Goal: Transaction & Acquisition: Purchase product/service

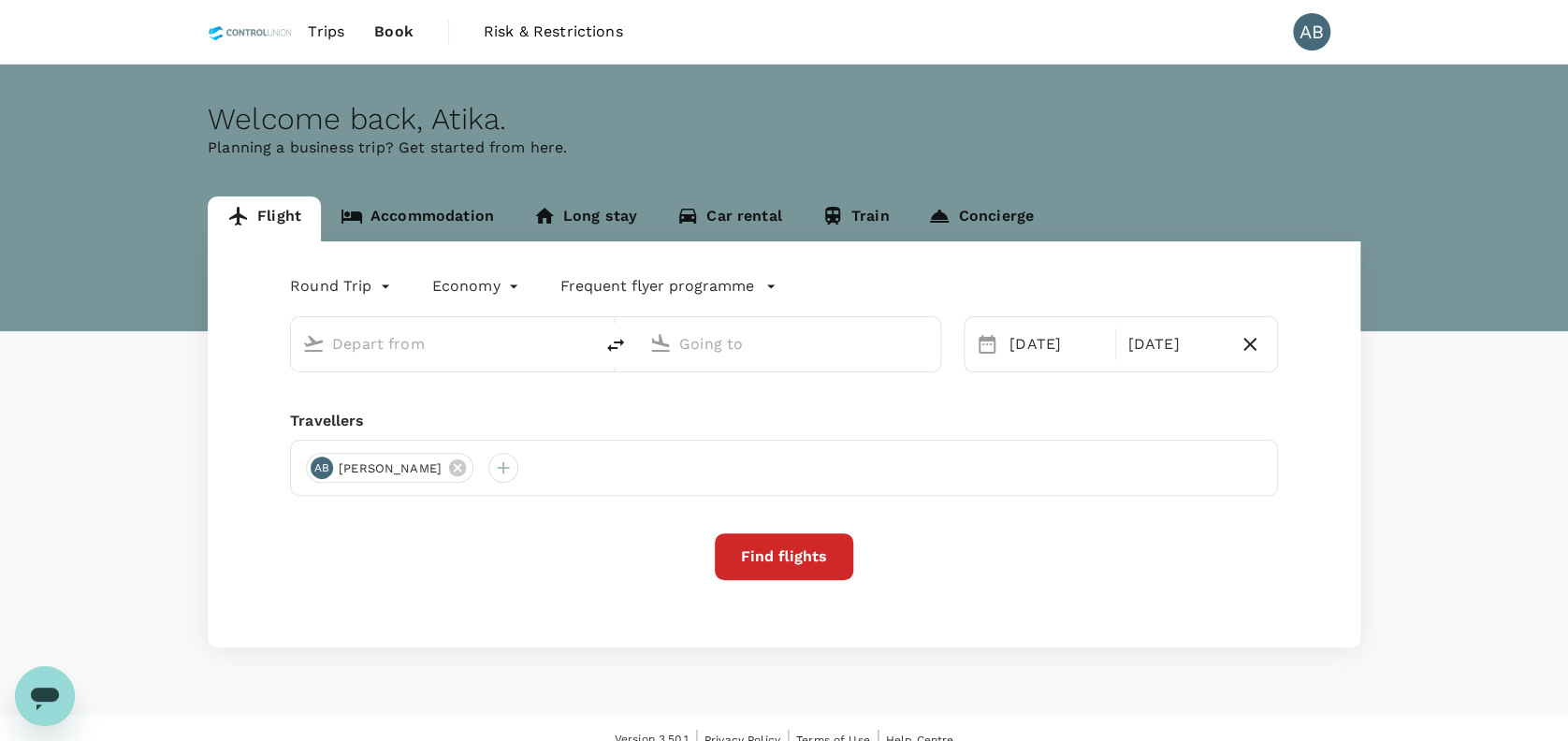
type input "[PERSON_NAME] (JHB)"
type input "[GEOGRAPHIC_DATA], [GEOGRAPHIC_DATA] (any)"
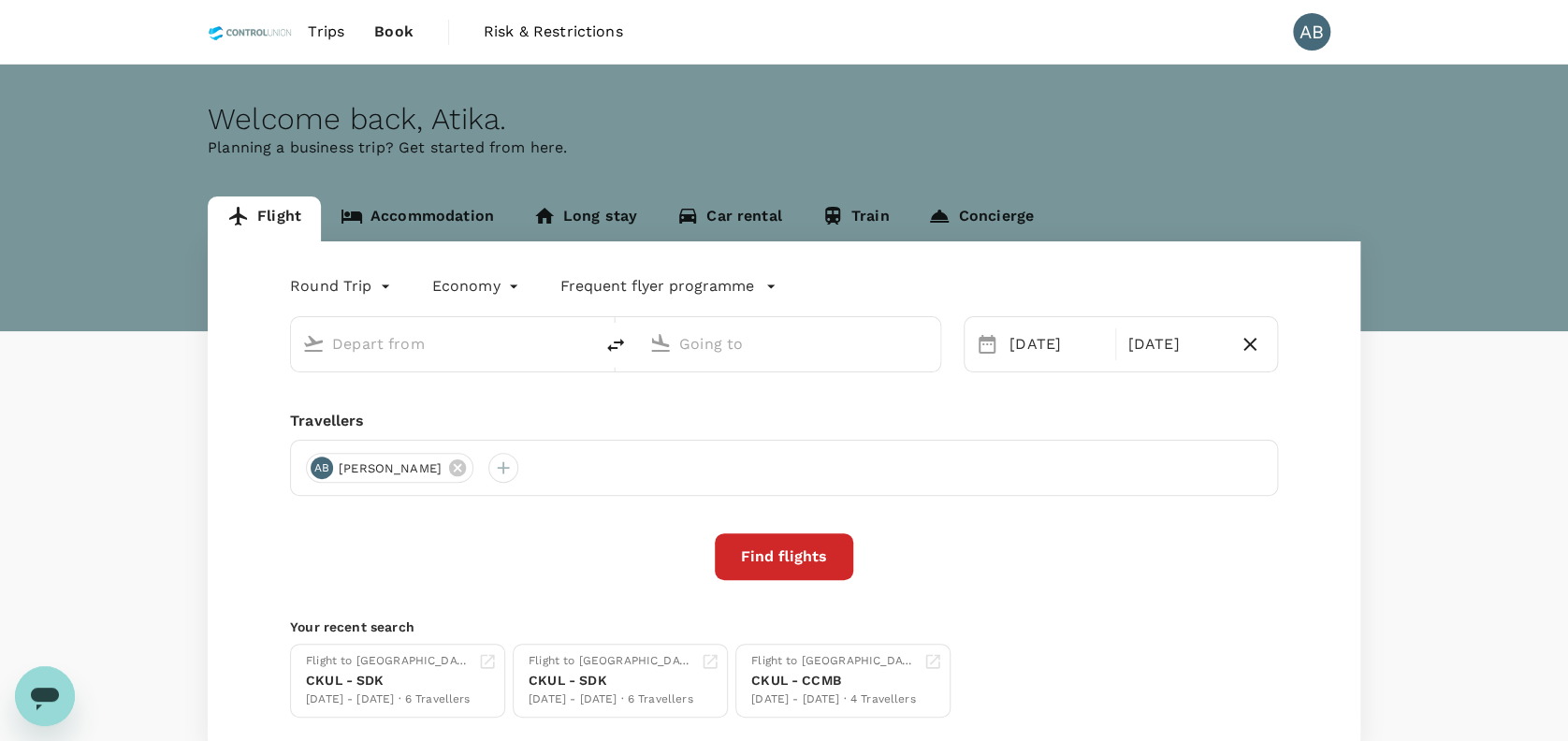
type input "[PERSON_NAME] (JHB)"
type input "[GEOGRAPHIC_DATA], [GEOGRAPHIC_DATA] (any)"
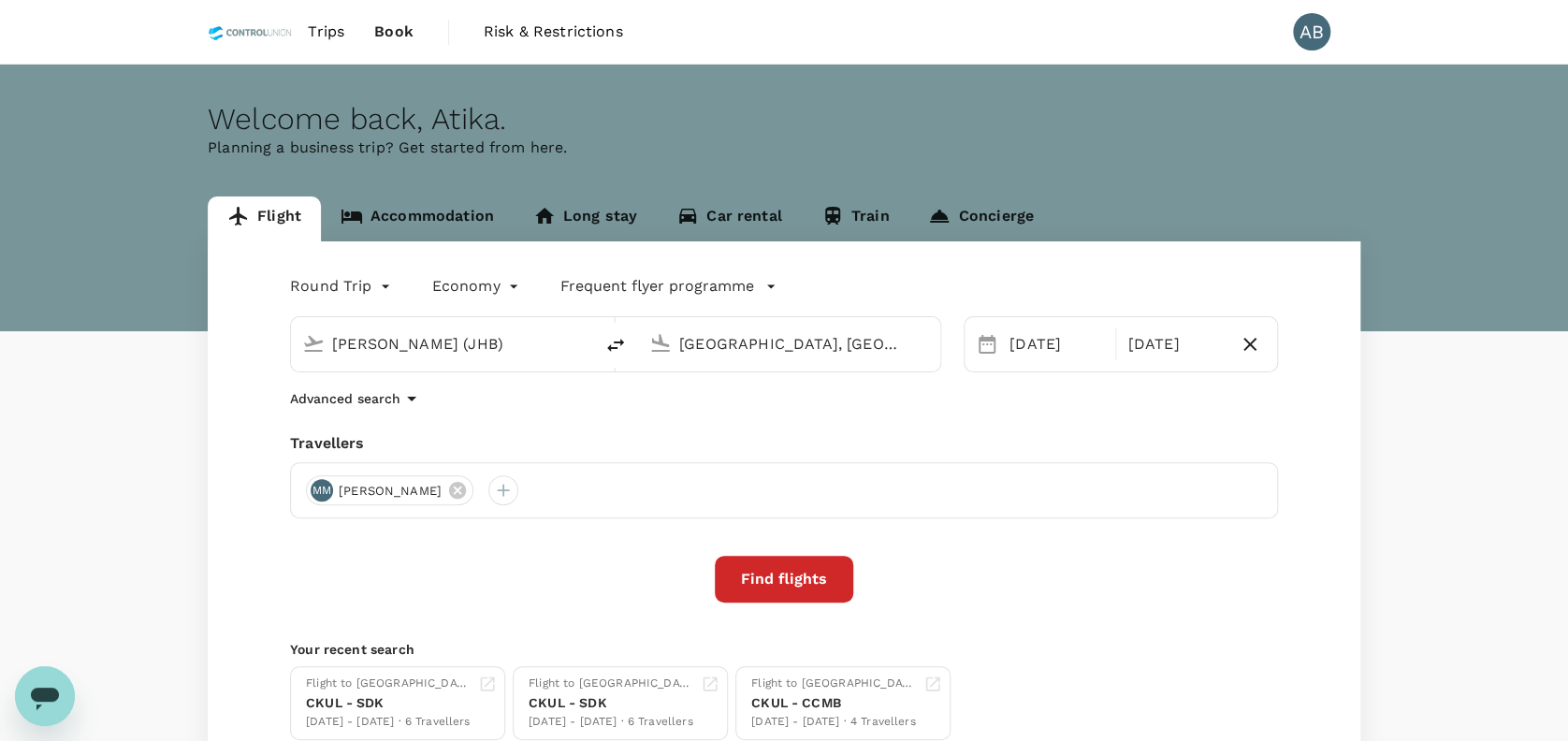
click at [684, 407] on div "Advanced search" at bounding box center [783, 398] width 987 height 23
click at [880, 425] on div "Round Trip roundtrip Economy economy Frequent flyer programme Sultan Ismail Int…" at bounding box center [783, 505] width 1153 height 528
click at [574, 113] on div "Welcome back , Atika ." at bounding box center [783, 119] width 1153 height 35
click at [466, 491] on icon at bounding box center [457, 490] width 17 height 17
click at [606, 403] on div "Advanced search" at bounding box center [783, 398] width 987 height 23
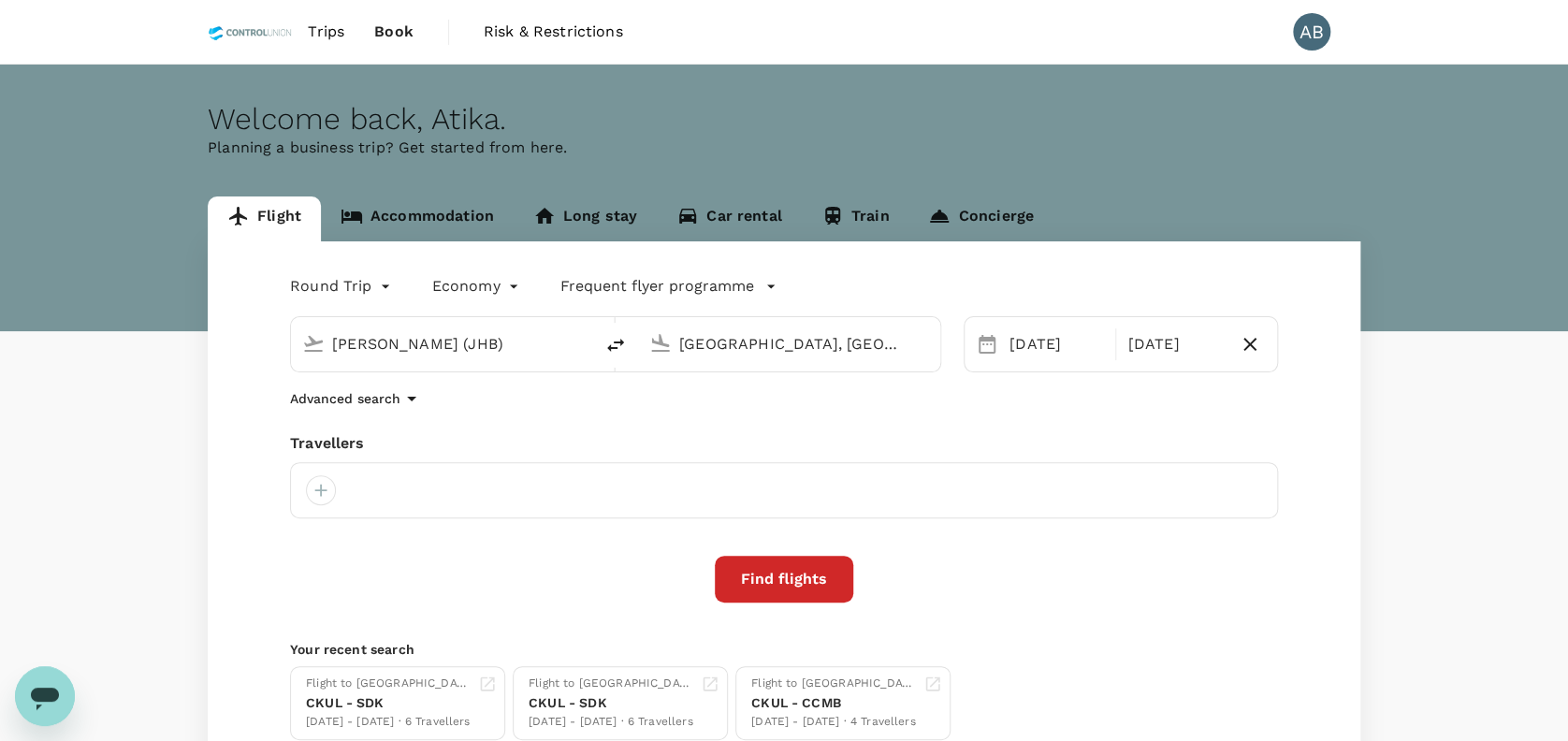
click at [525, 359] on div "[PERSON_NAME] (JHB)" at bounding box center [456, 344] width 250 height 30
click at [469, 429] on div "Round Trip roundtrip Economy economy Frequent flyer programme Sultan Ismail Int…" at bounding box center [783, 505] width 1153 height 528
drag, startPoint x: 319, startPoint y: 493, endPoint x: 355, endPoint y: 489, distance: 36.2
click at [319, 492] on div at bounding box center [321, 490] width 30 height 30
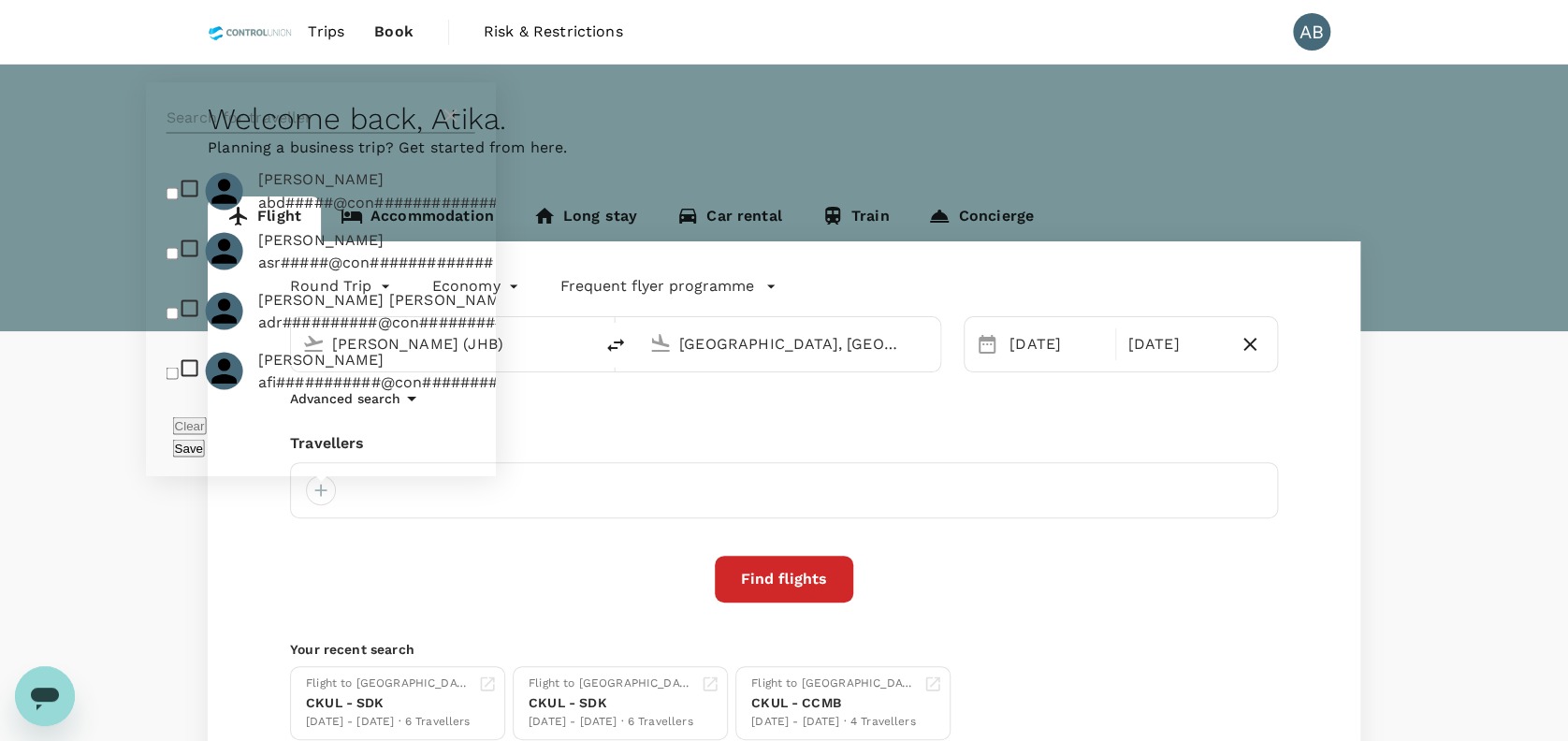
click at [270, 132] on input "text" at bounding box center [303, 118] width 273 height 30
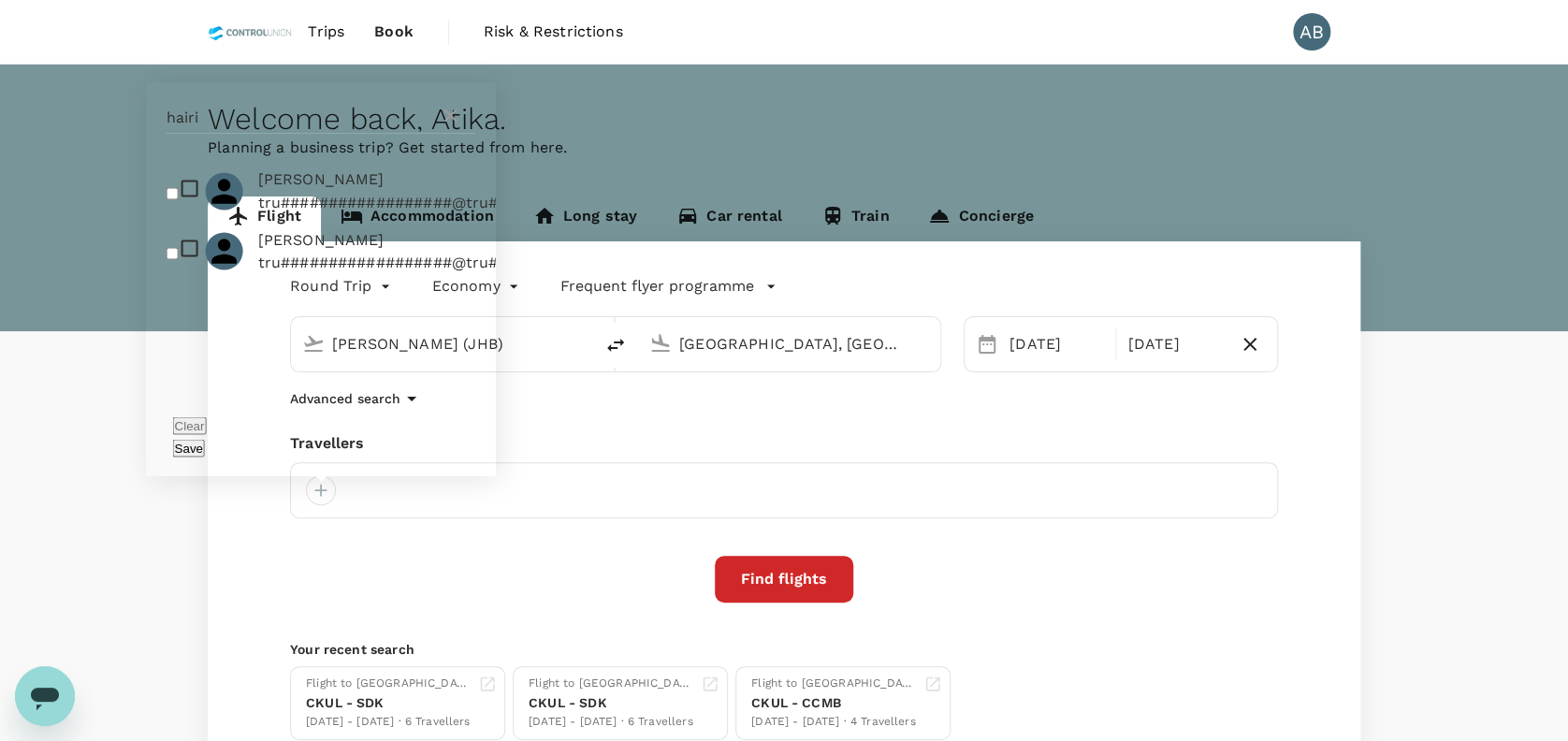
type input "hairi"
drag, startPoint x: 172, startPoint y: 215, endPoint x: 187, endPoint y: 220, distance: 15.8
click at [172, 199] on input "checkbox" at bounding box center [172, 193] width 12 height 12
checkbox input "true"
click at [205, 452] on button "Save" at bounding box center [189, 447] width 32 height 18
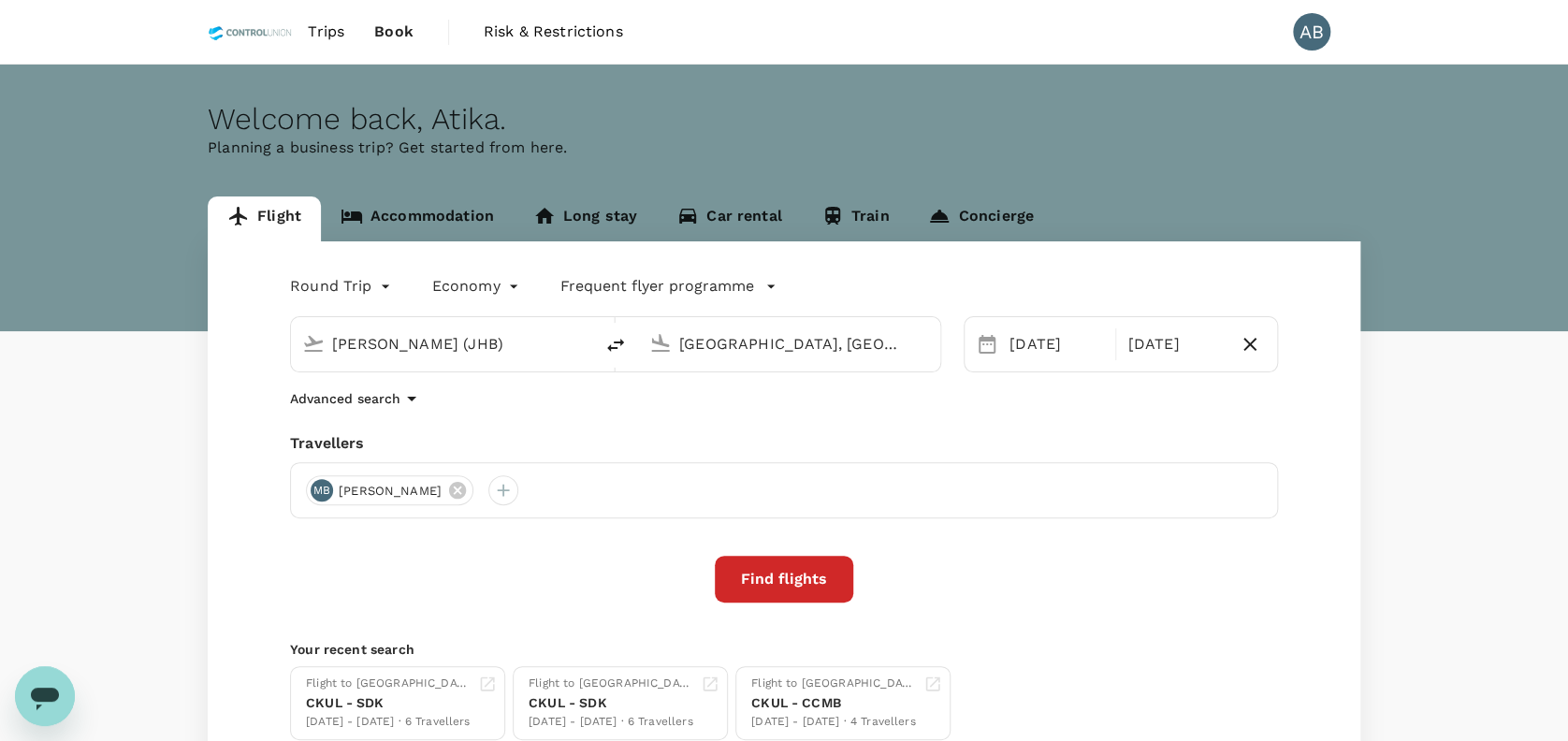
click at [539, 490] on div "MB Mohd Hairi Bin Adris" at bounding box center [783, 490] width 987 height 56
click at [518, 483] on div at bounding box center [503, 490] width 30 height 30
type input "h"
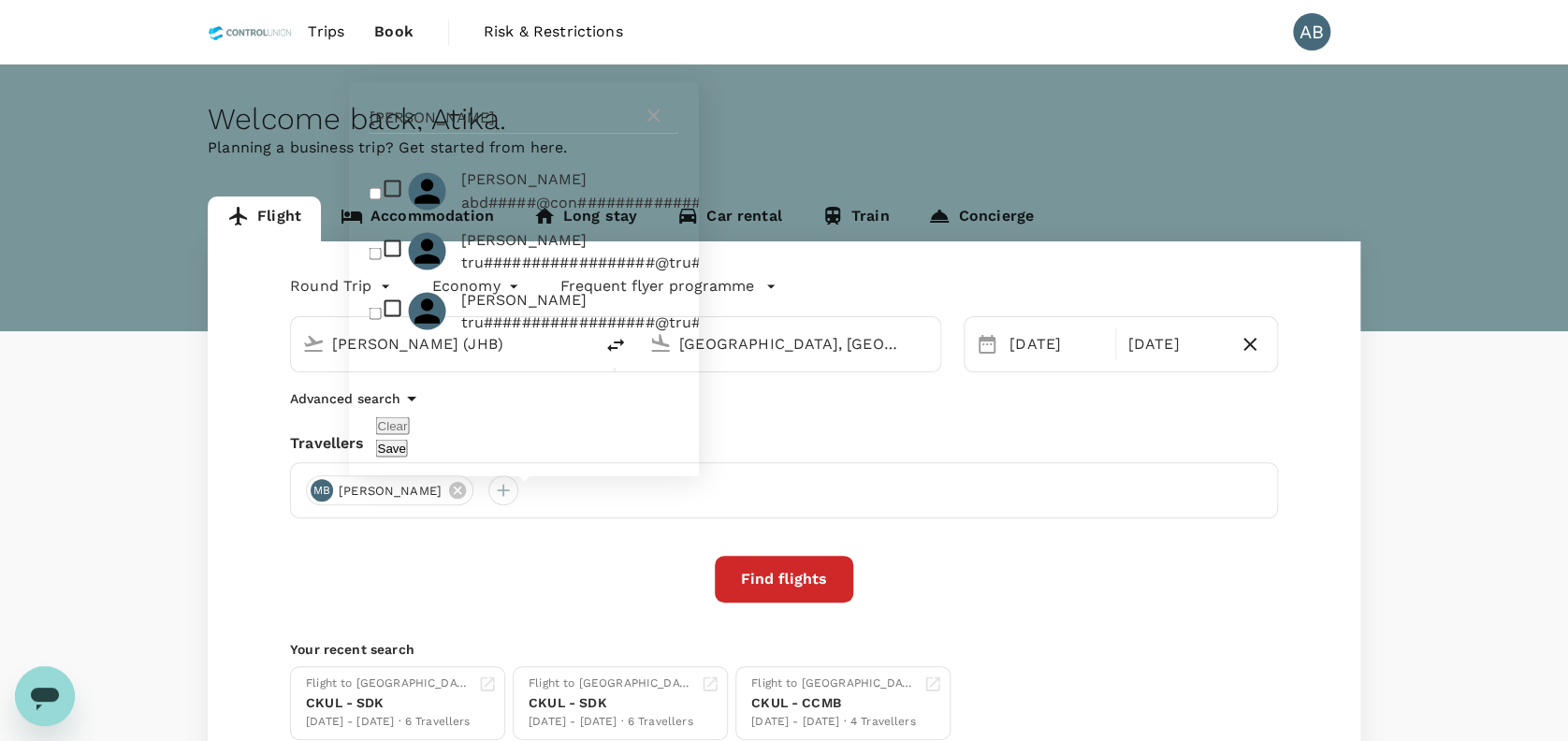
type input "hamid"
click at [375, 199] on input "checkbox" at bounding box center [375, 193] width 12 height 12
checkbox input "true"
click at [406, 448] on button "Save" at bounding box center [391, 447] width 32 height 18
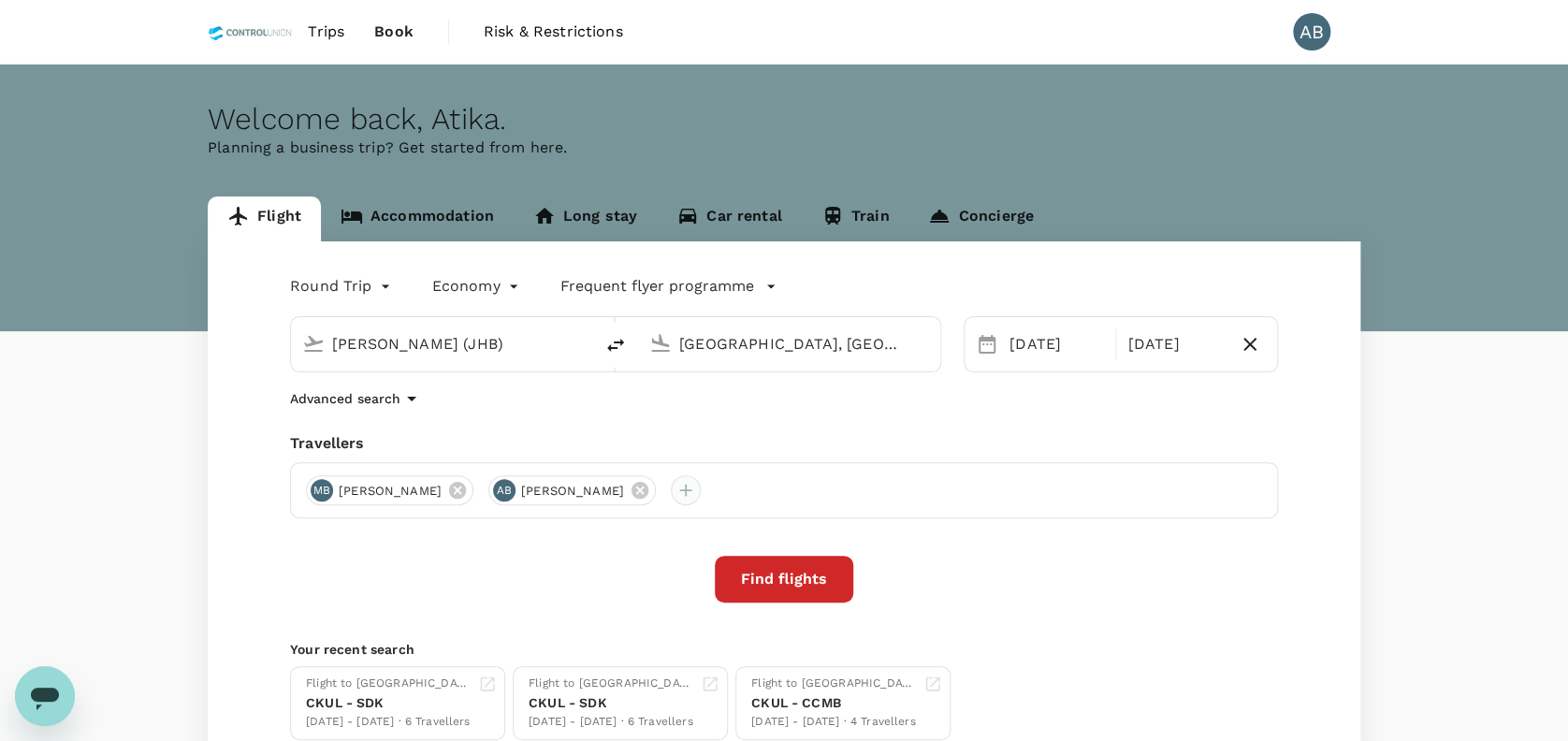
click at [700, 490] on div at bounding box center [685, 490] width 30 height 30
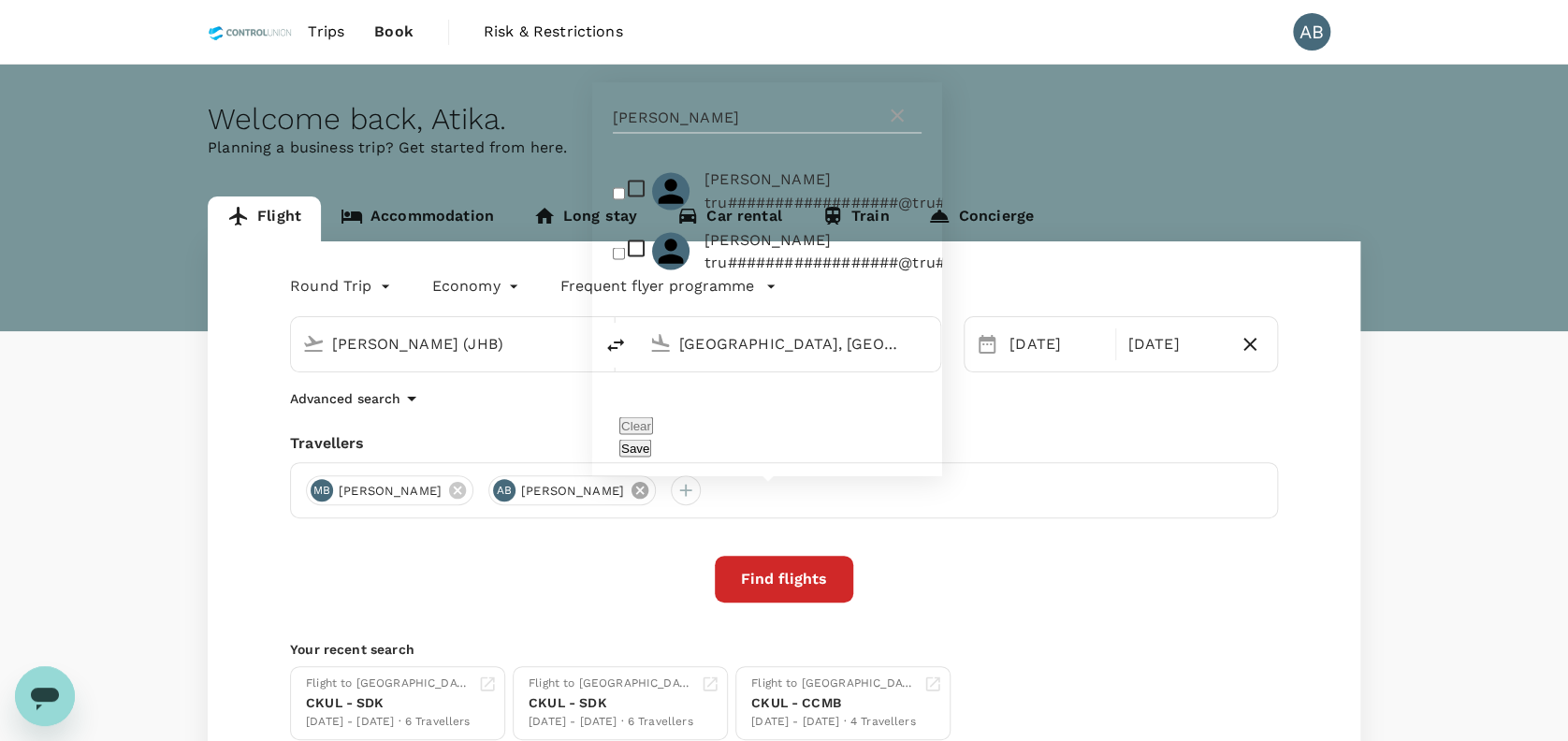
click at [651, 491] on icon at bounding box center [640, 490] width 21 height 21
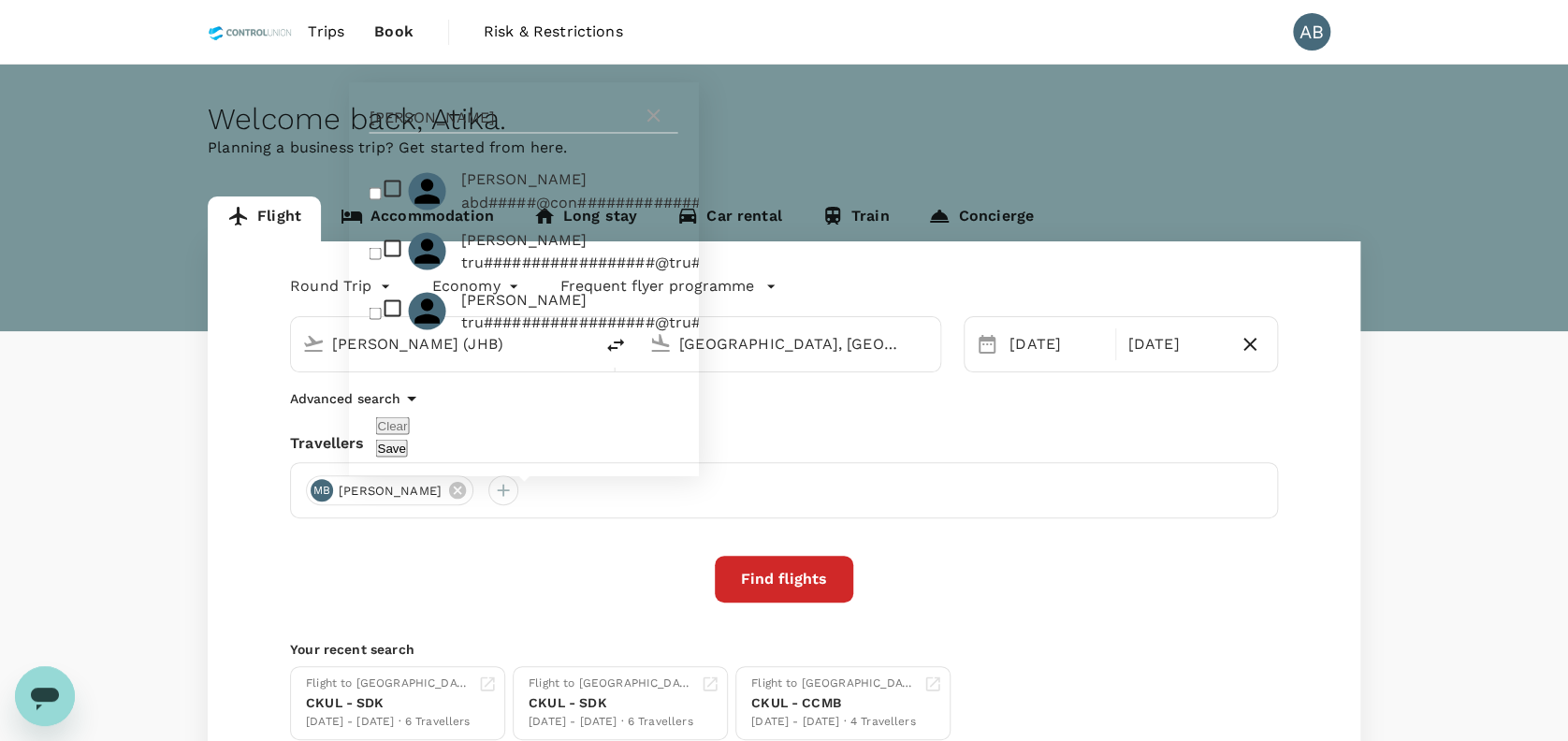
click at [1017, 556] on div "Find flights" at bounding box center [783, 579] width 987 height 47
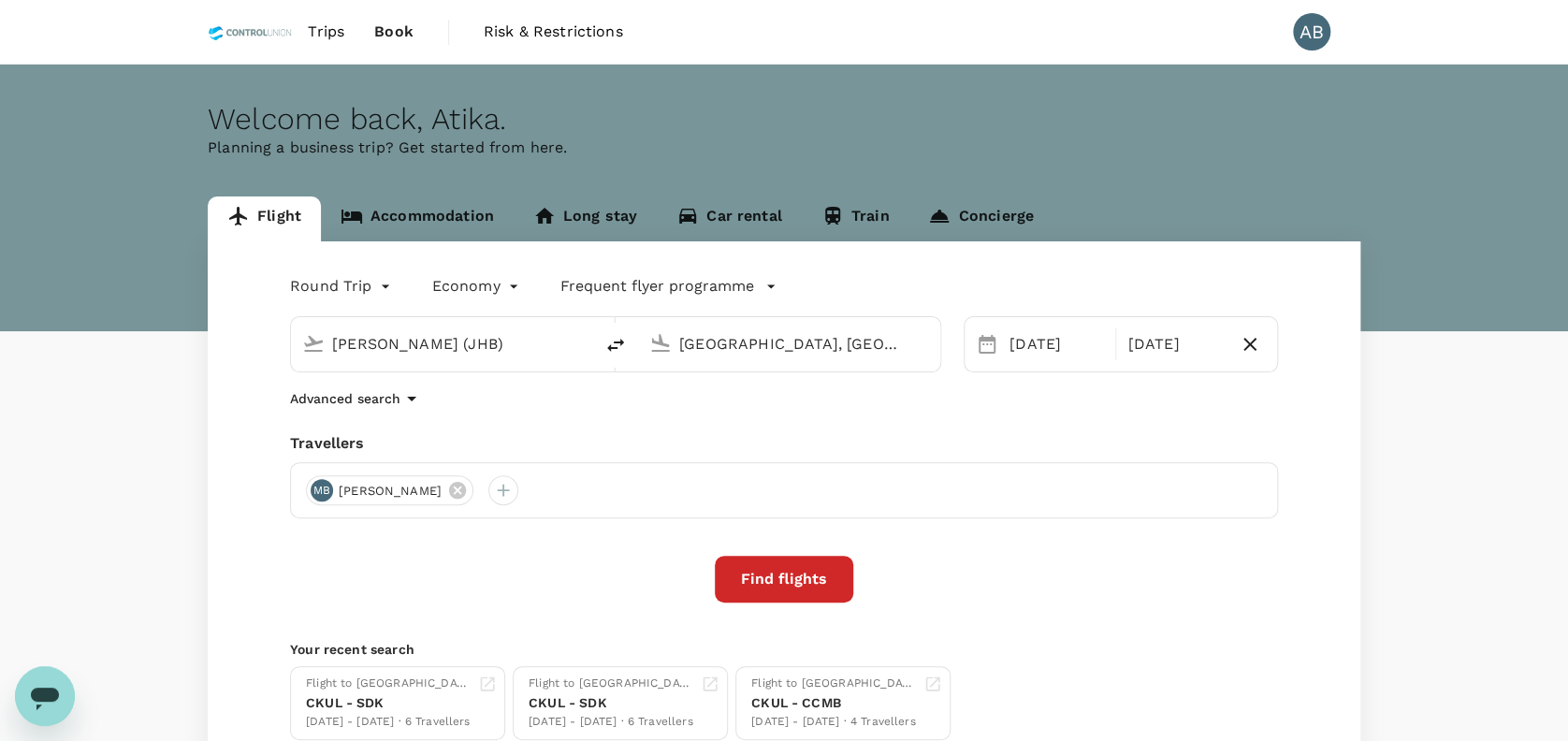
click at [367, 582] on div "Find flights" at bounding box center [783, 579] width 987 height 47
click at [474, 561] on div "Find flights" at bounding box center [783, 579] width 987 height 47
click at [600, 409] on div "Round Trip roundtrip Economy economy Frequent flyer programme Sultan Ismail Int…" at bounding box center [783, 505] width 1153 height 528
click at [518, 495] on div at bounding box center [503, 490] width 30 height 30
type input "h"
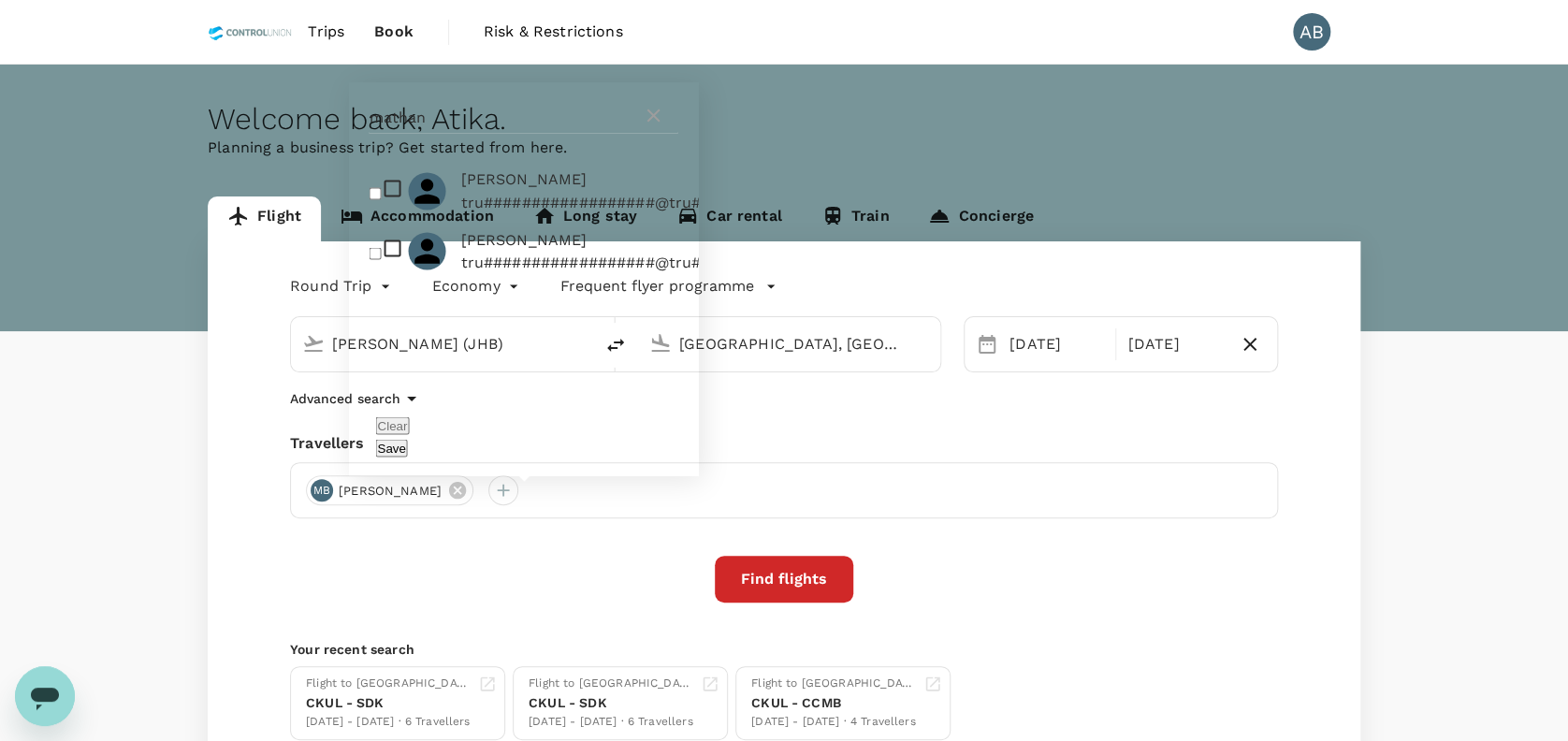
type input "mathan"
click at [379, 199] on input "checkbox" at bounding box center [375, 193] width 12 height 12
checkbox input "true"
click at [406, 449] on button "Save" at bounding box center [391, 447] width 32 height 18
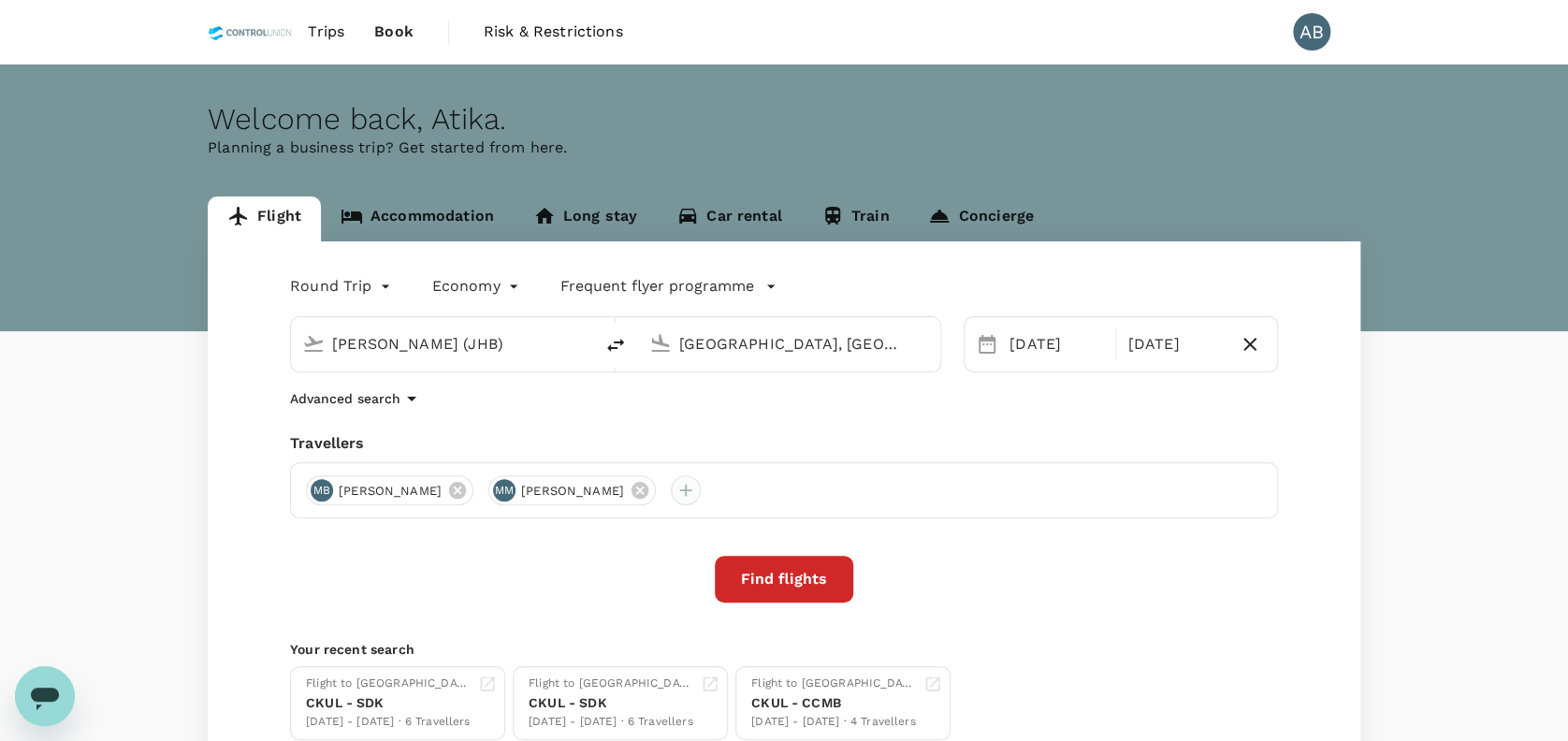
click at [700, 489] on div at bounding box center [685, 490] width 30 height 30
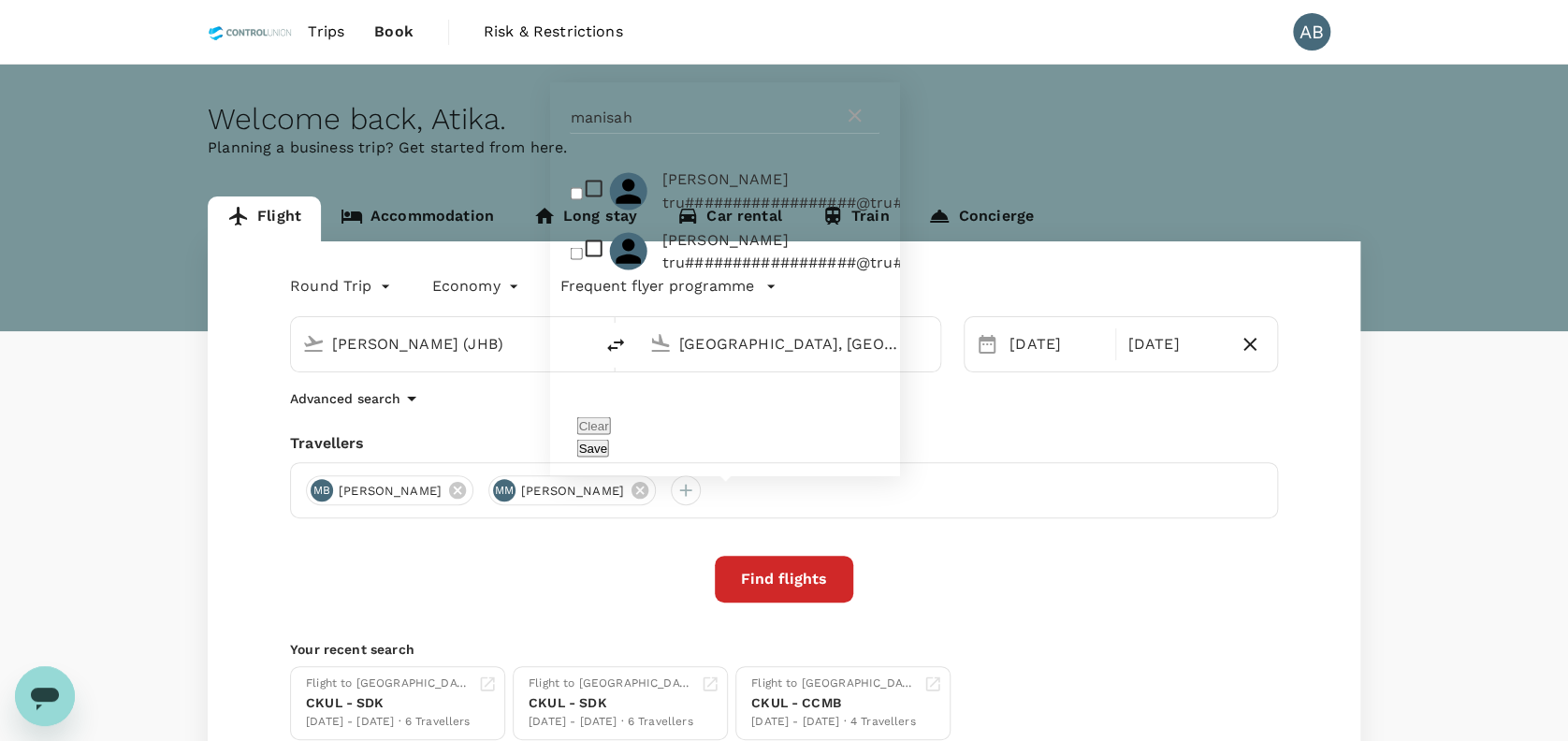
type input "manisah"
drag, startPoint x: 581, startPoint y: 286, endPoint x: 658, endPoint y: 378, distance: 120.0
click at [582, 259] on input "checkbox" at bounding box center [577, 253] width 12 height 12
checkbox input "true"
click at [874, 444] on div "Clear Save" at bounding box center [724, 435] width 350 height 79
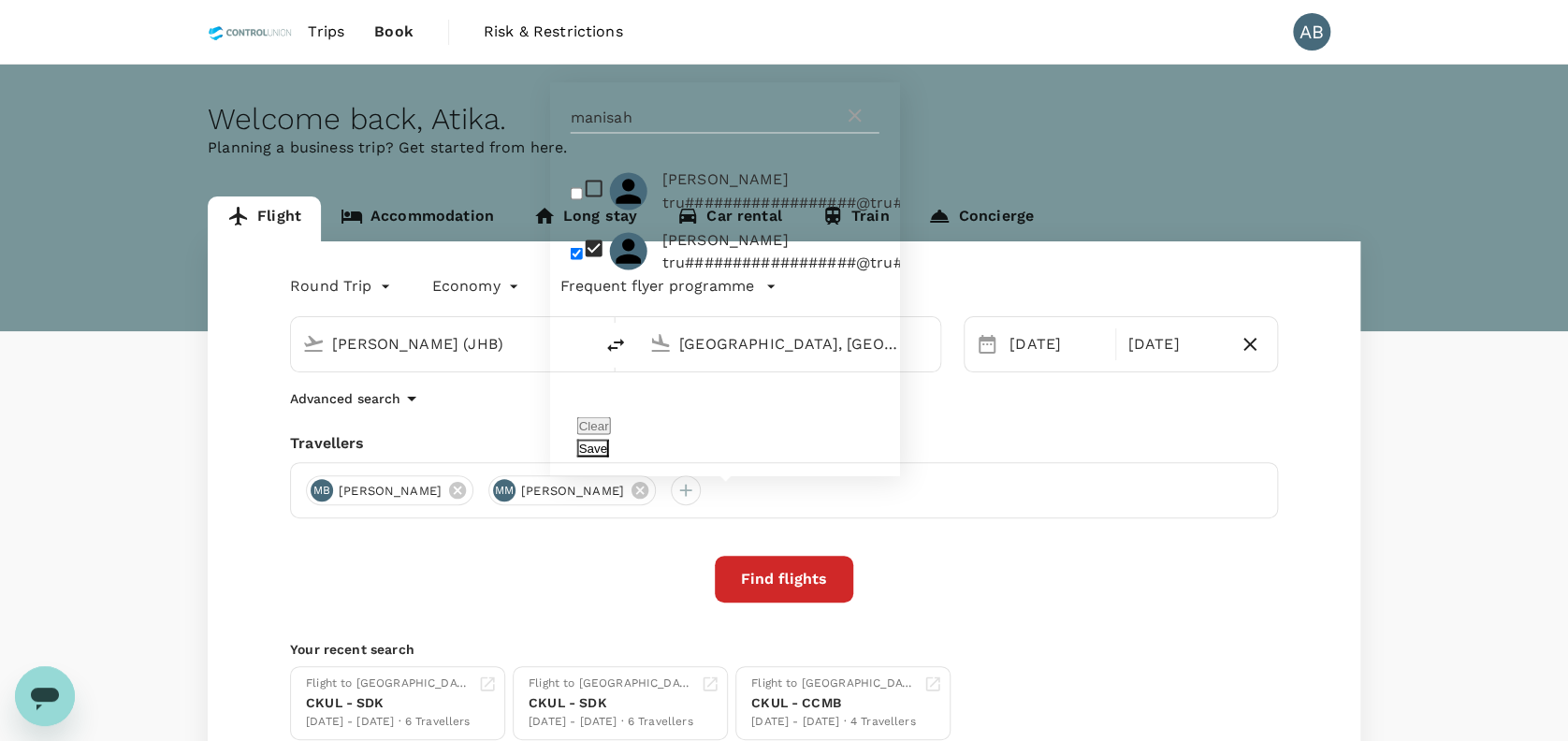
click at [609, 449] on button "Save" at bounding box center [593, 447] width 32 height 18
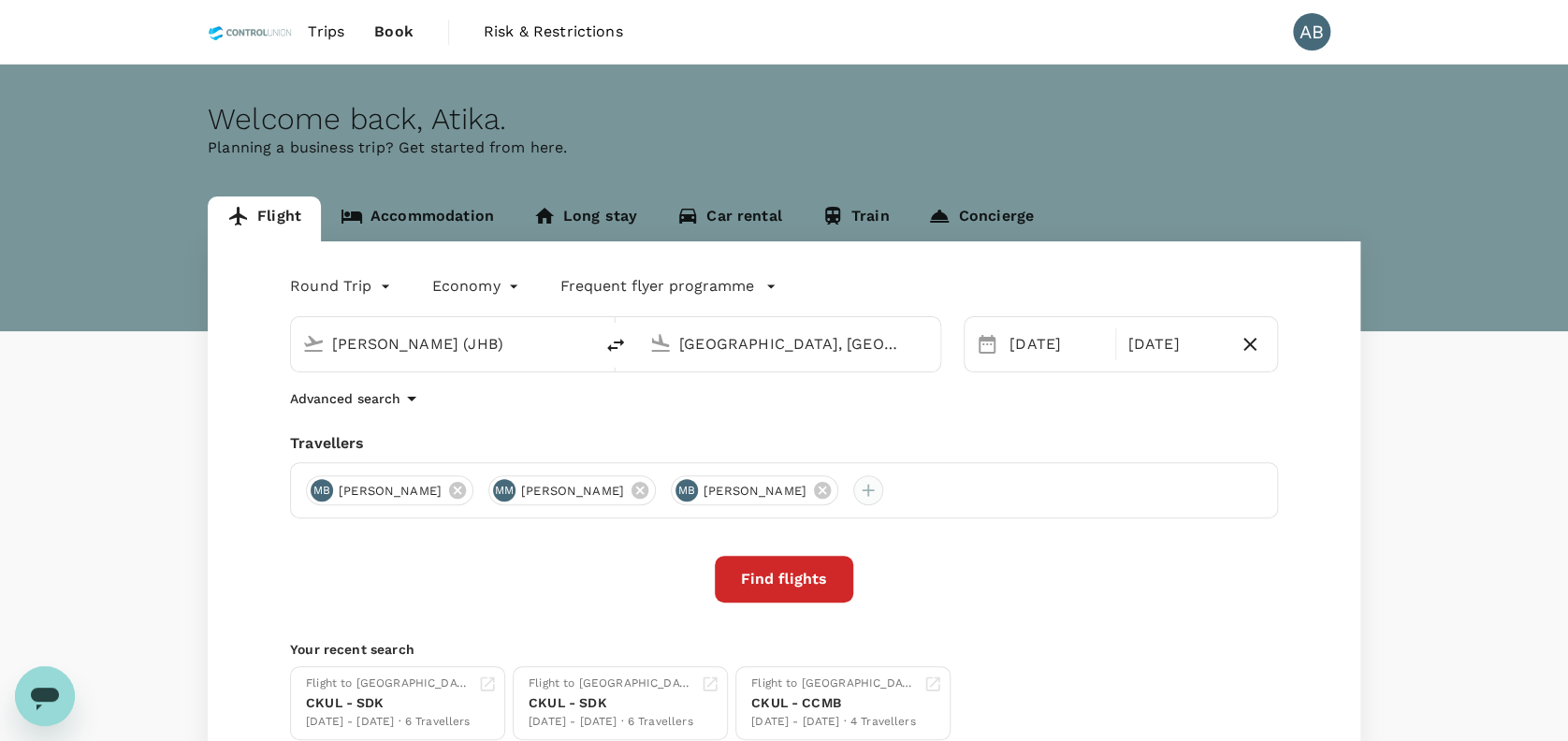
click at [883, 488] on div at bounding box center [868, 490] width 30 height 30
type input "m"
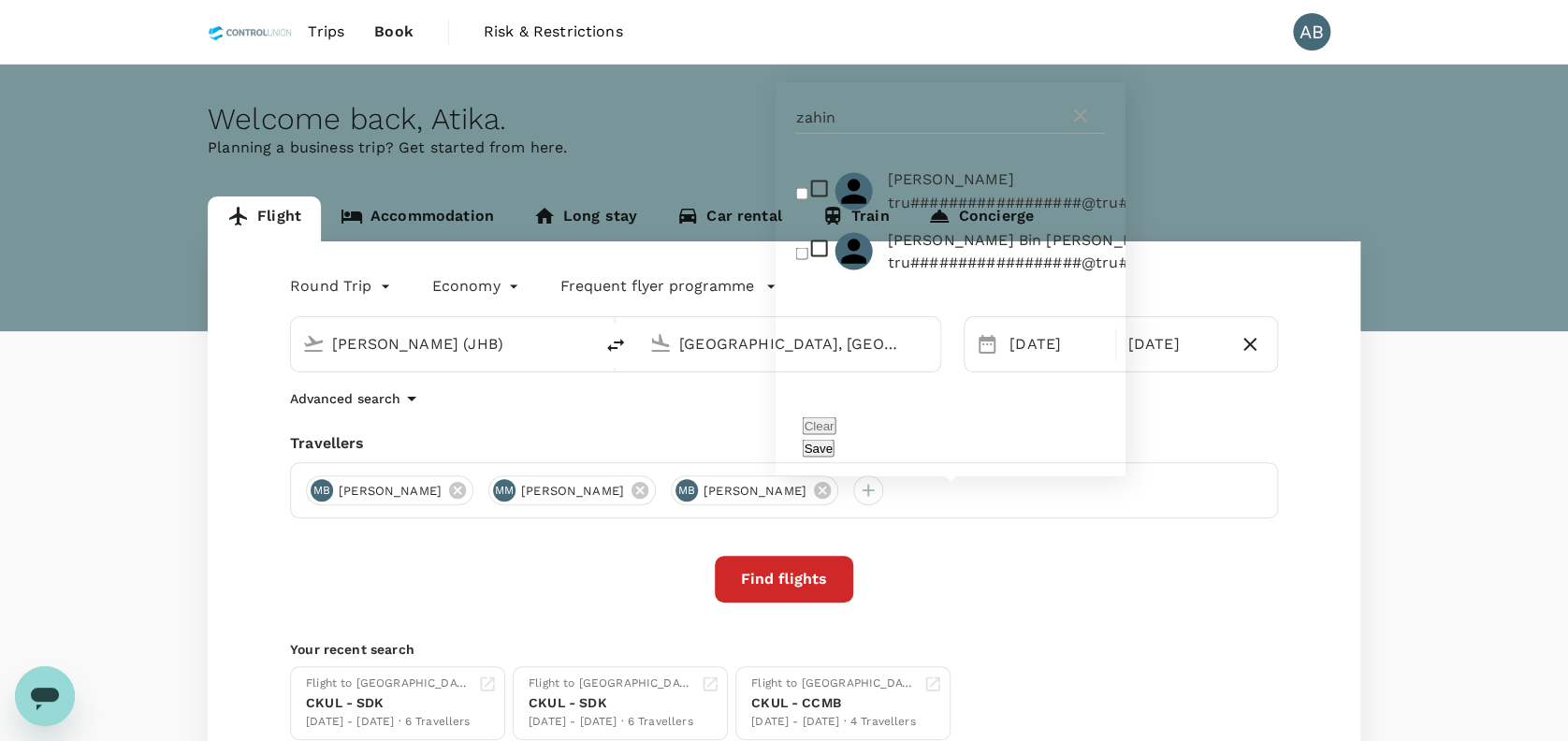
type input "zahin"
click at [795, 199] on input "checkbox" at bounding box center [801, 193] width 12 height 12
checkbox input "true"
click at [834, 452] on button "Save" at bounding box center [818, 447] width 32 height 18
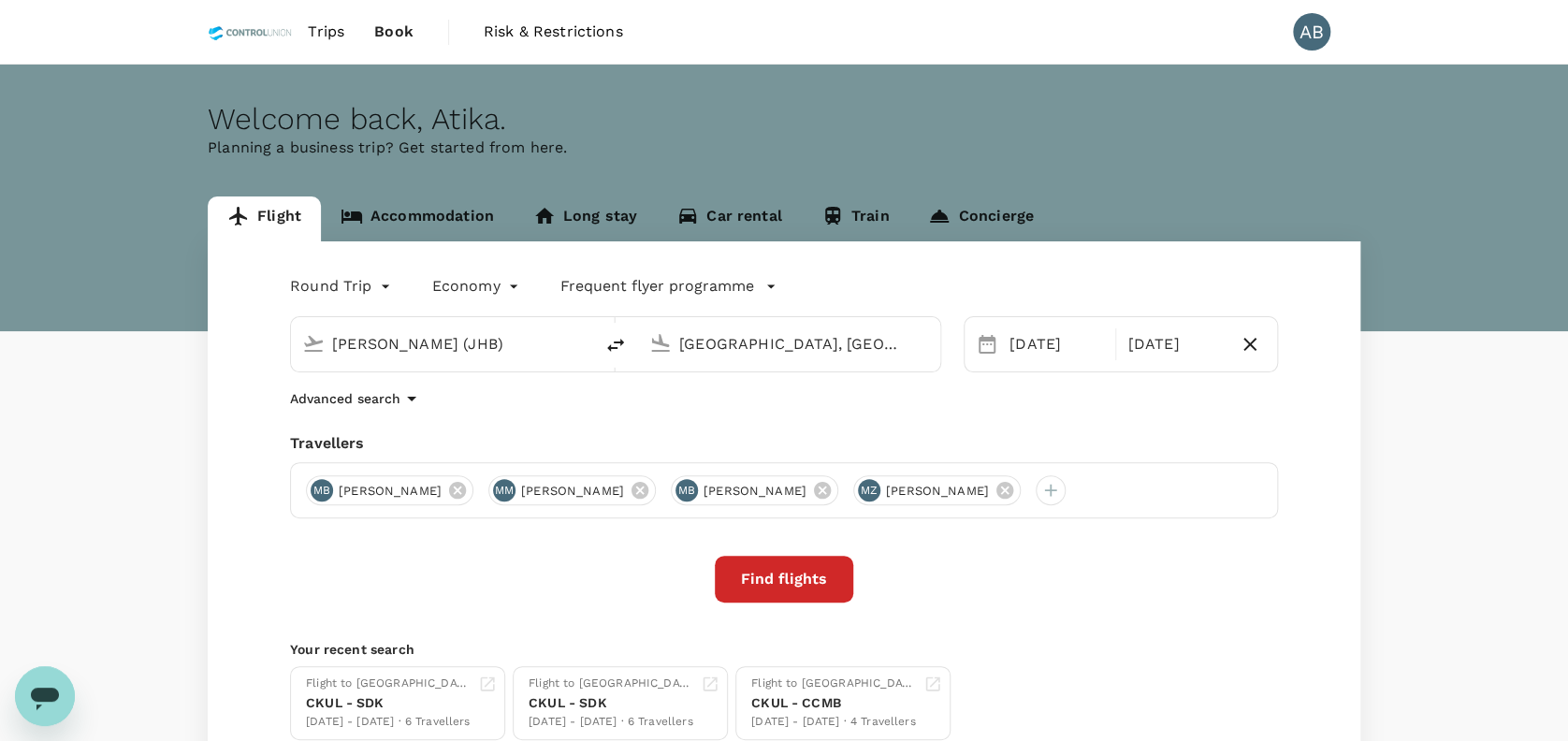
click at [925, 408] on div "Advanced search" at bounding box center [783, 398] width 987 height 23
click at [577, 404] on div "Advanced search" at bounding box center [783, 398] width 987 height 23
click at [619, 345] on icon "delete" at bounding box center [616, 345] width 23 height 23
type input "[GEOGRAPHIC_DATA], [GEOGRAPHIC_DATA] (any)"
type input "[PERSON_NAME] (JHB)"
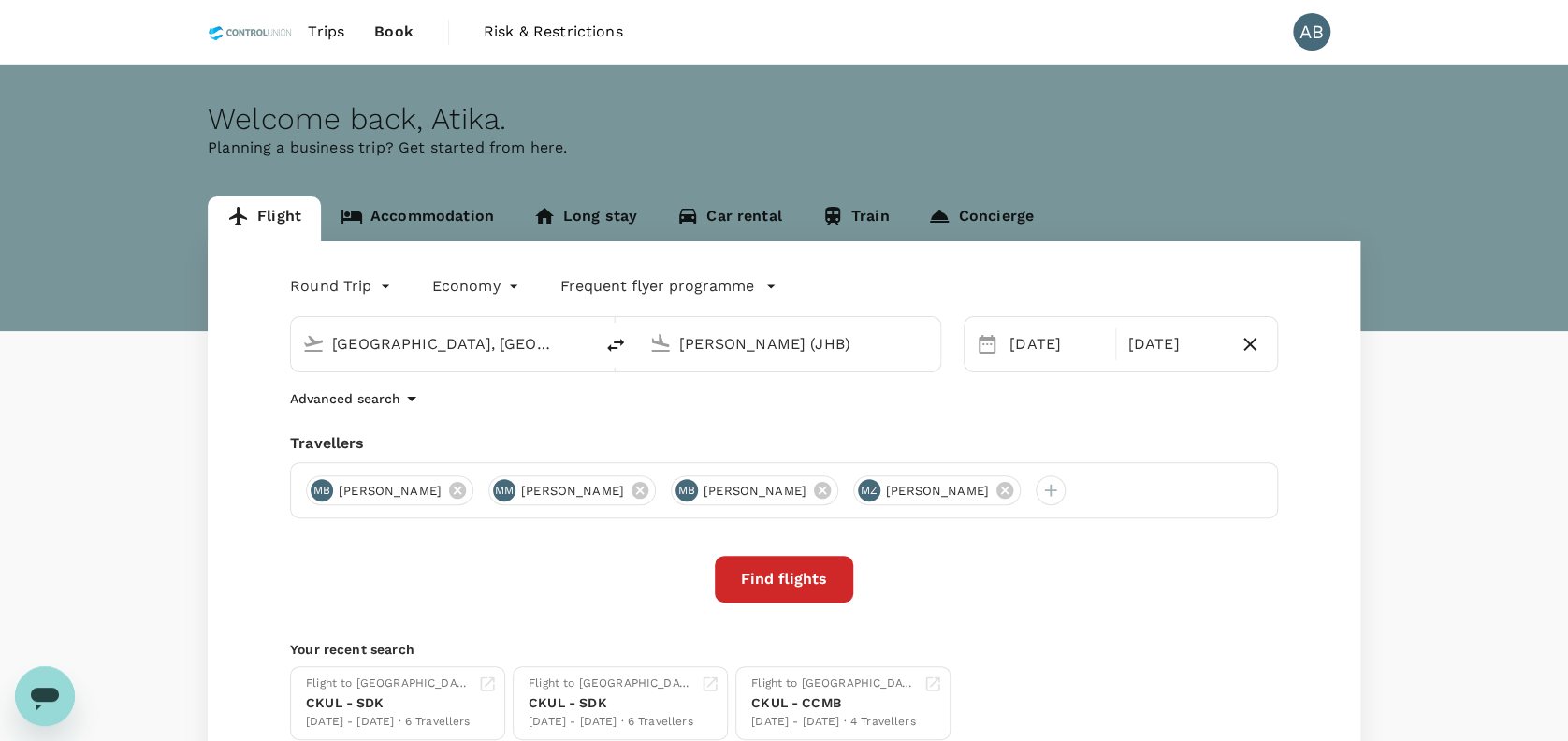
click at [849, 348] on input "[PERSON_NAME] (JHB)" at bounding box center [790, 343] width 222 height 29
click at [797, 462] on p "Sandakan" at bounding box center [804, 473] width 430 height 23
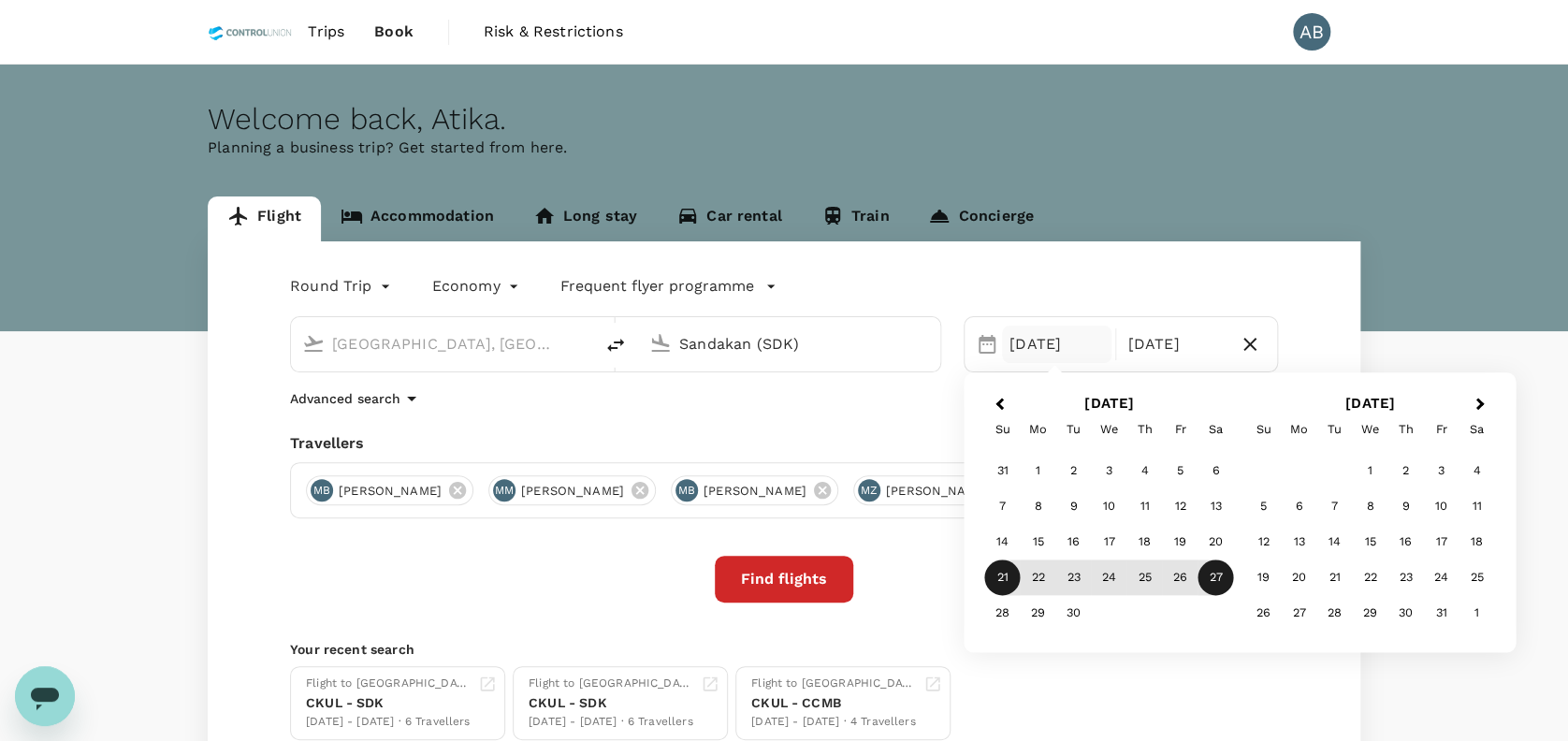
type input "Sandakan (SDK)"
click at [999, 575] on div "21" at bounding box center [1003, 578] width 36 height 36
click at [1212, 571] on div "27" at bounding box center [1216, 578] width 36 height 36
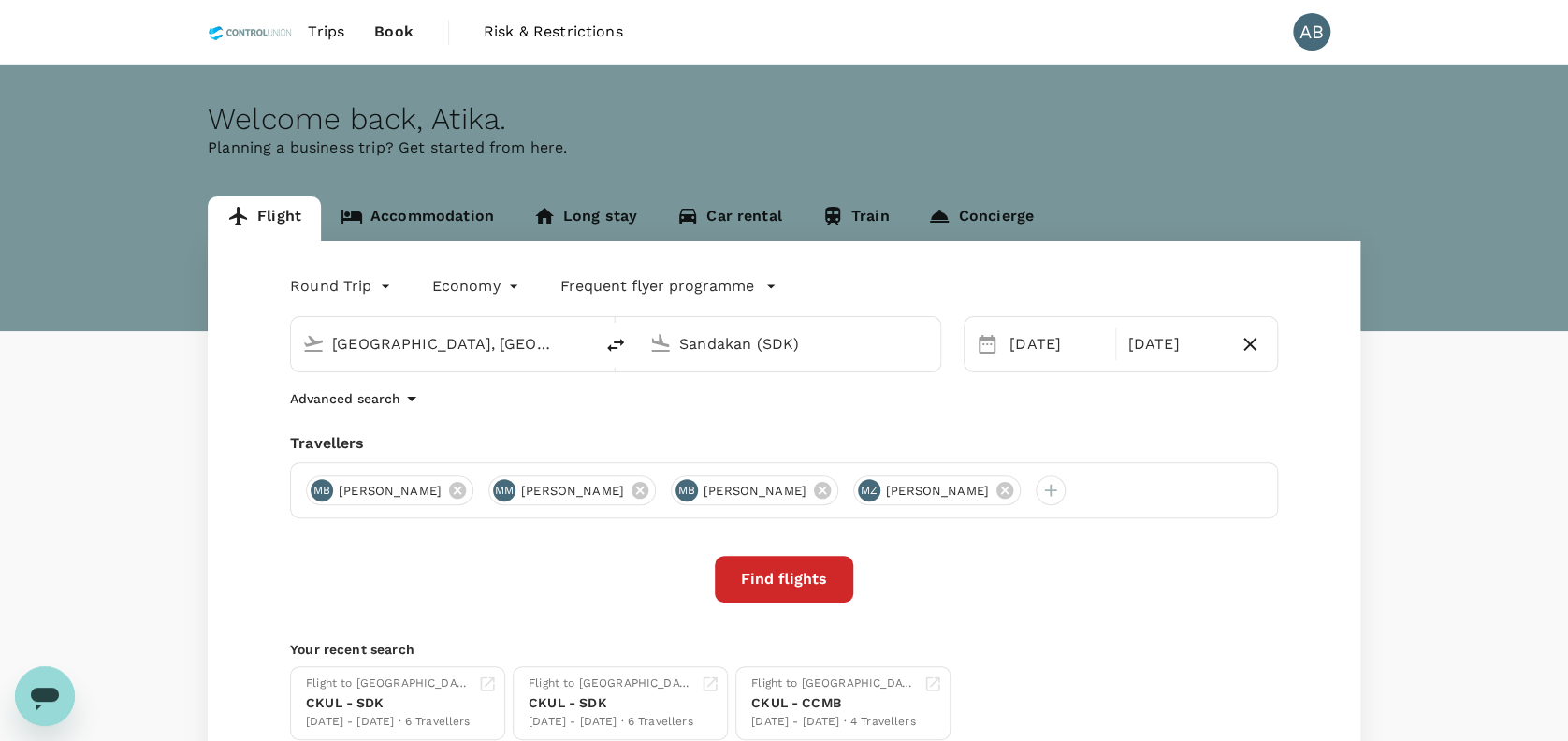
click at [892, 394] on div "Advanced search" at bounding box center [783, 398] width 987 height 23
drag, startPoint x: 850, startPoint y: 405, endPoint x: 862, endPoint y: 408, distance: 12.4
click at [852, 405] on div "Advanced search" at bounding box center [783, 398] width 987 height 23
click at [1002, 419] on div "Round Trip roundtrip Economy economy Frequent flyer programme Kuala Lumpur, Mal…" at bounding box center [783, 505] width 1153 height 528
click at [822, 420] on div "Round Trip roundtrip Economy economy Frequent flyer programme Kuala Lumpur, Mal…" at bounding box center [783, 505] width 1153 height 528
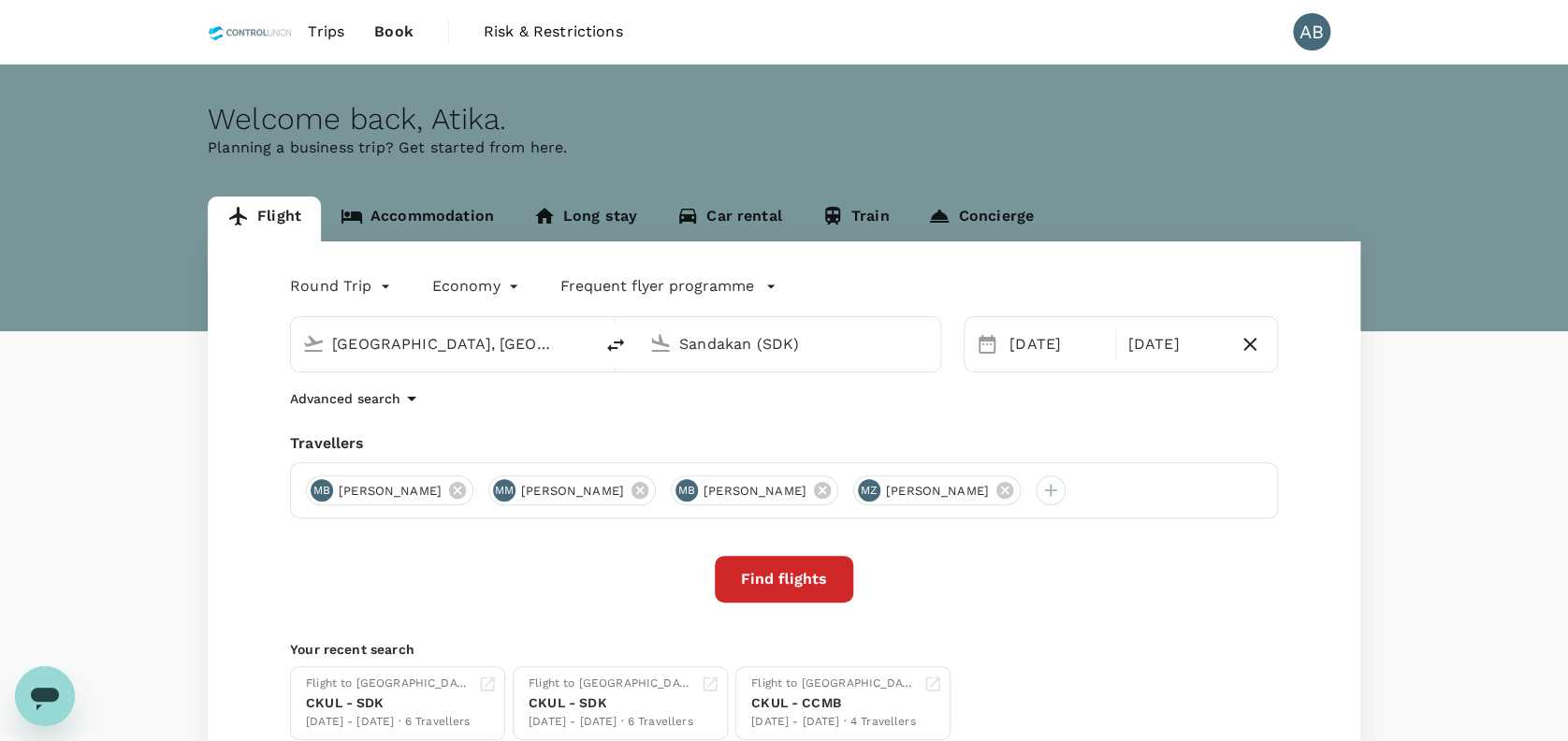
click at [822, 584] on button "Find flights" at bounding box center [783, 579] width 138 height 47
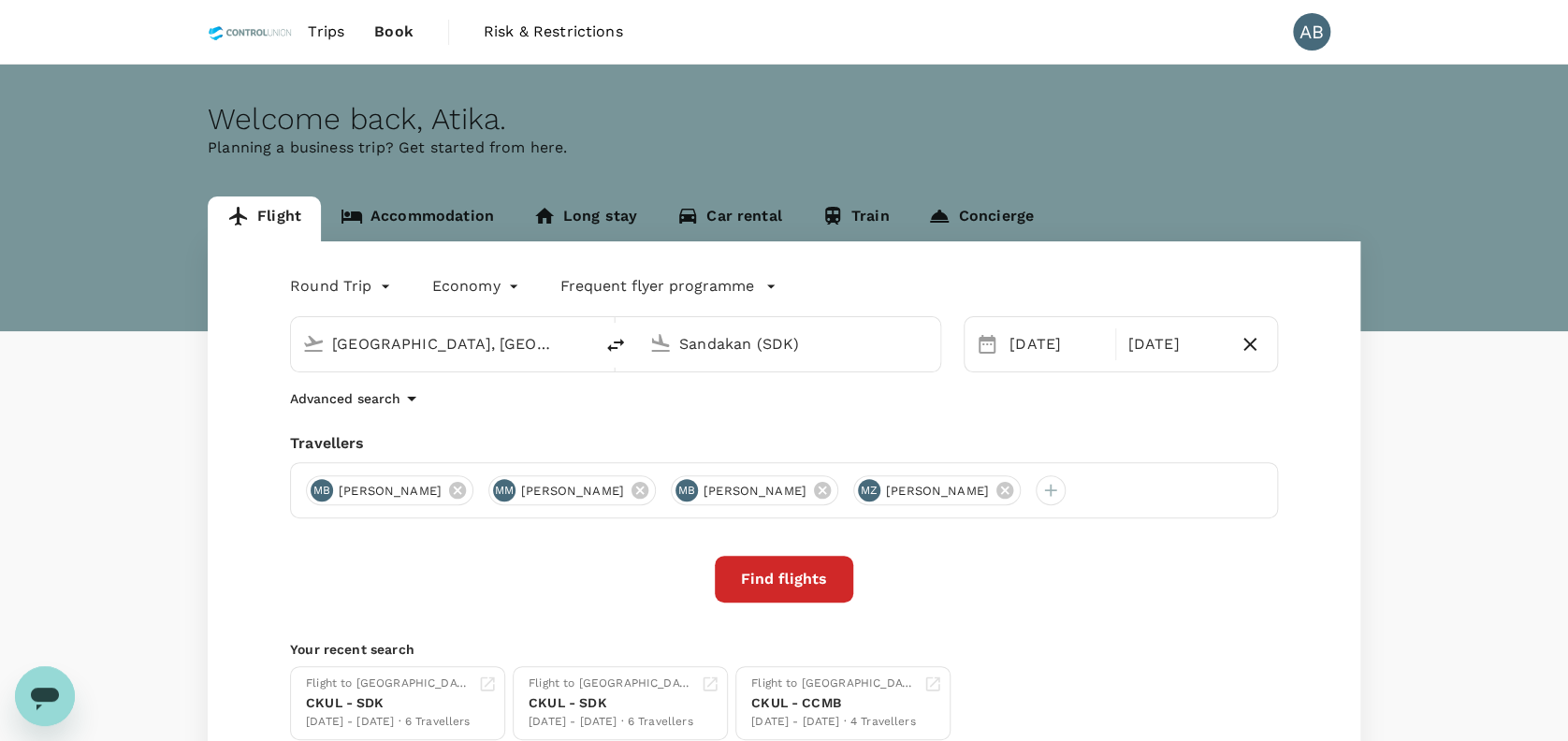
click at [1078, 606] on div "Round Trip roundtrip Economy economy Frequent flyer programme Kuala Lumpur, Mal…" at bounding box center [783, 505] width 1153 height 528
click at [1076, 606] on div "Round Trip roundtrip Economy economy Frequent flyer programme Kuala Lumpur, Mal…" at bounding box center [783, 505] width 1153 height 528
click at [957, 601] on div "Find flights" at bounding box center [783, 579] width 987 height 47
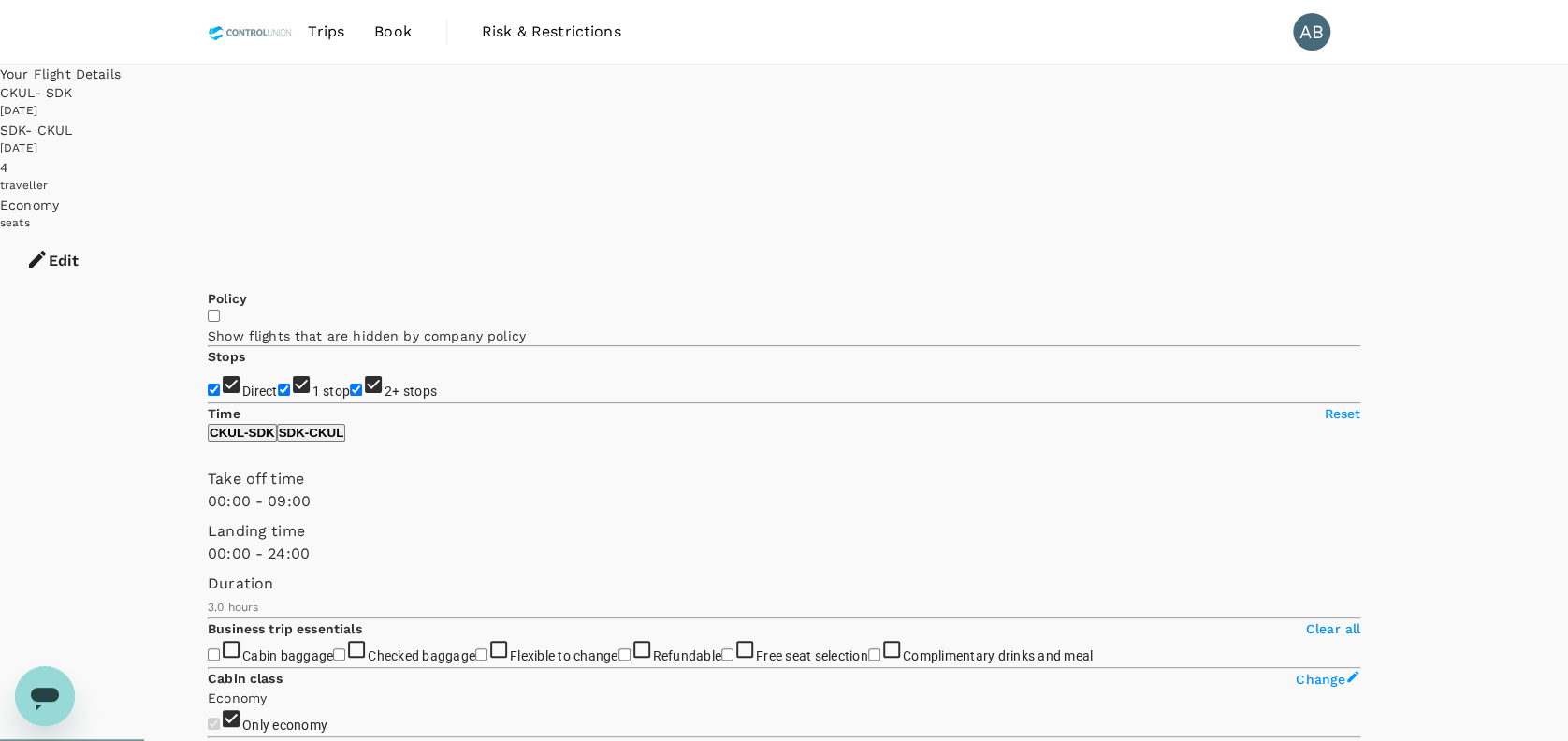
type input "510"
drag, startPoint x: 493, startPoint y: 546, endPoint x: 307, endPoint y: 561, distance: 186.6
click at [207, 512] on span at bounding box center [207, 512] width 0 height 0
checkbox input "false"
type input "750"
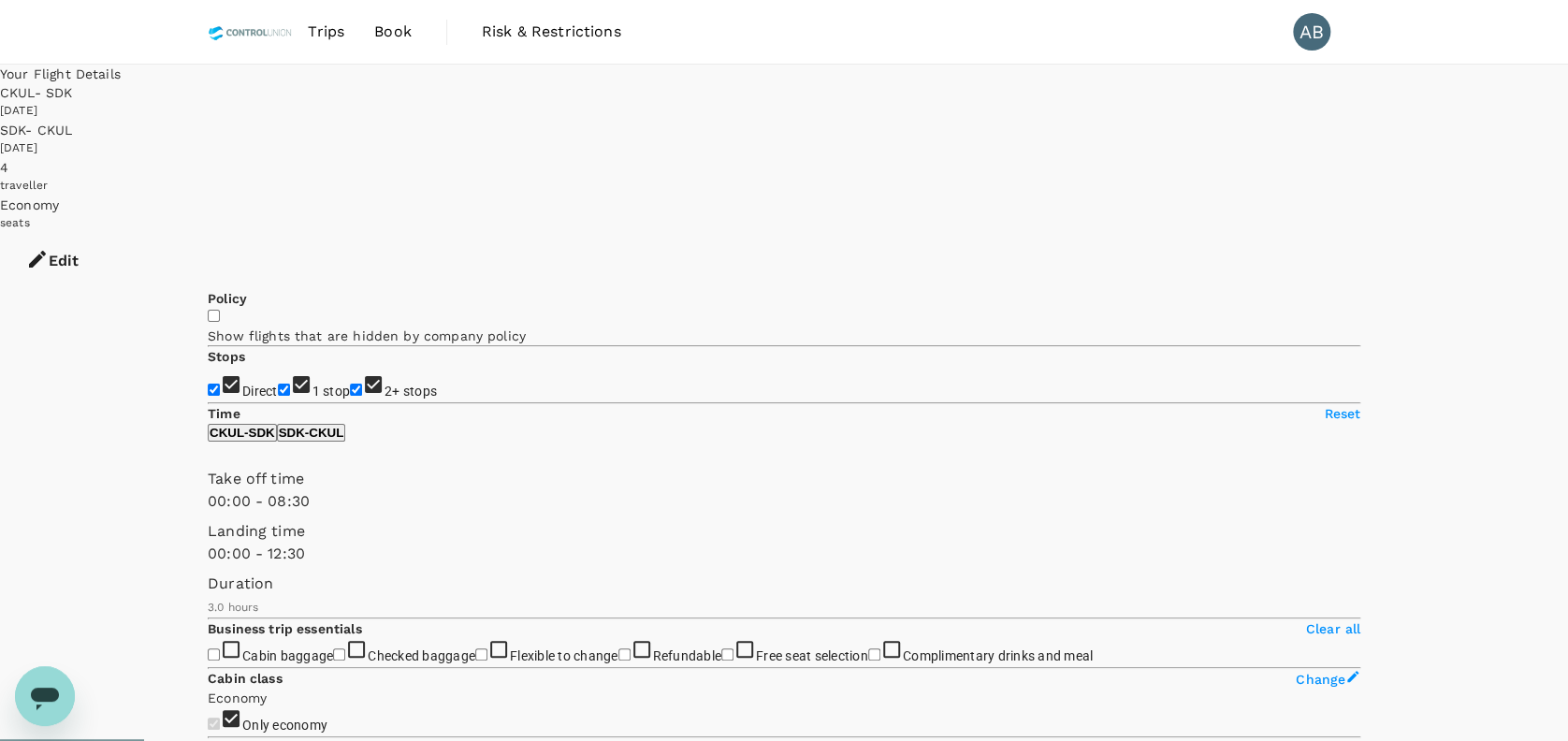
drag, startPoint x: 489, startPoint y: 635, endPoint x: 359, endPoint y: 641, distance: 130.1
click at [207, 565] on span at bounding box center [207, 565] width 0 height 0
drag, startPoint x: 216, startPoint y: 373, endPoint x: 214, endPoint y: 362, distance: 11.2
click at [350, 383] on input "2+ stops" at bounding box center [356, 389] width 12 height 12
checkbox input "false"
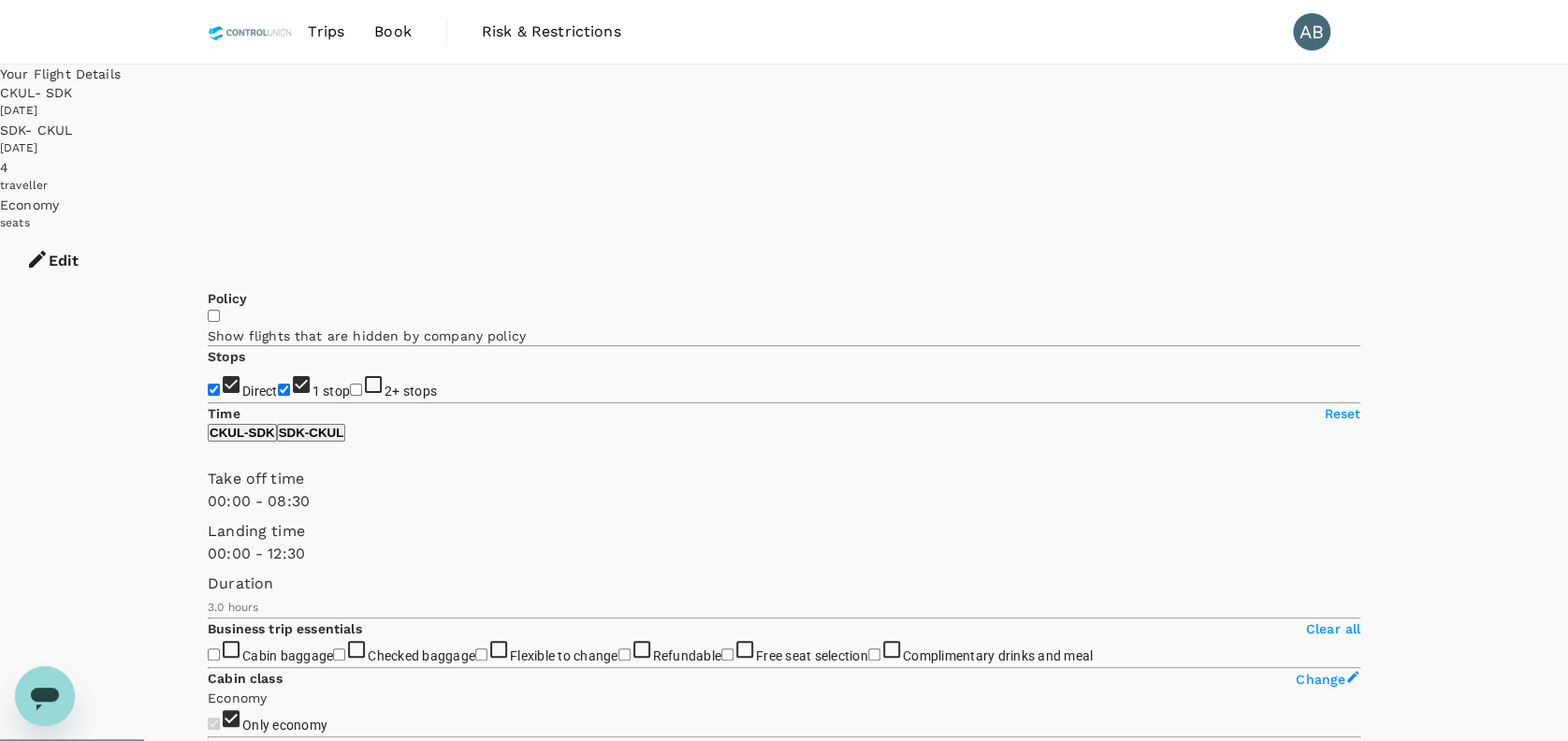
drag, startPoint x: 213, startPoint y: 341, endPoint x: 246, endPoint y: 367, distance: 42.0
click at [278, 383] on input "1 stop" at bounding box center [284, 389] width 12 height 12
checkbox input "false"
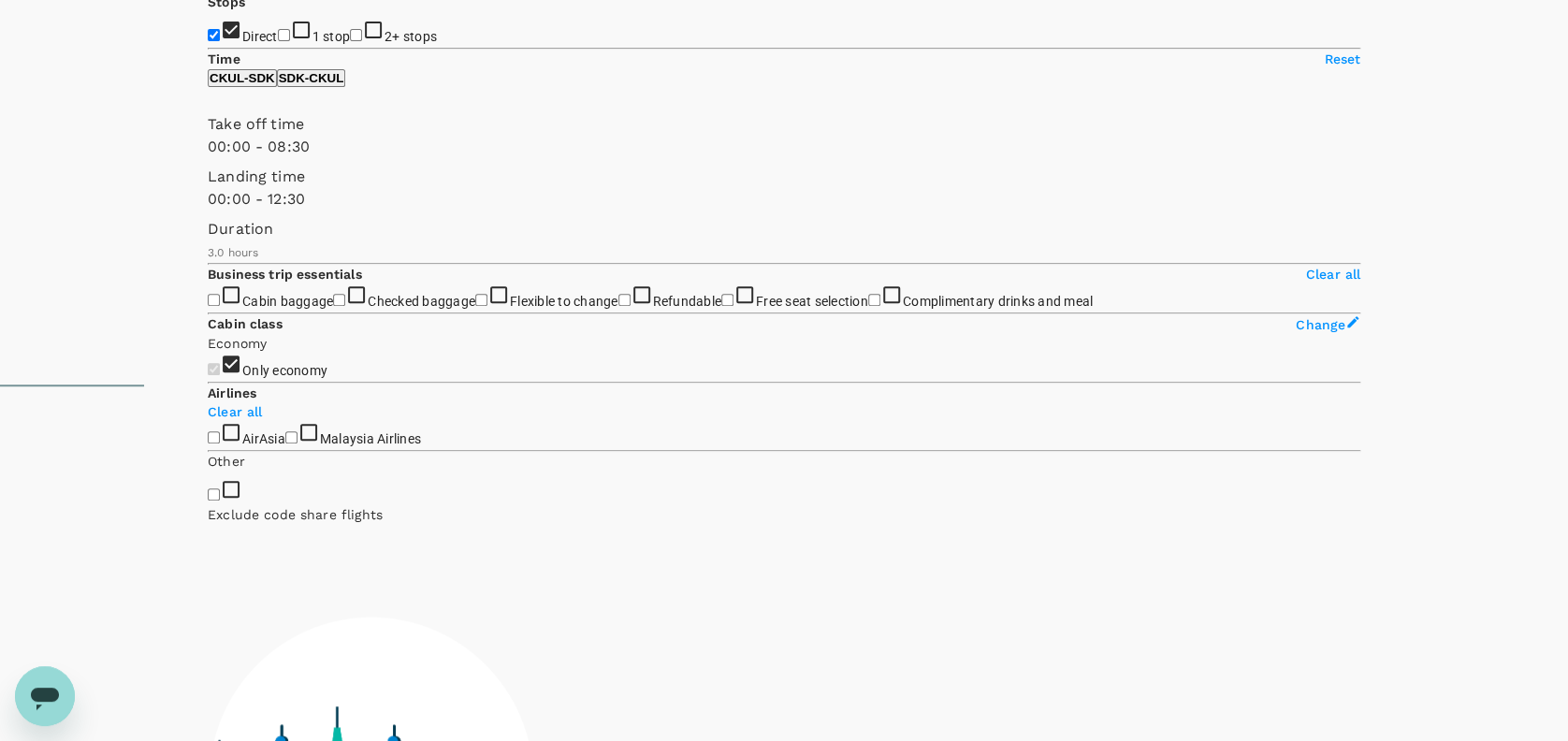
scroll to position [498, 0]
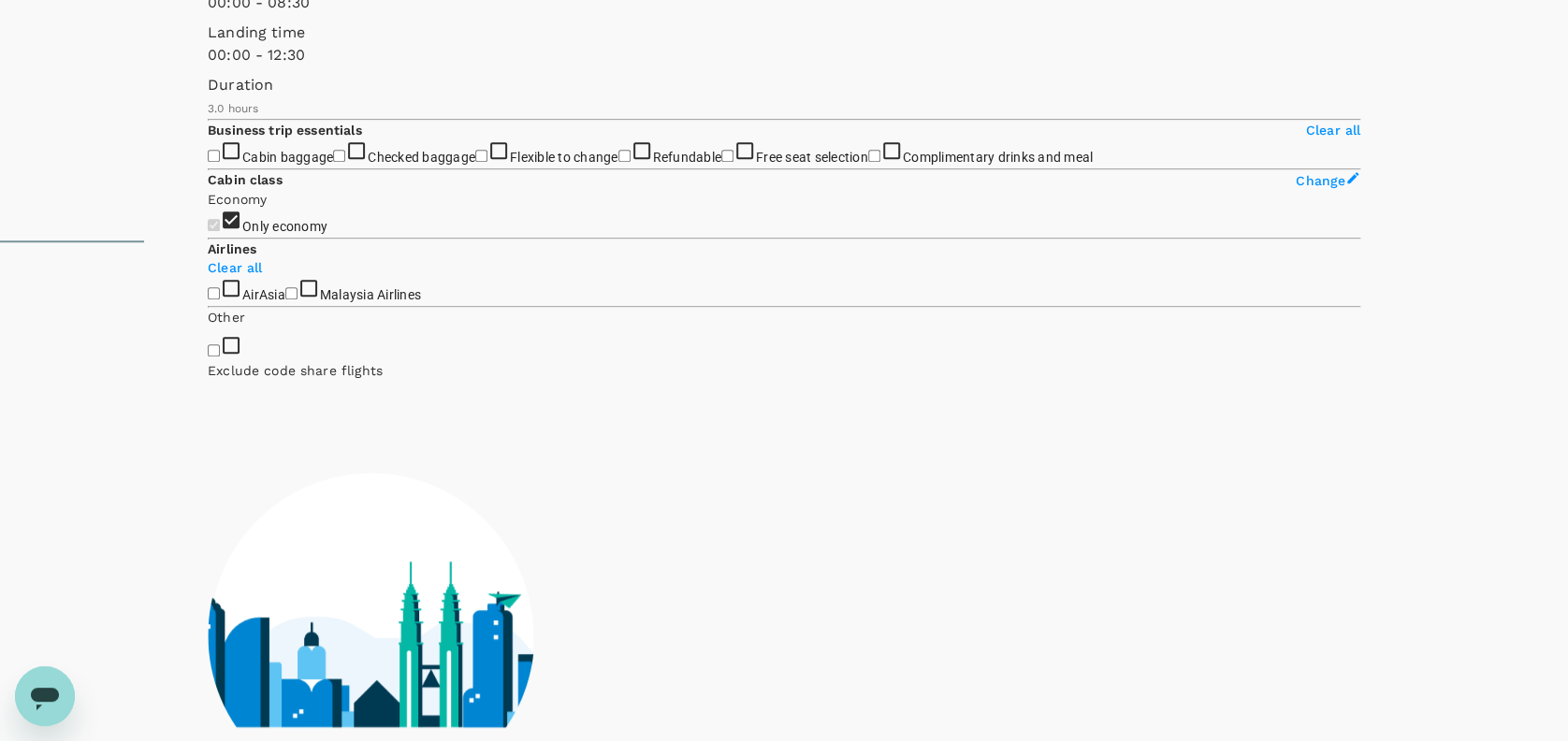
click at [215, 161] on input "Cabin baggage" at bounding box center [213, 155] width 12 height 12
checkbox input "true"
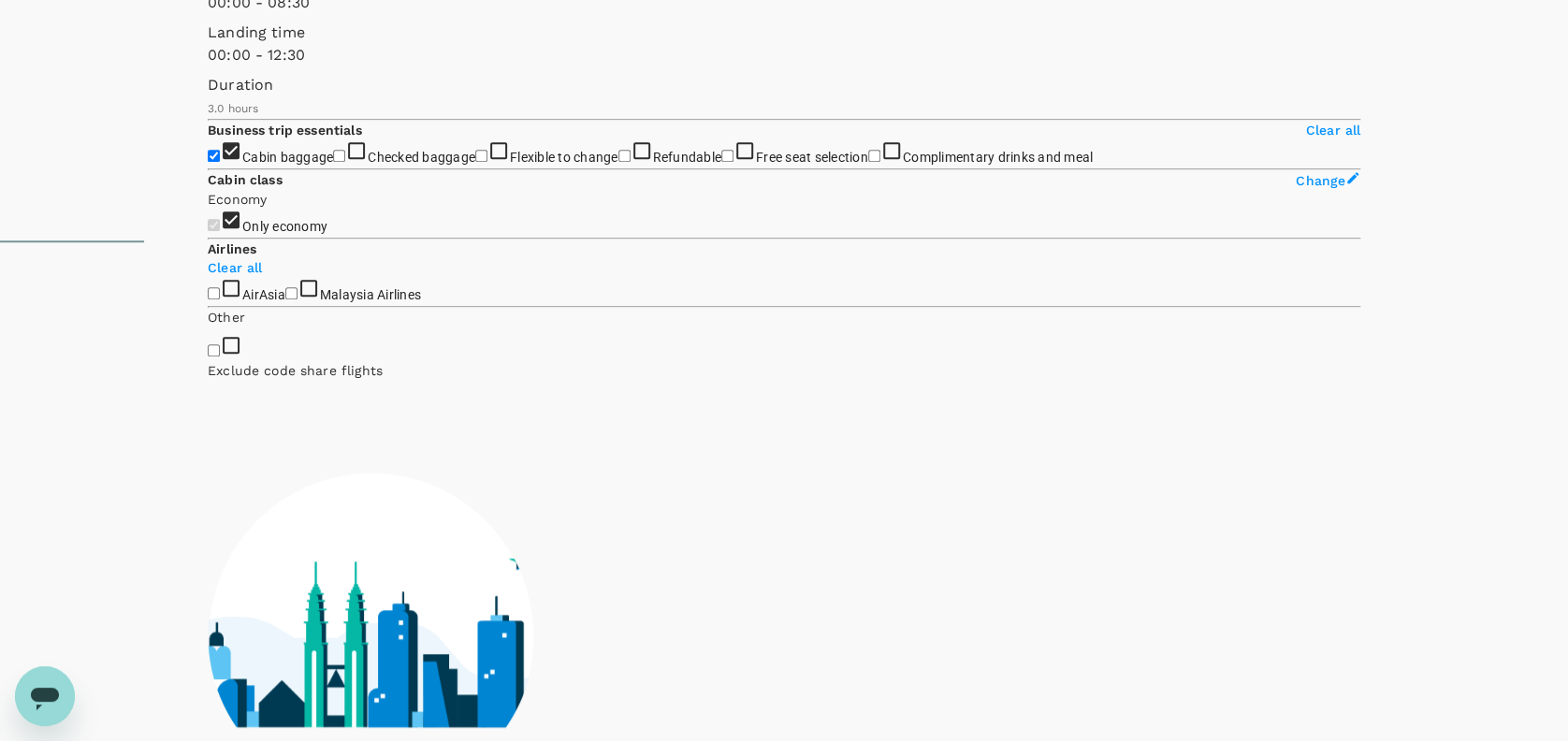
click at [333, 161] on input "Checked baggage" at bounding box center [339, 155] width 12 height 12
checkbox input "true"
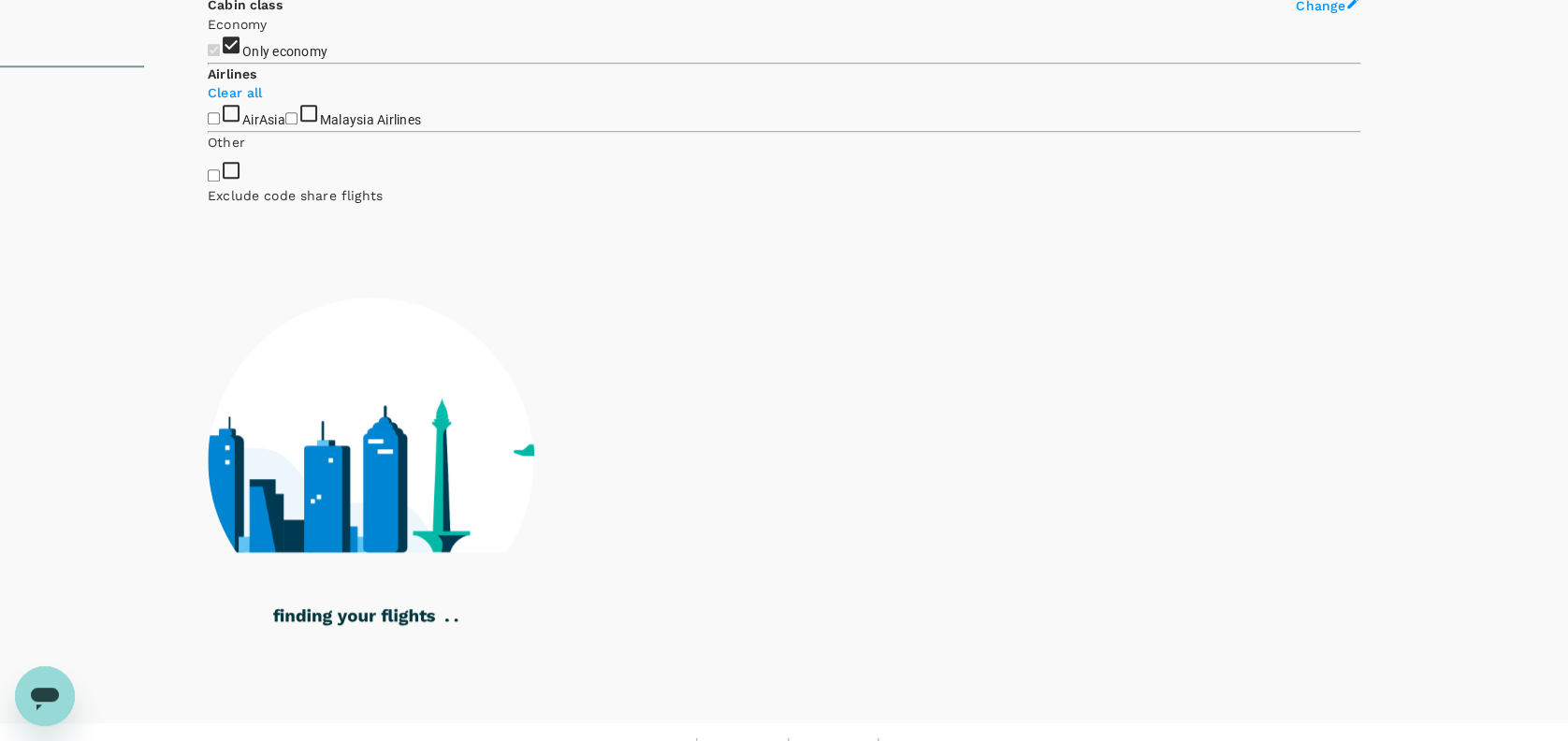
scroll to position [680, 0]
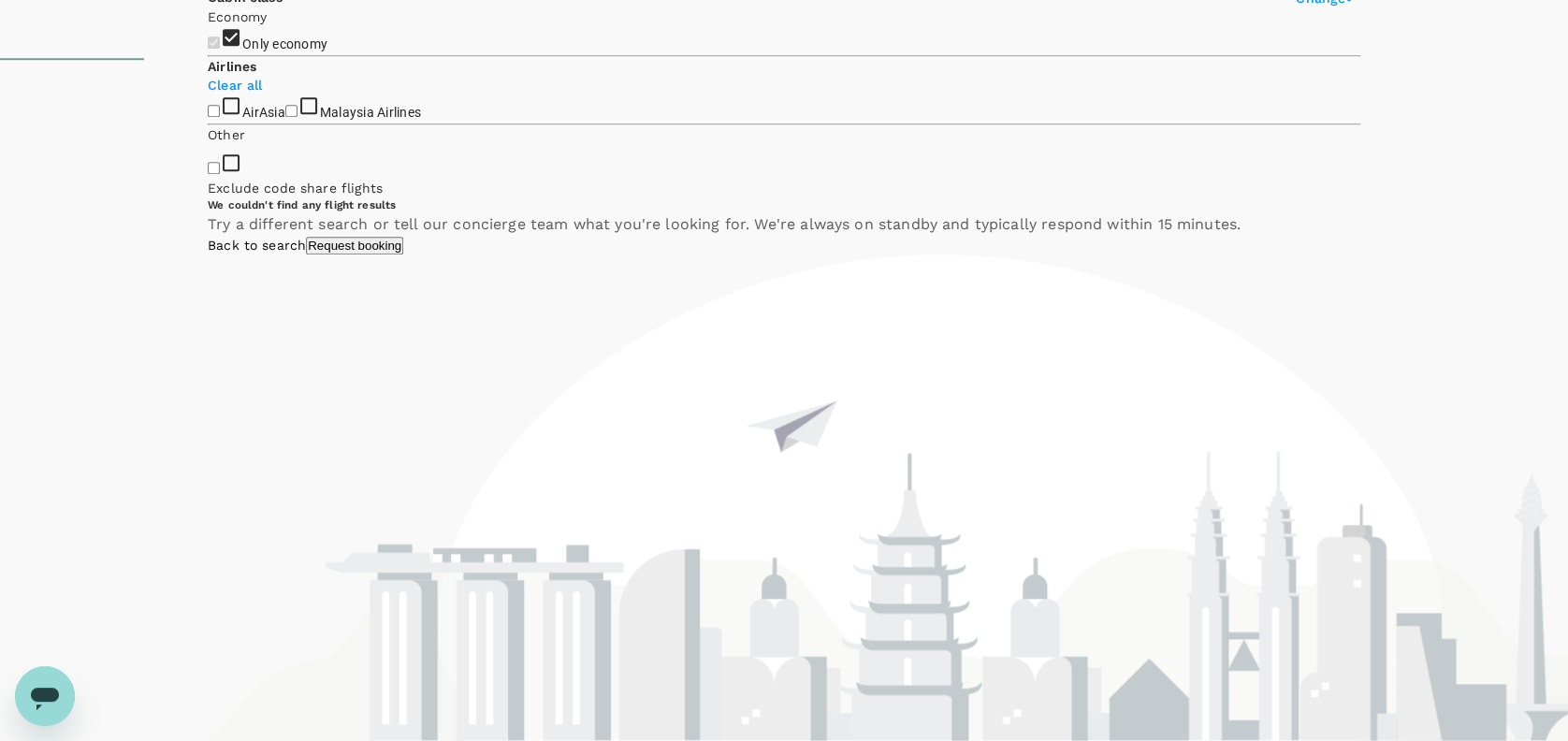
click at [208, 117] on input "AirAsia" at bounding box center [213, 111] width 12 height 12
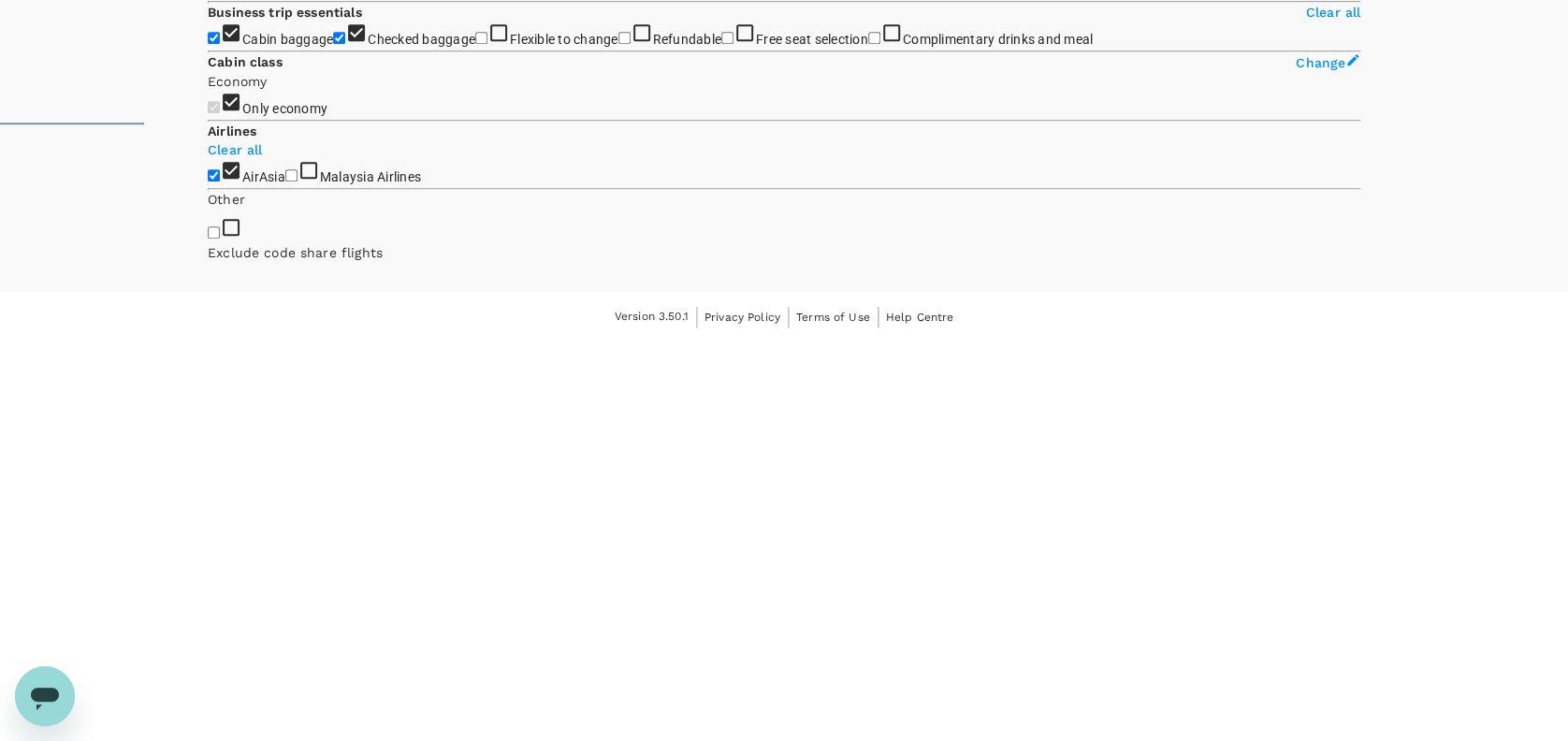
click at [220, 181] on input "AirAsia" at bounding box center [213, 175] width 12 height 12
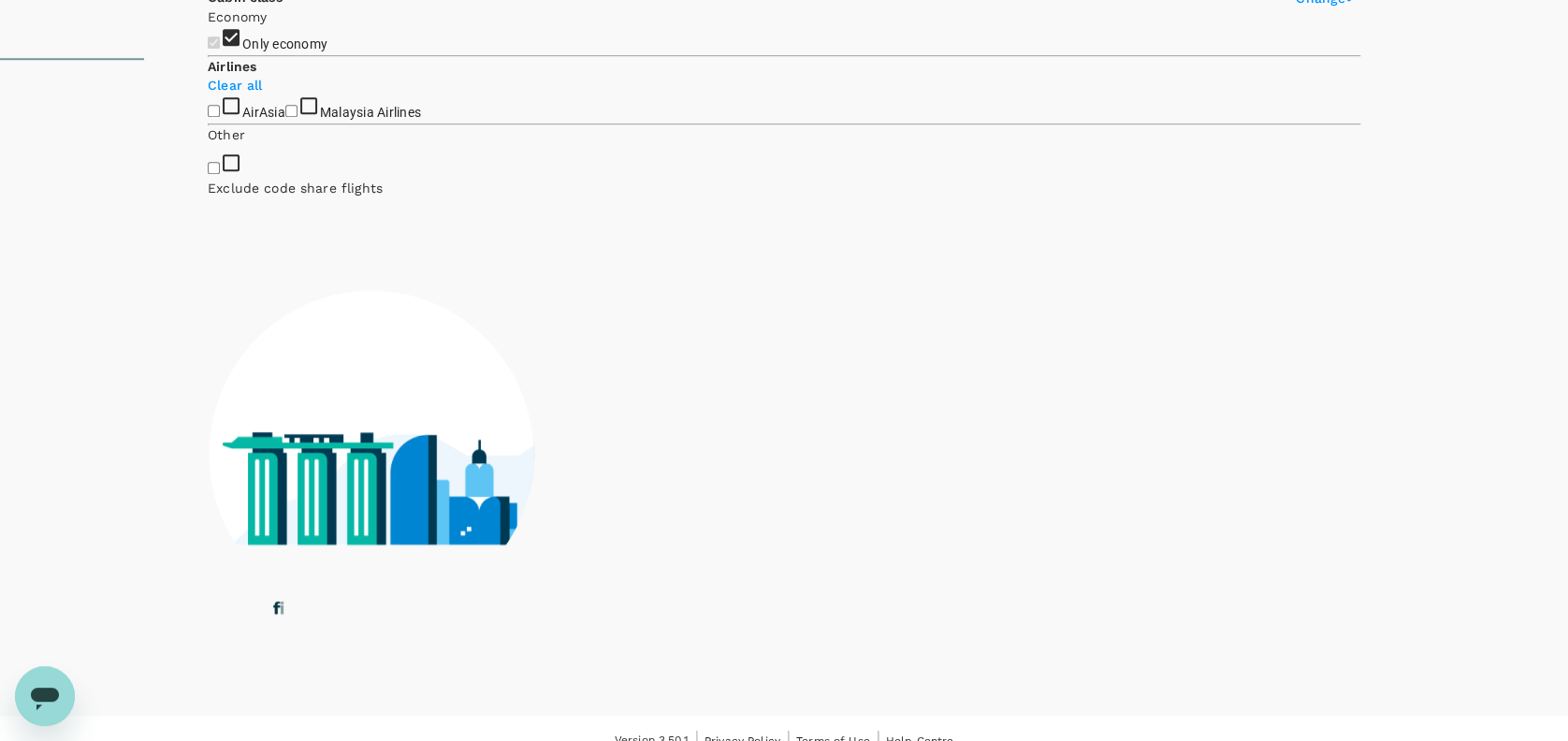
checkbox input "true"
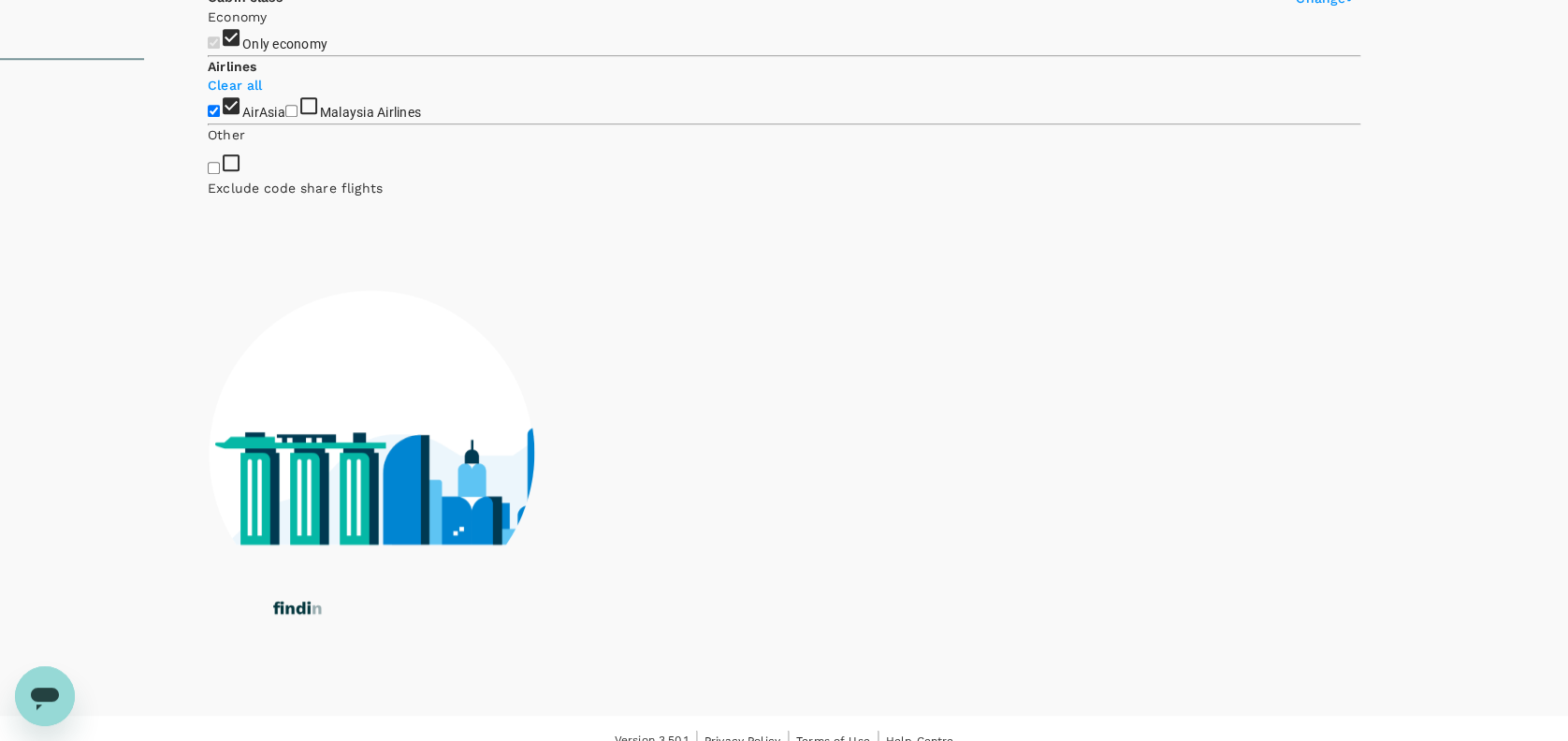
click at [285, 117] on input "Malaysia Airlines" at bounding box center [291, 111] width 12 height 12
checkbox input "true"
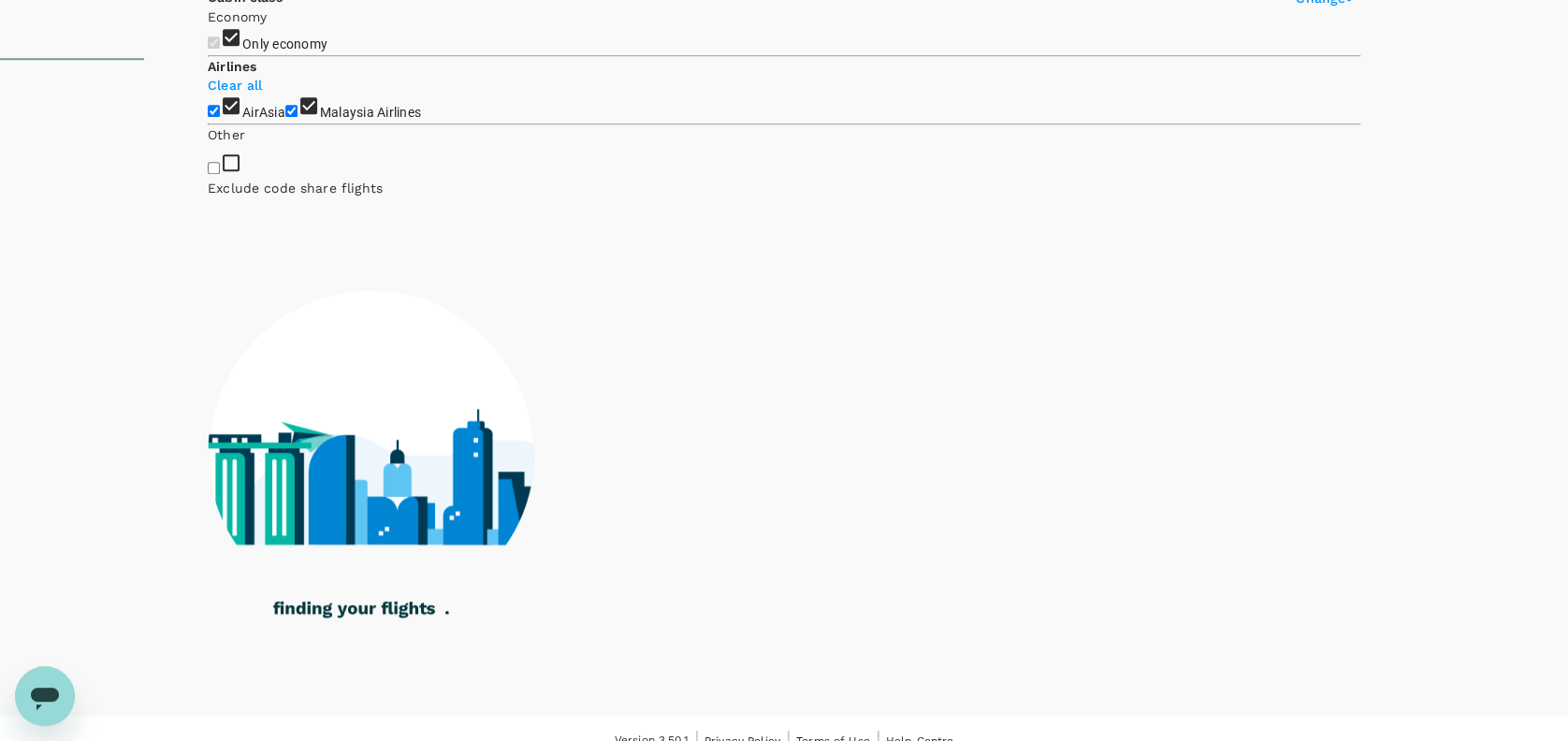
click at [217, 117] on input "AirAsia" at bounding box center [213, 111] width 12 height 12
checkbox input "false"
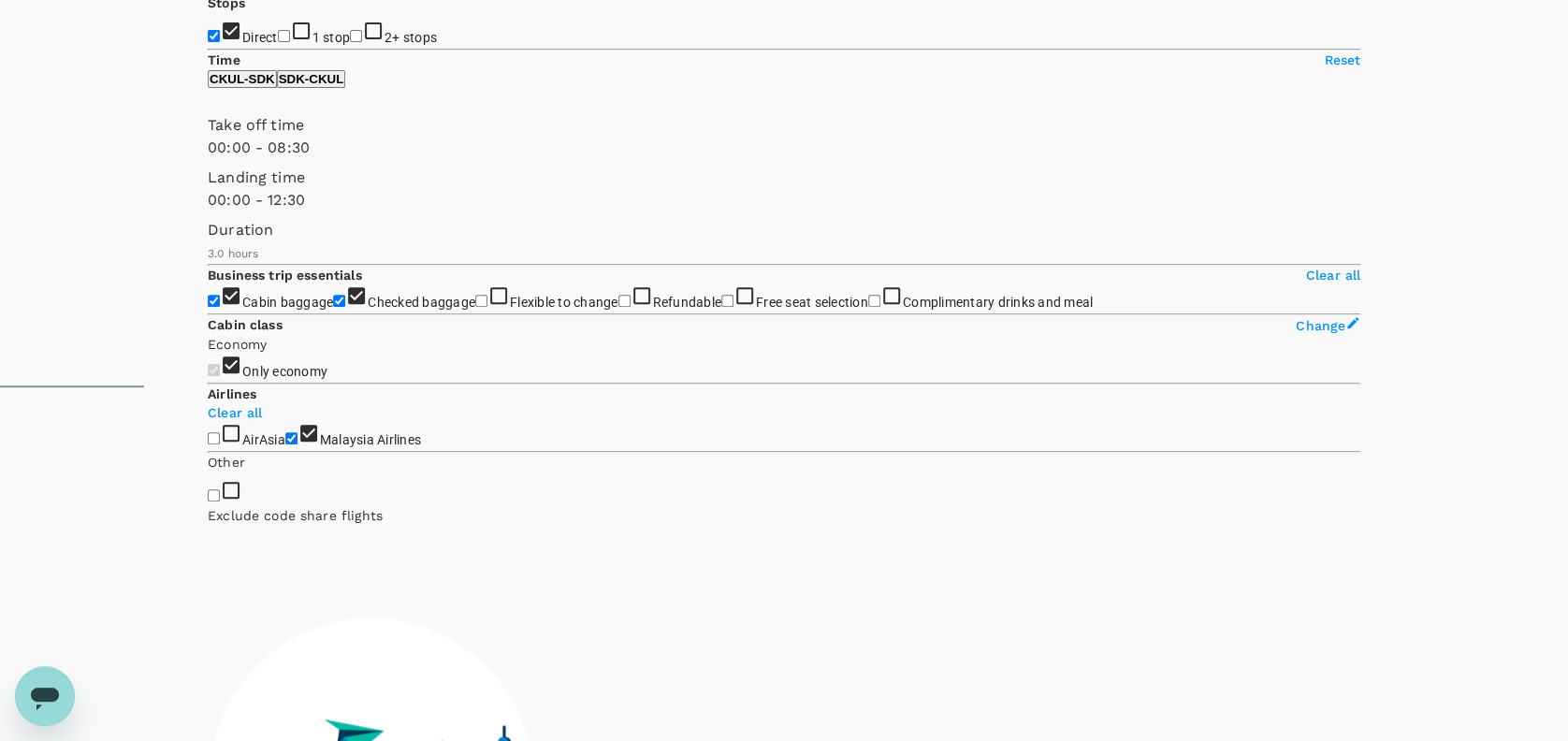
scroll to position [57, 0]
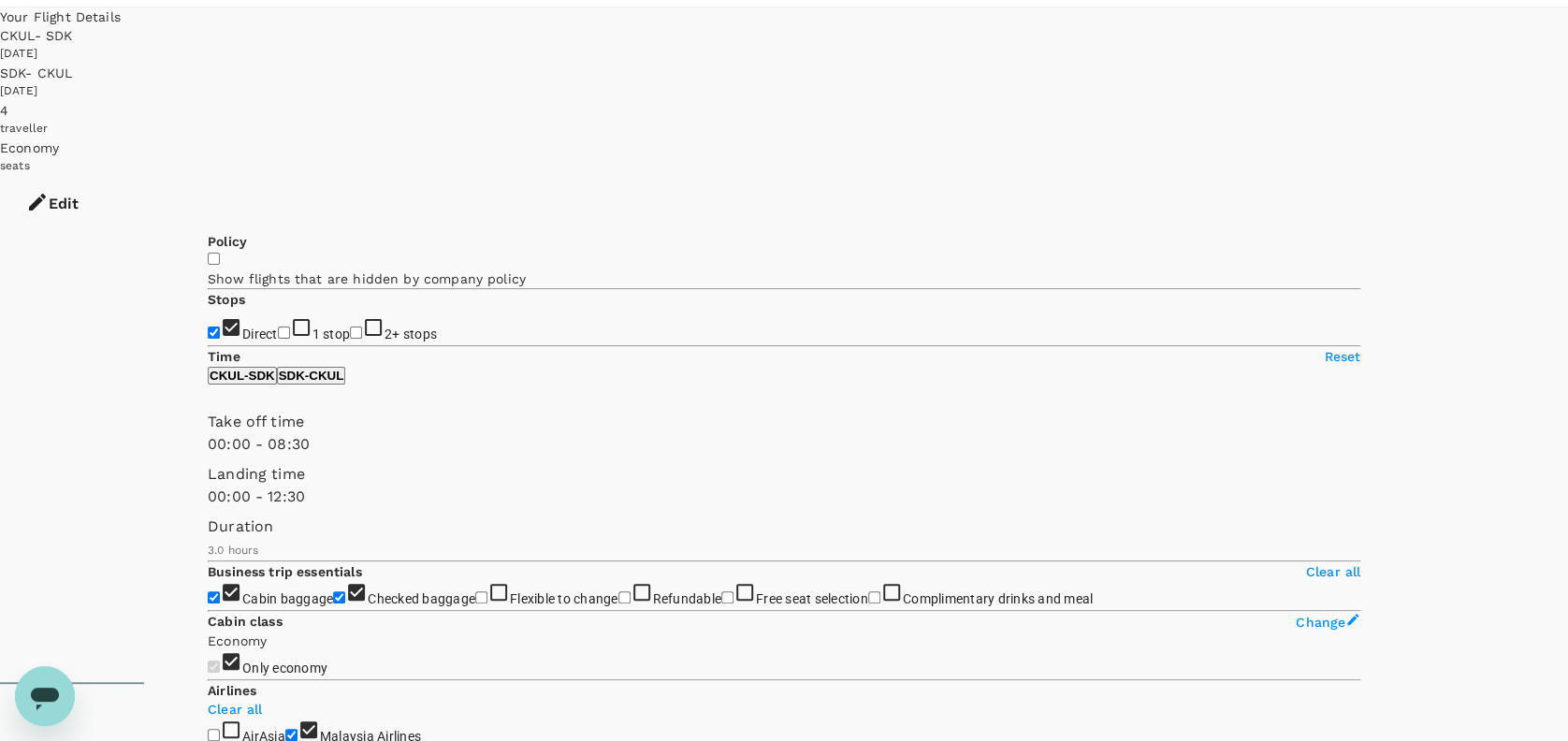
click at [344, 382] on p "SDK - CKUL" at bounding box center [312, 375] width 66 height 14
type input "660"
drag, startPoint x: 202, startPoint y: 497, endPoint x: 338, endPoint y: 497, distance: 136.0
click at [207, 455] on span at bounding box center [207, 455] width 0 height 0
drag, startPoint x: 214, startPoint y: 572, endPoint x: 405, endPoint y: 567, distance: 191.1
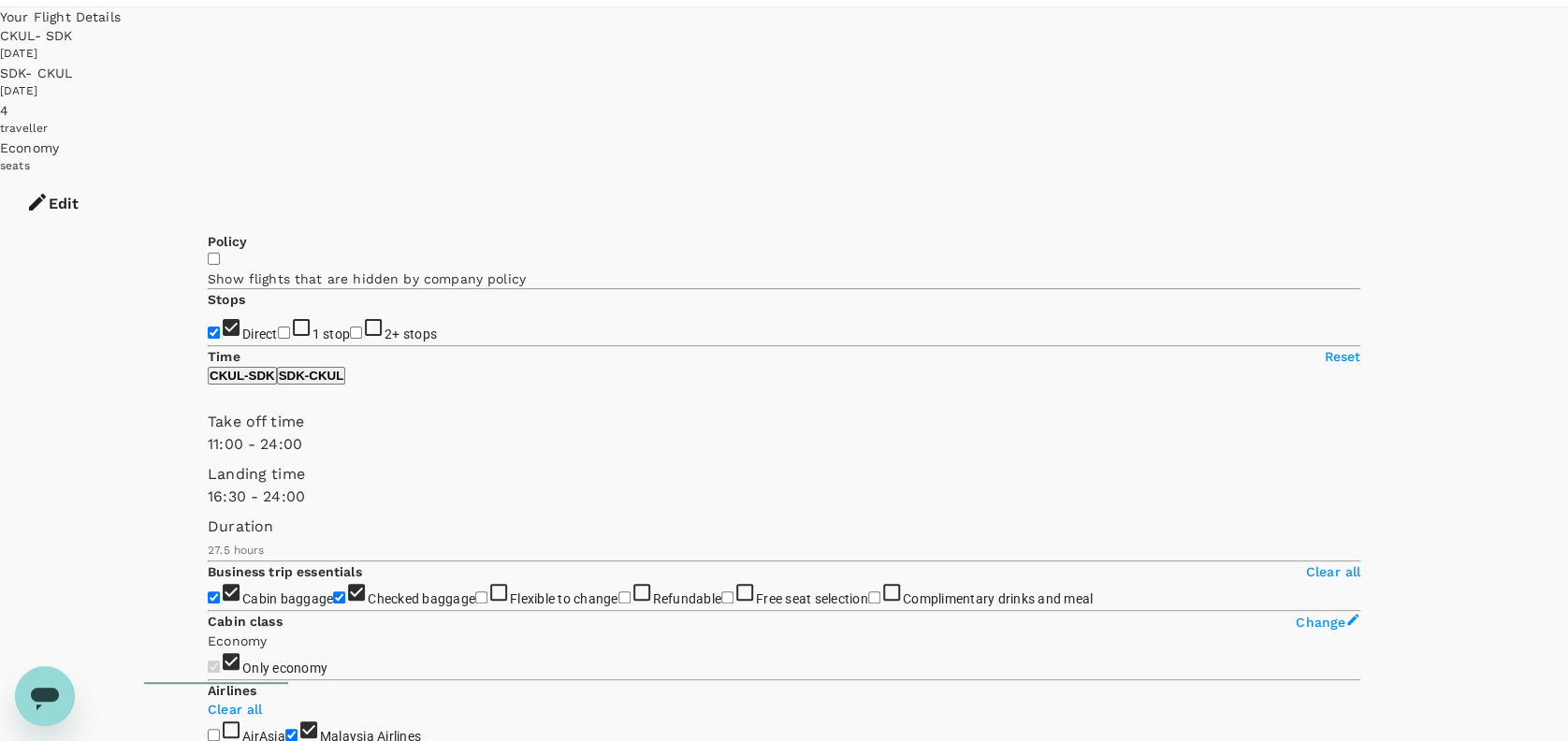
click at [207, 508] on span at bounding box center [207, 508] width 0 height 0
type input "780"
drag, startPoint x: 404, startPoint y: 577, endPoint x: 363, endPoint y: 578, distance: 41.0
click at [207, 508] on span at bounding box center [207, 508] width 0 height 0
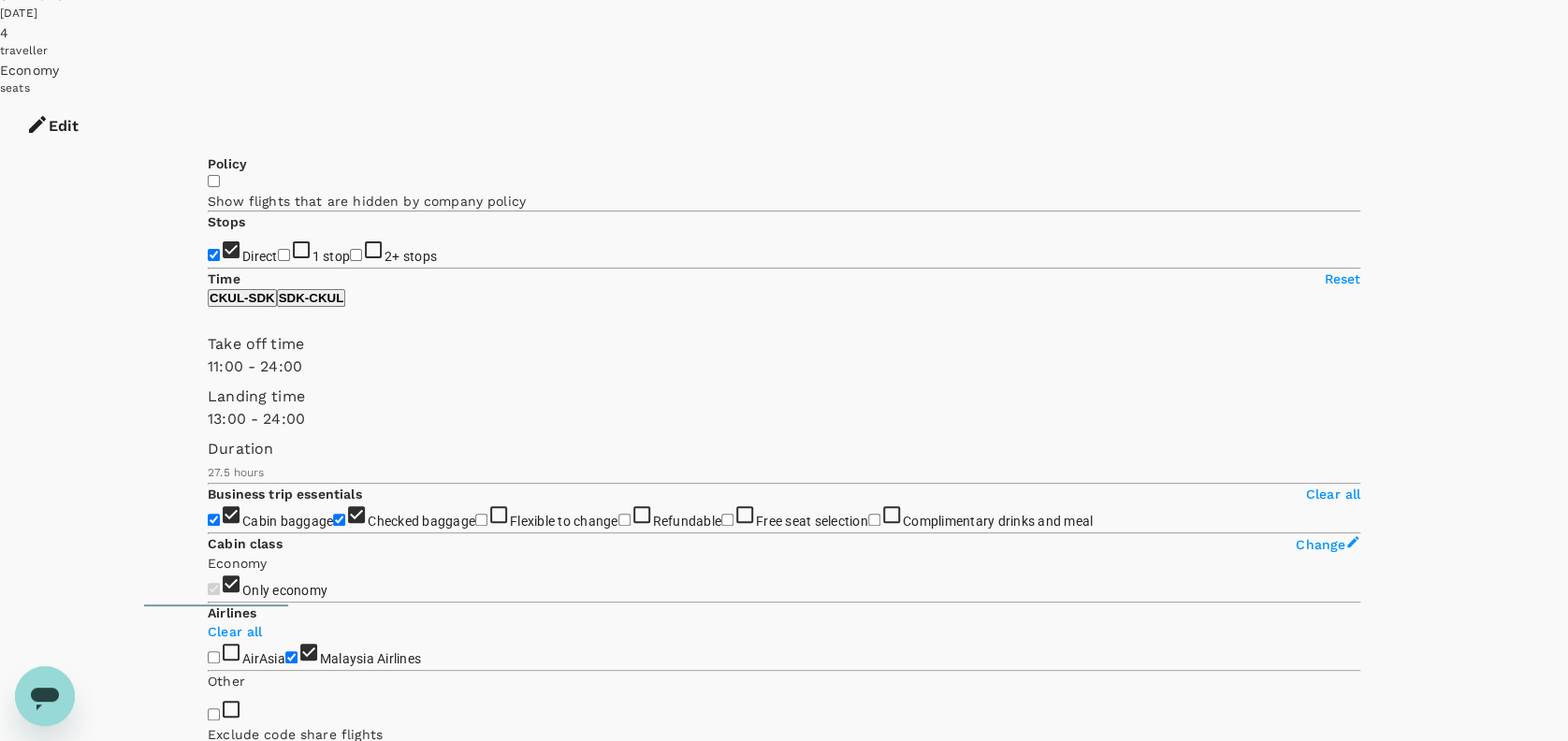
scroll to position [181, 0]
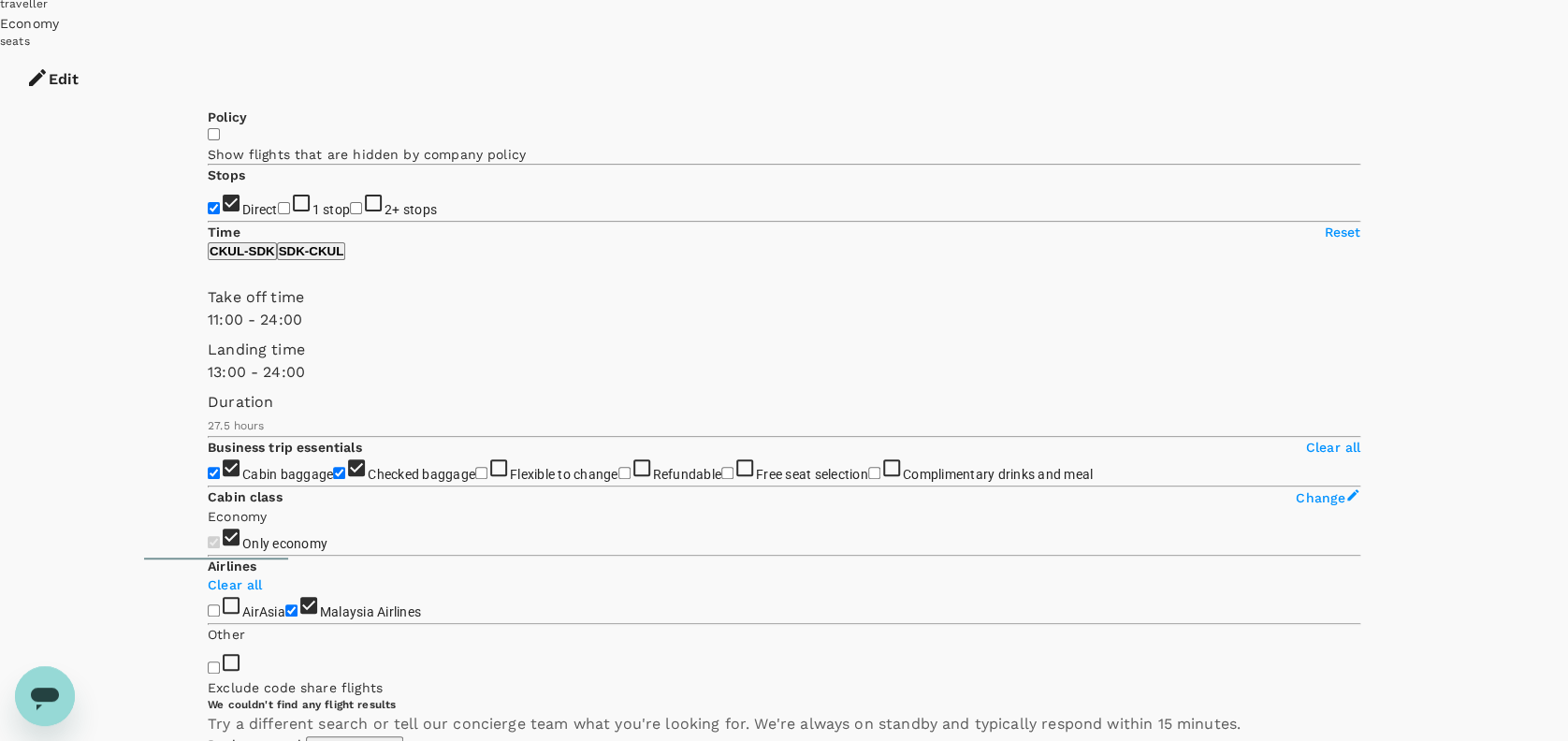
click at [275, 258] on p "CKUL - SDK" at bounding box center [242, 251] width 66 height 14
type input "570"
drag, startPoint x: 357, startPoint y: 451, endPoint x: 319, endPoint y: 451, distance: 38.0
click at [207, 383] on span at bounding box center [207, 383] width 0 height 0
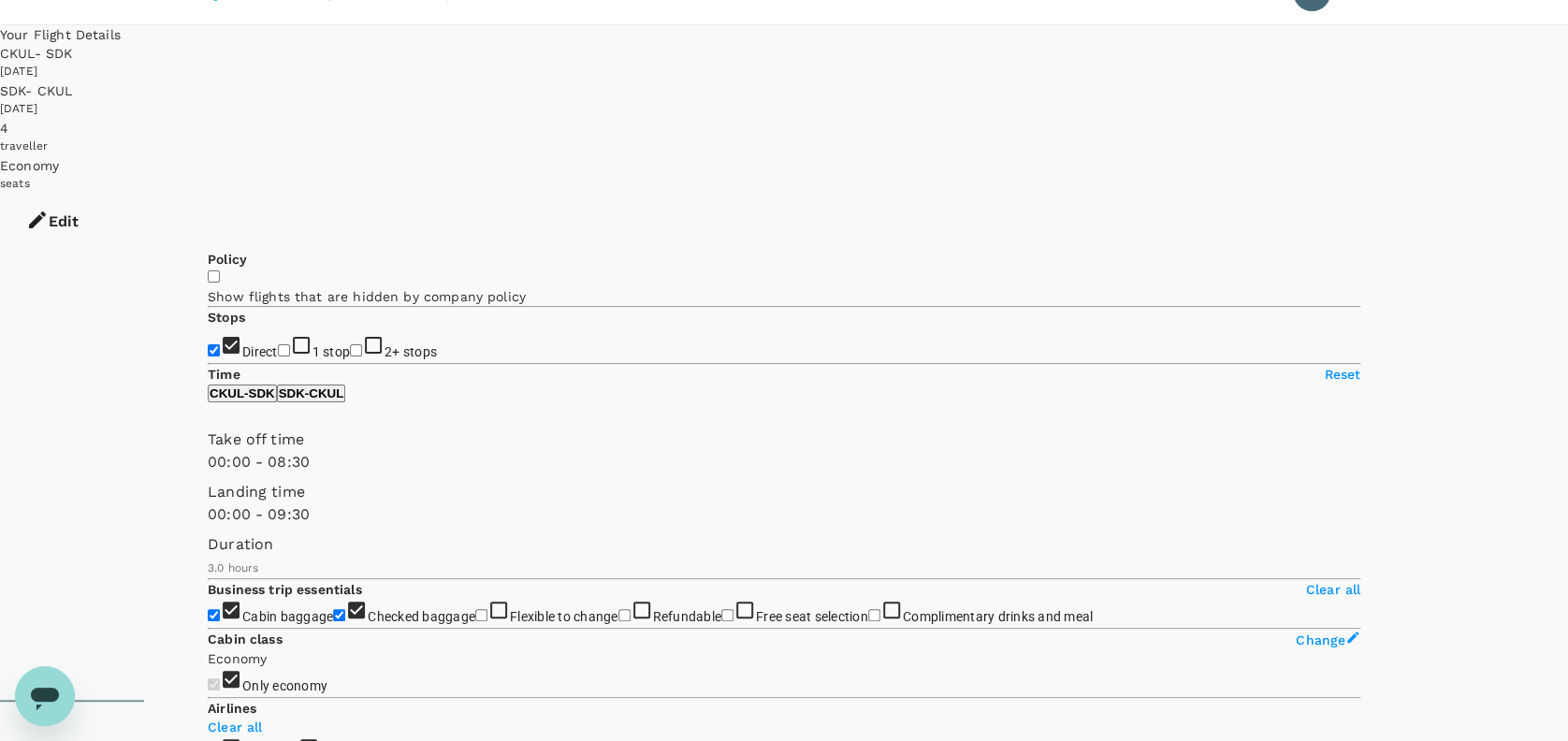
scroll to position [0, 0]
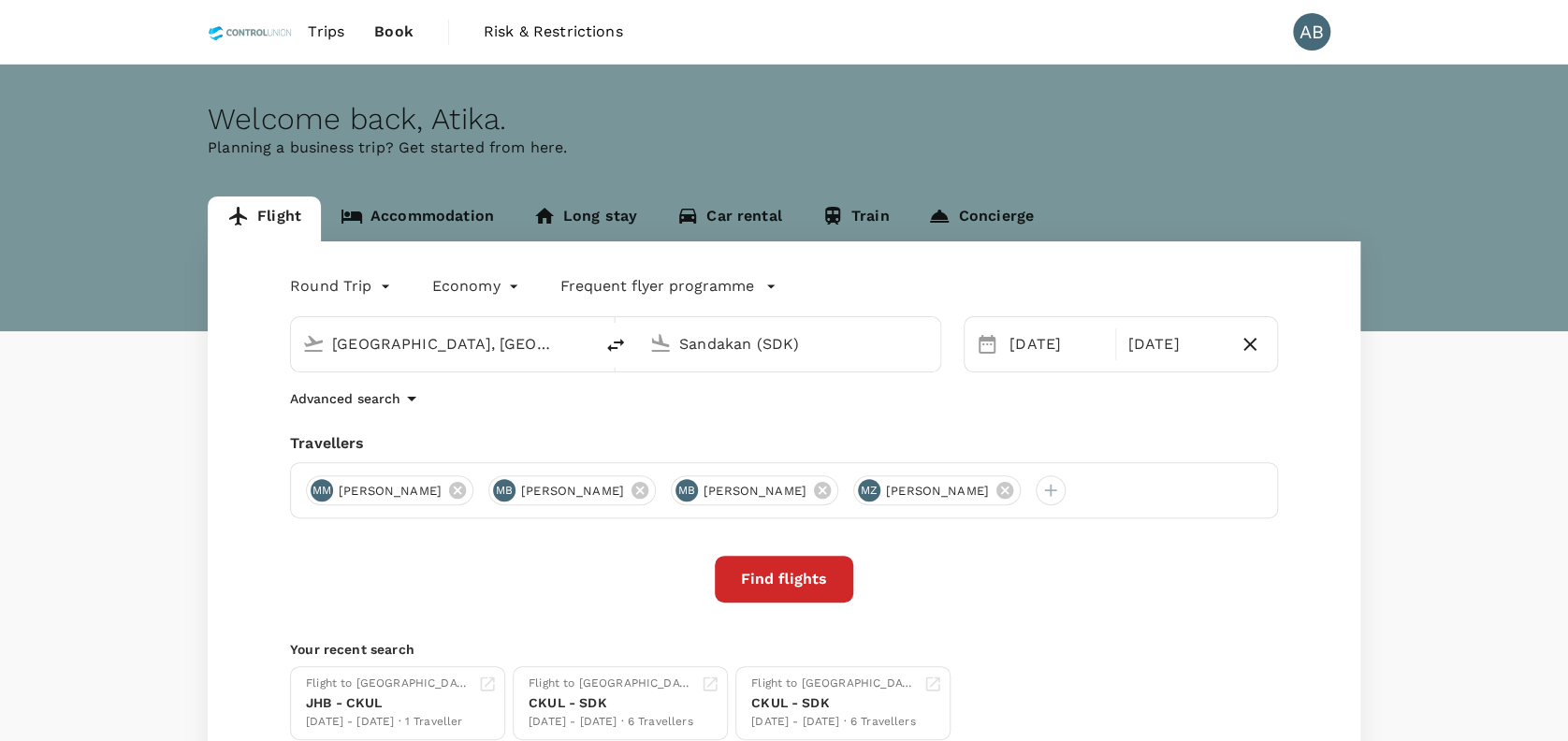
type input "[GEOGRAPHIC_DATA], [GEOGRAPHIC_DATA] (any)"
type input "Sandakan (SDK)"
click at [1064, 405] on div "Advanced search" at bounding box center [783, 398] width 987 height 23
click at [797, 574] on button "Find flights" at bounding box center [783, 579] width 138 height 47
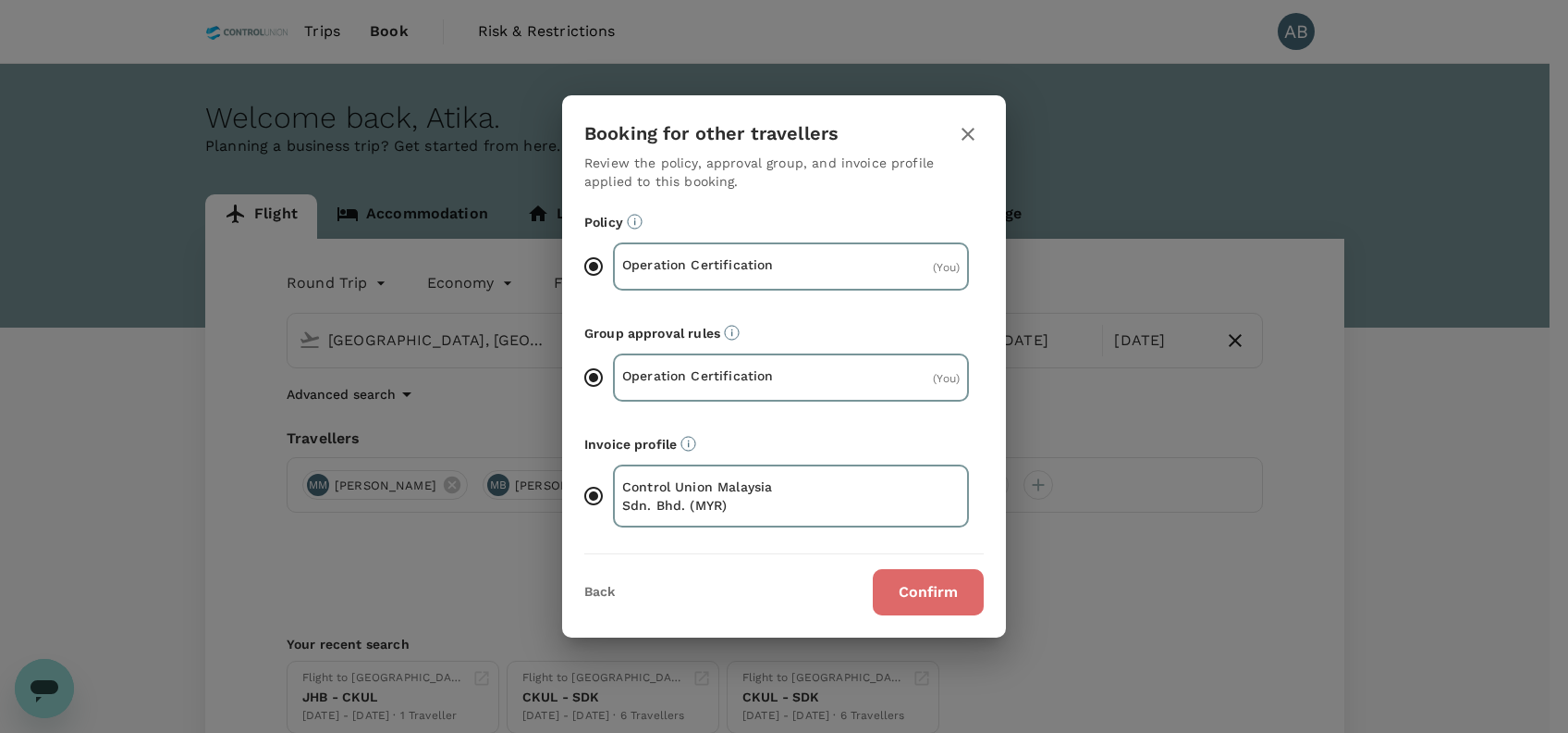
click at [942, 596] on button "Confirm" at bounding box center [928, 591] width 111 height 46
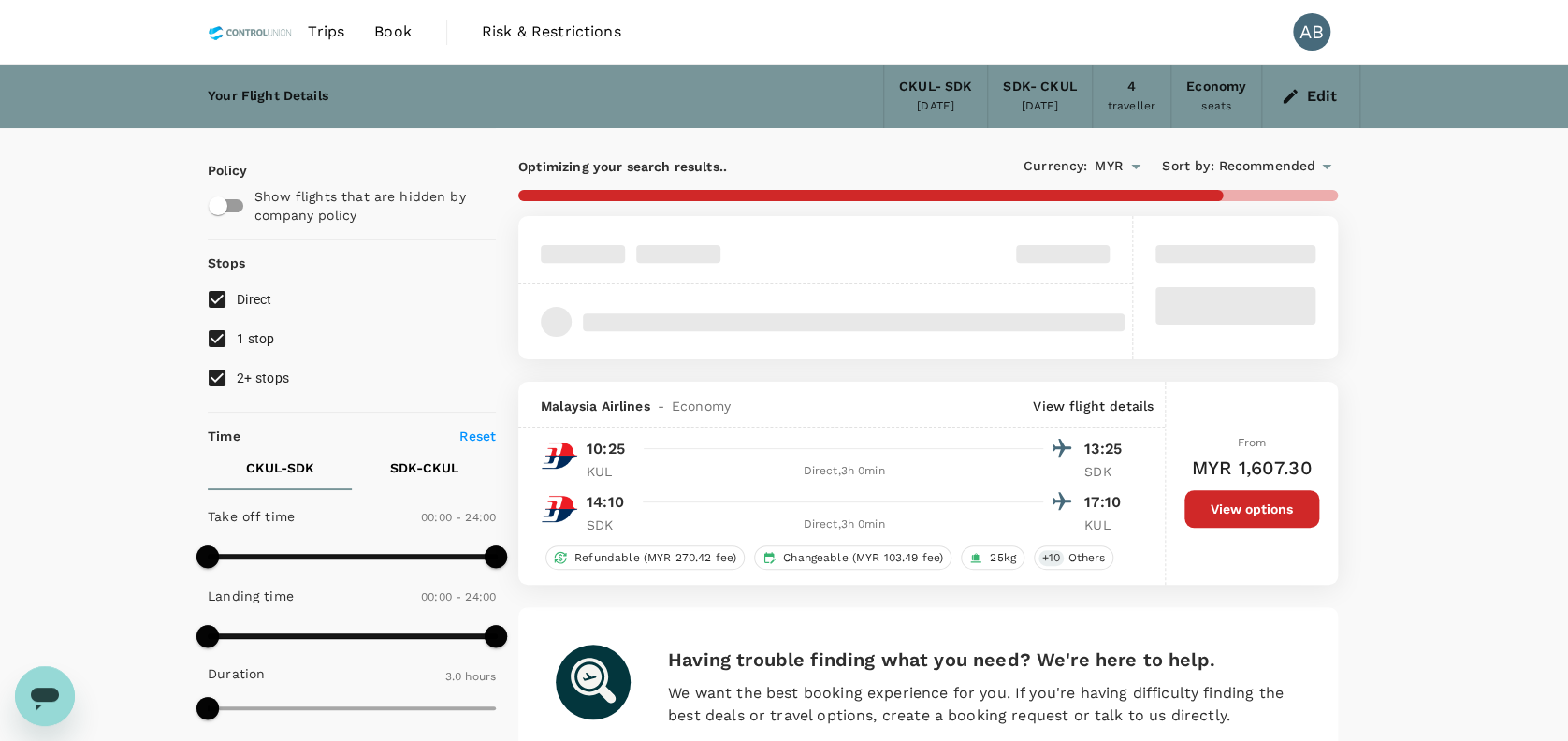
click at [226, 334] on input "1 stop" at bounding box center [216, 338] width 39 height 39
checkbox input "false"
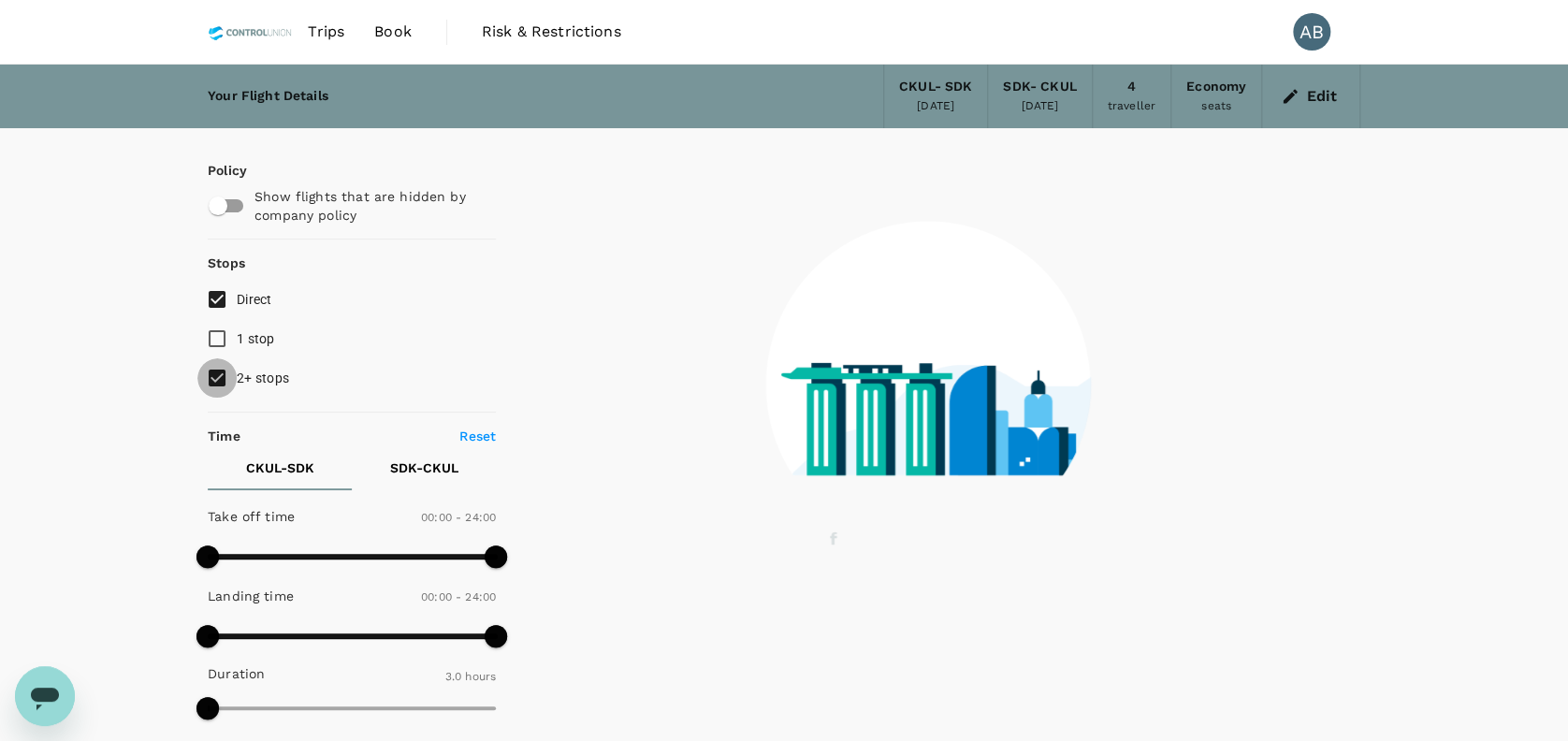
drag, startPoint x: 217, startPoint y: 377, endPoint x: 254, endPoint y: 391, distance: 39.6
click at [216, 377] on input "2+ stops" at bounding box center [216, 377] width 39 height 39
checkbox input "false"
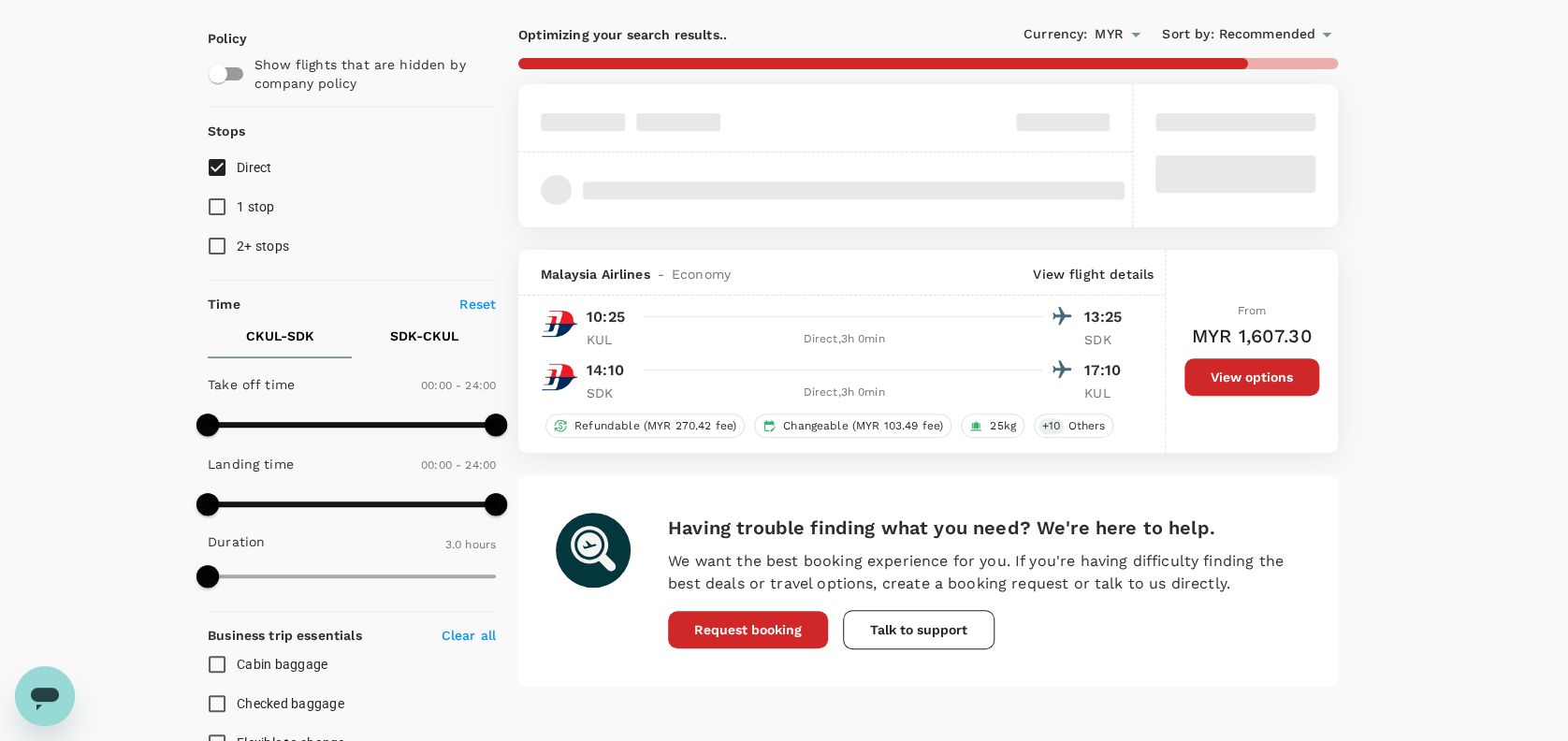
scroll to position [249, 0]
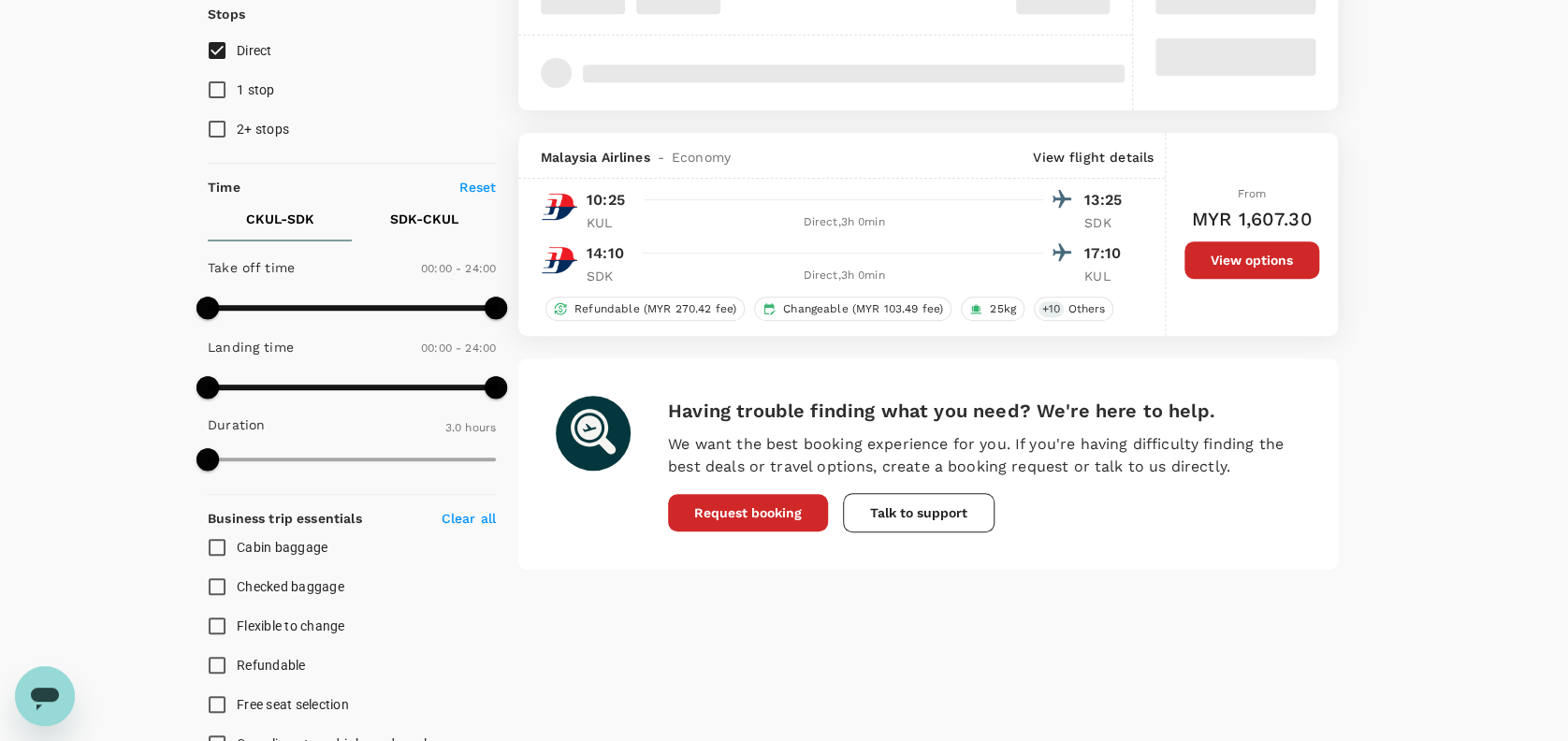
type input "1045"
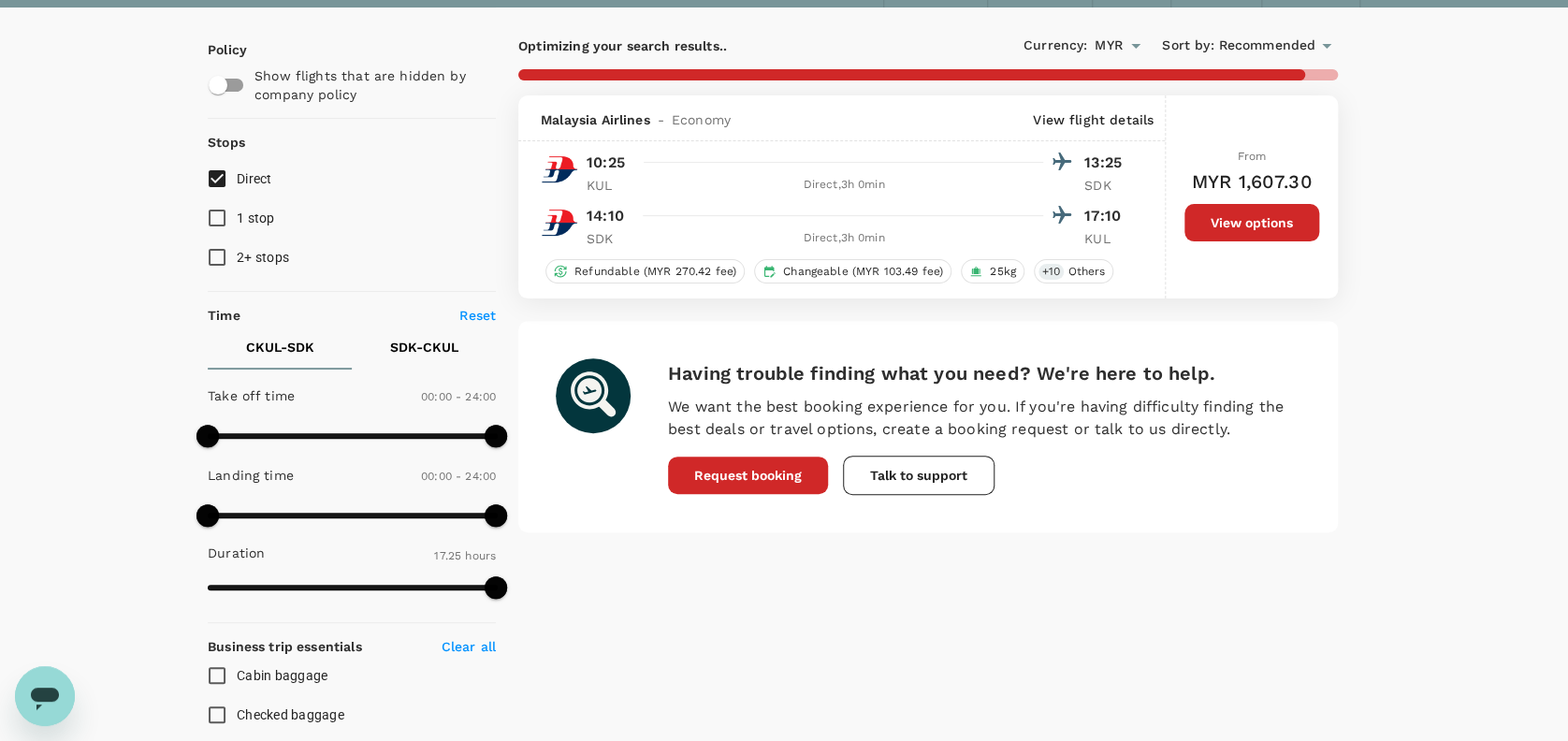
scroll to position [0, 0]
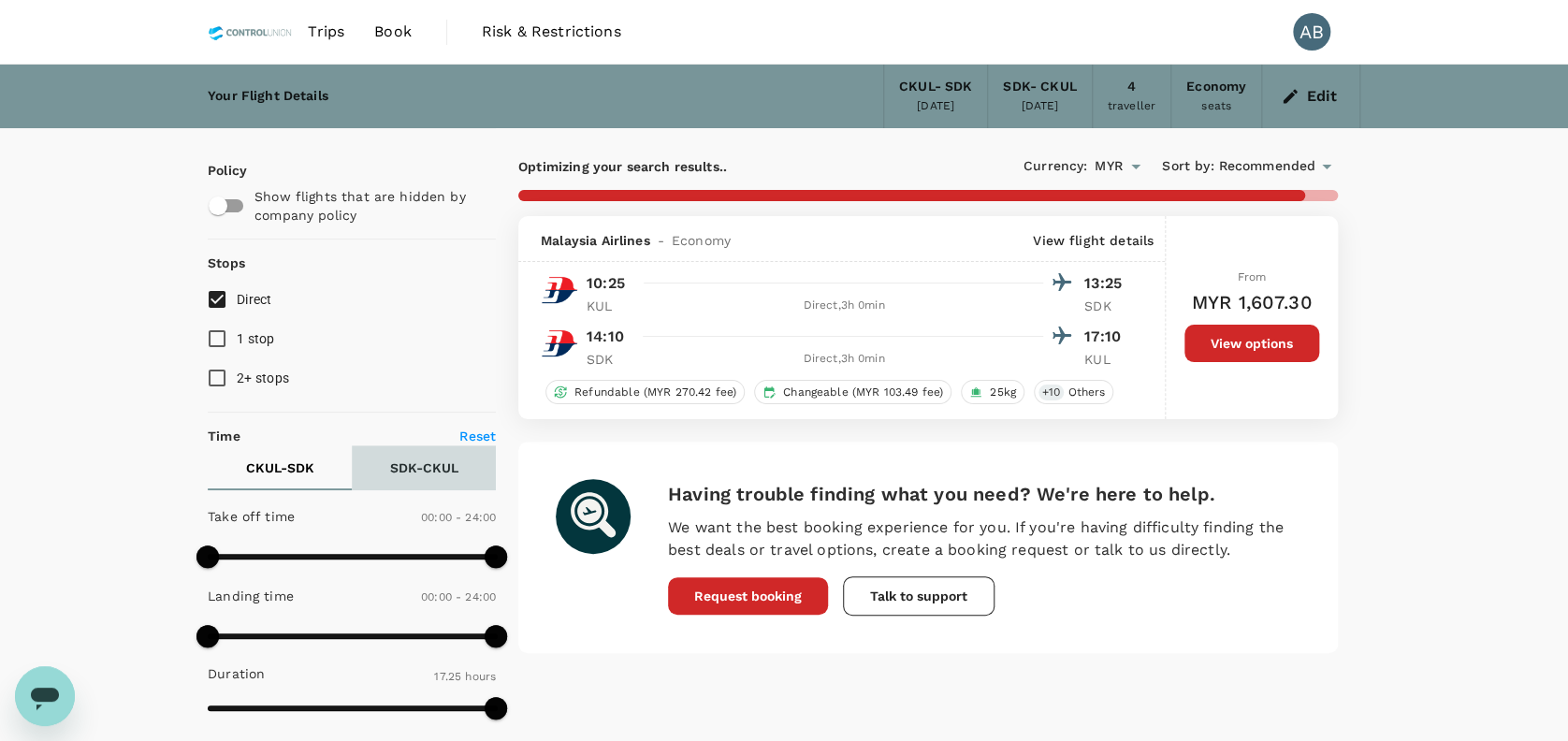
click at [404, 466] on p "SDK - CKUL" at bounding box center [424, 467] width 69 height 19
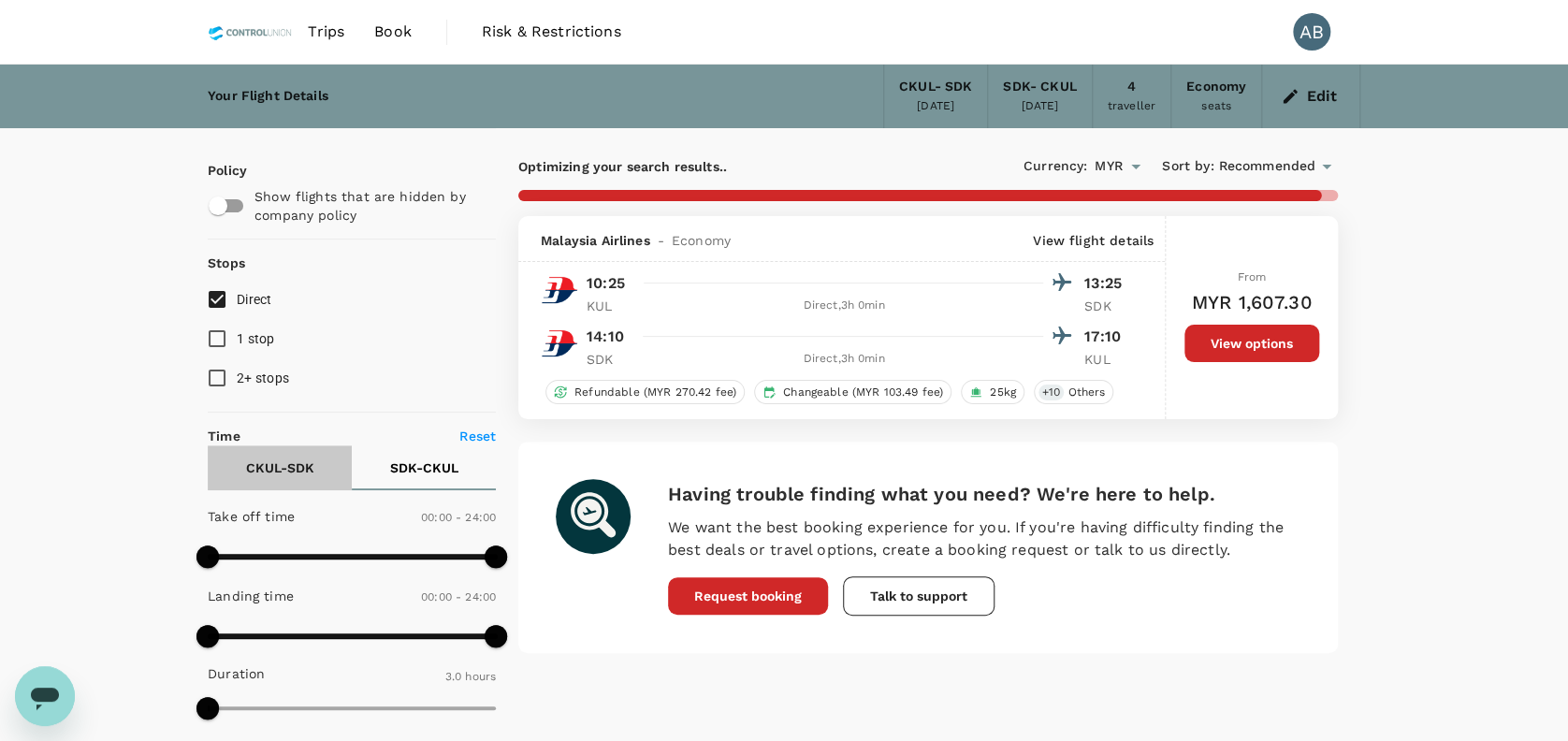
click at [265, 464] on p "CKUL - SDK" at bounding box center [280, 467] width 69 height 19
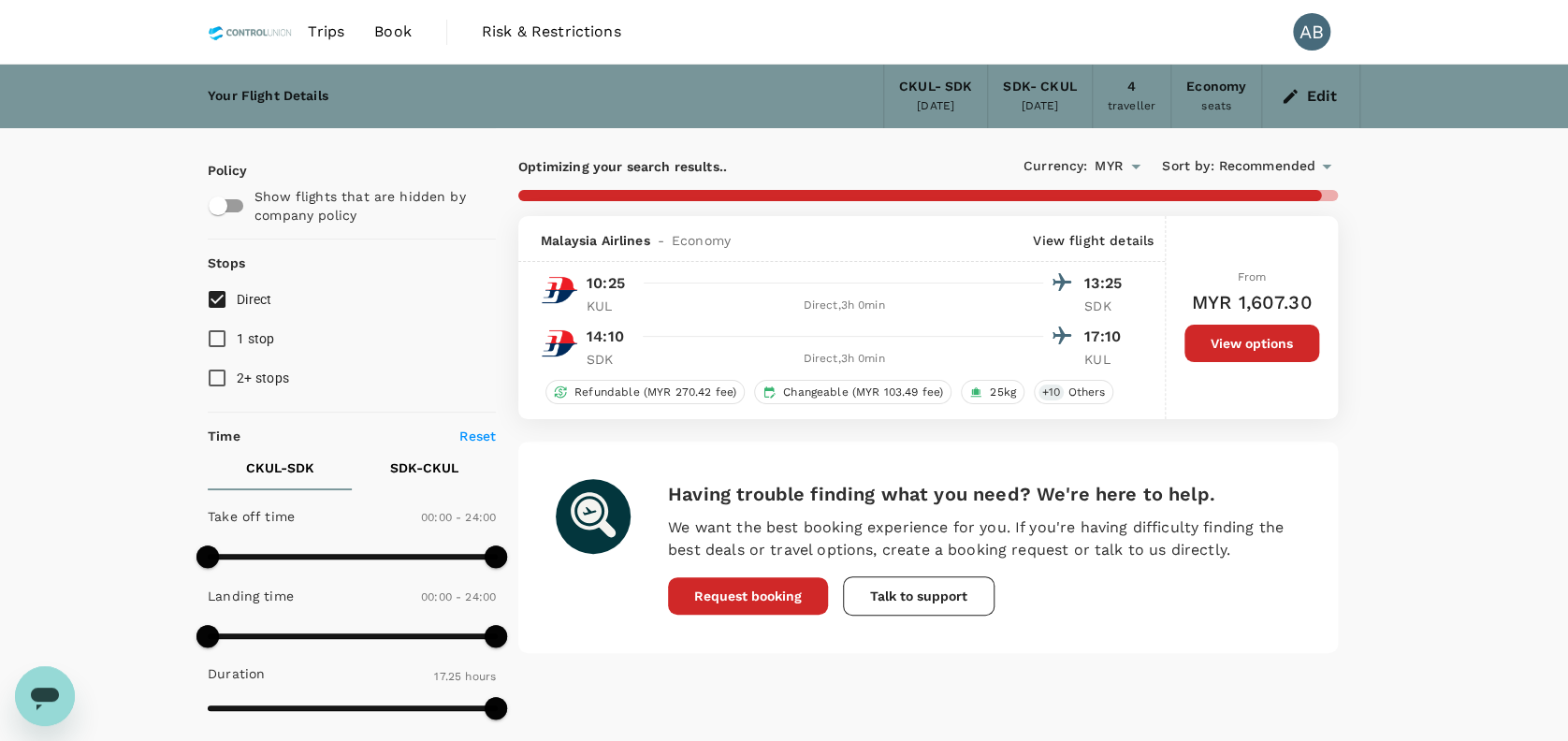
click at [81, 464] on div "Your Flight Details CKUL - SDK 21 Sep 2025 SDK - CKUL 27 Sep 2025 4 traveller E…" at bounding box center [784, 700] width 1568 height 1272
click at [1262, 344] on button "View options" at bounding box center [1251, 344] width 134 height 38
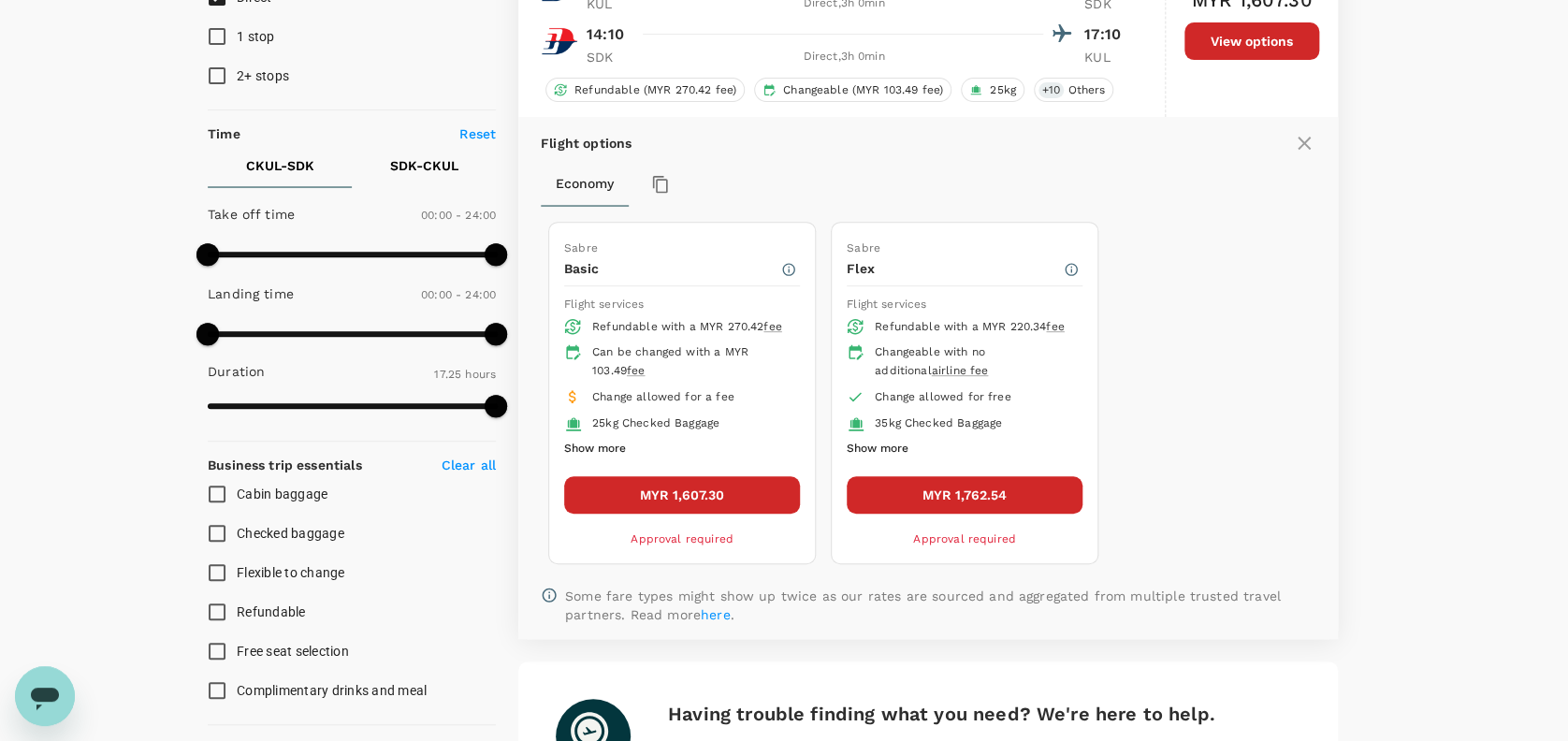
scroll to position [341, 0]
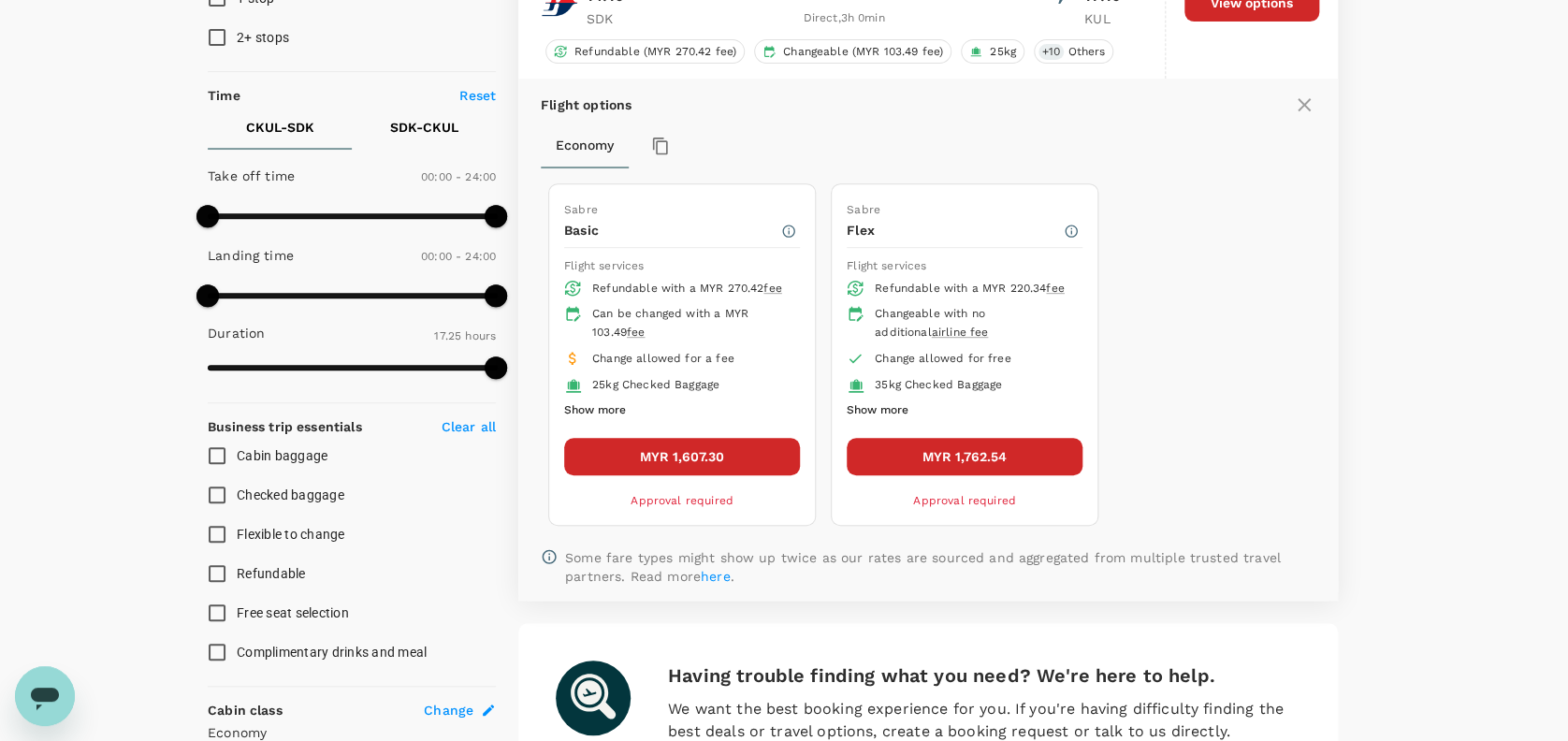
click at [692, 447] on button "MYR 1,607.30" at bounding box center [681, 456] width 236 height 38
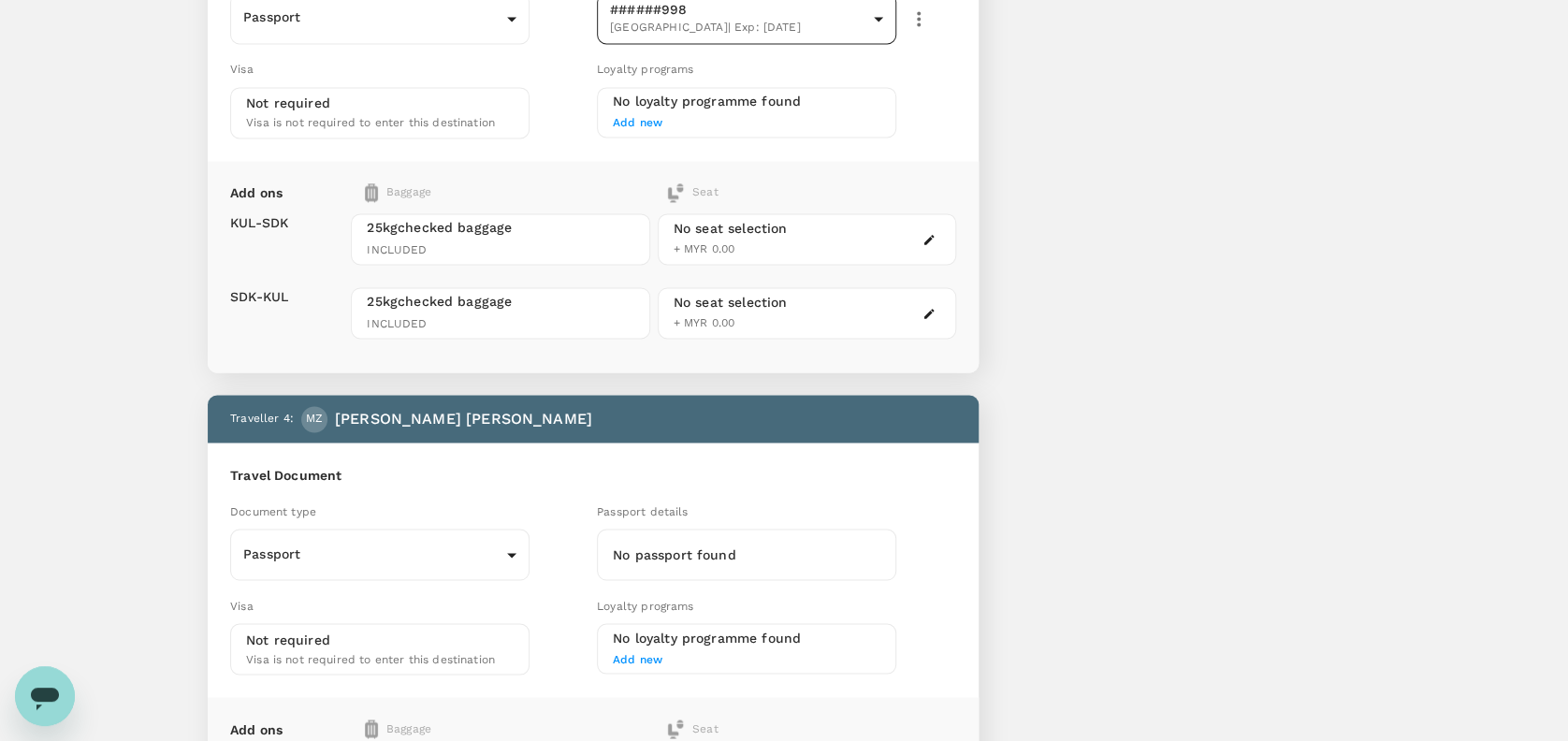
scroll to position [1496, 0]
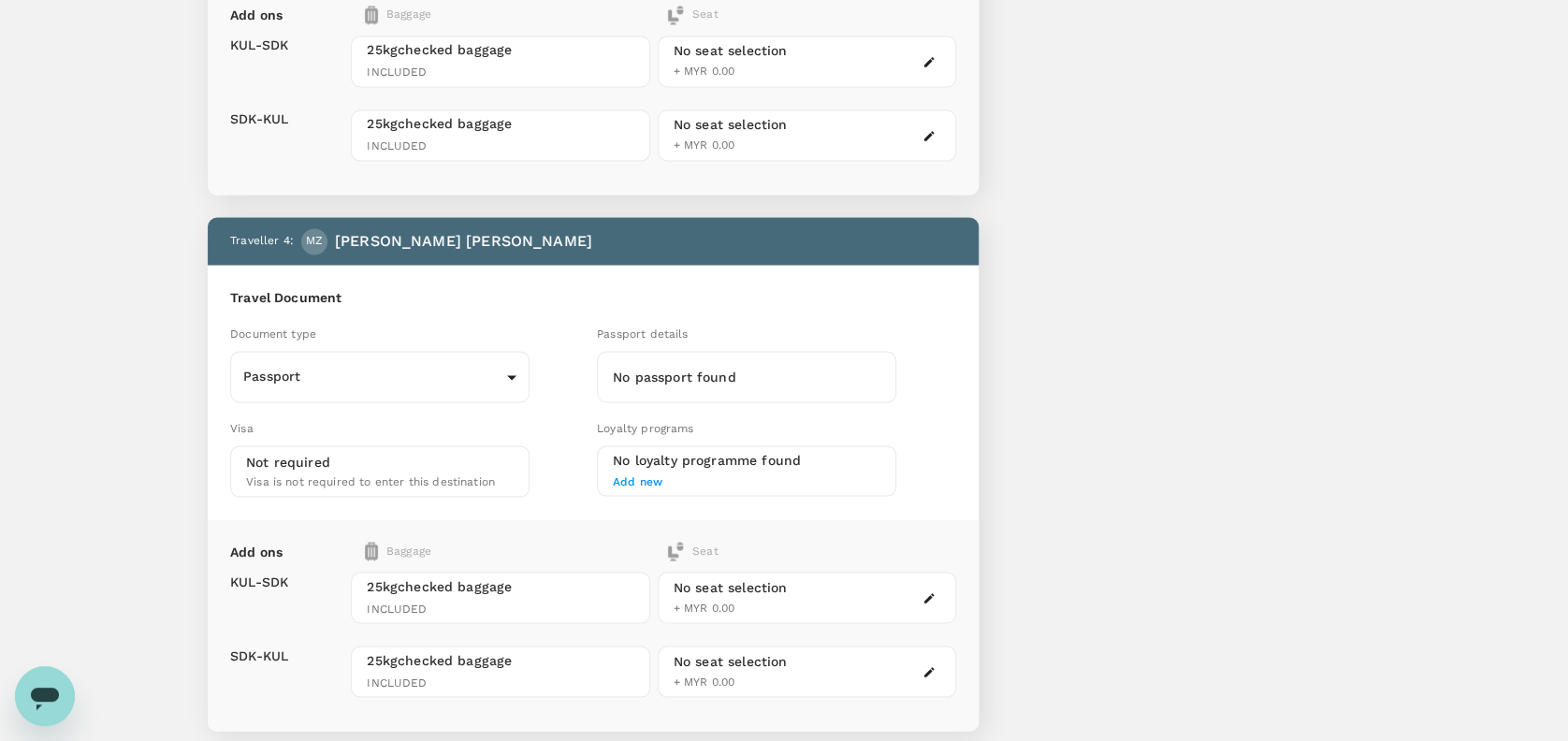
click at [748, 367] on h6 "No passport found" at bounding box center [746, 376] width 268 height 21
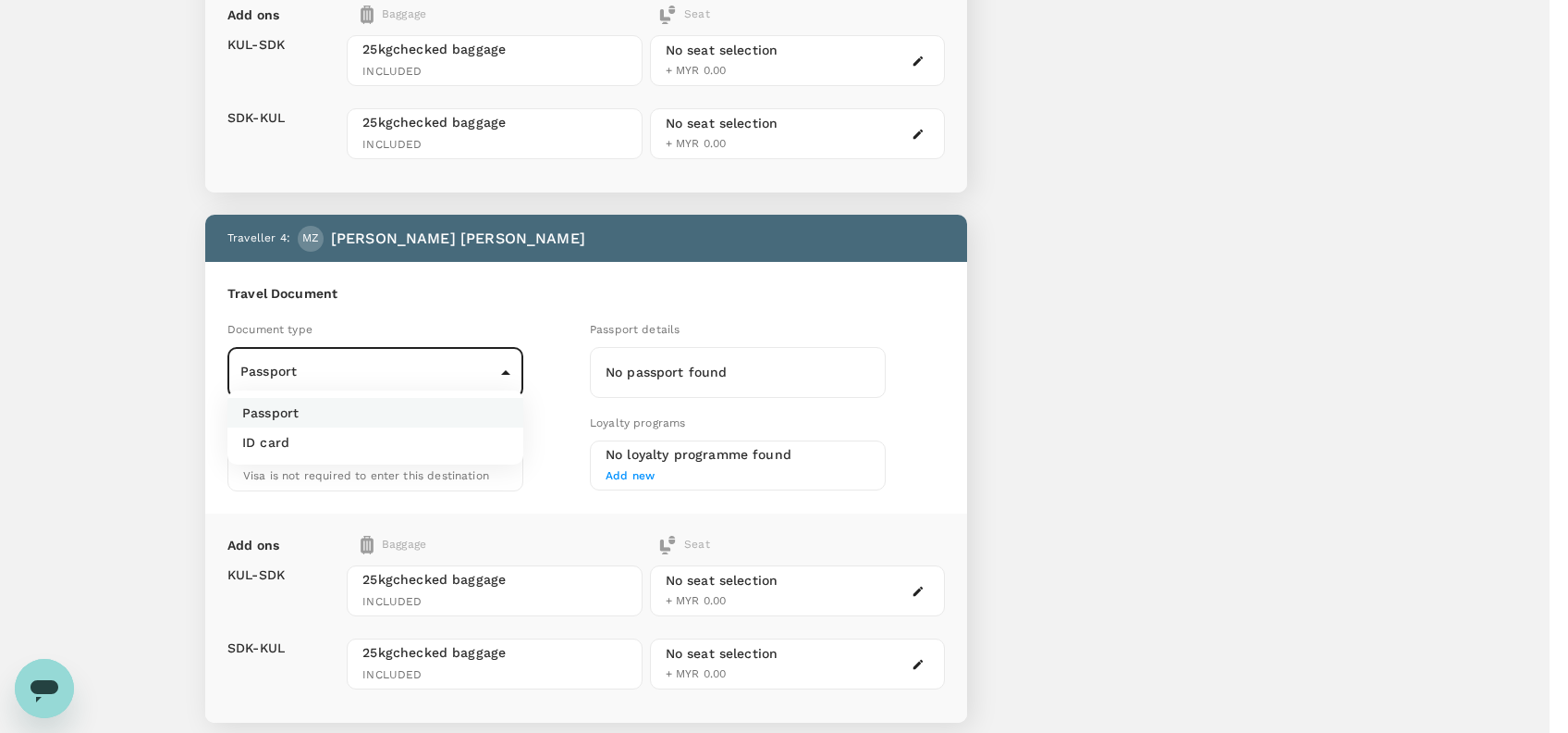
click at [279, 444] on p "ID card" at bounding box center [266, 441] width 47 height 19
type input "Id card"
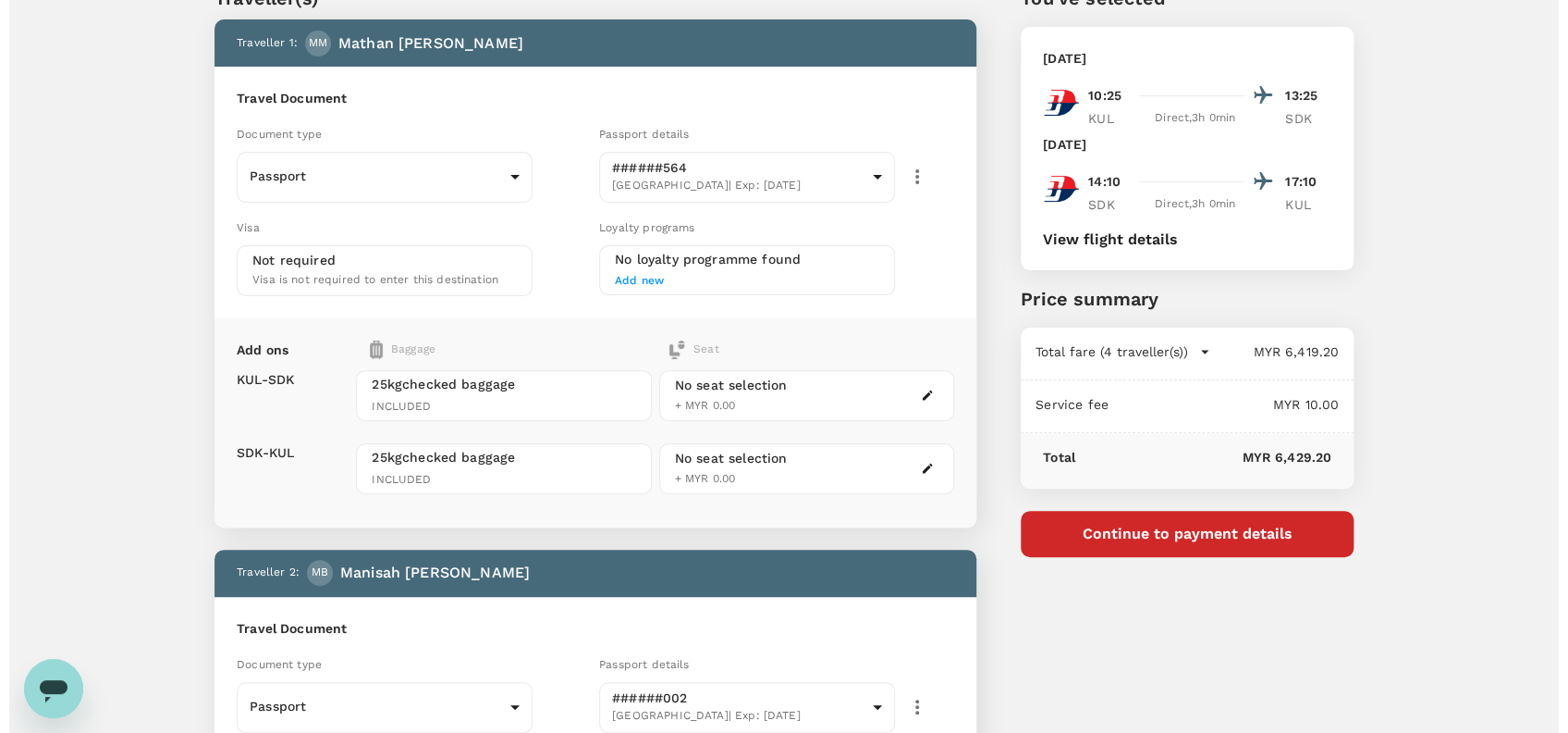
scroll to position [123, 0]
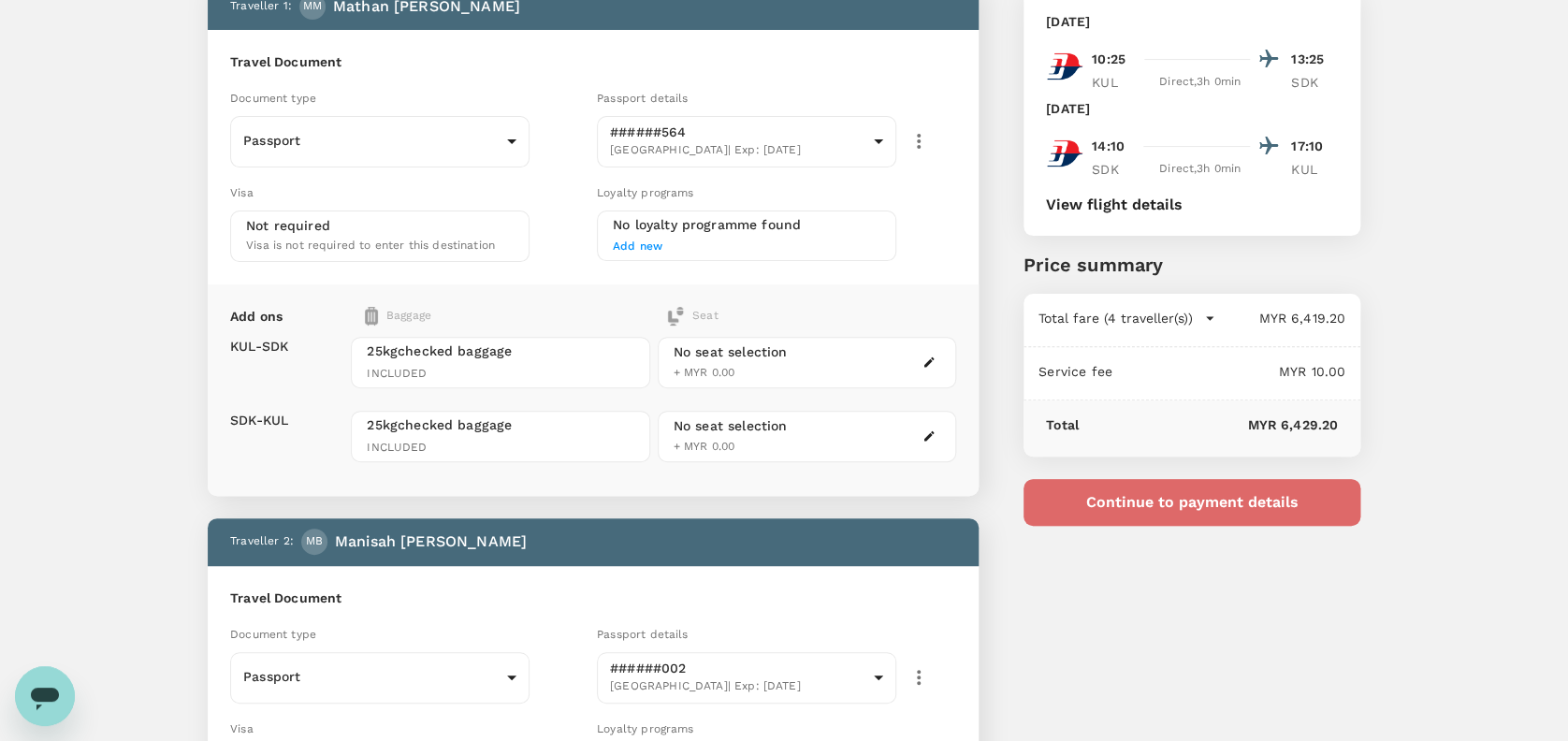
click at [1234, 498] on button "Continue to payment details" at bounding box center [1191, 502] width 337 height 47
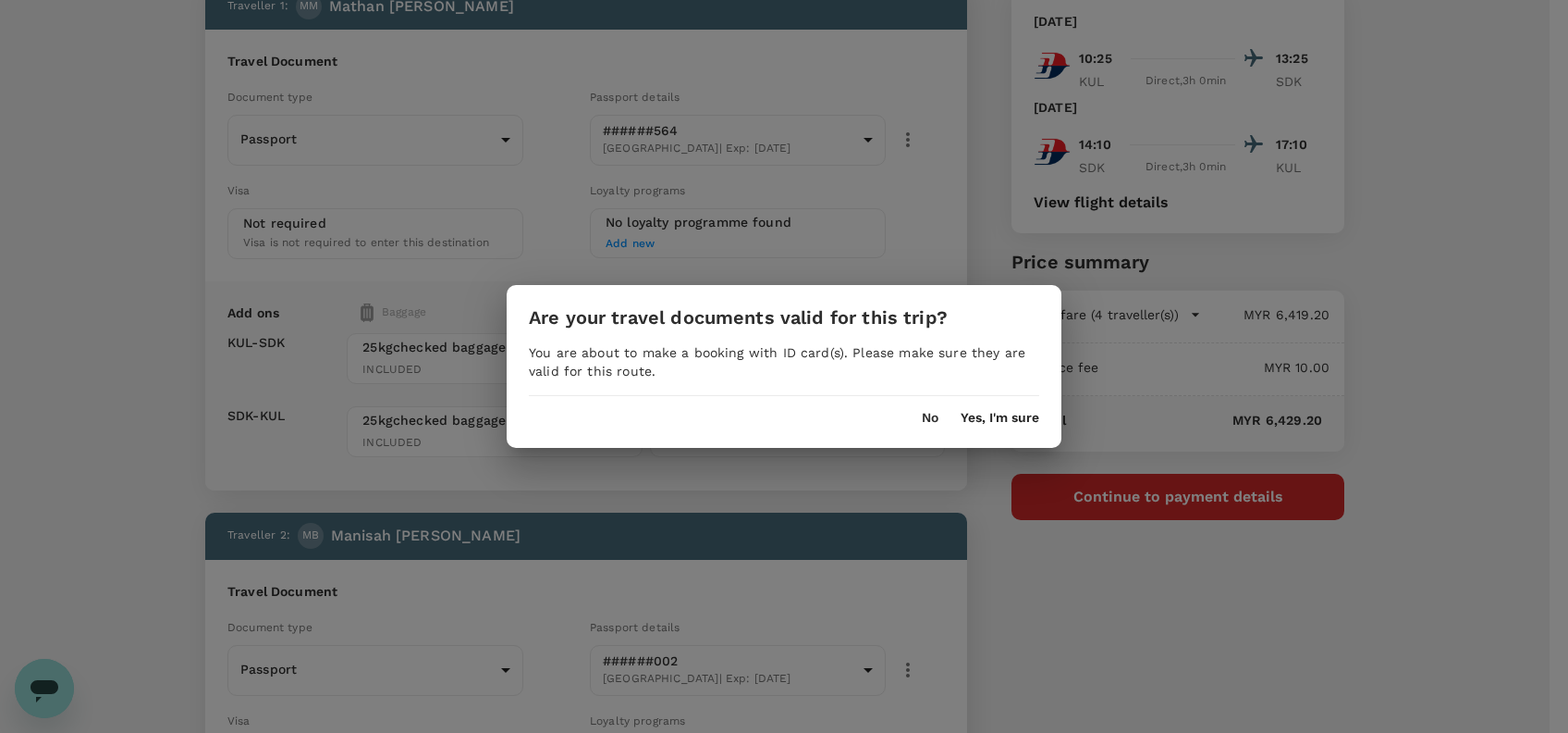
click at [991, 415] on button "Yes, I'm sure" at bounding box center [1000, 418] width 79 height 15
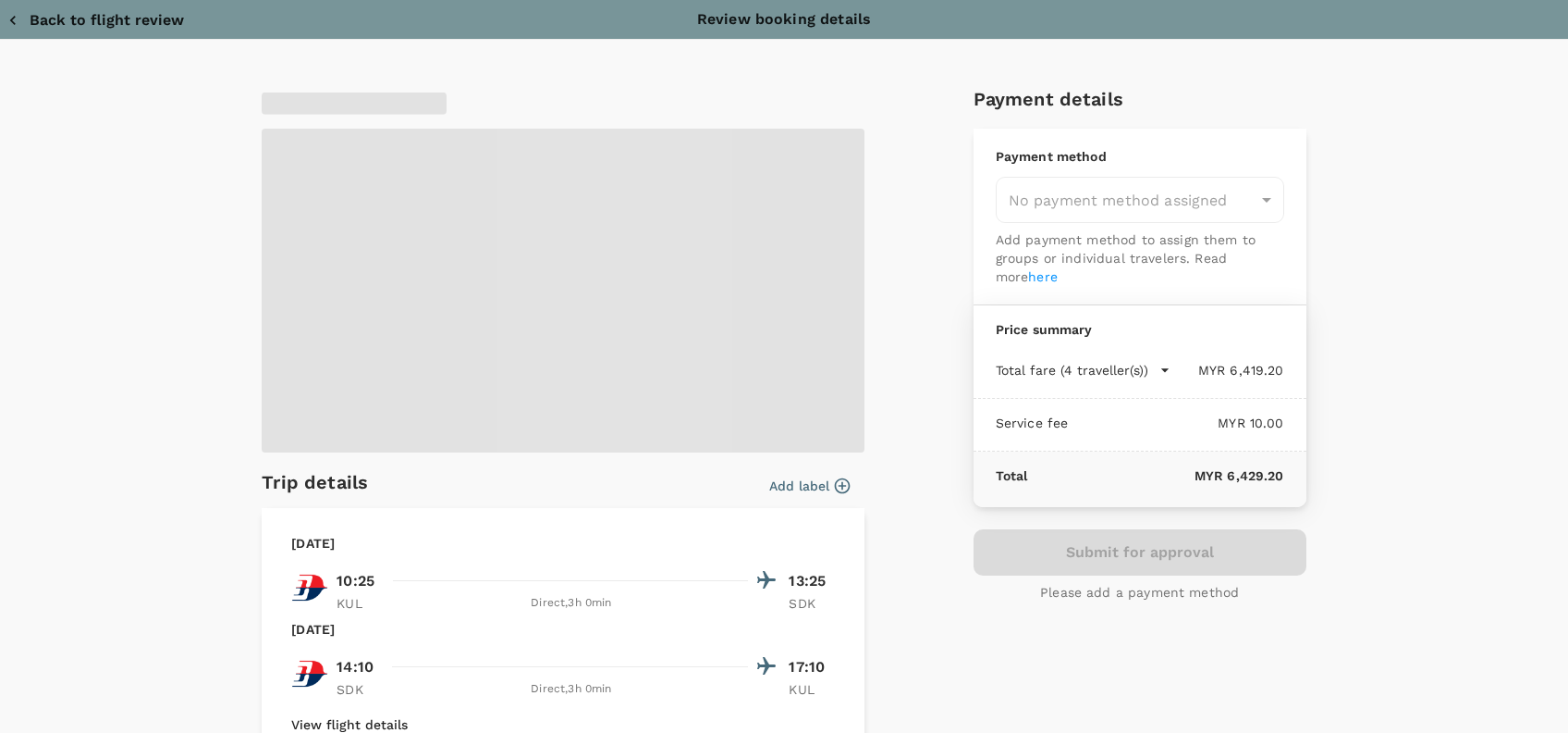
type input "9e254831-a140-43d4-90d9-f4bdc71b84d3"
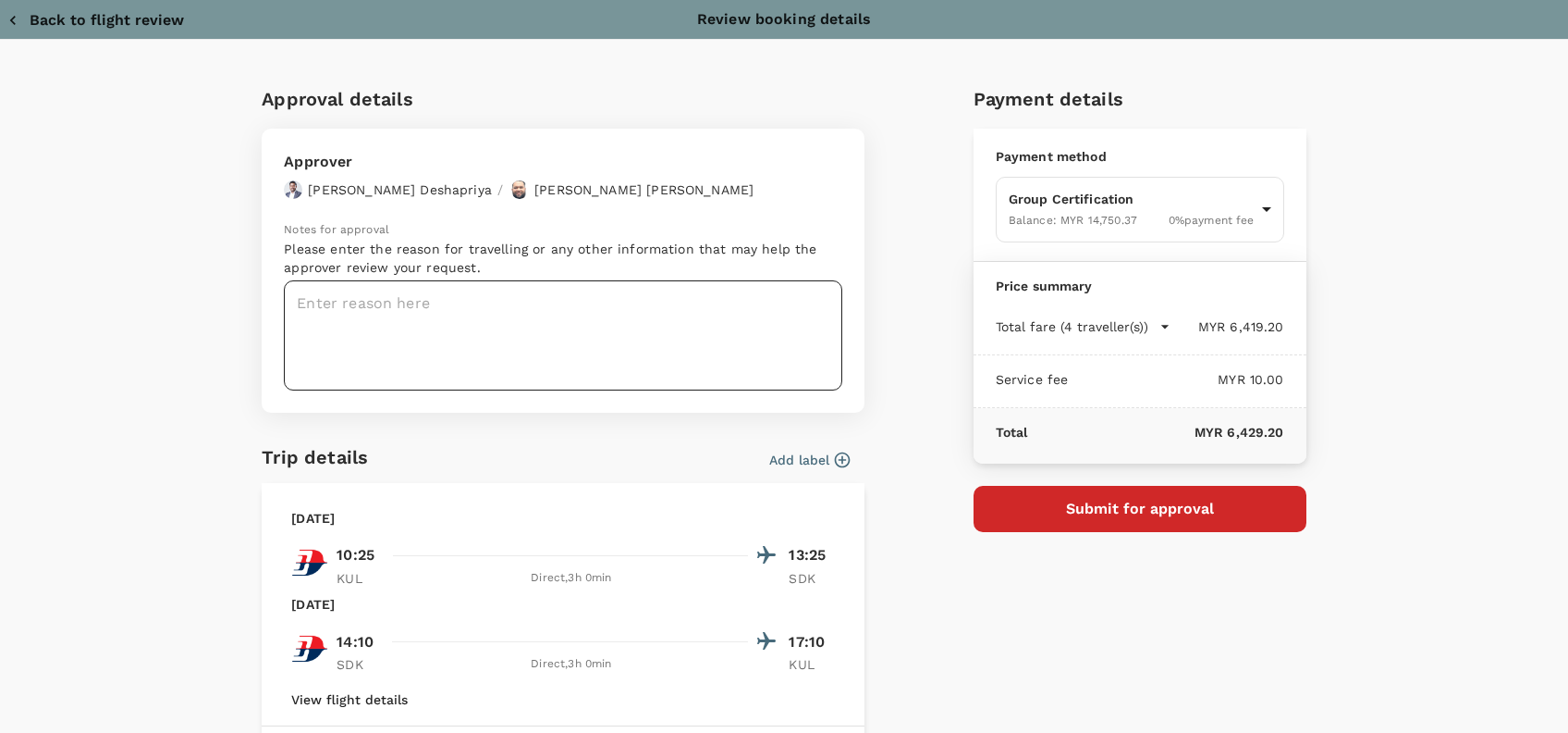
click at [320, 291] on textarea at bounding box center [562, 335] width 558 height 110
paste textarea "Hi @Hariz / @Chathuranga, Requesting your approval for the flight below: PRJ NO…"
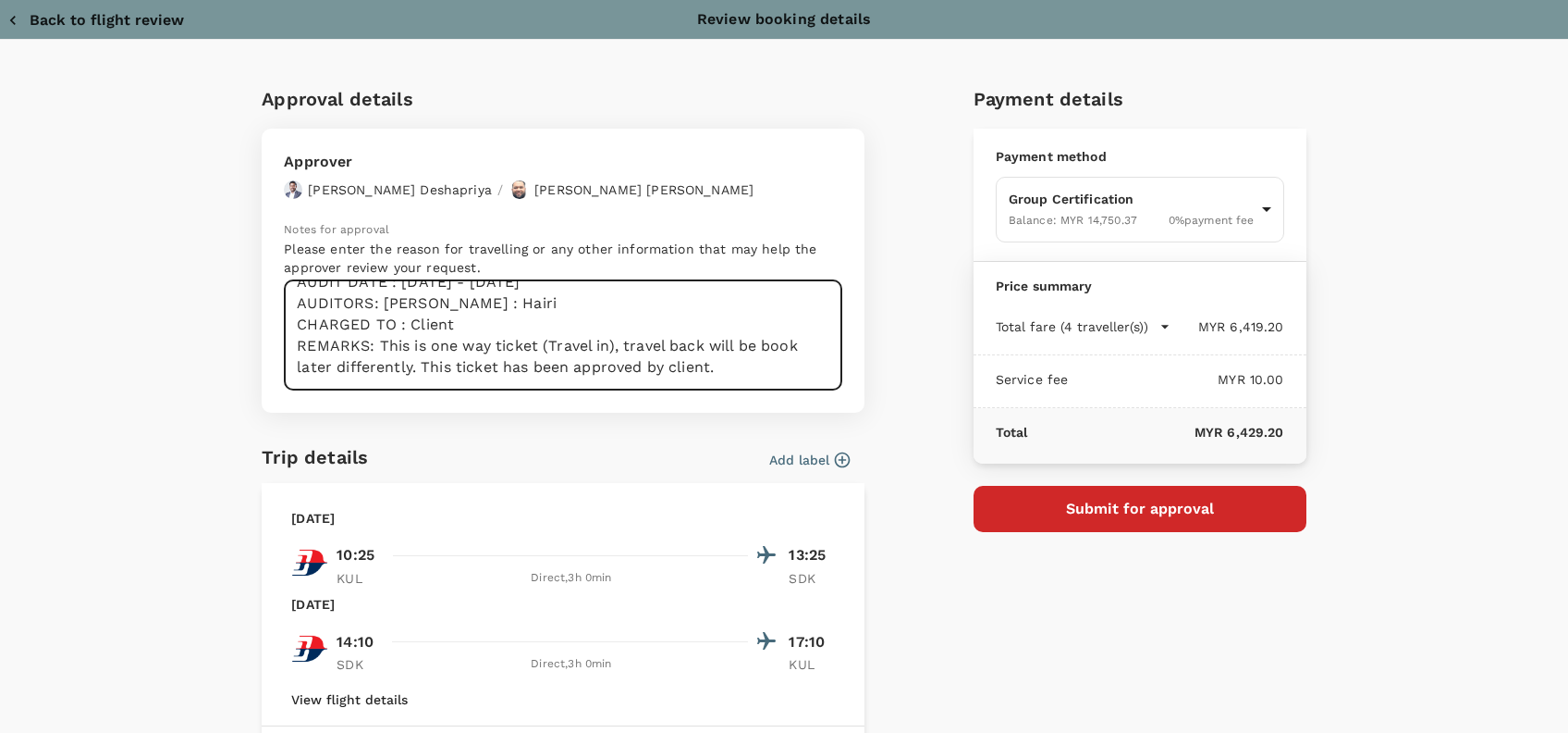
scroll to position [53, 0]
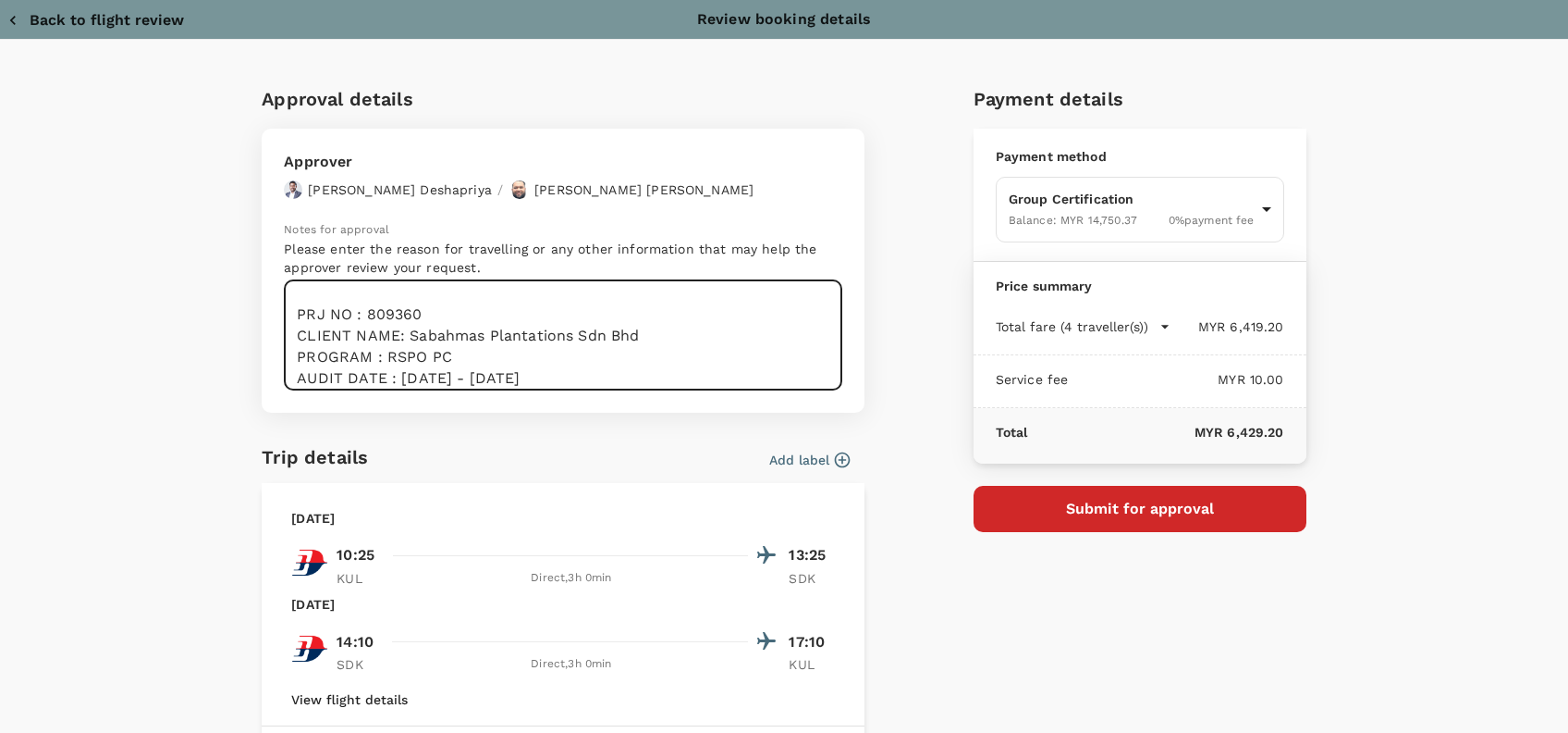
click at [436, 321] on textarea "Hi @Hariz / @Chathuranga, Requesting your approval for the flight below: PRJ NO…" at bounding box center [562, 335] width 558 height 110
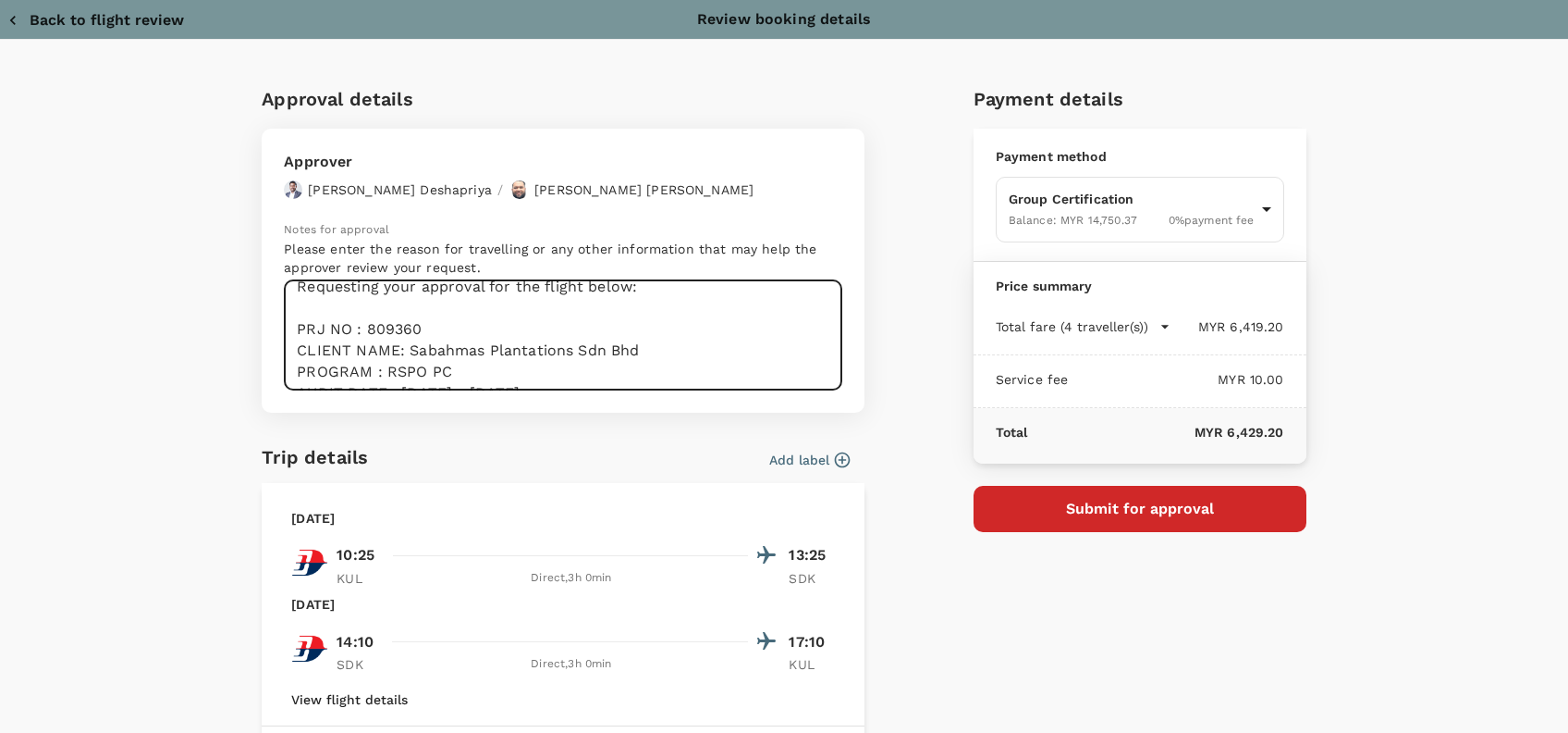
scroll to position [0, 0]
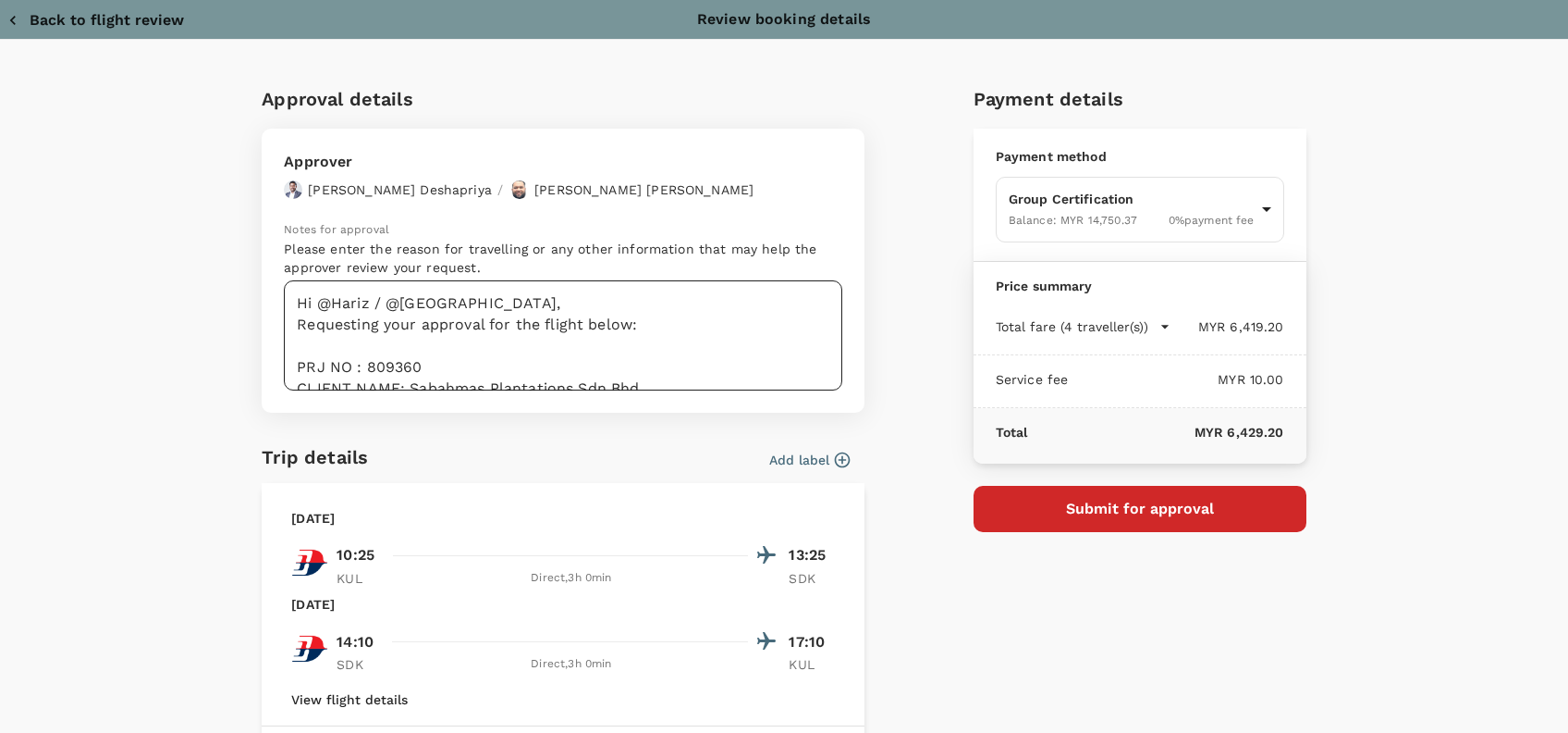
click at [476, 323] on textarea "Hi @Hariz / @Chathuranga, Requesting your approval for the flight below: PRJ NO…" at bounding box center [562, 335] width 558 height 110
drag, startPoint x: 416, startPoint y: 356, endPoint x: 415, endPoint y: 366, distance: 10.0
click at [382, 363] on textarea "Hi @Hariz / @Chathuranga, Requesting your approval for the flight below: PRJ NO…" at bounding box center [562, 335] width 558 height 110
click at [434, 367] on textarea "Hi @Hariz / @Chathuranga, Requesting your approval for the flight below: PRJ NO…" at bounding box center [562, 335] width 558 height 110
drag, startPoint x: 433, startPoint y: 366, endPoint x: 378, endPoint y: 366, distance: 55.0
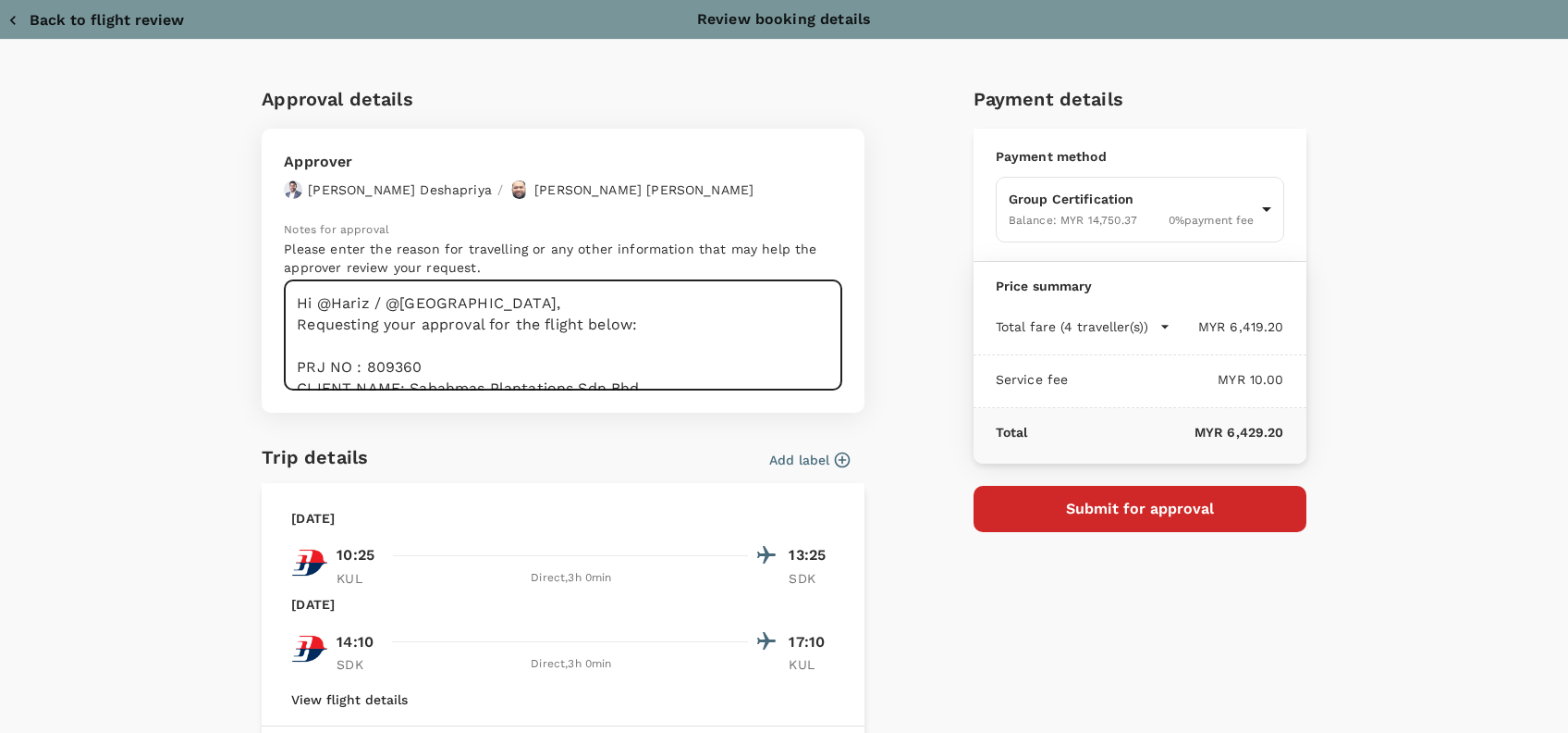
click at [378, 366] on textarea "Hi @Hariz / @Chathuranga, Requesting your approval for the flight below: PRJ NO…" at bounding box center [562, 335] width 558 height 110
paste textarea "20693"
click at [421, 368] on textarea "Hi @Hariz / @Chathuranga, Requesting your approval for the flight below: PRJ NO…" at bounding box center [562, 335] width 558 height 110
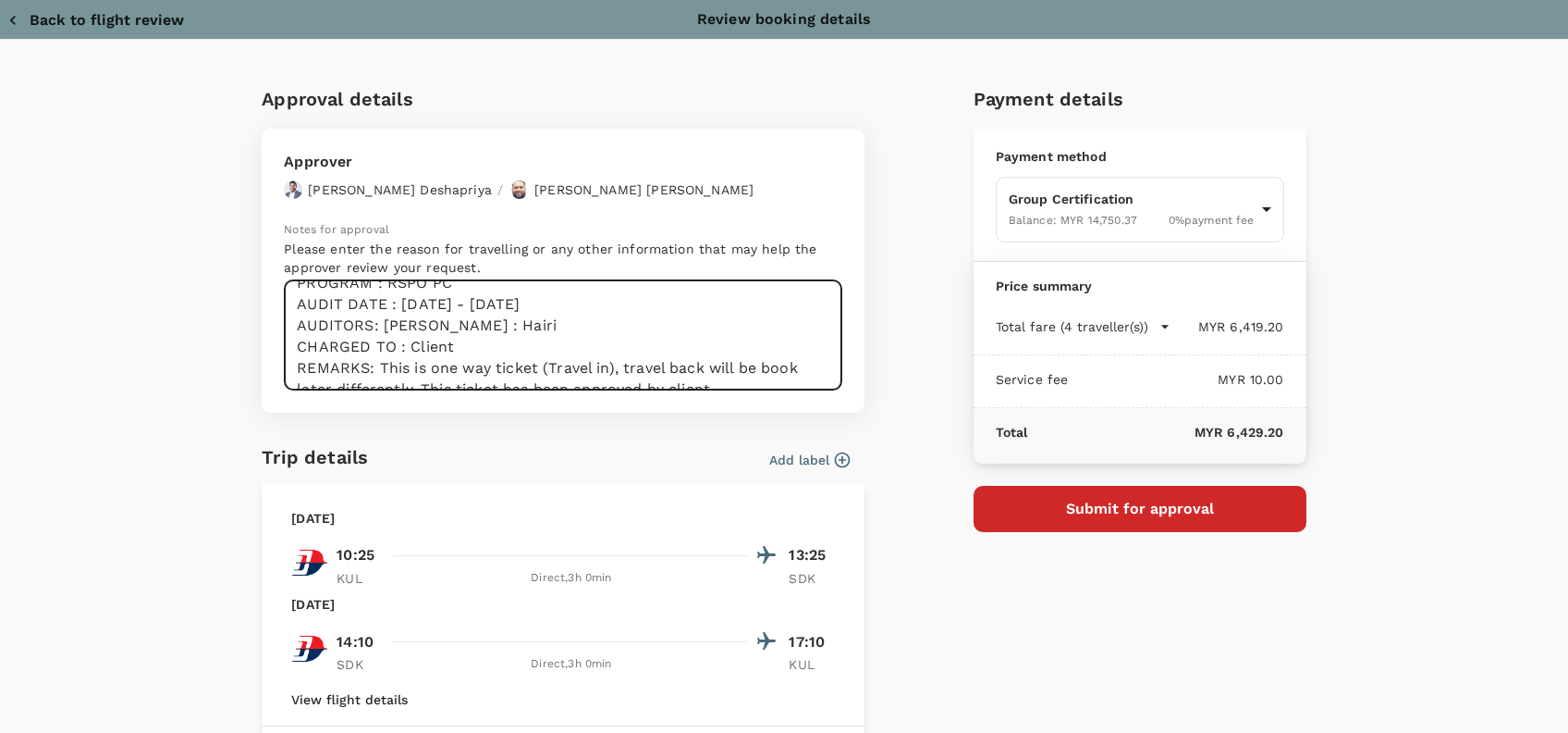
scroll to position [134, 0]
drag, startPoint x: 648, startPoint y: 377, endPoint x: 509, endPoint y: 300, distance: 158.9
click at [509, 300] on textarea "Hi @Hariz / @Chathuranga, Requesting your approval for the flight below: PRJ NO…" at bounding box center [562, 335] width 558 height 110
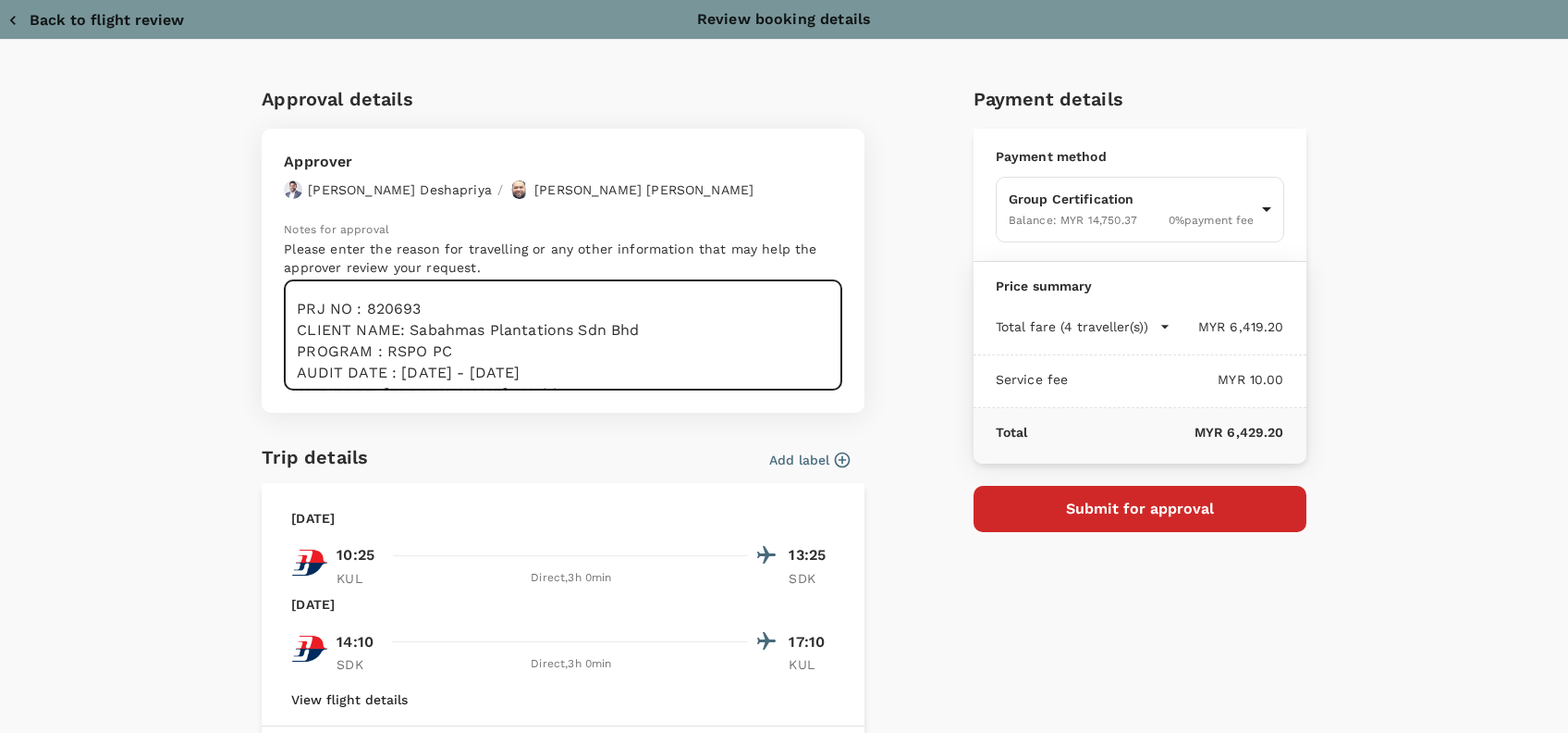
drag, startPoint x: 670, startPoint y: 316, endPoint x: 621, endPoint y: 350, distance: 59.6
click at [667, 315] on textarea "Hi @Hariz / @Chathuranga, Requesting your approval for the flight below: PRJ NO…" at bounding box center [562, 335] width 558 height 110
drag, startPoint x: 632, startPoint y: 335, endPoint x: 401, endPoint y: 331, distance: 231.0
click at [401, 331] on textarea "Hi @Hariz / @Chathuranga, Requesting your approval for the flight below: PRJ NO…" at bounding box center [562, 335] width 558 height 110
paste textarea "Reka Halus Sdn Bhd"
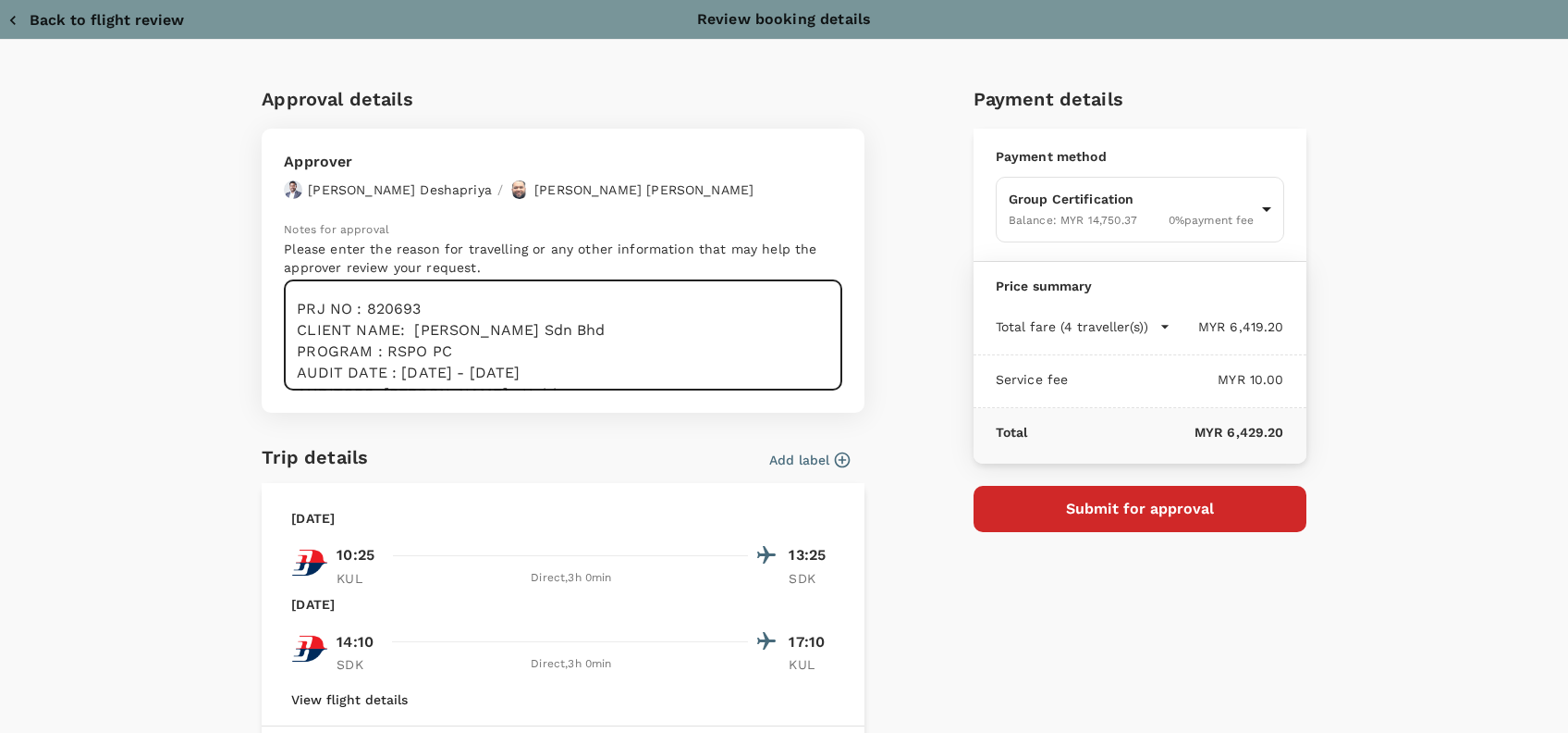
click at [451, 300] on textarea "Hi @Hariz / @Chathuranga, Requesting your approval for the flight below: PRJ NO…" at bounding box center [562, 335] width 558 height 110
drag, startPoint x: 495, startPoint y: 364, endPoint x: 482, endPoint y: 337, distance: 30.0
click at [495, 360] on textarea "Hi @Hariz / @Chathuranga, Requesting your approval for the flight below: PRJ NO…" at bounding box center [562, 335] width 558 height 110
click at [444, 306] on textarea "Hi @Hariz / @Chathuranga, Requesting your approval for the flight below: PRJ NO…" at bounding box center [562, 335] width 558 height 110
paste textarea "815104"
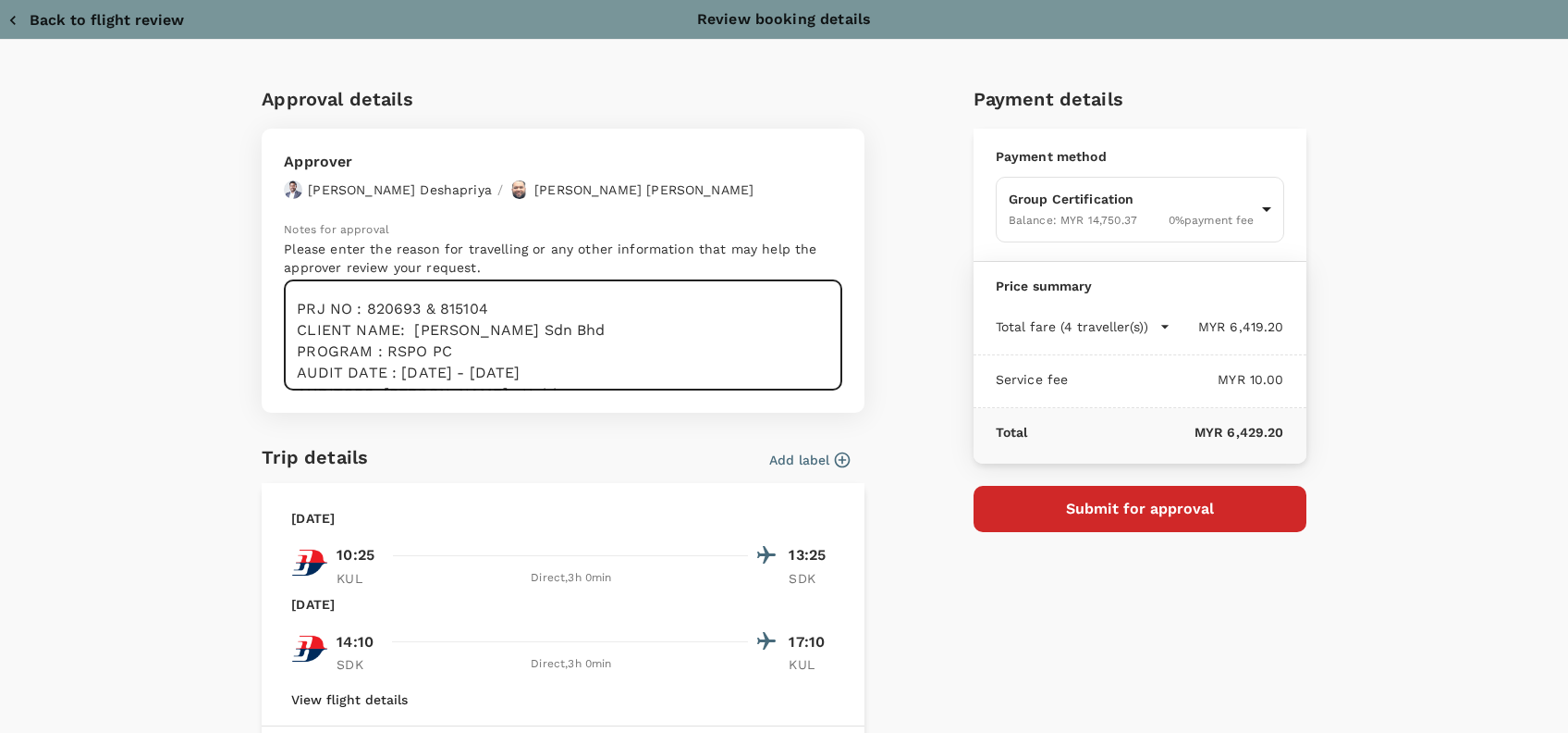
click at [604, 320] on textarea "Hi @Hariz / @Chathuranga, Requesting your approval for the flight below: PRJ NO…" at bounding box center [562, 335] width 558 height 110
click at [597, 335] on textarea "Hi @Hariz / @Chathuranga, Requesting your approval for the flight below: PRJ NO…" at bounding box center [562, 335] width 558 height 110
paste textarea "Sapi Plantations"
click at [455, 351] on textarea "Hi @Hariz / @Chathuranga, Requesting your approval for the flight below: PRJ NO…" at bounding box center [562, 335] width 558 height 110
click at [627, 358] on textarea "Hi @Hariz / @Chathuranga, Requesting your approval for the flight below: PRJ NO…" at bounding box center [562, 335] width 558 height 110
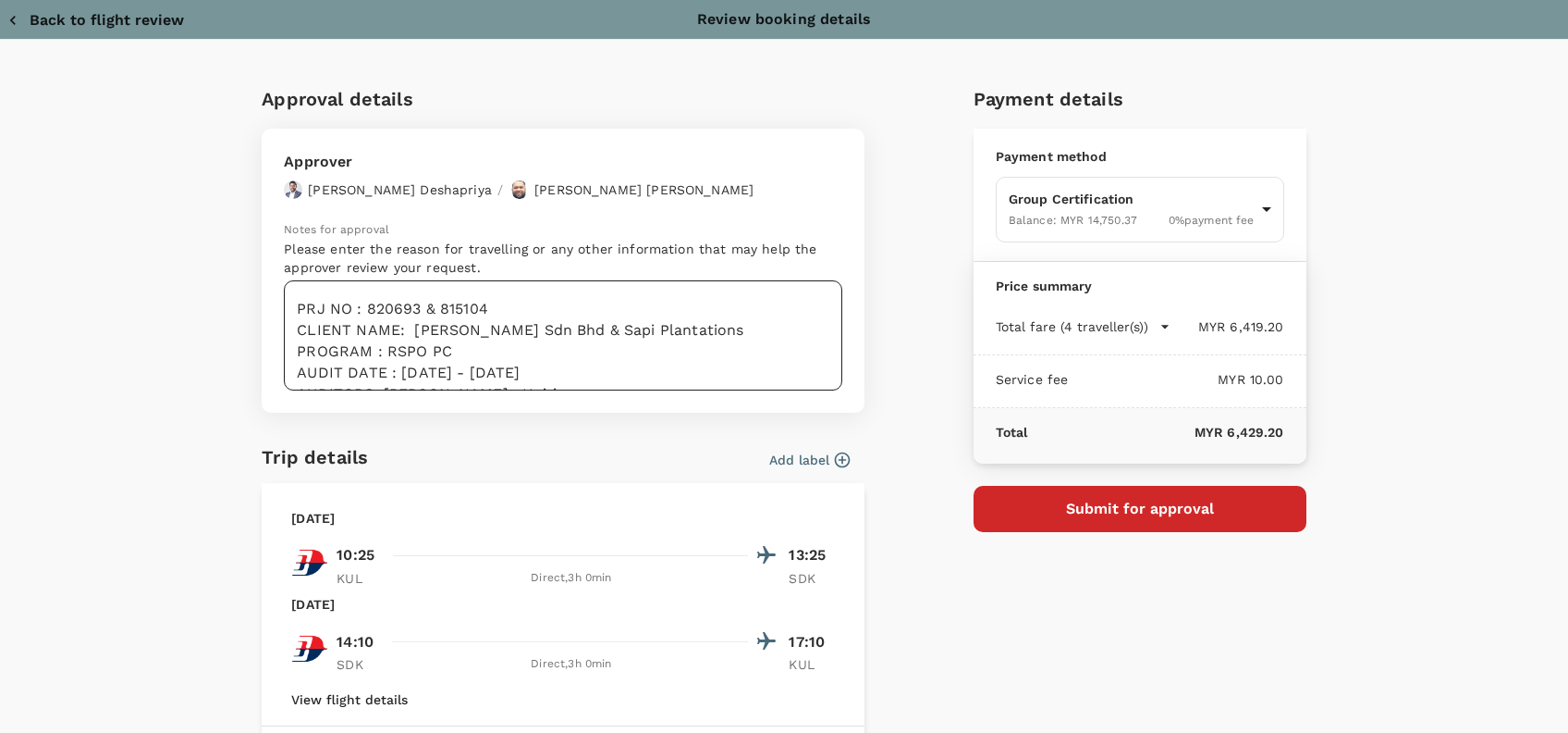
click at [380, 332] on textarea "Hi @Hariz / @Chathuranga, Requesting your approval for the flight below: PRJ NO…" at bounding box center [562, 335] width 558 height 110
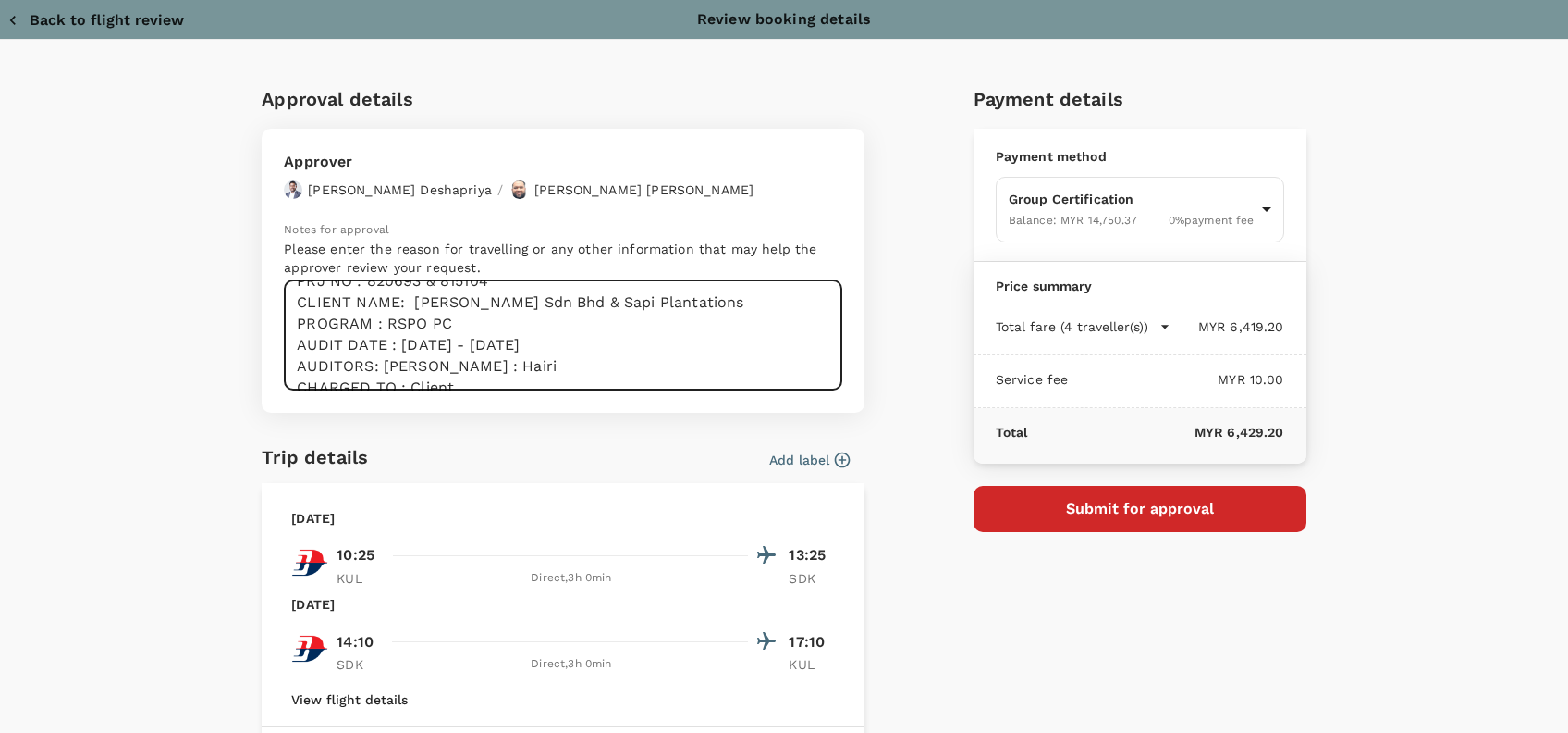
scroll to position [107, 0]
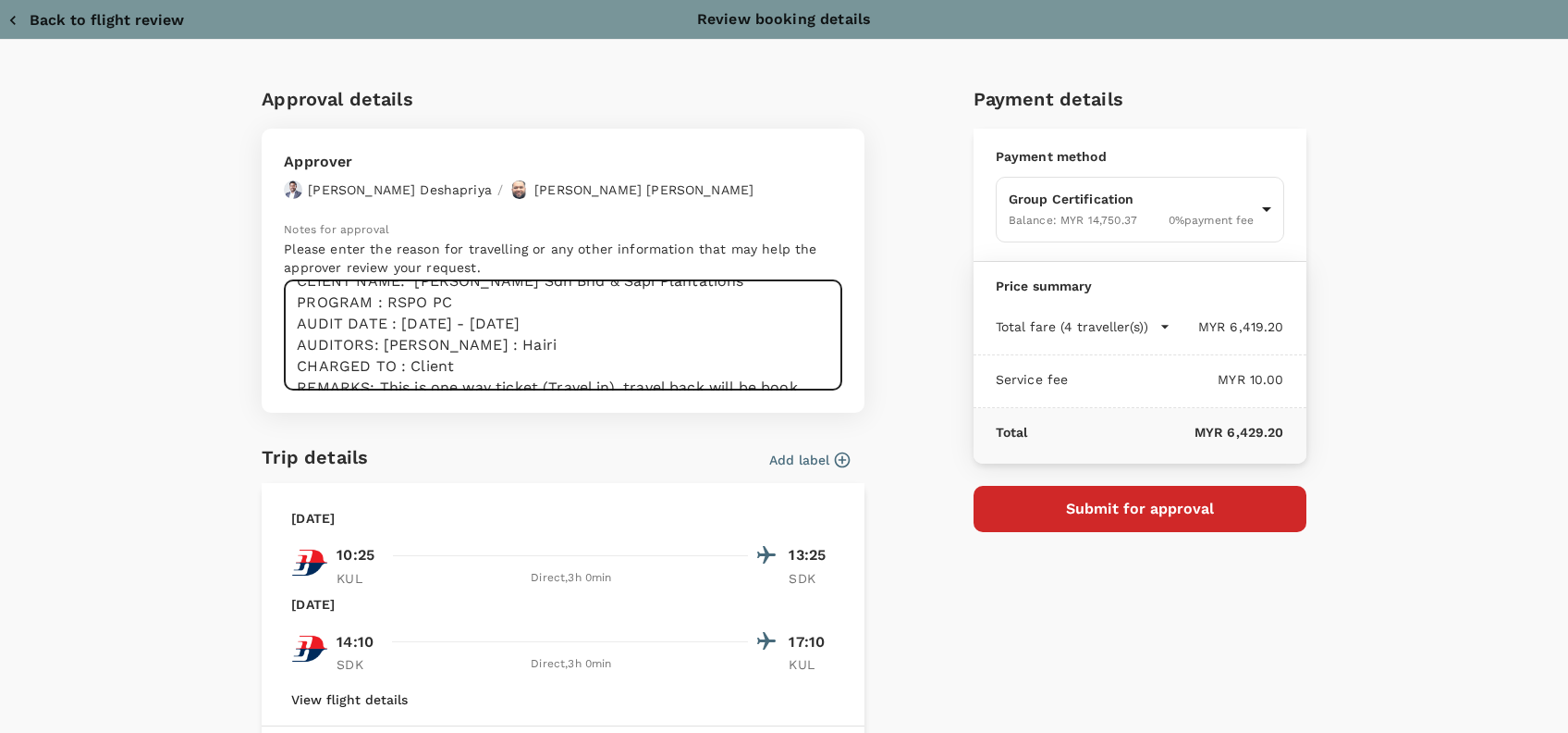
drag, startPoint x: 557, startPoint y: 325, endPoint x: 290, endPoint y: 322, distance: 267.0
click at [290, 322] on textarea "Hi @Hariz / @Chathuranga, Requesting your approval for the flight below: PRJ NO…" at bounding box center [562, 335] width 558 height 110
paste textarea "1. sabahmas pom: fly in: 25 Aug 2025, (audit: 26-29 sep 2025), fly out: 29 Aug …"
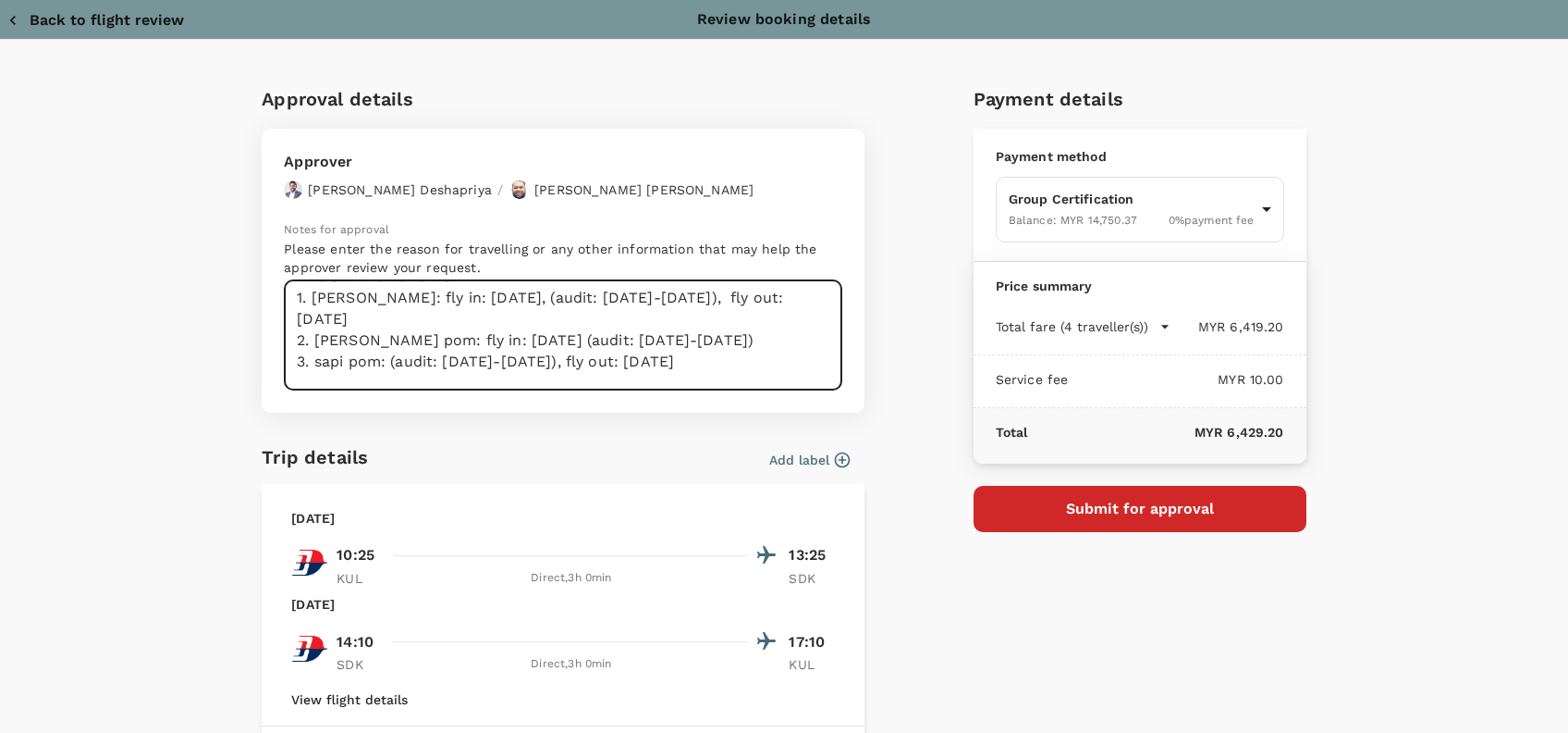
scroll to position [84, 0]
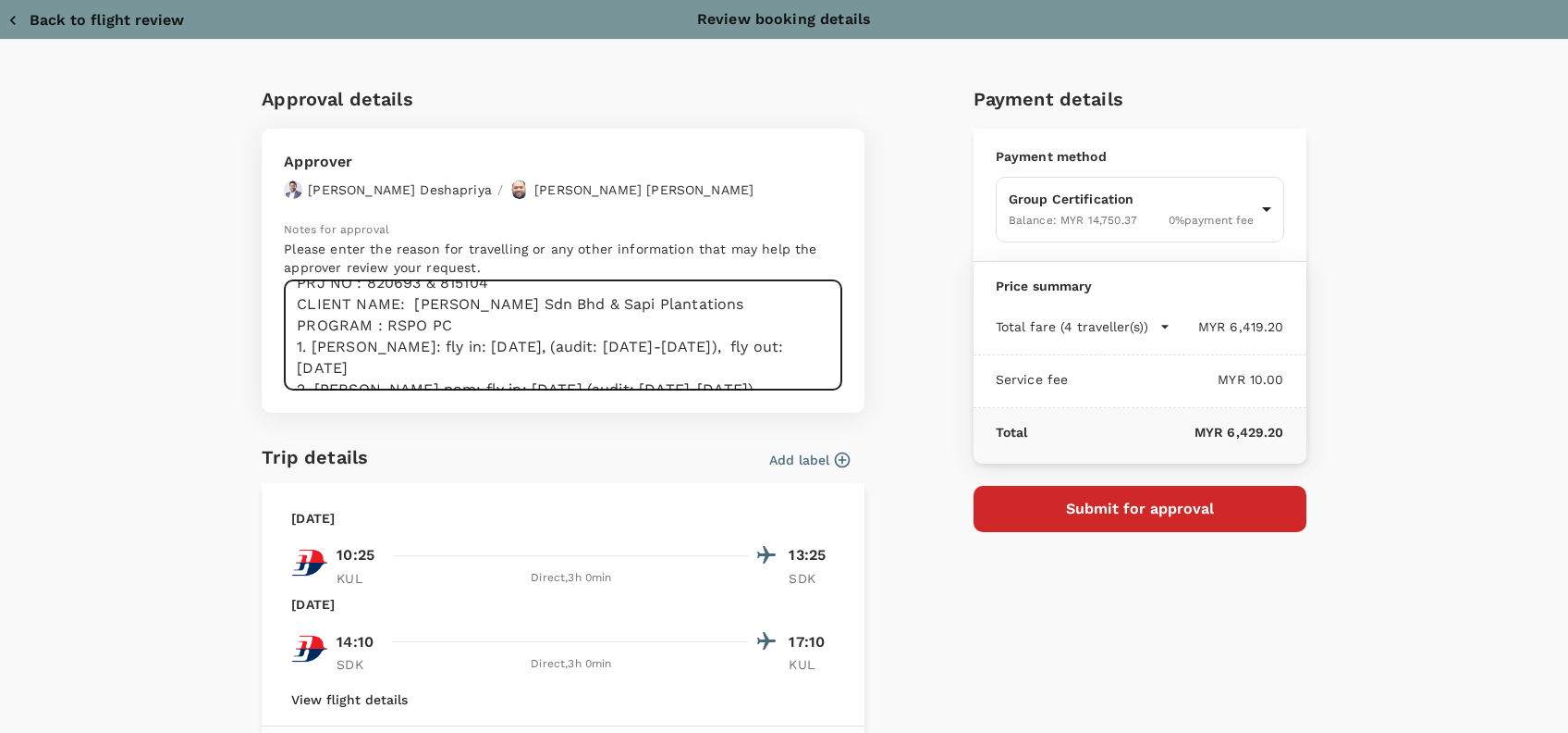
drag, startPoint x: 425, startPoint y: 366, endPoint x: 273, endPoint y: 349, distance: 152.9
click at [273, 349] on div "Approver Chathuranga Iroshan Deshapriya / Muhammad Hariz Bin Abdul Rahman Notes…" at bounding box center [563, 271] width 603 height 284
click at [298, 350] on textarea "Hi @Hariz / @Chathuranga, Requesting your approval for the flight below: PRJ NO…" at bounding box center [562, 335] width 558 height 110
click at [294, 370] on textarea "Hi @Hariz / @Chathuranga, Requesting your approval for the flight below: PRJ NO…" at bounding box center [562, 335] width 558 height 110
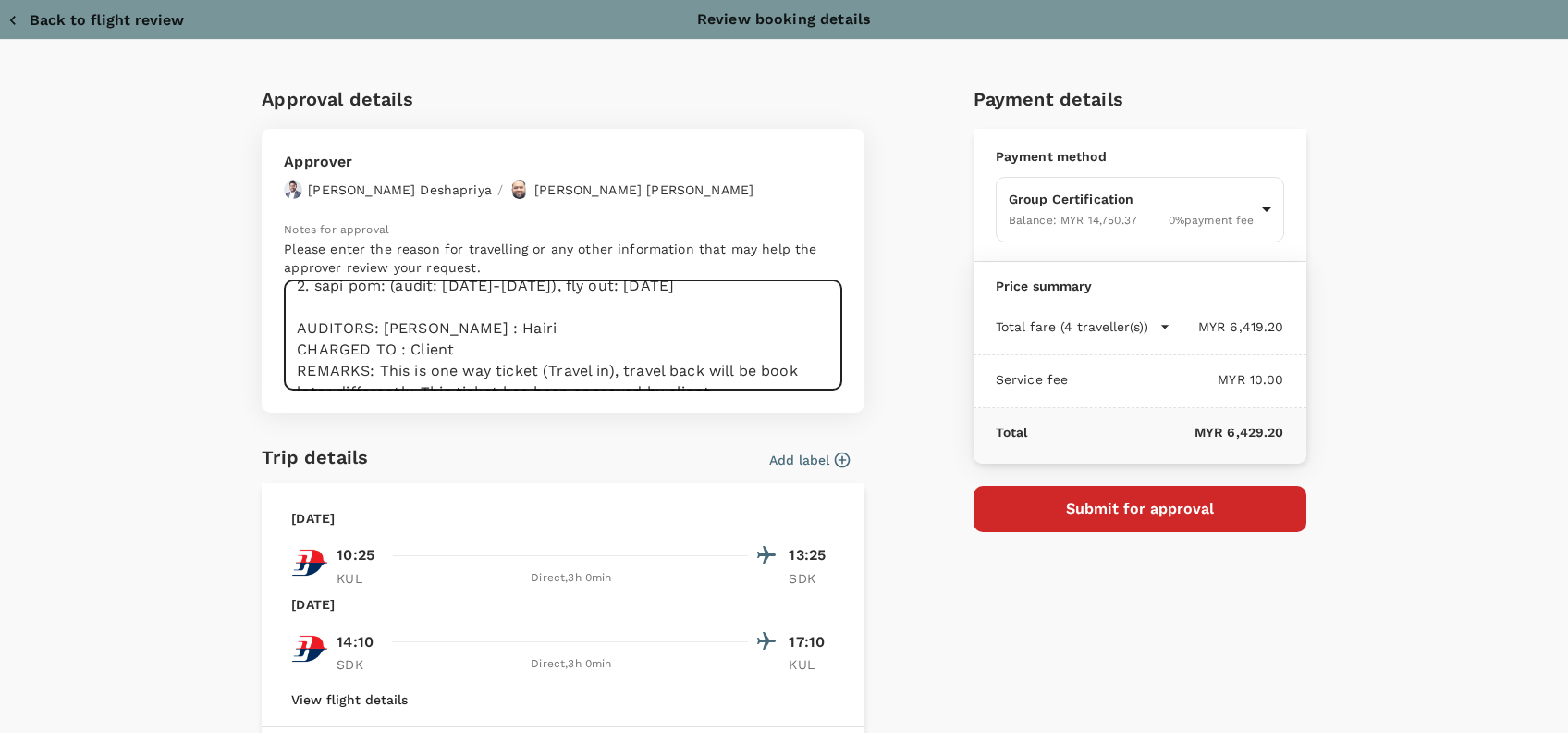
scroll to position [183, 0]
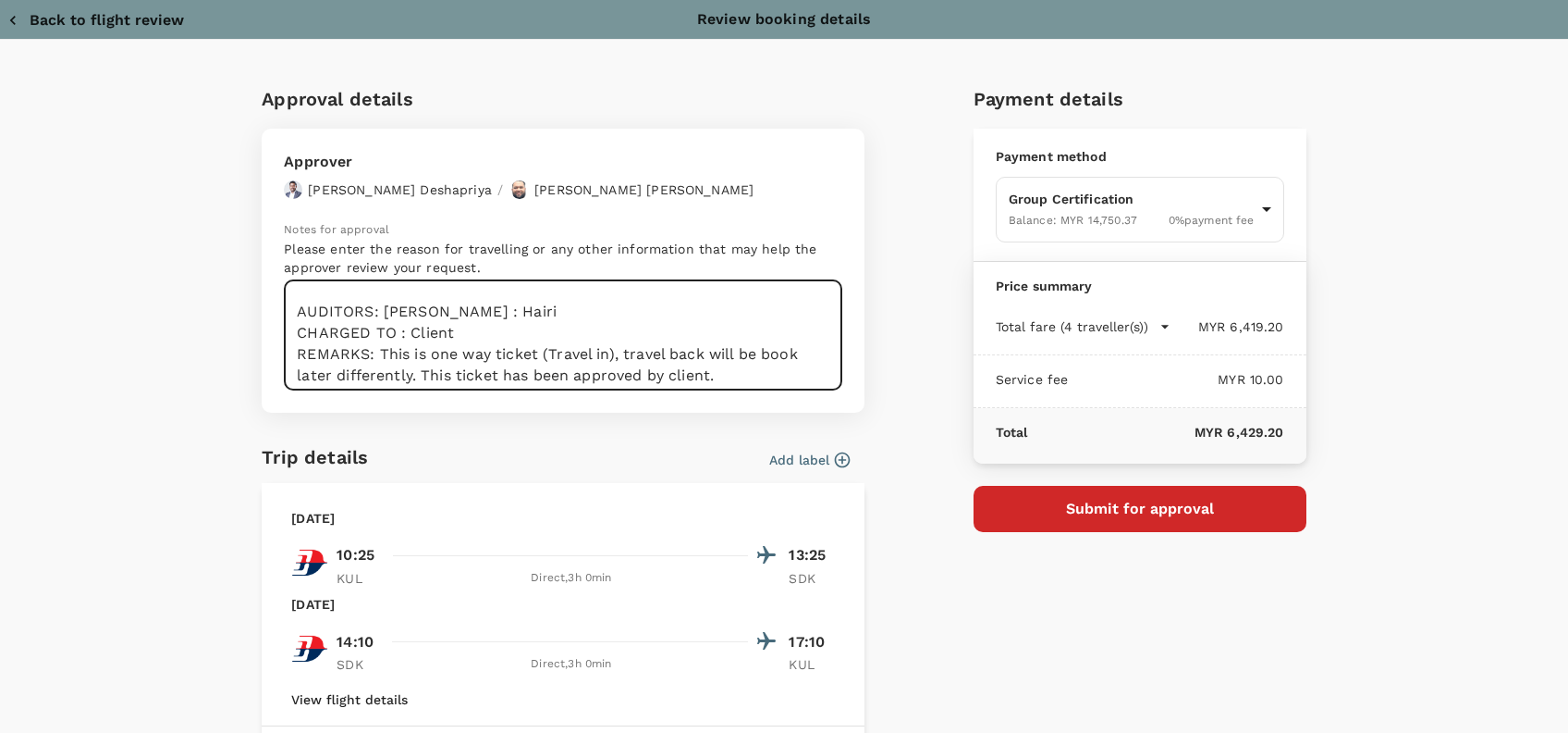
click at [324, 293] on textarea "Hi @Hariz / @Chathuranga, Requesting your approval for the flight below: PRJ NO…" at bounding box center [562, 335] width 558 height 110
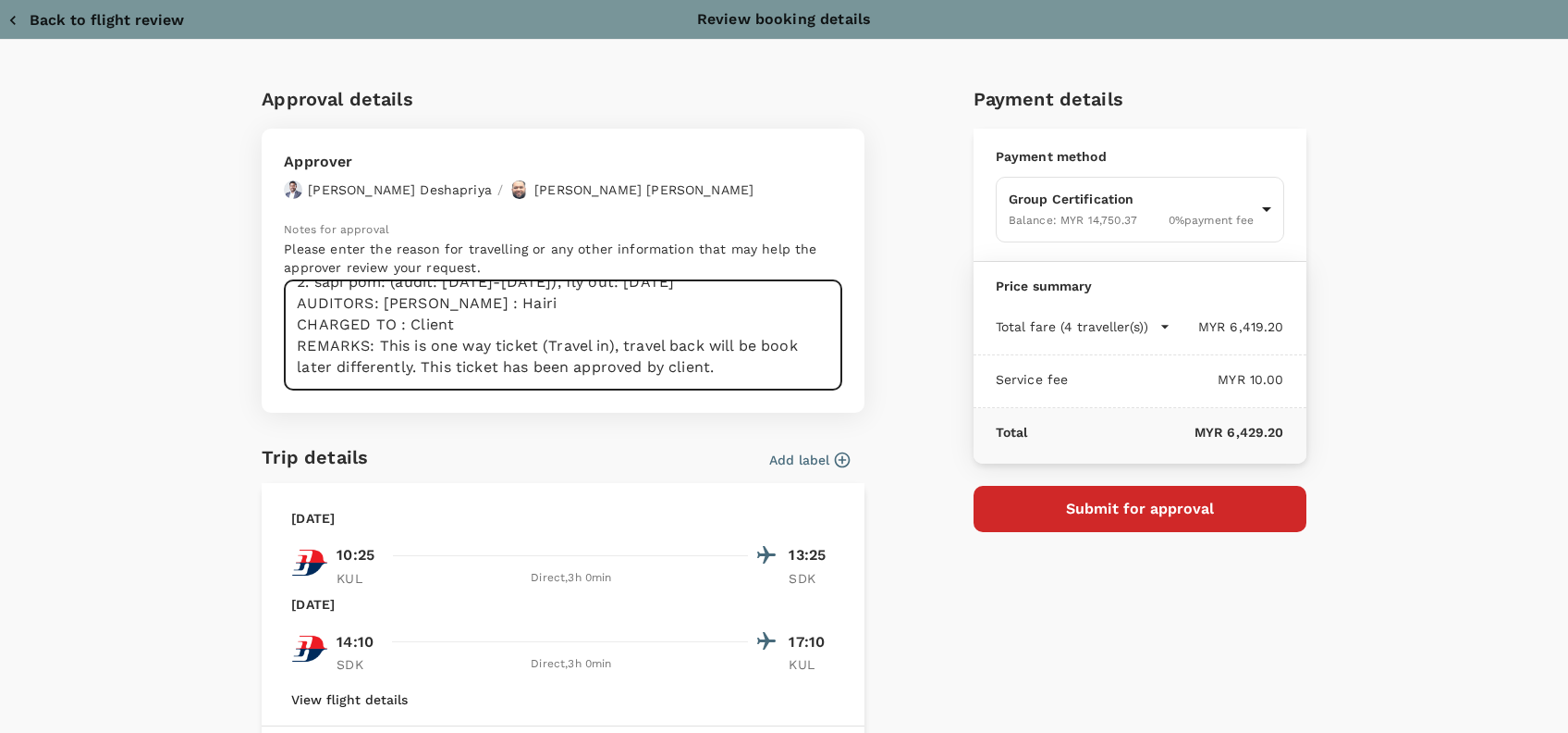
scroll to position [162, 0]
click at [459, 305] on textarea "Hi @Hariz / @Chathuranga, Requesting your approval for the flight below: PRJ NO…" at bounding box center [562, 335] width 558 height 110
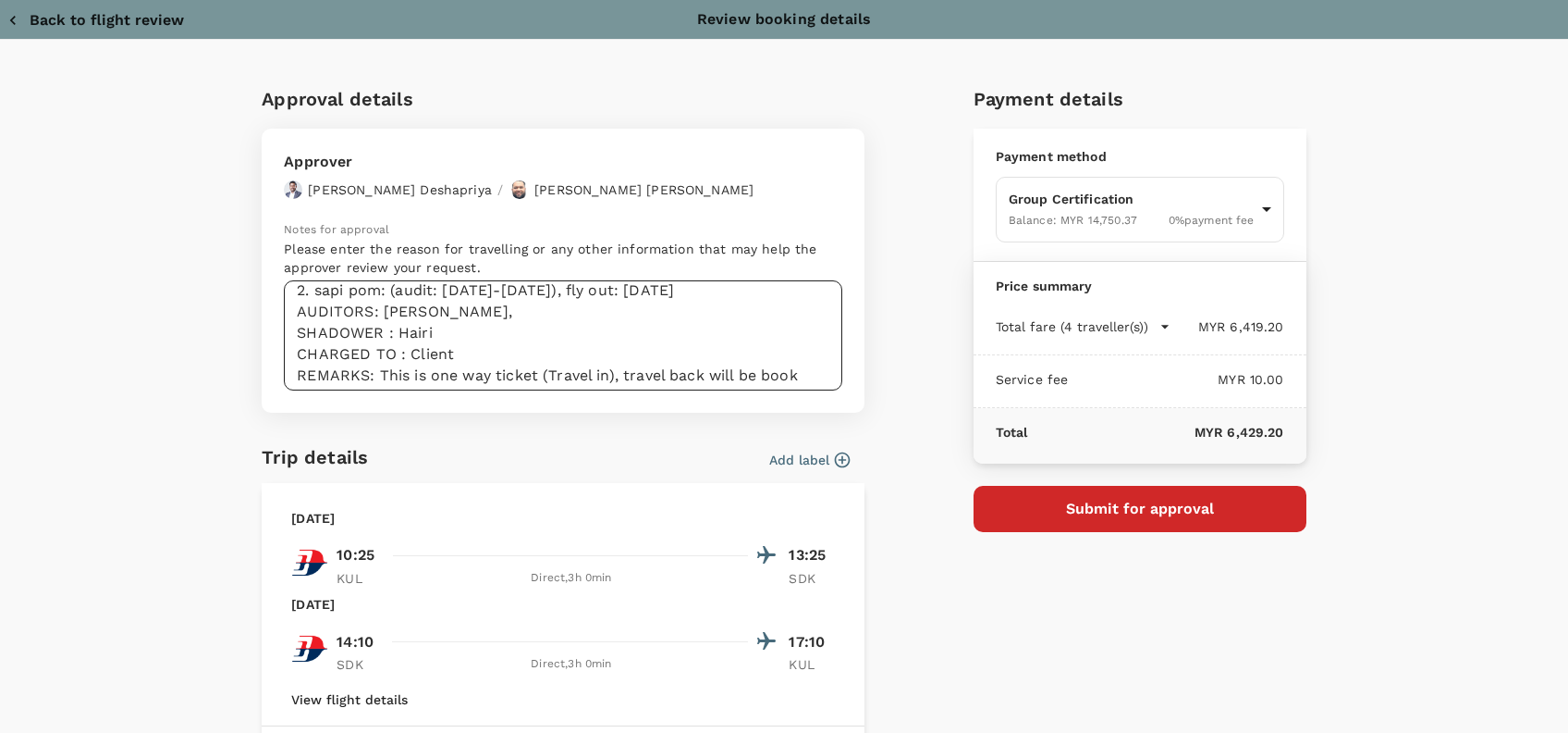
click at [462, 345] on textarea "Hi @Hariz / @Chathuranga, Requesting your approval for the flight below: PRJ NO…" at bounding box center [562, 335] width 558 height 110
drag, startPoint x: 437, startPoint y: 325, endPoint x: 406, endPoint y: 329, distance: 31.3
click at [406, 329] on textarea "Hi @Hariz / @Chathuranga, Requesting your approval for the flight below: PRJ NO…" at bounding box center [562, 335] width 558 height 110
drag, startPoint x: 483, startPoint y: 327, endPoint x: 456, endPoint y: 313, distance: 30.4
click at [481, 325] on textarea "Hi @Hariz / @Chathuranga, Requesting your approval for the flight below: PRJ NO…" at bounding box center [562, 335] width 558 height 110
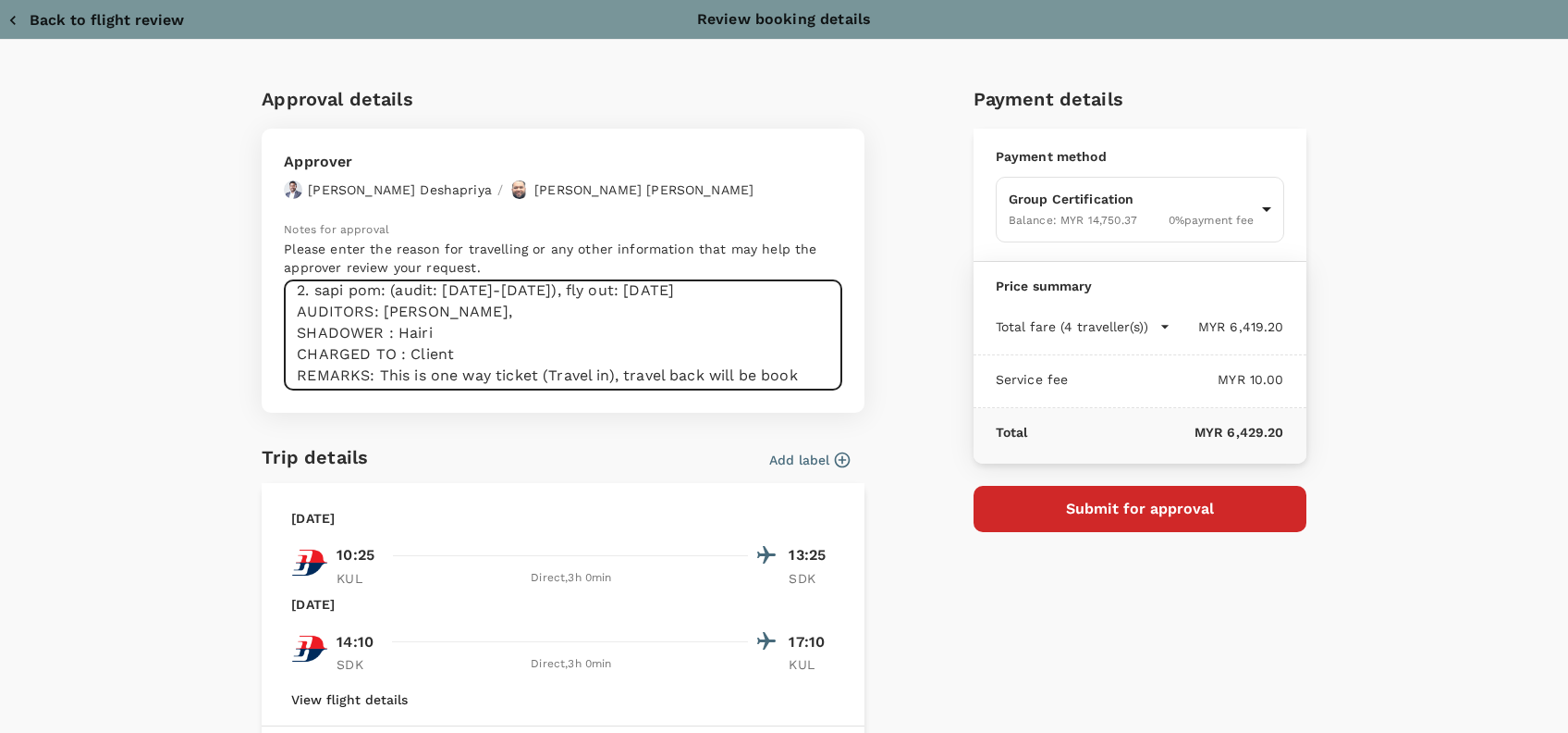
drag, startPoint x: 440, startPoint y: 308, endPoint x: 371, endPoint y: 307, distance: 69.0
click at [371, 307] on textarea "Hi @Hariz / @Chathuranga, Requesting your approval for the flight below: PRJ NO…" at bounding box center [562, 335] width 558 height 110
paste textarea "Hairi ,Hamid, James, Mathan, Zahin, Manisah"
click at [424, 333] on textarea "Hi @Hariz / @Chathuranga, Requesting your approval for the flight below: PRJ NO…" at bounding box center [562, 335] width 558 height 110
drag, startPoint x: 428, startPoint y: 328, endPoint x: 459, endPoint y: 339, distance: 32.9
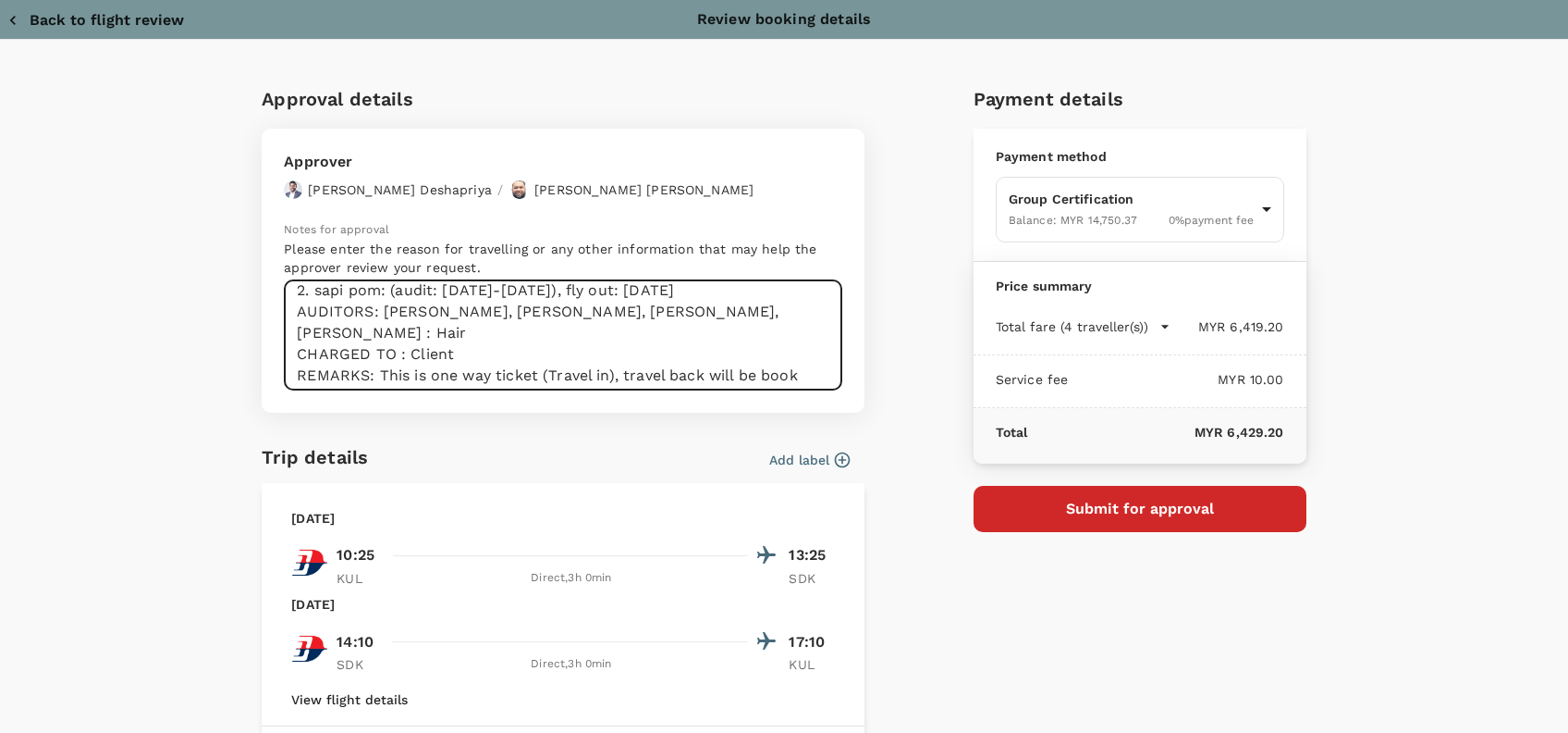
click at [430, 329] on textarea "Hi @Hariz / @Chathuranga, Requesting your approval for the flight below: PRJ NO…" at bounding box center [562, 335] width 558 height 110
drag, startPoint x: 444, startPoint y: 333, endPoint x: 290, endPoint y: 339, distance: 154.1
click at [290, 339] on textarea "Hi @Hariz / @Chathuranga, Requesting your approval for the flight below: PRJ NO…" at bounding box center [562, 335] width 558 height 110
click at [492, 330] on textarea "Hi @Hariz / @Chathuranga, Requesting your approval for the flight below: PRJ NO…" at bounding box center [562, 335] width 558 height 110
click at [459, 358] on textarea "Hi @Hariz / @Chathuranga, Requesting your approval for the flight below: PRJ NO…" at bounding box center [562, 335] width 558 height 110
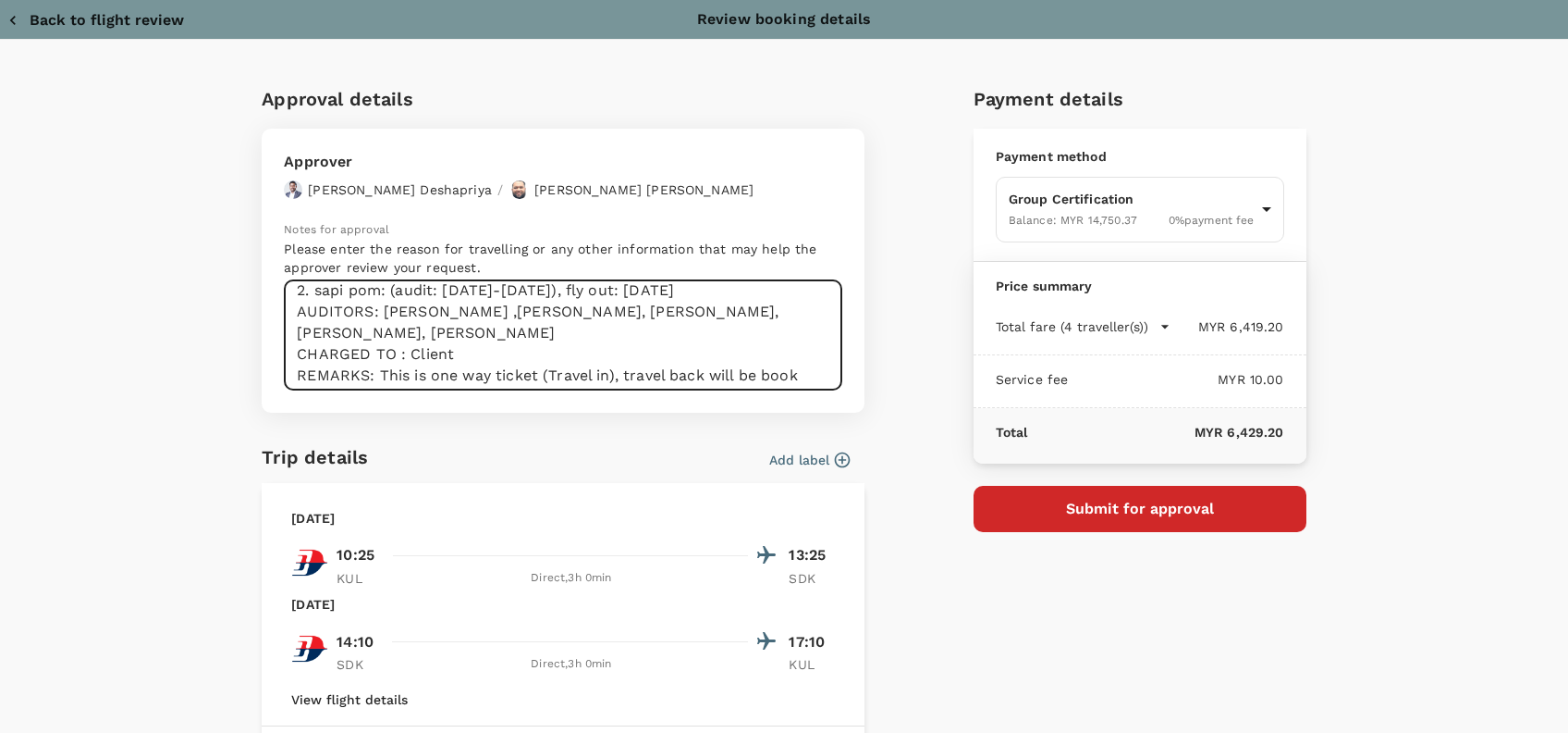
scroll to position [166, 0]
drag, startPoint x: 410, startPoint y: 376, endPoint x: 368, endPoint y: 356, distance: 46.5
click at [368, 356] on textarea "Hi @Hariz / @Chathuranga, Requesting your approval for the flight below: PRJ NO…" at bounding box center [562, 335] width 558 height 110
drag, startPoint x: 706, startPoint y: 322, endPoint x: 727, endPoint y: 363, distance: 46.1
click at [709, 325] on textarea "Hi @Hariz / @Chathuranga, Requesting your approval for the flight below: PRJ NO…" at bounding box center [562, 335] width 558 height 110
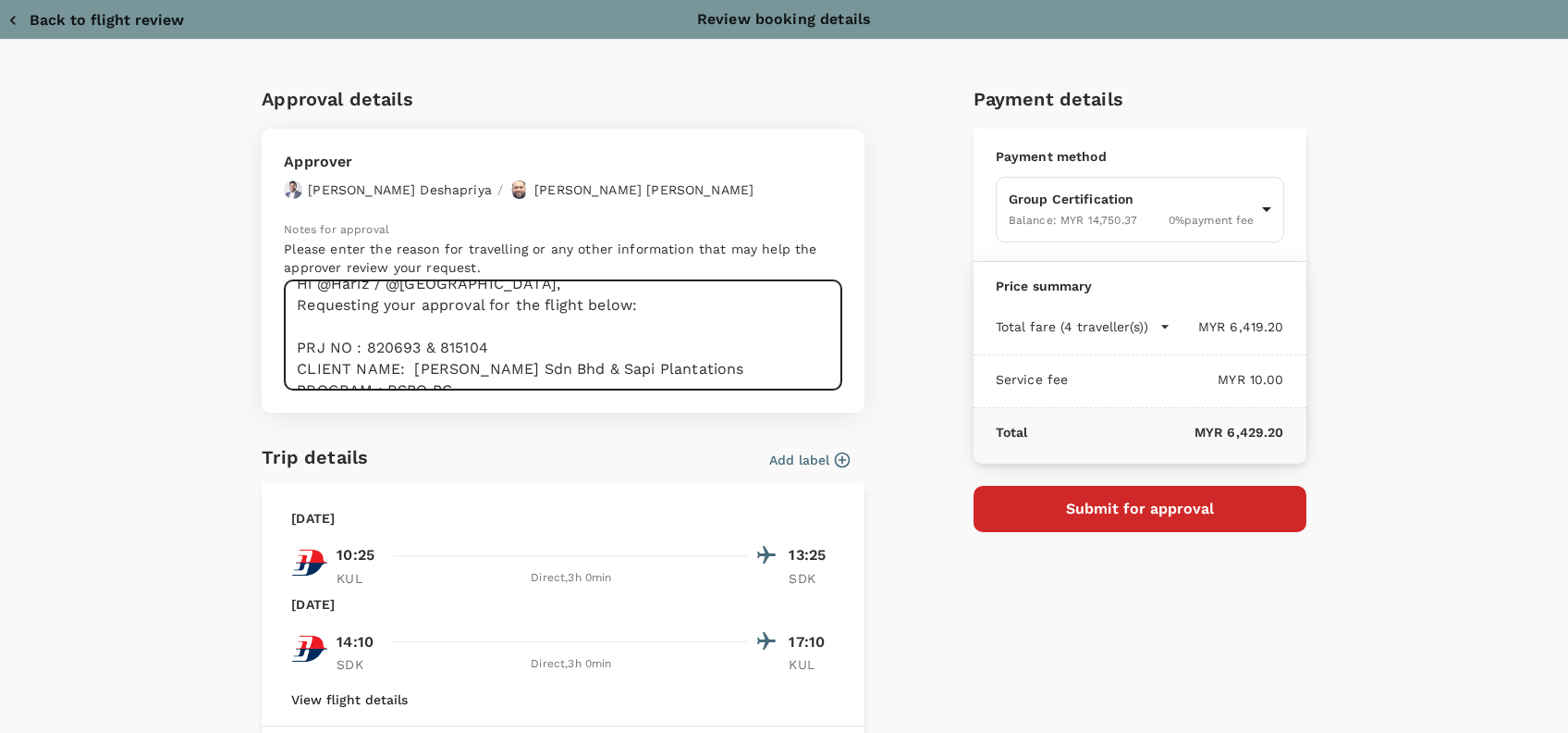
scroll to position [0, 0]
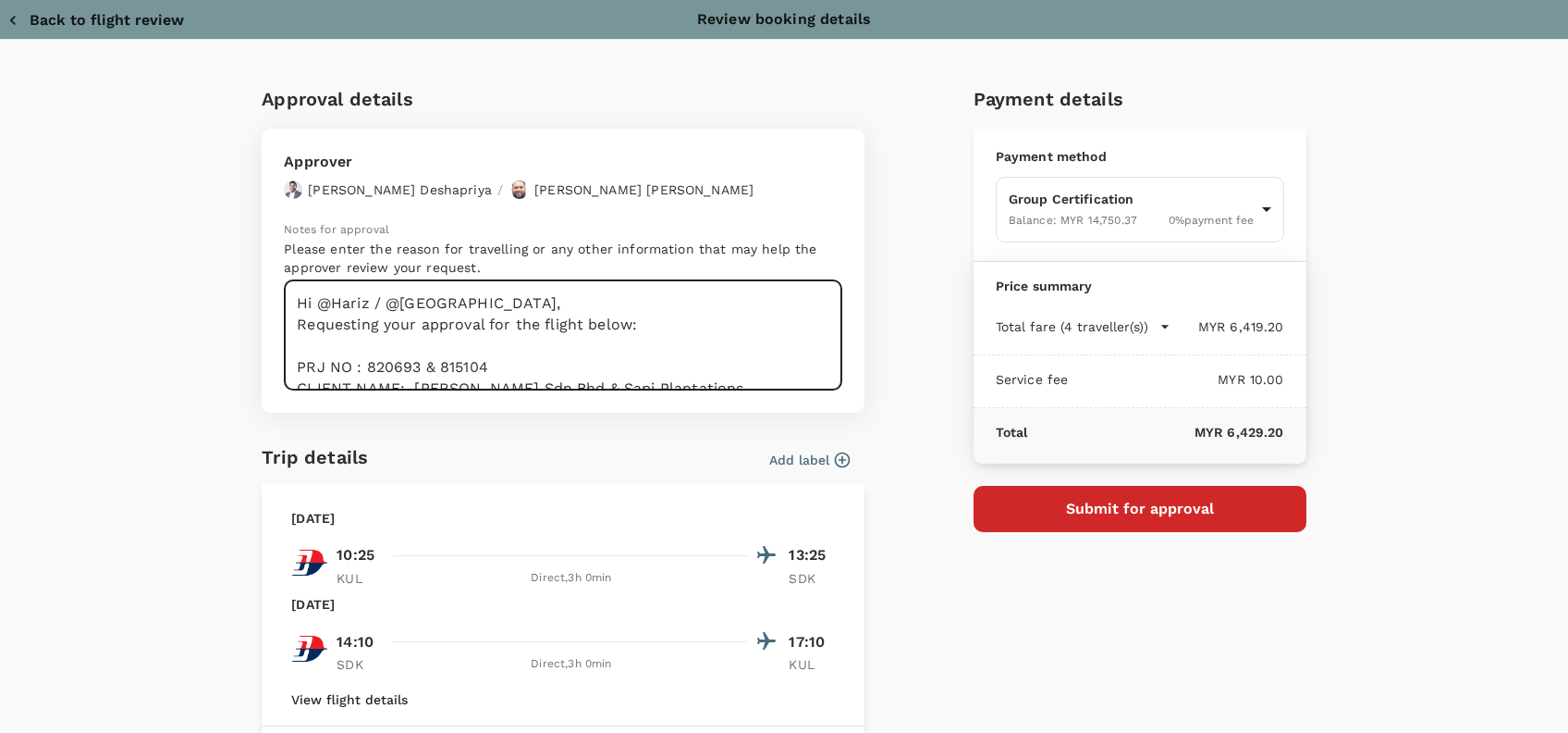
click at [679, 328] on textarea "Hi @Hariz / @Chathuranga, Requesting your approval for the flight below: PRJ NO…" at bounding box center [562, 335] width 558 height 110
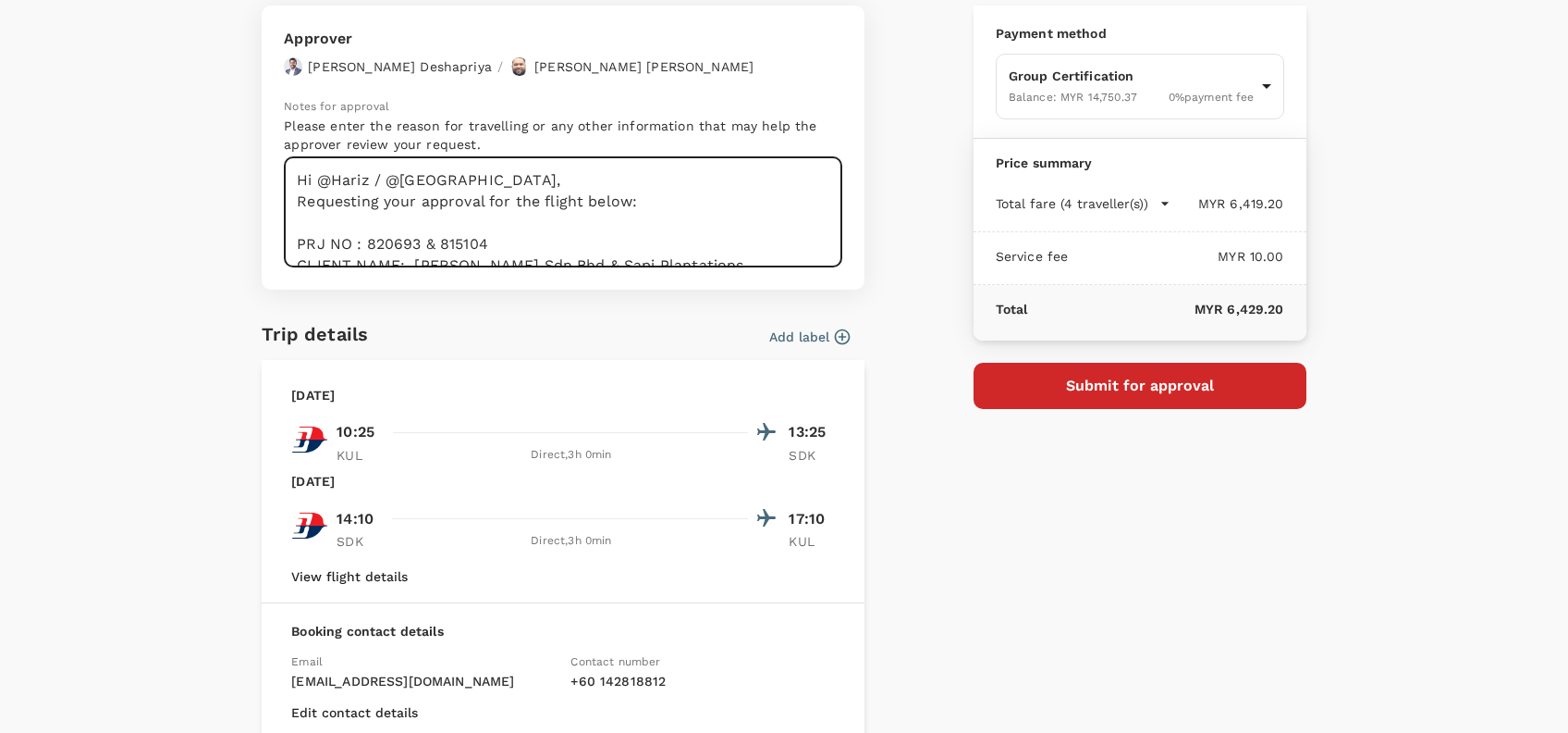
type textarea "Hi @Hariz / @Chathuranga, Requesting your approval for the flight below: PRJ NO…"
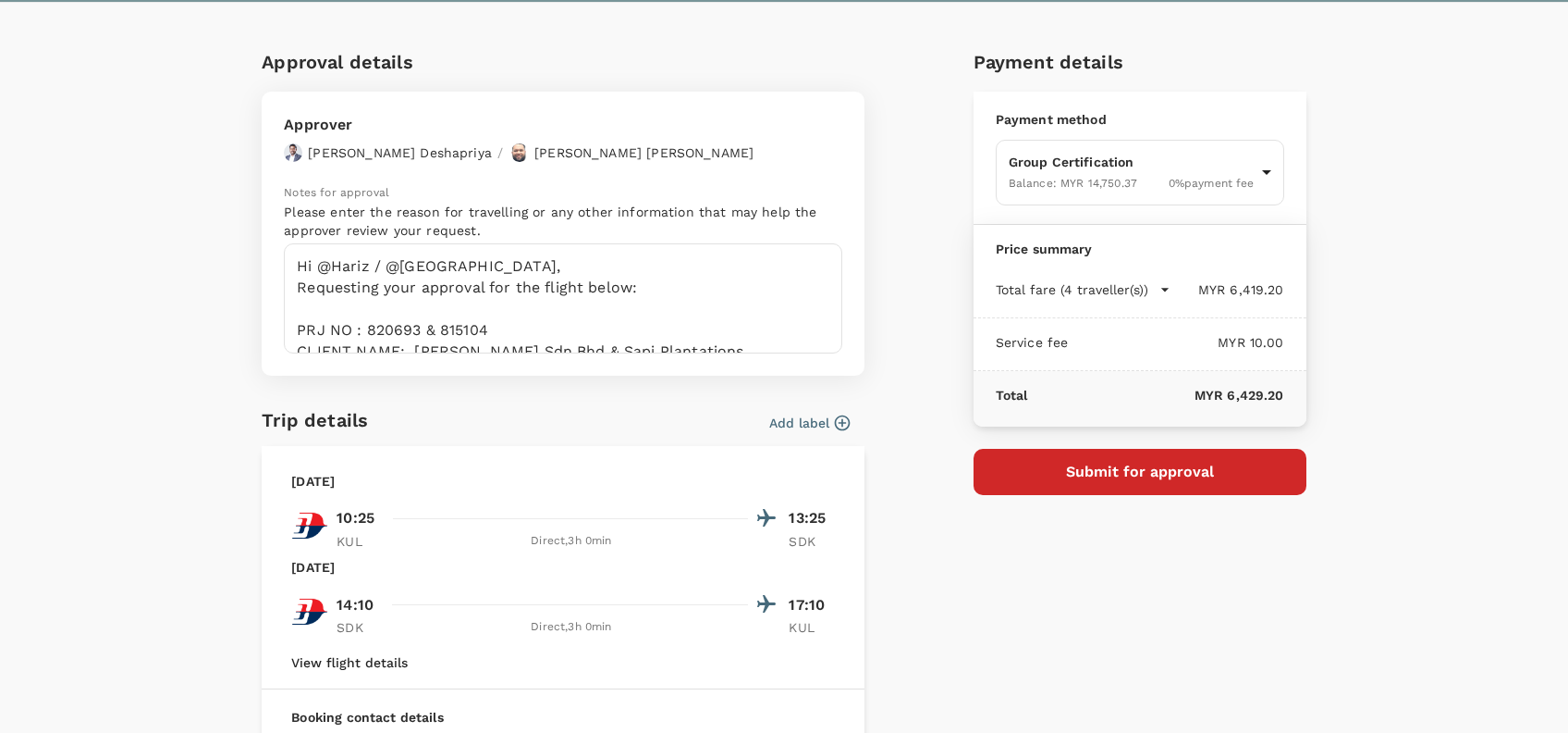
scroll to position [0, 0]
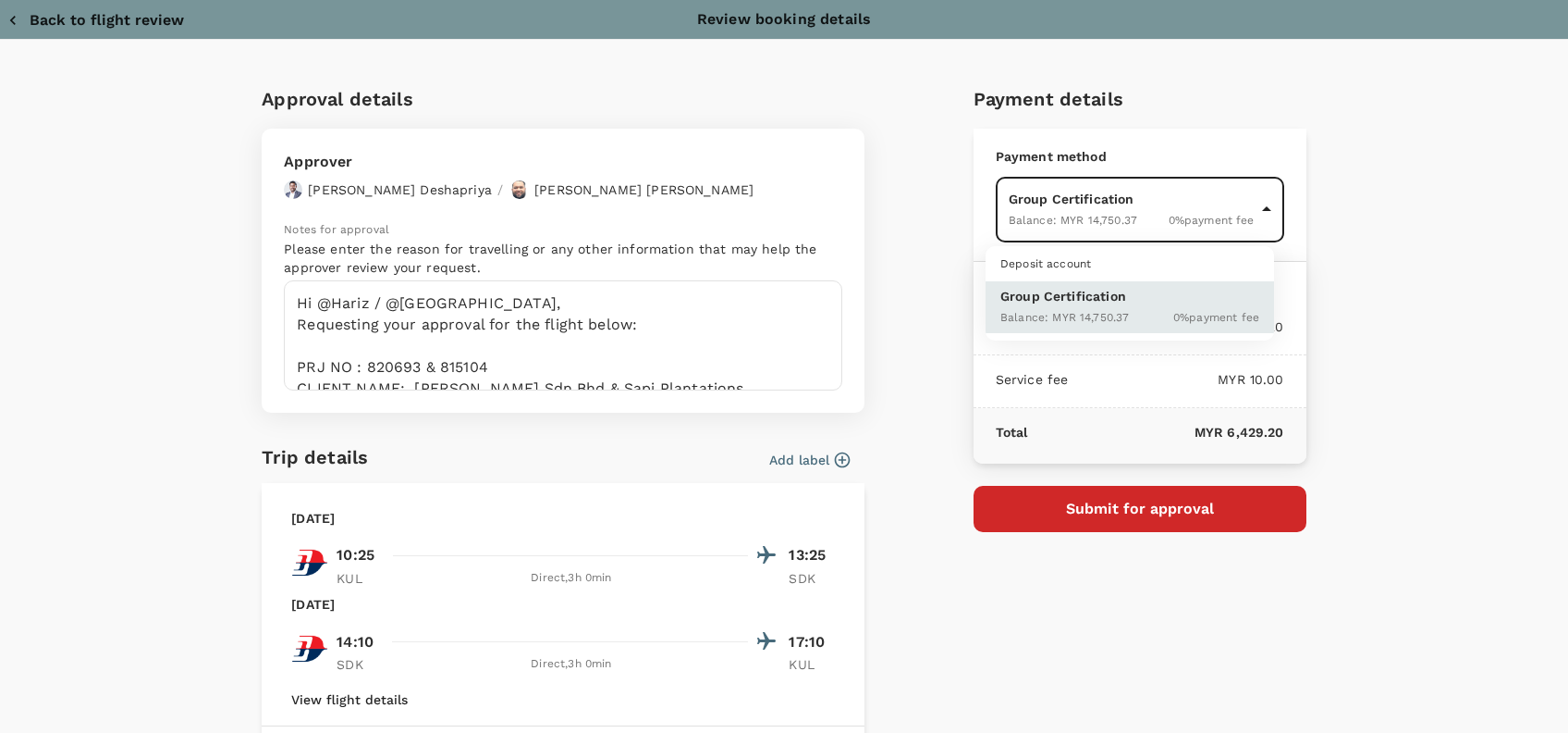
drag, startPoint x: 1392, startPoint y: 215, endPoint x: 1205, endPoint y: 325, distance: 217.0
click at [1391, 216] on div at bounding box center [784, 366] width 1568 height 733
click at [1156, 317] on icon "button" at bounding box center [1165, 326] width 19 height 19
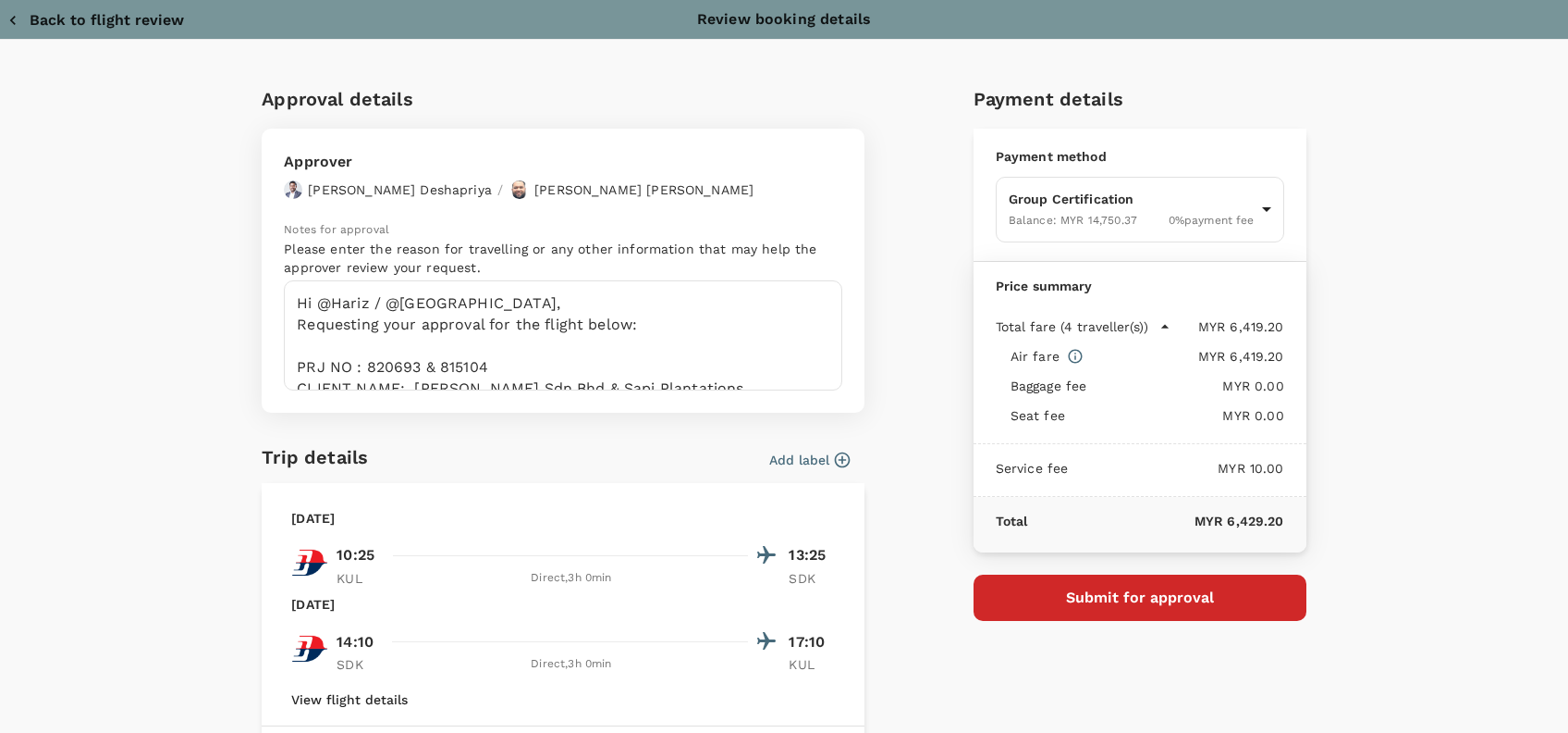
click at [1066, 325] on p "Total fare (4 traveller(s))" at bounding box center [1072, 326] width 153 height 19
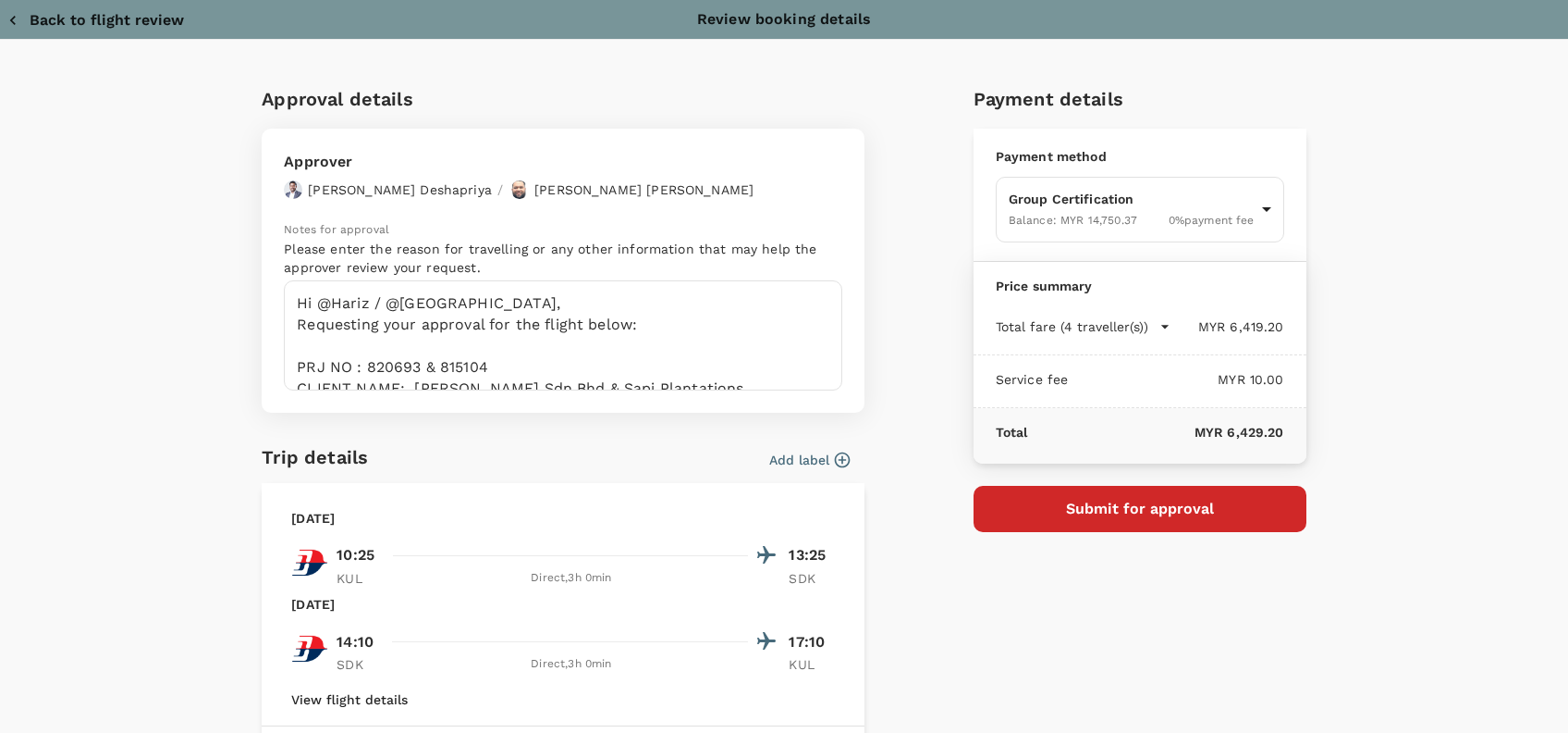
click at [1066, 325] on p "Total fare (4 traveller(s))" at bounding box center [1072, 326] width 153 height 19
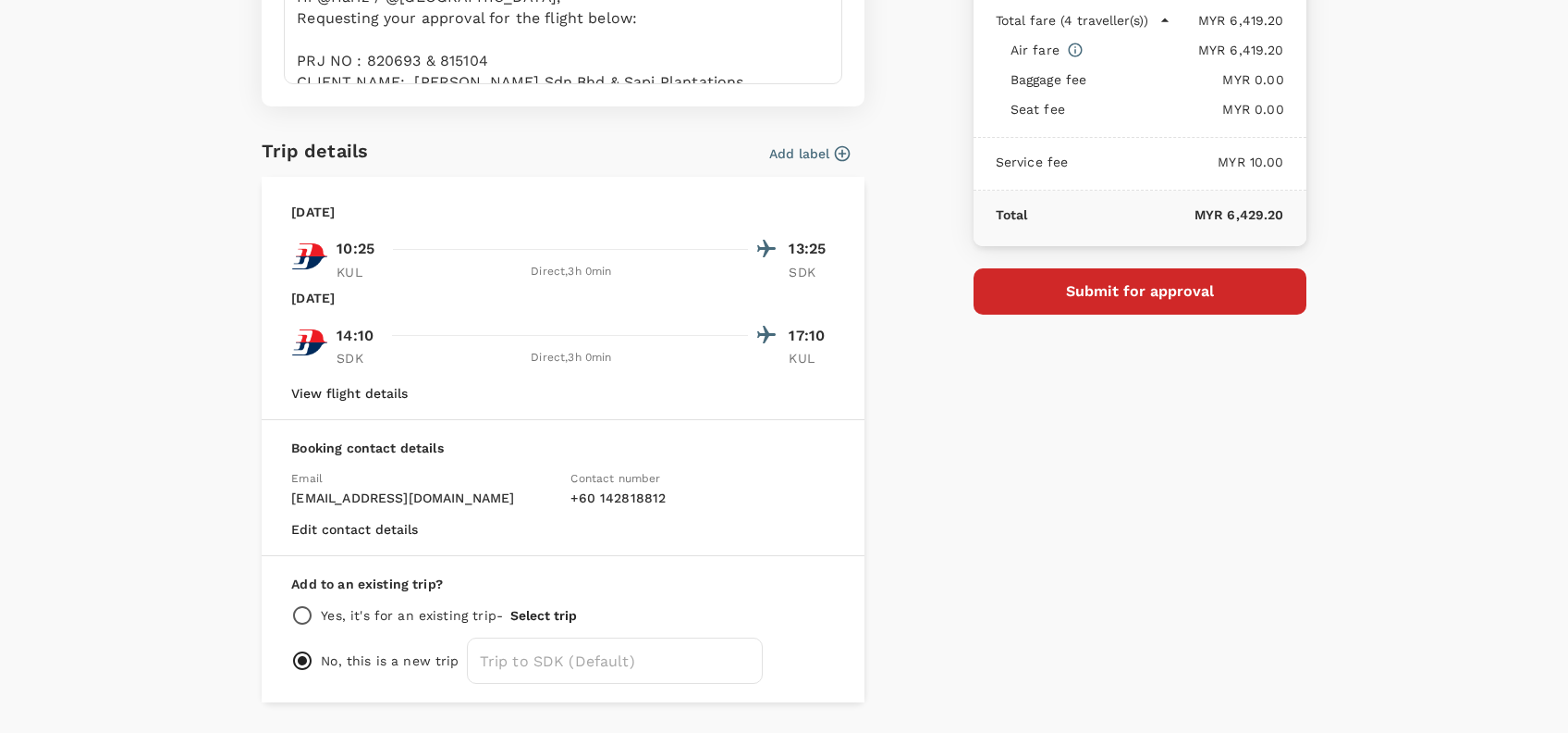
scroll to position [359, 0]
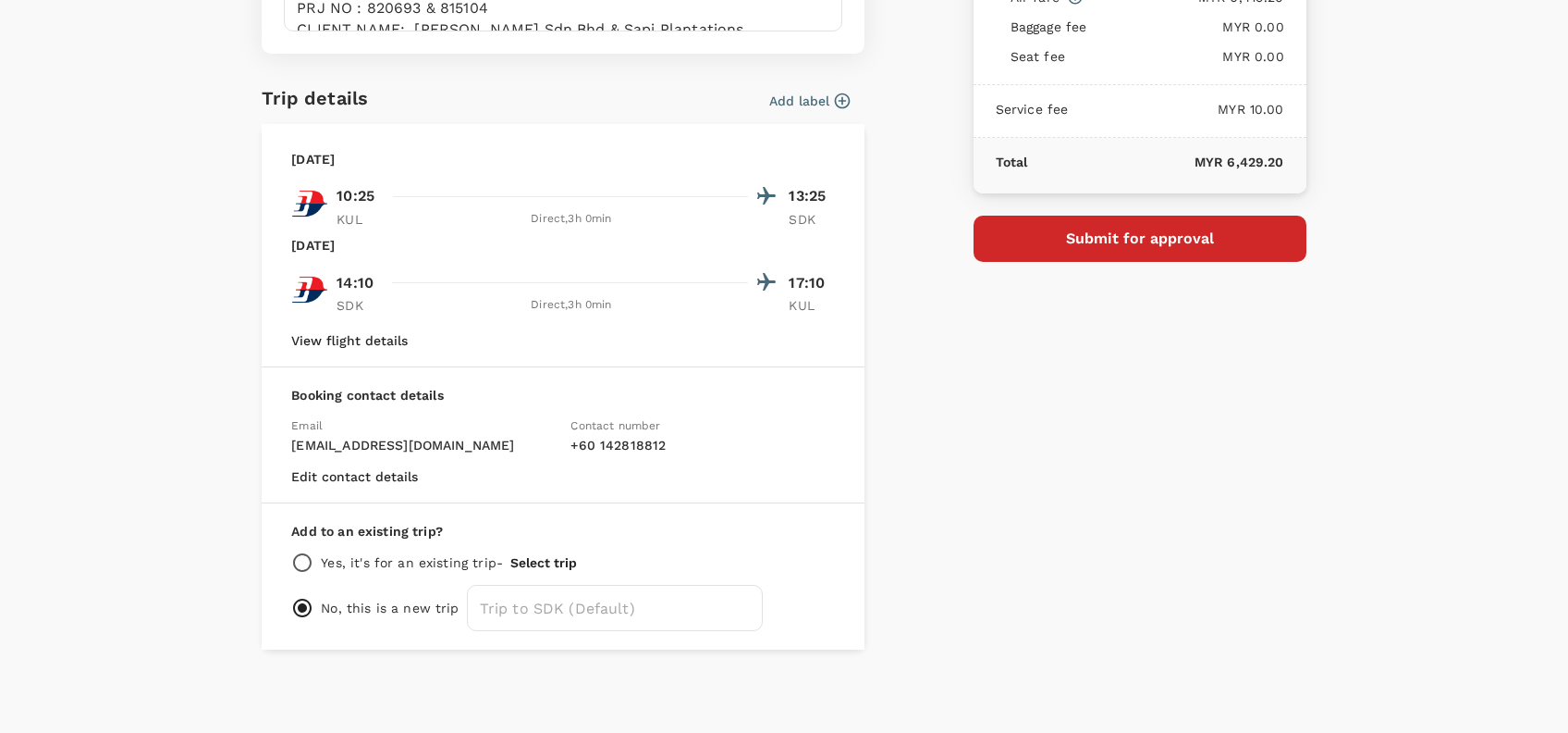
click at [1189, 251] on button "Submit for approval" at bounding box center [1141, 238] width 333 height 46
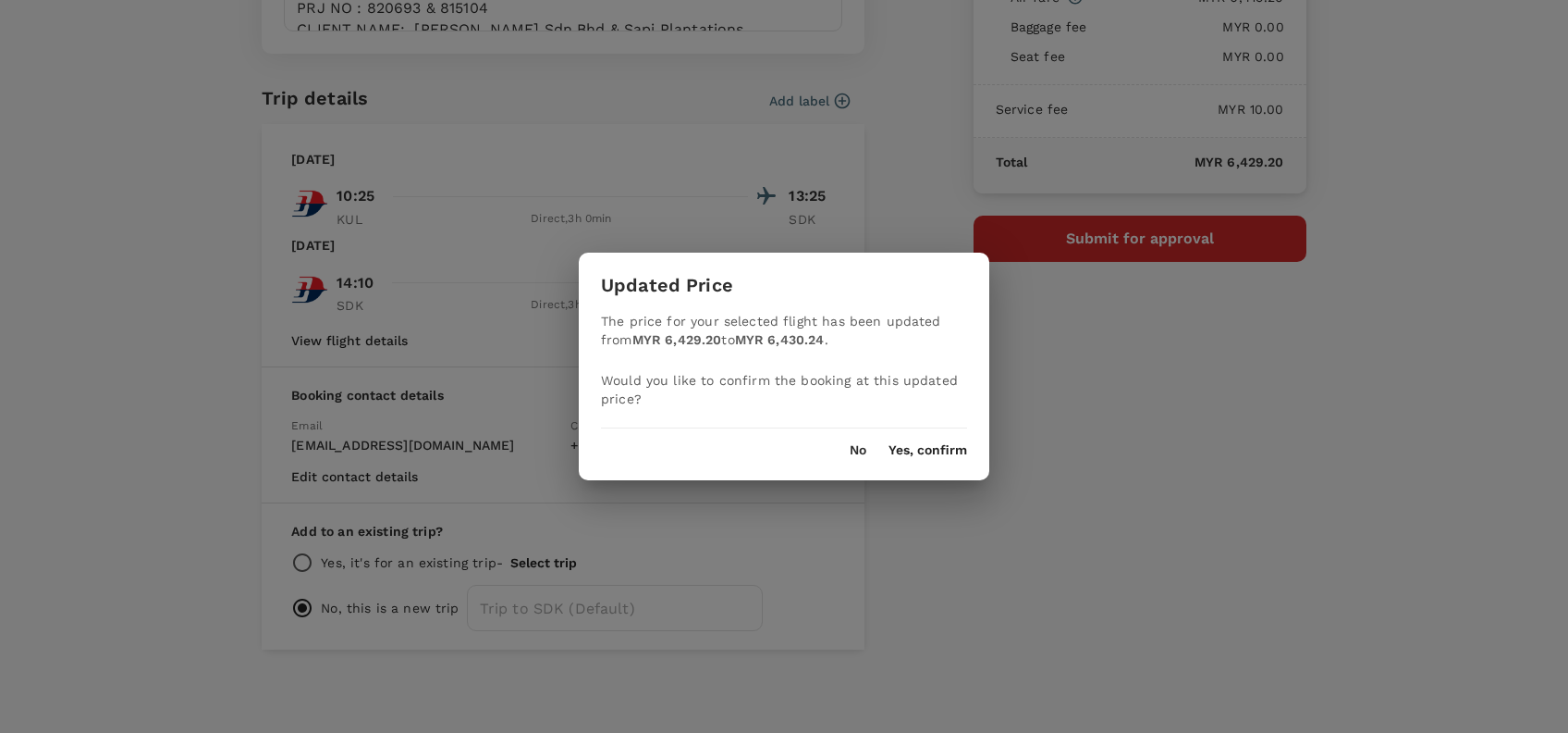
click at [934, 453] on button "Yes, confirm" at bounding box center [928, 450] width 79 height 15
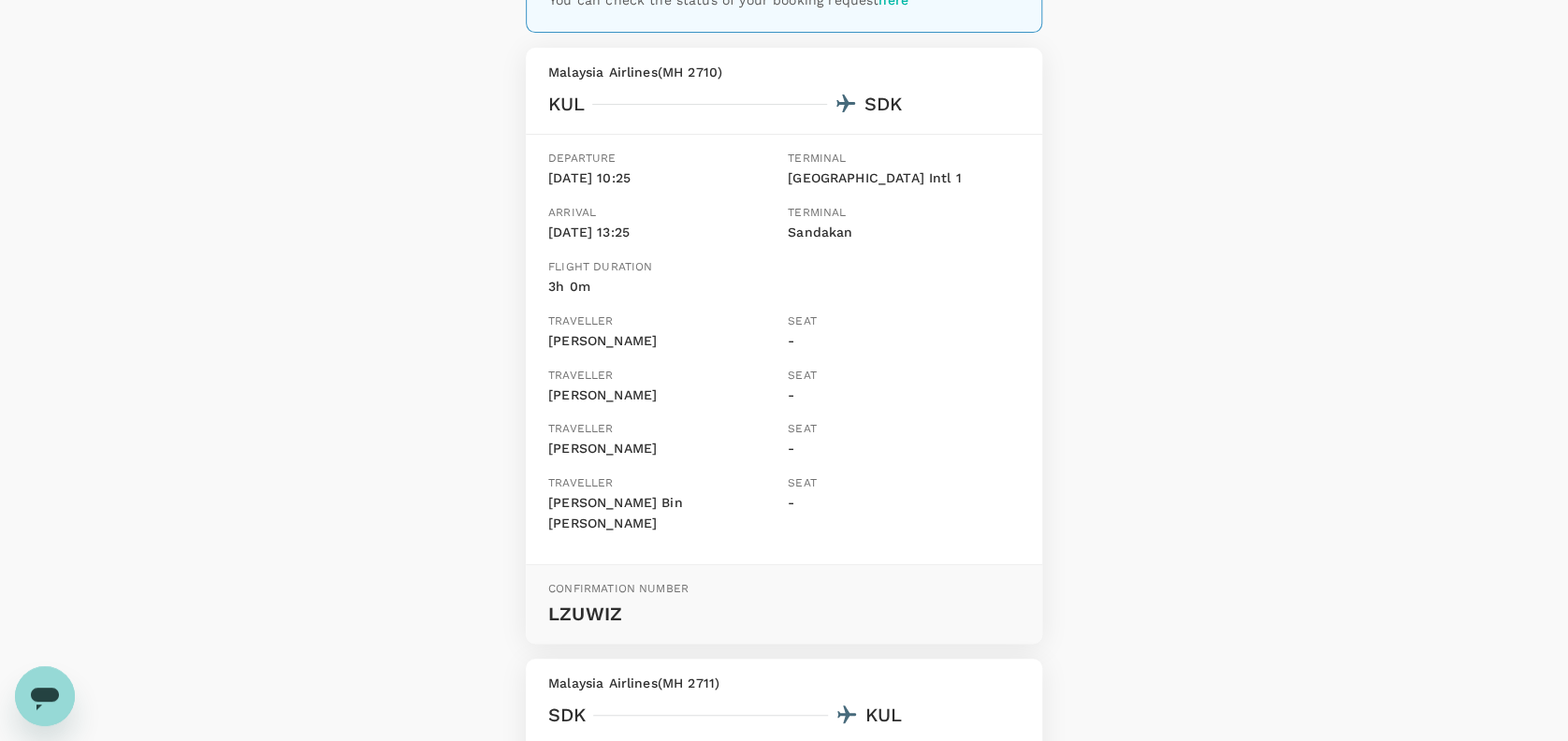
scroll to position [249, 0]
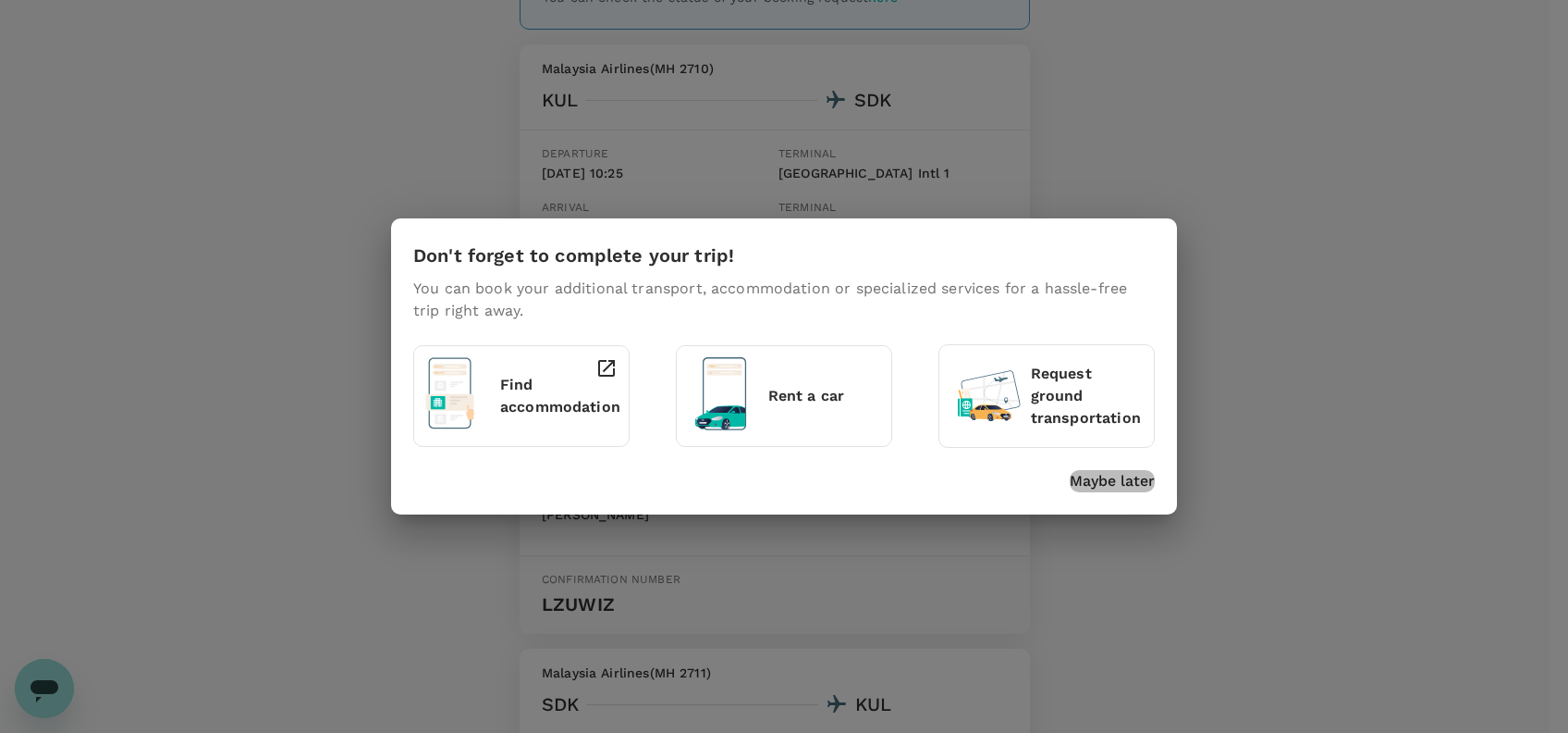
click at [1116, 474] on p "Maybe later" at bounding box center [1112, 481] width 85 height 23
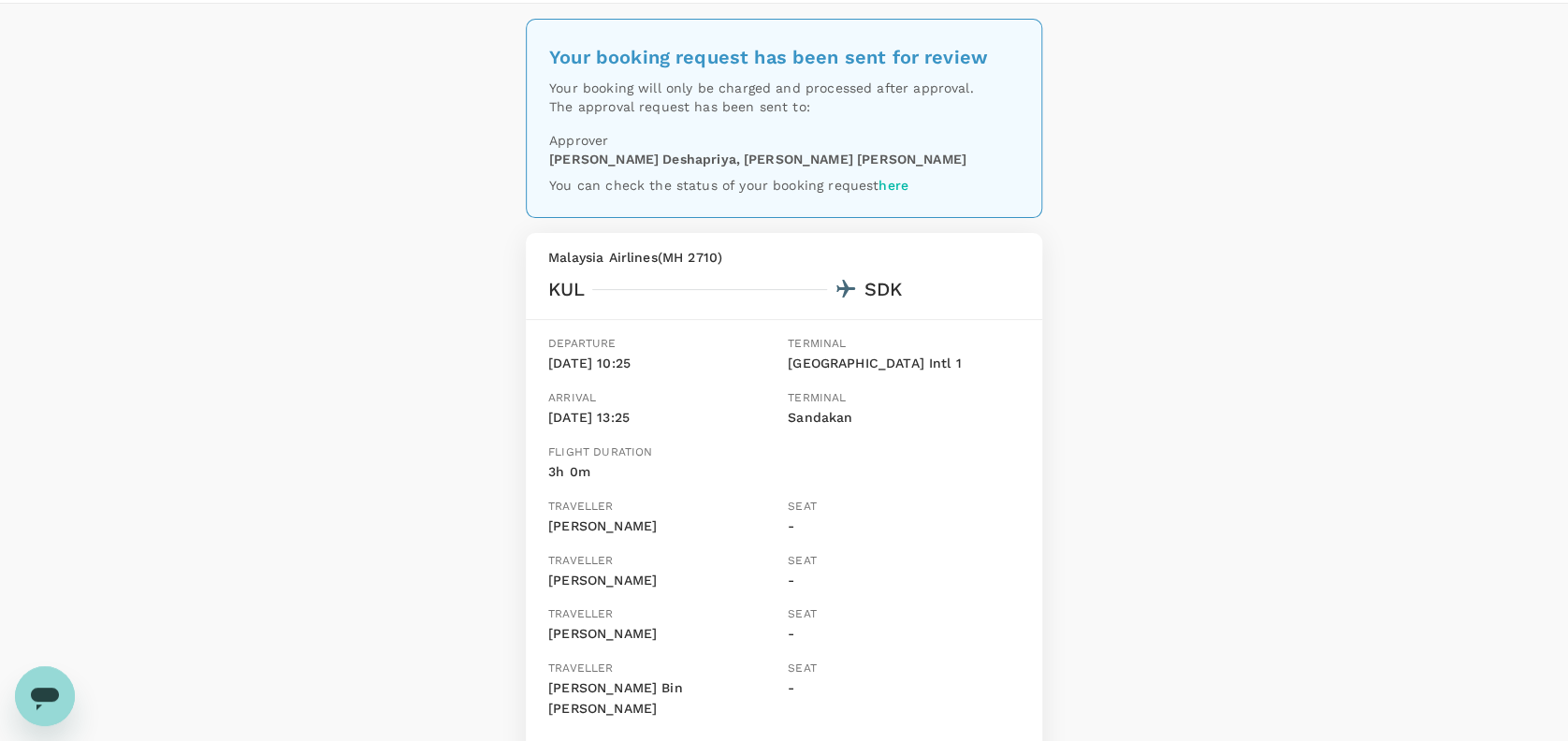
scroll to position [0, 0]
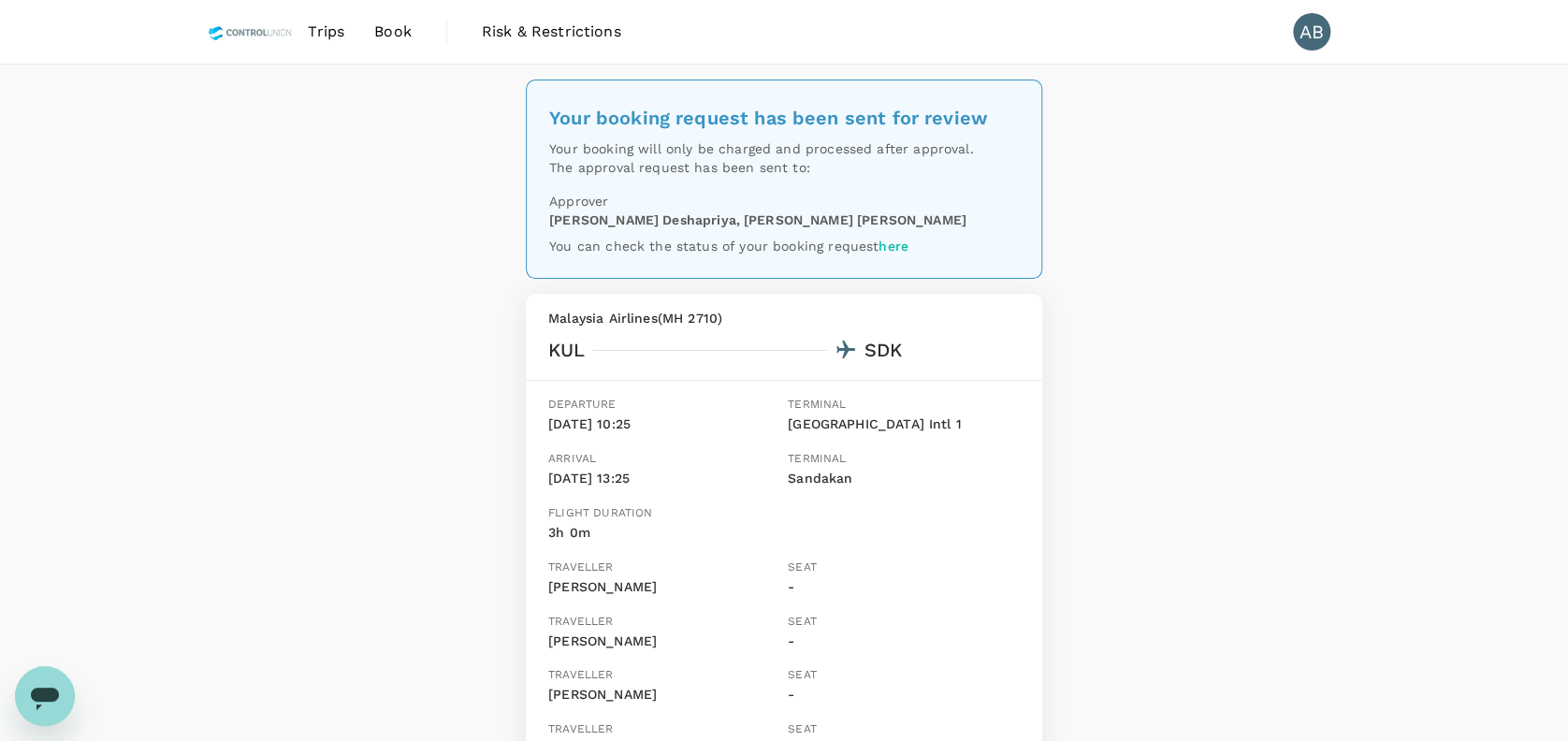
drag, startPoint x: 1281, startPoint y: 324, endPoint x: 1252, endPoint y: 248, distance: 81.3
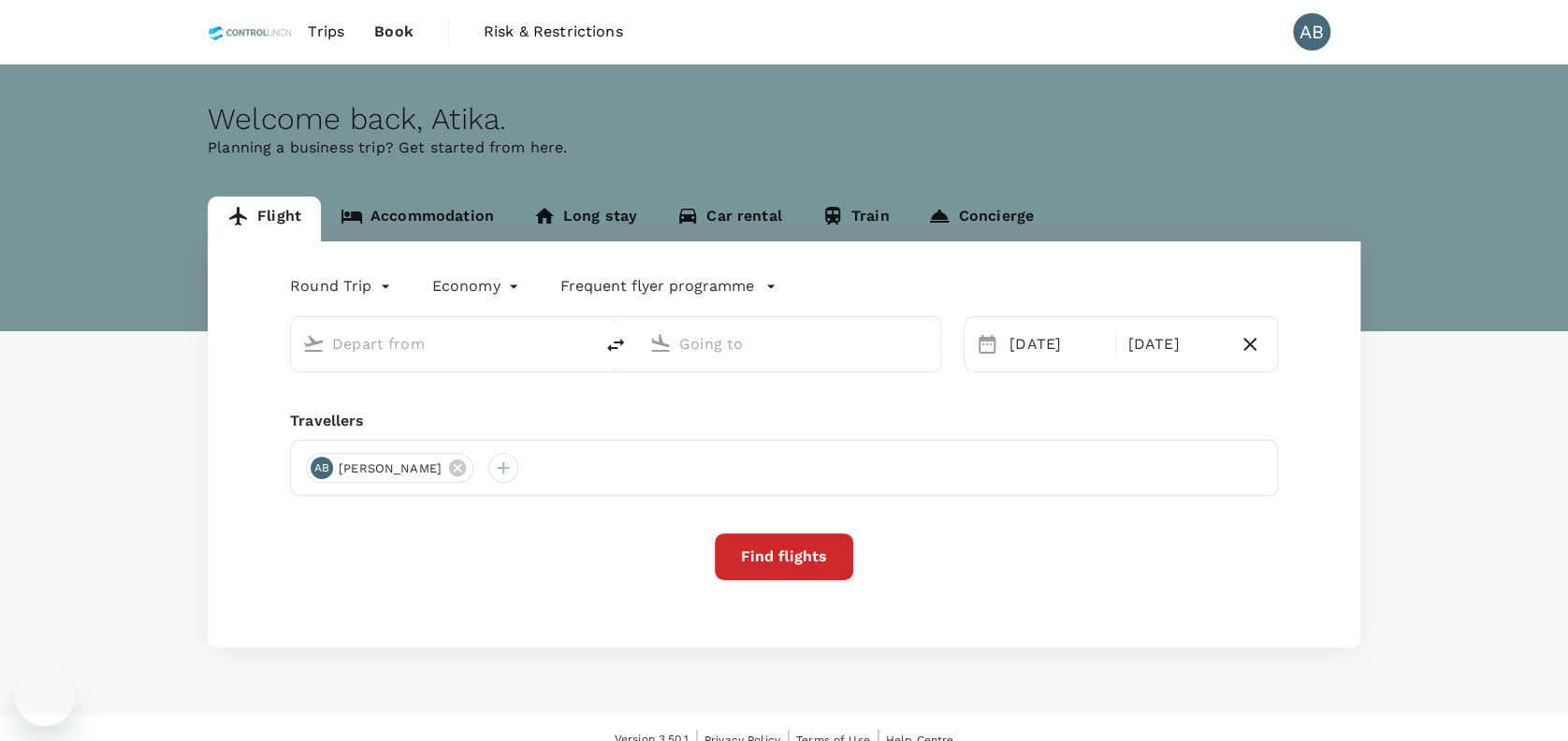
click at [1156, 144] on p "Planning a business trip? Get started from here." at bounding box center [783, 147] width 1153 height 23
type input "[GEOGRAPHIC_DATA], [GEOGRAPHIC_DATA] (any)"
type input "Sandakan (SDK)"
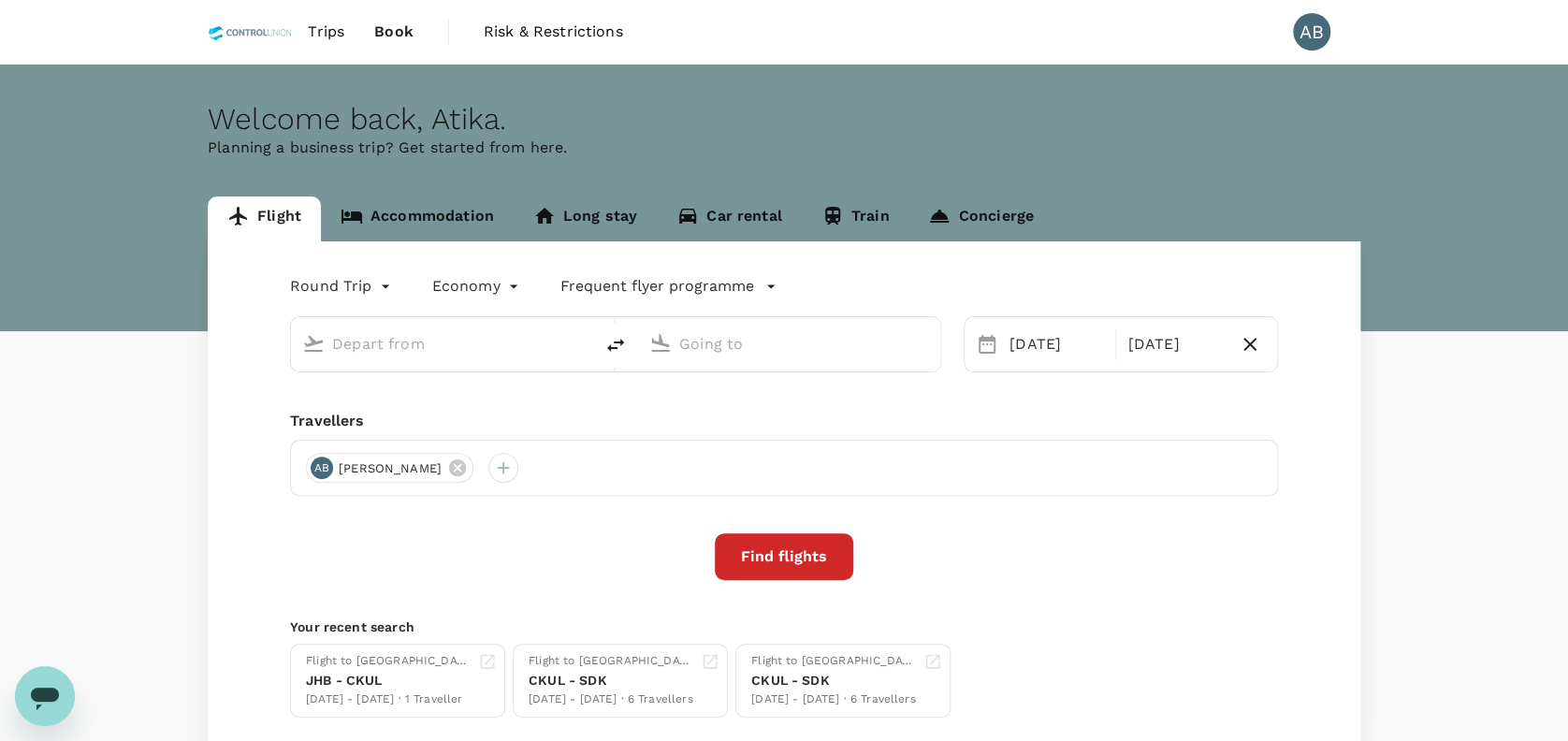
type input "[GEOGRAPHIC_DATA], [GEOGRAPHIC_DATA] (any)"
type input "Sandakan (SDK)"
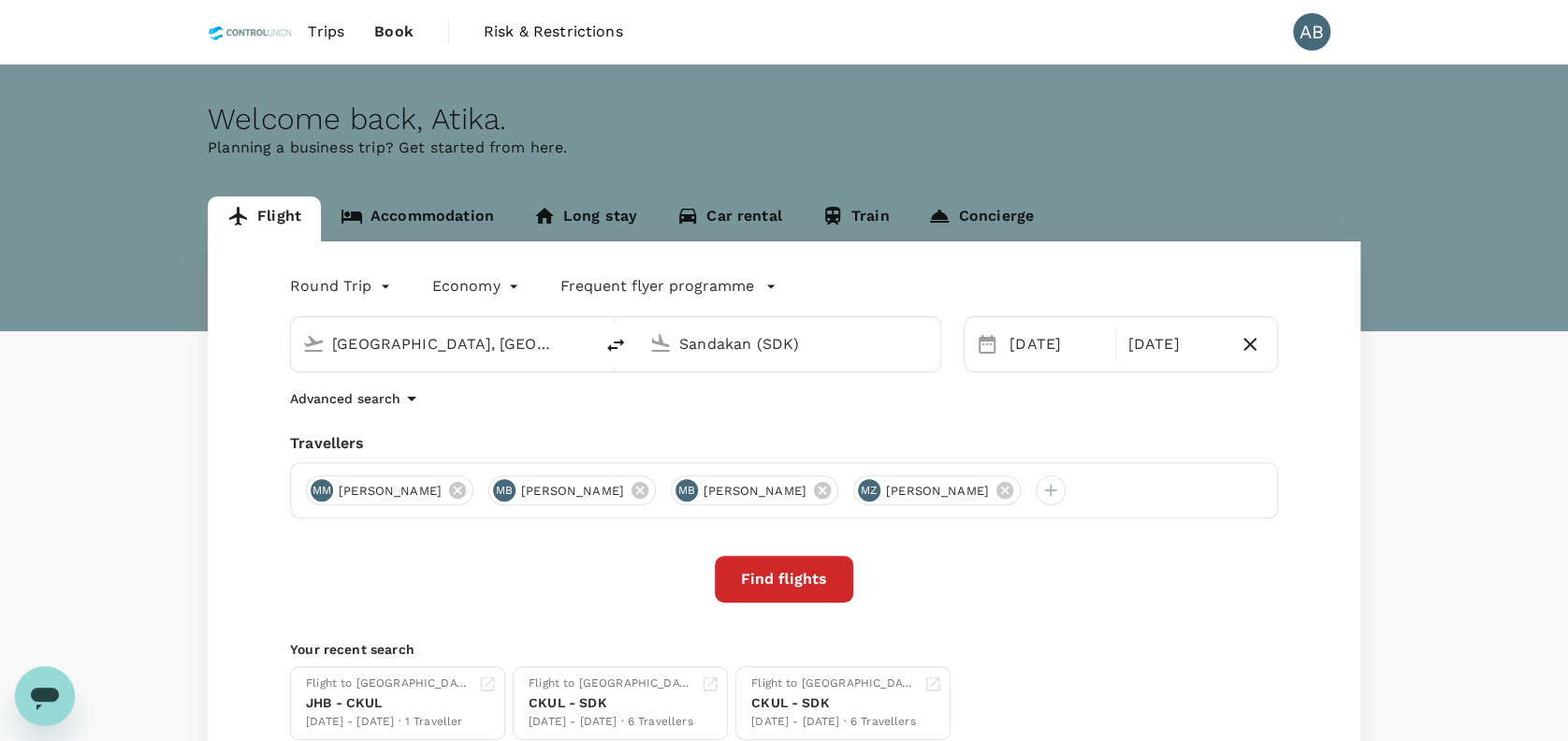
click at [617, 344] on icon "delete" at bounding box center [616, 345] width 23 height 23
type input "Sandakan (SDK)"
type input "[GEOGRAPHIC_DATA], [GEOGRAPHIC_DATA] (any)"
click at [507, 341] on input "Sandakan (SDK)" at bounding box center [442, 343] width 222 height 29
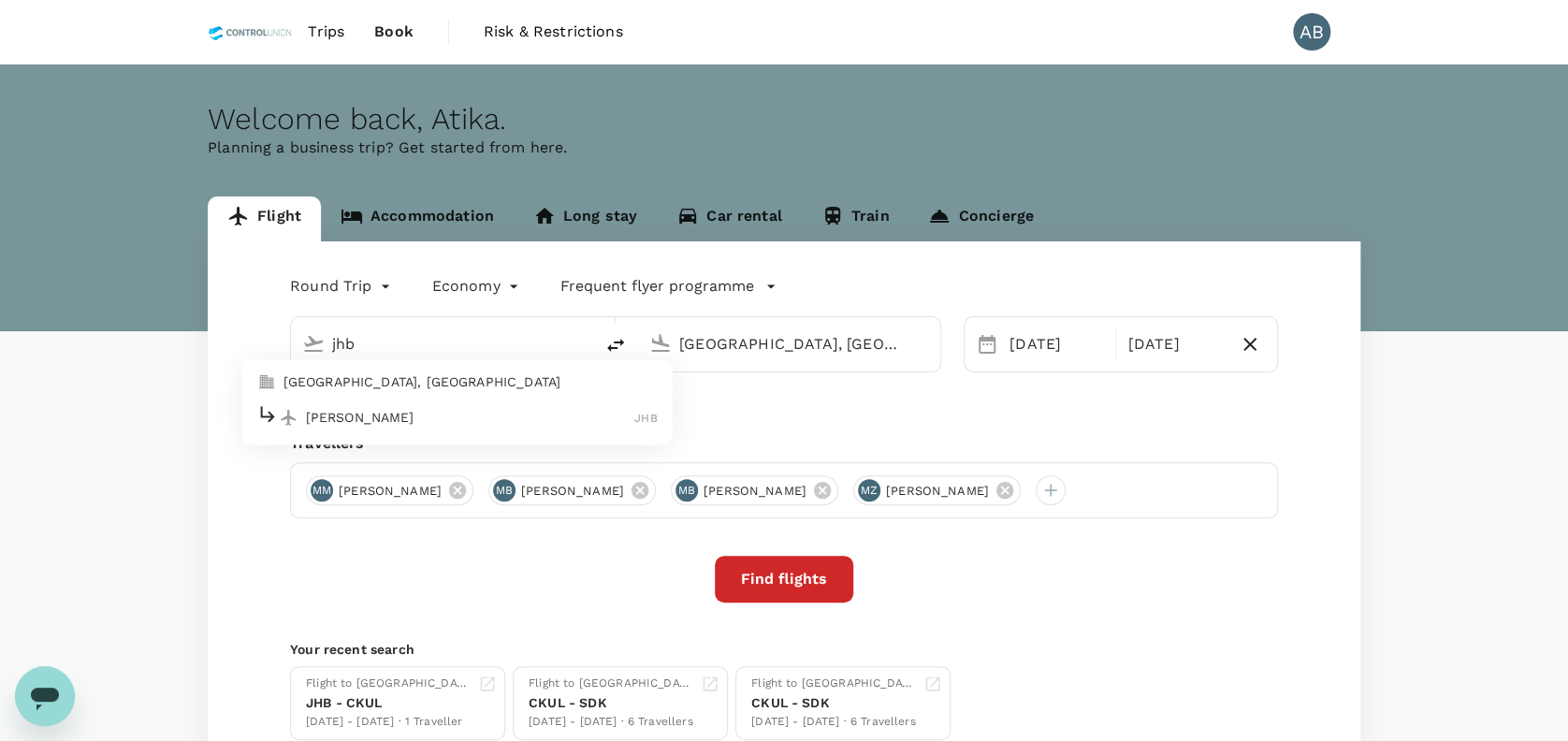
click at [411, 405] on div "Sultan Ismail Intl JHB" at bounding box center [457, 417] width 400 height 29
type input "[PERSON_NAME] (JHB)"
click at [612, 405] on div "Advanced search" at bounding box center [783, 398] width 987 height 23
click at [1140, 407] on div "Advanced search" at bounding box center [783, 398] width 987 height 23
click at [1129, 406] on div "Advanced search" at bounding box center [783, 398] width 987 height 23
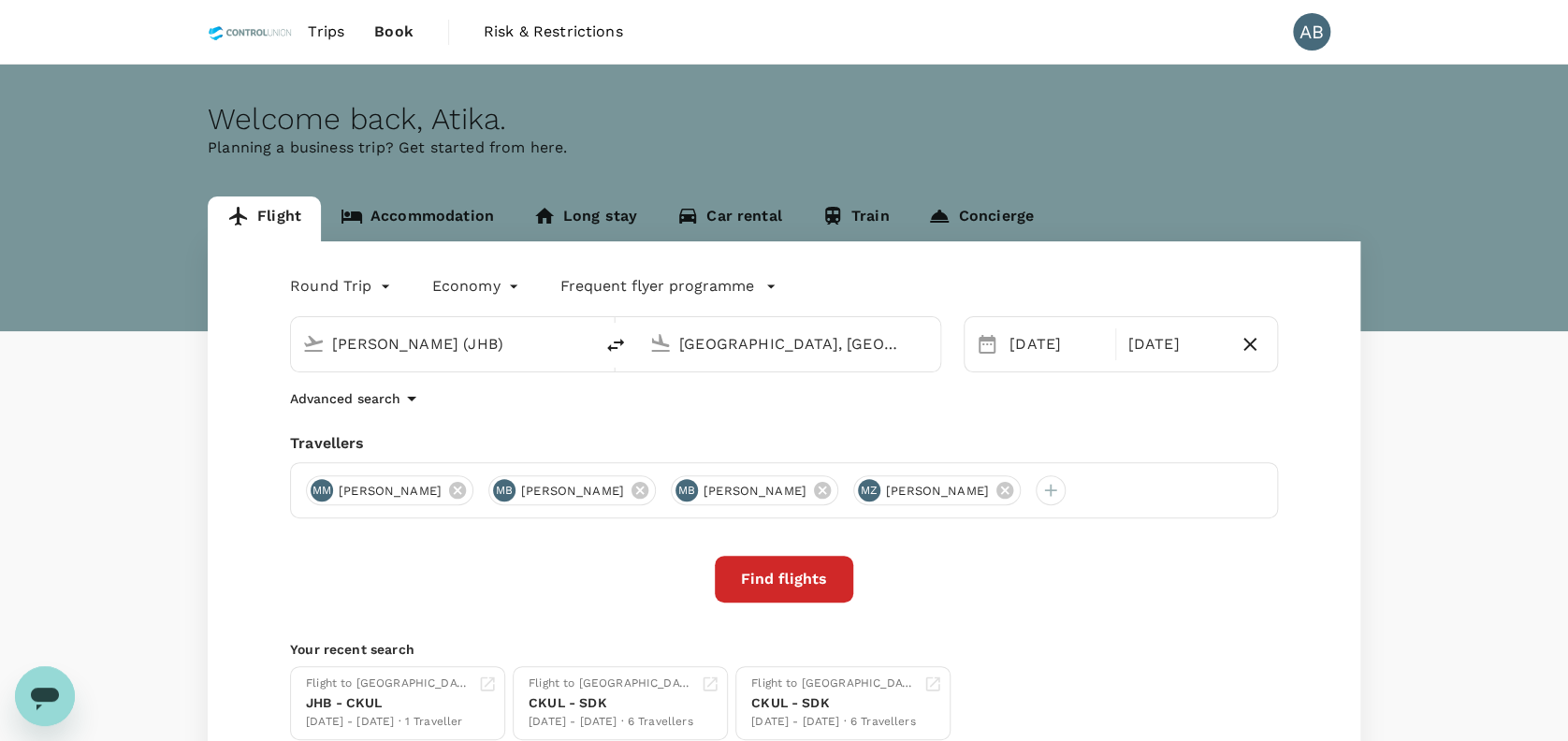
click at [1143, 411] on div "Round Trip roundtrip Economy economy Frequent flyer programme Sultan Ismail Int…" at bounding box center [783, 505] width 1153 height 528
drag, startPoint x: 838, startPoint y: 420, endPoint x: 827, endPoint y: 421, distance: 11.0
click at [835, 420] on div "Round Trip roundtrip Economy economy Frequent flyer programme Sultan Ismail Int…" at bounding box center [783, 505] width 1153 height 528
click at [649, 485] on icon at bounding box center [640, 490] width 17 height 17
click at [651, 487] on icon at bounding box center [640, 490] width 21 height 21
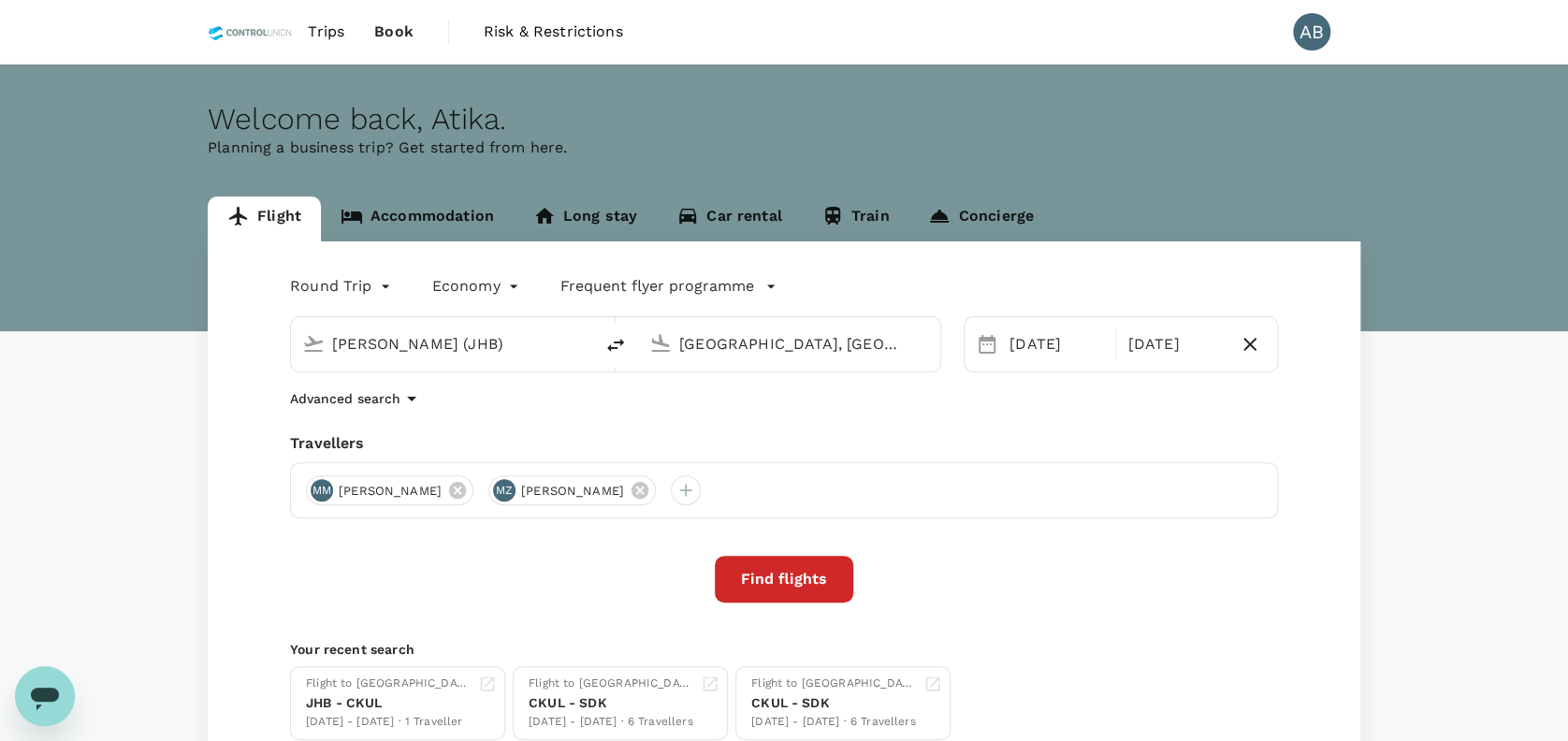
click at [649, 486] on icon at bounding box center [640, 490] width 17 height 17
click at [757, 411] on div "Round Trip roundtrip Economy economy Frequent flyer programme Sultan Ismail Int…" at bounding box center [783, 505] width 1153 height 528
click at [1086, 574] on div "Find flights" at bounding box center [783, 579] width 987 height 47
click at [537, 411] on div "Round Trip roundtrip Economy economy Frequent flyer programme Sultan Ismail Int…" at bounding box center [783, 505] width 1153 height 528
click at [793, 409] on div "Round Trip roundtrip Economy economy Frequent flyer programme Sultan Ismail Int…" at bounding box center [783, 505] width 1153 height 528
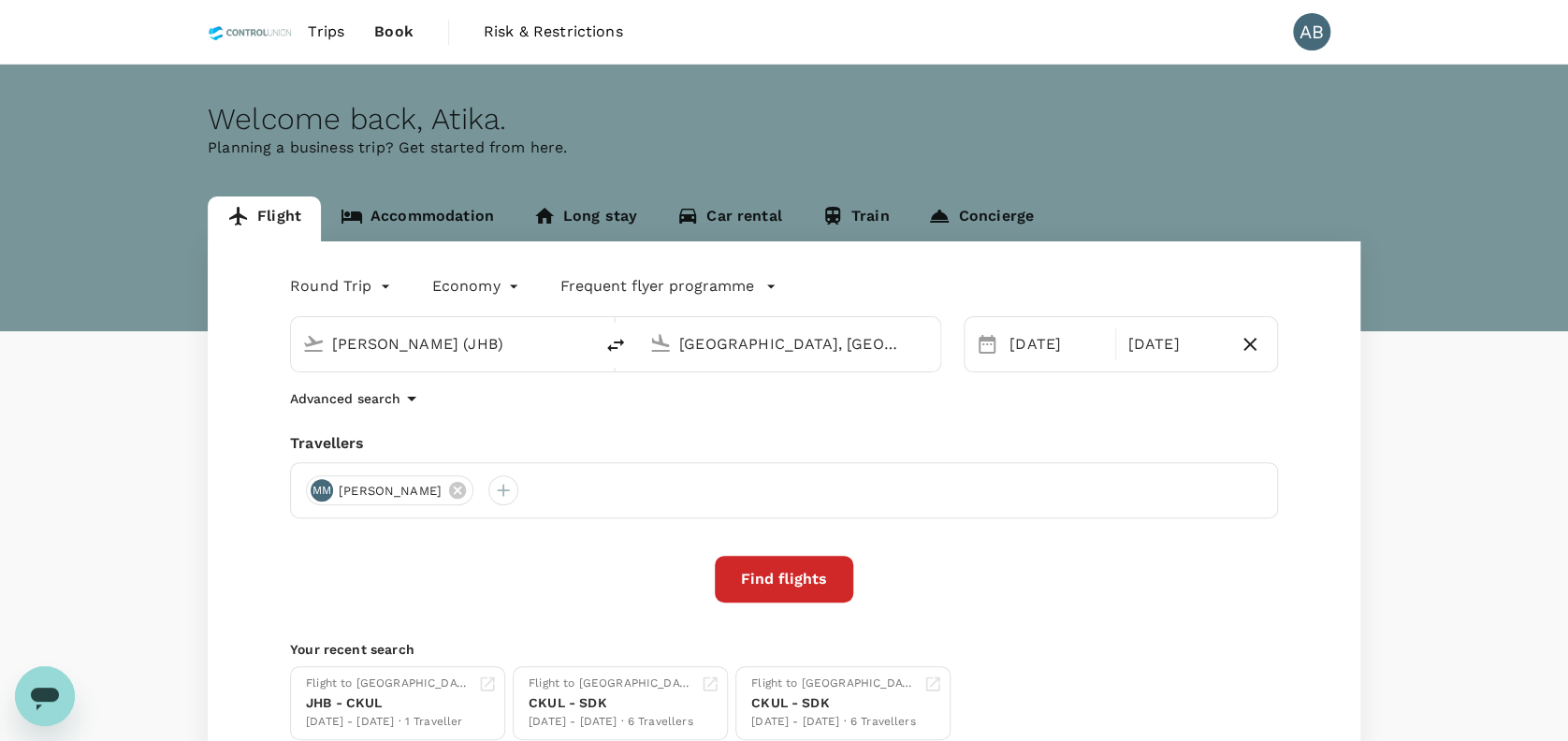
click at [610, 431] on div "Round Trip roundtrip Economy economy Frequent flyer programme Sultan Ismail Int…" at bounding box center [783, 505] width 1153 height 528
drag, startPoint x: 1131, startPoint y: 452, endPoint x: 1085, endPoint y: 453, distance: 46.0
click at [1124, 451] on div "Travellers" at bounding box center [783, 443] width 987 height 23
click at [775, 591] on button "Find flights" at bounding box center [783, 579] width 138 height 47
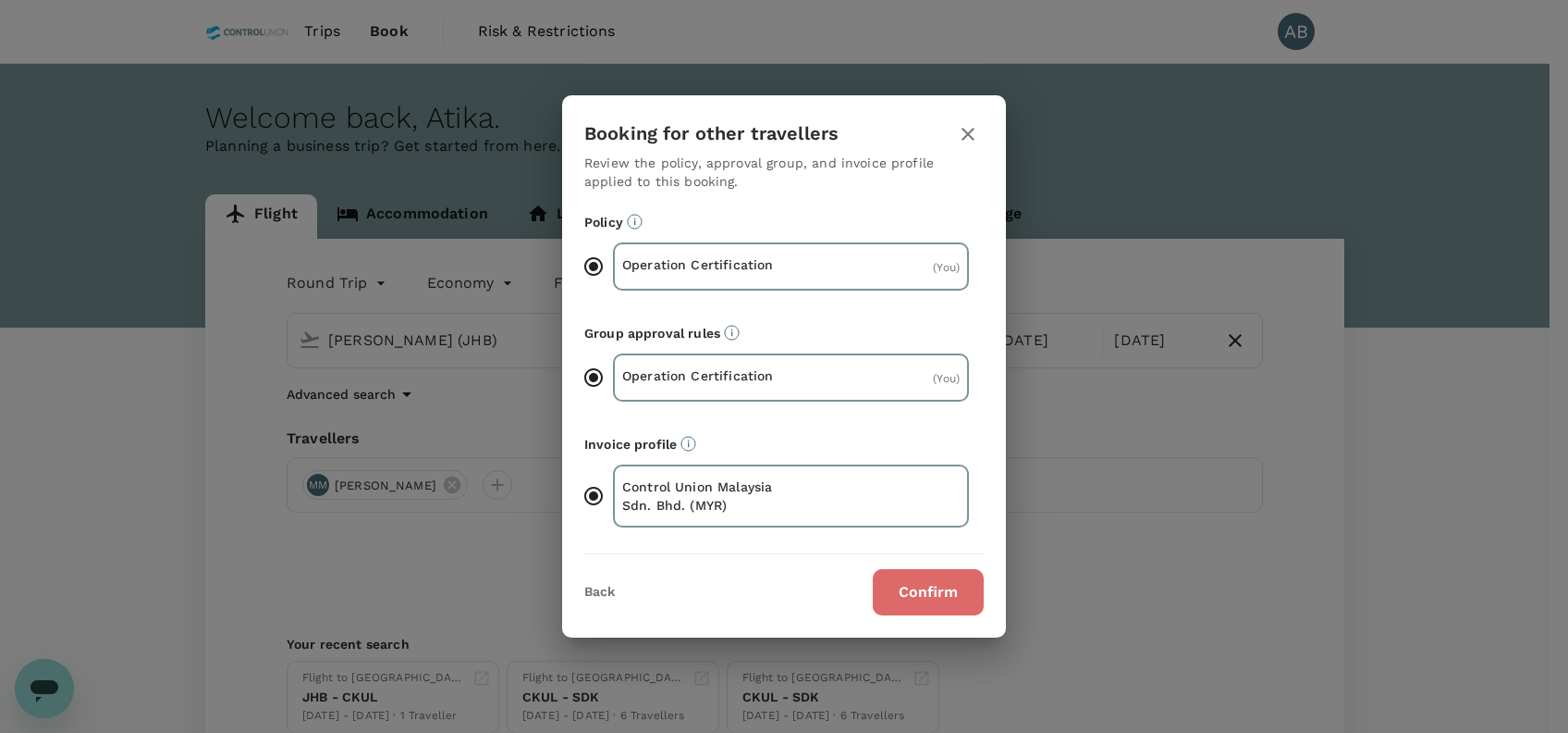
click at [895, 584] on button "Confirm" at bounding box center [928, 591] width 111 height 46
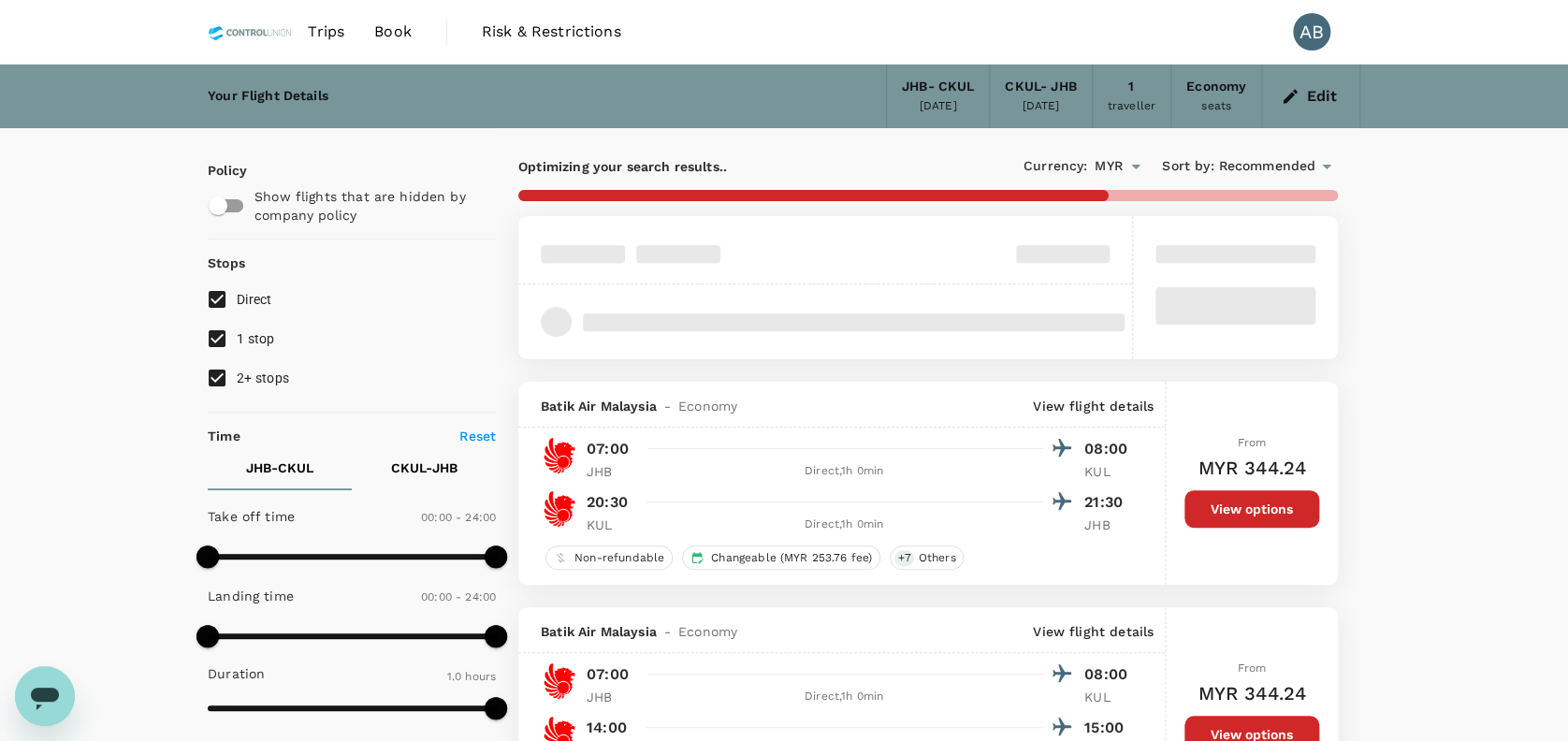
type input "65"
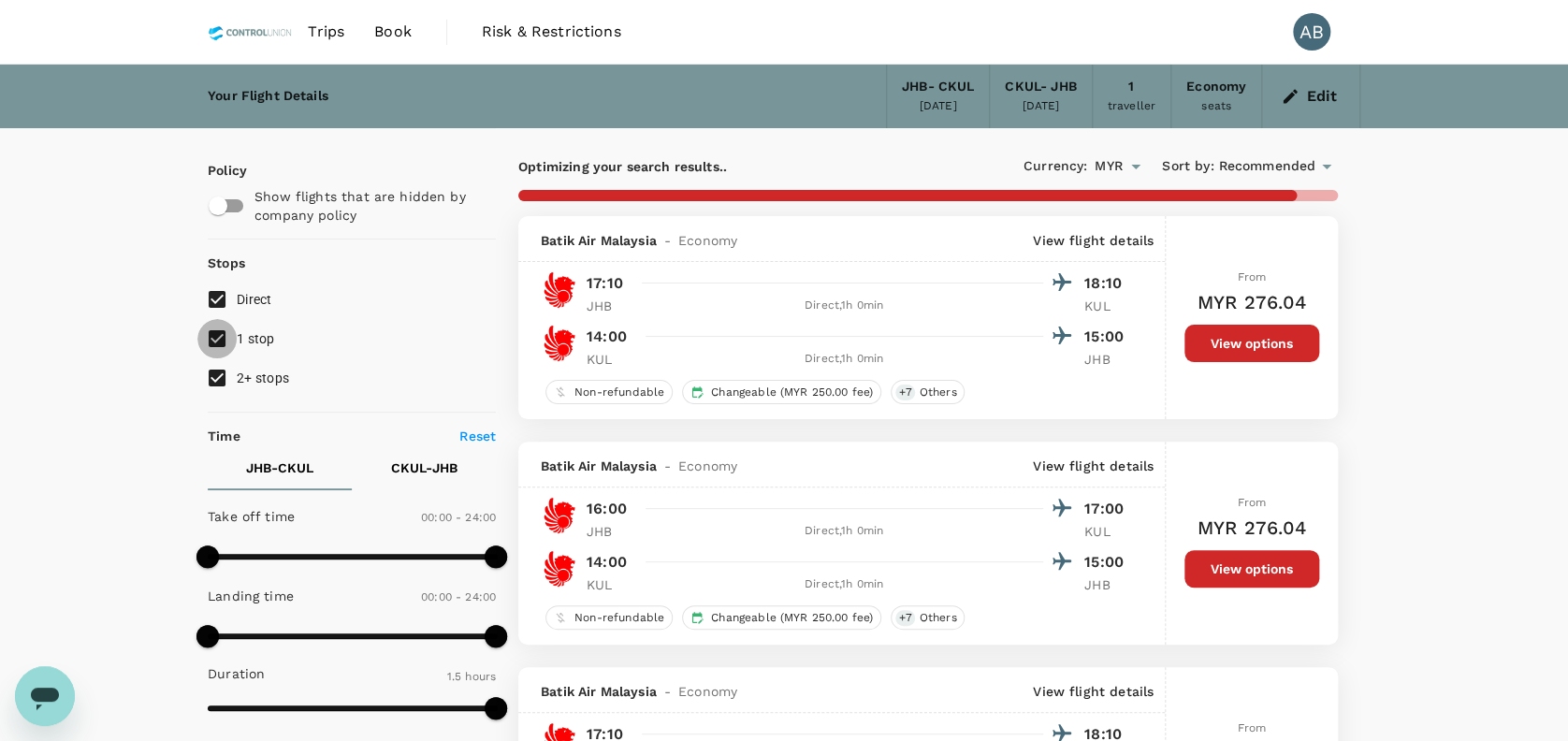
click at [215, 334] on input "1 stop" at bounding box center [216, 338] width 39 height 39
checkbox input "false"
drag, startPoint x: 209, startPoint y: 379, endPoint x: 231, endPoint y: 401, distance: 31.1
click at [209, 379] on input "2+ stops" at bounding box center [216, 377] width 39 height 39
checkbox input "false"
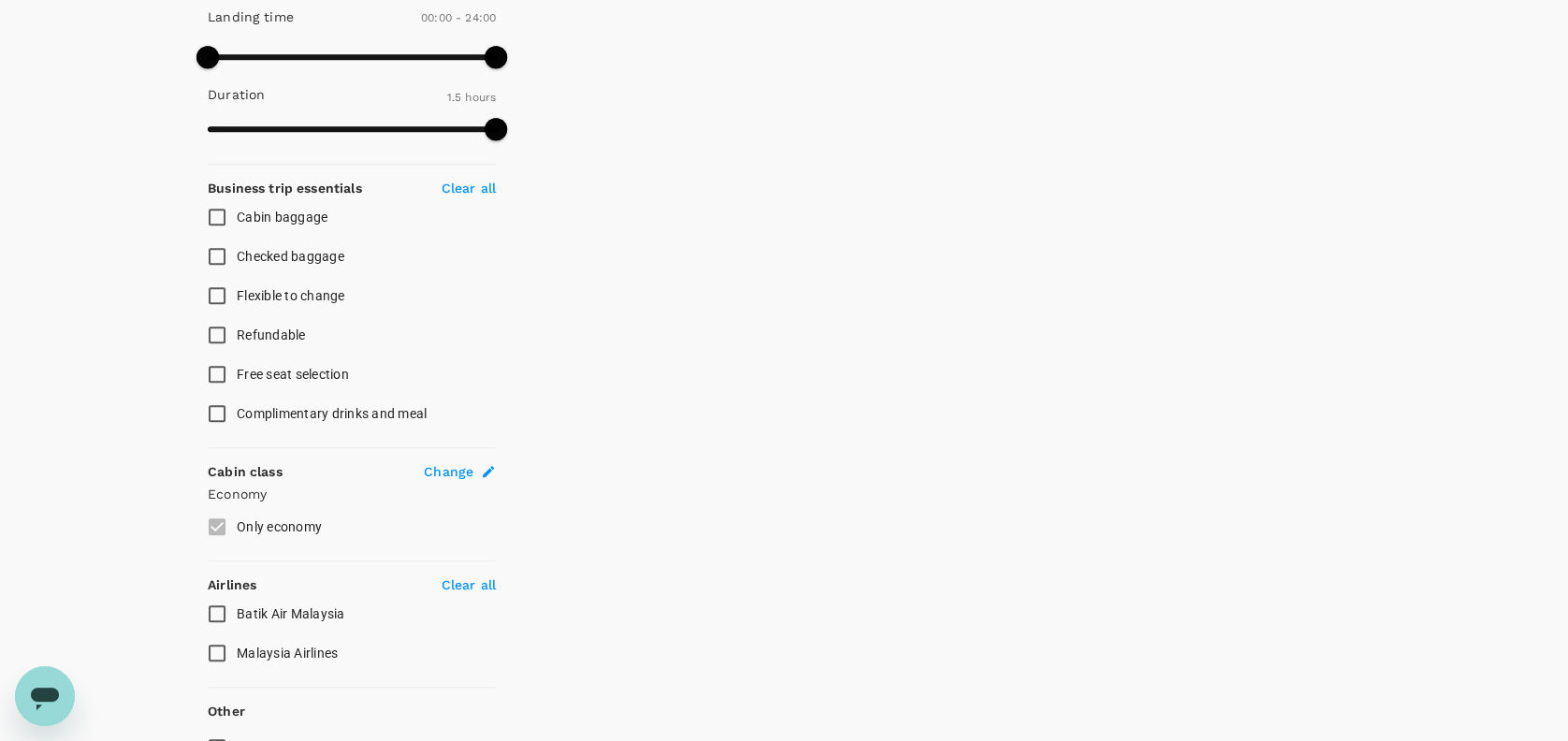
scroll to position [622, 0]
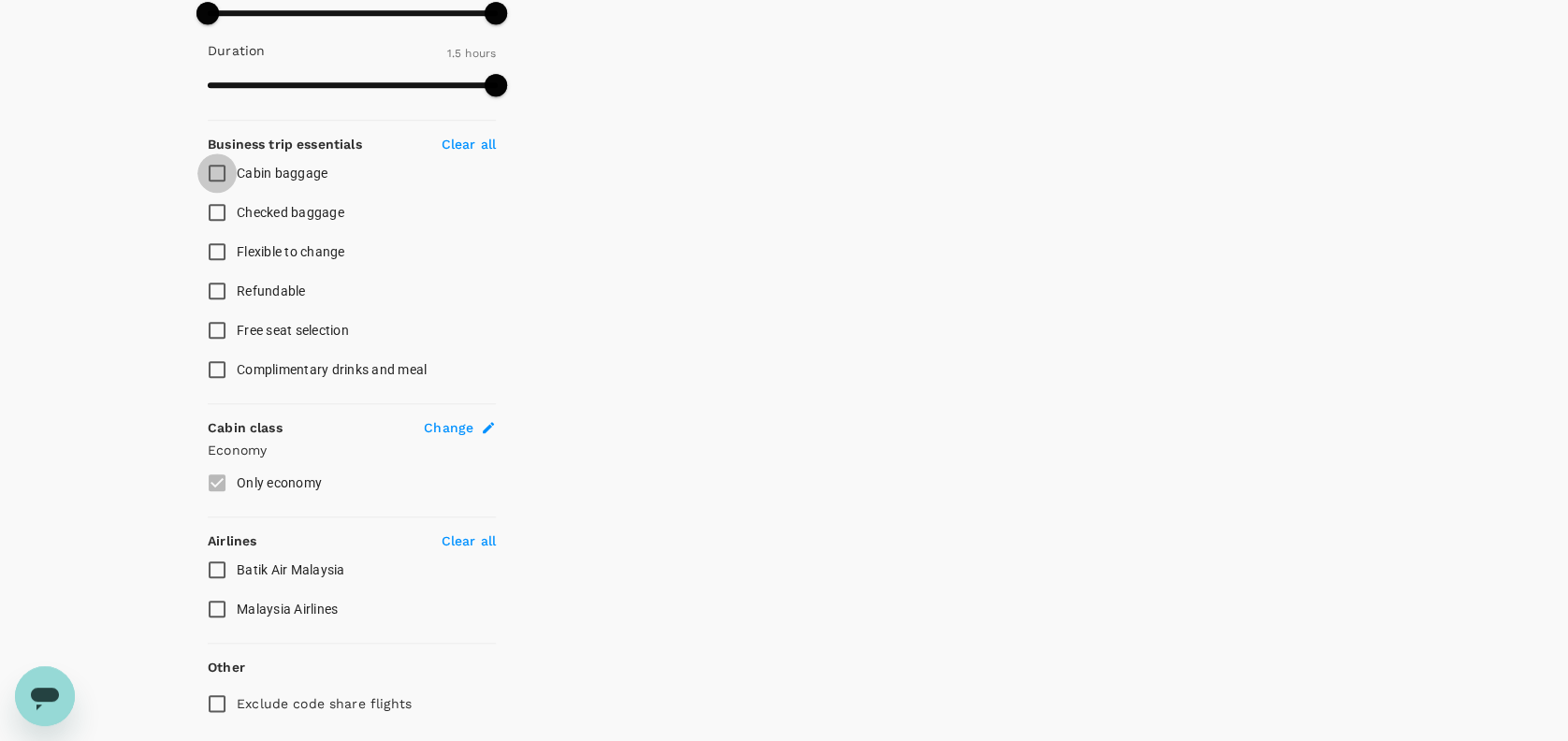
drag, startPoint x: 220, startPoint y: 159, endPoint x: 221, endPoint y: 187, distance: 28.0
click at [219, 158] on input "Cabin baggage" at bounding box center [216, 172] width 39 height 39
checkbox input "true"
drag, startPoint x: 220, startPoint y: 206, endPoint x: 211, endPoint y: 250, distance: 44.9
click at [217, 206] on input "Checked baggage" at bounding box center [216, 211] width 39 height 39
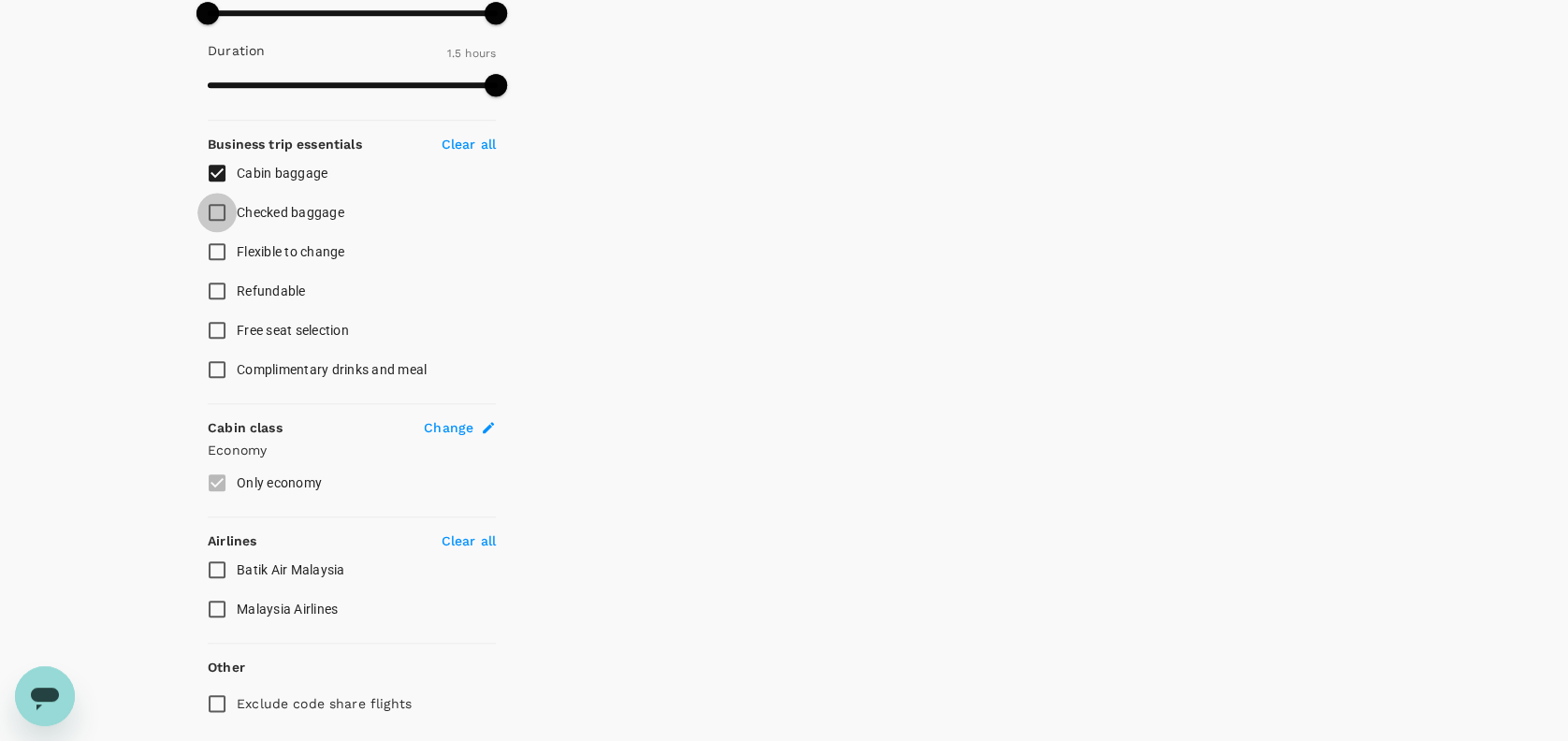
checkbox input "true"
click at [225, 611] on input "Malaysia Airlines" at bounding box center [216, 608] width 39 height 39
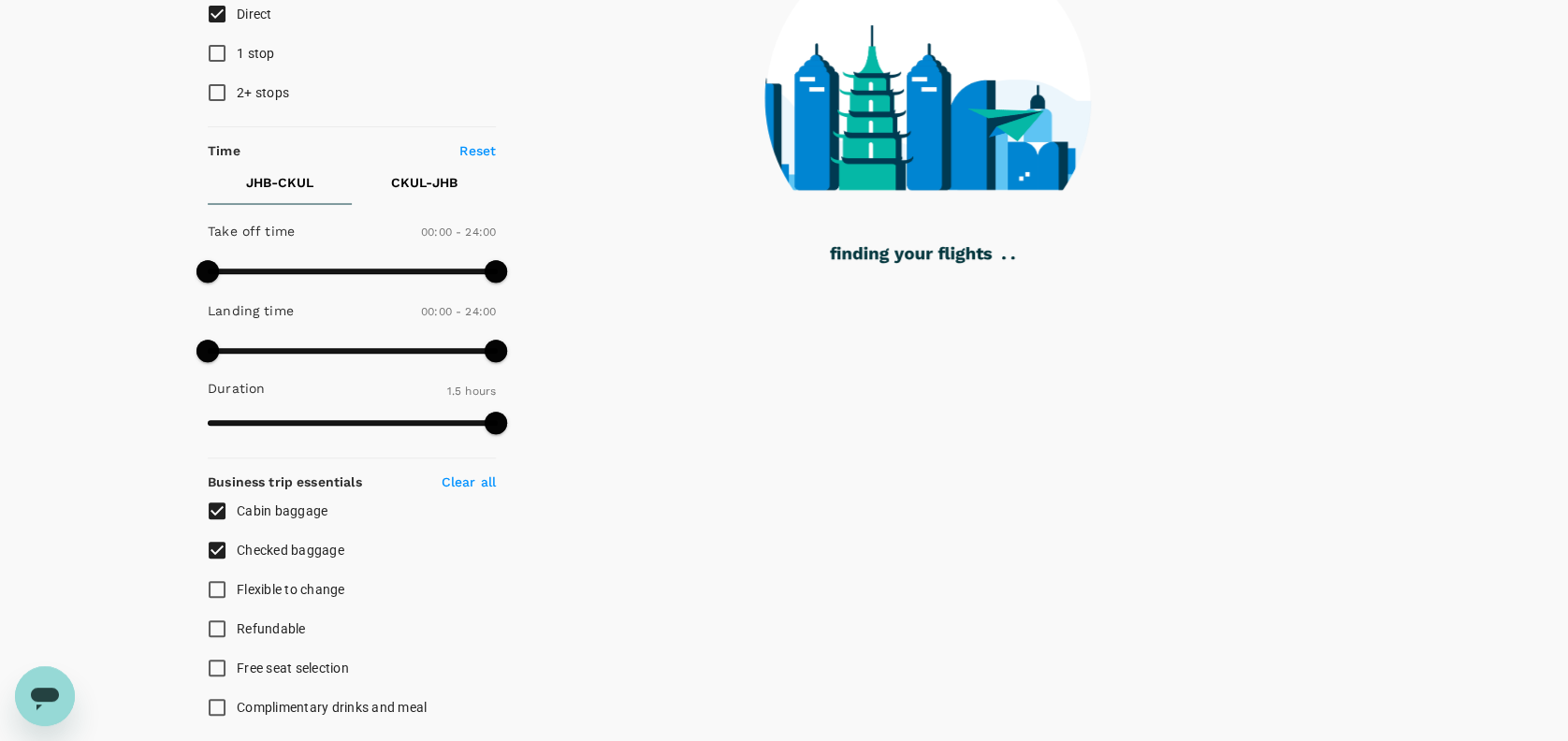
scroll to position [249, 0]
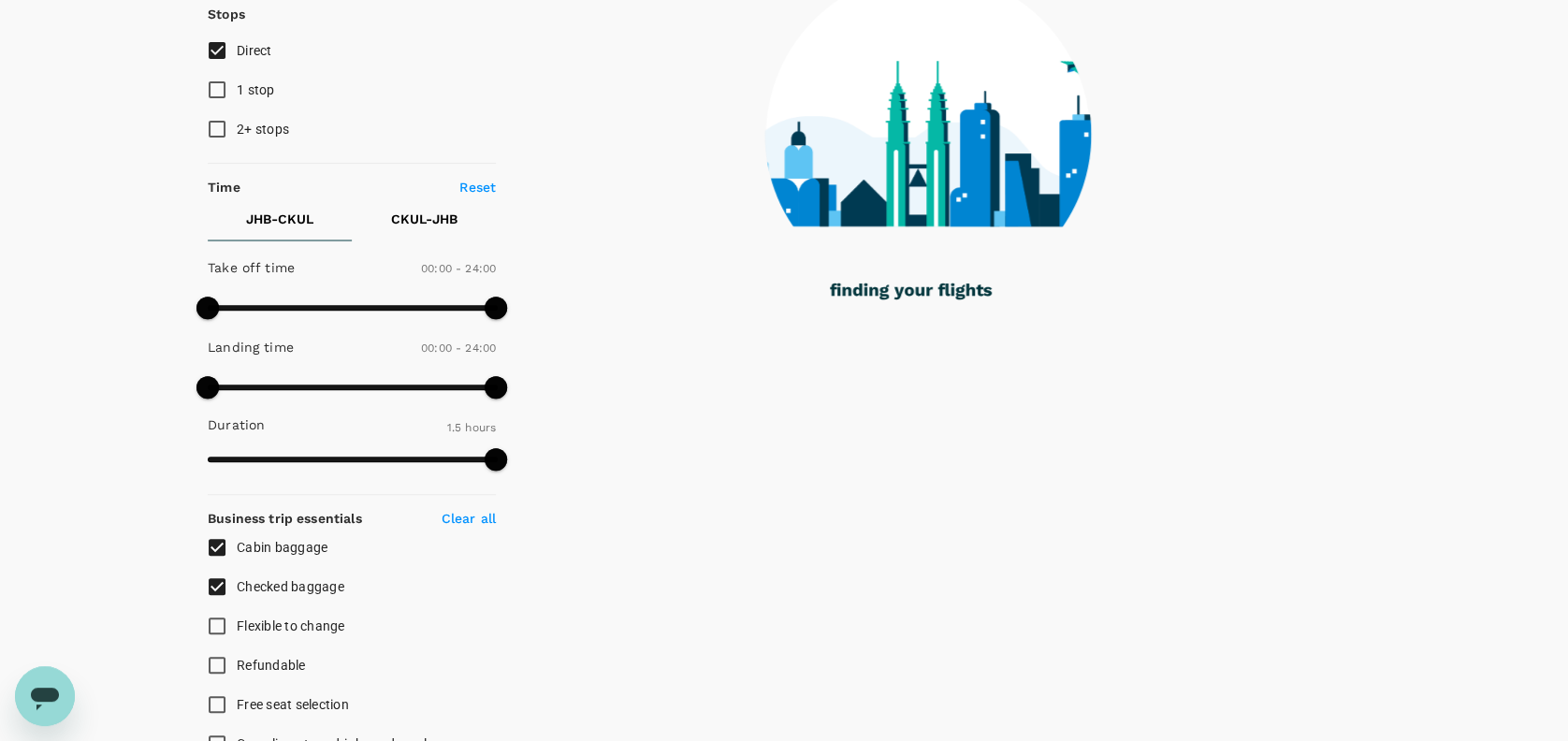
checkbox input "false"
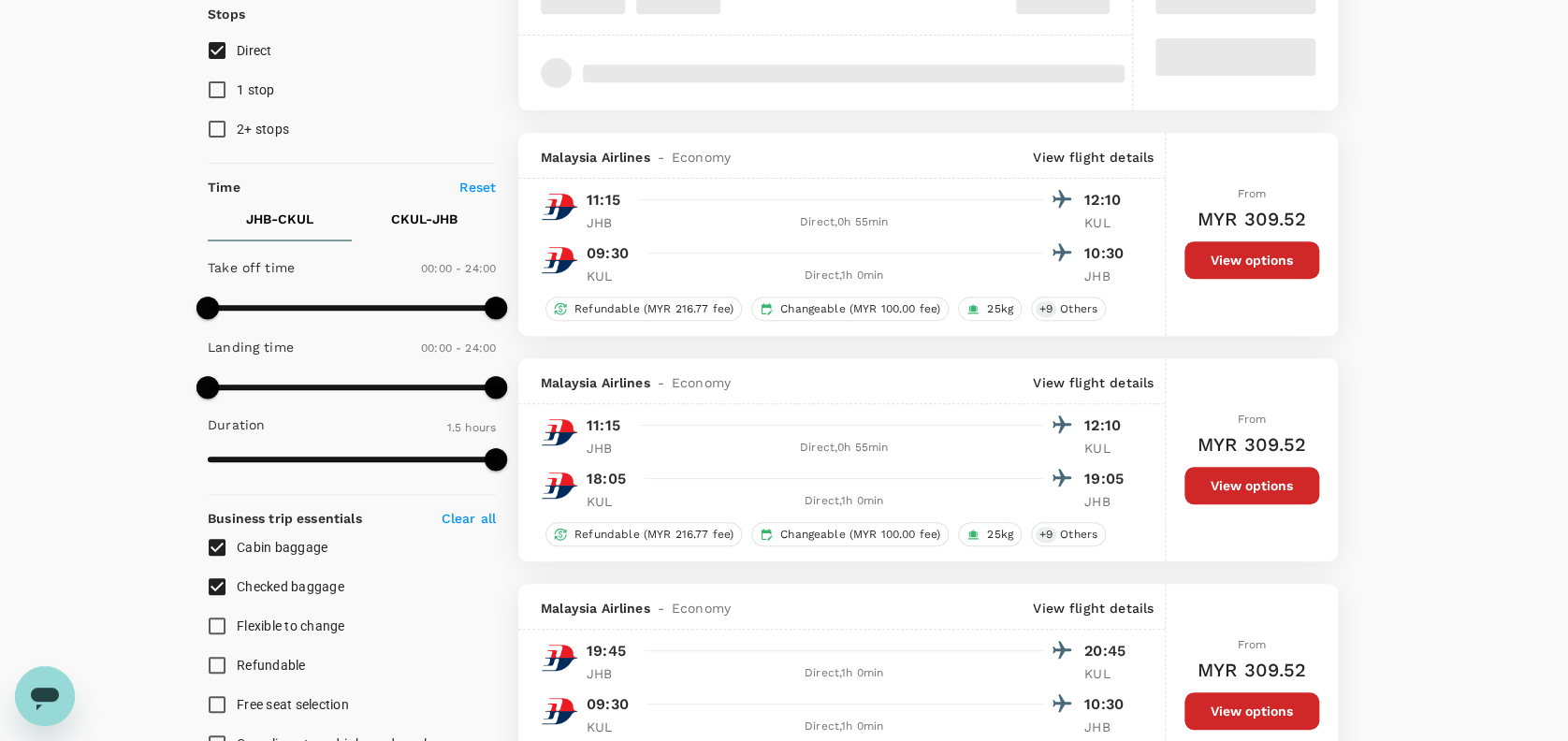
type input "MYR"
drag, startPoint x: 476, startPoint y: 298, endPoint x: 255, endPoint y: 309, distance: 221.3
click at [258, 307] on span at bounding box center [262, 308] width 23 height 23
type input "240"
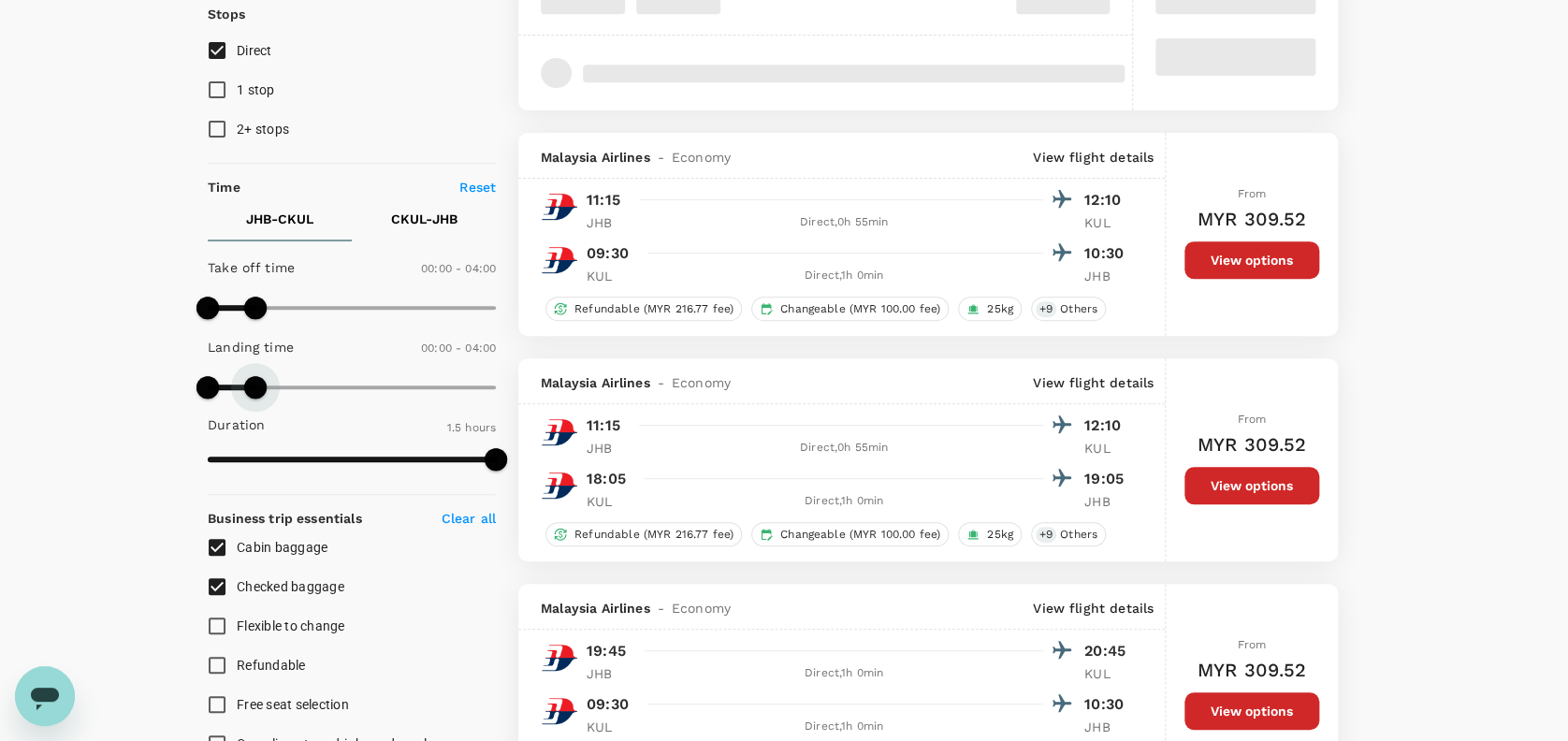
drag, startPoint x: 498, startPoint y: 379, endPoint x: 247, endPoint y: 340, distance: 254.0
click at [244, 380] on span at bounding box center [255, 386] width 23 height 23
type input "180"
type input "450"
drag, startPoint x: 273, startPoint y: 299, endPoint x: 255, endPoint y: 326, distance: 32.4
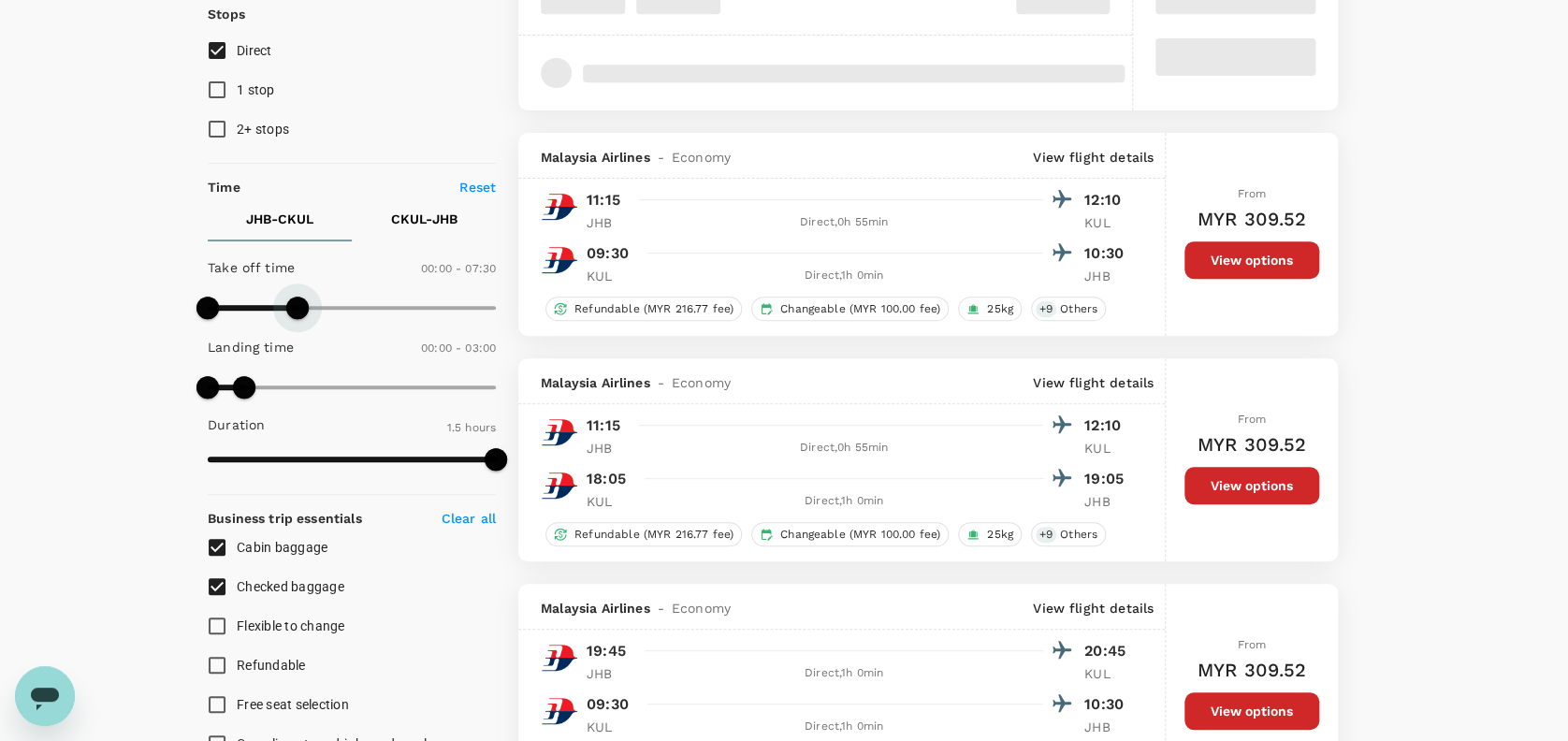
click at [295, 299] on span at bounding box center [297, 308] width 23 height 23
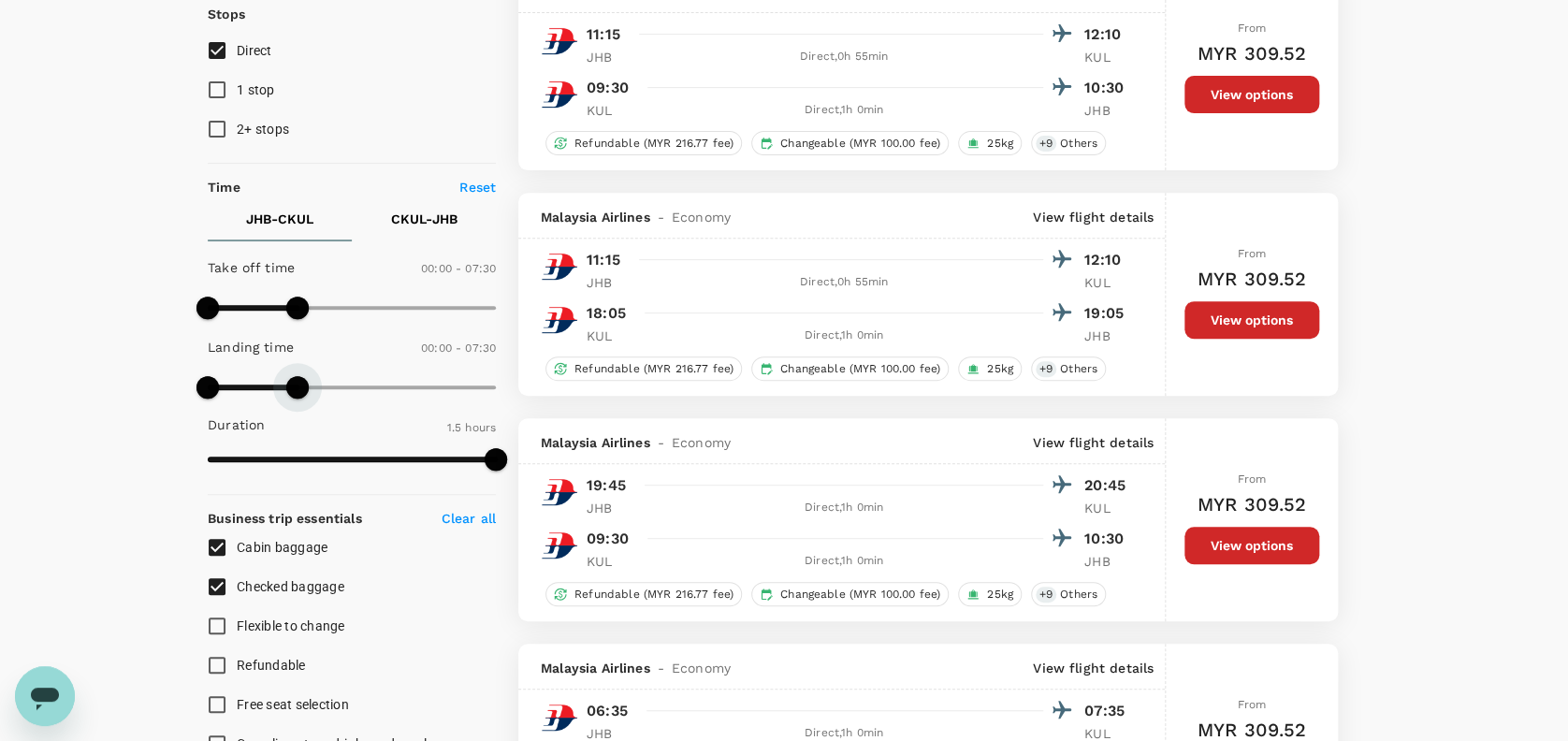
type input "480"
drag, startPoint x: 237, startPoint y: 381, endPoint x: 304, endPoint y: 384, distance: 67.1
click at [301, 383] on span at bounding box center [297, 386] width 23 height 23
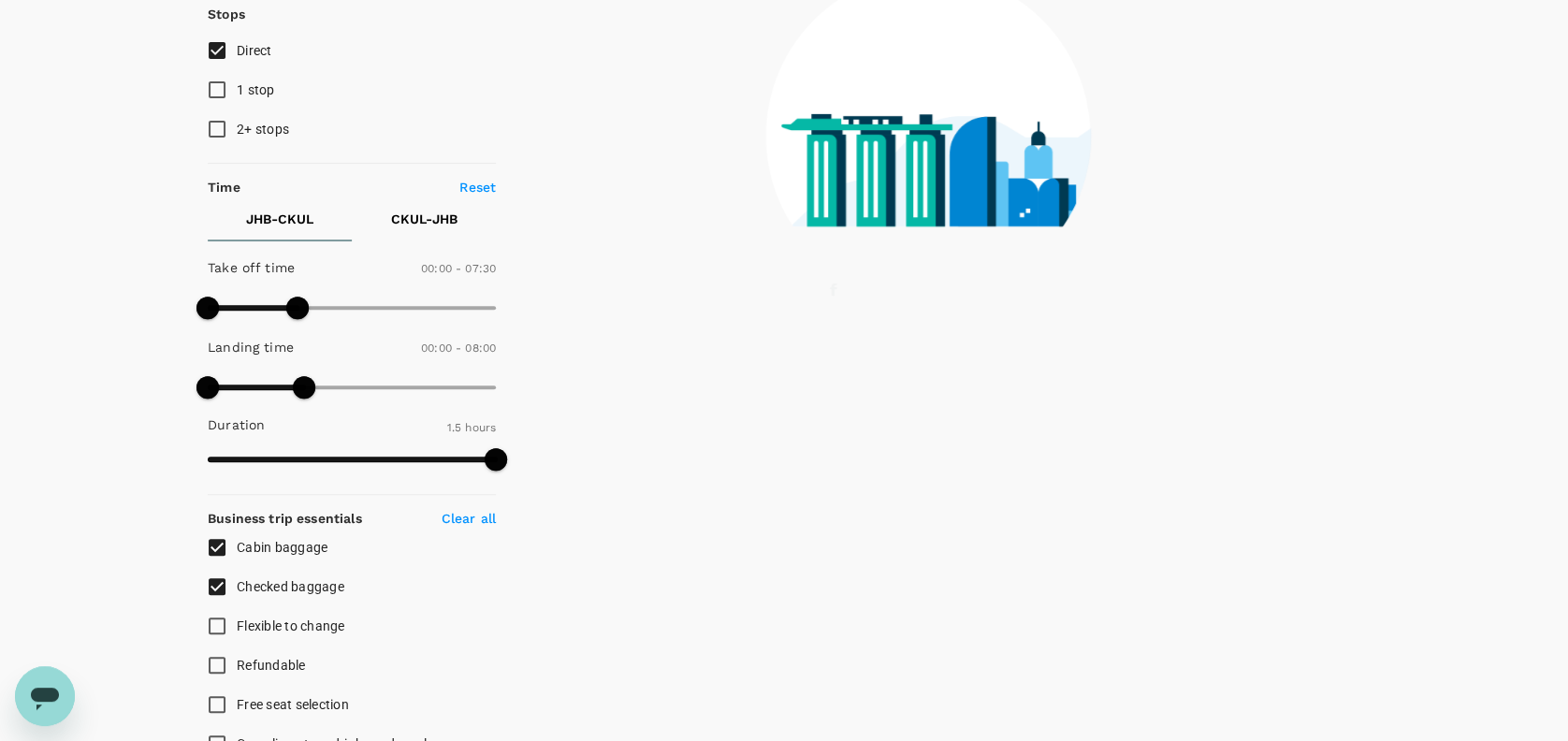
click at [439, 219] on p "CKUL - JHB" at bounding box center [423, 218] width 67 height 19
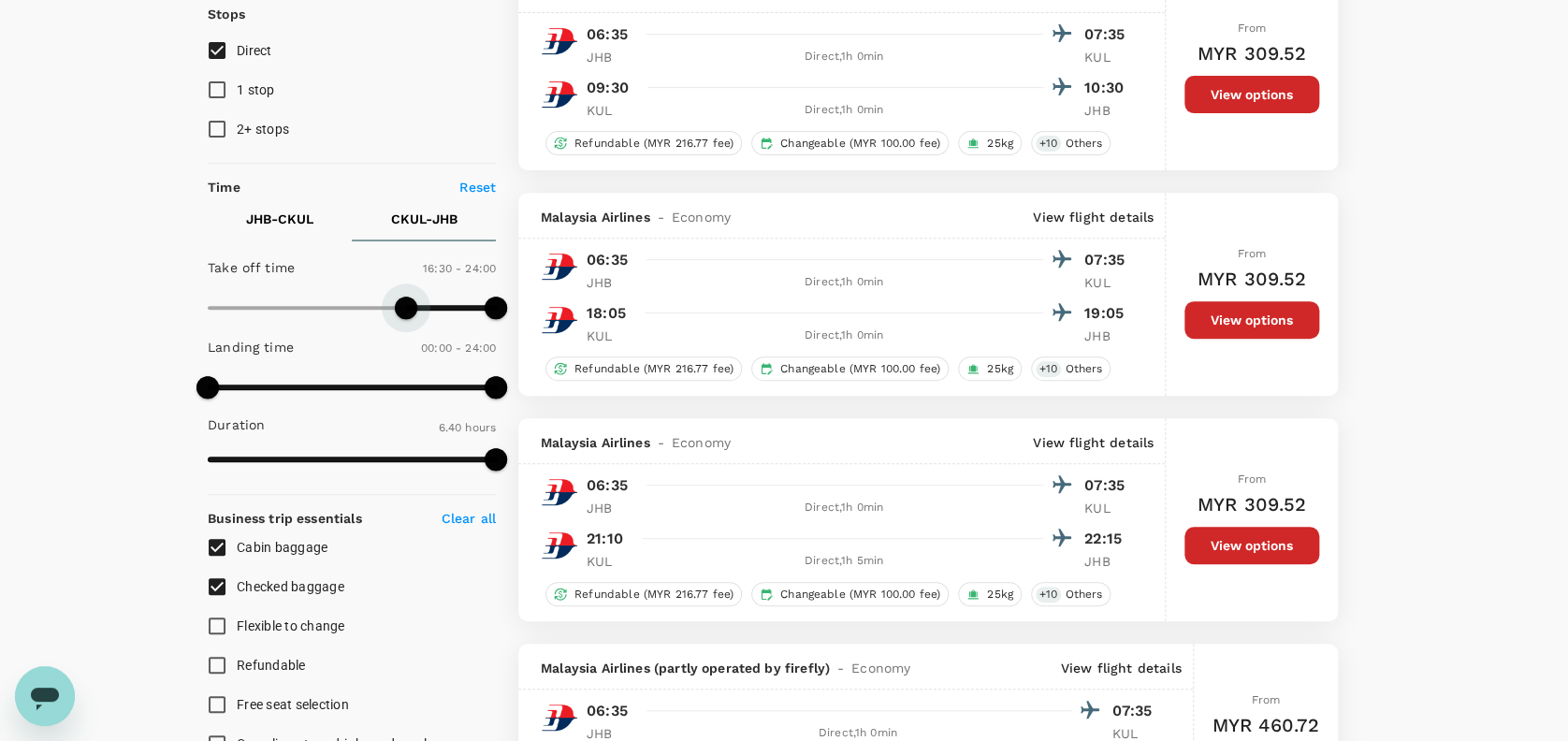
type input "1020"
drag, startPoint x: 197, startPoint y: 299, endPoint x: 411, endPoint y: 302, distance: 214.0
click at [411, 302] on span at bounding box center [411, 308] width 23 height 23
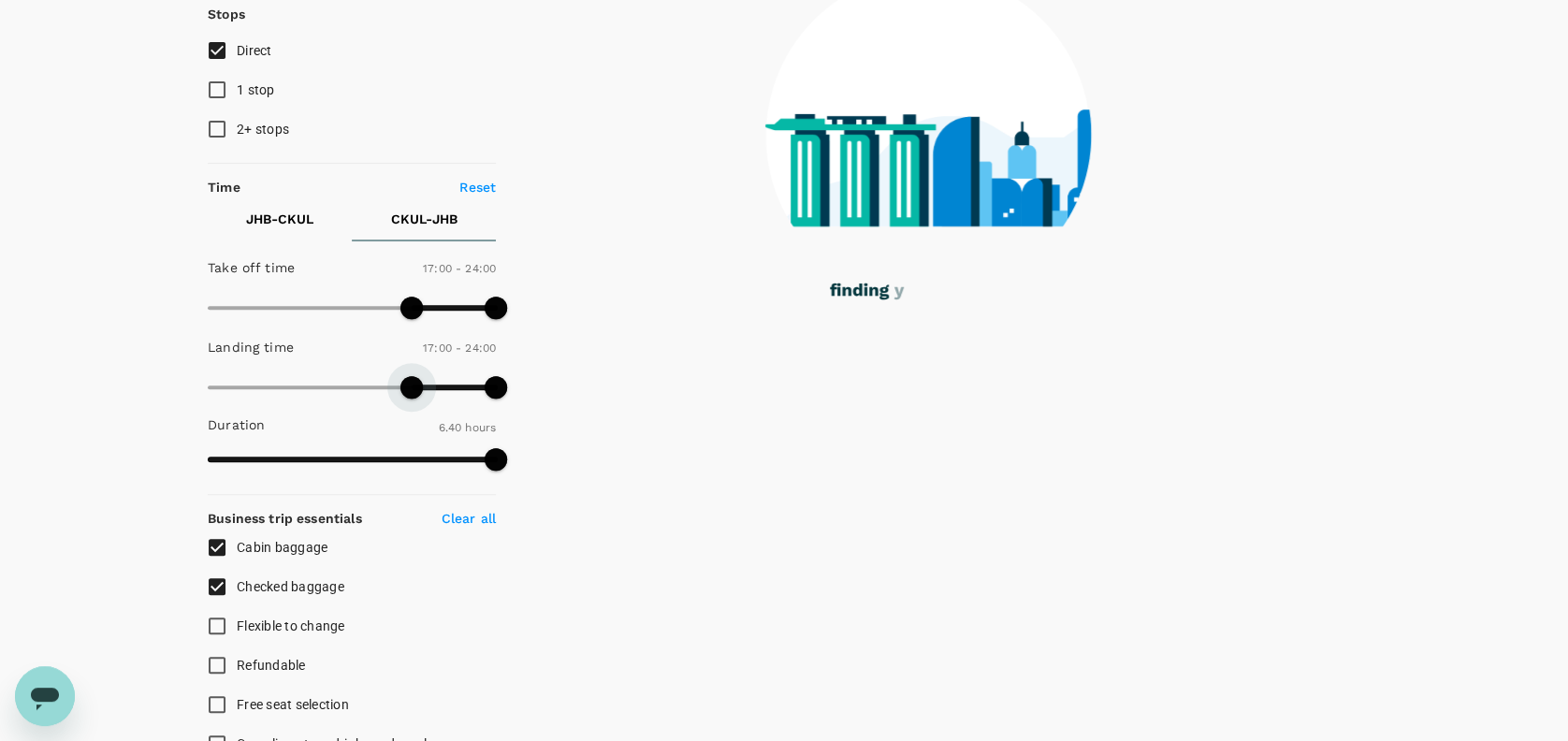
drag, startPoint x: 209, startPoint y: 384, endPoint x: 414, endPoint y: 387, distance: 205.0
click at [415, 388] on span at bounding box center [411, 386] width 23 height 23
type input "1050"
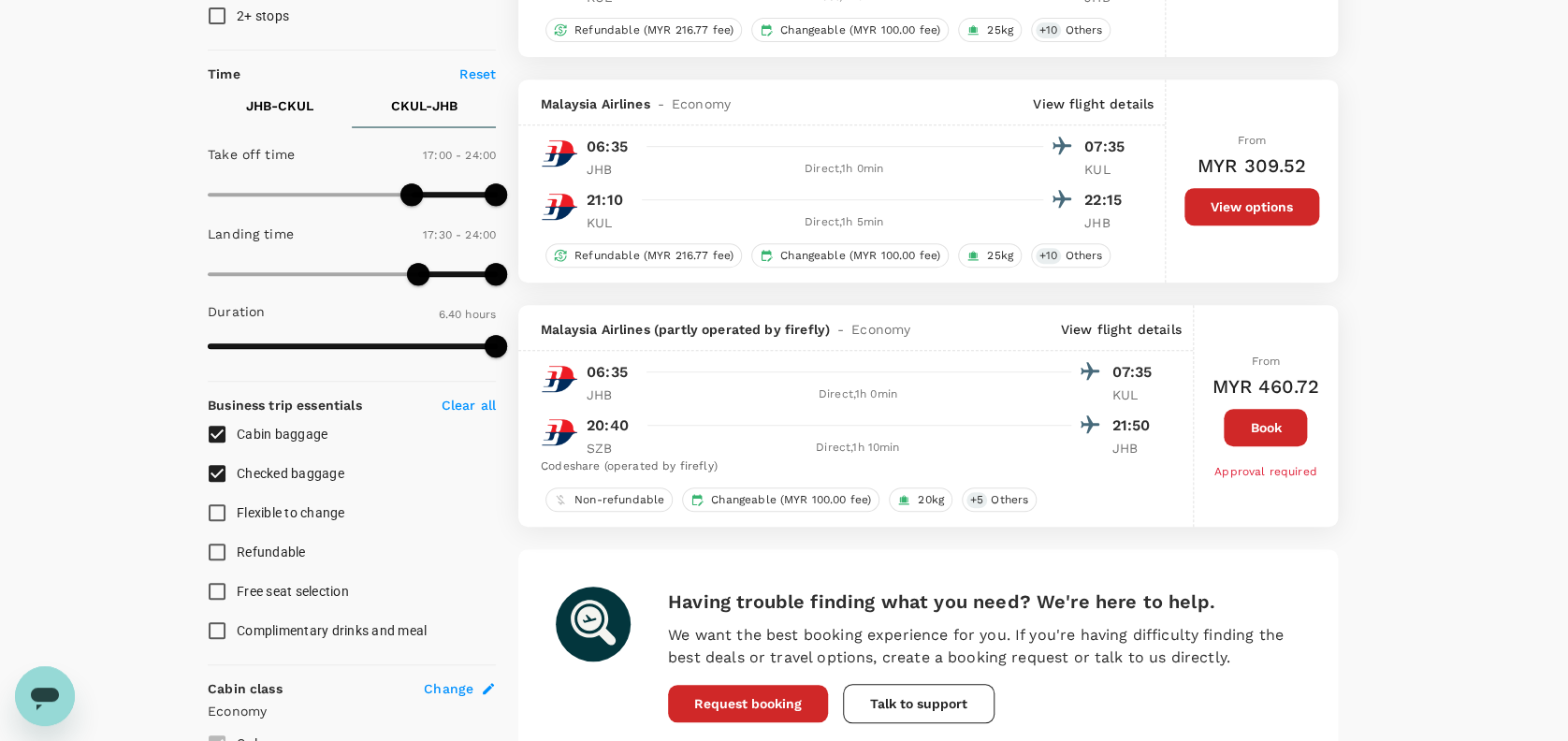
scroll to position [374, 0]
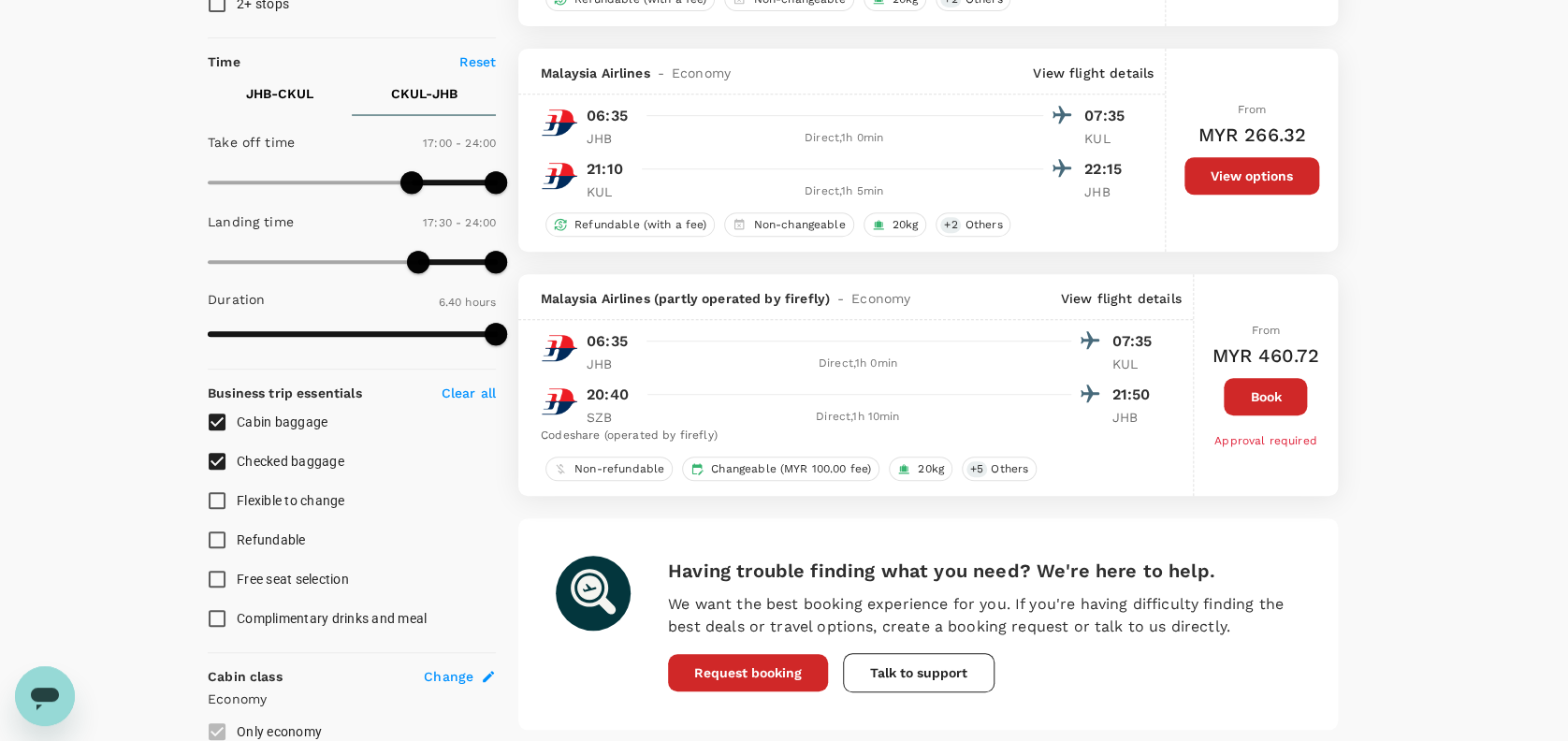
click at [1265, 413] on button "Book" at bounding box center [1265, 396] width 84 height 38
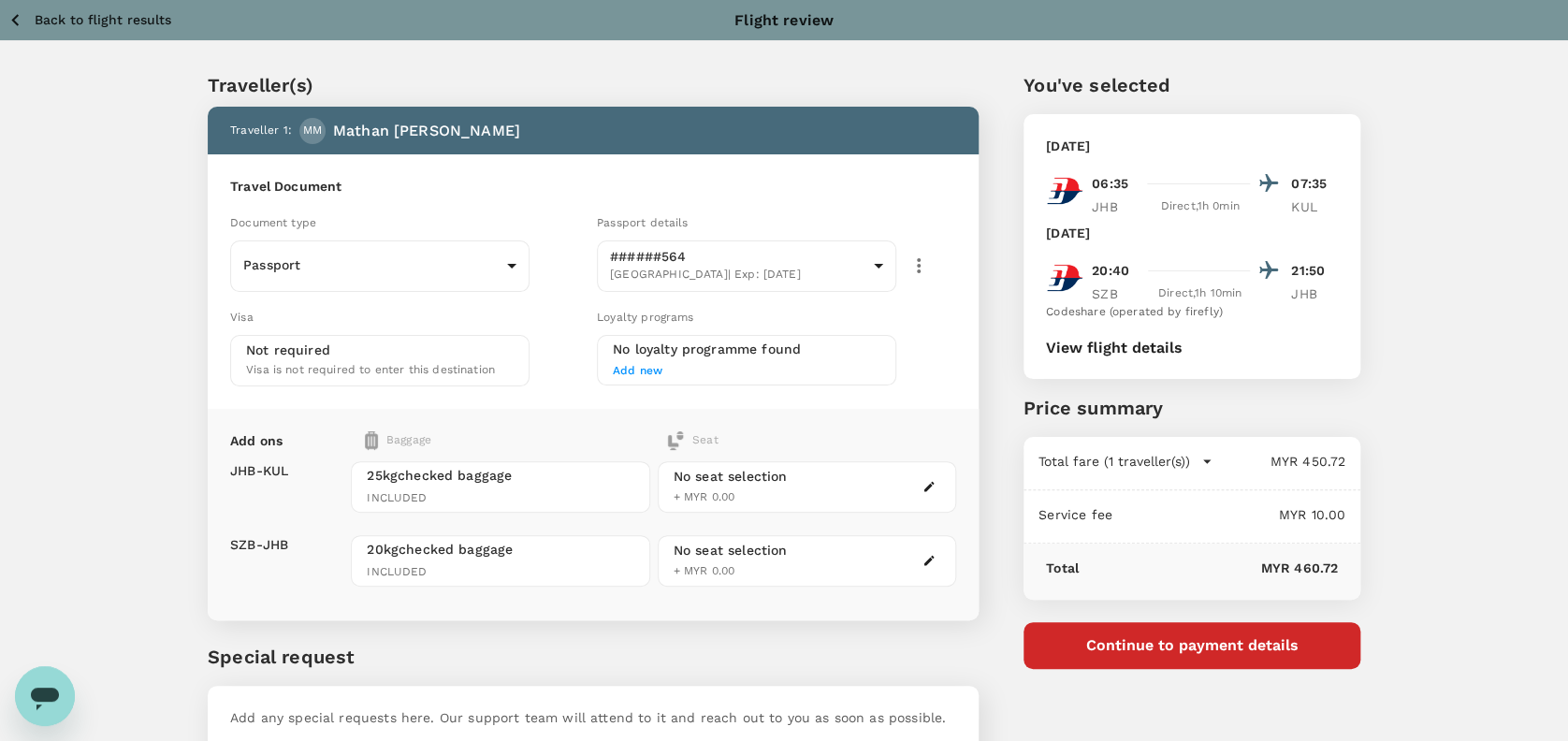
drag, startPoint x: 25, startPoint y: 21, endPoint x: 43, endPoint y: 26, distance: 18.7
click at [24, 20] on icon "button" at bounding box center [15, 19] width 23 height 23
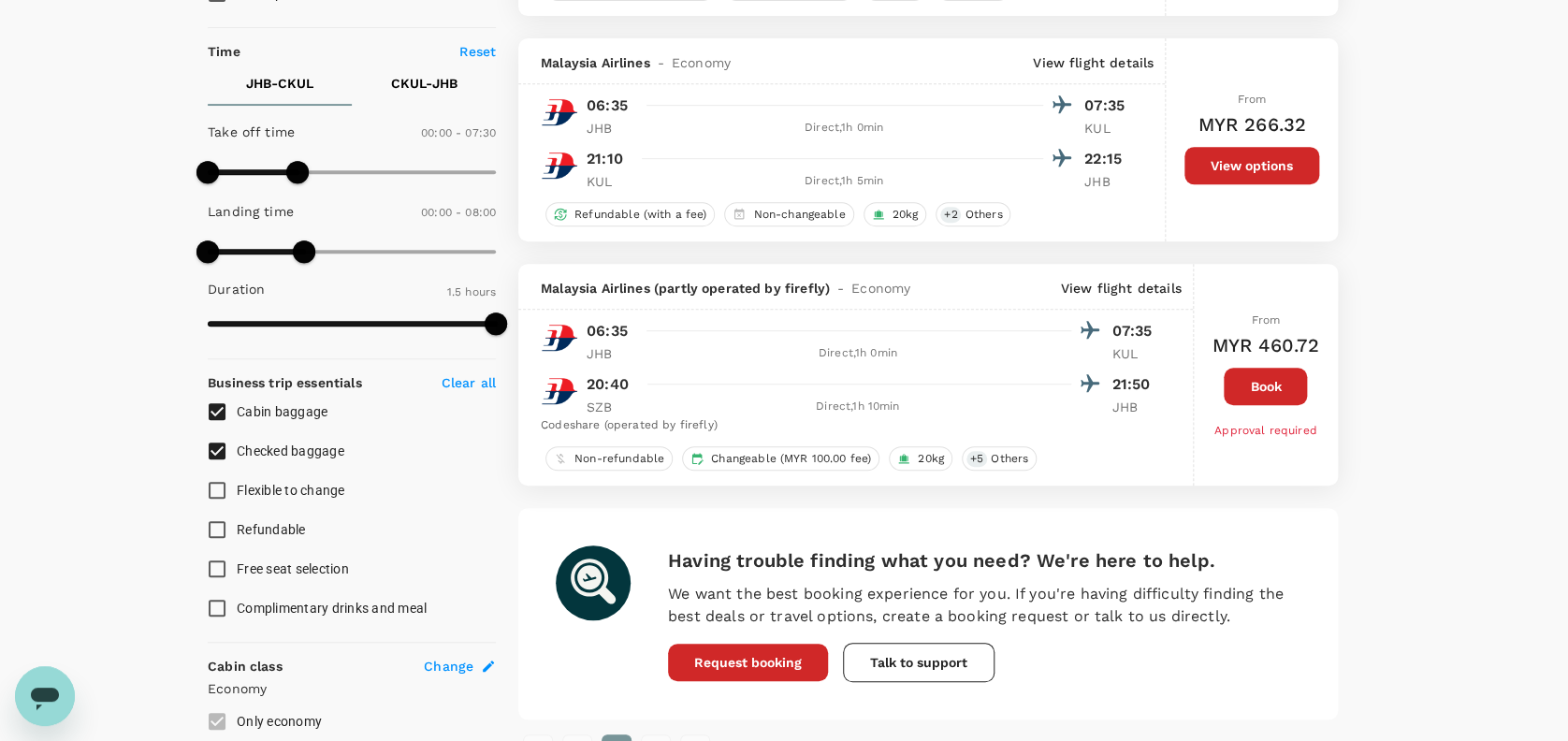
scroll to position [385, 0]
click at [1277, 389] on button "Book" at bounding box center [1265, 385] width 84 height 38
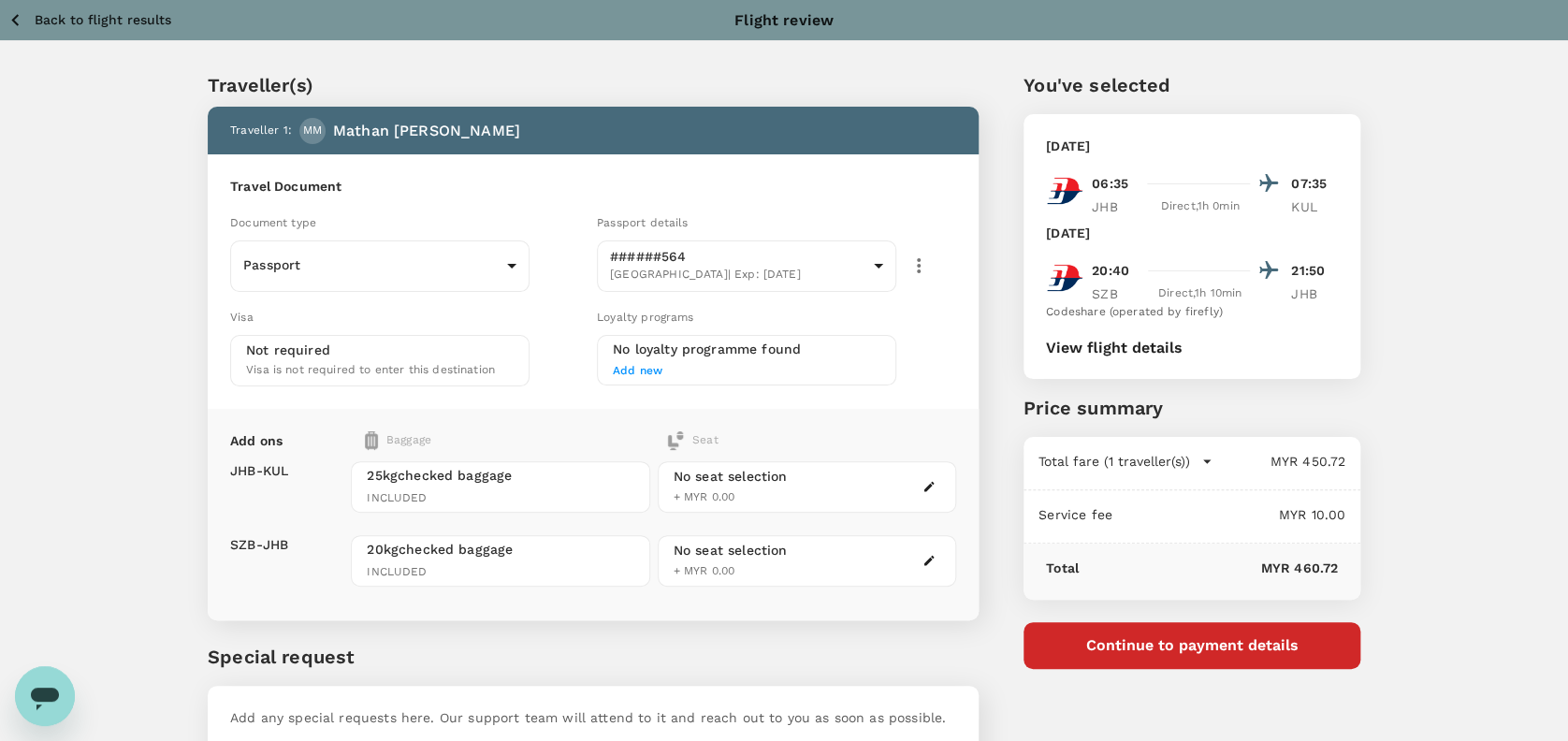
click at [1216, 648] on button "Continue to payment details" at bounding box center [1191, 644] width 337 height 47
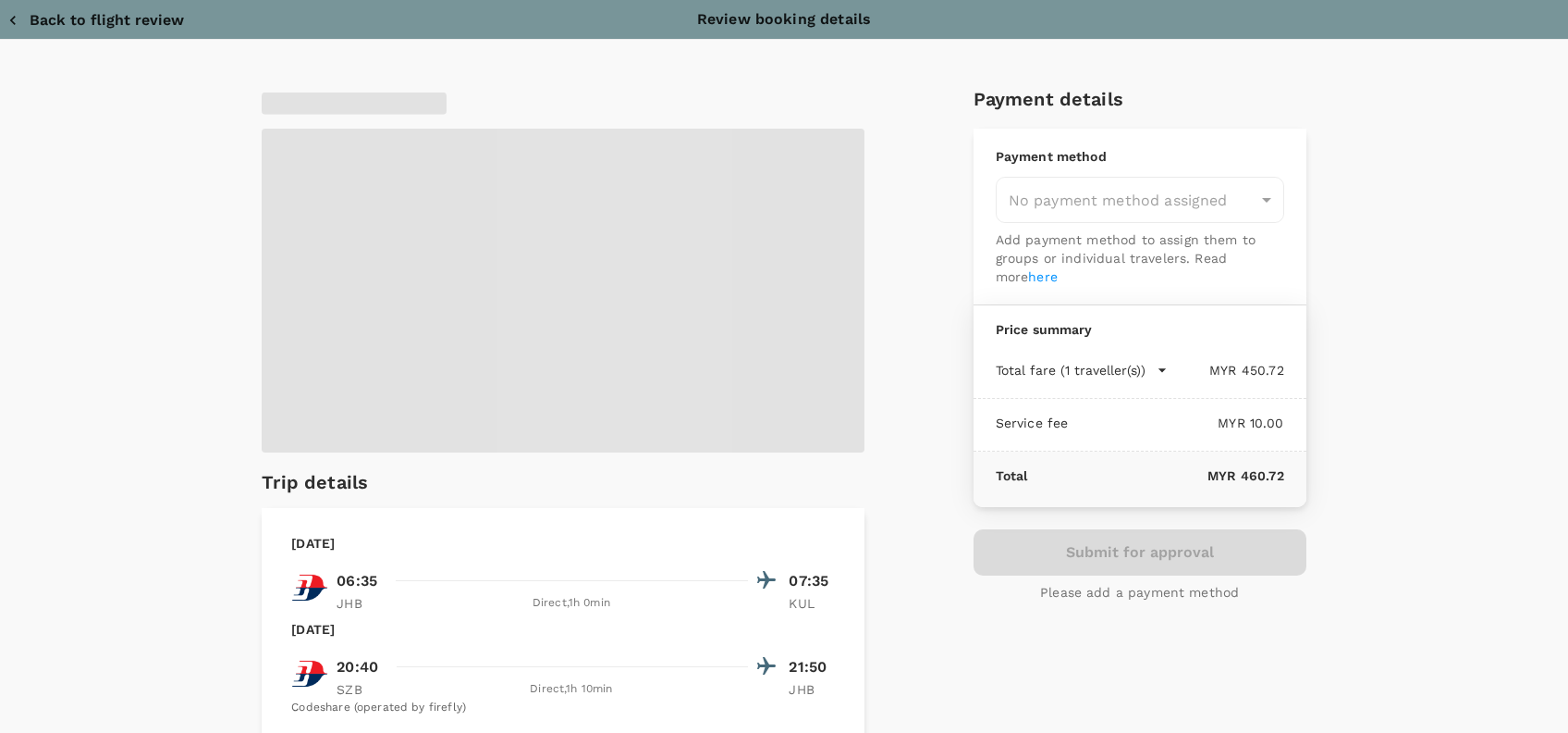
type input "9e254831-a140-43d4-90d9-f4bdc71b84d3"
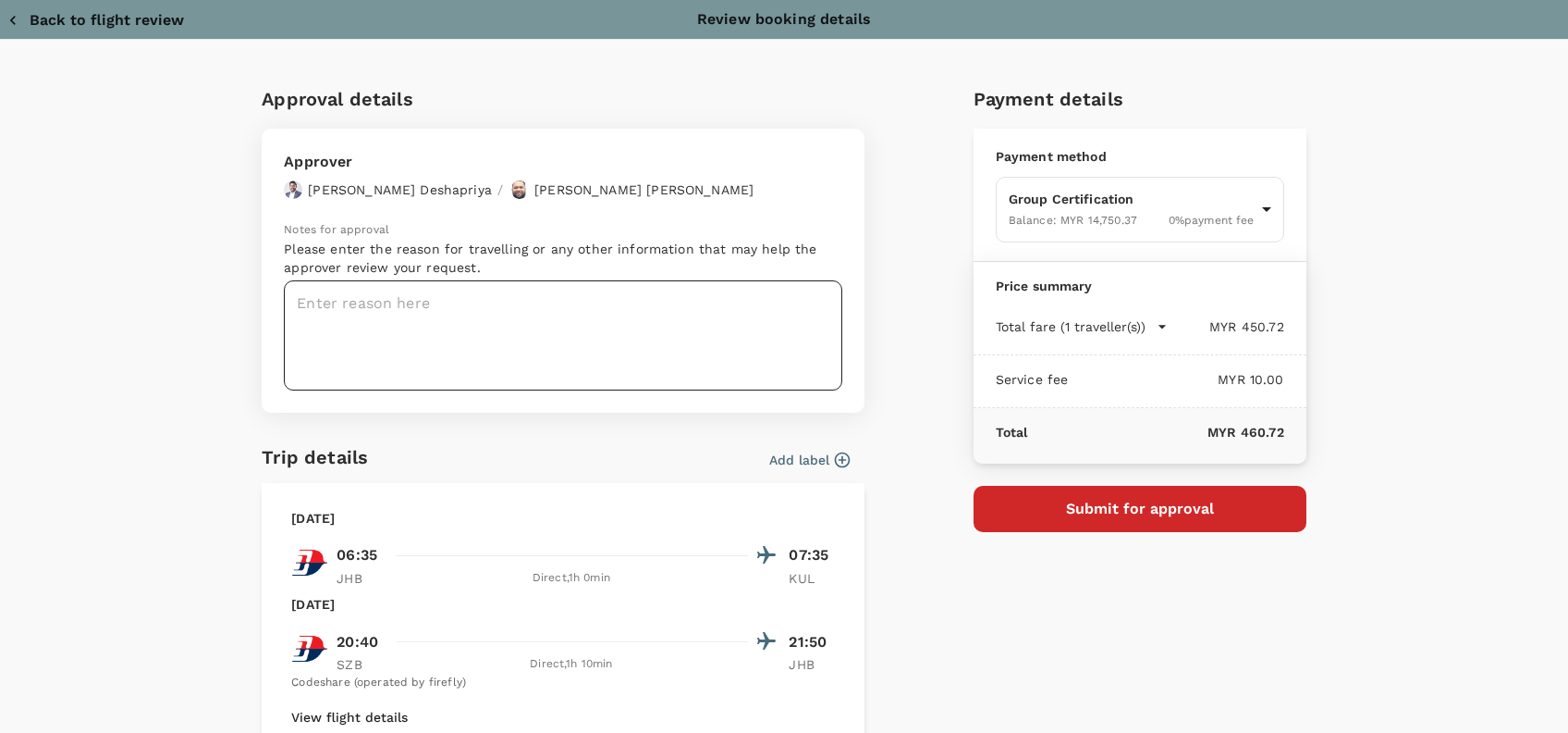
click at [328, 307] on textarea at bounding box center [562, 335] width 558 height 110
click at [287, 300] on textarea at bounding box center [562, 335] width 558 height 110
paste textarea "Hi @Hariz / @Chathuranga, Requesting your approval for the flight below: PRJ NO…"
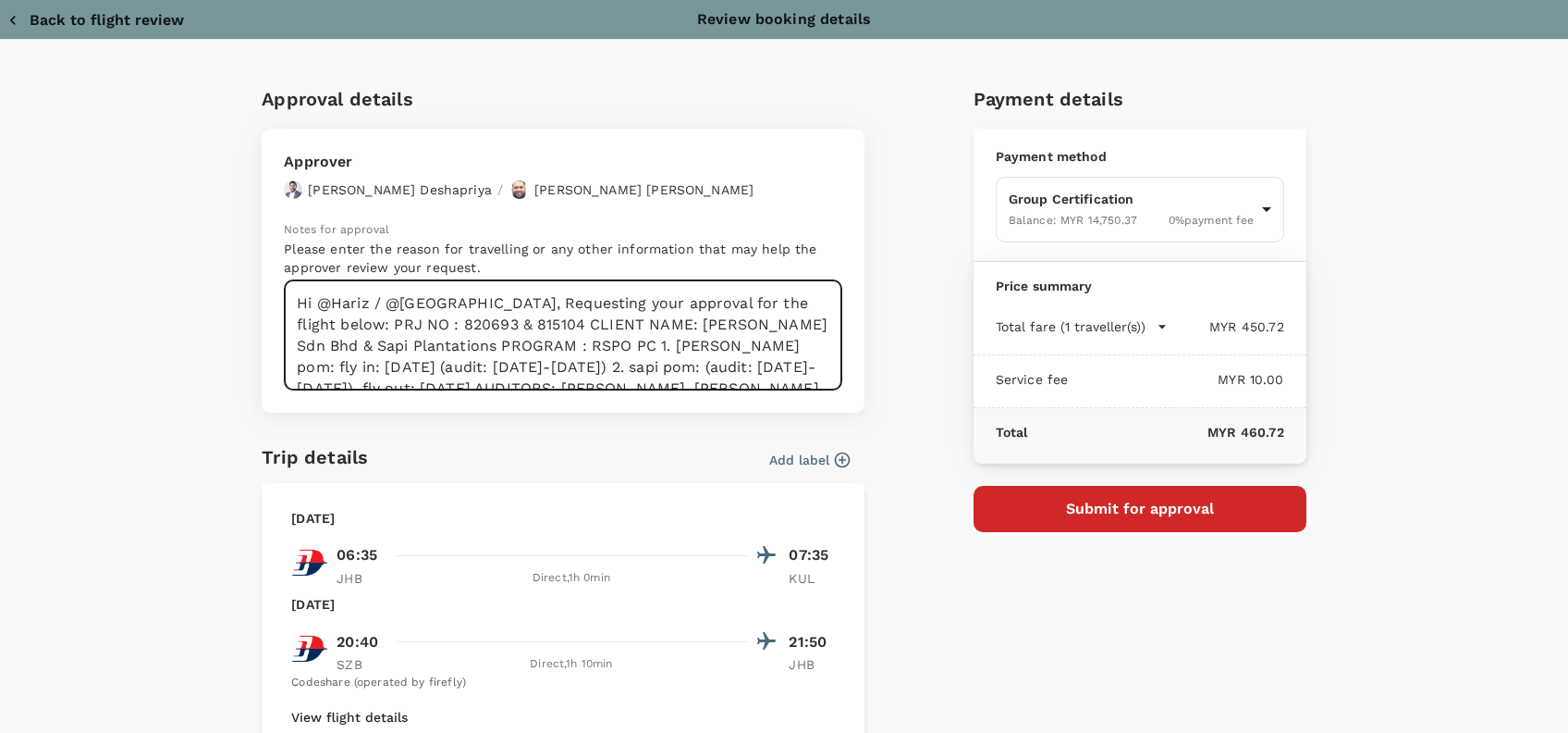
scroll to position [91, 0]
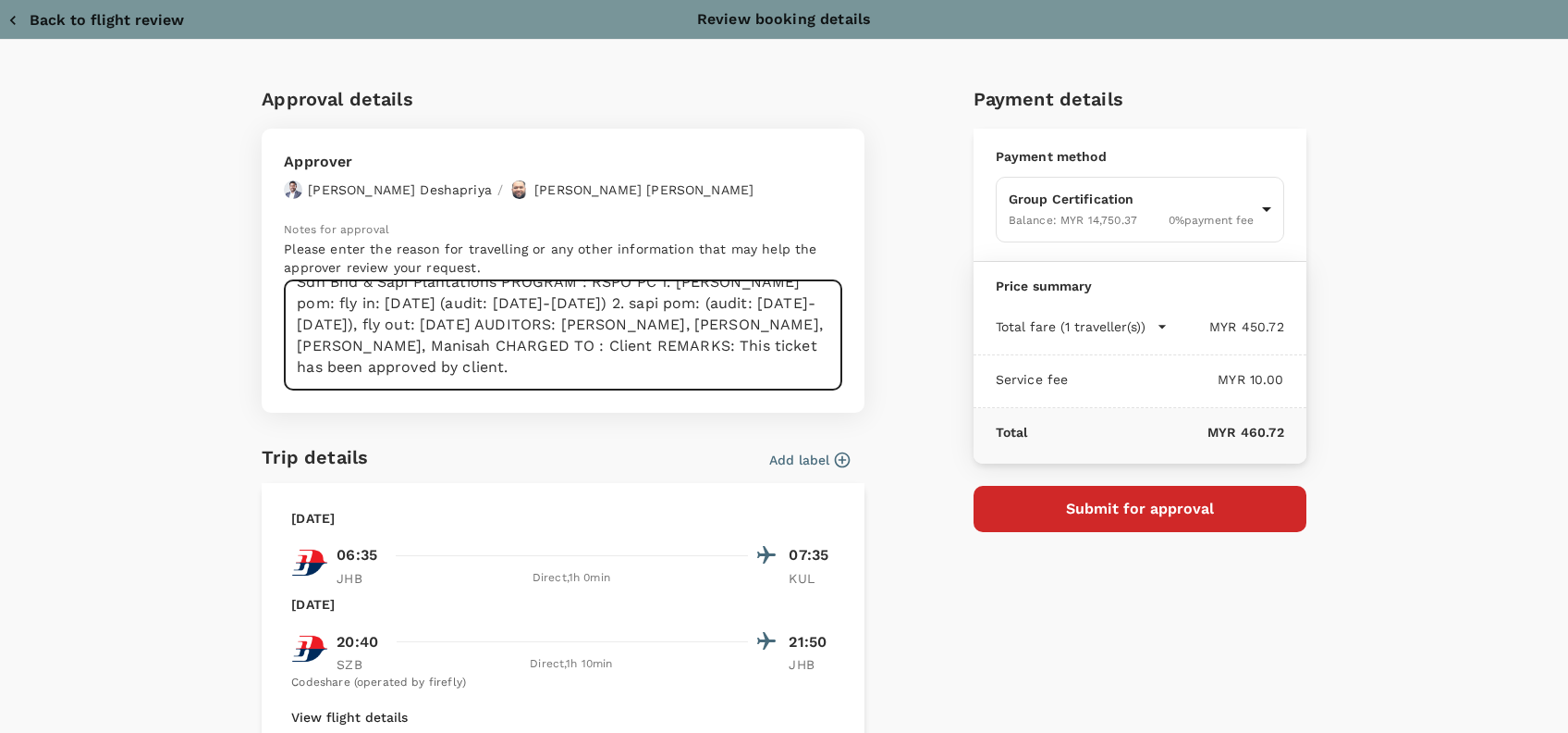
click at [481, 342] on textarea "Hi @Hariz / @Chathuranga, Requesting your approval for the flight below: PRJ NO…" at bounding box center [562, 335] width 558 height 110
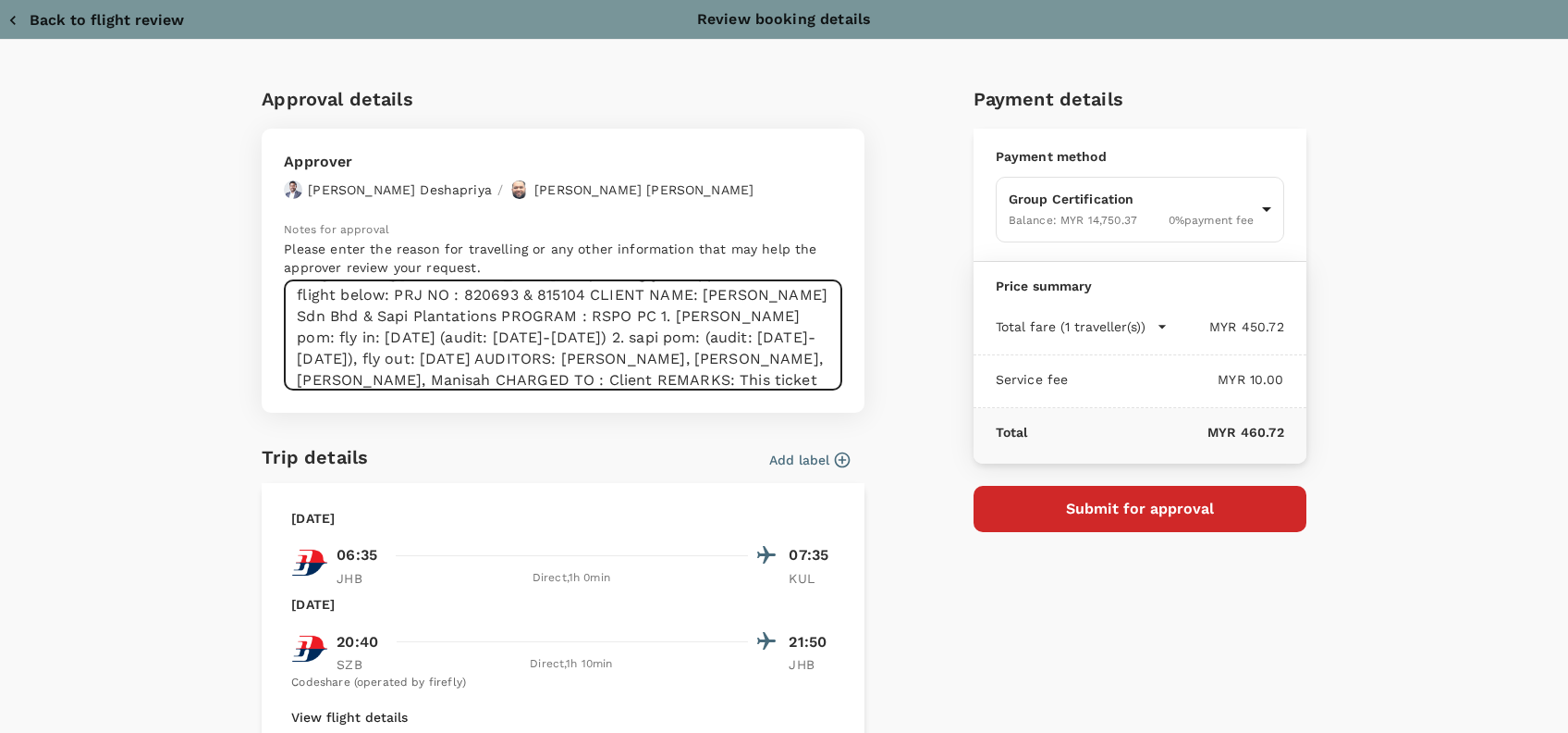
scroll to position [0, 0]
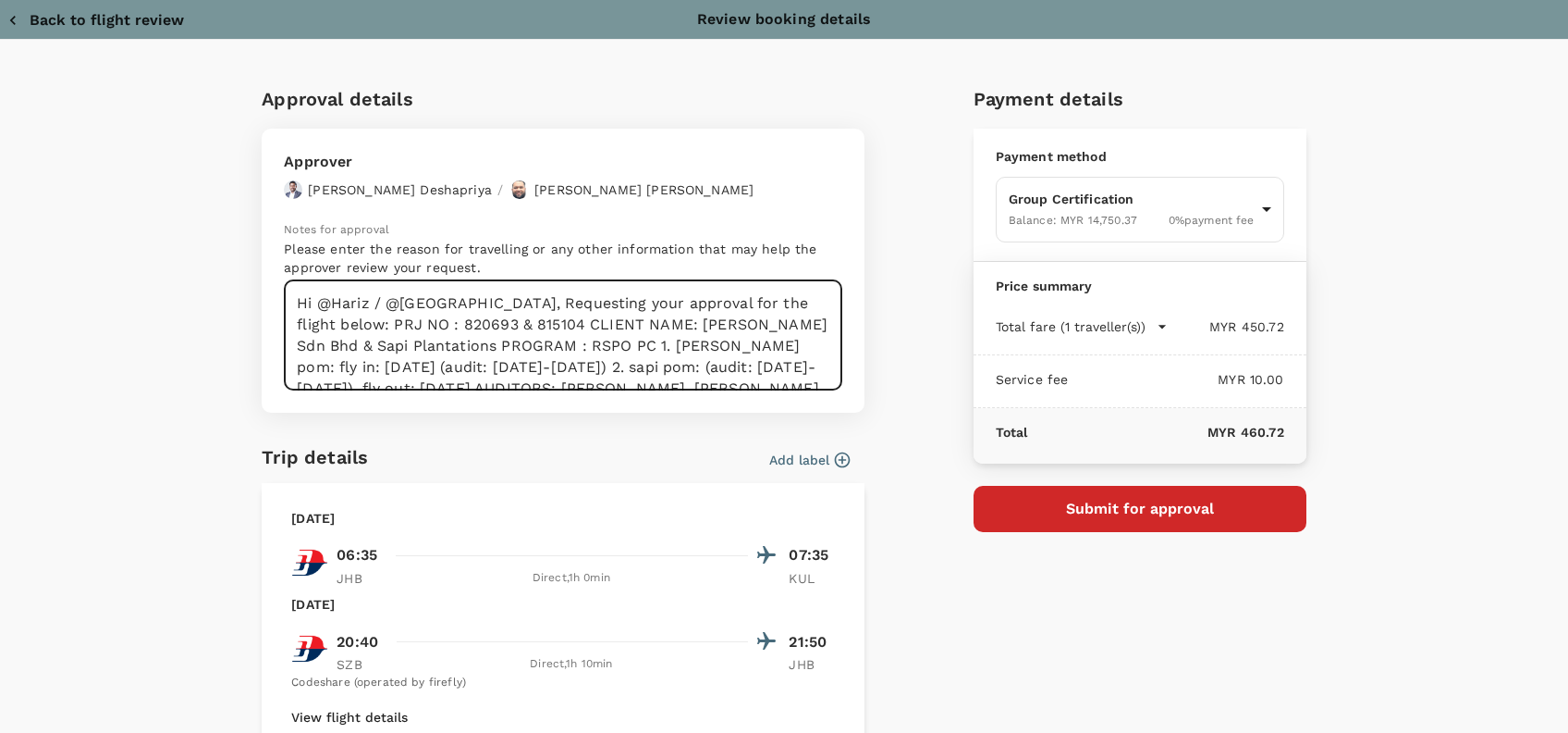
drag, startPoint x: 573, startPoint y: 310, endPoint x: 557, endPoint y: 318, distance: 17.9
click at [572, 310] on textarea "Hi @Hariz / @Chathuranga, Requesting your approval for the flight below: PRJ NO…" at bounding box center [562, 335] width 558 height 110
click at [497, 307] on textarea "Hi @Hariz / @Chathuranga, Requesting your approval for the flight below: PRJ NO…" at bounding box center [562, 335] width 558 height 110
click at [588, 308] on textarea "Hi @Hariz / @Chathuranga, Requesting your approval for the flight below: PRJ NO…" at bounding box center [562, 335] width 558 height 110
drag, startPoint x: 631, startPoint y: 326, endPoint x: 658, endPoint y: 325, distance: 27.0
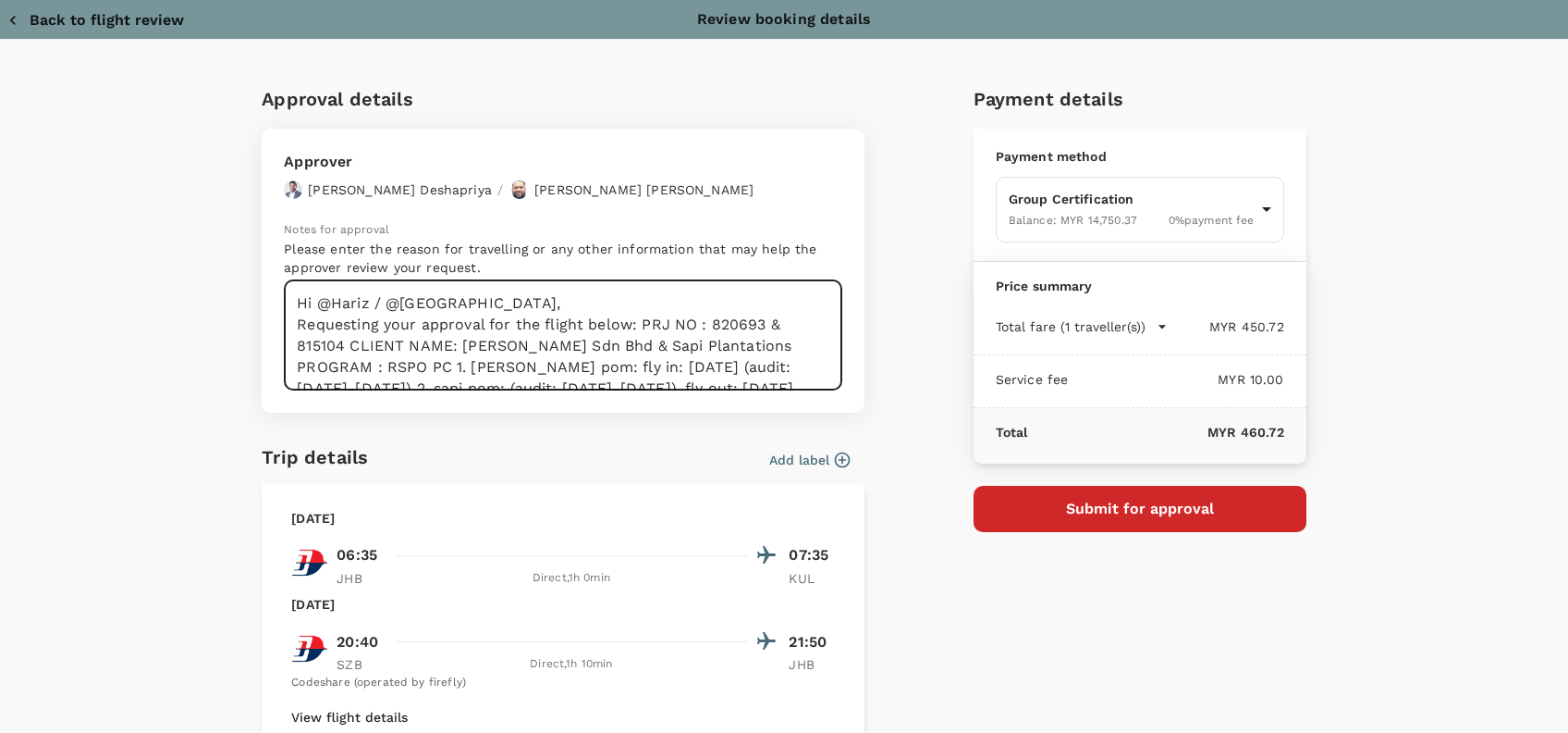
click at [631, 325] on textarea "Hi @Hariz / @Chathuranga, Requesting your approval for the flight below: PRJ NO…" at bounding box center [562, 335] width 558 height 110
click at [656, 322] on textarea "Hi @Hariz / @Chathuranga, Requesting your approval for the flight below: PRJ NO…" at bounding box center [562, 335] width 558 height 110
drag, startPoint x: 487, startPoint y: 343, endPoint x: 547, endPoint y: 342, distance: 60.0
click at [491, 343] on textarea "Hi @Hariz / @Chathuranga, Requesting your approval for the flight below: PRJ NO…" at bounding box center [562, 335] width 558 height 110
drag, startPoint x: 691, startPoint y: 367, endPoint x: 718, endPoint y: 366, distance: 27.0
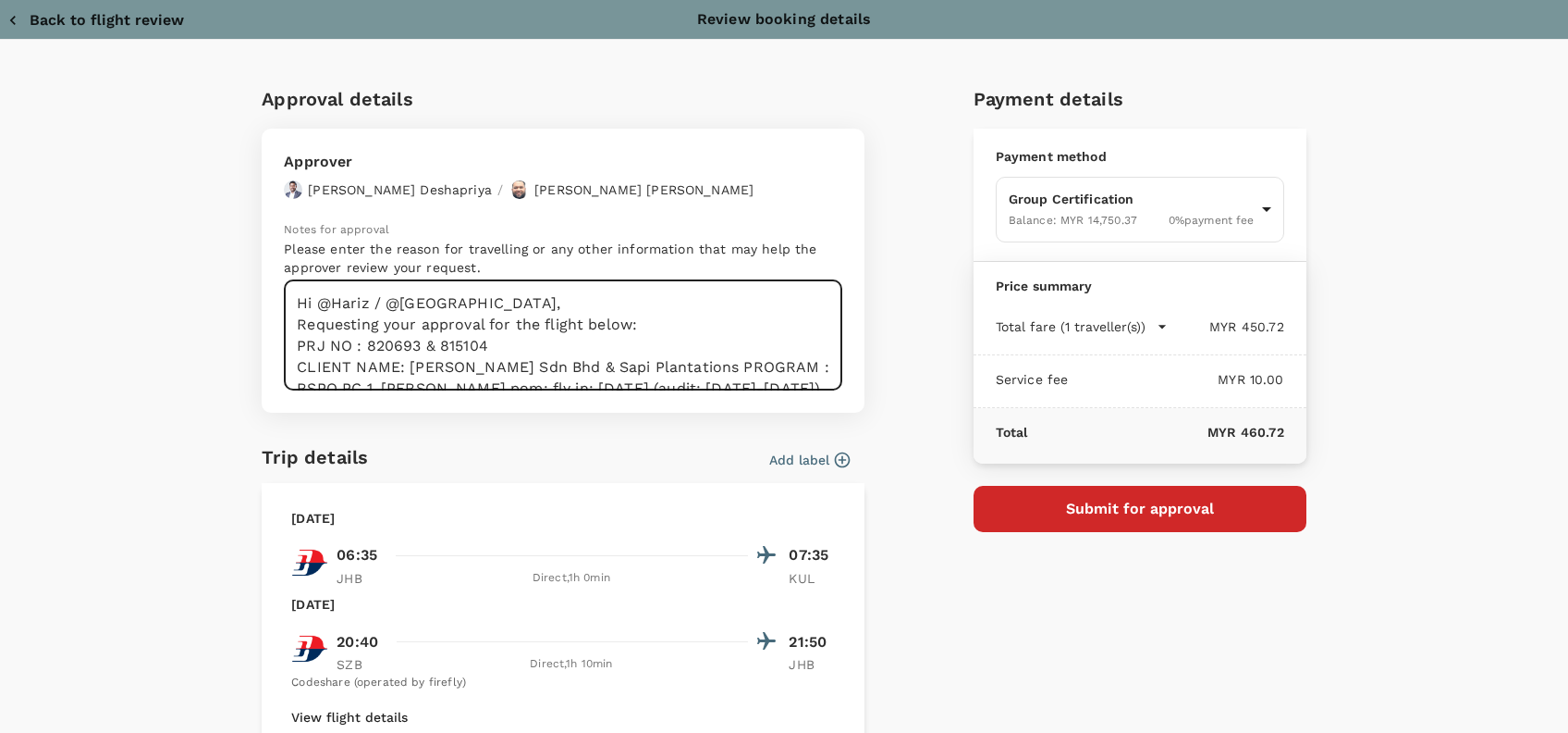
click at [694, 367] on textarea "Hi @Hariz / @Chathuranga, Requesting your approval for the flight below: PRJ NO…" at bounding box center [562, 335] width 558 height 110
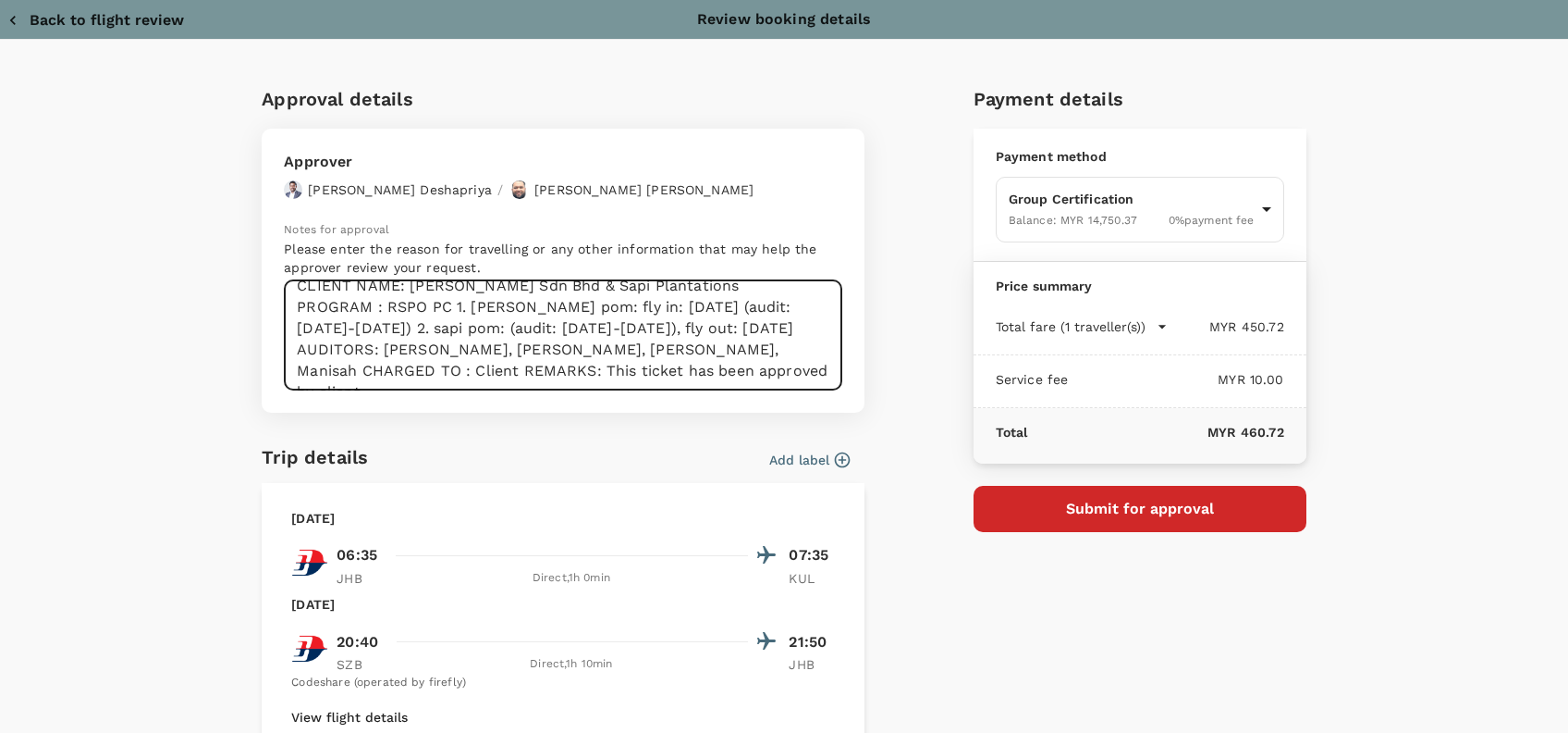
scroll to position [81, 0]
click at [451, 308] on textarea "Hi @Hariz / @Chathuranga, Requesting your approval for the flight below: PRJ NO…" at bounding box center [562, 335] width 558 height 110
drag, startPoint x: 444, startPoint y: 308, endPoint x: 456, endPoint y: 307, distance: 12.0
click at [448, 307] on textarea "Hi @Hariz / @Chathuranga, Requesting your approval for the flight below: PRJ NO…" at bounding box center [562, 335] width 558 height 110
drag, startPoint x: 734, startPoint y: 331, endPoint x: 747, endPoint y: 329, distance: 13.2
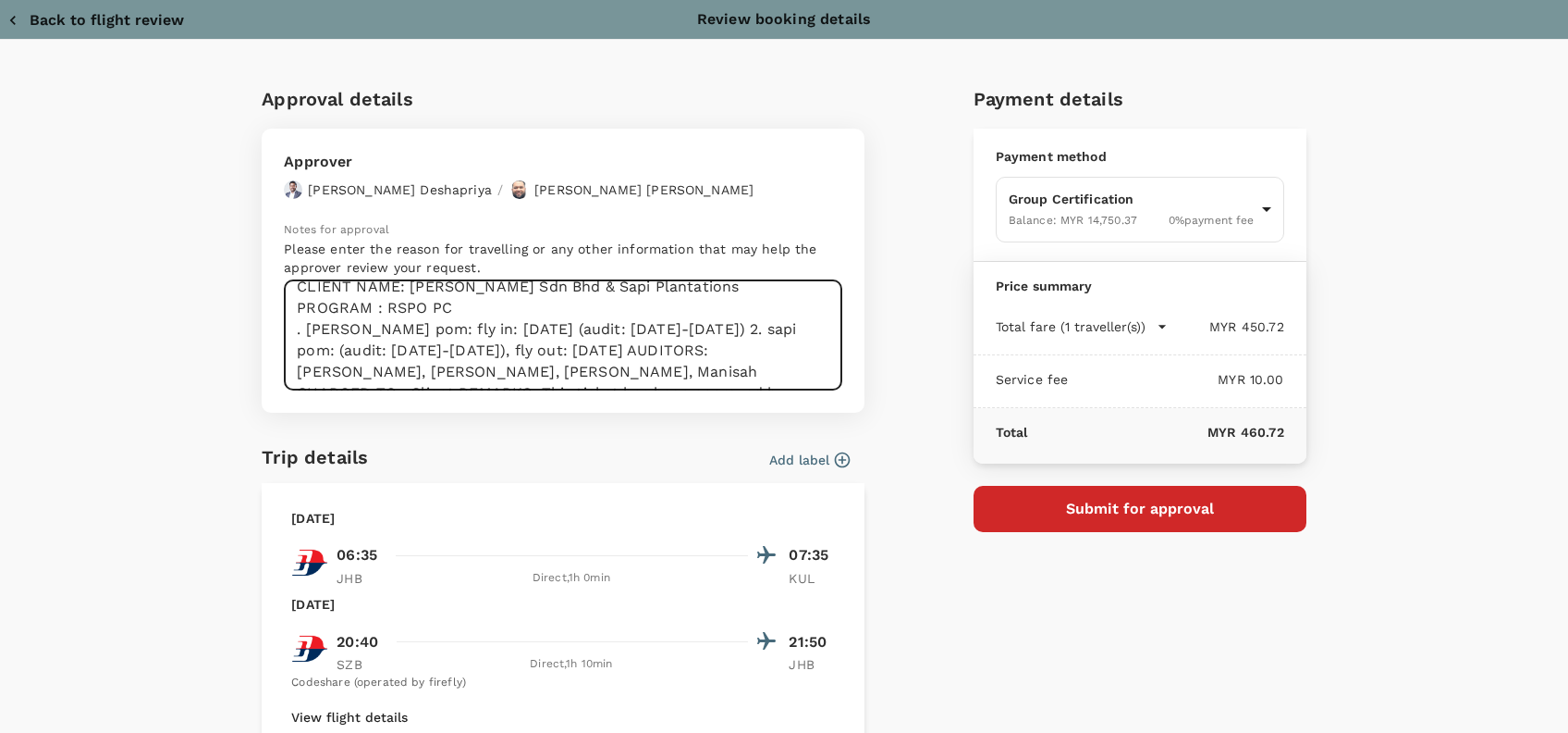
click at [734, 329] on textarea "Hi @Hariz / @Chathuranga, Requesting your approval for the flight below: PRJ NO…" at bounding box center [562, 335] width 558 height 110
drag, startPoint x: 408, startPoint y: 337, endPoint x: 357, endPoint y: 339, distance: 51.0
click at [407, 337] on textarea "Hi @Hariz / @Chathuranga, Requesting your approval for the flight below: PRJ NO…" at bounding box center [562, 335] width 558 height 110
click at [286, 335] on textarea "Hi @Hariz / @Chathuranga, Requesting your approval for the flight below: PRJ NO…" at bounding box center [562, 335] width 558 height 110
drag, startPoint x: 463, startPoint y: 334, endPoint x: 484, endPoint y: 329, distance: 21.6
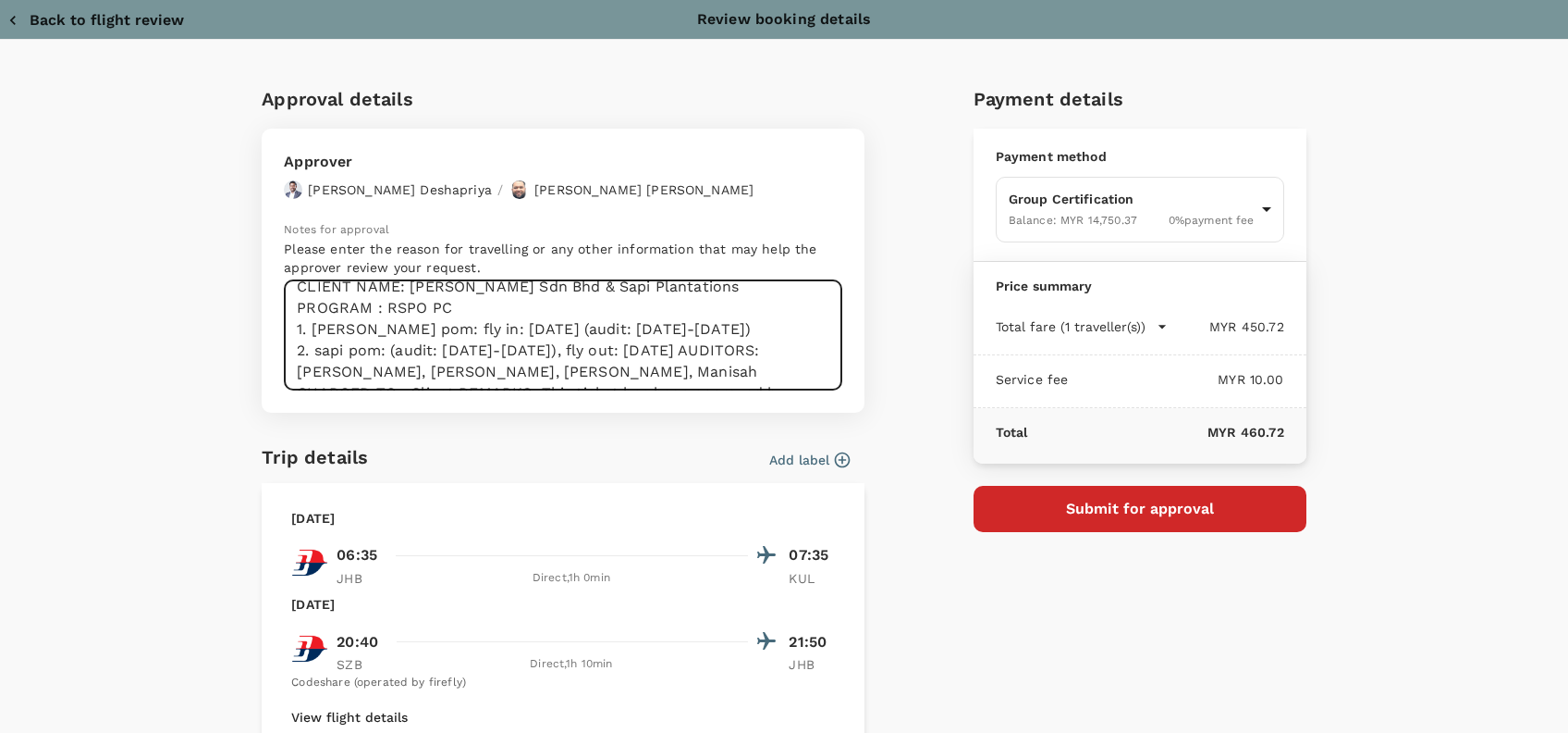
click at [466, 333] on textarea "Hi @Hariz / @Chathuranga, Requesting your approval for the flight below: PRJ NO…" at bounding box center [562, 335] width 558 height 110
drag, startPoint x: 510, startPoint y: 336, endPoint x: 549, endPoint y: 336, distance: 39.0
click at [515, 336] on textarea "Hi @Hariz / @Chathuranga, Requesting your approval for the flight below: PRJ NO…" at bounding box center [562, 335] width 558 height 110
click at [722, 353] on textarea "Hi @Hariz / @Chathuranga, Requesting your approval for the flight below: PRJ NO…" at bounding box center [562, 335] width 558 height 110
drag, startPoint x: 707, startPoint y: 354, endPoint x: 727, endPoint y: 354, distance: 20.0
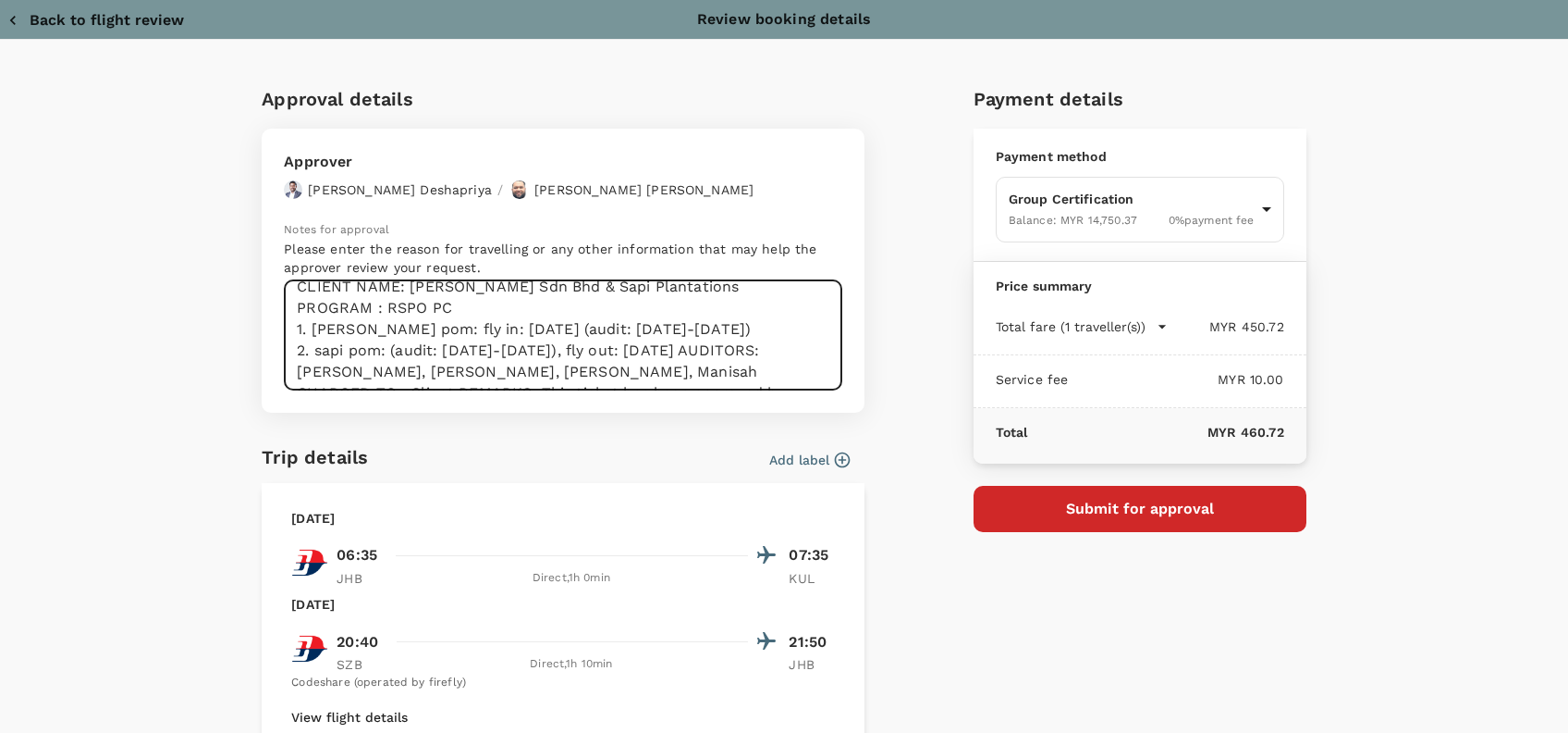
click at [716, 354] on textarea "Hi @Hariz / @Chathuranga, Requesting your approval for the flight below: PRJ NO…" at bounding box center [562, 335] width 558 height 110
click at [714, 352] on textarea "Hi @Hariz / @Chathuranga, Requesting your approval for the flight below: PRJ NO…" at bounding box center [562, 335] width 558 height 110
click at [713, 351] on textarea "Hi @Hariz / @Chathuranga, Requesting your approval for the flight below: PRJ NO…" at bounding box center [562, 335] width 558 height 110
click at [719, 351] on textarea "Hi @Hariz / @Chathuranga, Requesting your approval for the flight below: PRJ NO…" at bounding box center [562, 335] width 558 height 110
drag, startPoint x: 713, startPoint y: 352, endPoint x: 751, endPoint y: 352, distance: 38.0
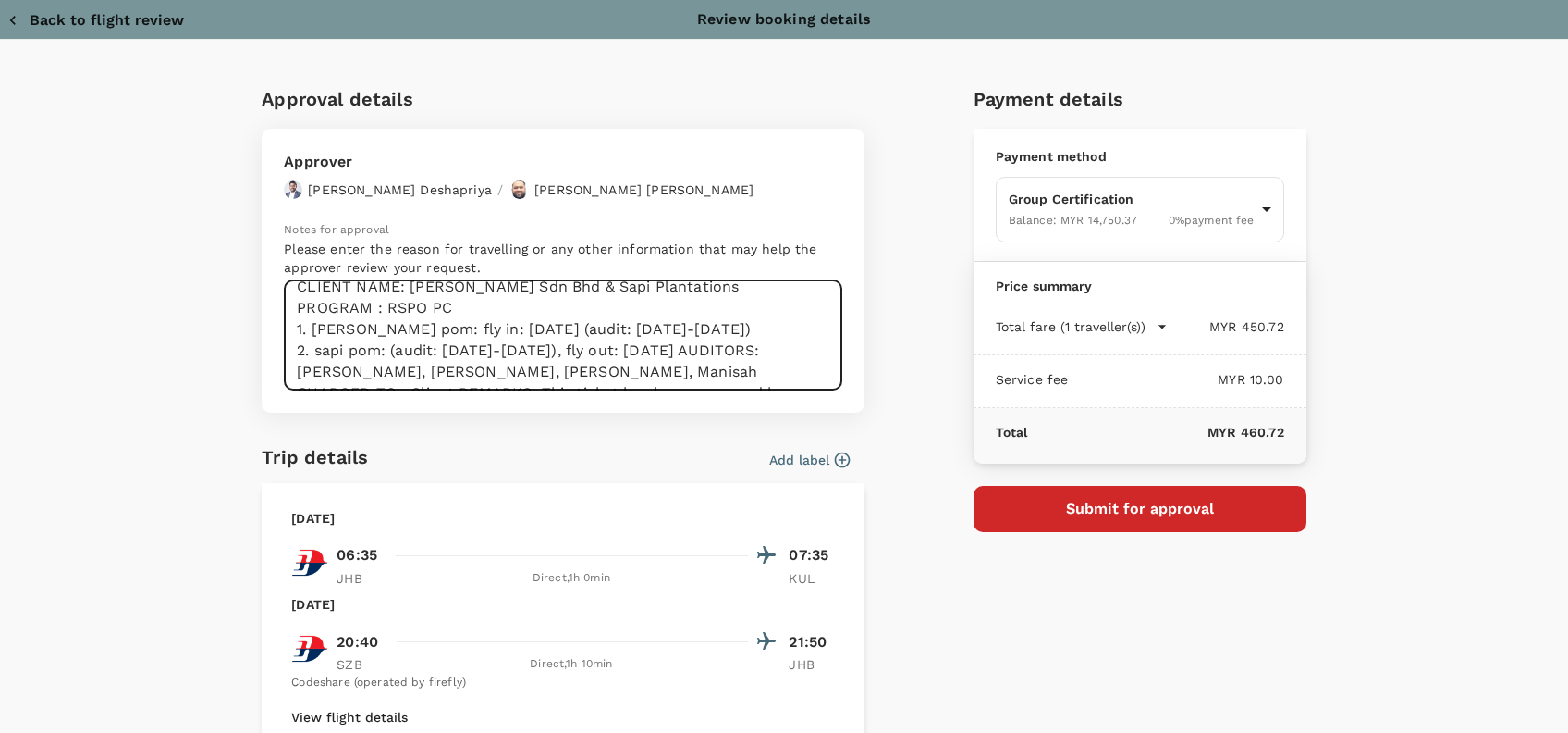
click at [716, 352] on textarea "Hi @Hariz / @Chathuranga, Requesting your approval for the flight below: PRJ NO…" at bounding box center [562, 335] width 558 height 110
click at [516, 366] on textarea "Hi @Hariz / @Chathuranga, Requesting your approval for the flight below: PRJ NO…" at bounding box center [562, 335] width 558 height 110
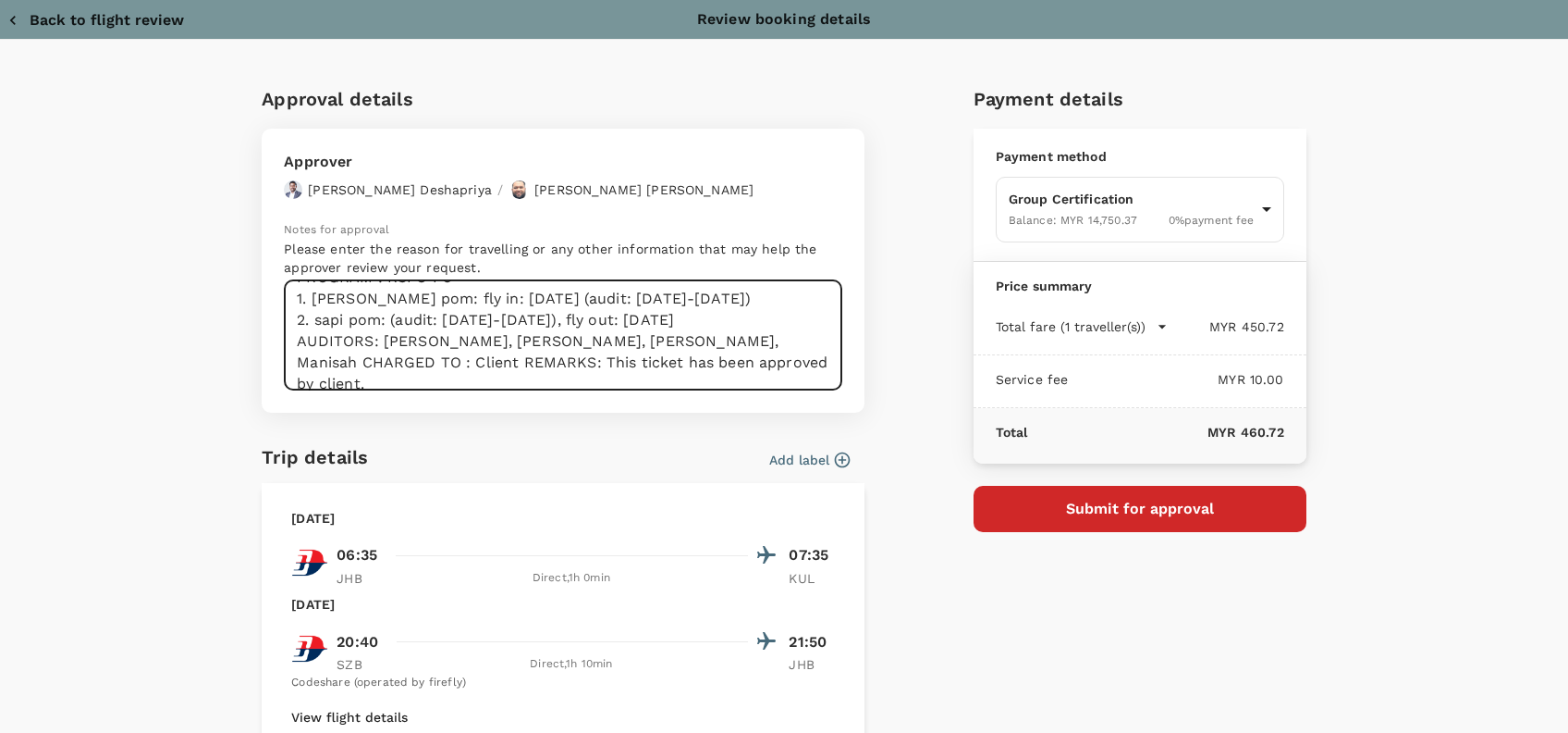
drag, startPoint x: 510, startPoint y: 370, endPoint x: 375, endPoint y: 374, distance: 135.1
click at [375, 374] on textarea "Hi @Hariz / @Chathuranga, Requesting your approval for the flight below: PRJ NO…" at bounding box center [562, 335] width 558 height 110
drag, startPoint x: 452, startPoint y: 359, endPoint x: 530, endPoint y: 348, distance: 78.8
click at [455, 358] on textarea "Hi @Hariz / @Chathuranga, Requesting your approval for the flight below: PRJ NO…" at bounding box center [562, 335] width 558 height 110
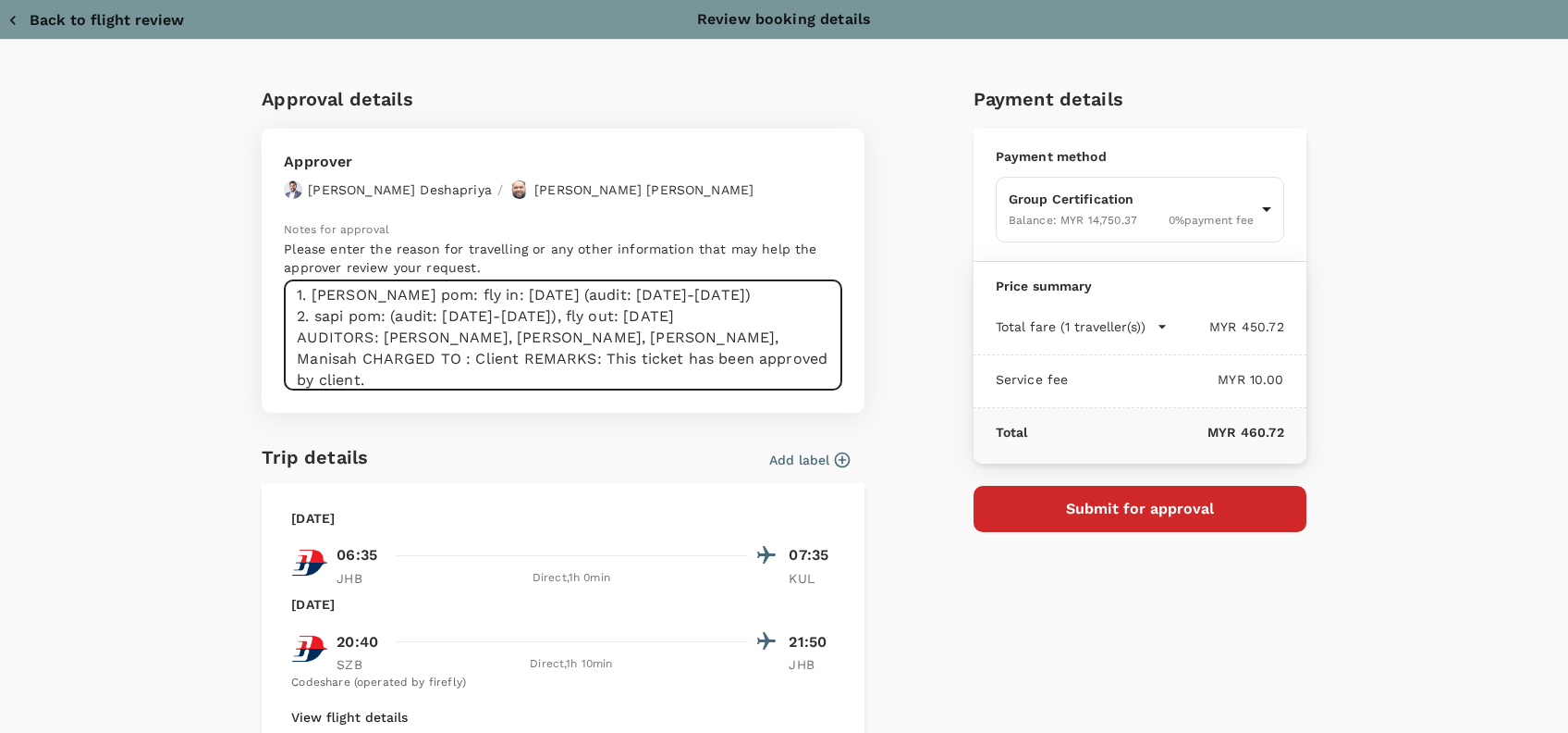
click at [522, 345] on textarea "Hi @Hariz / @Chathuranga, Requesting your approval for the flight below: PRJ NO…" at bounding box center [562, 335] width 558 height 110
drag, startPoint x: 525, startPoint y: 341, endPoint x: 382, endPoint y: 338, distance: 143.0
click at [382, 338] on textarea "Hi @Hariz / @Chathuranga, Requesting your approval for the flight below: PRJ NO…" at bounding box center [562, 335] width 558 height 110
drag, startPoint x: 375, startPoint y: 336, endPoint x: 386, endPoint y: 335, distance: 11.0
click at [381, 335] on textarea "Hi @Hariz / @Chathuranga, Requesting your approval for the flight below: PRJ NO…" at bounding box center [562, 335] width 558 height 110
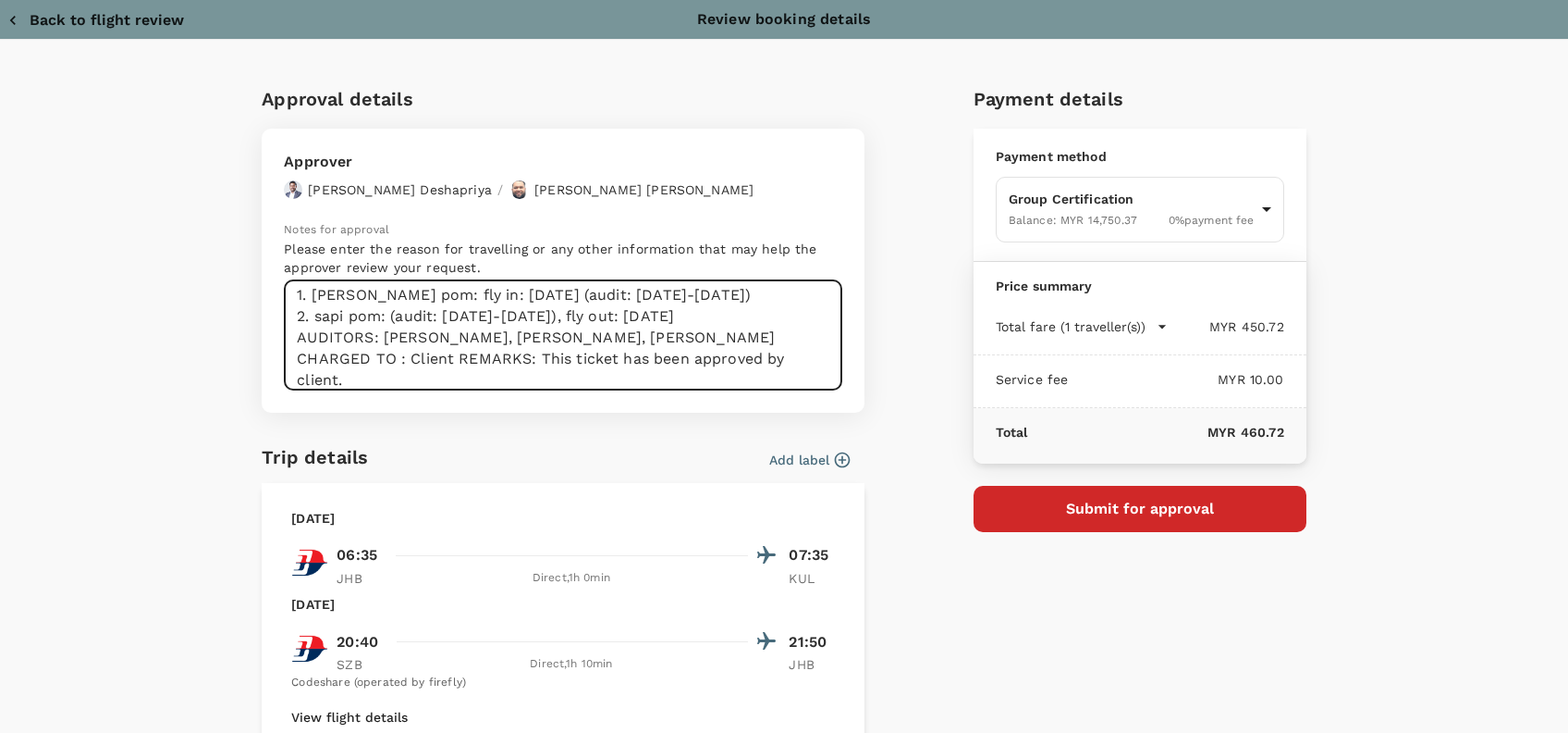
drag, startPoint x: 471, startPoint y: 340, endPoint x: 490, endPoint y: 339, distance: 19.0
click at [472, 340] on textarea "Hi @Hariz / @Chathuranga, Requesting your approval for the flight below: PRJ NO…" at bounding box center [562, 335] width 558 height 110
drag, startPoint x: 545, startPoint y: 337, endPoint x: 440, endPoint y: 338, distance: 105.0
click at [440, 338] on textarea "Hi @Hariz / @Chathuranga, Requesting your approval for the flight below: PRJ NO…" at bounding box center [562, 335] width 558 height 110
click at [297, 357] on textarea "Hi @Hariz / @Chathuranga, Requesting your approval for the flight below: PRJ NO…" at bounding box center [562, 335] width 558 height 110
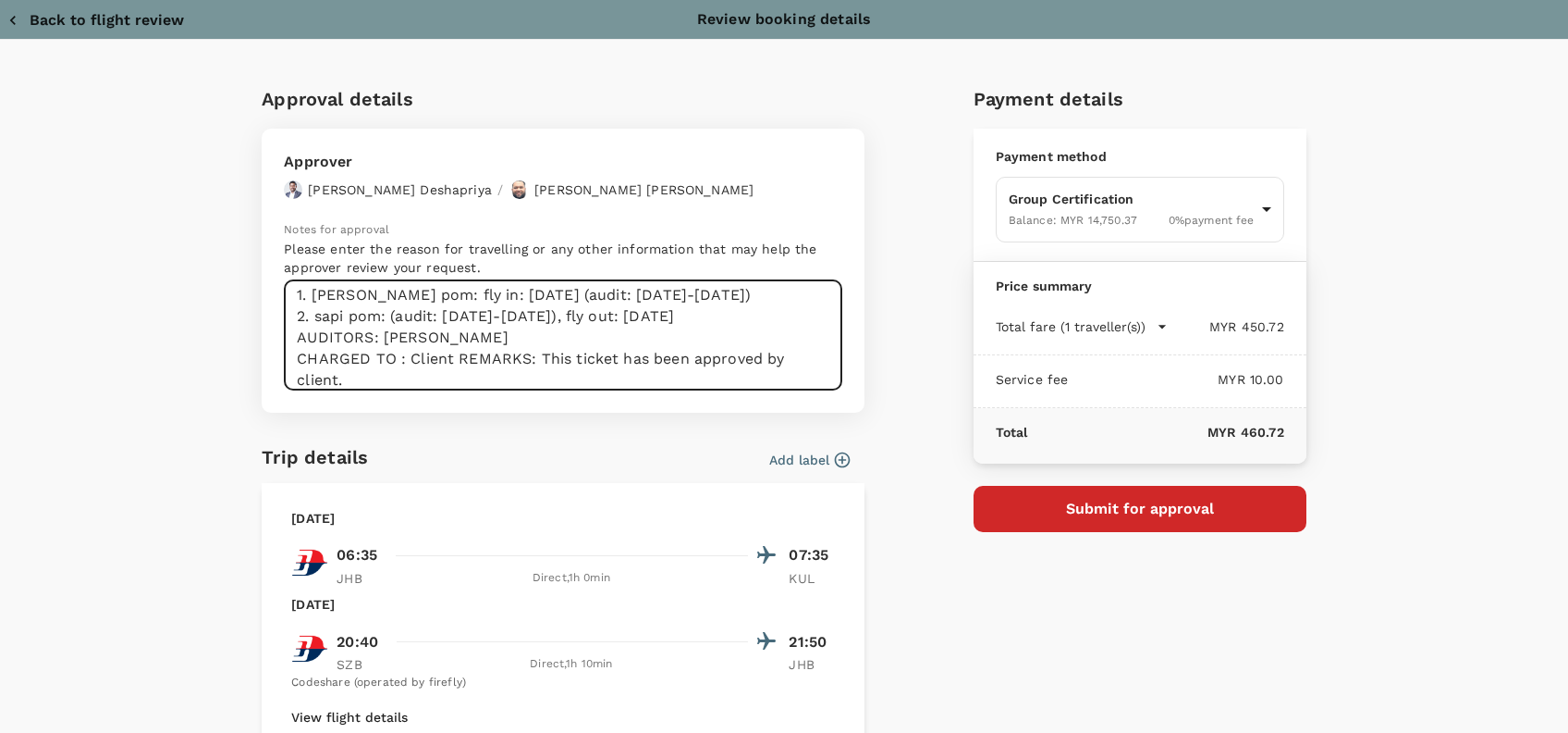
drag, startPoint x: 480, startPoint y: 354, endPoint x: 524, endPoint y: 356, distance: 44.0
click at [481, 354] on textarea "Hi @Hariz / @Chathuranga, Requesting your approval for the flight below: PRJ NO…" at bounding box center [562, 335] width 558 height 110
drag, startPoint x: 612, startPoint y: 368, endPoint x: 553, endPoint y: 366, distance: 59.0
click at [606, 368] on textarea "Hi @Hariz / @Chathuranga, Requesting your approval for the flight below: PRJ NO…" at bounding box center [562, 335] width 558 height 110
click at [450, 358] on textarea "Hi @Hariz / @Chathuranga, Requesting your approval for the flight below: PRJ NO…" at bounding box center [562, 335] width 558 height 110
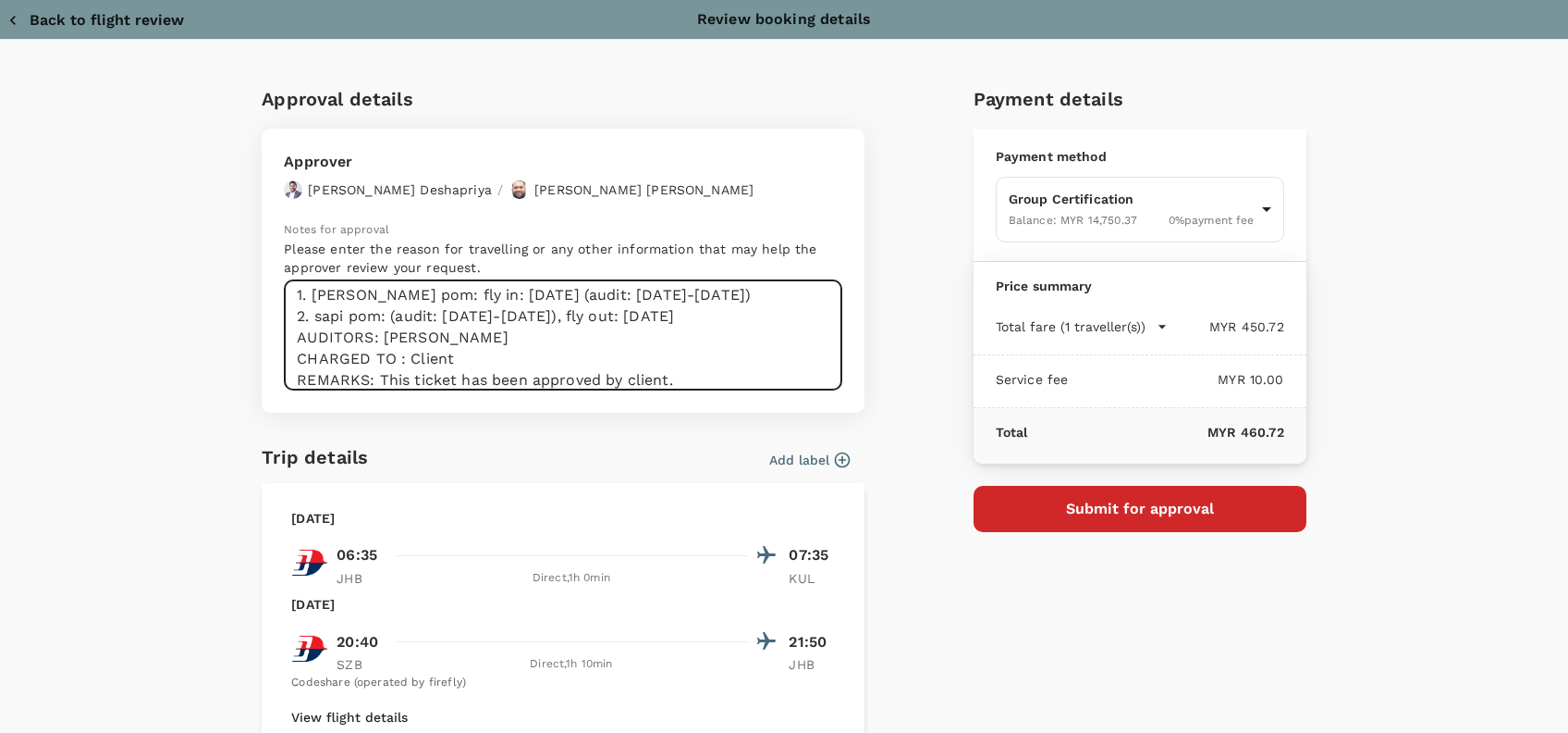
drag, startPoint x: 607, startPoint y: 348, endPoint x: 645, endPoint y: 348, distance: 38.0
click at [608, 348] on textarea "Hi @Hariz / @Chathuranga, Requesting your approval for the flight below: PRJ NO…" at bounding box center [562, 335] width 558 height 110
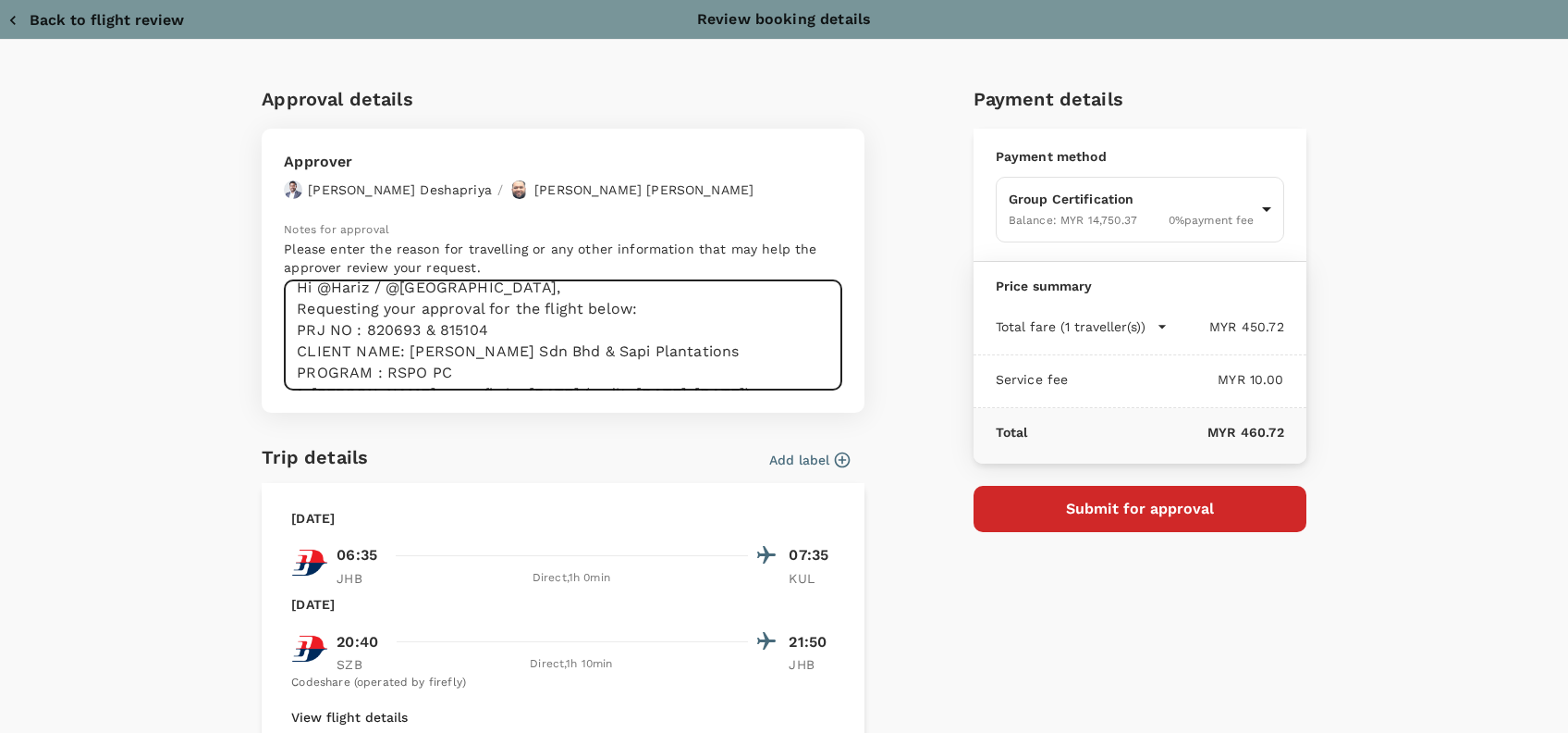
scroll to position [0, 0]
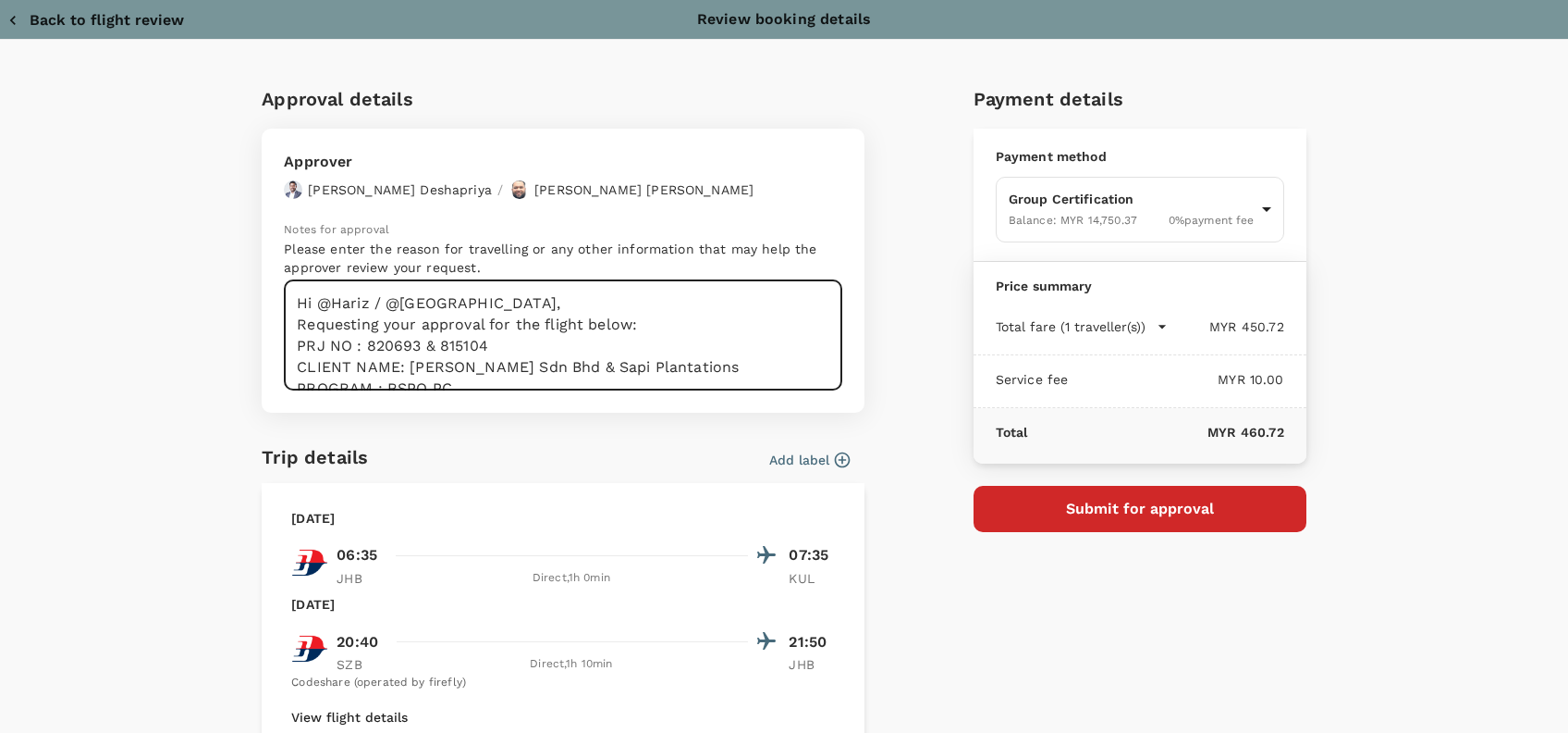
click at [628, 318] on textarea "Hi @Hariz / @Chathuranga, Requesting your approval for the flight below: PRJ NO…" at bounding box center [562, 335] width 558 height 110
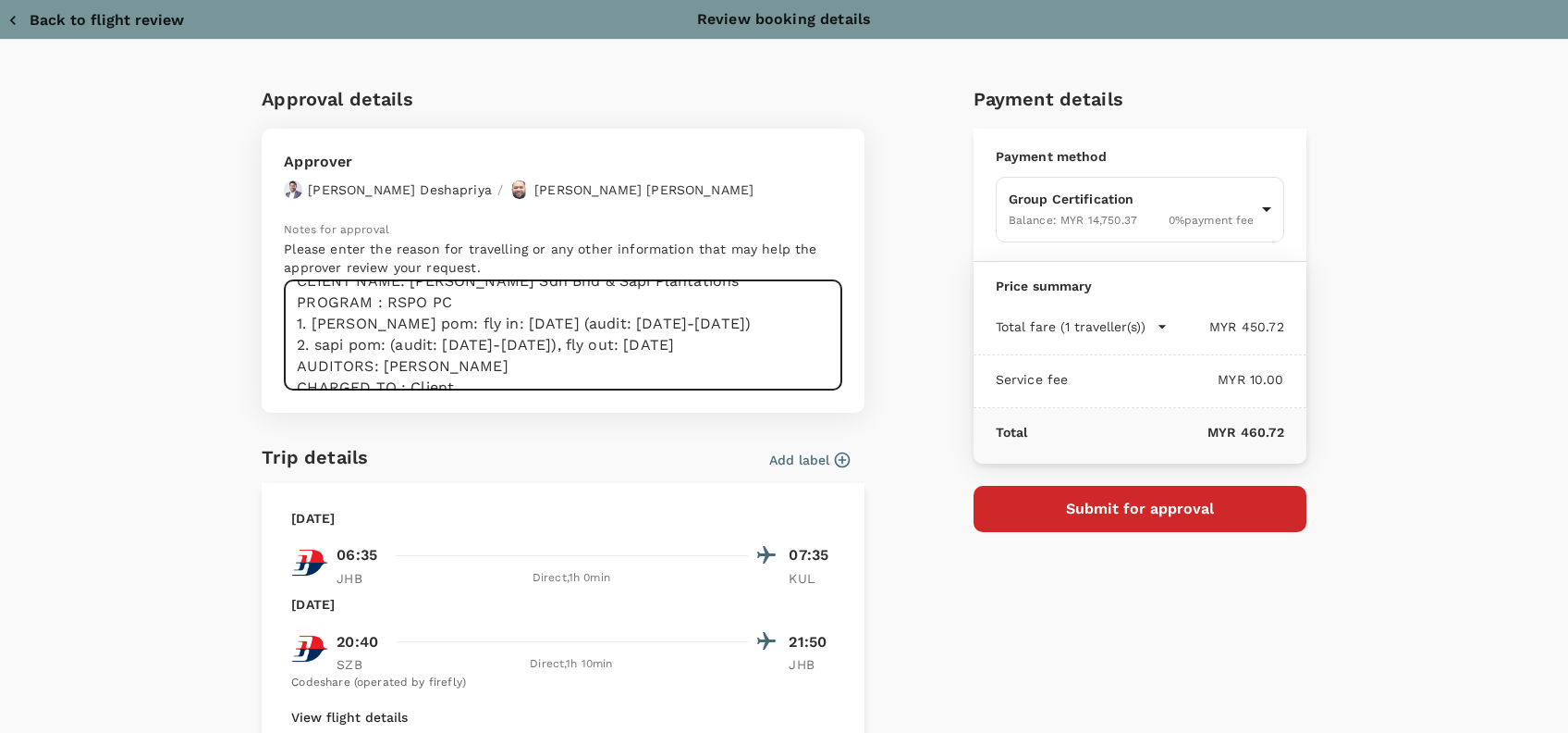
scroll to position [170, 0]
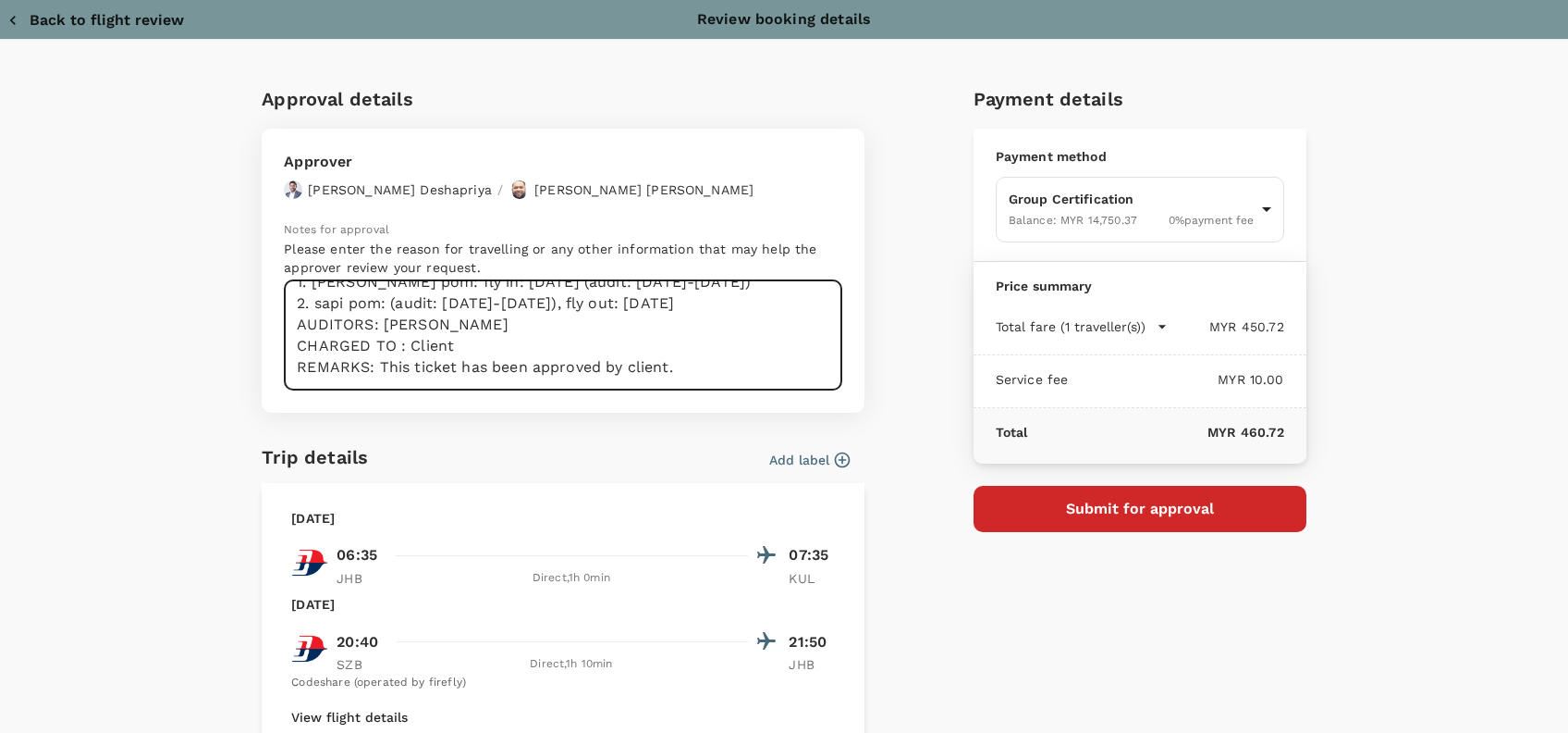
drag, startPoint x: 292, startPoint y: 303, endPoint x: 425, endPoint y: 365, distance: 146.7
click at [460, 418] on div "Approval details Approver Chathuranga Iroshan Deshapriya / Muhammad Hariz Bin A…" at bounding box center [563, 262] width 603 height 358
drag, startPoint x: 515, startPoint y: 360, endPoint x: 614, endPoint y: 377, distance: 100.4
click at [518, 357] on textarea "Hi @Hariz / @Chathuranga, Requesting your approval for the flight below: PRJ NO…" at bounding box center [562, 335] width 558 height 110
type textarea "Hi @Hariz / @Chathuranga, Requesting your approval for the flight below: PRJ NO…"
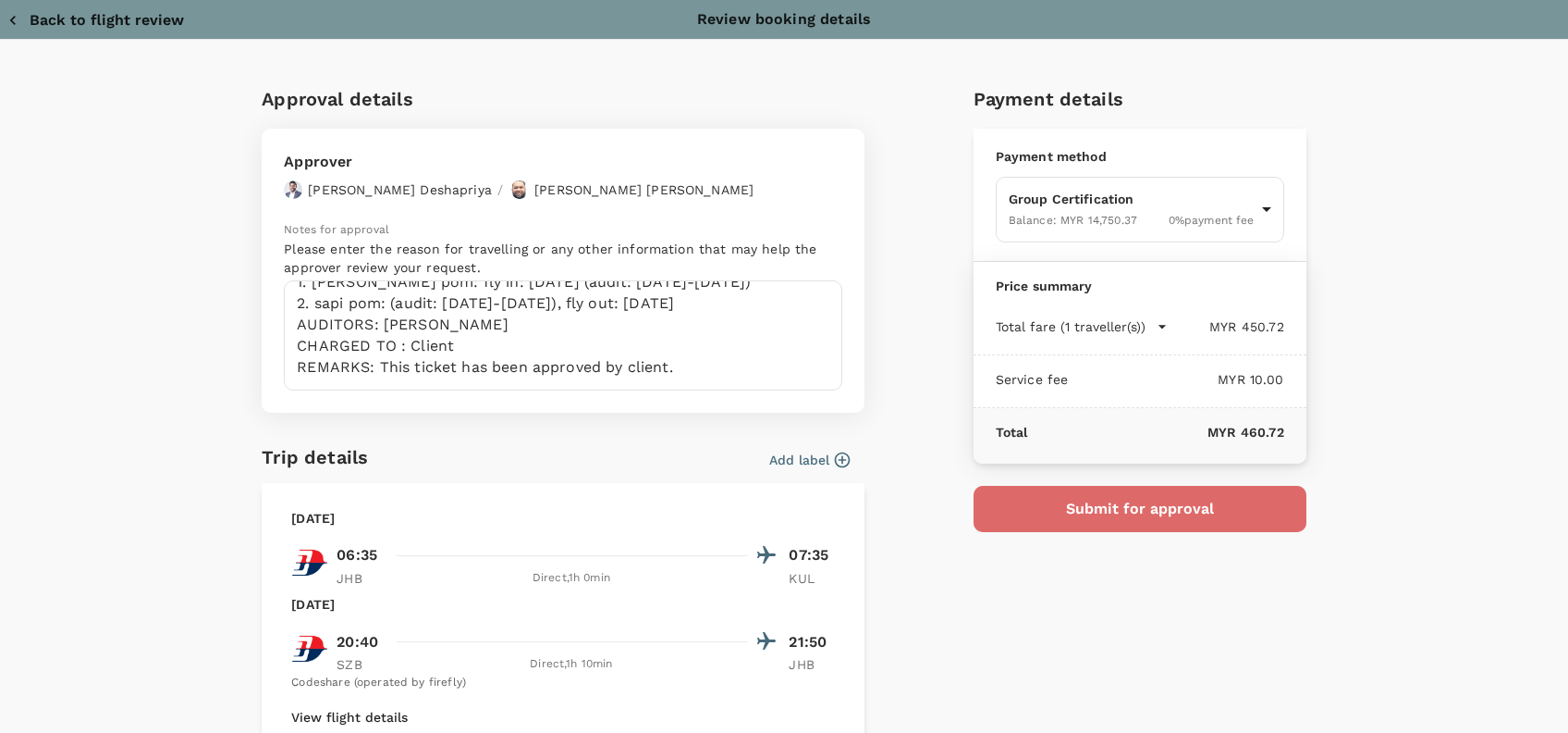
click at [1193, 517] on button "Submit for approval" at bounding box center [1141, 508] width 333 height 46
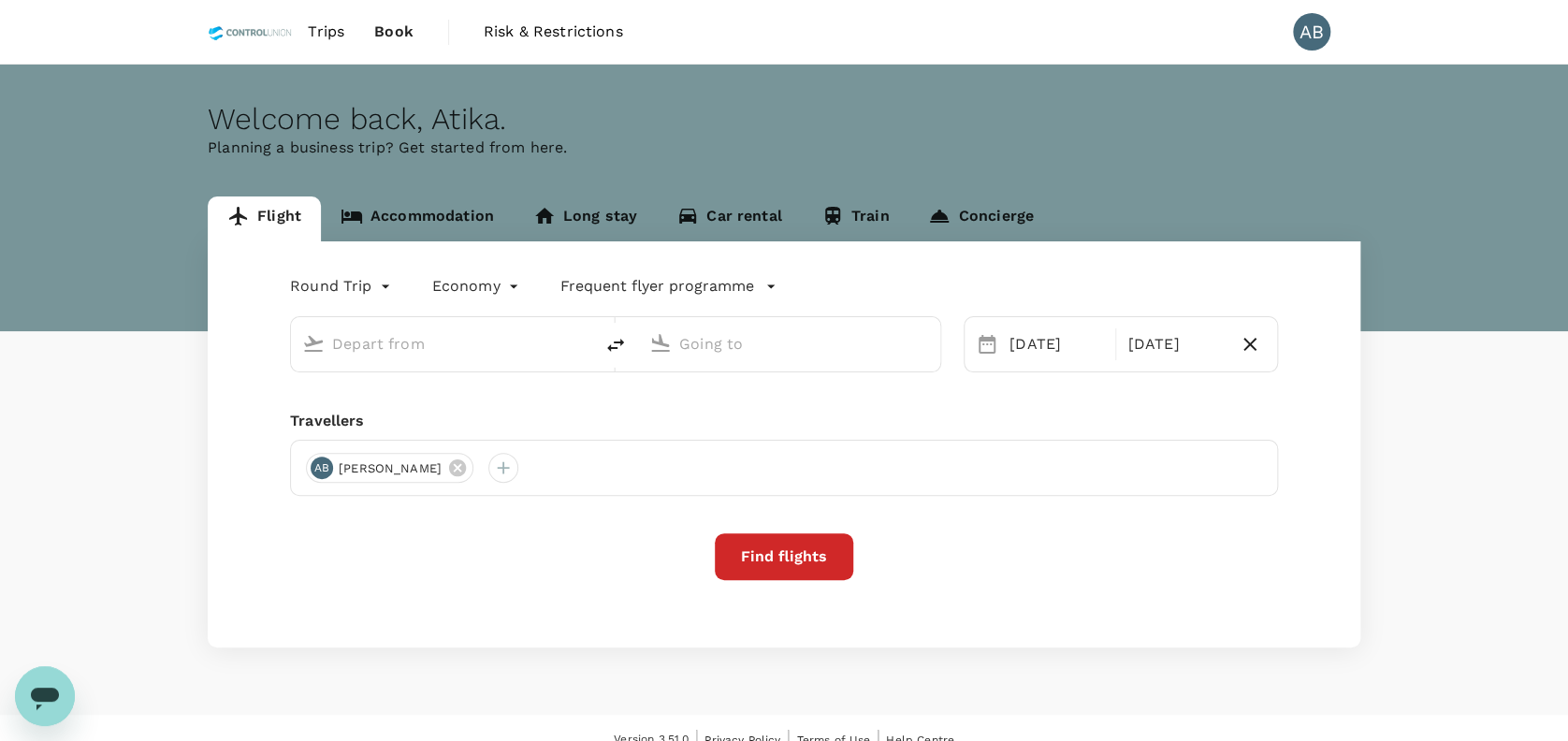
type input "[PERSON_NAME] (JHB)"
type input "[GEOGRAPHIC_DATA], [GEOGRAPHIC_DATA] (any)"
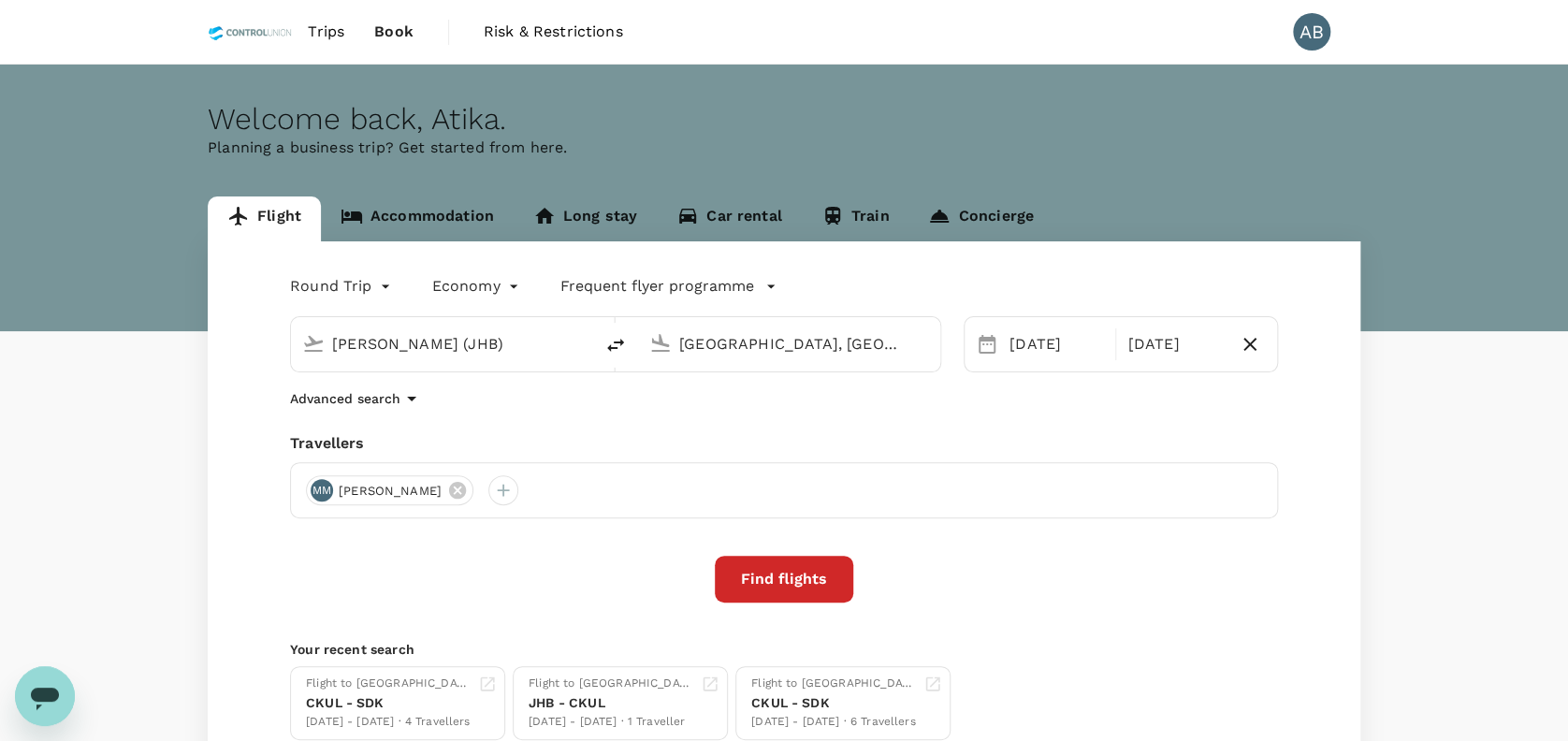
click at [866, 139] on p "Planning a business trip? Get started from here." at bounding box center [783, 147] width 1153 height 23
click at [550, 349] on input "[PERSON_NAME] (JHB)" at bounding box center [442, 343] width 222 height 29
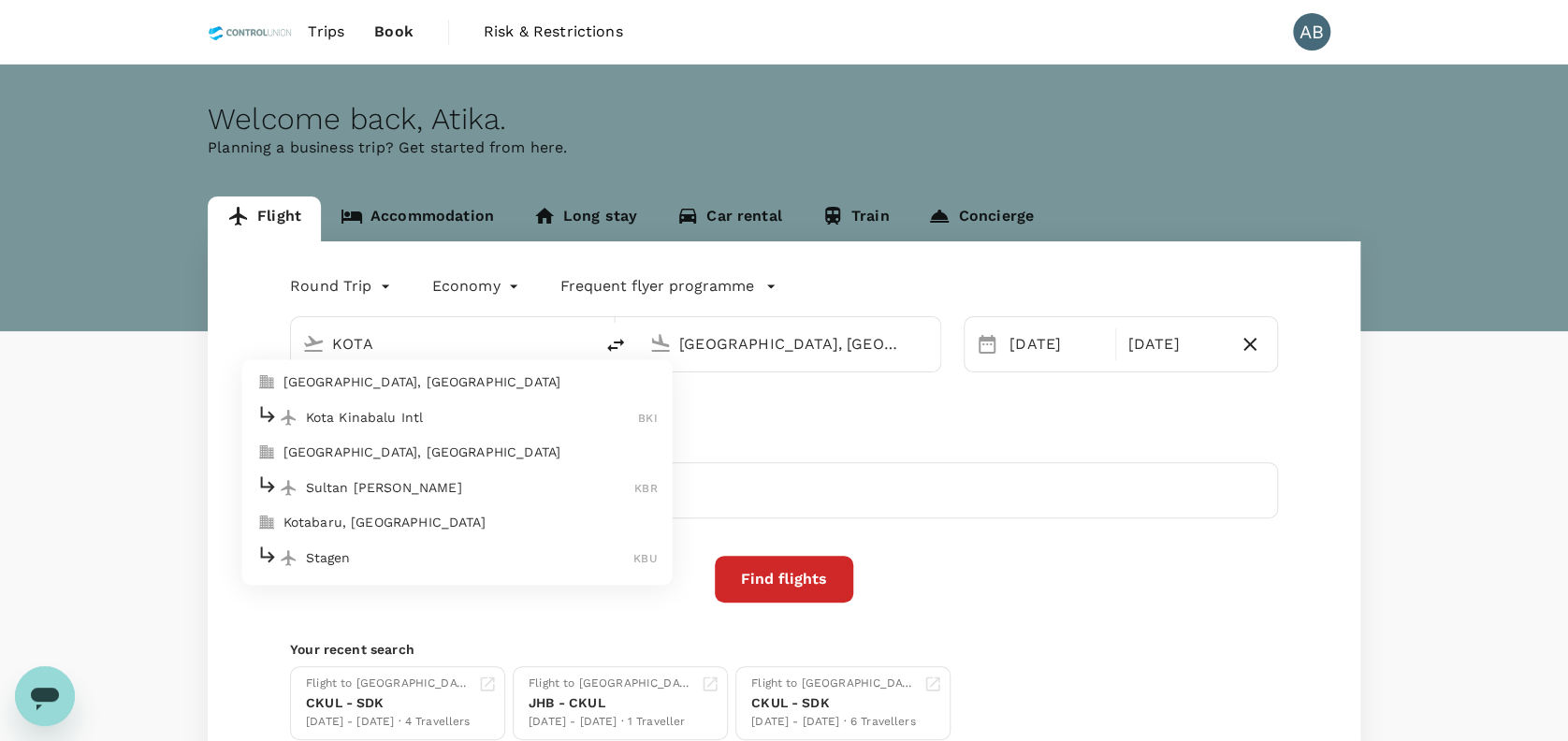
click at [413, 403] on div "Kota Kinabalu Intl BKI" at bounding box center [457, 417] width 400 height 29
type input "Kota Kinabalu Intl (BKI)"
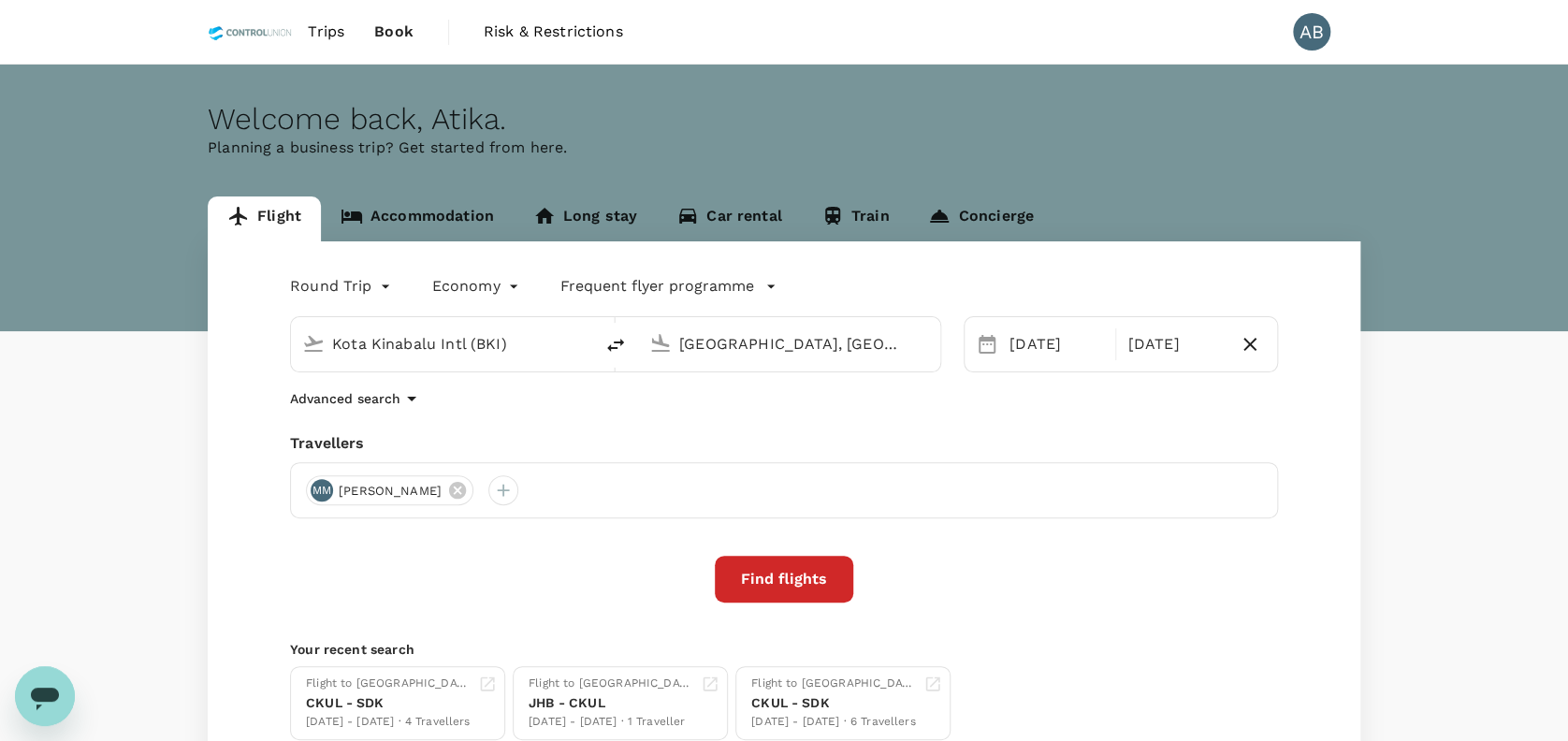
click at [672, 405] on div "Advanced search" at bounding box center [783, 398] width 987 height 23
click at [466, 486] on icon at bounding box center [457, 490] width 17 height 17
click at [311, 492] on div at bounding box center [321, 490] width 30 height 30
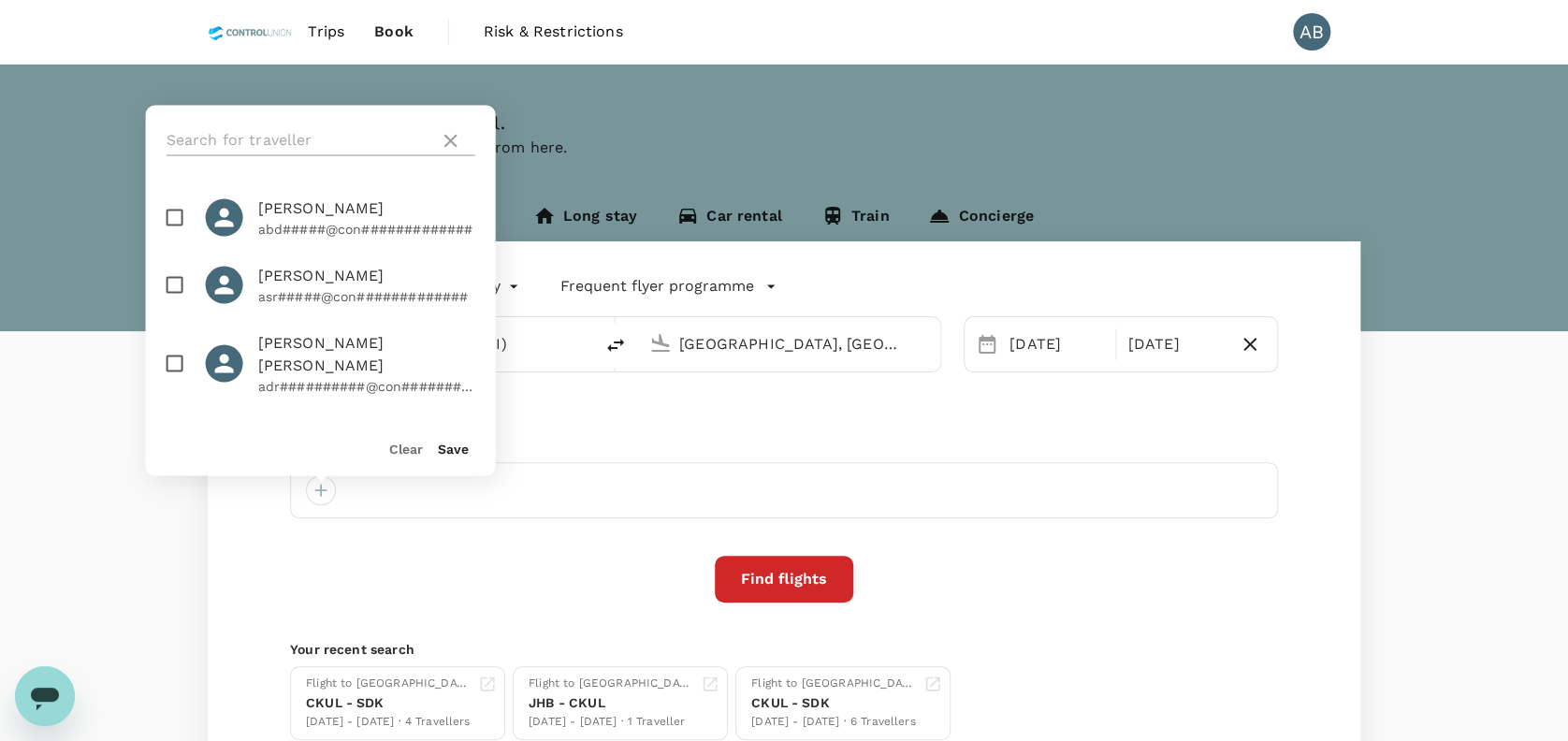
click at [259, 140] on input "text" at bounding box center [299, 140] width 266 height 30
click at [168, 222] on input "checkbox" at bounding box center [174, 216] width 39 height 39
checkbox input "true"
click at [464, 446] on button "Save" at bounding box center [452, 447] width 31 height 15
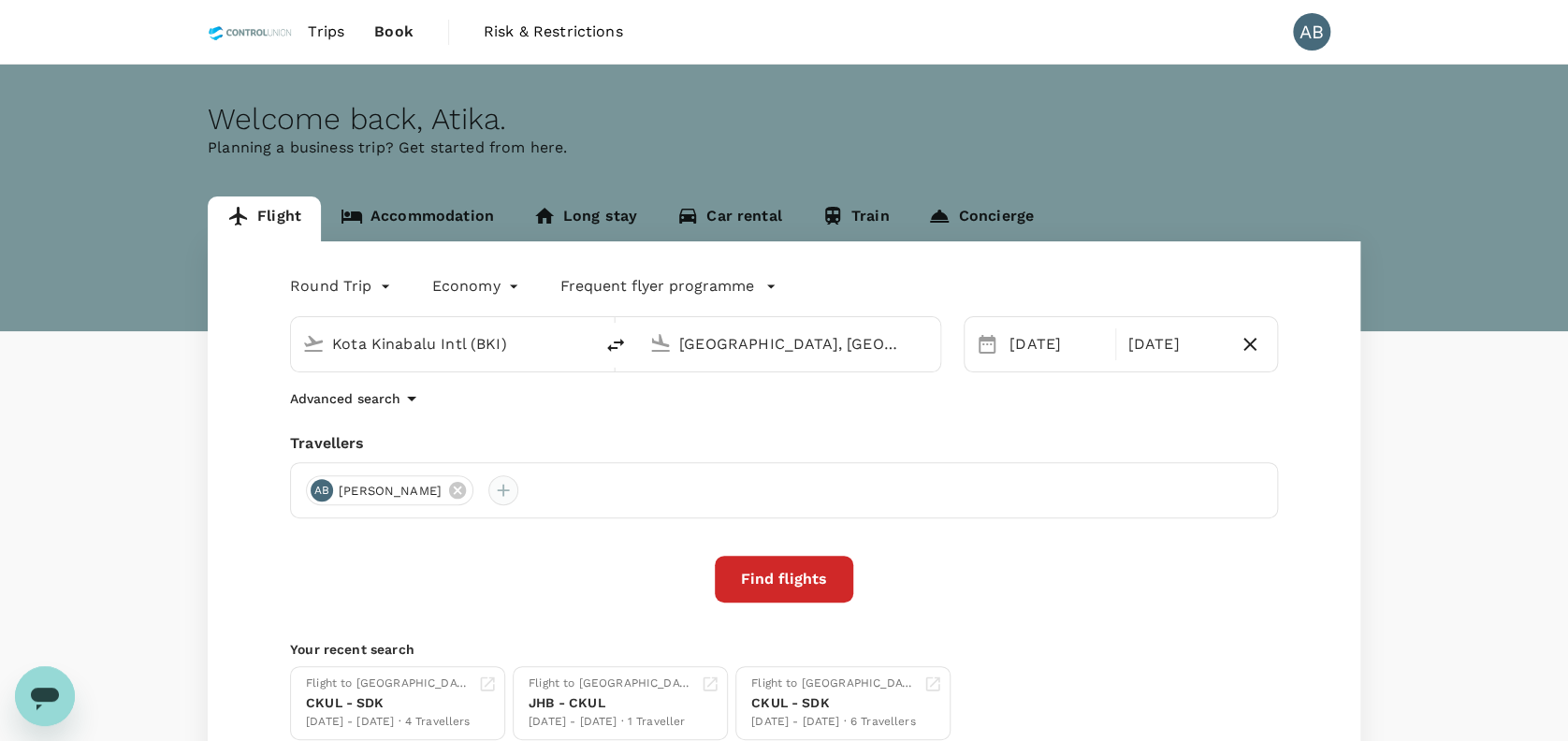
click at [518, 483] on div at bounding box center [503, 490] width 30 height 30
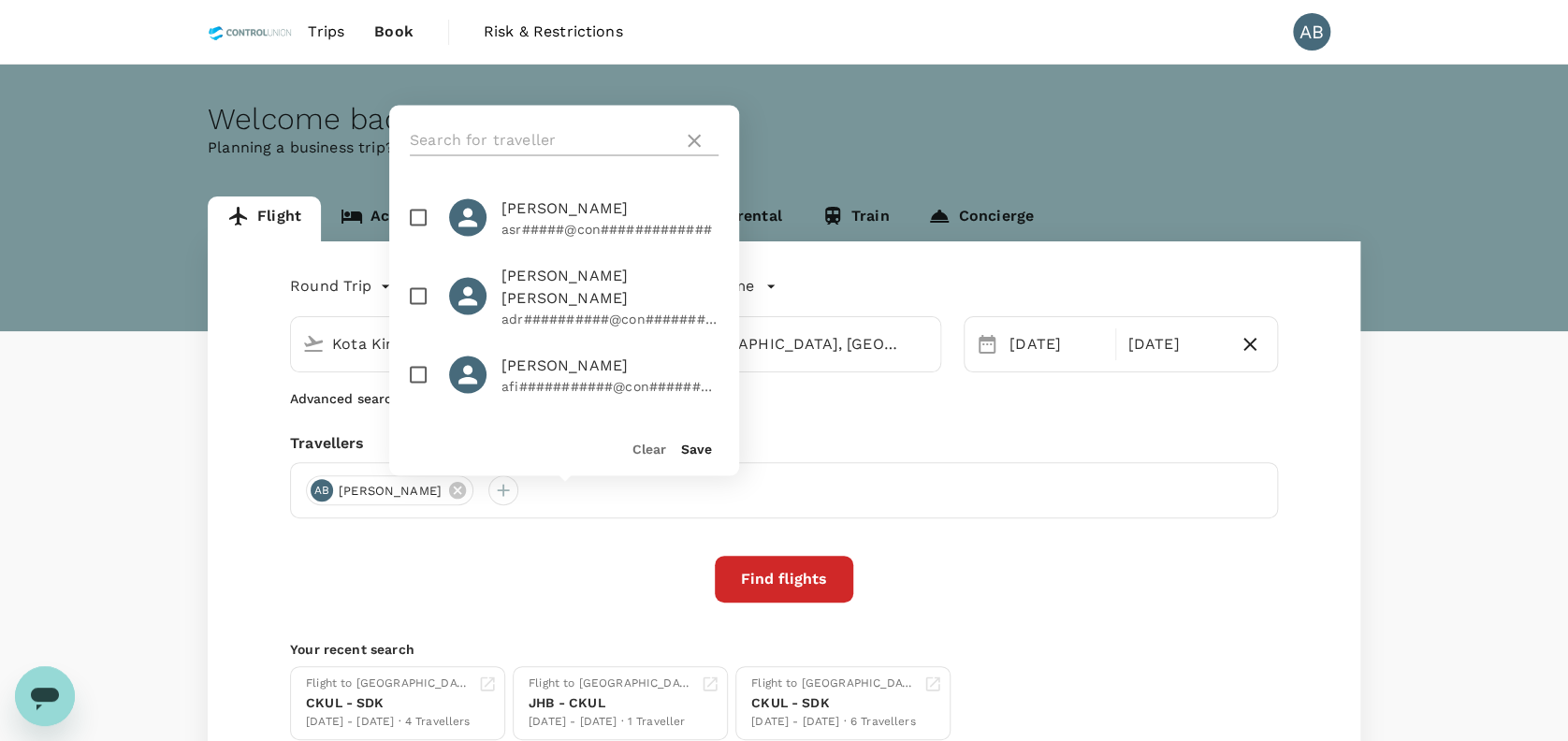
click at [517, 134] on input "text" at bounding box center [542, 140] width 266 height 30
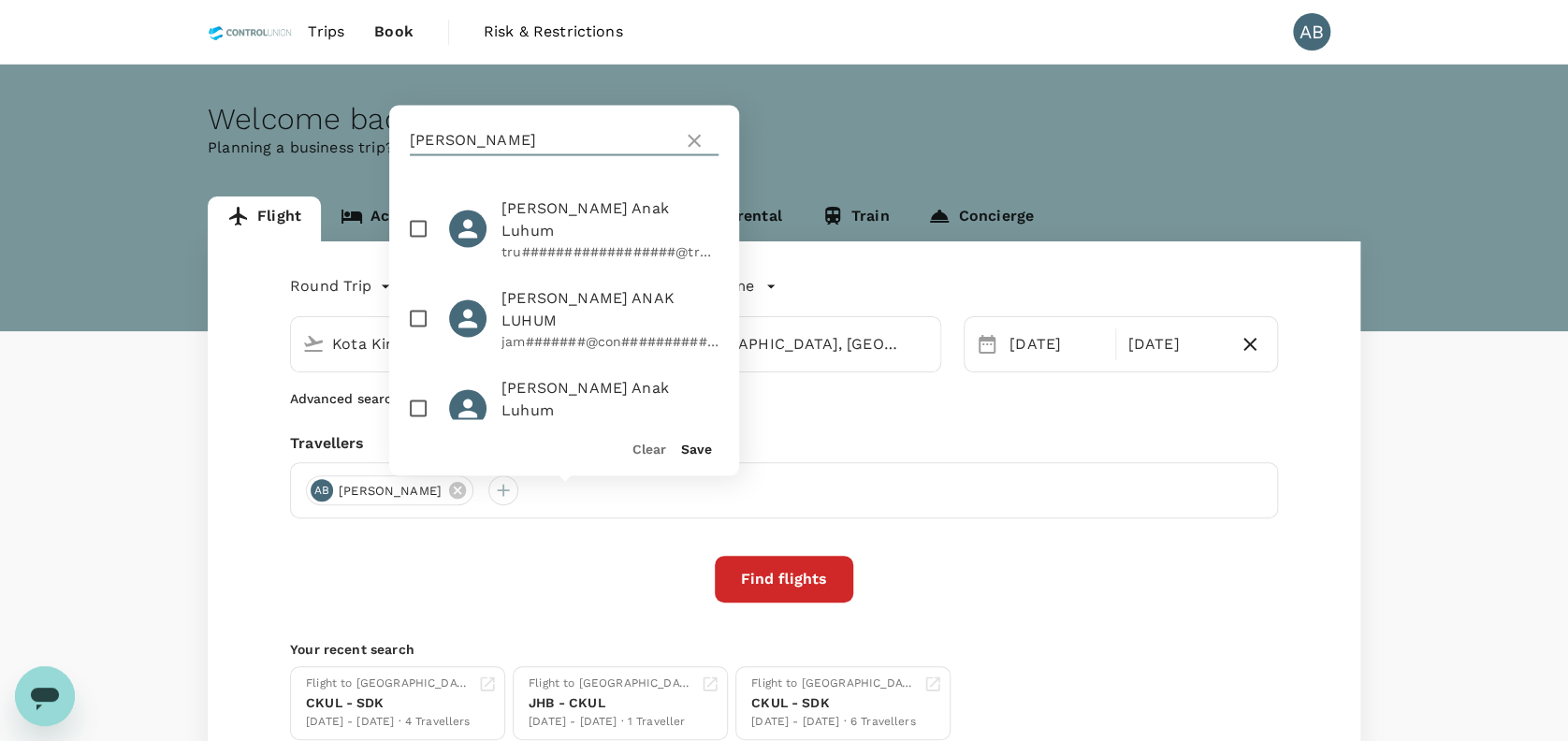
type input "[PERSON_NAME]"
drag, startPoint x: 420, startPoint y: 211, endPoint x: 427, endPoint y: 221, distance: 12.2
click at [420, 211] on input "checkbox" at bounding box center [417, 227] width 39 height 39
checkbox input "true"
click at [682, 447] on button "Save" at bounding box center [695, 447] width 31 height 15
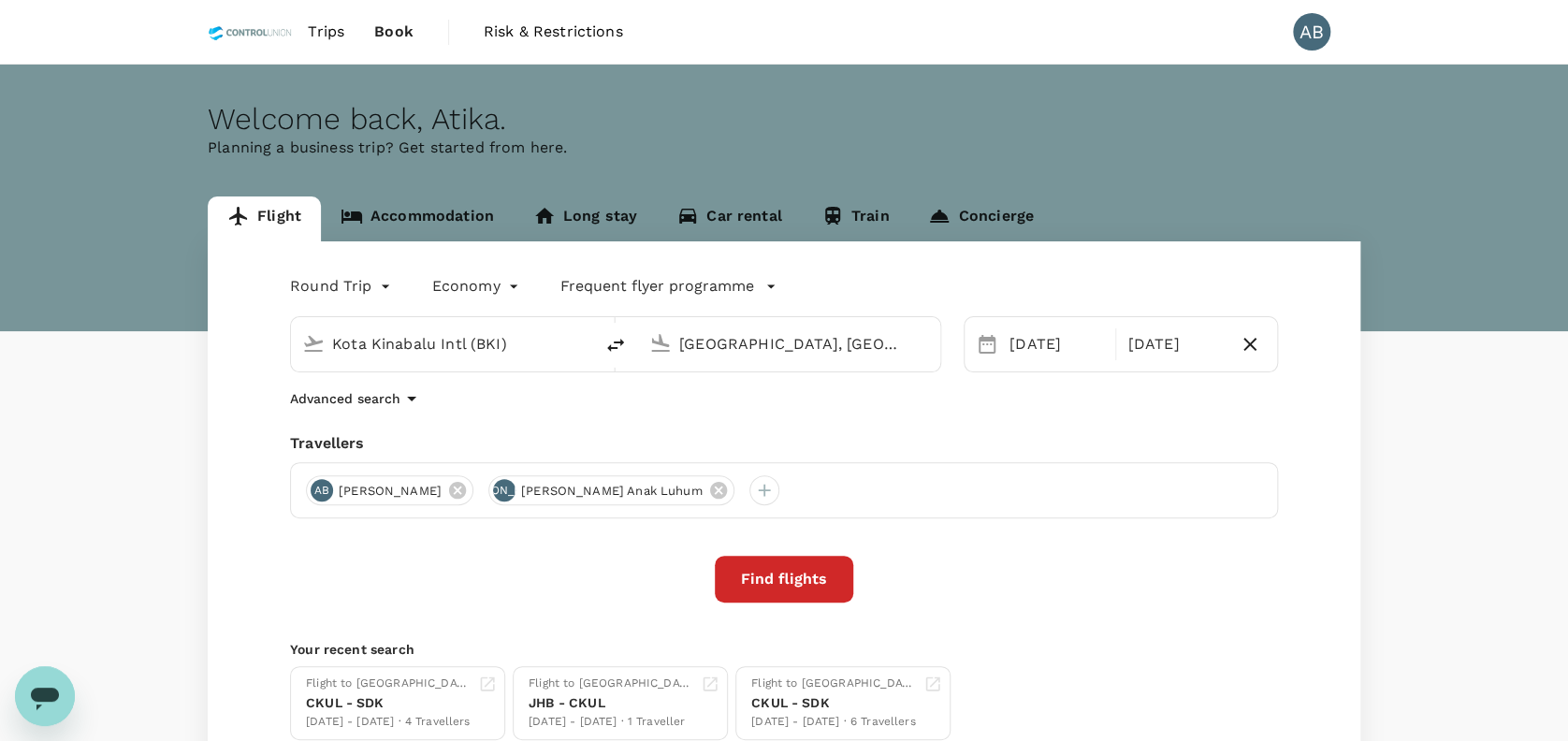
drag, startPoint x: 985, startPoint y: 415, endPoint x: 955, endPoint y: 427, distance: 32.3
click at [986, 414] on div "Round Trip roundtrip Economy economy Frequent flyer programme Kota Kinabalu Int…" at bounding box center [783, 505] width 1153 height 528
click at [869, 339] on input "[GEOGRAPHIC_DATA], [GEOGRAPHIC_DATA] (any)" at bounding box center [790, 343] width 222 height 29
click at [726, 407] on p "[GEOGRAPHIC_DATA]" at bounding box center [817, 416] width 329 height 19
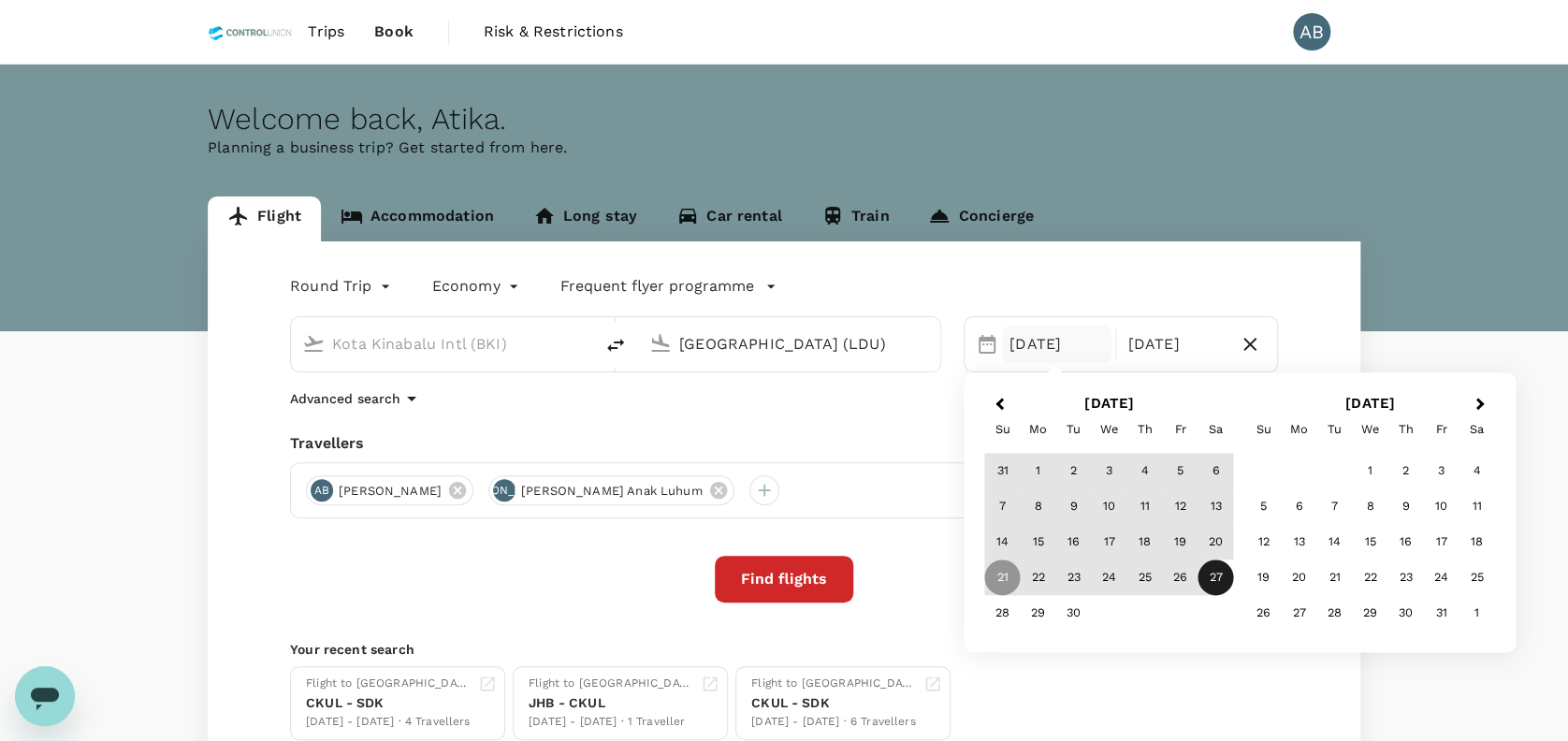
type input "[GEOGRAPHIC_DATA] (LDU)"
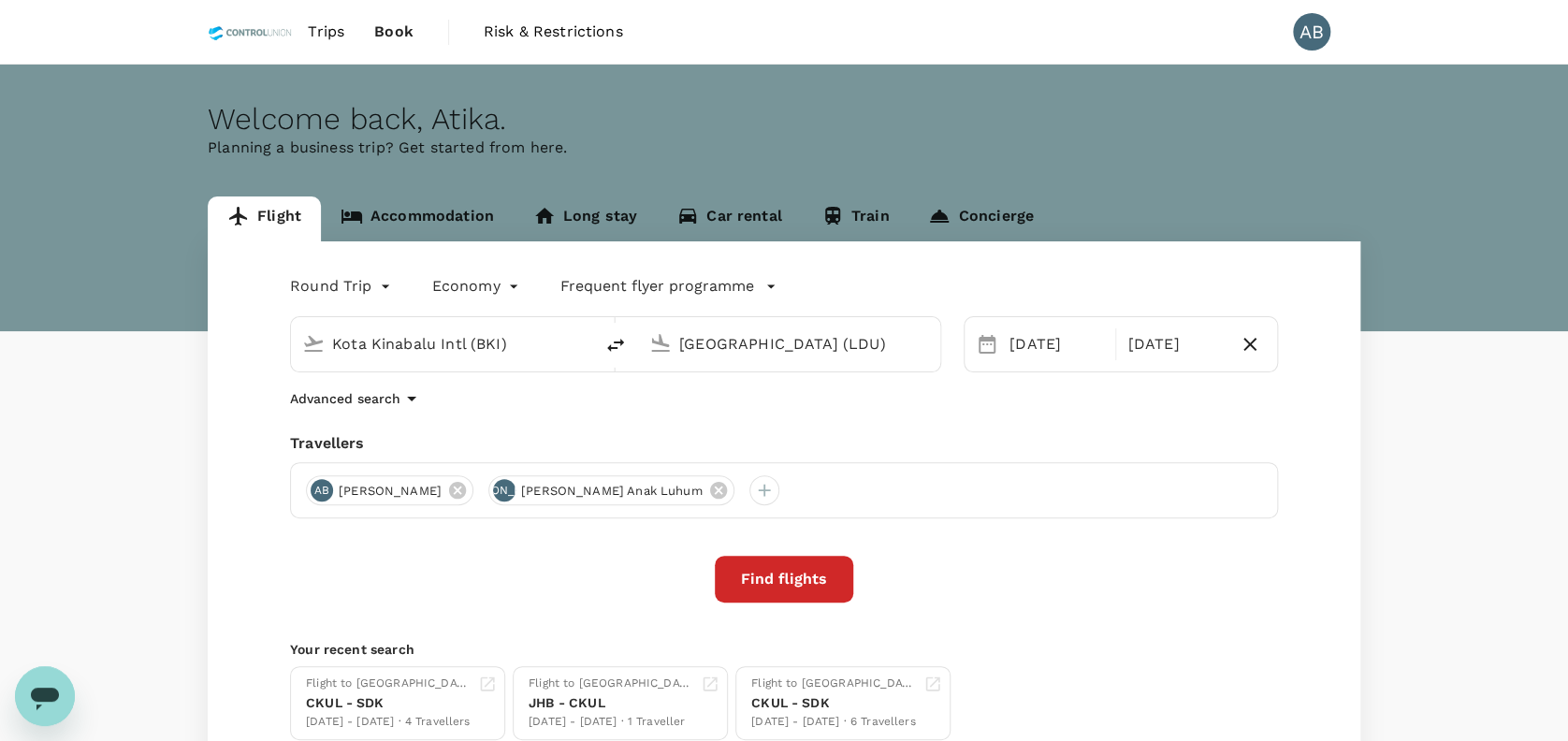
click at [903, 444] on div "Travellers" at bounding box center [783, 443] width 987 height 23
drag, startPoint x: 898, startPoint y: 436, endPoint x: 827, endPoint y: 442, distance: 71.3
click at [886, 439] on div "Travellers" at bounding box center [783, 443] width 987 height 23
click at [693, 415] on div "Round Trip roundtrip Economy economy Frequent flyer programme Kota Kinabalu Int…" at bounding box center [783, 505] width 1153 height 528
click at [799, 582] on button "Find flights" at bounding box center [783, 579] width 138 height 47
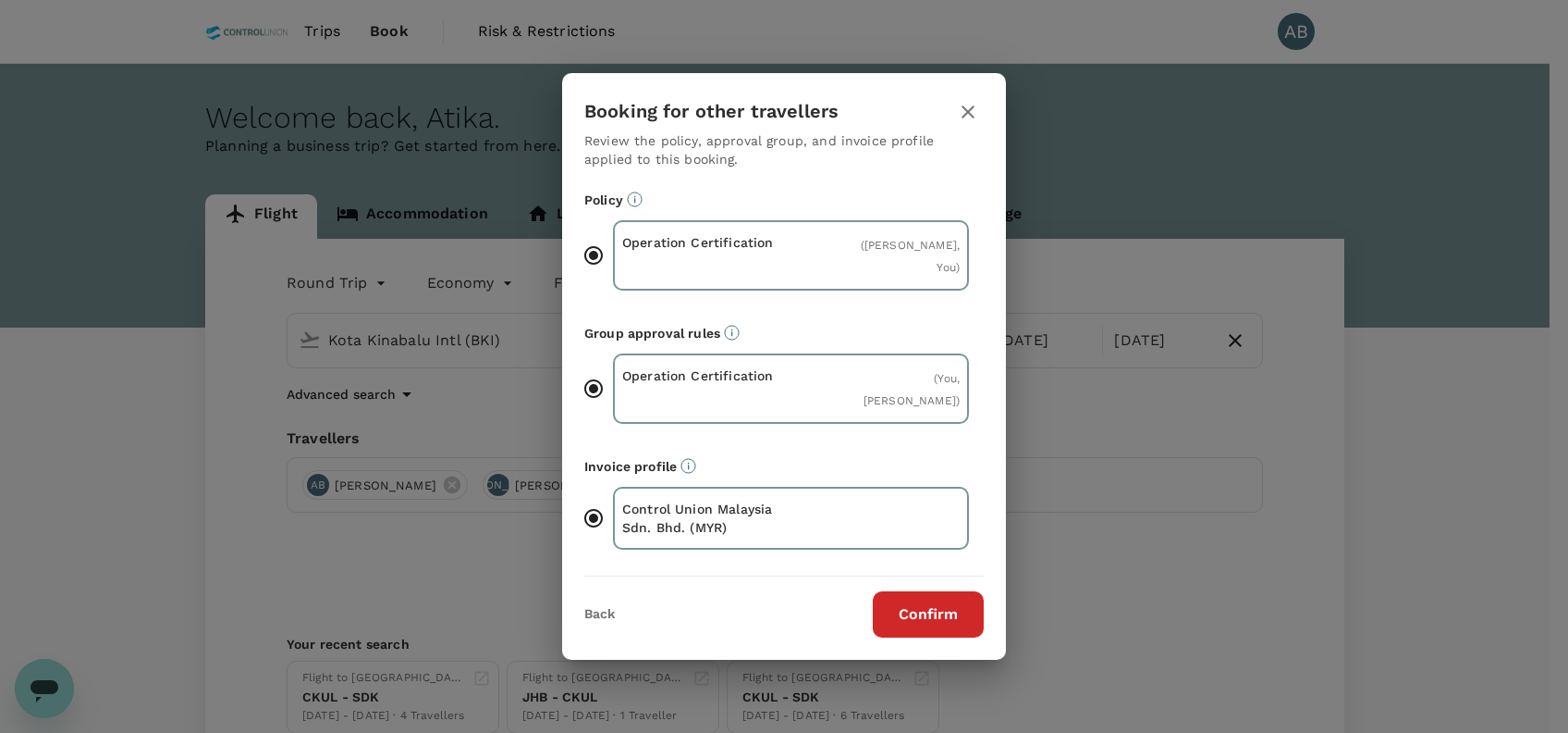
click at [933, 603] on button "Confirm" at bounding box center [928, 614] width 111 height 46
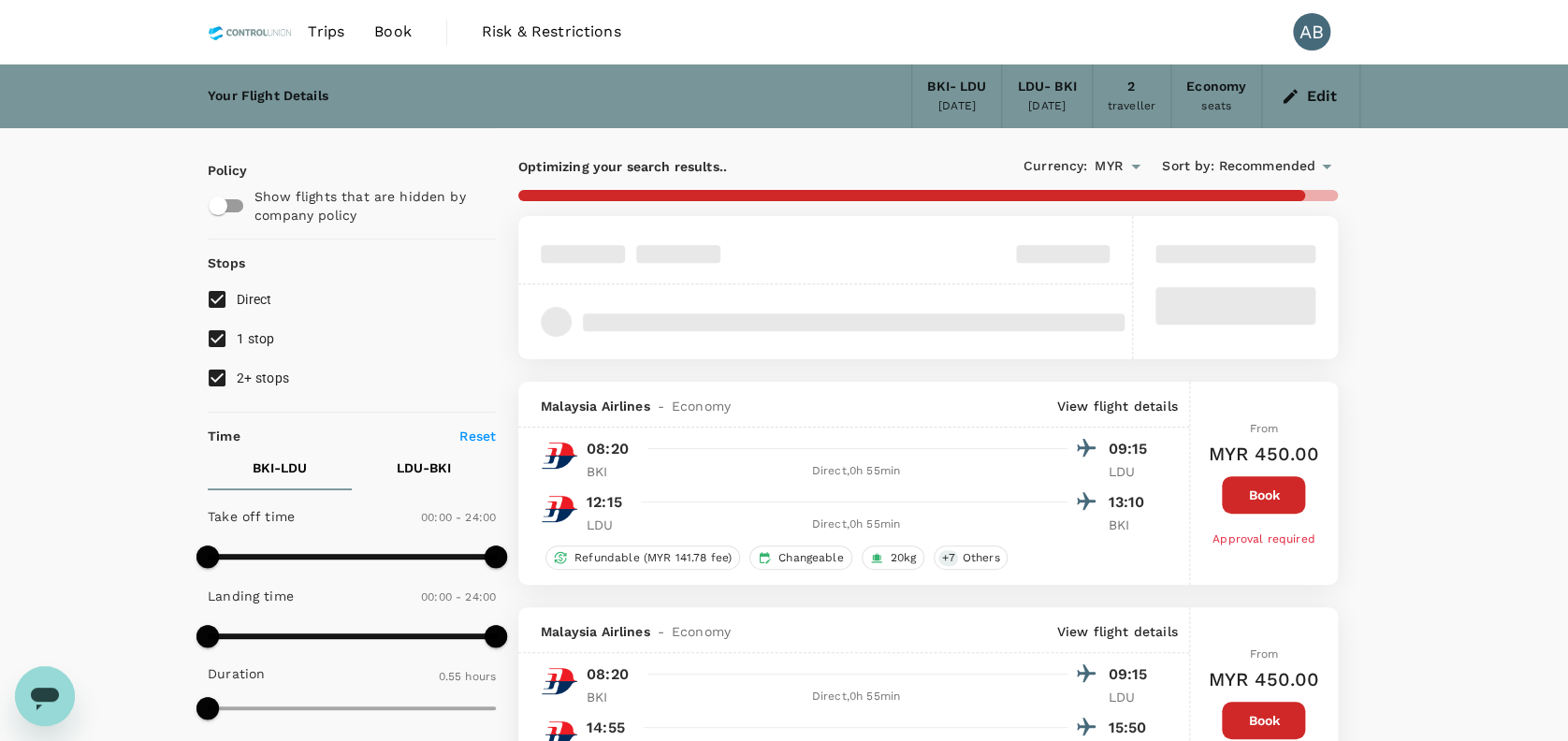
scroll to position [124, 0]
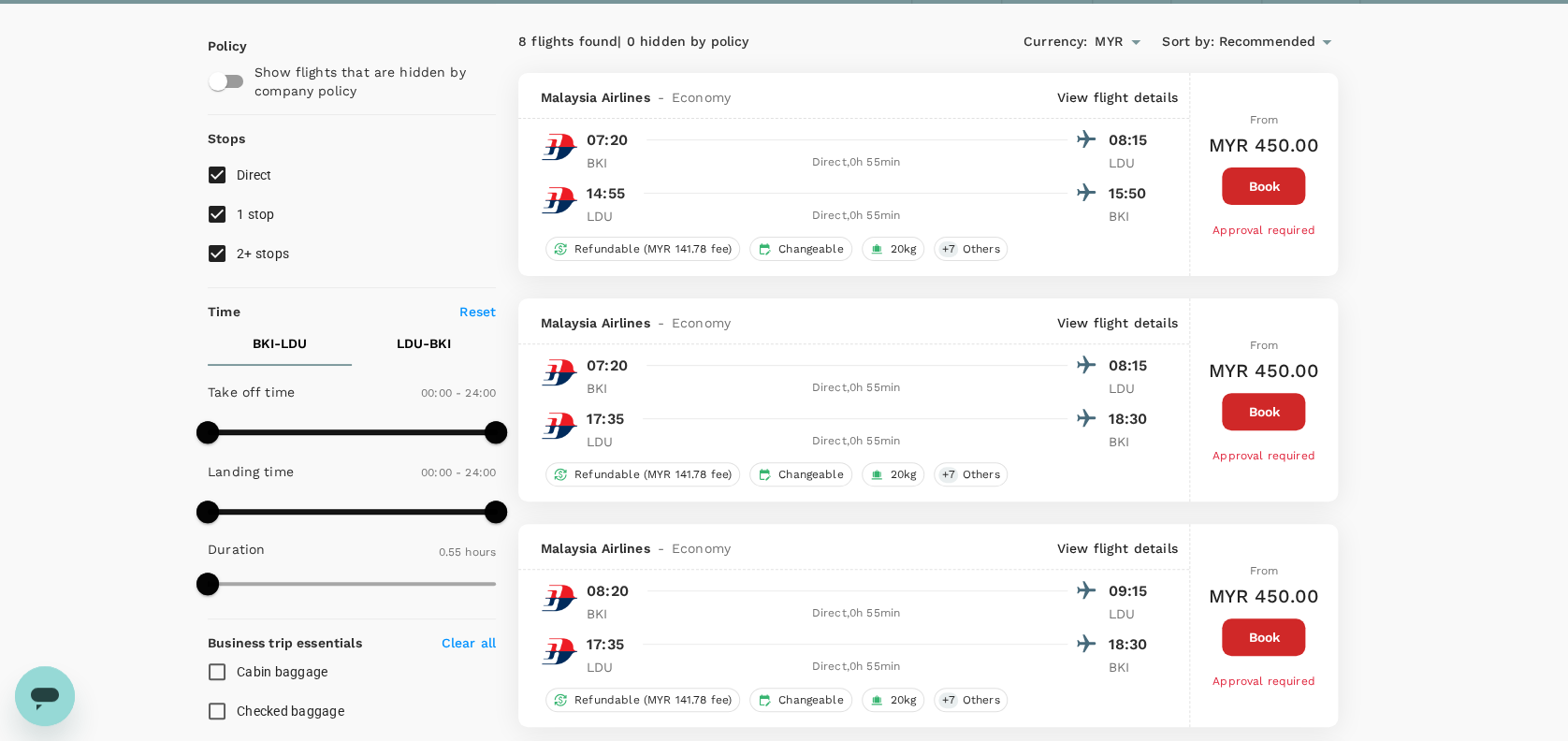
click at [228, 209] on input "1 stop" at bounding box center [216, 213] width 39 height 39
checkbox input "false"
click at [226, 255] on input "2+ stops" at bounding box center [216, 253] width 39 height 39
checkbox input "false"
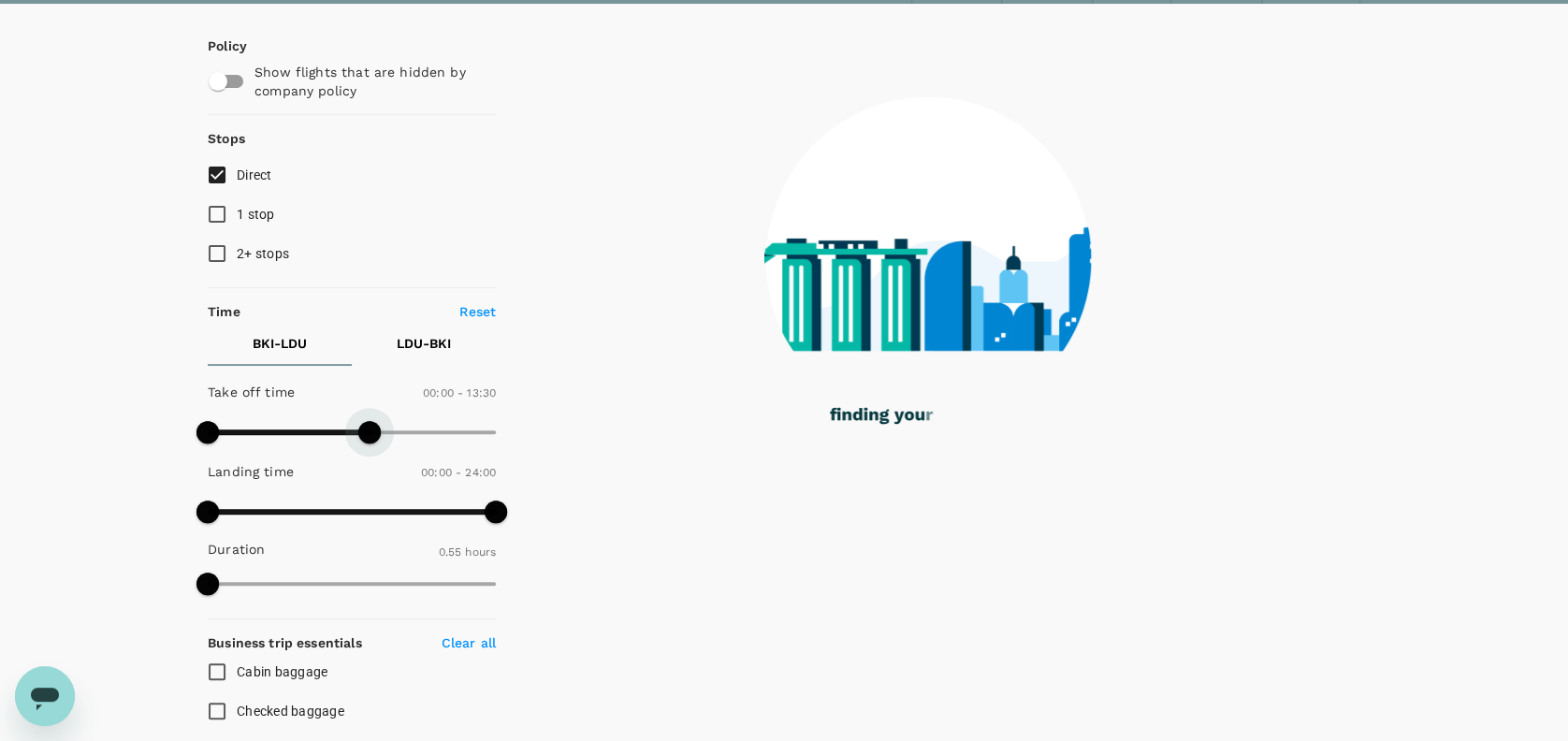
type input "720"
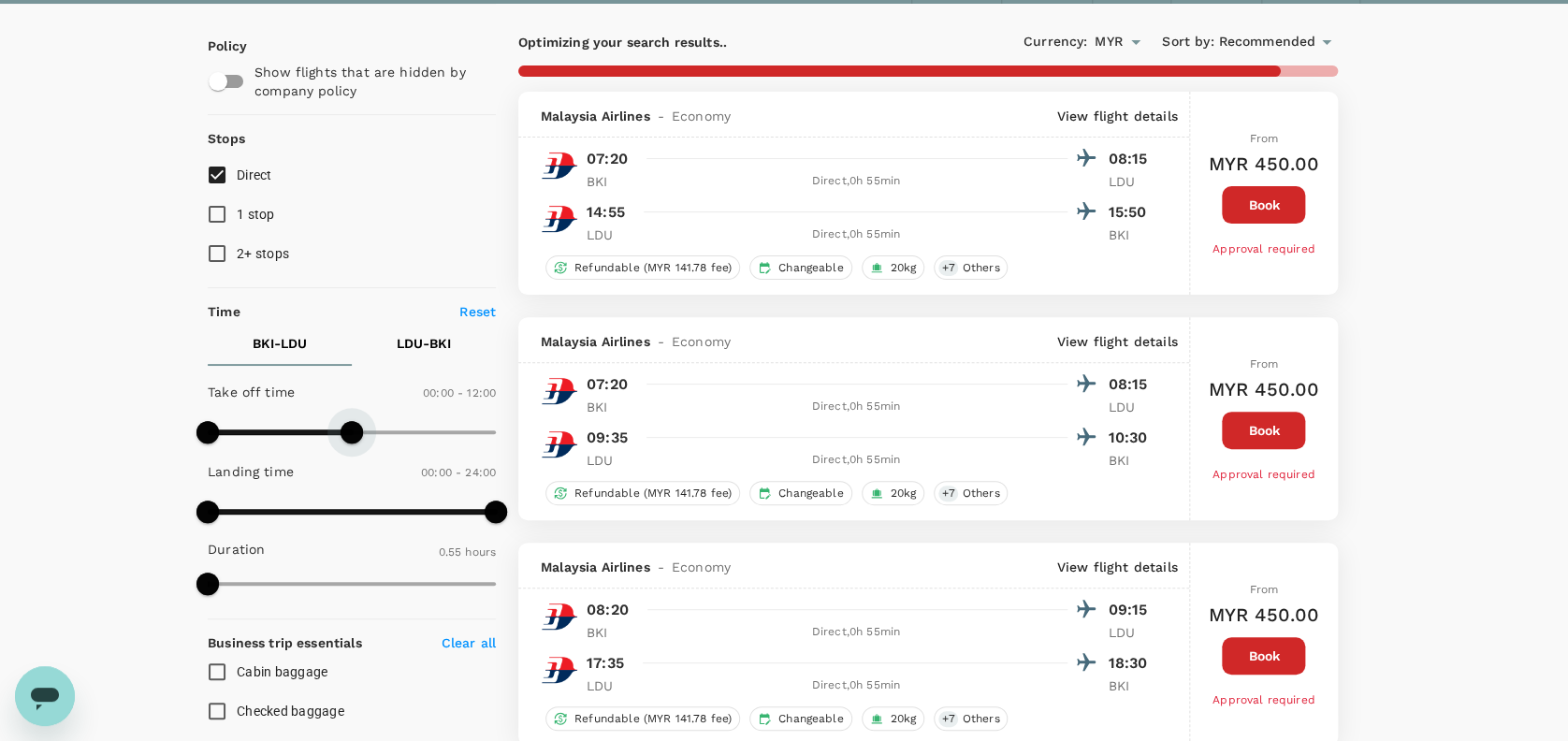
drag, startPoint x: 500, startPoint y: 422, endPoint x: 352, endPoint y: 414, distance: 148.2
click at [352, 420] on span at bounding box center [352, 431] width 23 height 23
drag, startPoint x: 496, startPoint y: 512, endPoint x: 346, endPoint y: 494, distance: 151.1
click at [346, 500] on span at bounding box center [346, 511] width 23 height 23
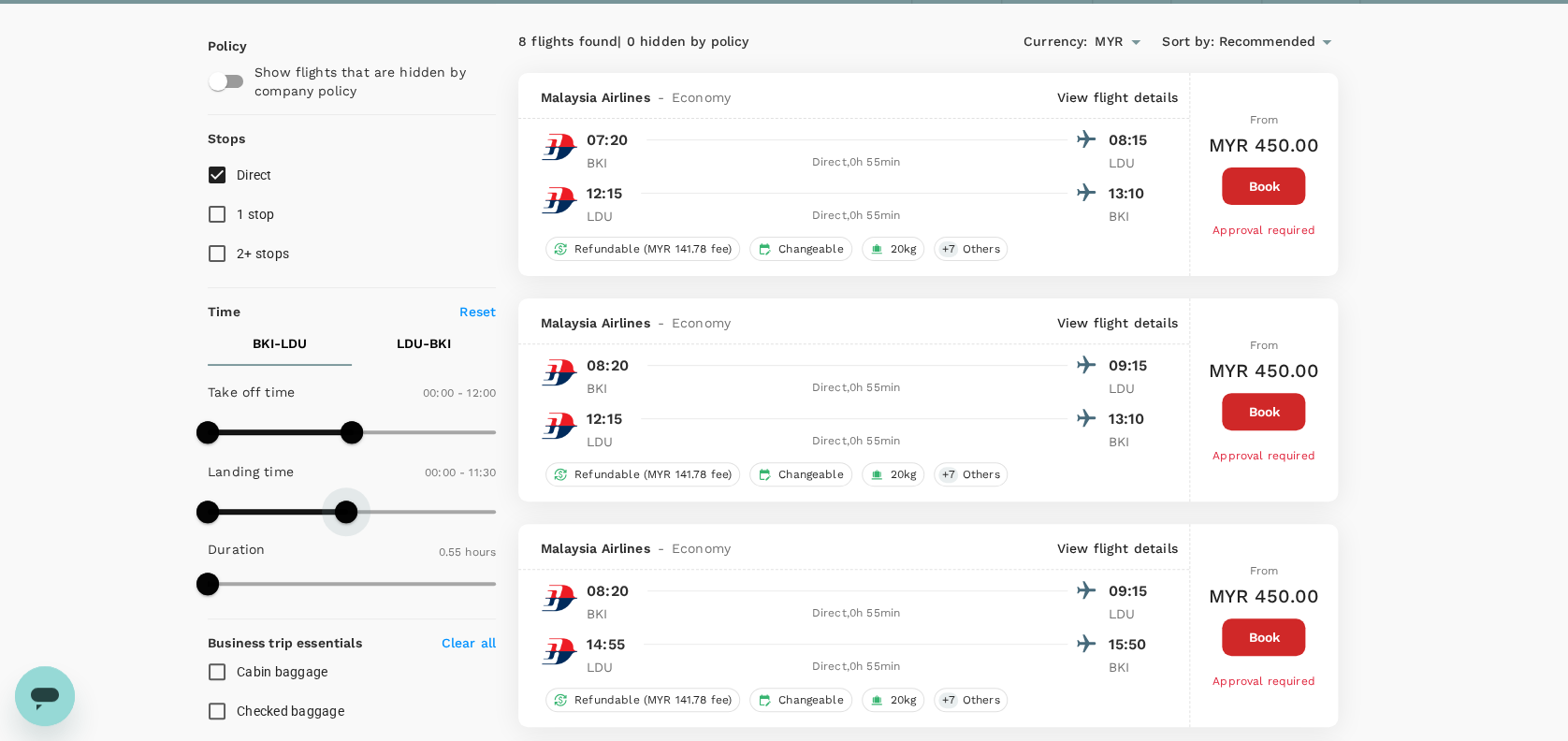
type input "870"
drag, startPoint x: 345, startPoint y: 510, endPoint x: 381, endPoint y: 510, distance: 36.0
click at [381, 510] on span at bounding box center [382, 511] width 23 height 23
type input "480"
drag, startPoint x: 206, startPoint y: 512, endPoint x: 298, endPoint y: 506, distance: 92.2
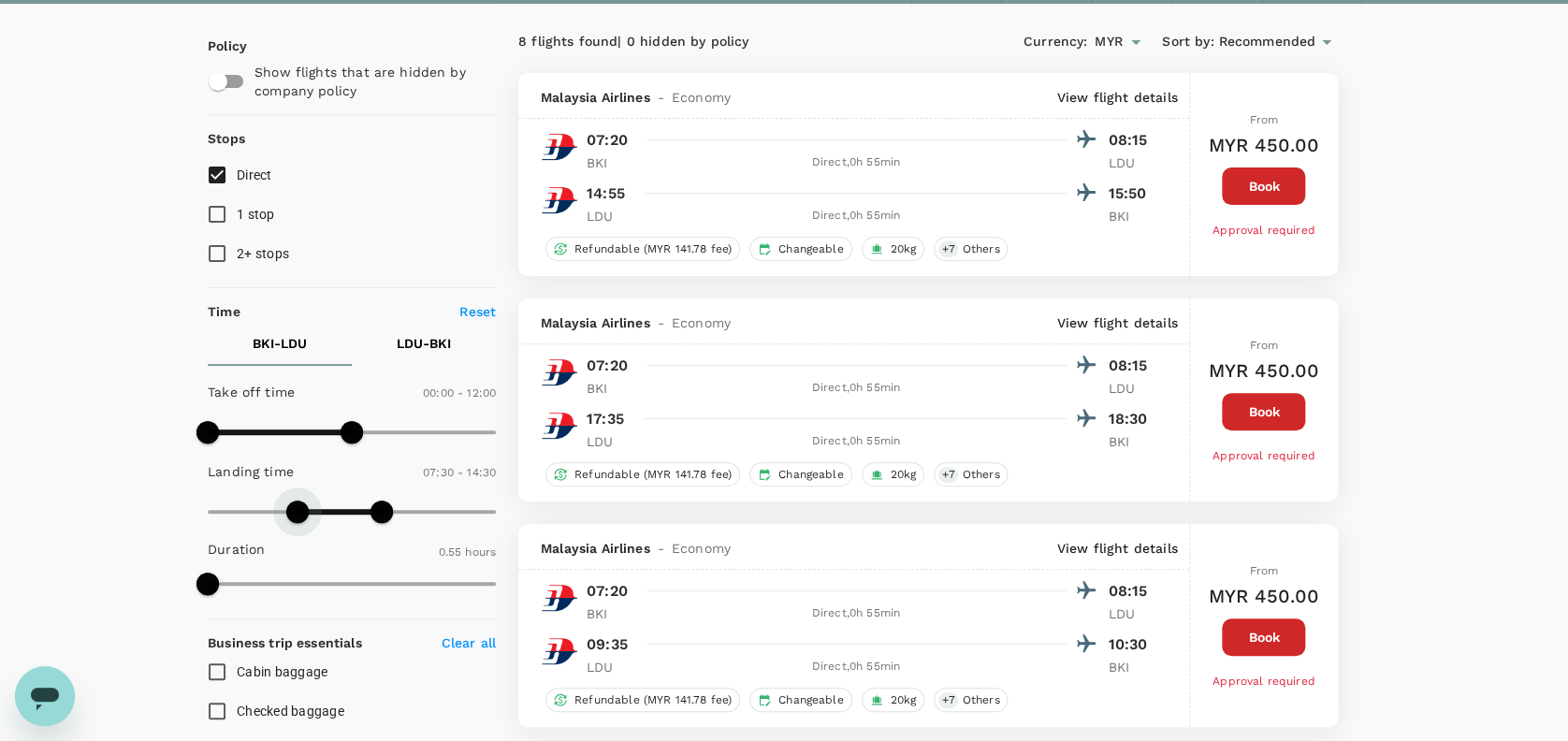
click at [302, 517] on span at bounding box center [297, 511] width 23 height 23
type input "540"
drag, startPoint x: 202, startPoint y: 433, endPoint x: 314, endPoint y: 435, distance: 112.0
click at [314, 435] on span at bounding box center [316, 431] width 23 height 23
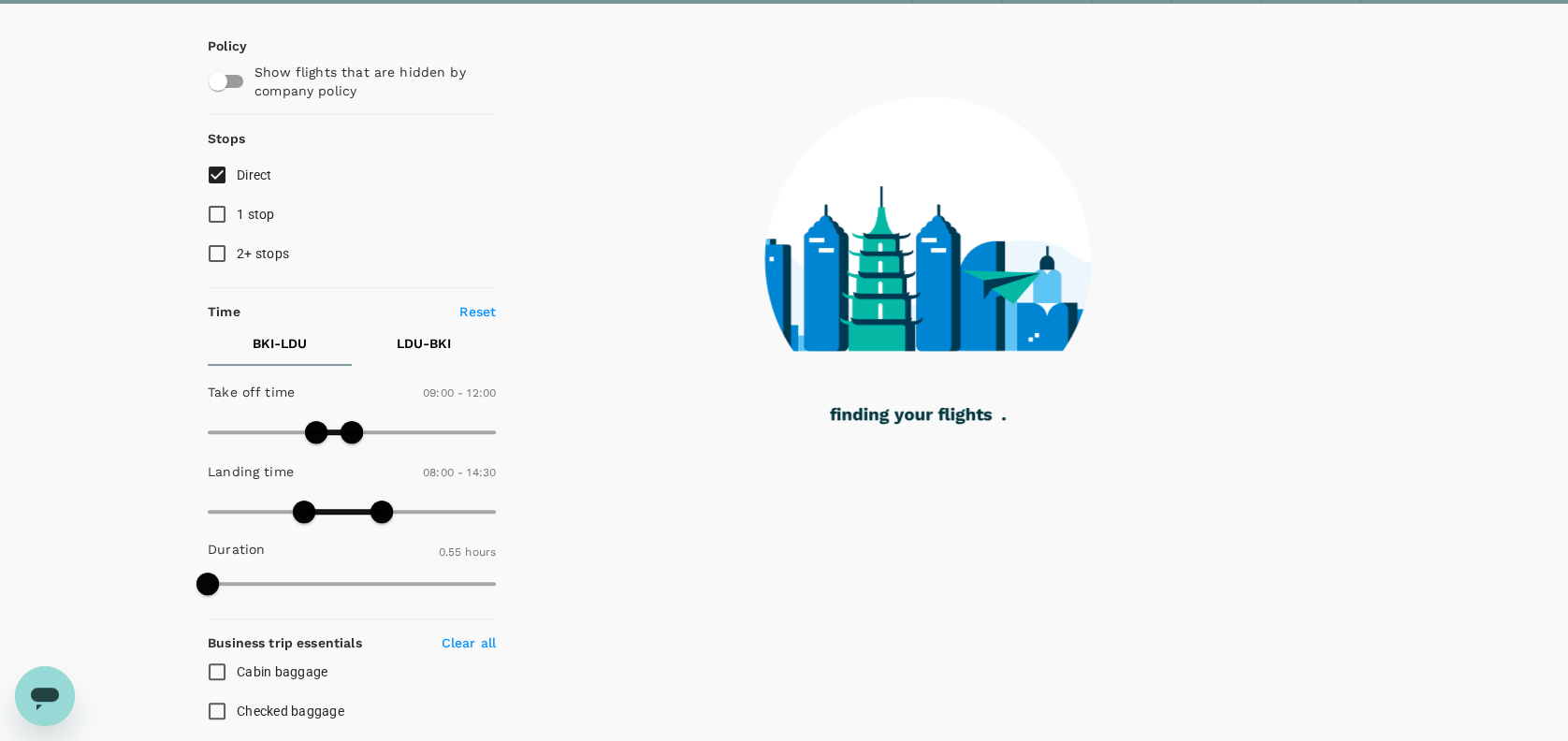
click at [451, 334] on button "LDU - BKI" at bounding box center [423, 343] width 144 height 45
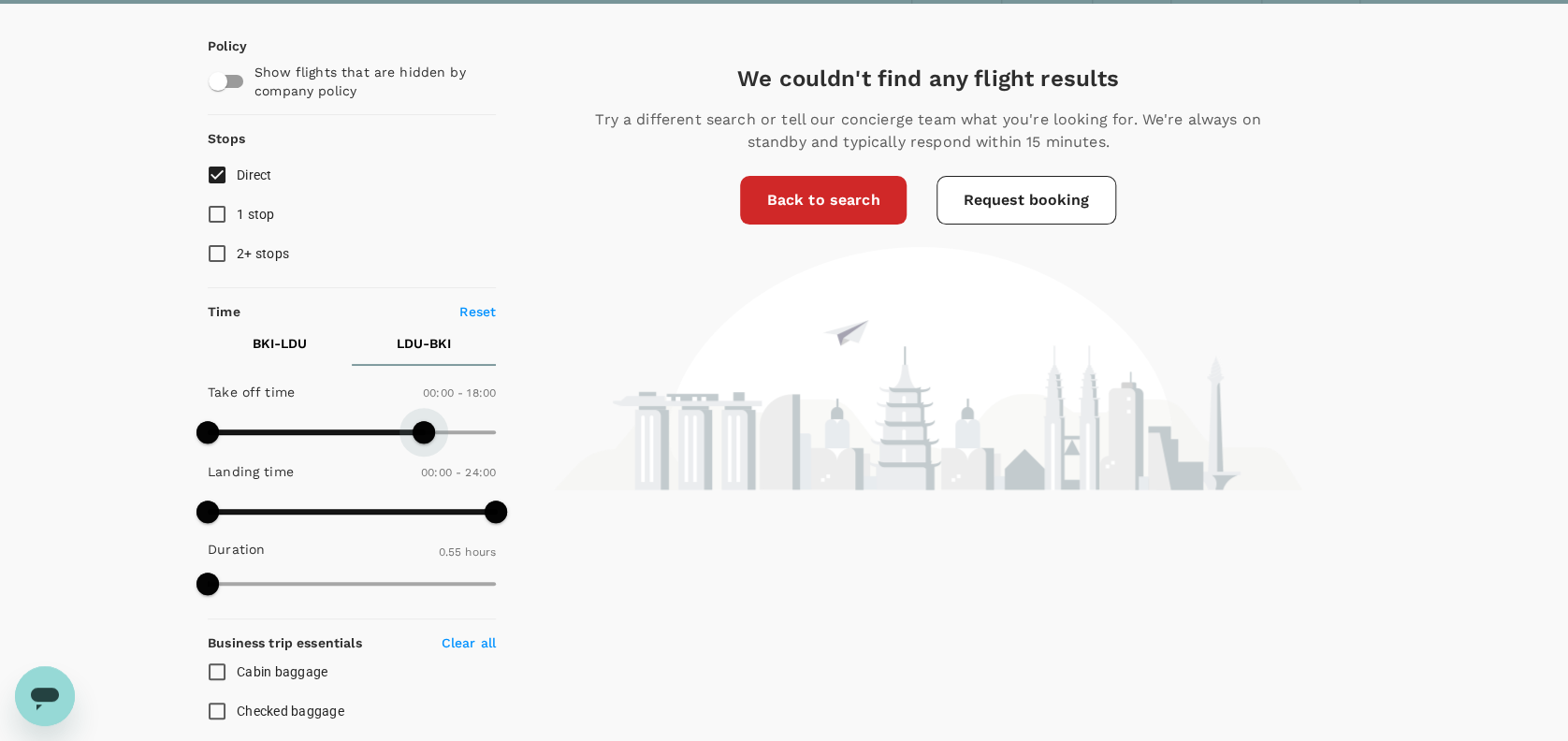
drag, startPoint x: 492, startPoint y: 427, endPoint x: 314, endPoint y: 419, distance: 178.2
click at [412, 427] on span at bounding box center [423, 431] width 23 height 23
type input "1020"
type input "720"
drag, startPoint x: 193, startPoint y: 420, endPoint x: 351, endPoint y: 423, distance: 158.0
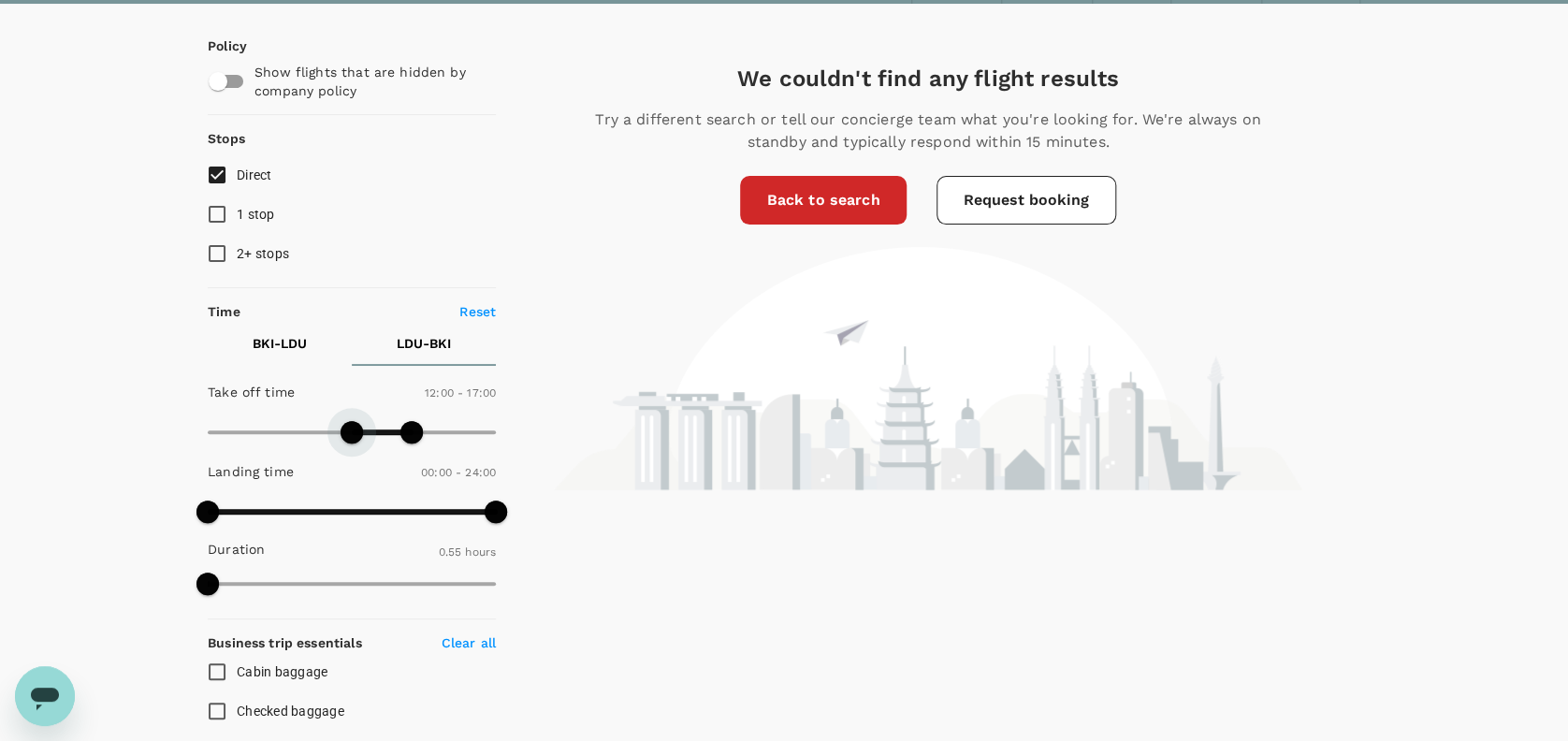
click at [351, 423] on span at bounding box center [352, 431] width 23 height 23
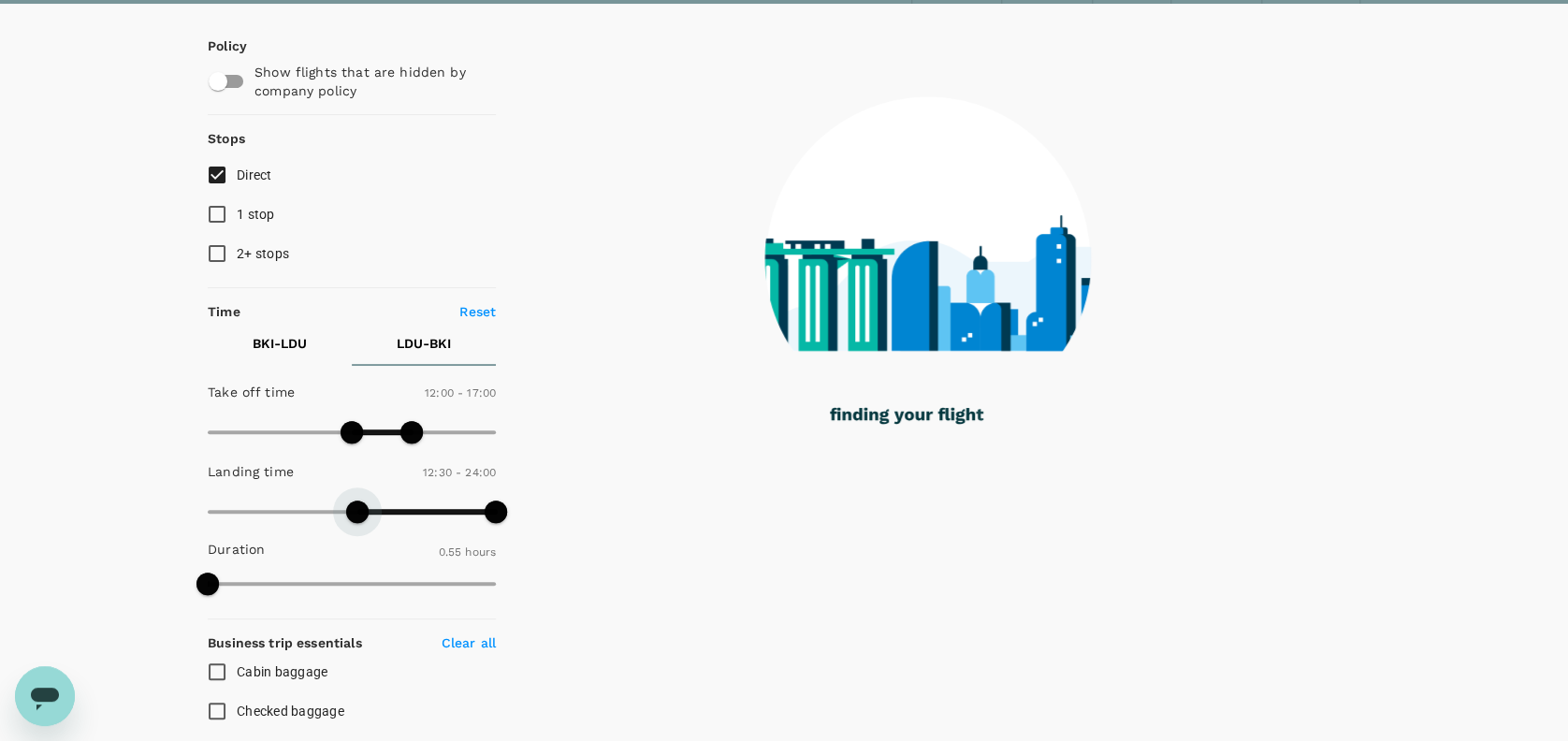
type input "810"
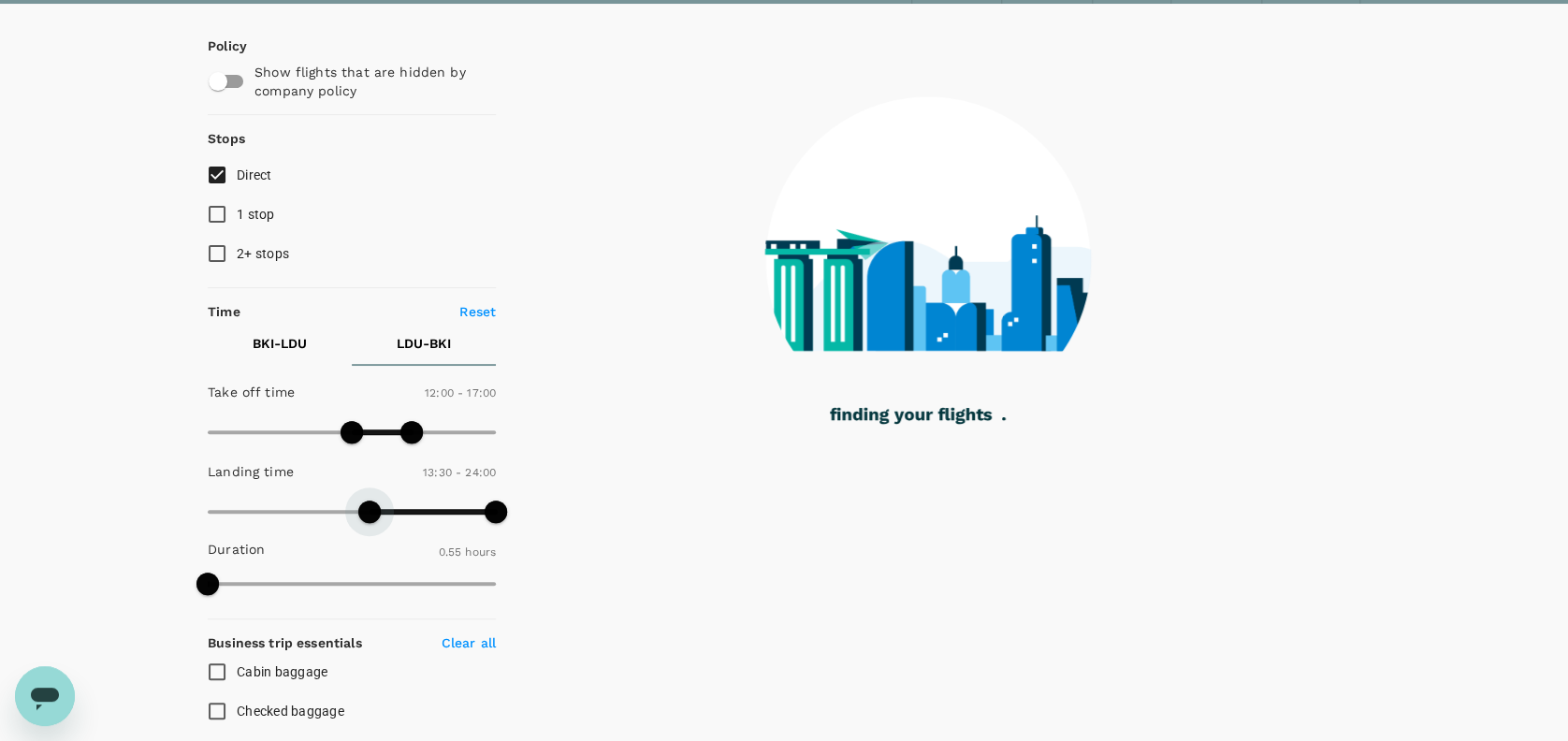
drag, startPoint x: 212, startPoint y: 507, endPoint x: 372, endPoint y: 502, distance: 160.1
click at [372, 502] on span at bounding box center [370, 511] width 23 height 23
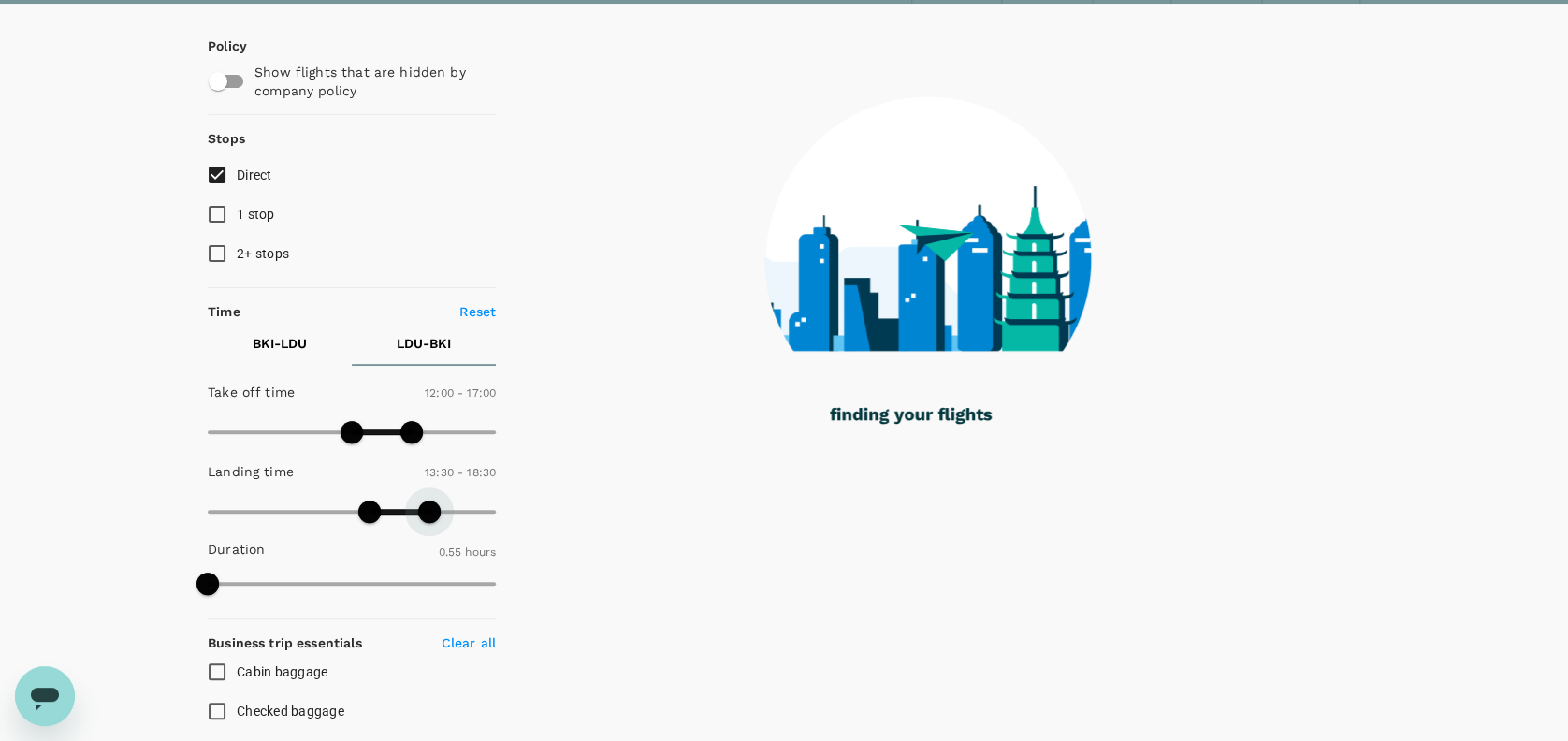
type input "1140"
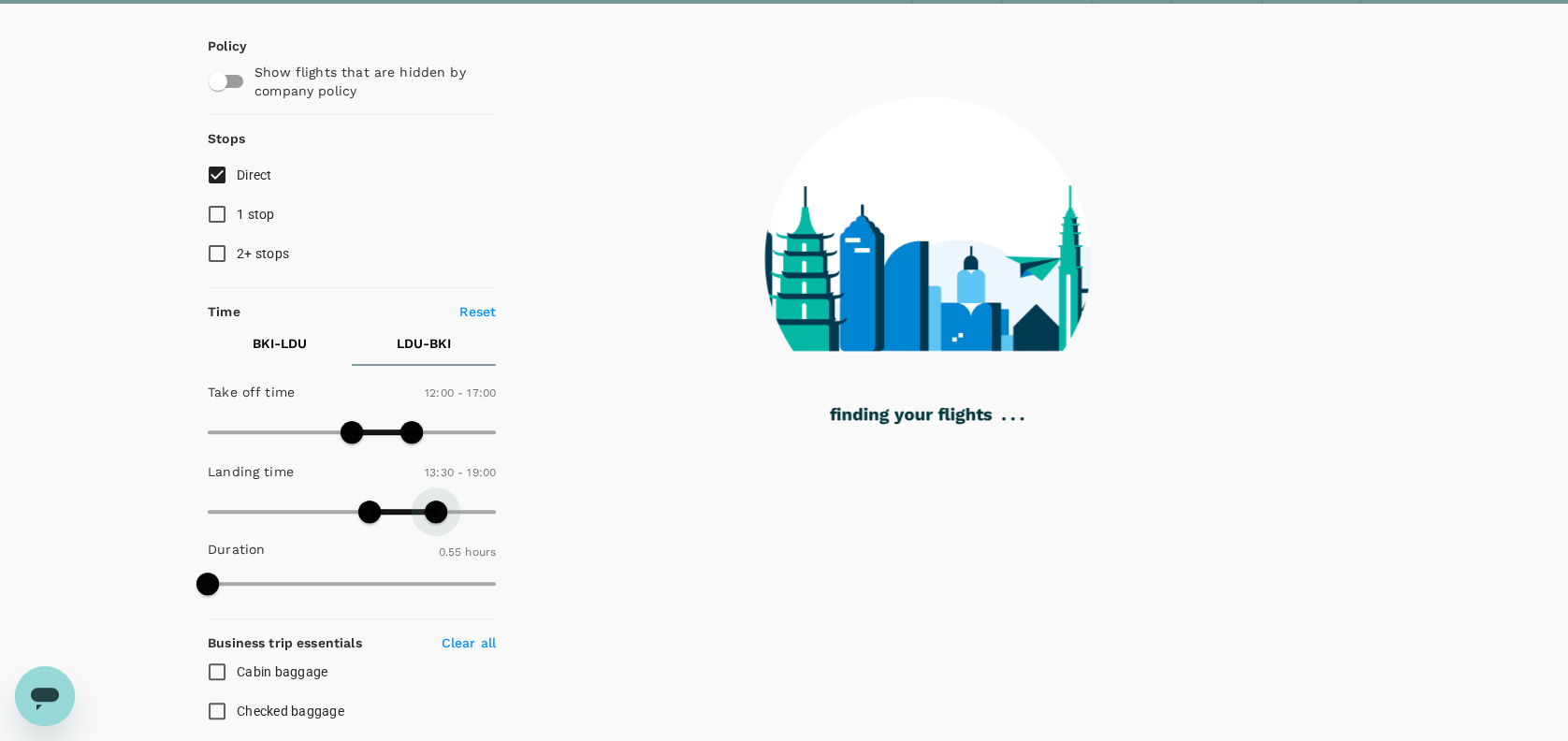
drag, startPoint x: 494, startPoint y: 510, endPoint x: 436, endPoint y: 510, distance: 58.0
click at [436, 510] on span at bounding box center [435, 511] width 23 height 23
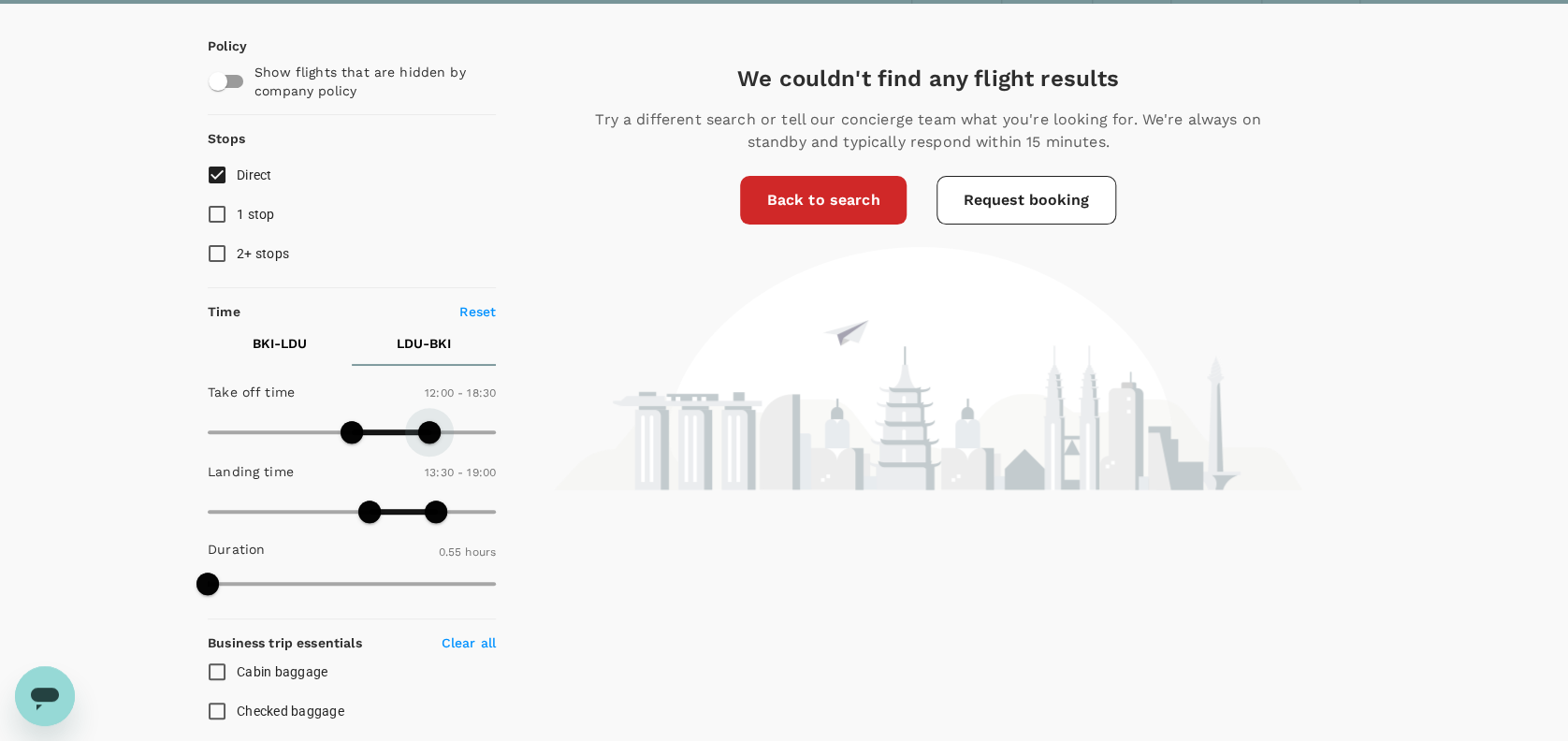
type input "1440"
drag, startPoint x: 405, startPoint y: 427, endPoint x: 456, endPoint y: 509, distance: 96.6
click at [507, 438] on span at bounding box center [495, 431] width 23 height 23
type input "1440"
drag, startPoint x: 435, startPoint y: 504, endPoint x: 533, endPoint y: 511, distance: 98.2
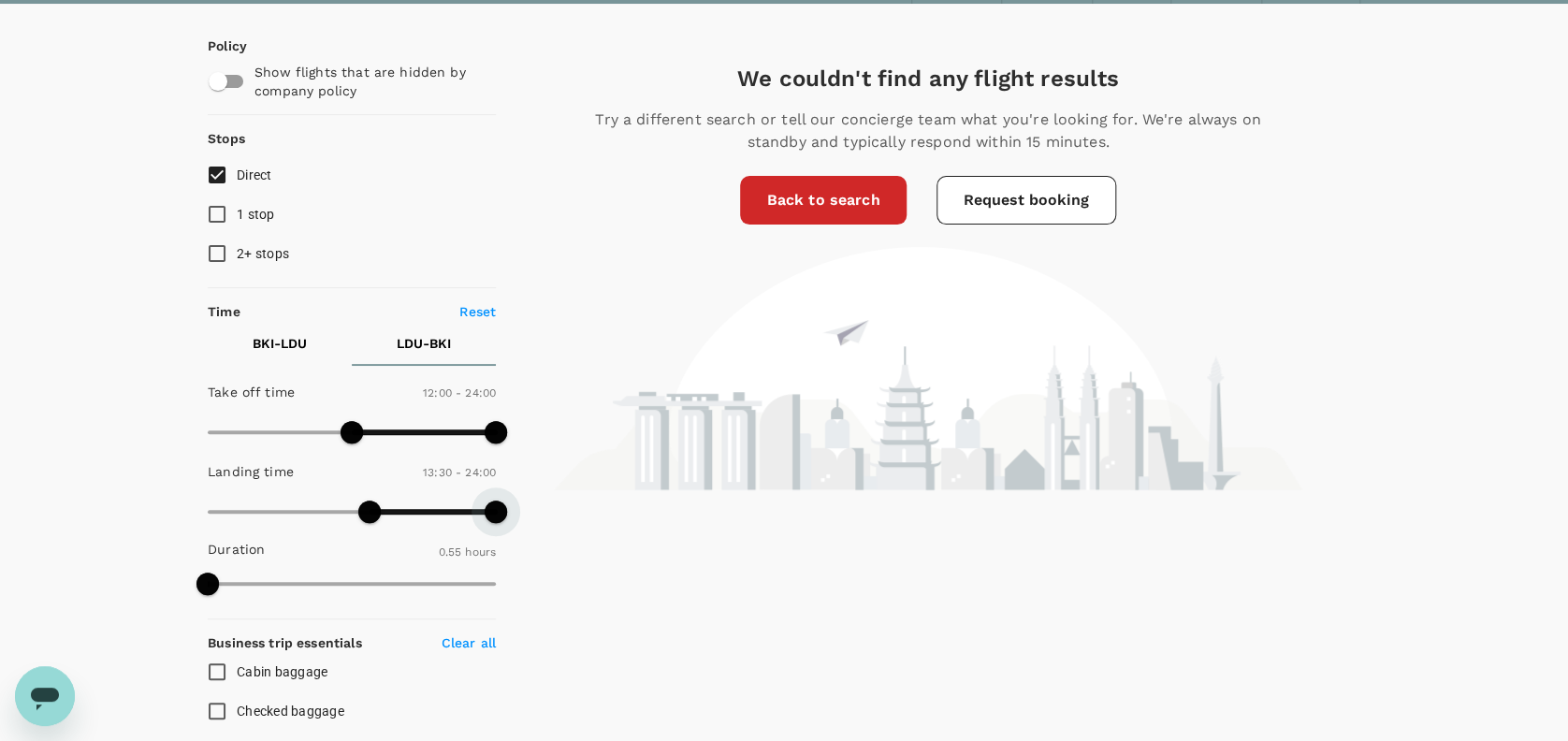
click at [530, 511] on div "Policy Show flights that are hidden by company policy Stops Direct 1 stop 2+ st…" at bounding box center [783, 593] width 1153 height 1178
type input "630"
drag, startPoint x: 346, startPoint y: 501, endPoint x: 332, endPoint y: 491, distance: 17.2
click at [333, 500] on span at bounding box center [340, 511] width 23 height 23
type input "540"
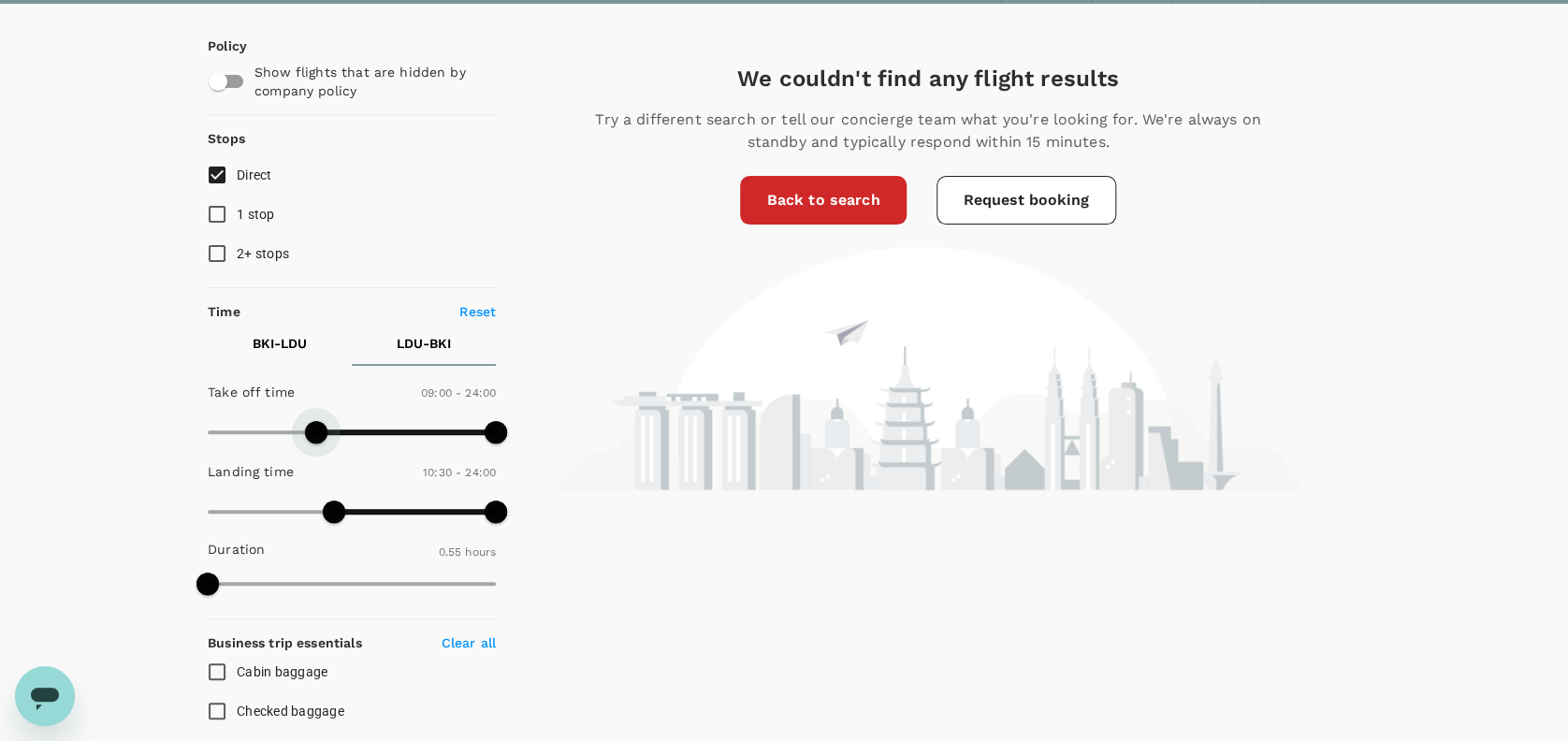
drag, startPoint x: 357, startPoint y: 429, endPoint x: 314, endPoint y: 426, distance: 43.1
click at [314, 426] on span at bounding box center [316, 431] width 23 height 23
click at [305, 334] on p "BKI - LDU" at bounding box center [279, 343] width 54 height 19
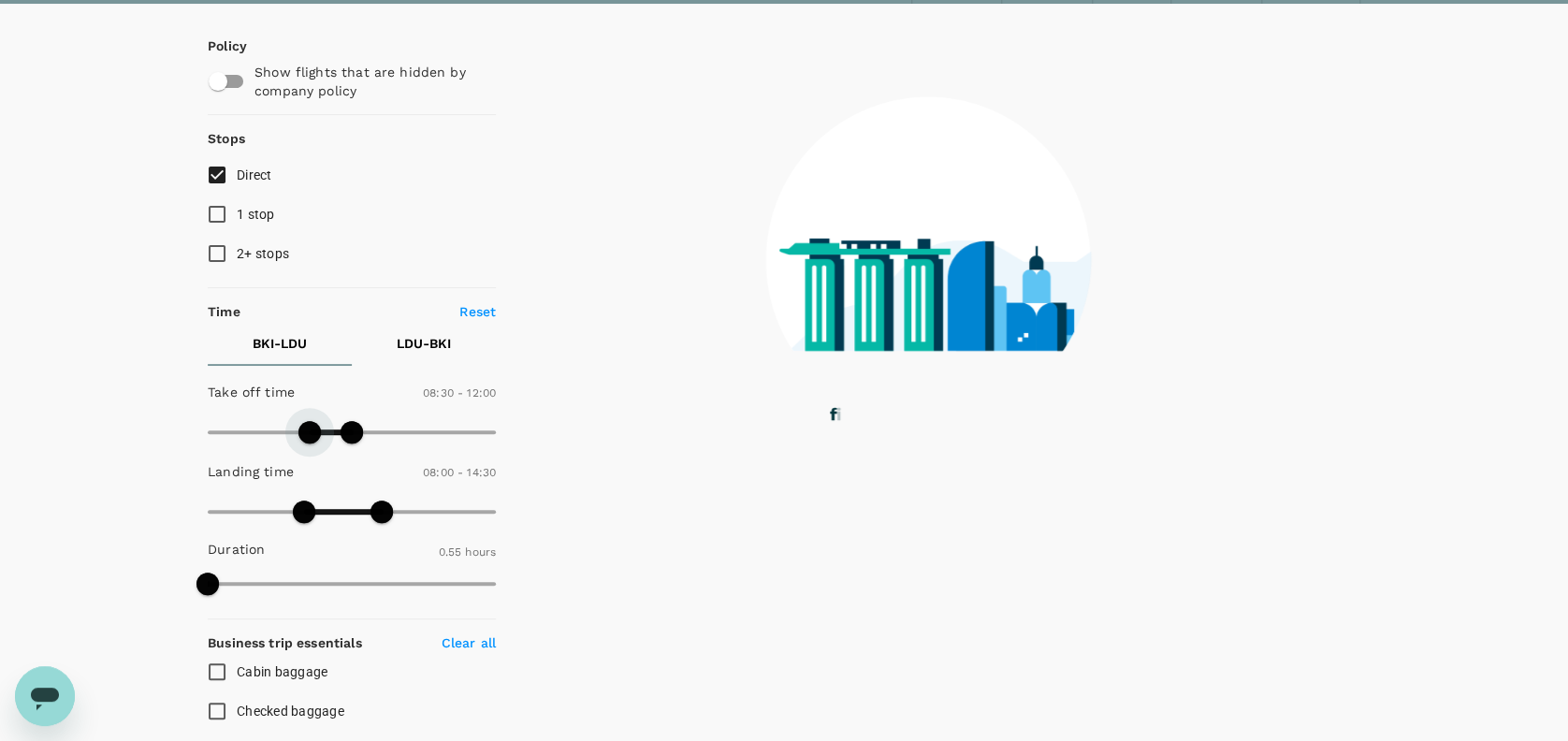
type input "270"
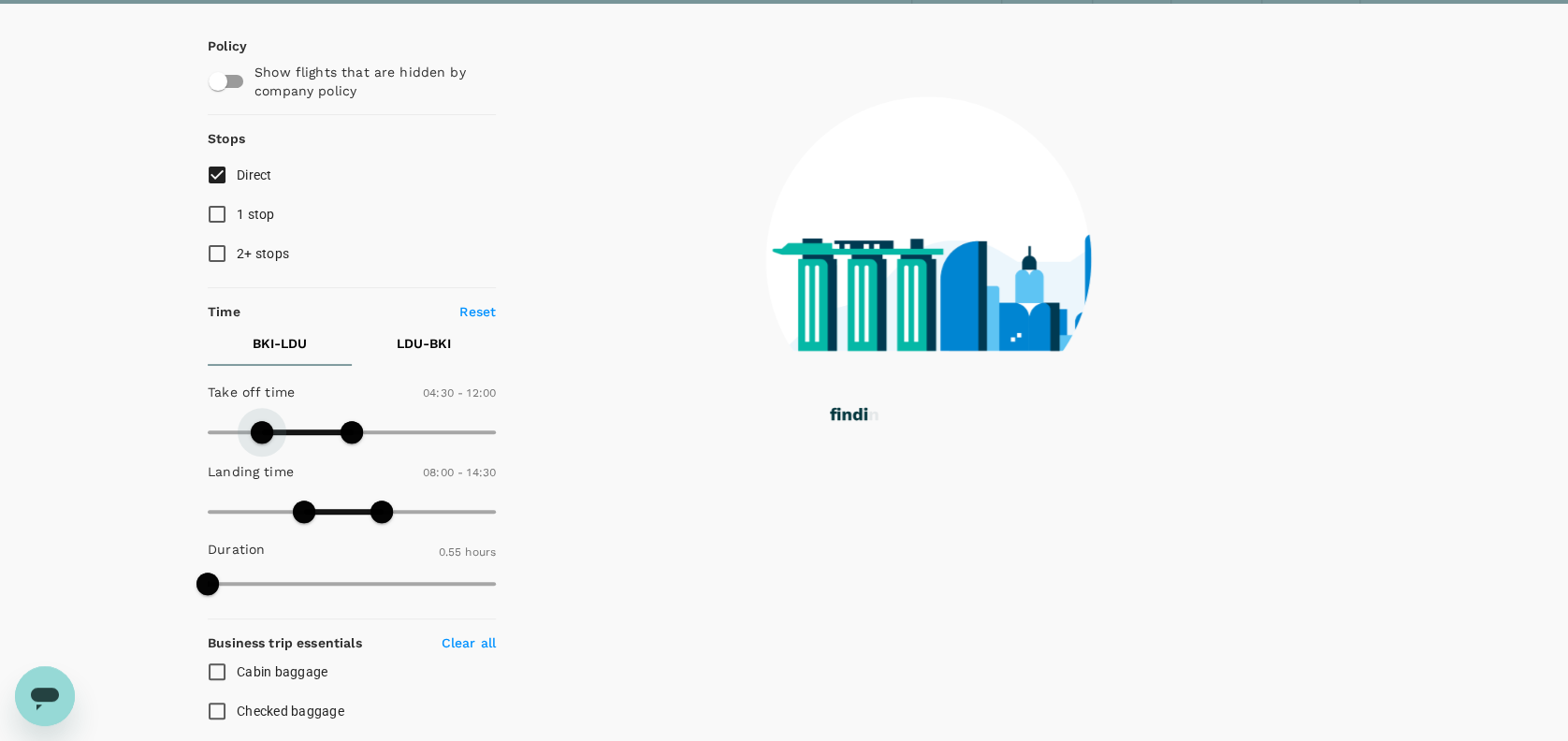
drag, startPoint x: 320, startPoint y: 420, endPoint x: 259, endPoint y: 416, distance: 61.1
click at [259, 420] on span at bounding box center [262, 431] width 23 height 23
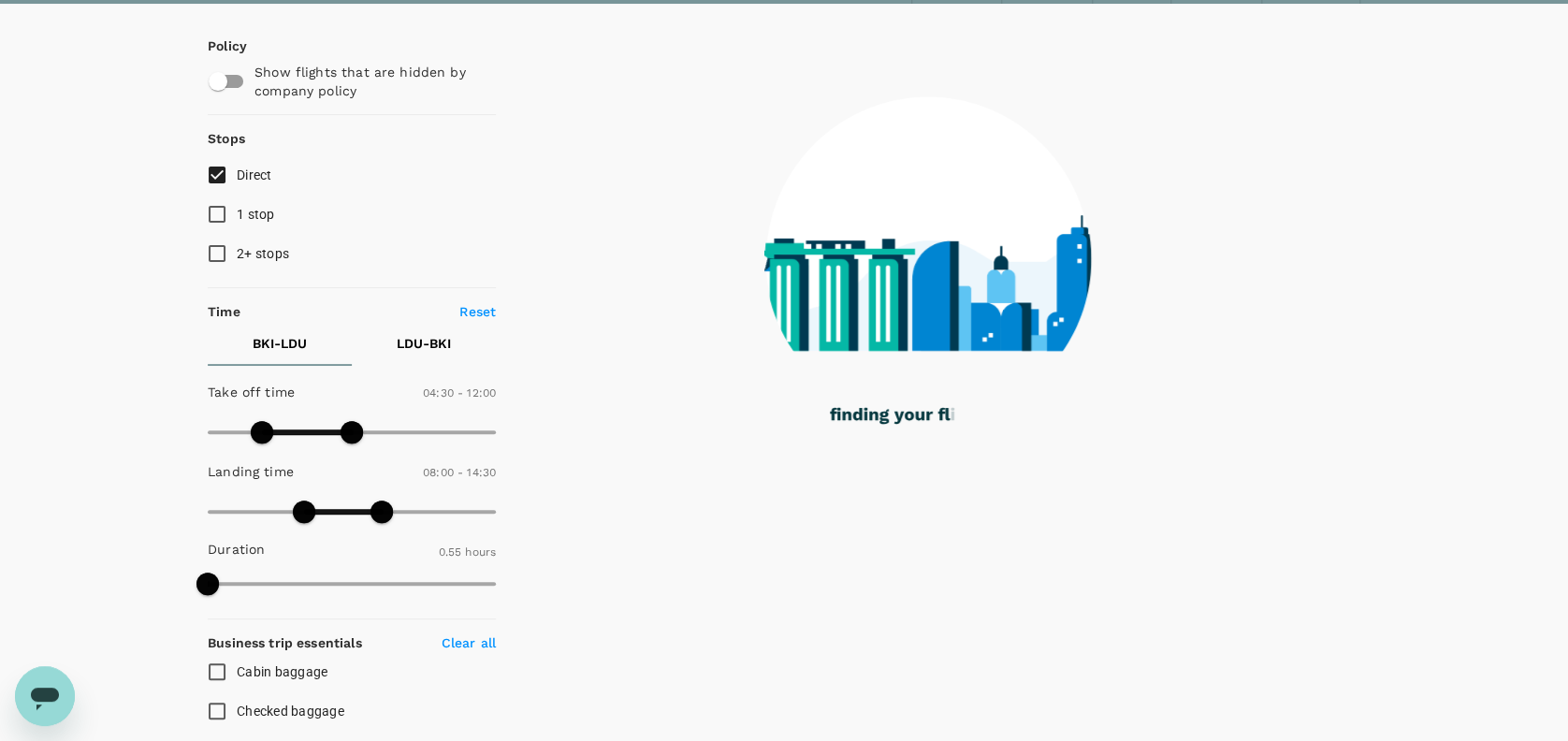
type input "330"
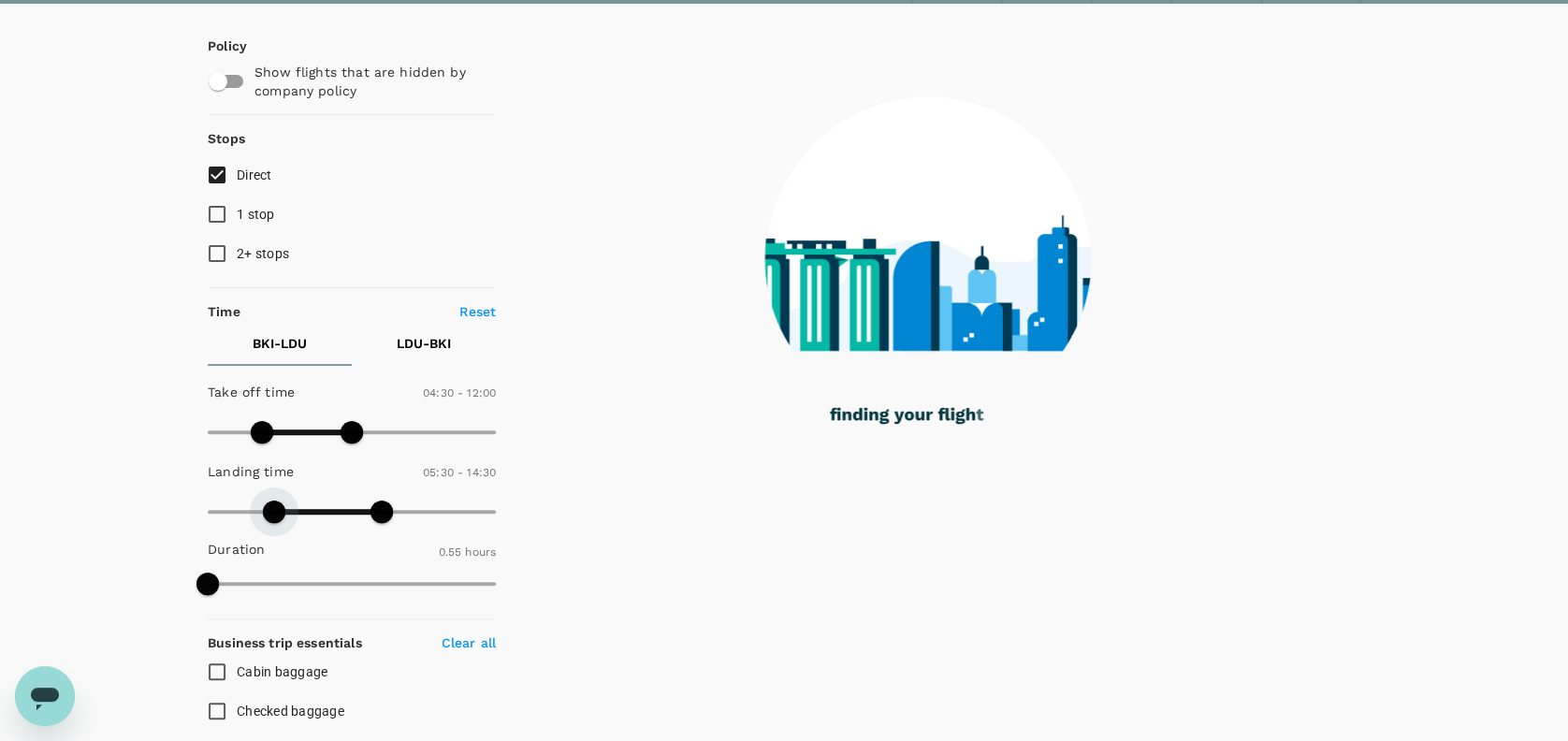
click at [274, 504] on span at bounding box center [274, 511] width 23 height 23
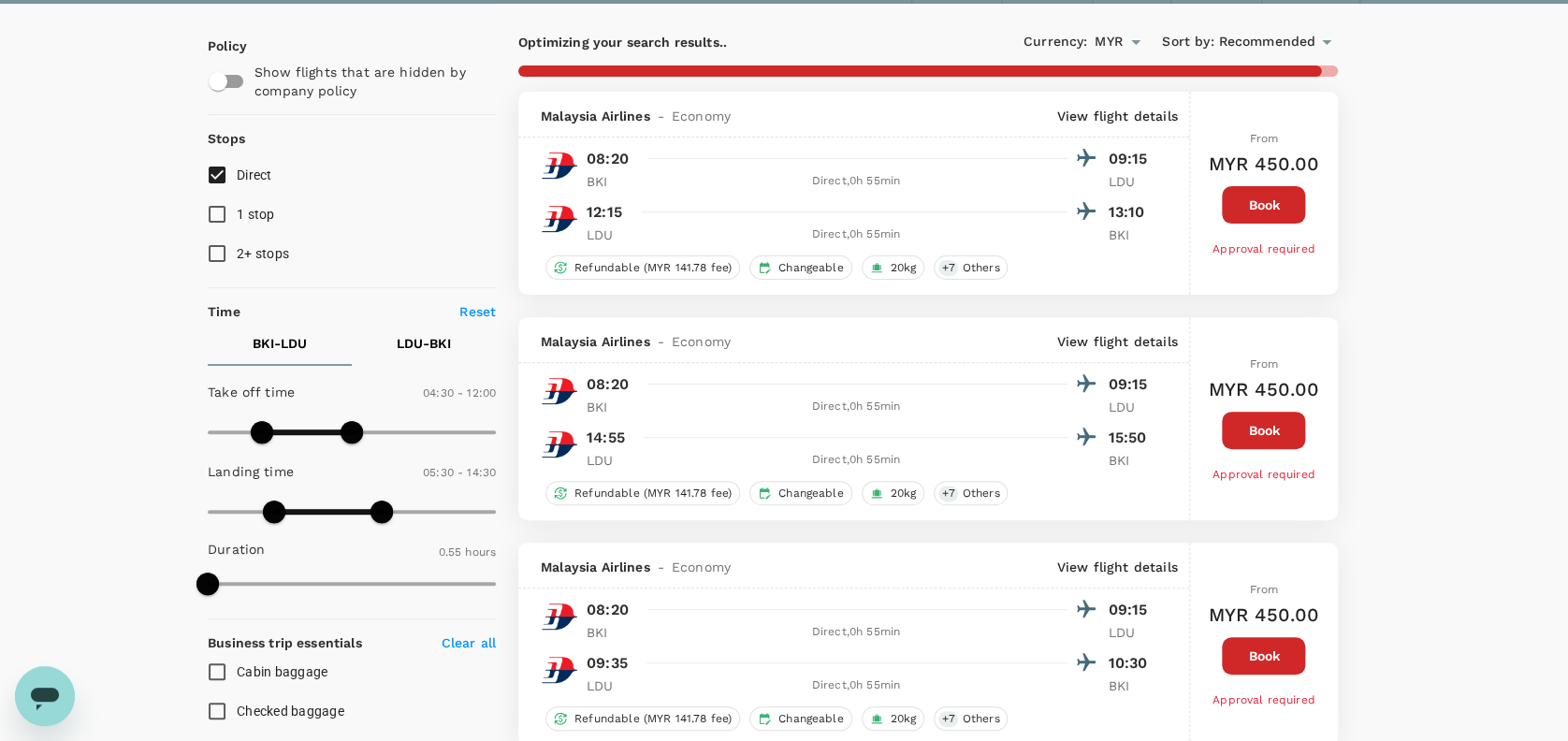
click at [226, 665] on input "Cabin baggage" at bounding box center [216, 670] width 39 height 39
checkbox input "true"
drag, startPoint x: 206, startPoint y: 703, endPoint x: 222, endPoint y: 691, distance: 20.0
click at [207, 703] on input "Checked baggage" at bounding box center [216, 710] width 39 height 39
checkbox input "true"
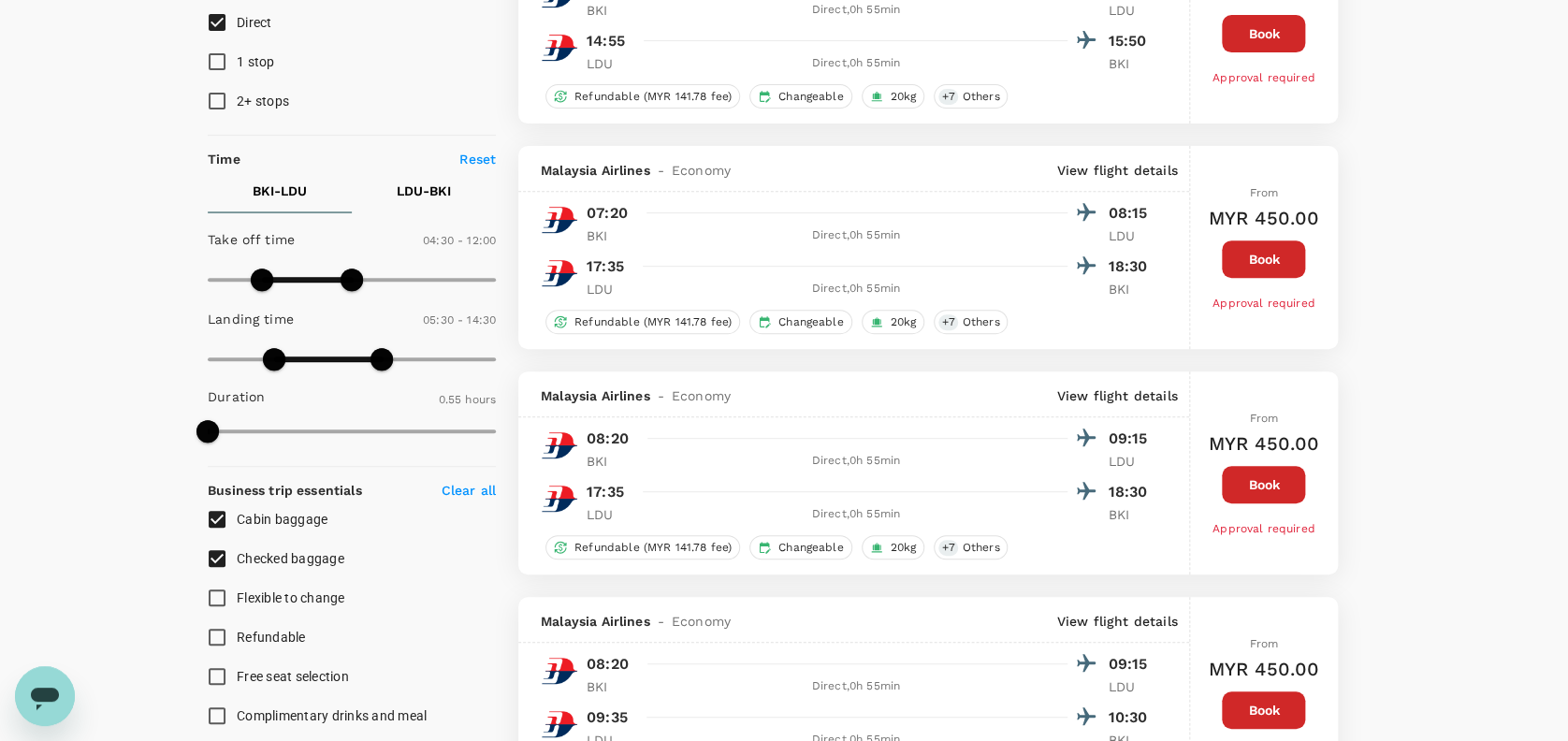
scroll to position [249, 0]
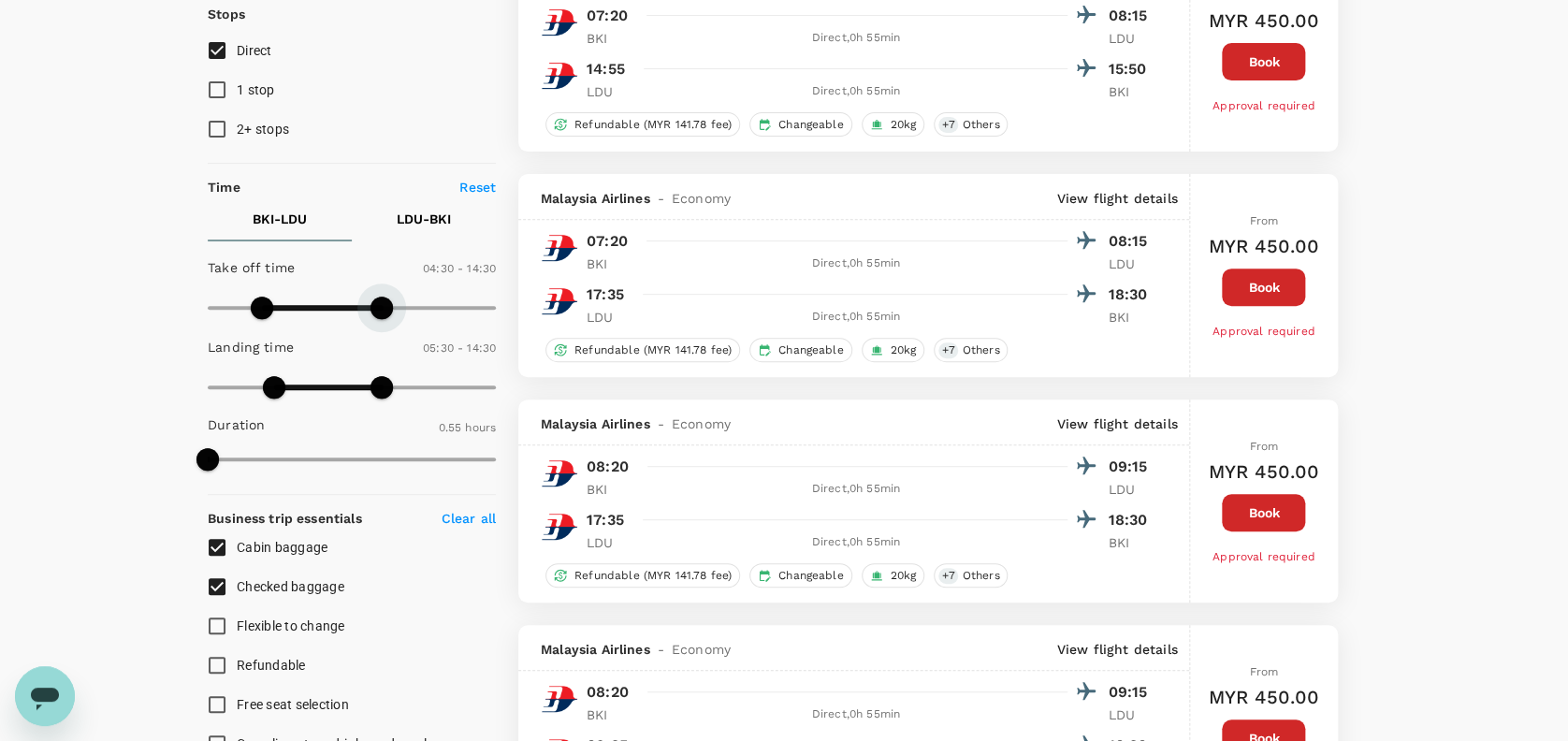
drag, startPoint x: 373, startPoint y: 306, endPoint x: 386, endPoint y: 310, distance: 13.6
click at [386, 310] on span at bounding box center [382, 308] width 23 height 23
type input "900"
type input "450"
drag, startPoint x: 264, startPoint y: 300, endPoint x: 299, endPoint y: 302, distance: 35.1
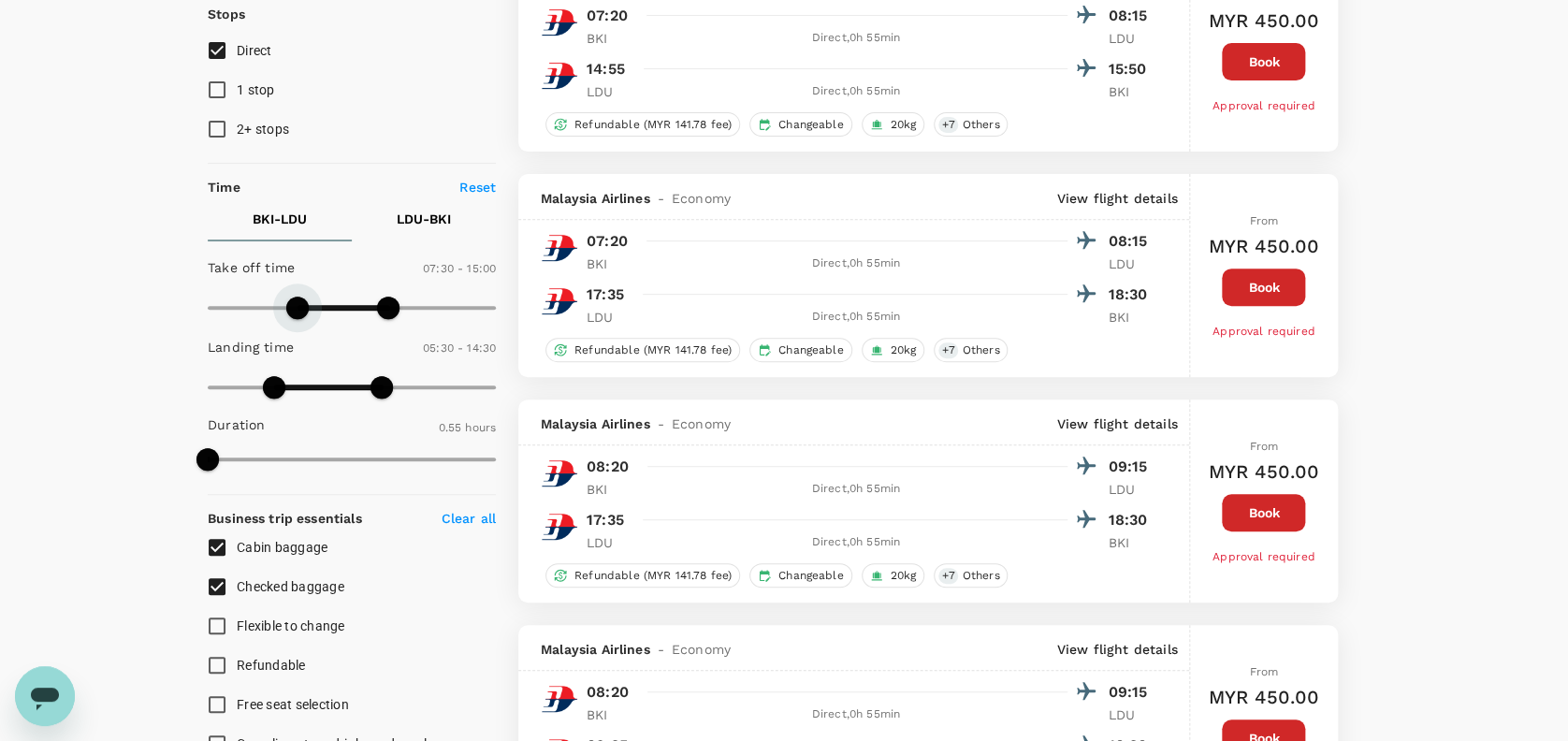
click at [299, 302] on span at bounding box center [297, 308] width 23 height 23
type input "450"
drag, startPoint x: 266, startPoint y: 387, endPoint x: 341, endPoint y: 384, distance: 75.1
click at [299, 378] on span at bounding box center [297, 386] width 23 height 23
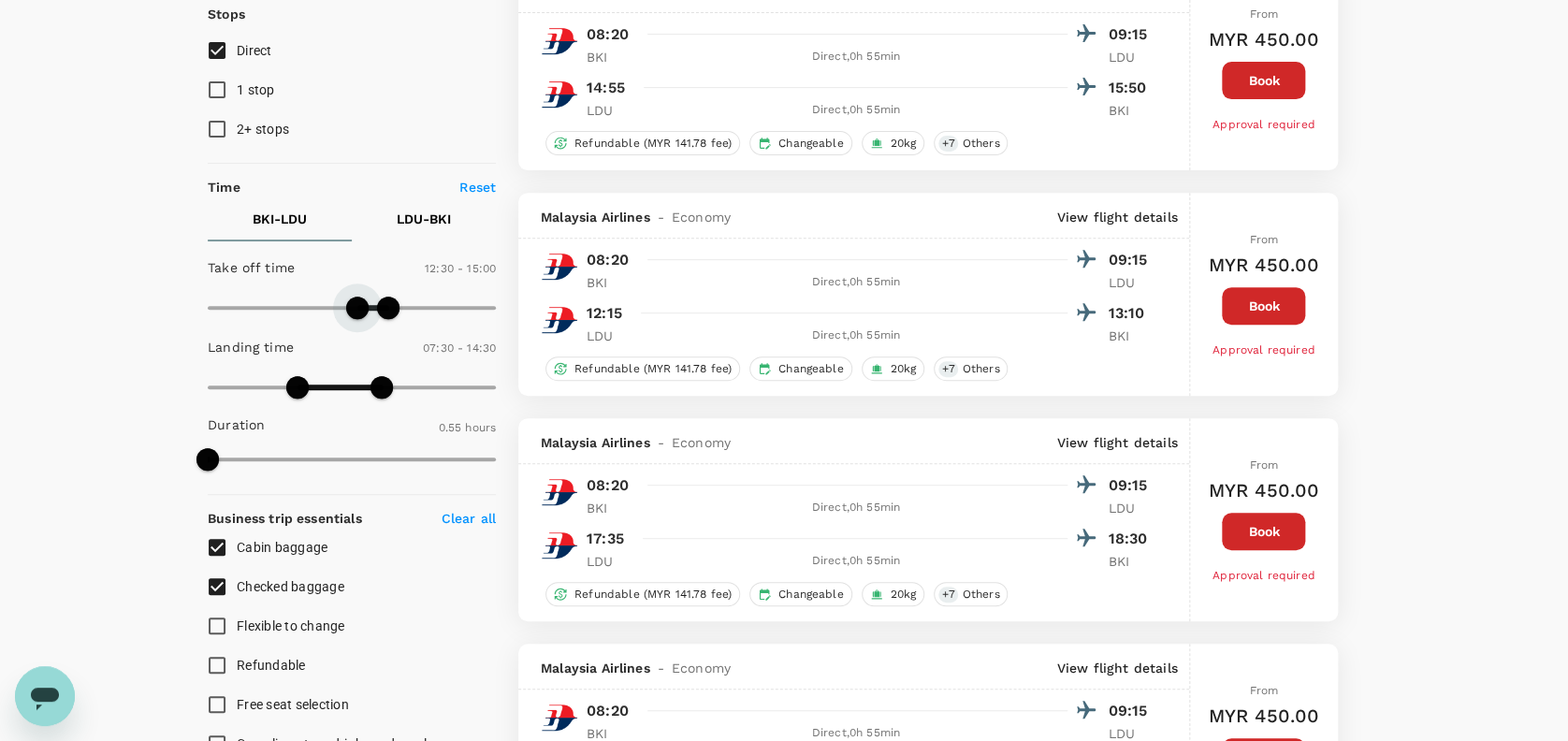
type input "690"
drag, startPoint x: 298, startPoint y: 307, endPoint x: 344, endPoint y: 300, distance: 46.5
click at [344, 300] on span at bounding box center [346, 308] width 23 height 23
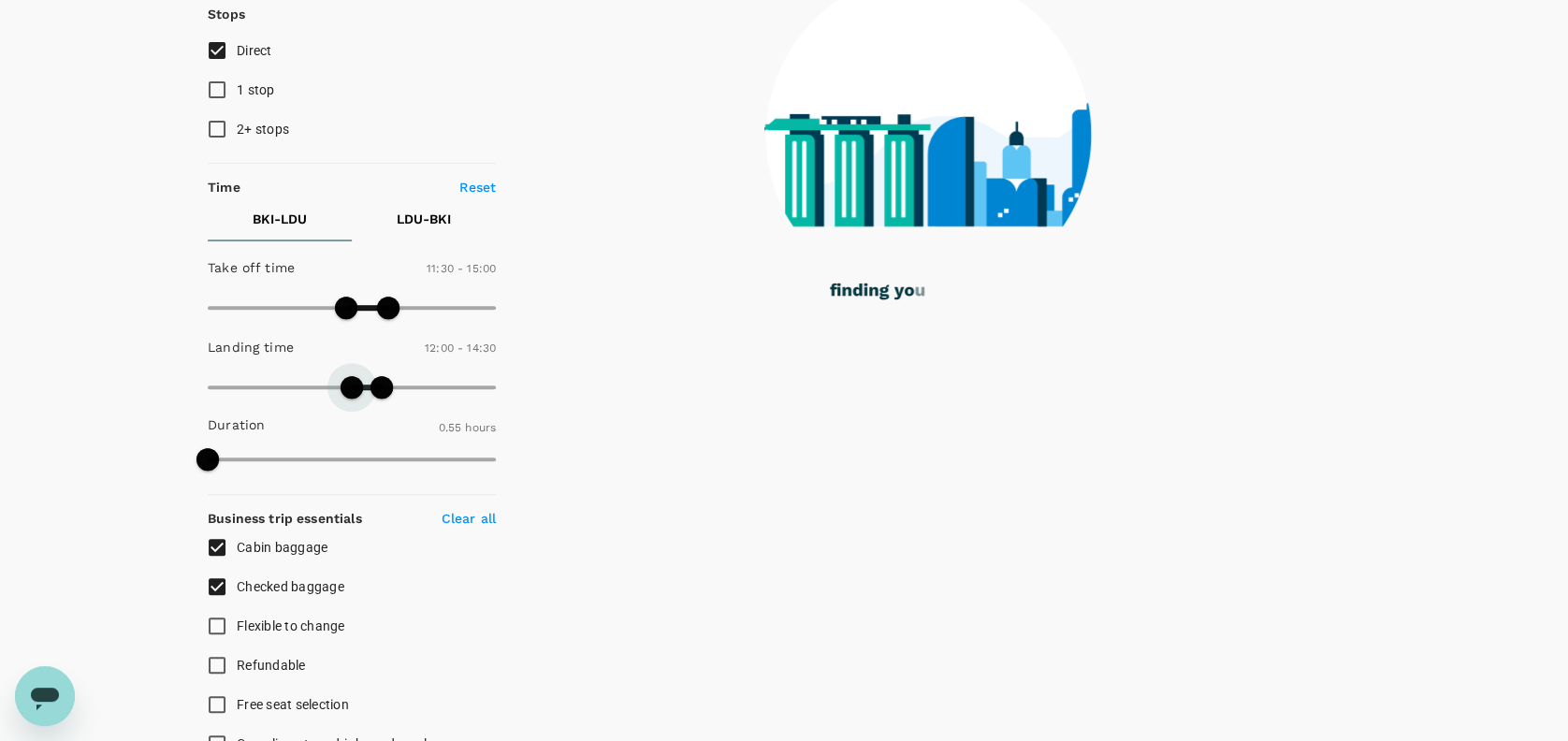
type input "690"
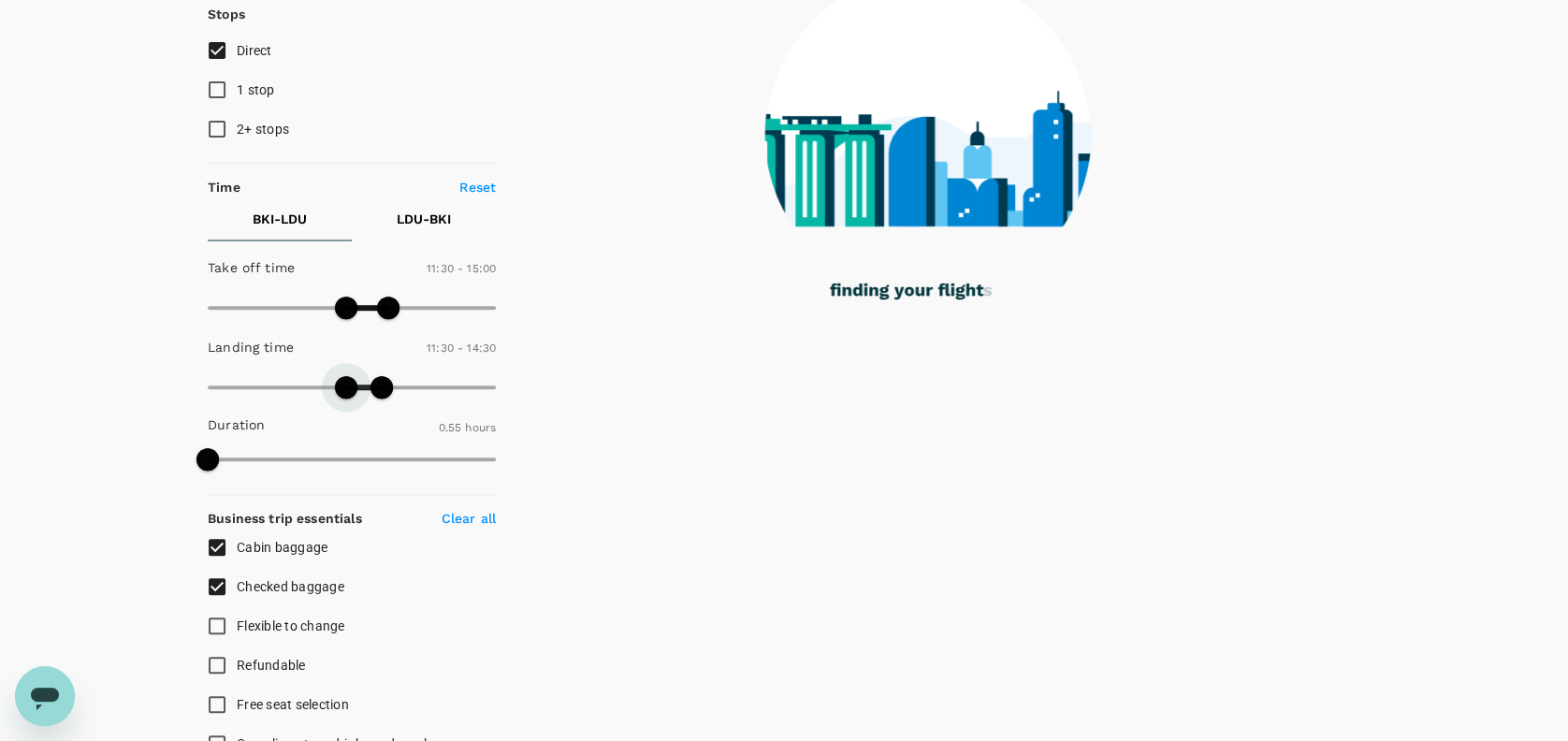
drag, startPoint x: 305, startPoint y: 385, endPoint x: 356, endPoint y: 374, distance: 52.2
click at [344, 375] on span at bounding box center [346, 386] width 23 height 23
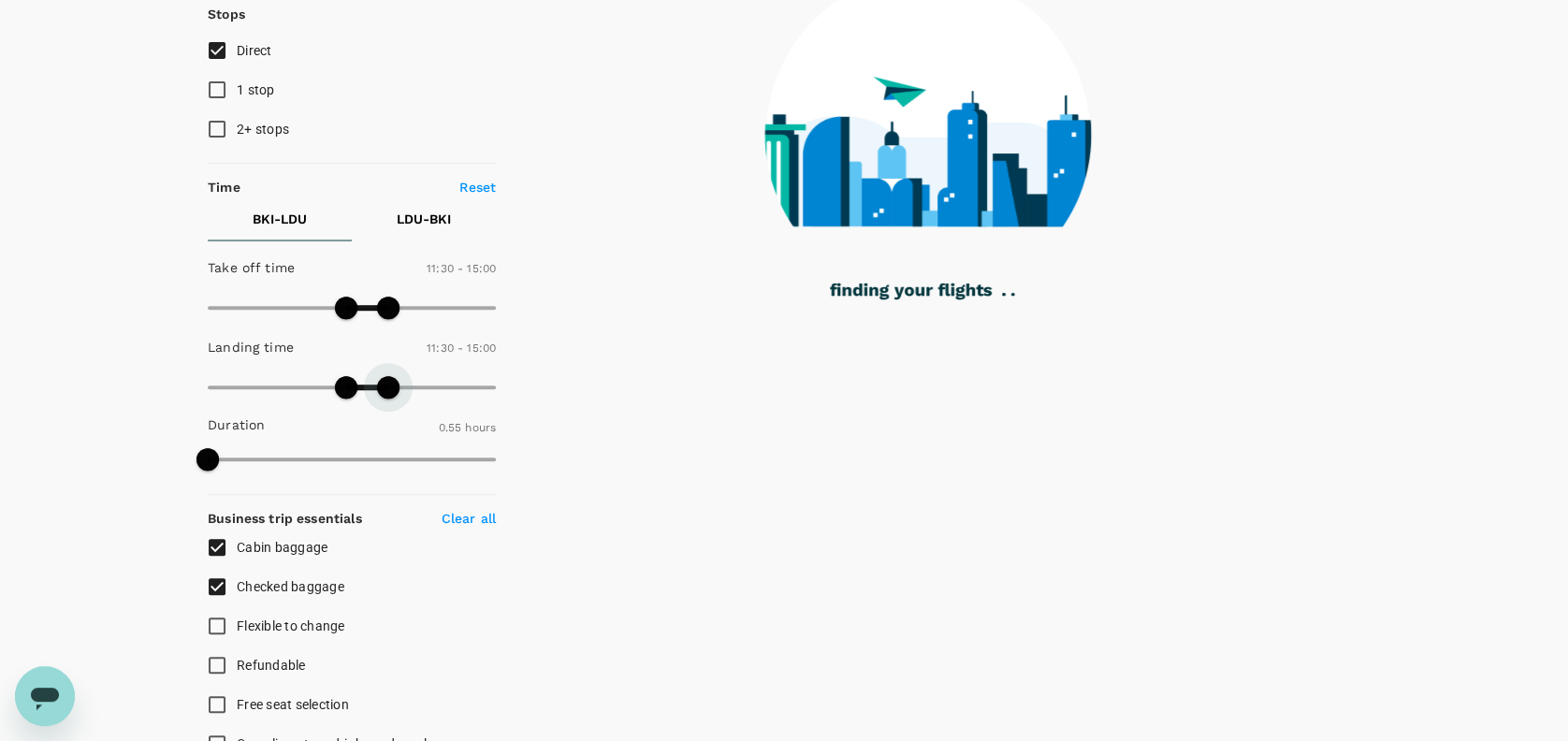
type input "990"
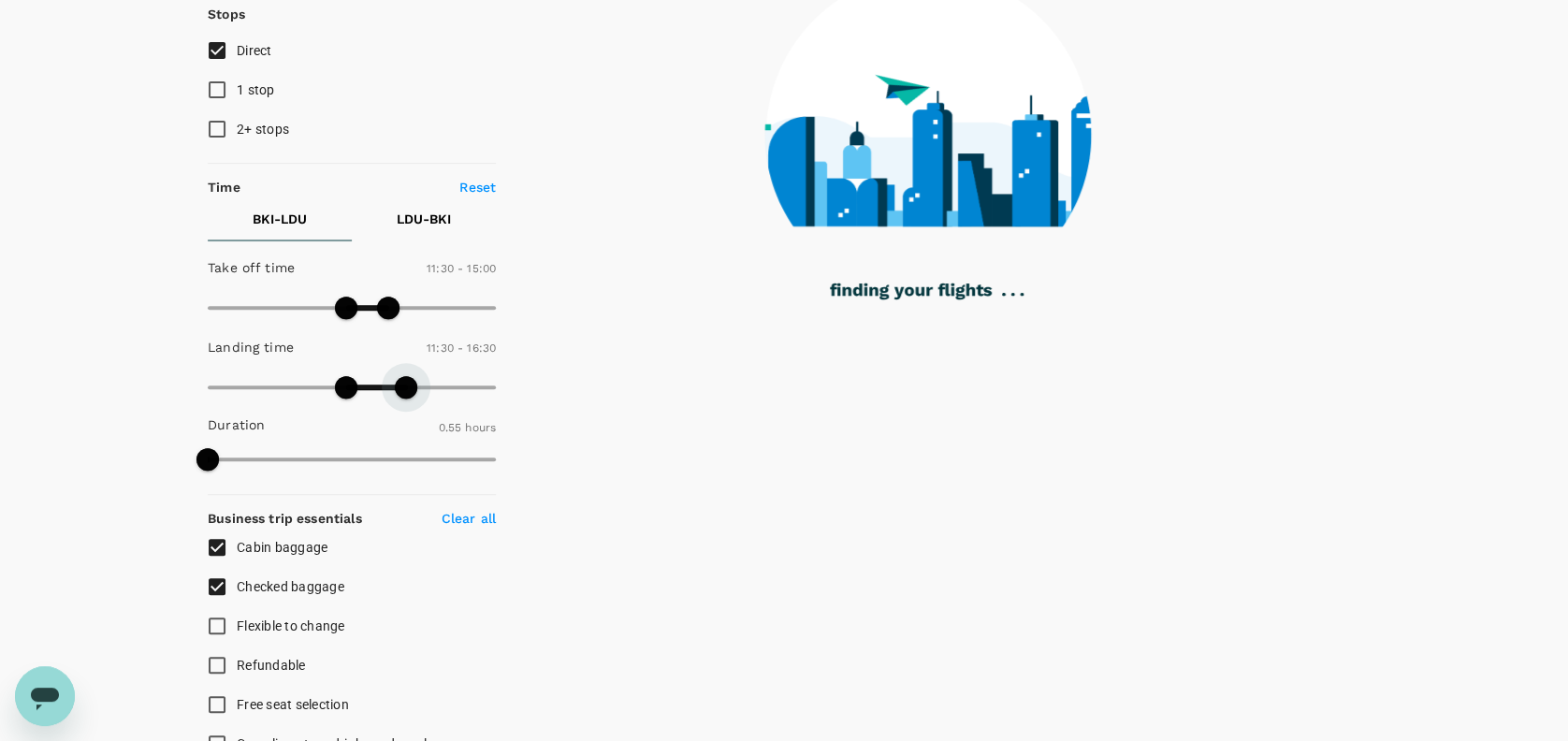
drag, startPoint x: 390, startPoint y: 373, endPoint x: 404, endPoint y: 373, distance: 14.0
click at [404, 375] on span at bounding box center [405, 386] width 23 height 23
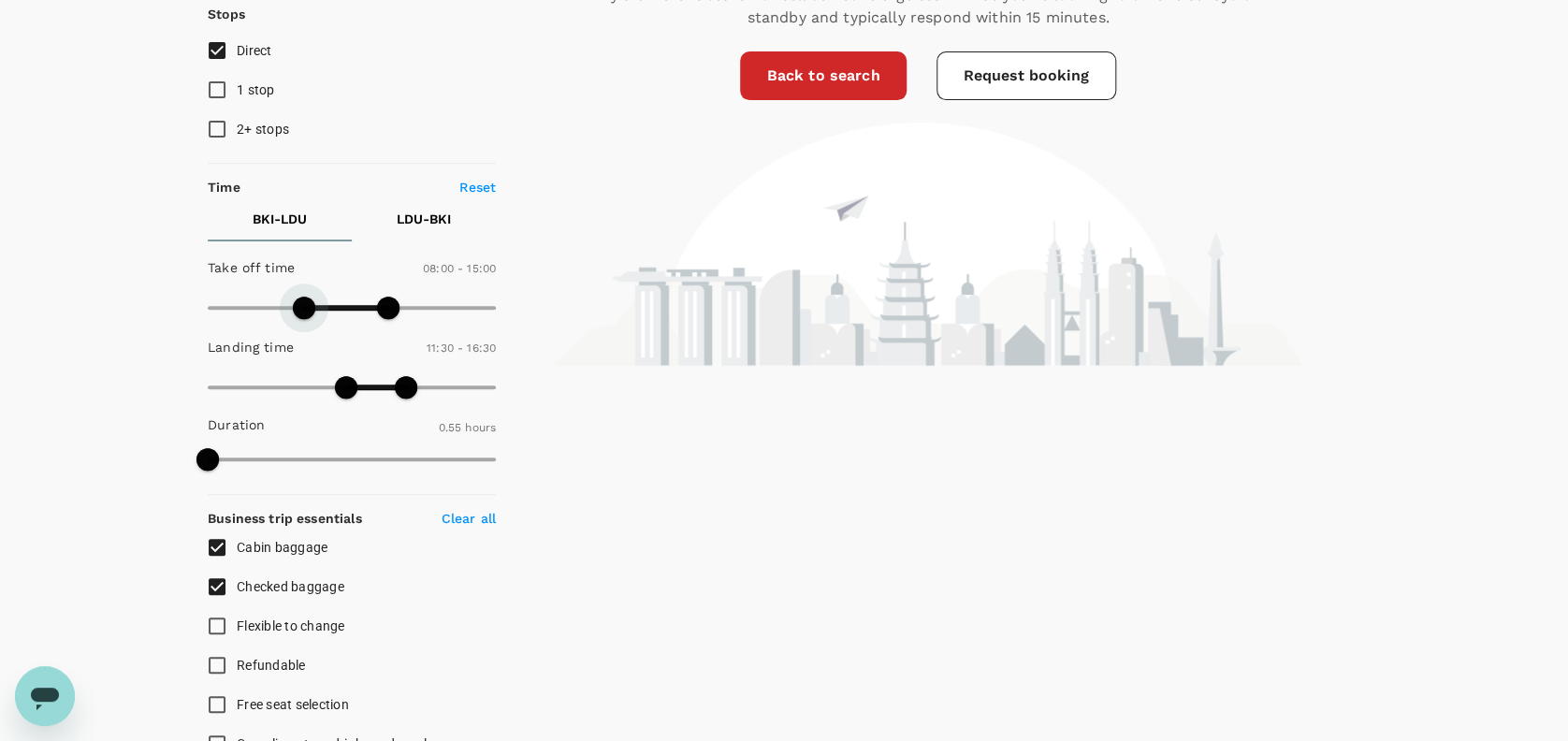
type input "510"
drag, startPoint x: 342, startPoint y: 301, endPoint x: 375, endPoint y: 305, distance: 33.2
click at [311, 299] on span at bounding box center [309, 308] width 23 height 23
type input "720"
drag, startPoint x: 386, startPoint y: 305, endPoint x: 352, endPoint y: 307, distance: 34.1
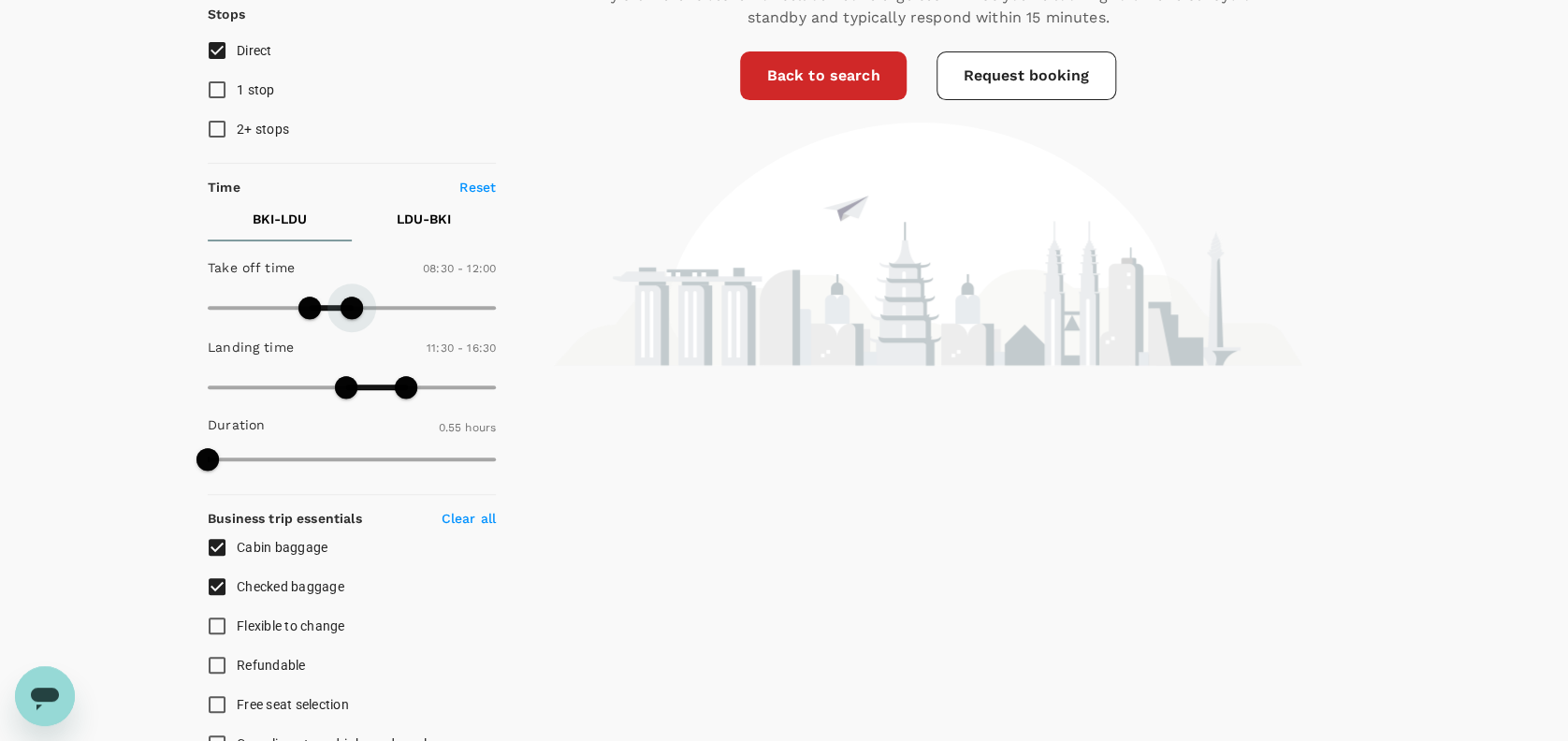
click at [352, 307] on span at bounding box center [352, 308] width 23 height 23
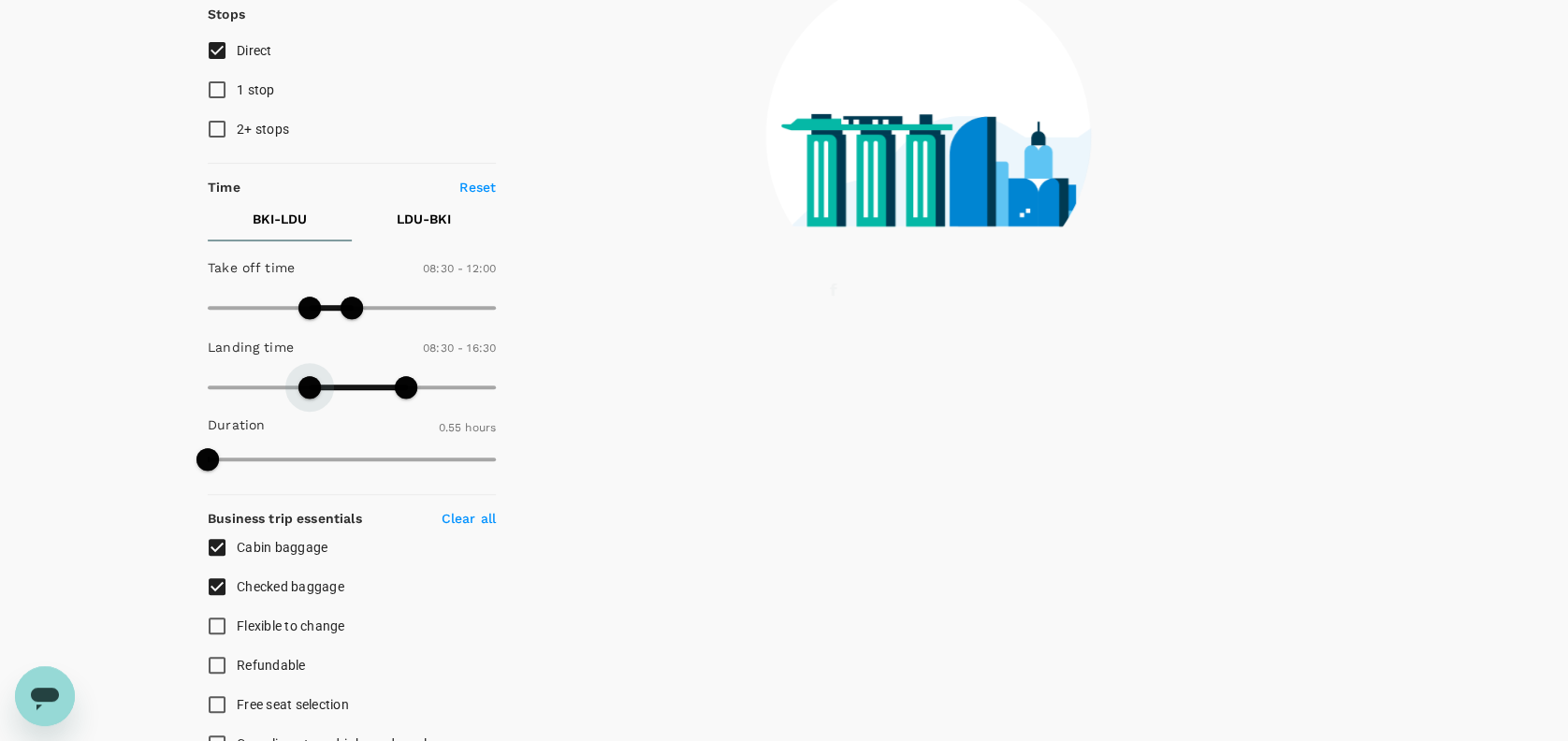
drag, startPoint x: 347, startPoint y: 383, endPoint x: 334, endPoint y: 364, distance: 23.0
click at [314, 365] on div "Landing time 08:30 - 16:30" at bounding box center [348, 369] width 296 height 80
type input "540"
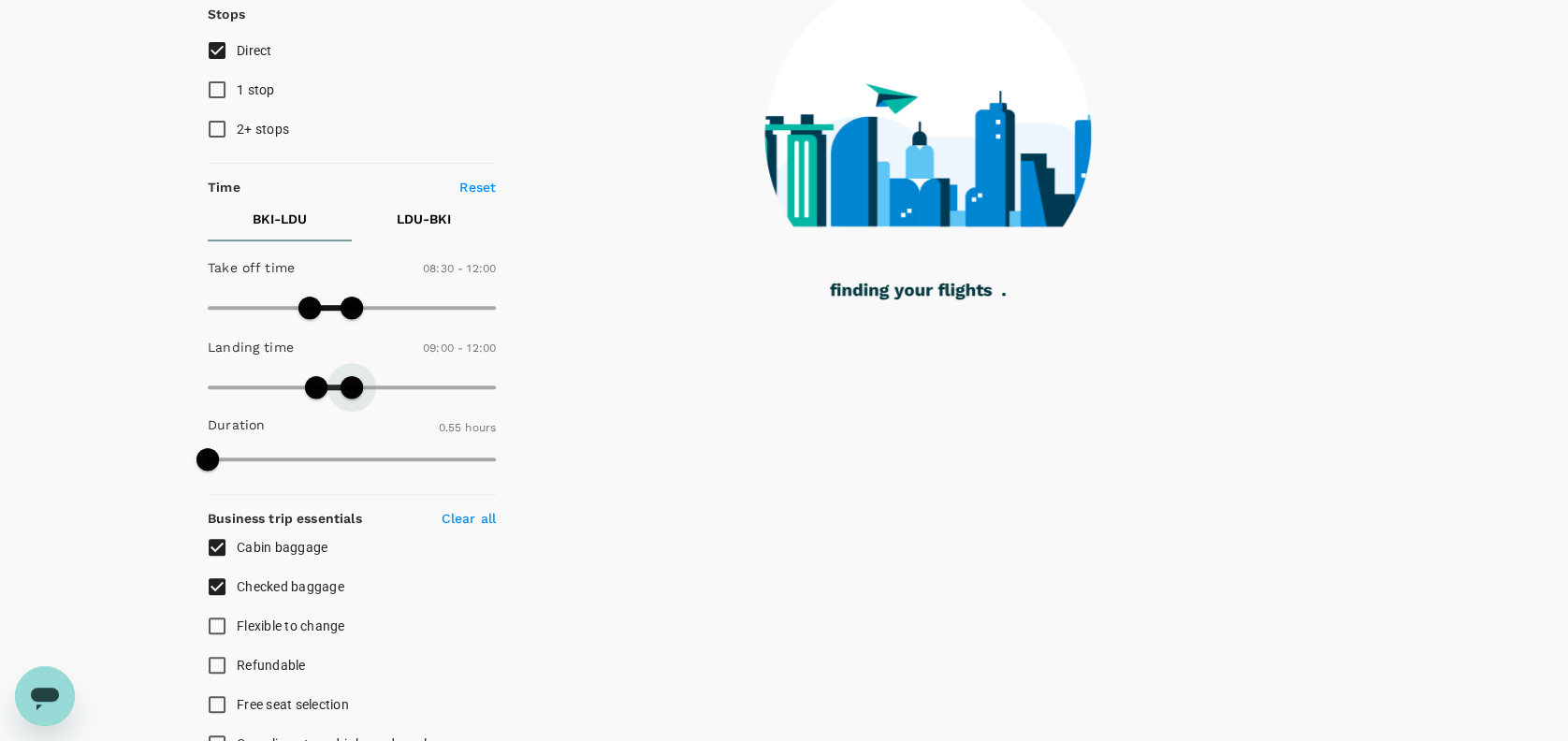
type input "750"
drag, startPoint x: 405, startPoint y: 382, endPoint x: 360, endPoint y: 367, distance: 47.4
click at [360, 375] on span at bounding box center [352, 386] width 23 height 23
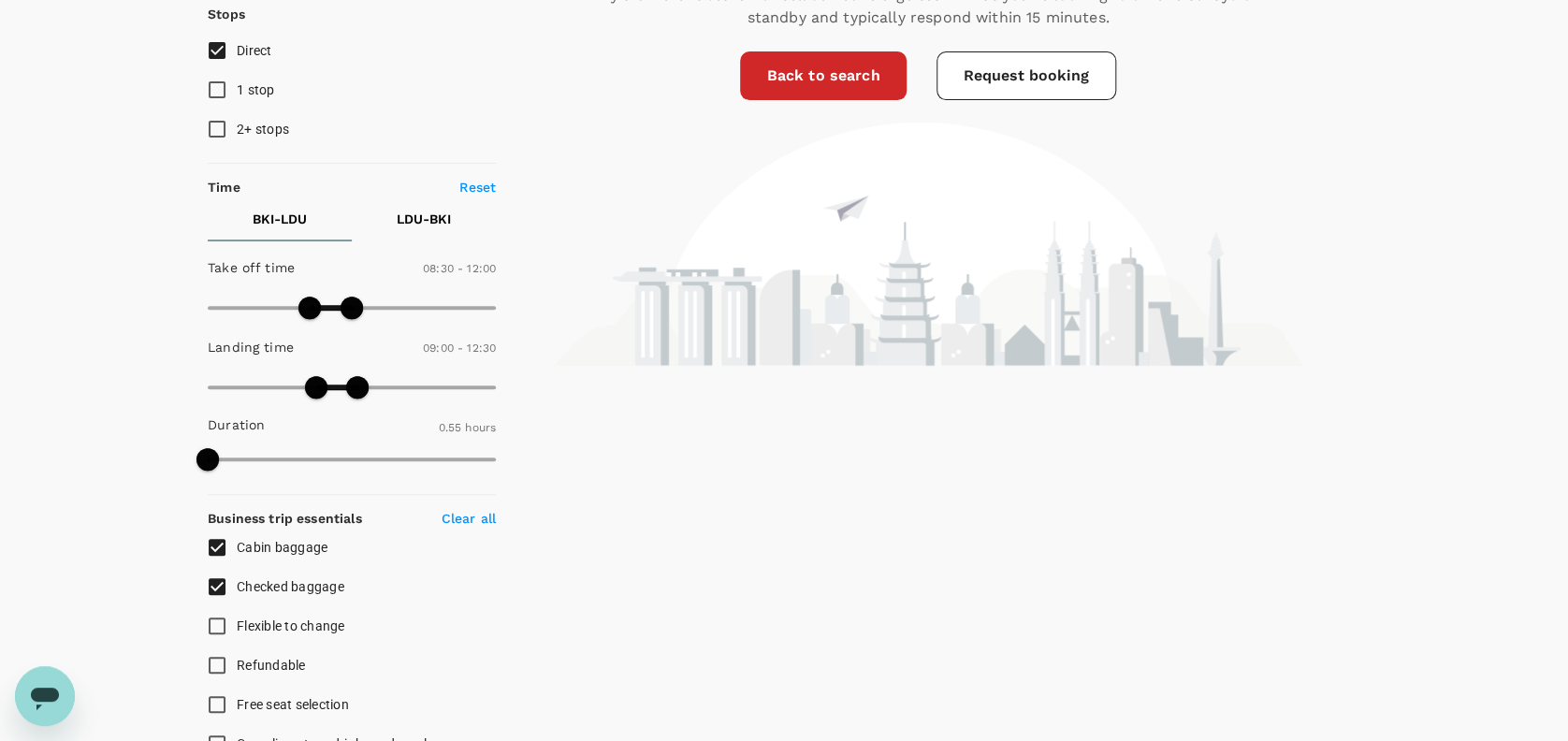
click at [421, 216] on p "LDU - BKI" at bounding box center [423, 218] width 54 height 19
type input "840"
drag, startPoint x: 487, startPoint y: 303, endPoint x: 376, endPoint y: 298, distance: 111.1
click at [375, 298] on span at bounding box center [376, 308] width 23 height 23
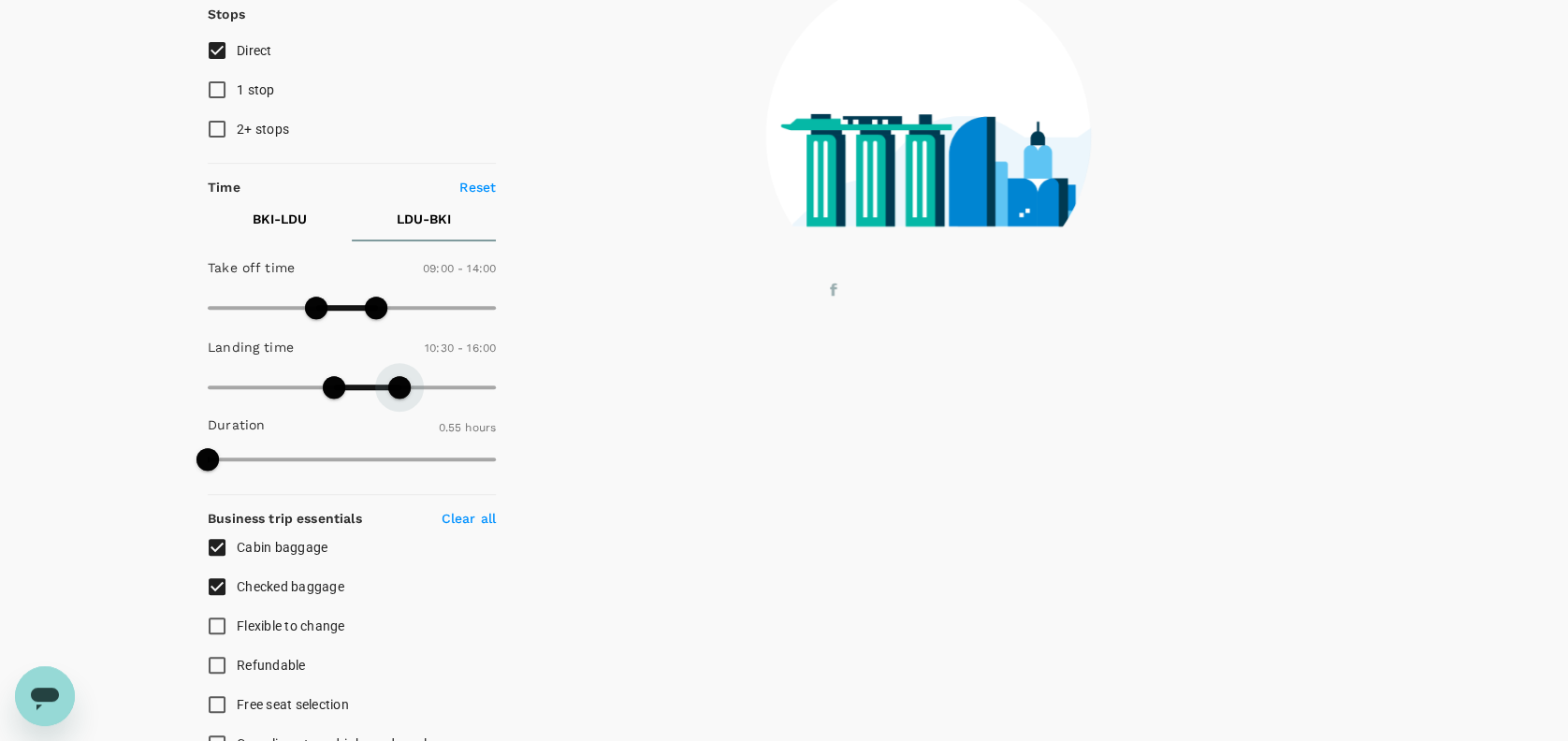
type input "870"
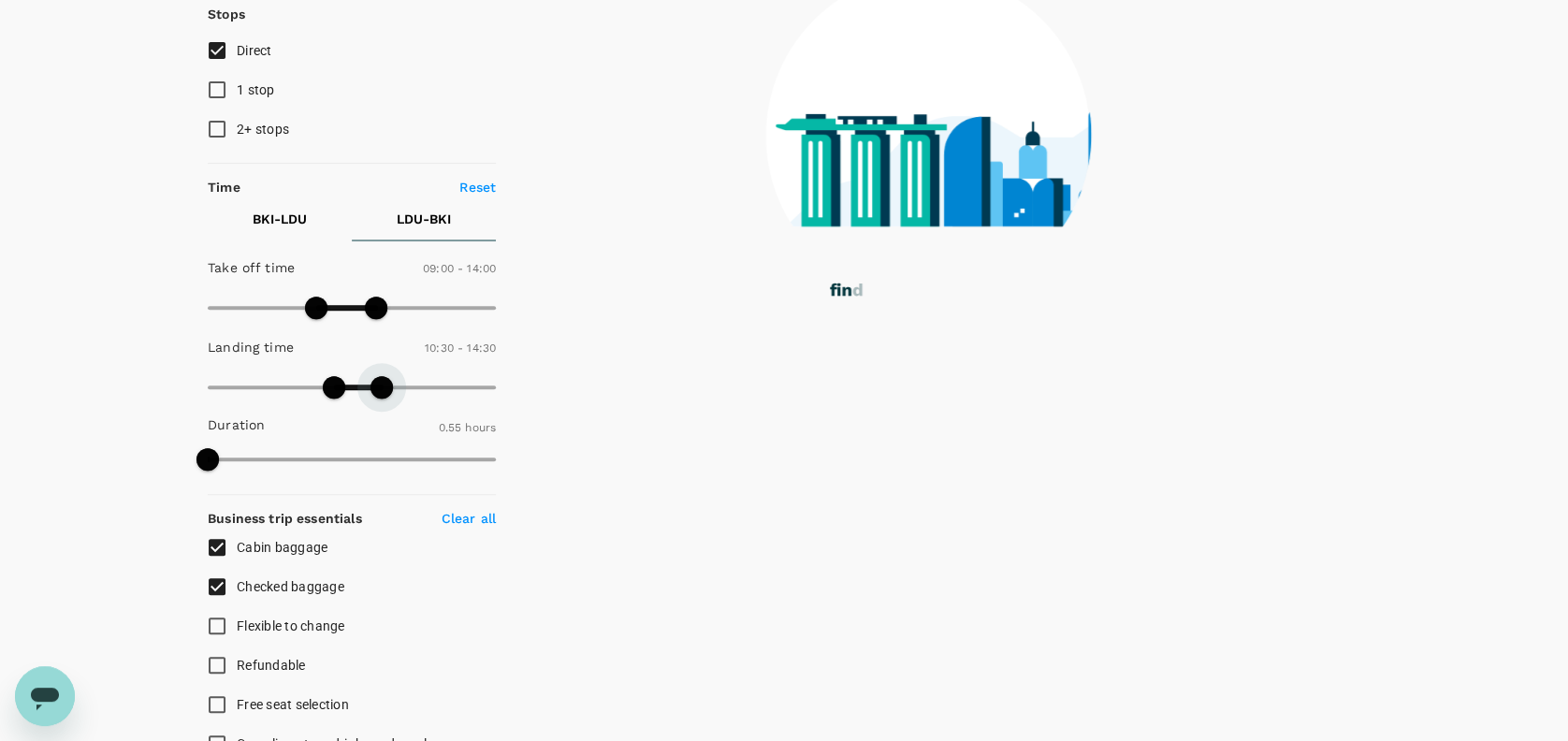
drag, startPoint x: 486, startPoint y: 380, endPoint x: 380, endPoint y: 374, distance: 106.2
click at [380, 375] on span at bounding box center [382, 386] width 23 height 23
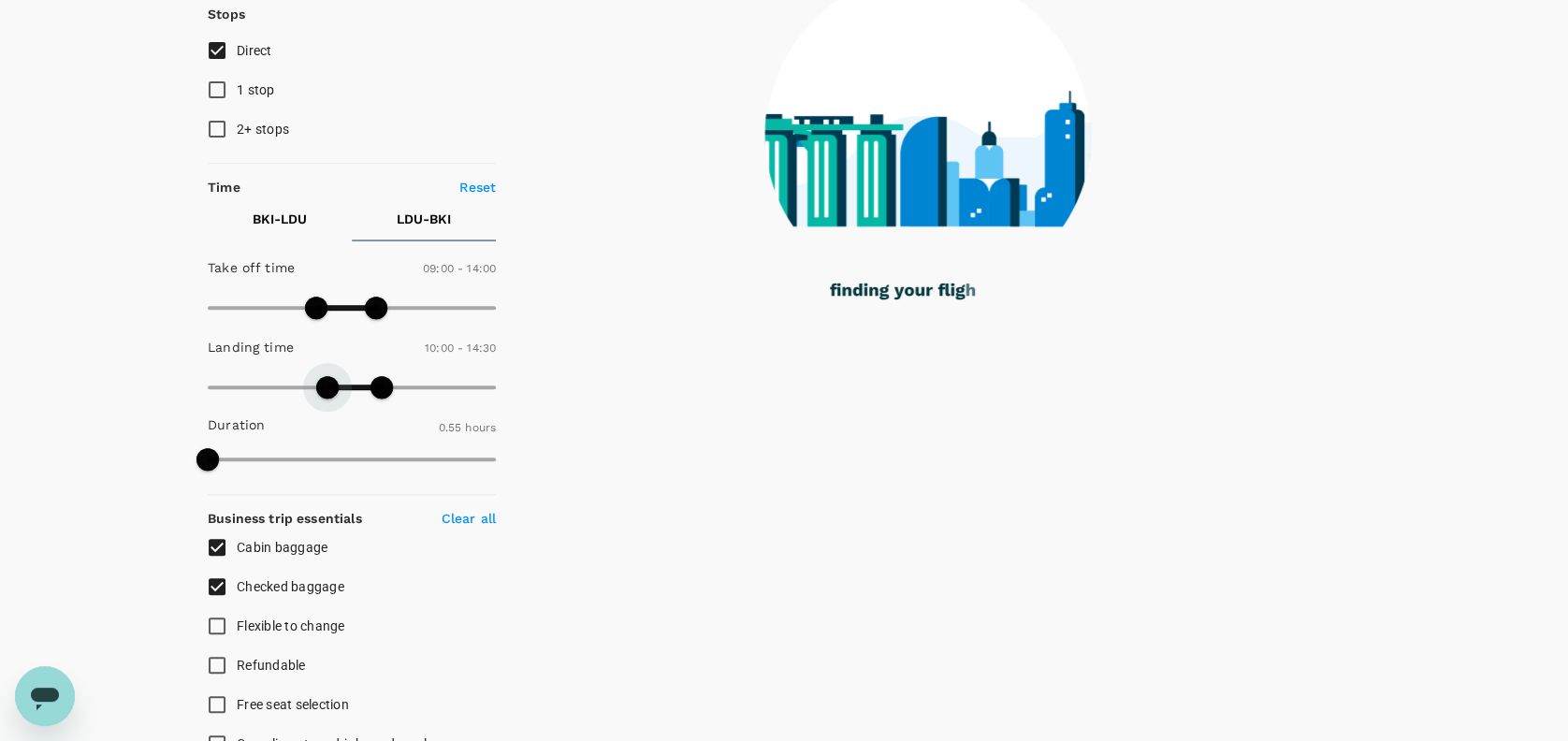
type input "570"
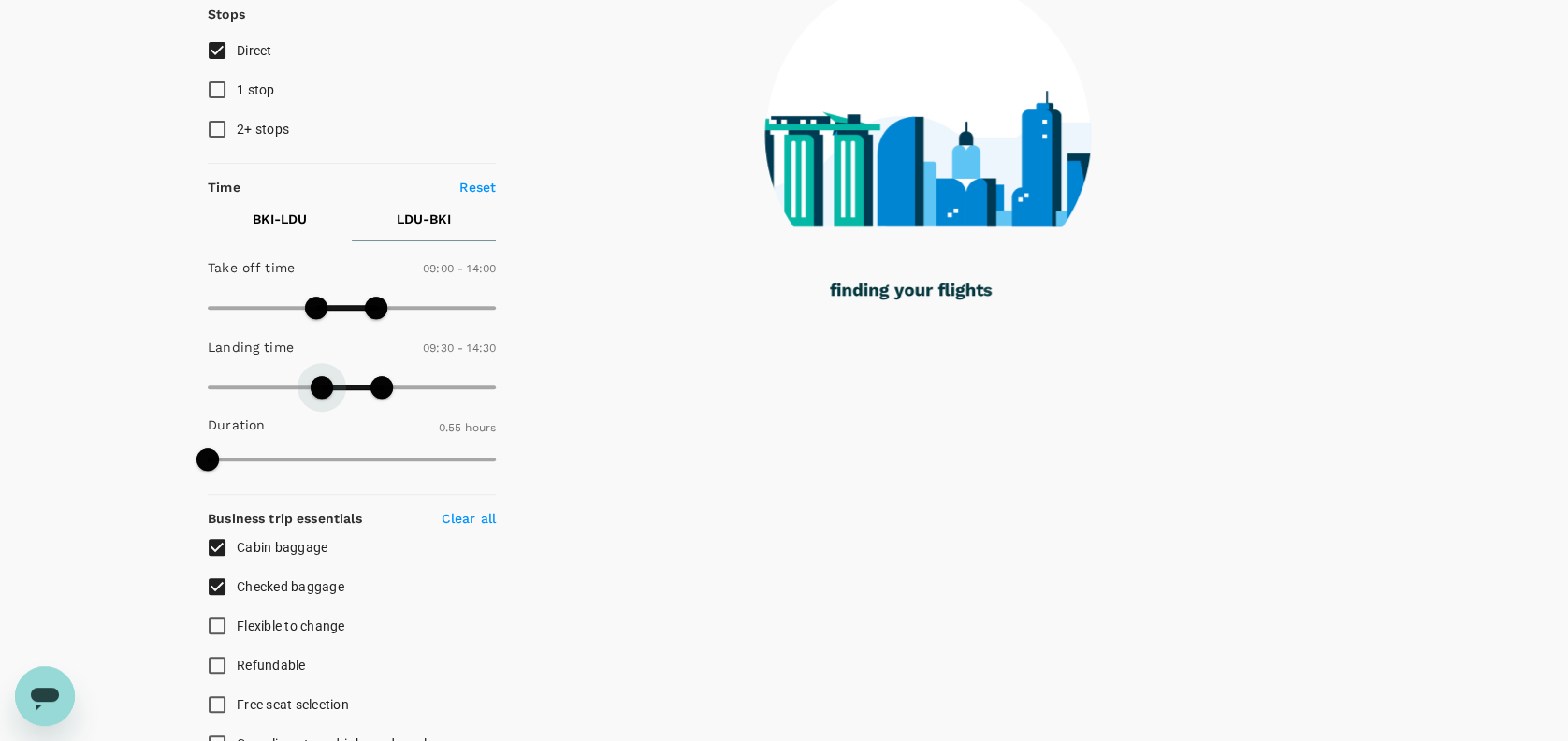
click at [322, 378] on span at bounding box center [322, 386] width 23 height 23
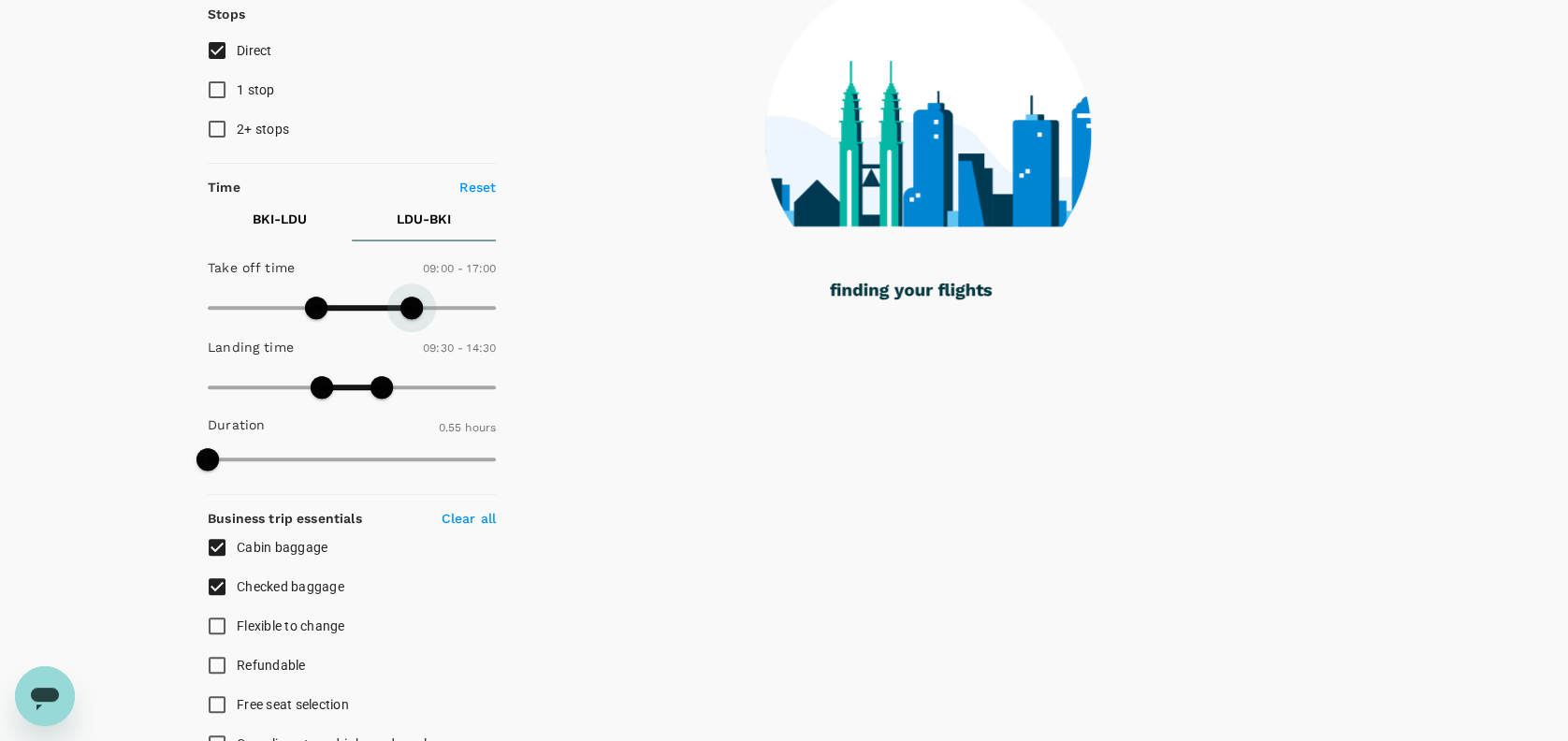
type input "1050"
drag, startPoint x: 375, startPoint y: 303, endPoint x: 416, endPoint y: 298, distance: 41.3
click at [416, 298] on span at bounding box center [411, 308] width 23 height 23
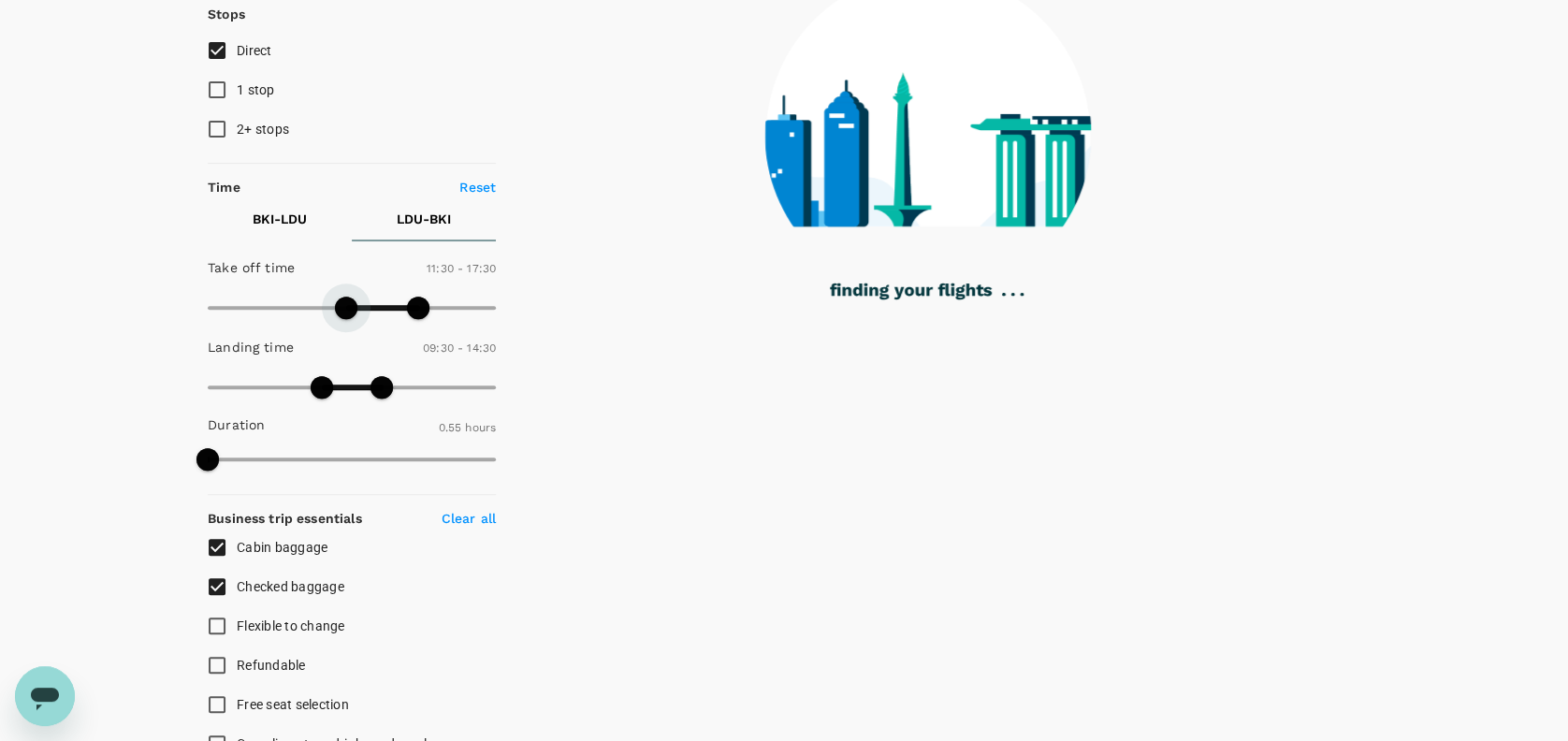
type input "720"
drag, startPoint x: 314, startPoint y: 303, endPoint x: 349, endPoint y: 302, distance: 35.0
click at [349, 302] on span at bounding box center [346, 308] width 23 height 23
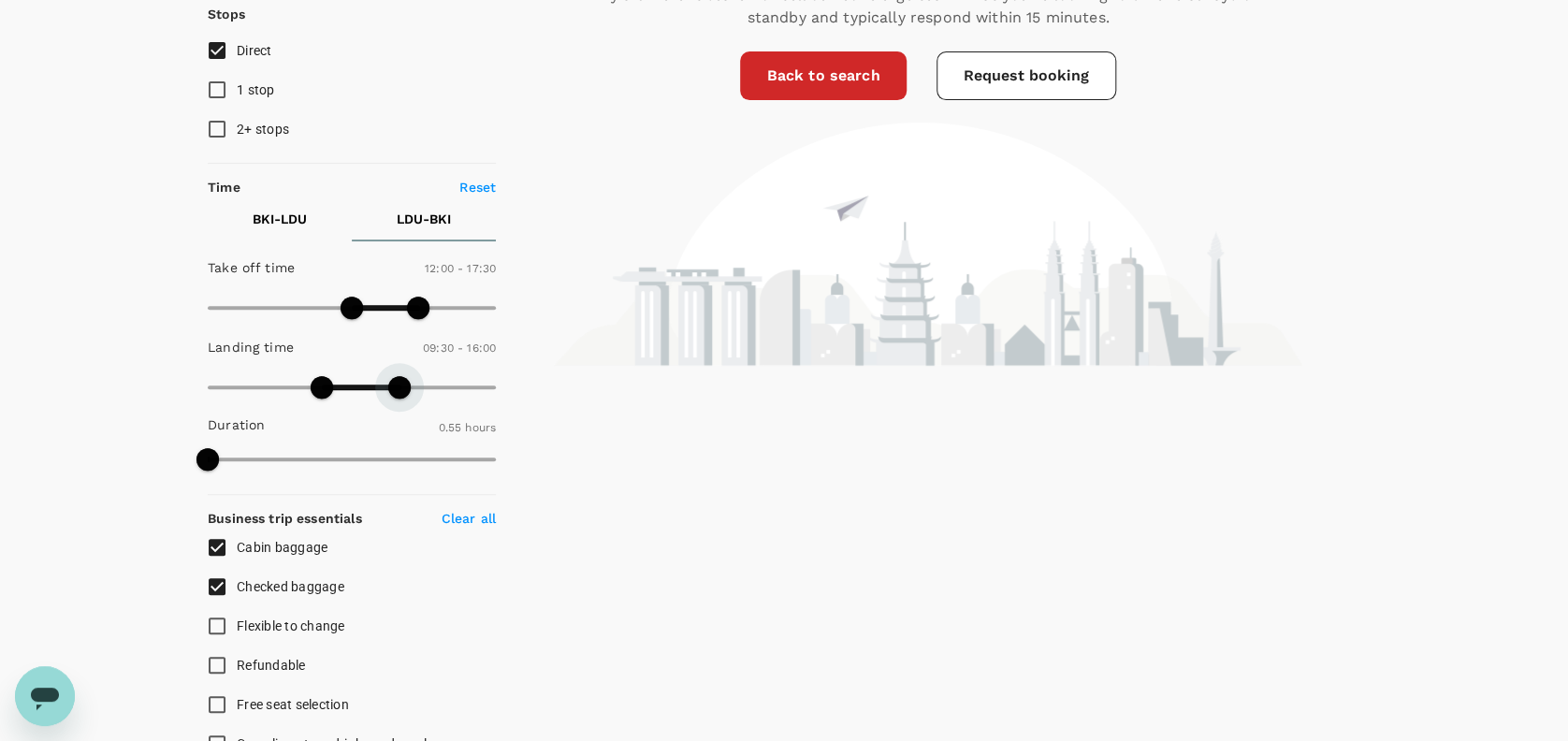
type input "1020"
drag, startPoint x: 379, startPoint y: 380, endPoint x: 389, endPoint y: 376, distance: 10.8
click at [411, 377] on span at bounding box center [411, 386] width 23 height 23
type input "720"
drag, startPoint x: 313, startPoint y: 390, endPoint x: 350, endPoint y: 387, distance: 37.1
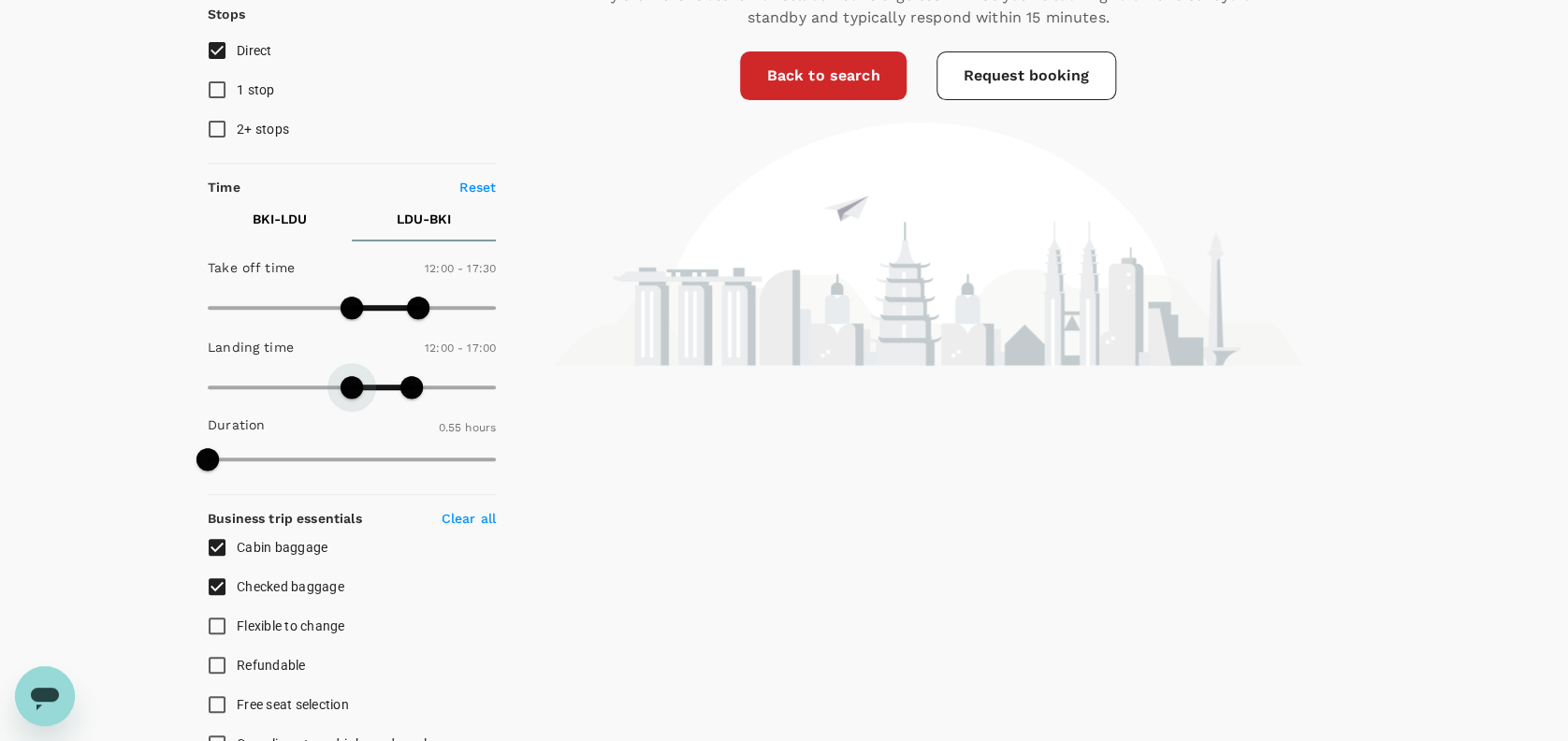
click at [350, 387] on span at bounding box center [352, 386] width 23 height 23
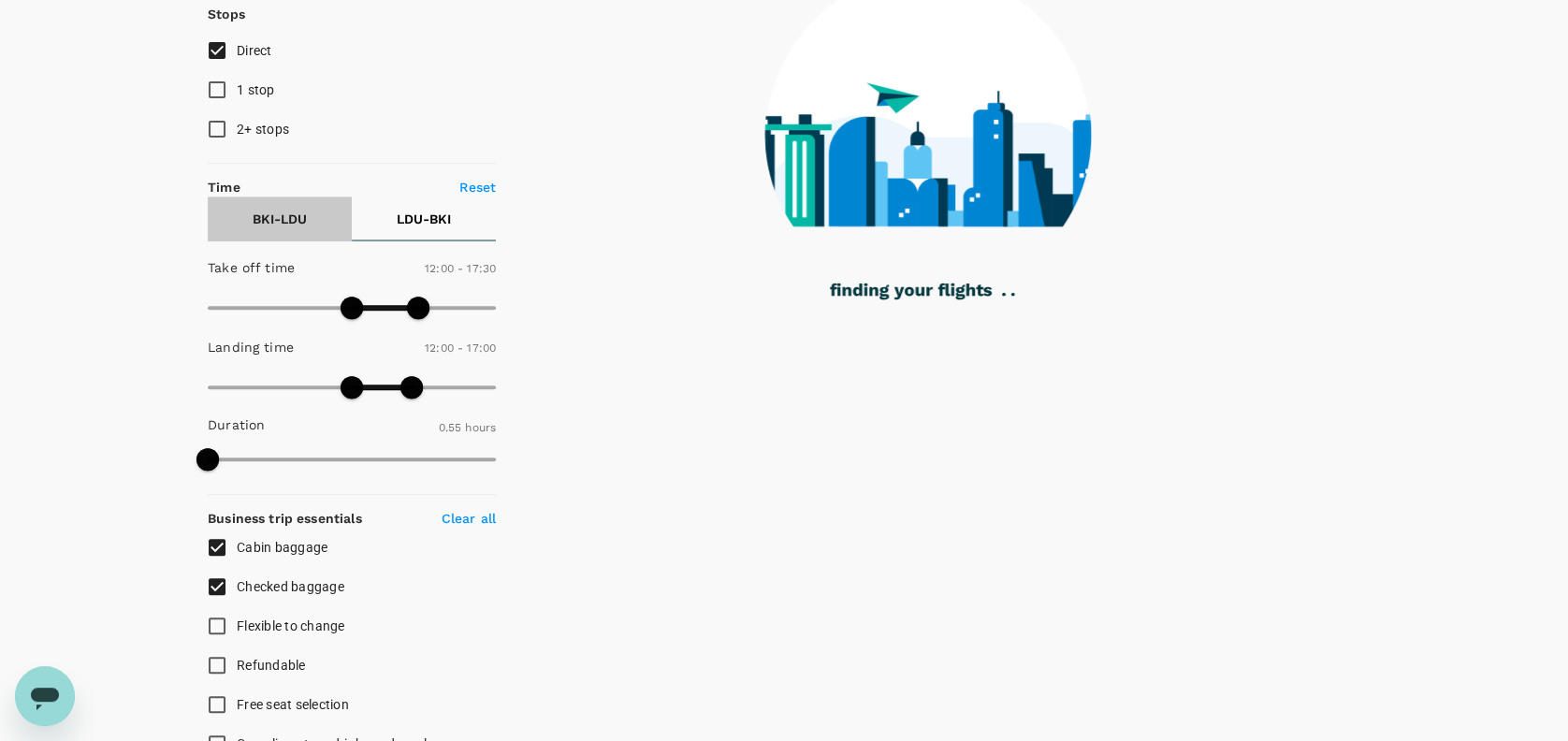
drag, startPoint x: 247, startPoint y: 220, endPoint x: 258, endPoint y: 229, distance: 14.2
click at [249, 219] on button "BKI - LDU" at bounding box center [279, 218] width 144 height 45
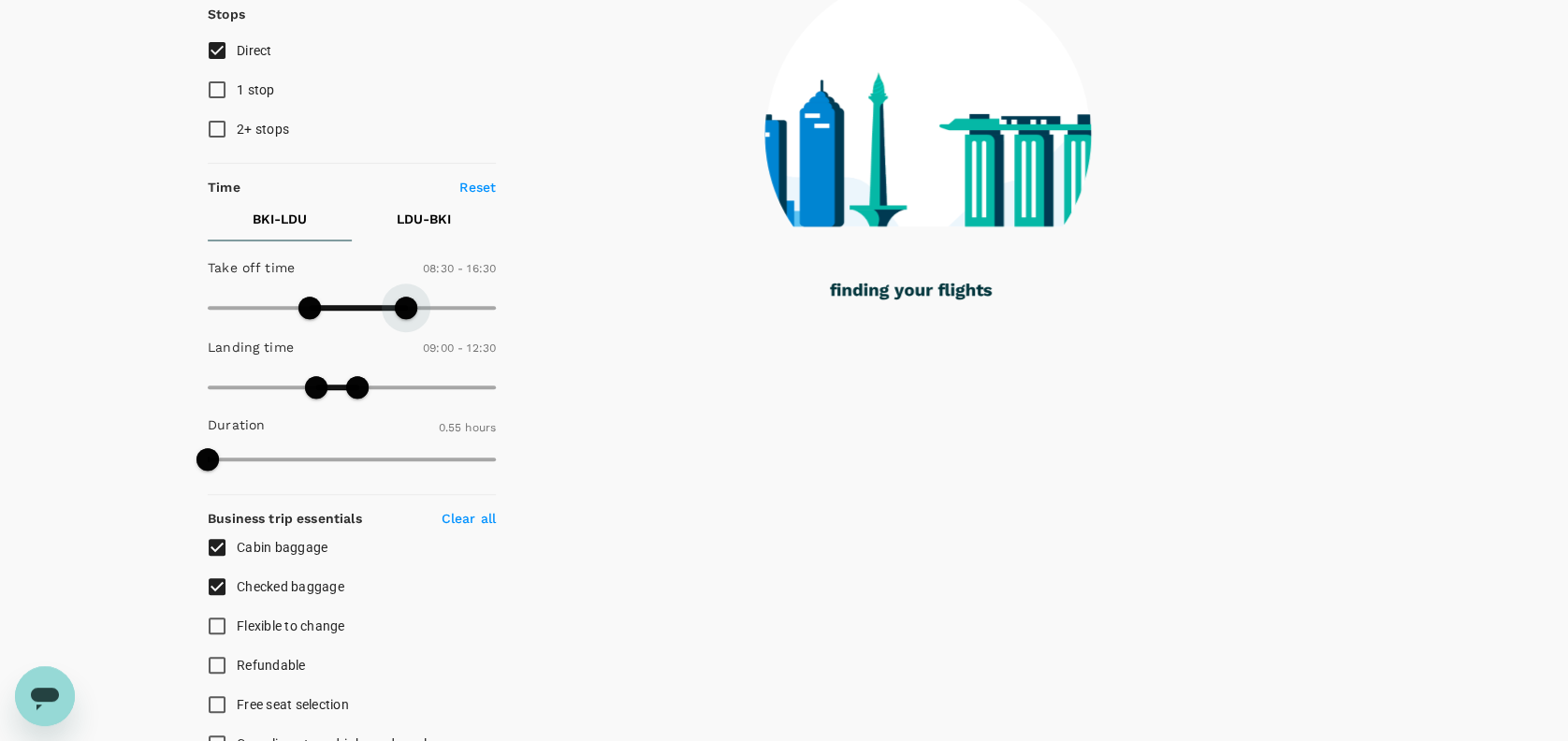
type input "1020"
drag, startPoint x: 354, startPoint y: 300, endPoint x: 408, endPoint y: 297, distance: 54.1
click at [408, 297] on span at bounding box center [405, 308] width 23 height 23
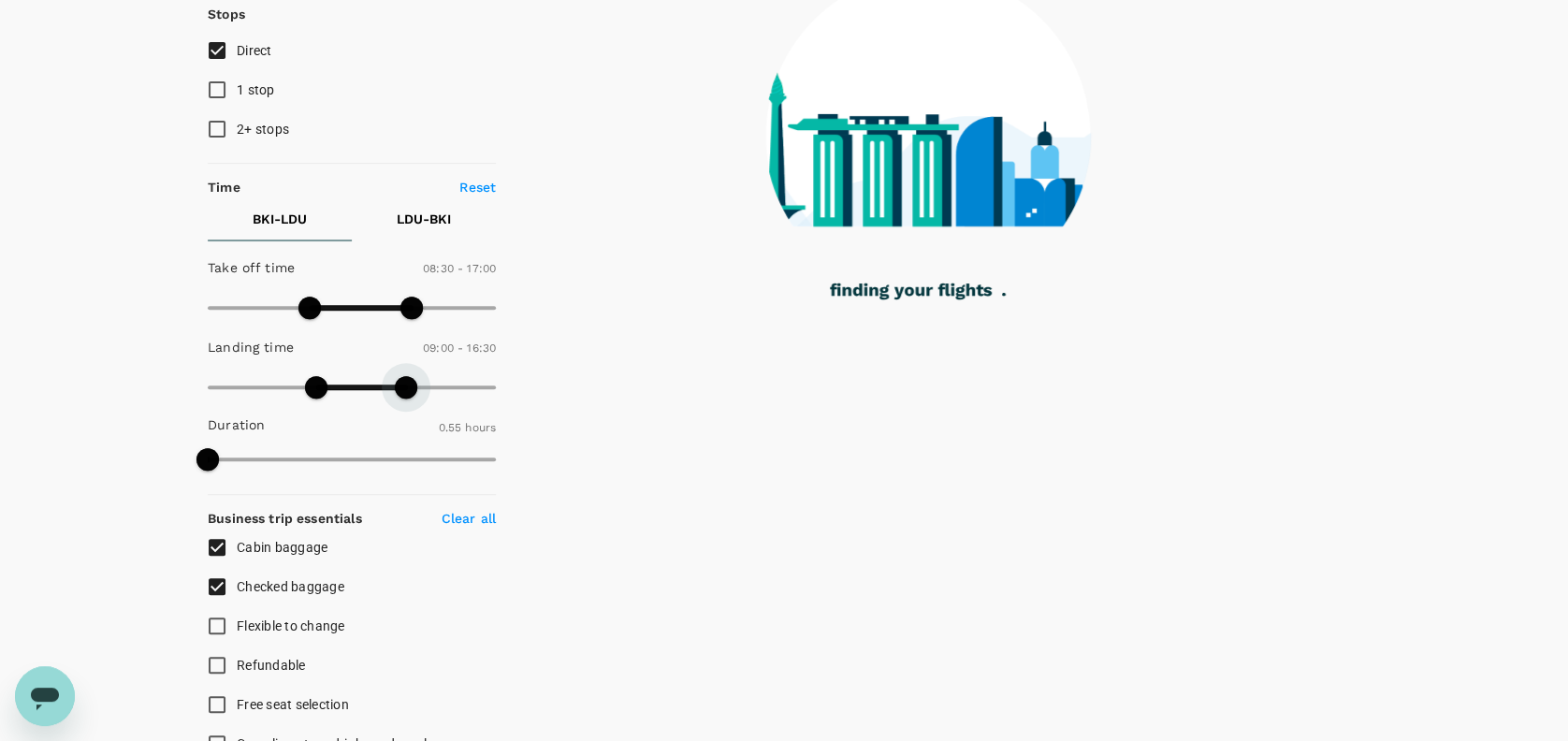
type input "1020"
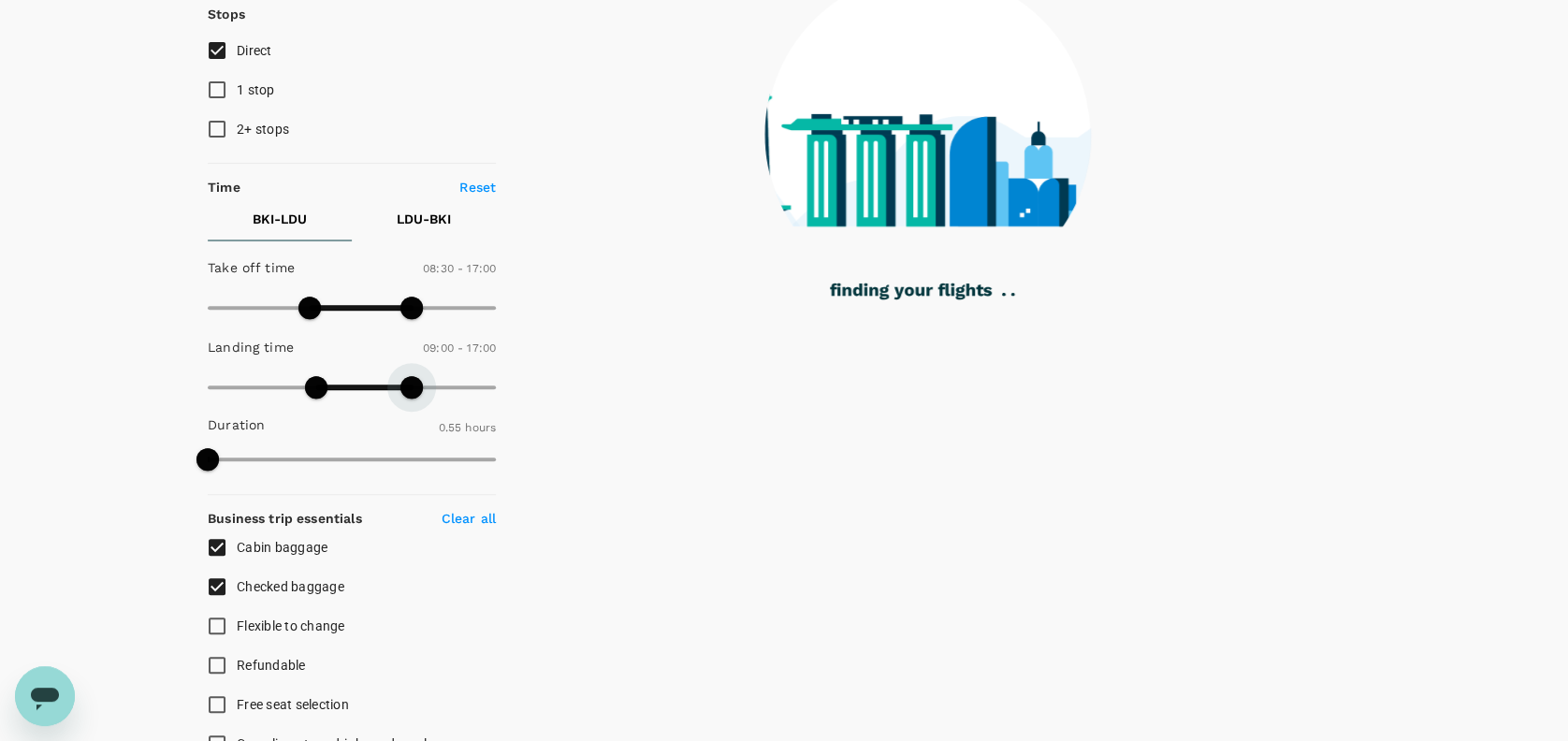
drag, startPoint x: 356, startPoint y: 394, endPoint x: 389, endPoint y: 374, distance: 38.6
click at [411, 384] on span at bounding box center [411, 386] width 23 height 23
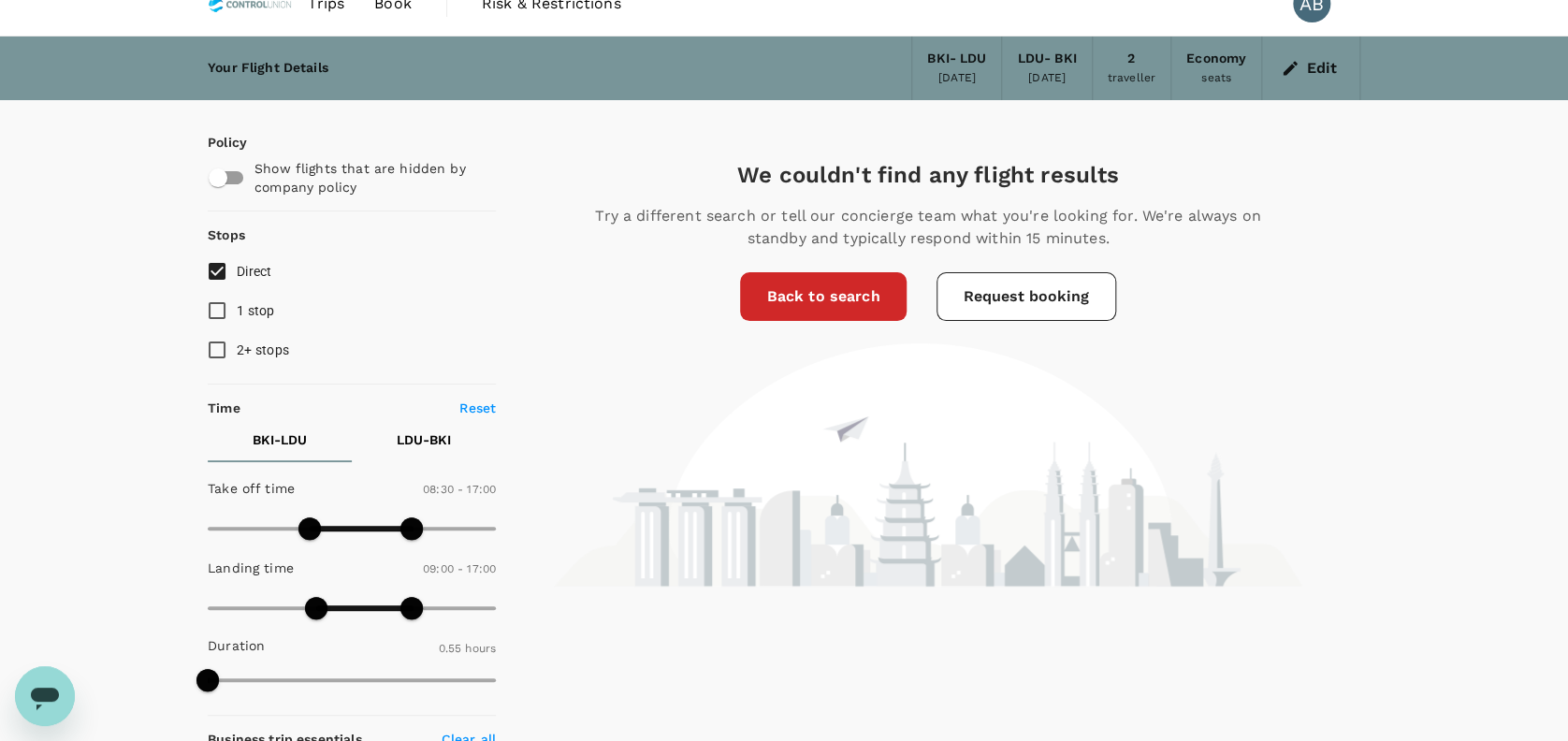
scroll to position [18, 0]
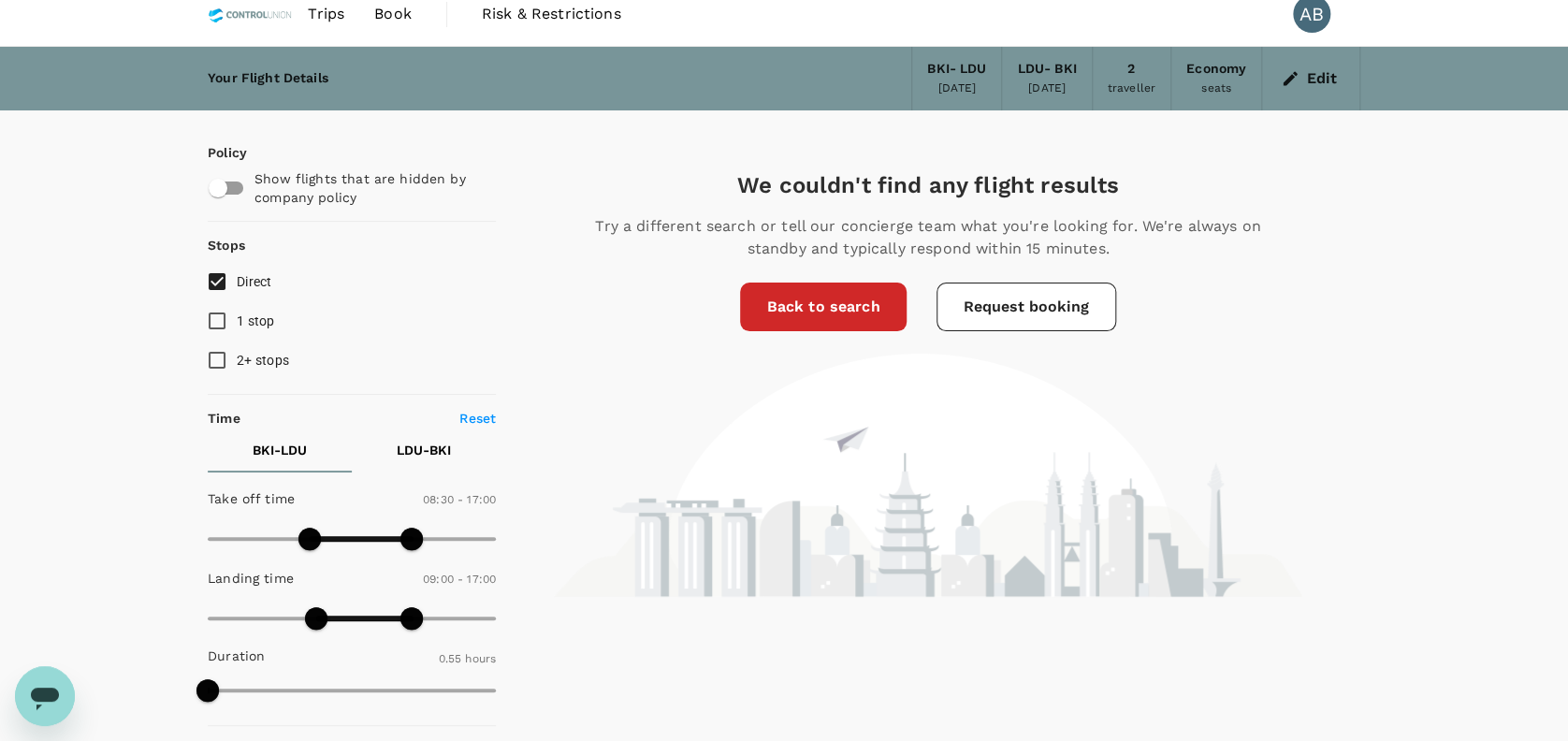
click at [886, 307] on link "Back to search" at bounding box center [823, 307] width 165 height 49
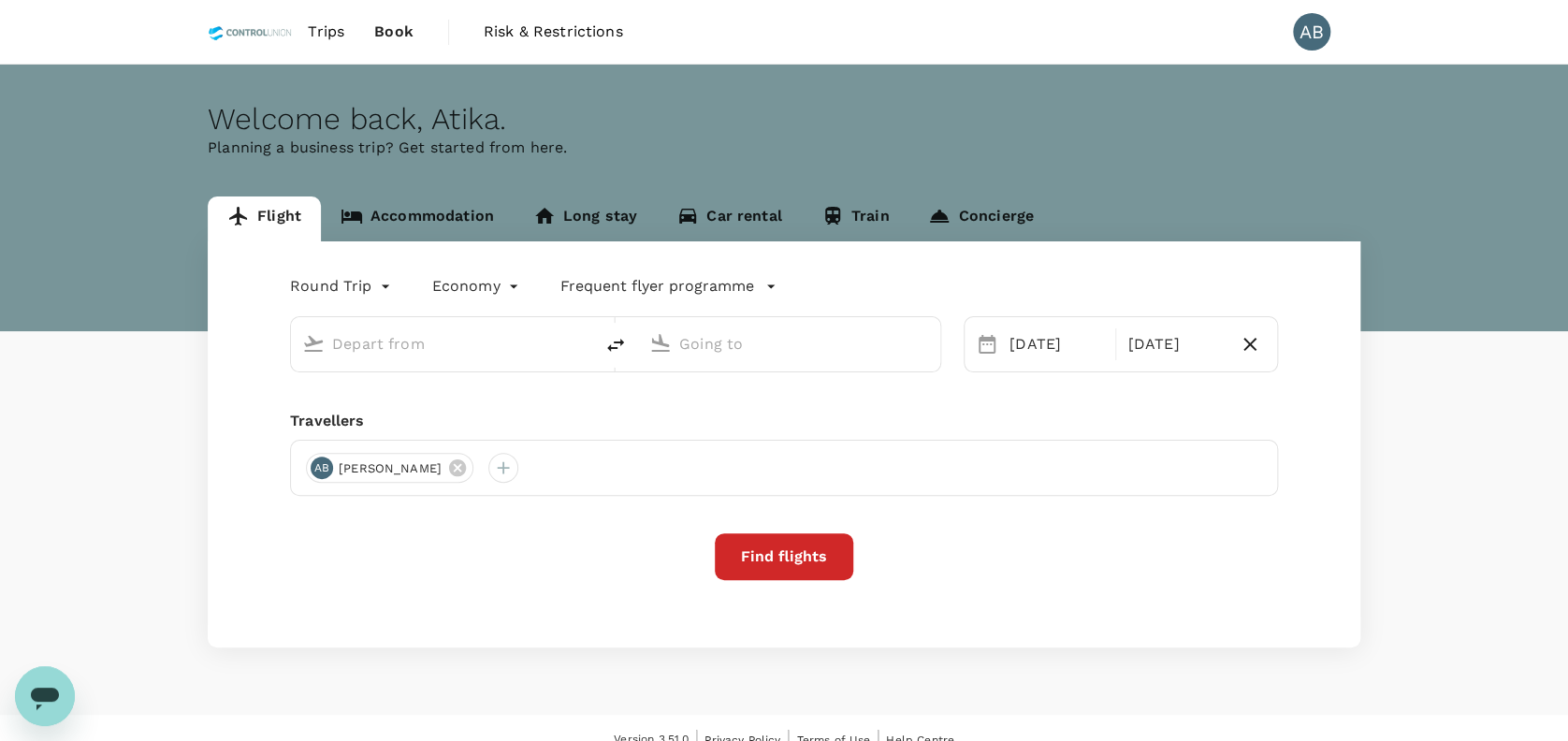
type input "Kota Kinabalu Intl (BKI)"
type input "[GEOGRAPHIC_DATA] (LDU)"
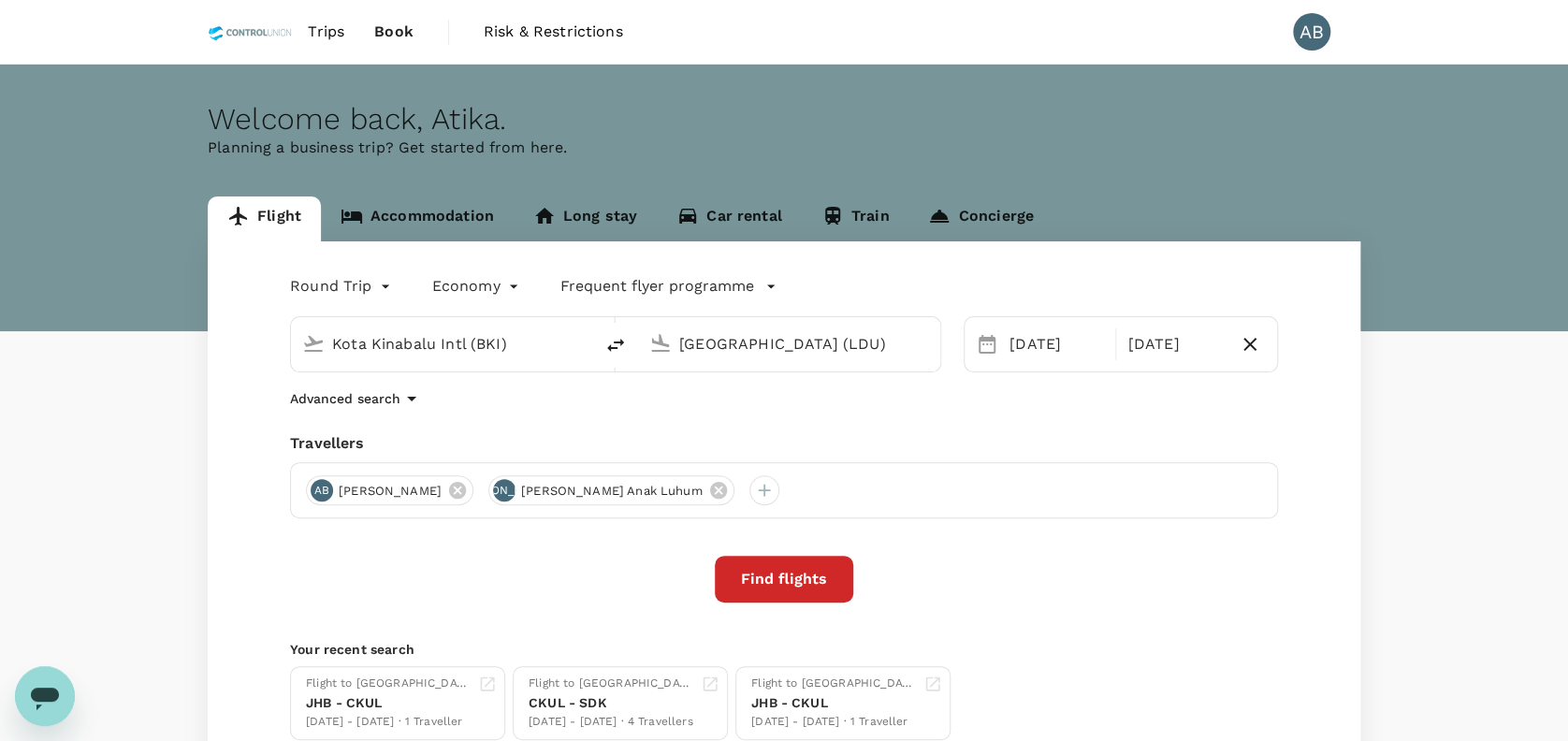
click at [503, 422] on div "Round Trip roundtrip Economy economy Frequent flyer programme Kota Kinabalu Int…" at bounding box center [783, 505] width 1153 height 528
click at [514, 400] on div "Advanced search" at bounding box center [783, 398] width 987 height 23
click at [324, 282] on body "Trips Book Risk & Restrictions AB Welcome back , [PERSON_NAME] . Planning a bus…" at bounding box center [784, 443] width 1568 height 887
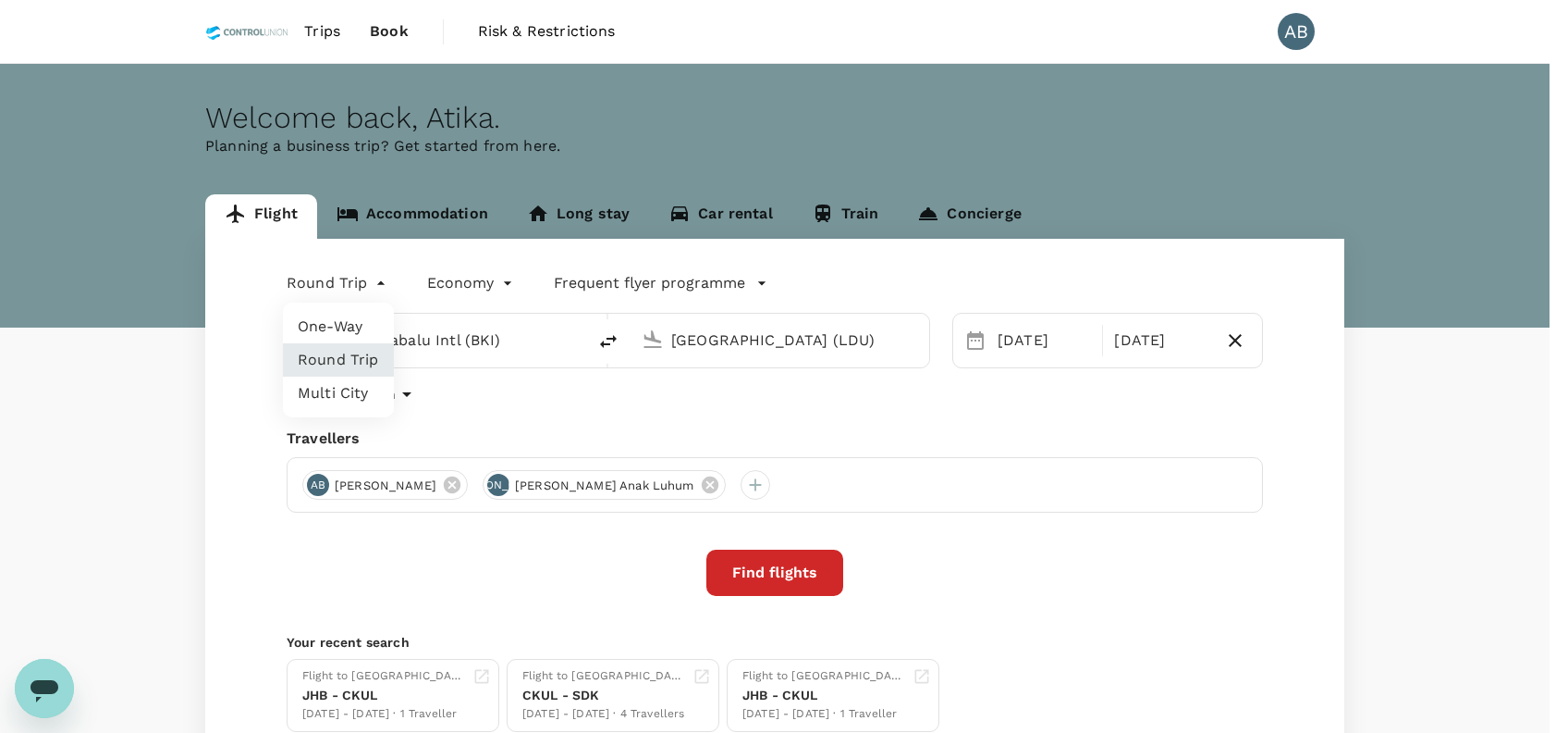
click at [338, 322] on li "One-Way" at bounding box center [338, 327] width 111 height 33
type input "oneway"
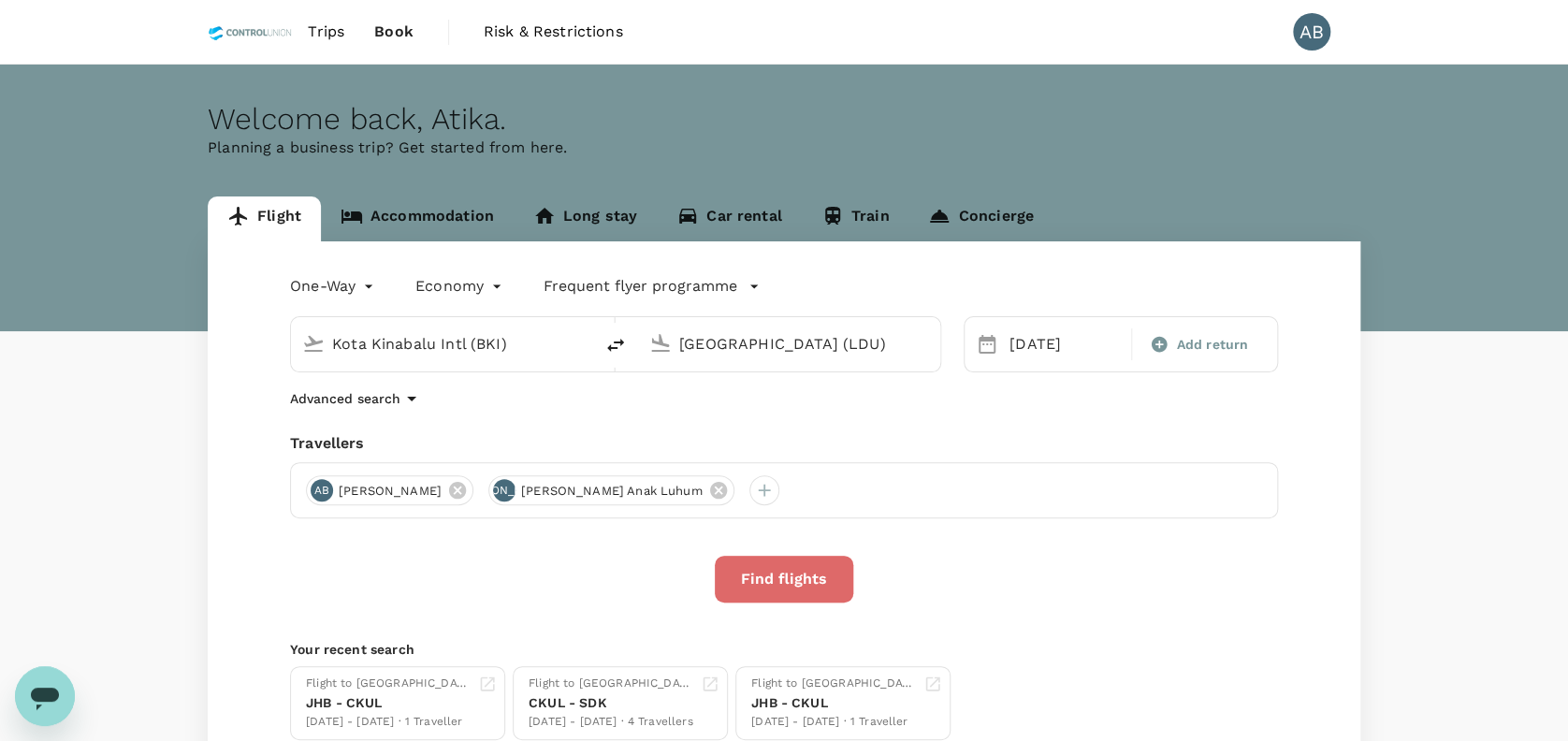
click at [796, 568] on button "Find flights" at bounding box center [783, 579] width 138 height 47
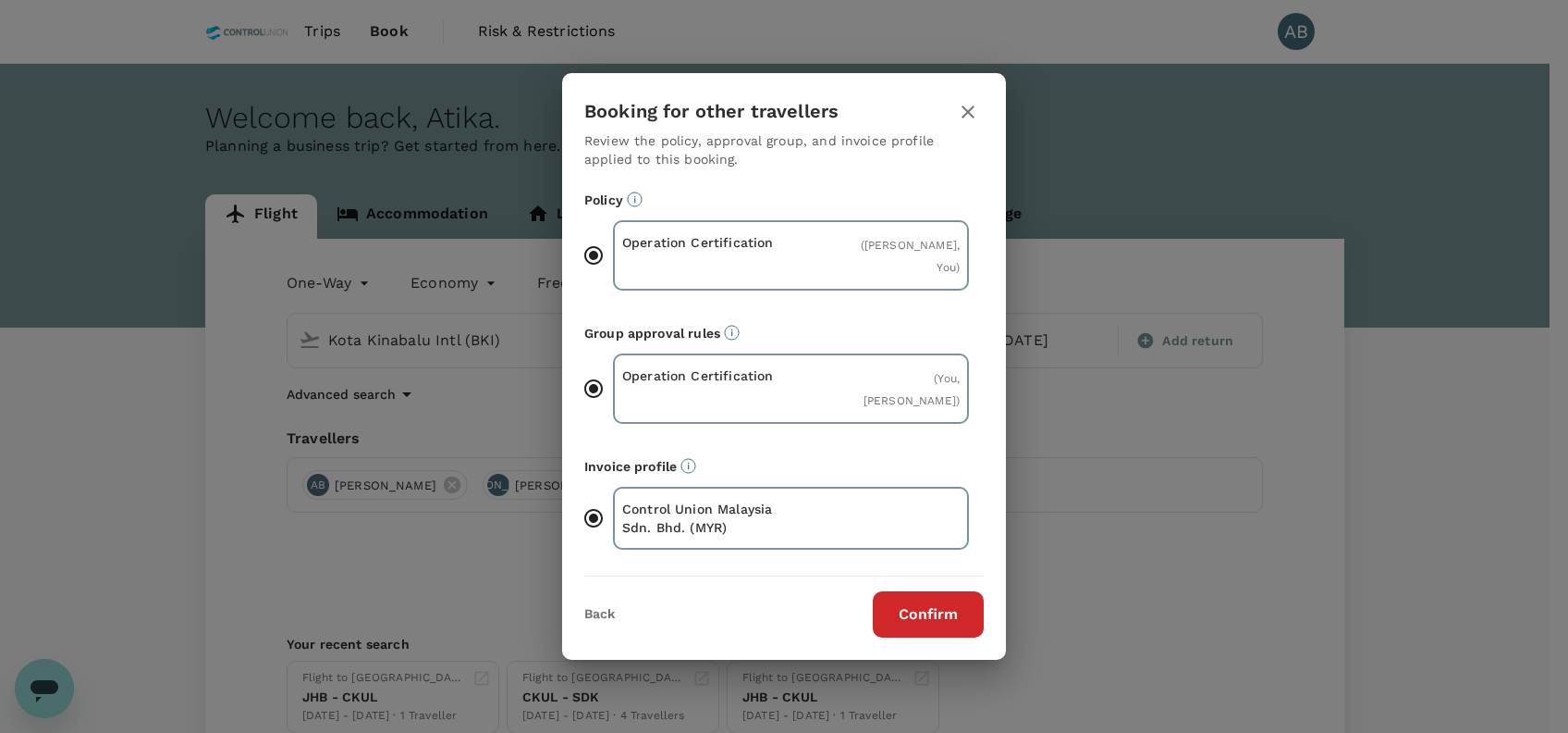
click at [915, 599] on button "Confirm" at bounding box center [928, 614] width 111 height 46
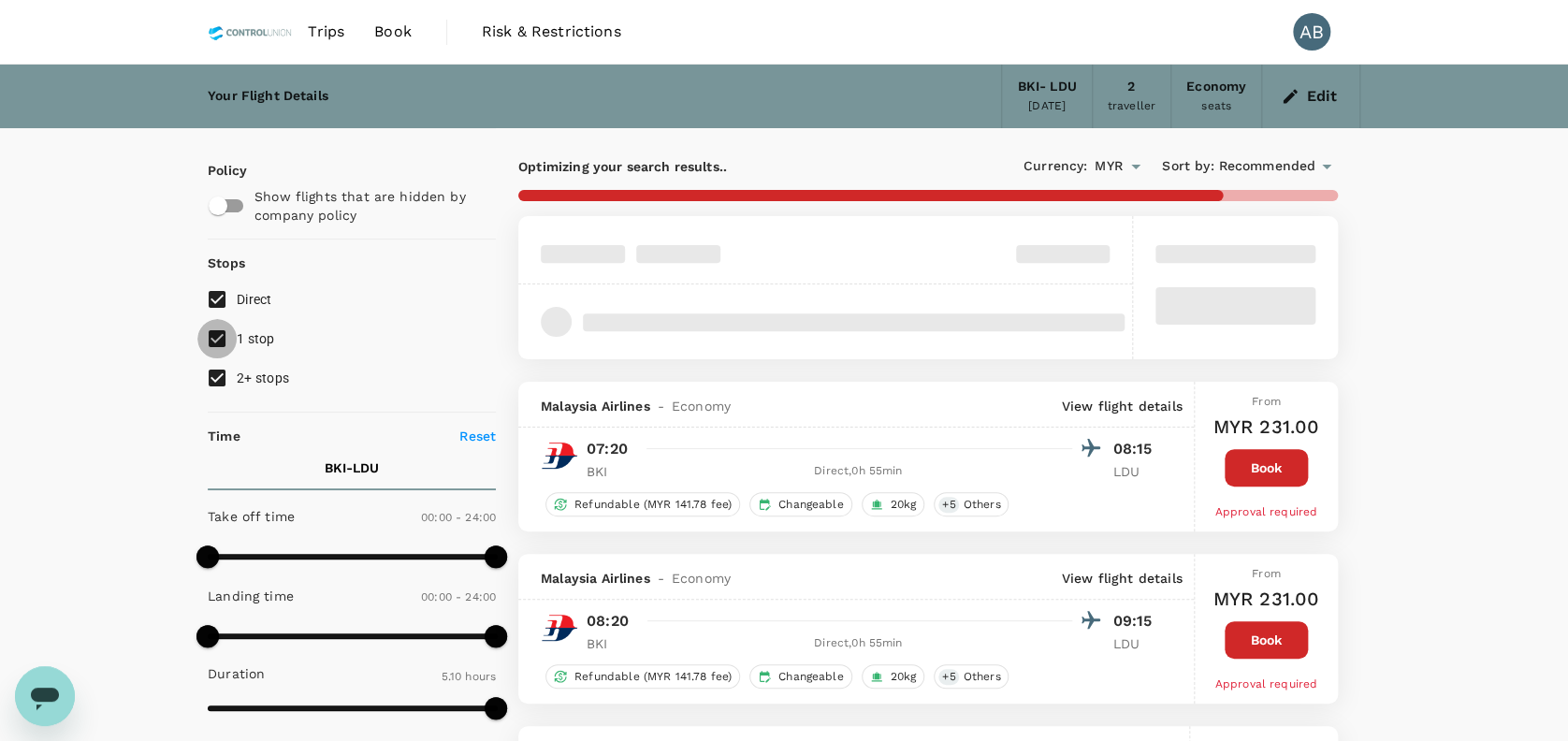
drag, startPoint x: 224, startPoint y: 332, endPoint x: 208, endPoint y: 361, distance: 33.1
click at [221, 331] on input "1 stop" at bounding box center [216, 338] width 39 height 39
checkbox input "false"
click at [208, 368] on input "2+ stops" at bounding box center [216, 377] width 39 height 39
checkbox input "false"
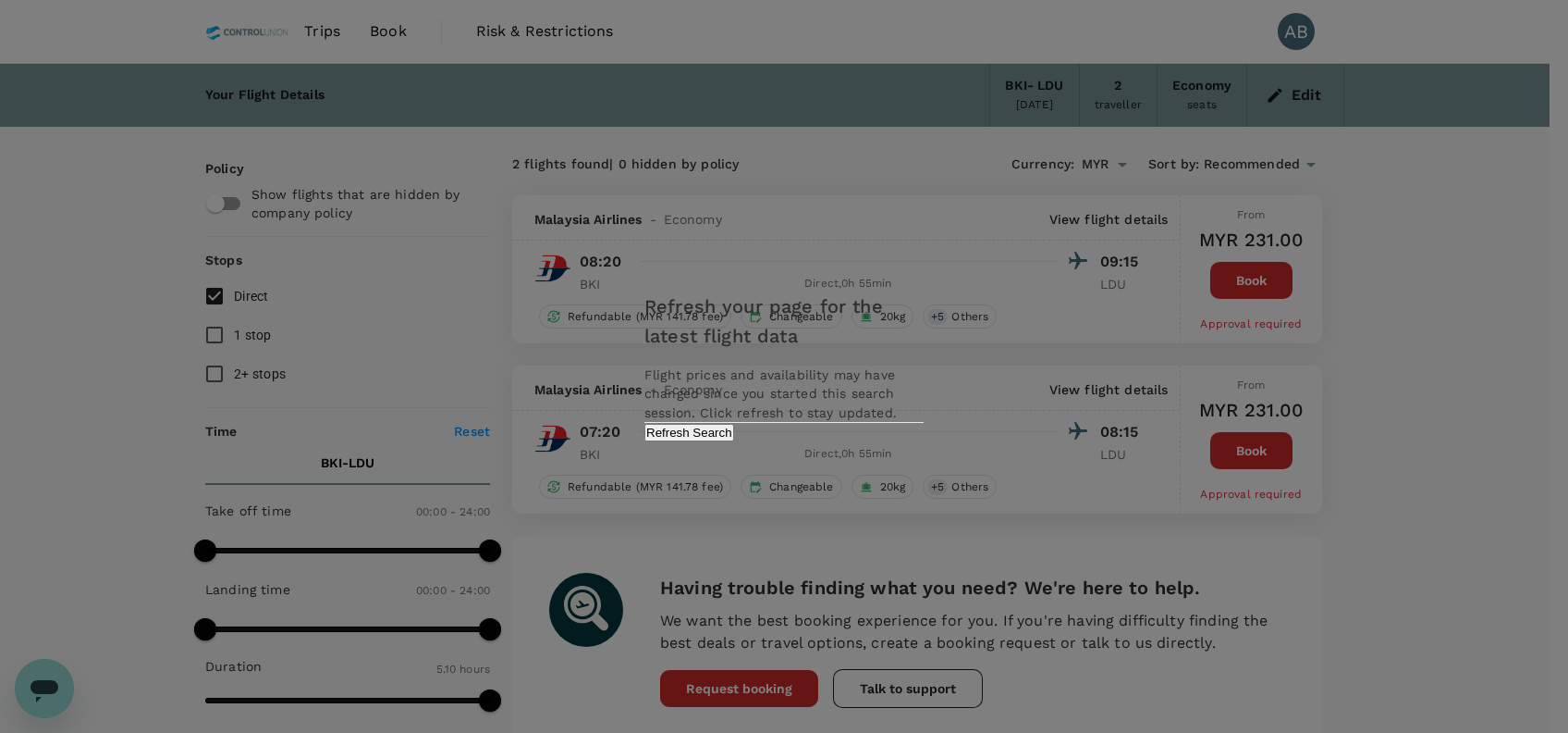
click at [734, 441] on button "Refresh Search" at bounding box center [688, 433] width 90 height 18
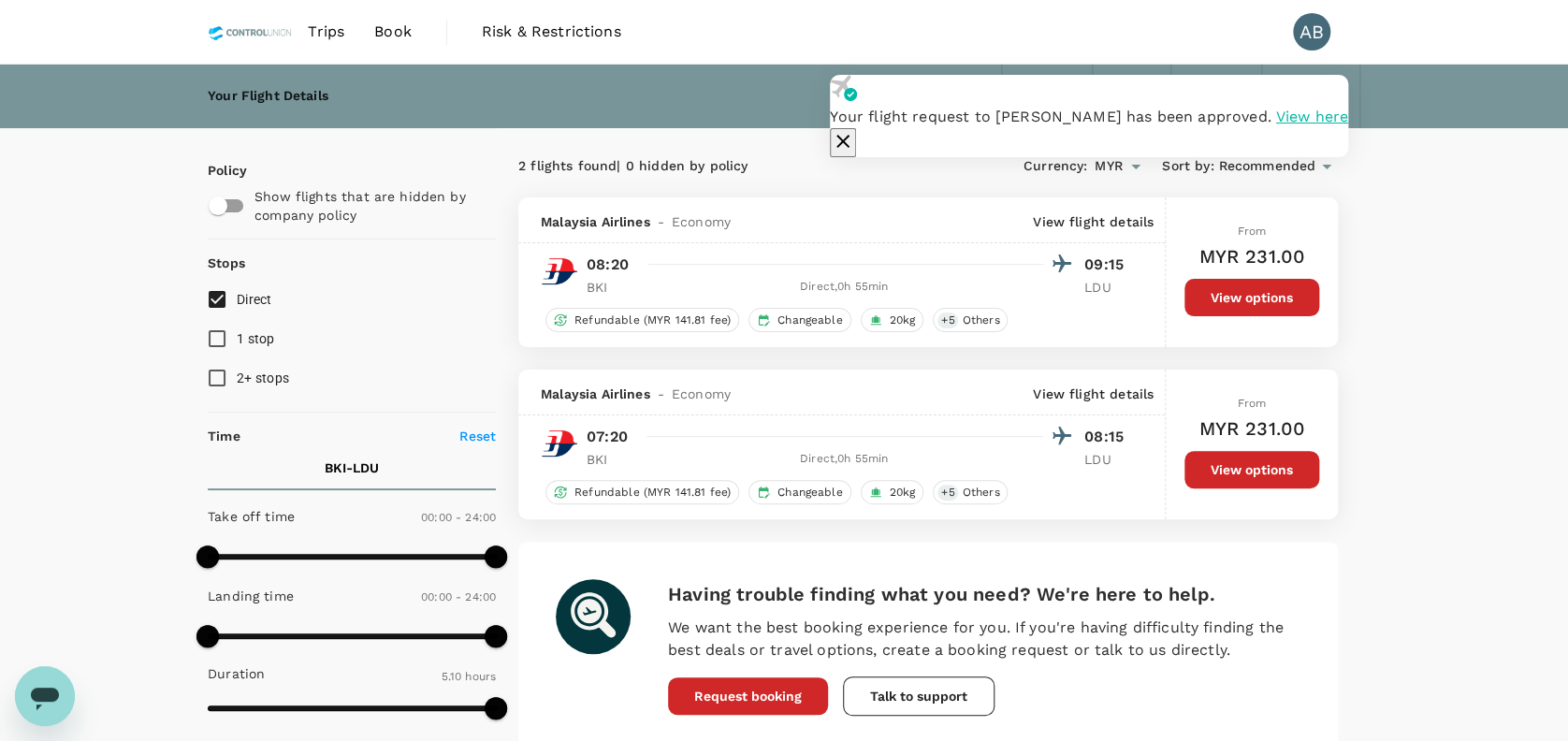
click at [924, 184] on div "2 flights found | 0 hidden by policy Currency : MYR Sort by : Recommended Malay…" at bounding box center [928, 474] width 865 height 647
click at [874, 193] on div "2 flights found | 0 hidden by policy Currency : MYR Sort by : Recommended Malay…" at bounding box center [928, 474] width 865 height 647
click at [1365, 338] on div "Policy Show flights that are hidden by company policy Stops Direct 1 stop 2+ st…" at bounding box center [784, 717] width 1197 height 1178
click at [1491, 453] on div "Your Flight Details BKI - LDU [DATE] 2 traveller Economy seats Edit Policy Show…" at bounding box center [784, 700] width 1568 height 1272
click at [1467, 348] on div "Your Flight Details BKI - LDU [DATE] 2 traveller Economy seats Edit Policy Show…" at bounding box center [784, 700] width 1568 height 1272
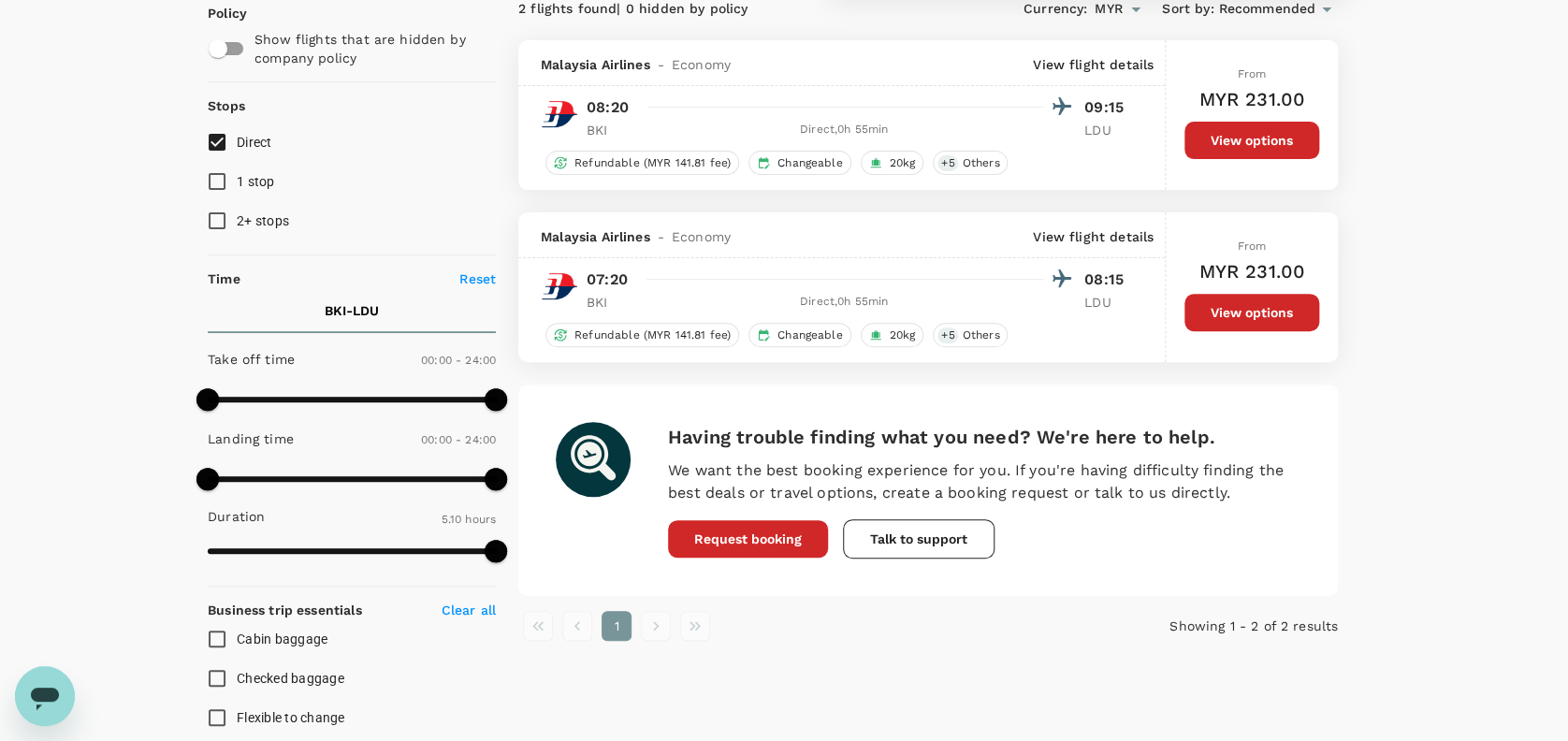
scroll to position [124, 0]
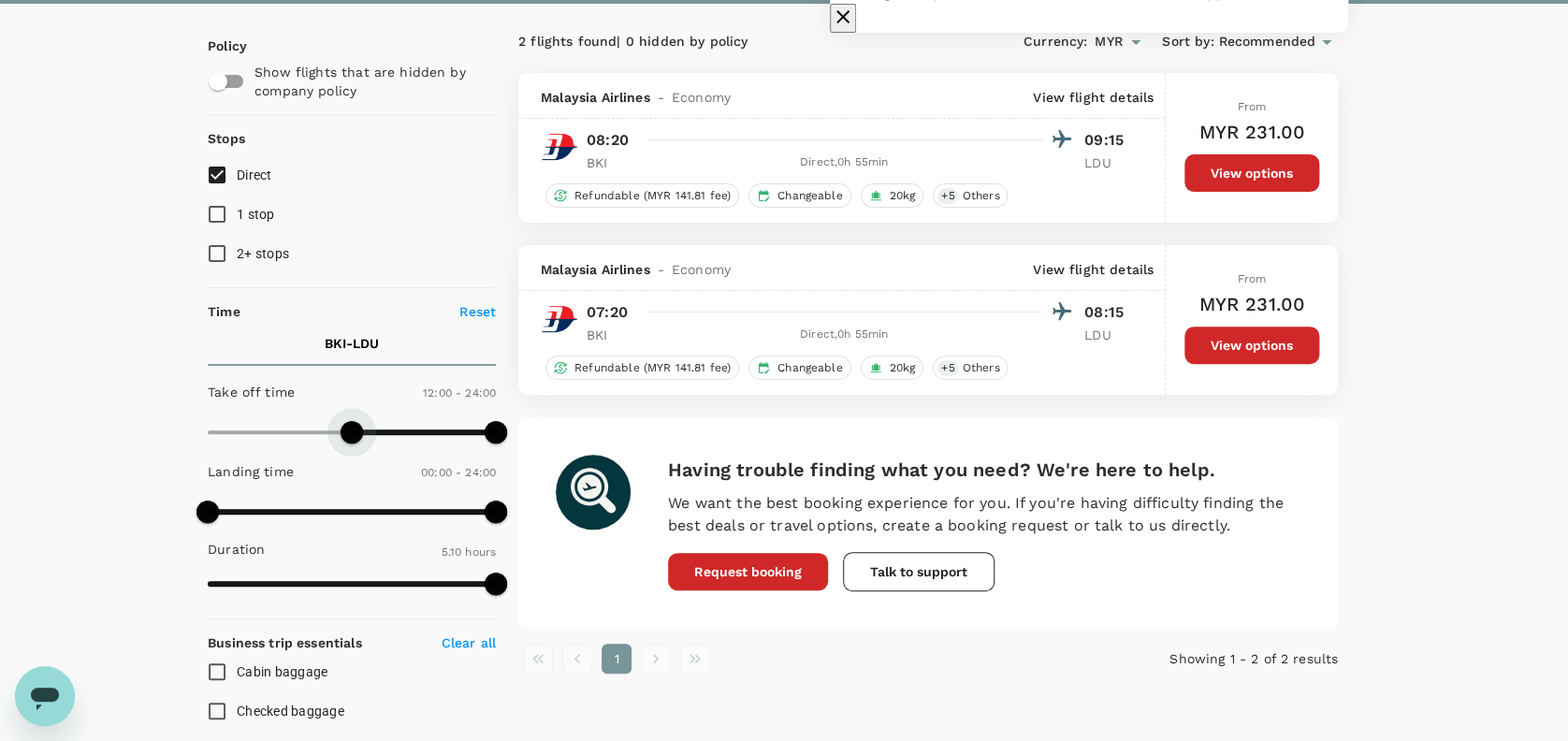
type input "750"
drag, startPoint x: 206, startPoint y: 423, endPoint x: 469, endPoint y: 430, distance: 263.1
click at [360, 425] on span at bounding box center [357, 431] width 23 height 23
type input "1290"
drag, startPoint x: 499, startPoint y: 427, endPoint x: 297, endPoint y: 470, distance: 206.5
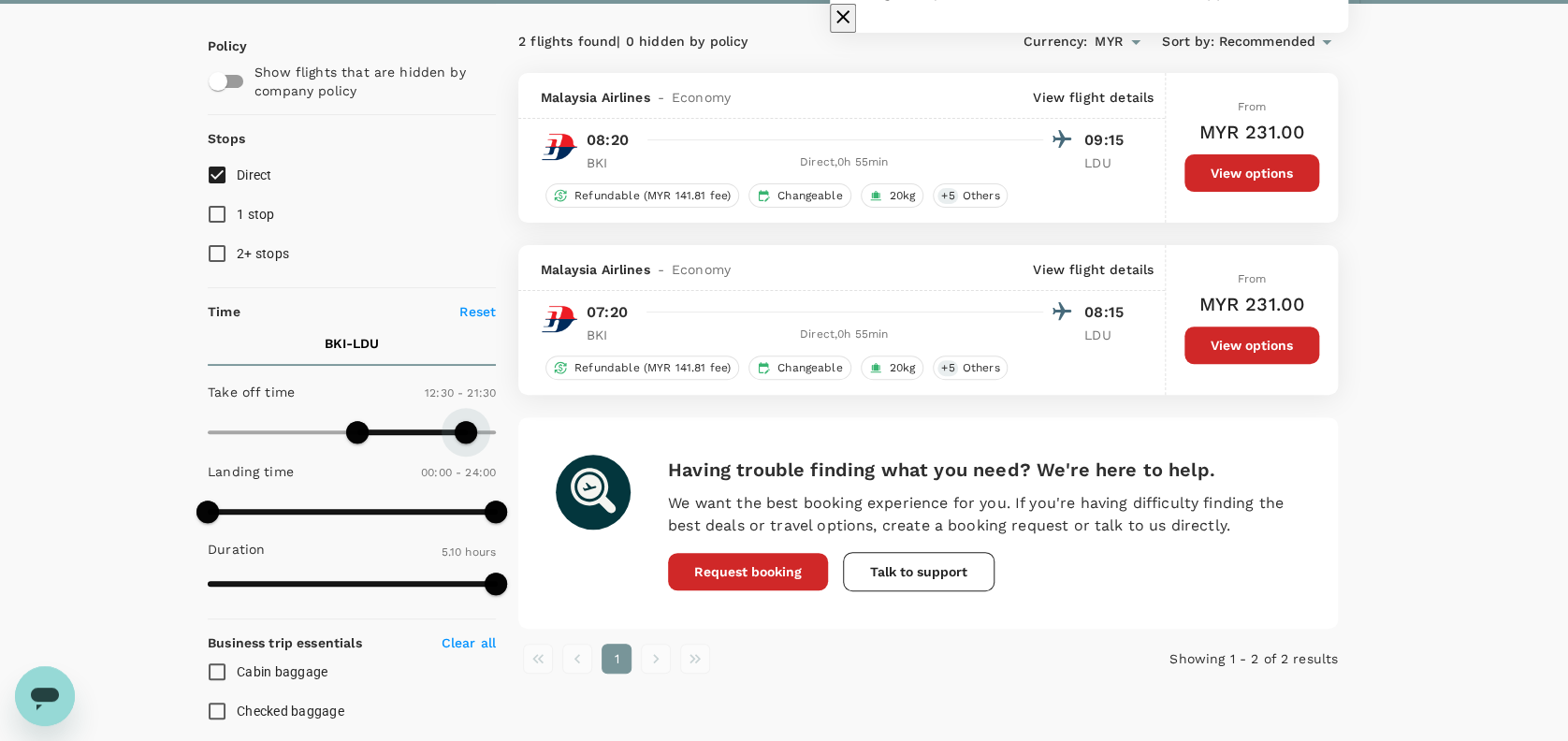
click at [466, 431] on span at bounding box center [465, 431] width 23 height 23
type input "720"
drag, startPoint x: 224, startPoint y: 499, endPoint x: 379, endPoint y: 503, distance: 155.1
click at [352, 500] on span at bounding box center [352, 511] width 23 height 23
type input "1320"
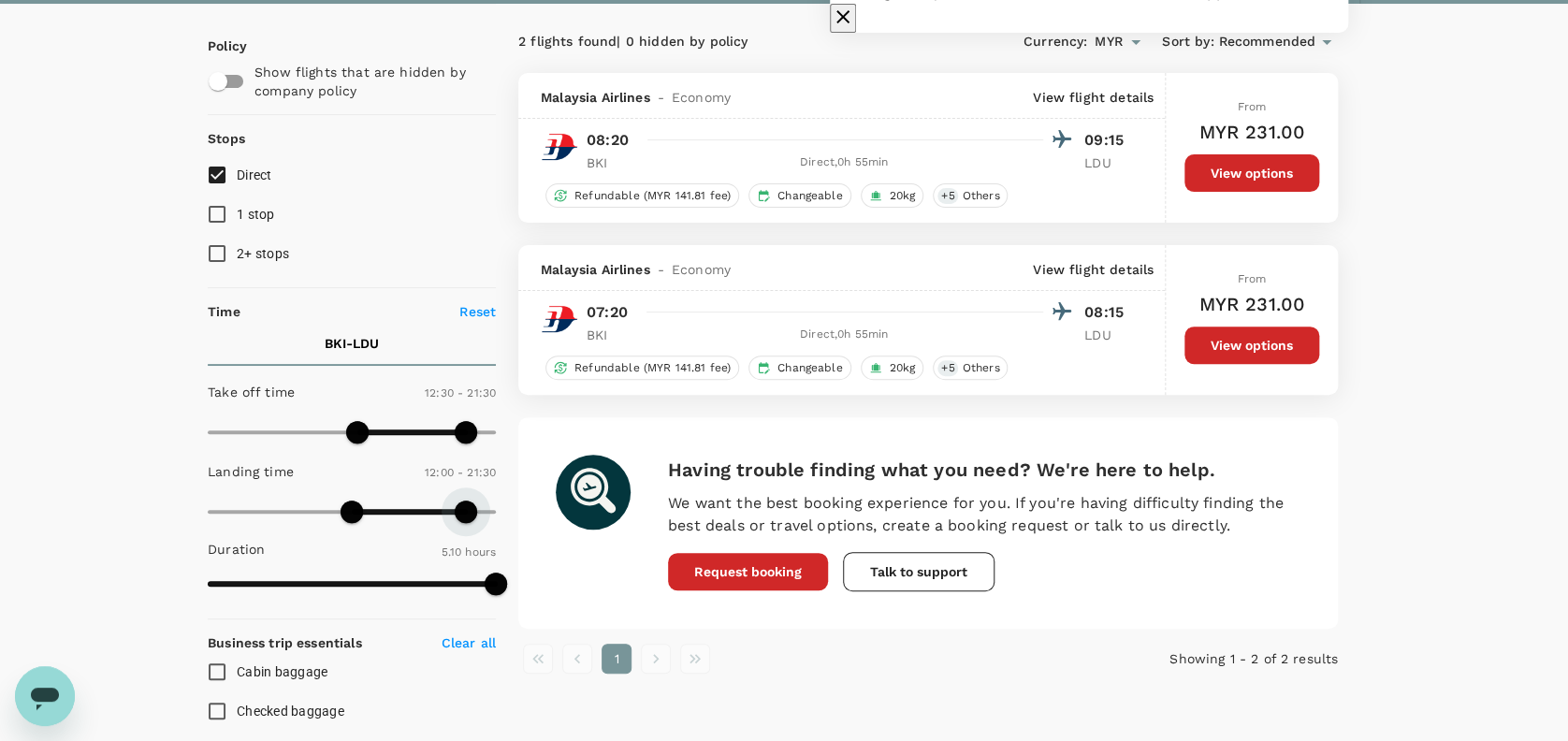
drag, startPoint x: 487, startPoint y: 513, endPoint x: 468, endPoint y: 512, distance: 19.0
click at [468, 512] on span at bounding box center [465, 511] width 23 height 23
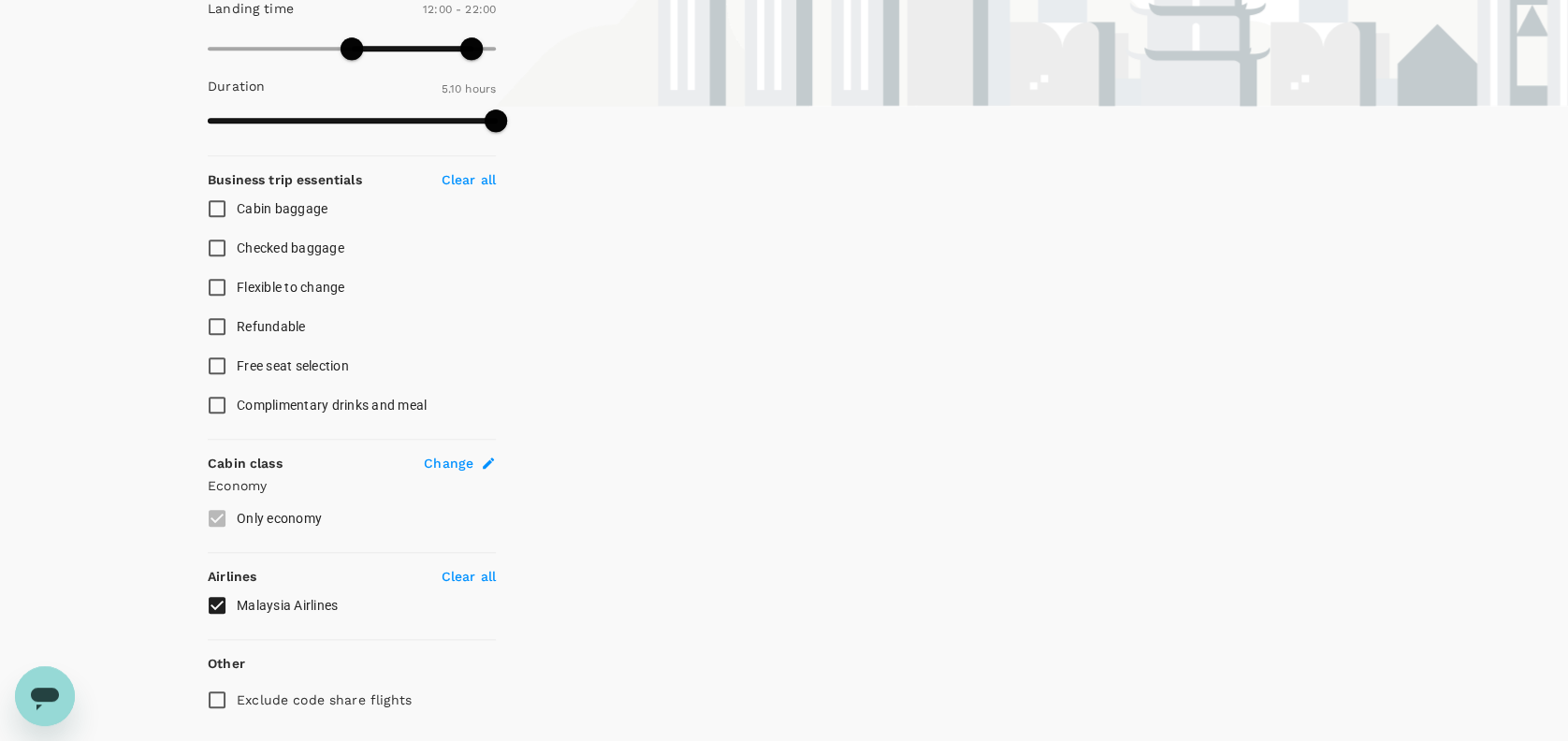
scroll to position [622, 0]
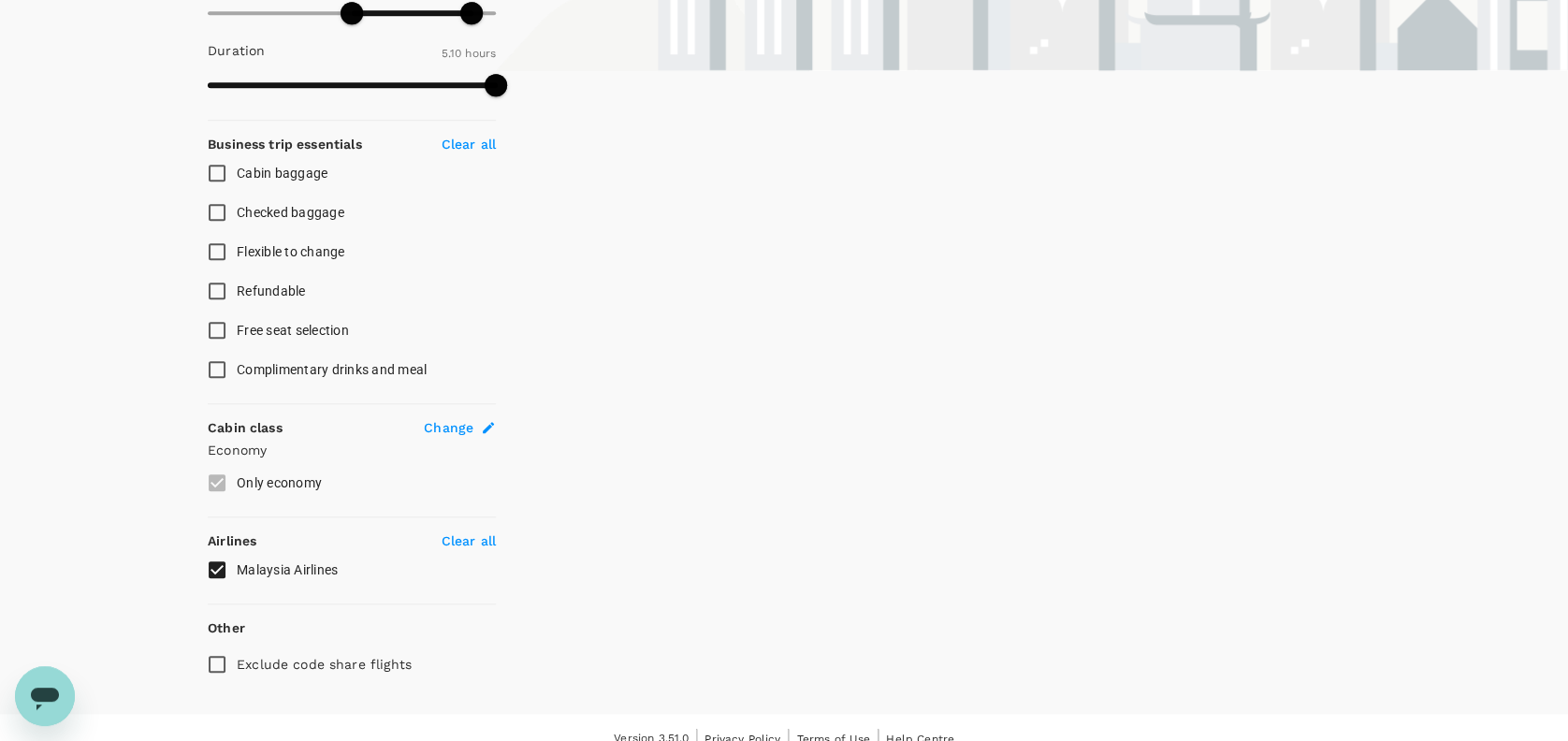
click at [210, 565] on input "Malaysia Airlines" at bounding box center [216, 569] width 39 height 39
checkbox input "true"
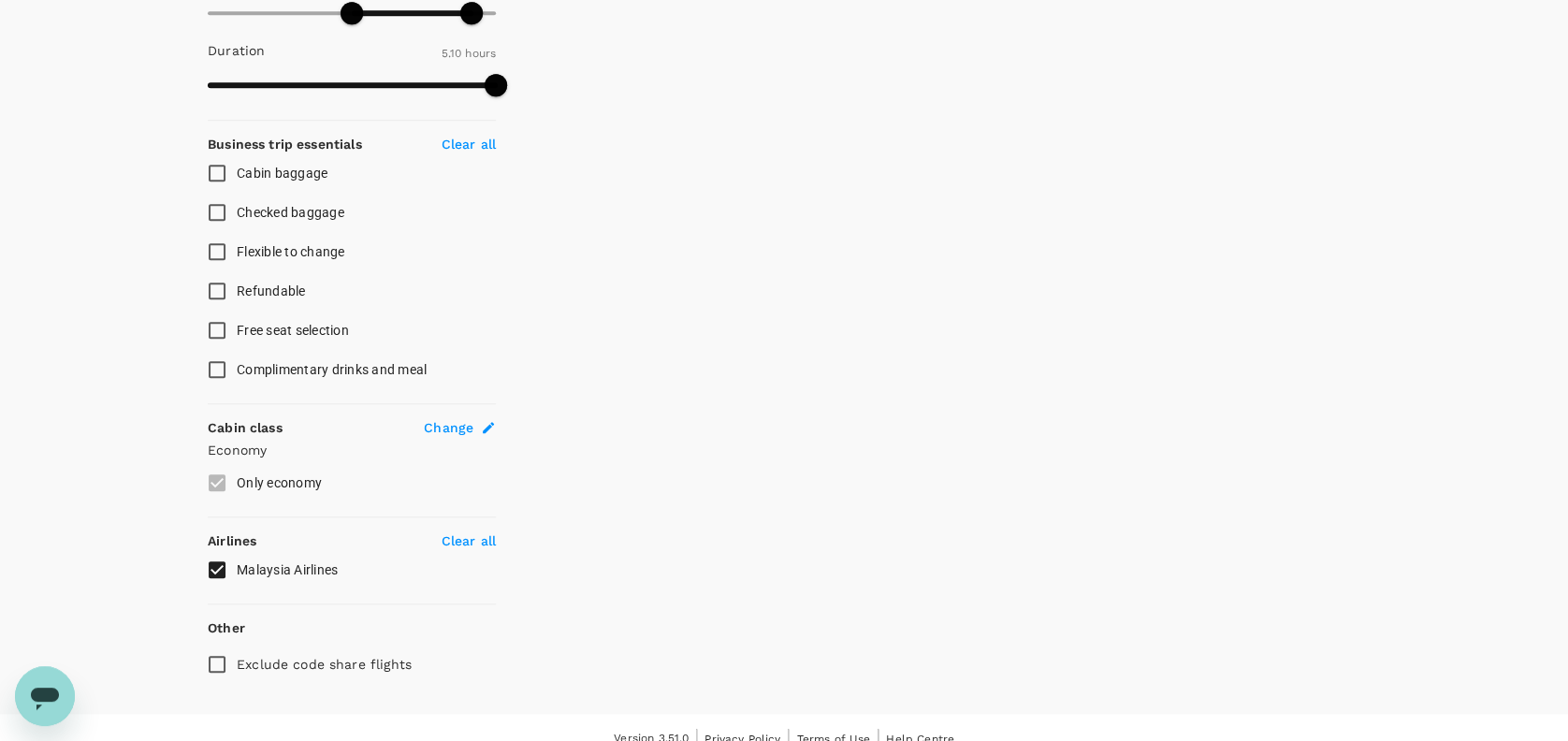
click at [473, 531] on p "Clear all" at bounding box center [468, 540] width 54 height 19
click at [457, 534] on p "Clear all" at bounding box center [468, 540] width 54 height 19
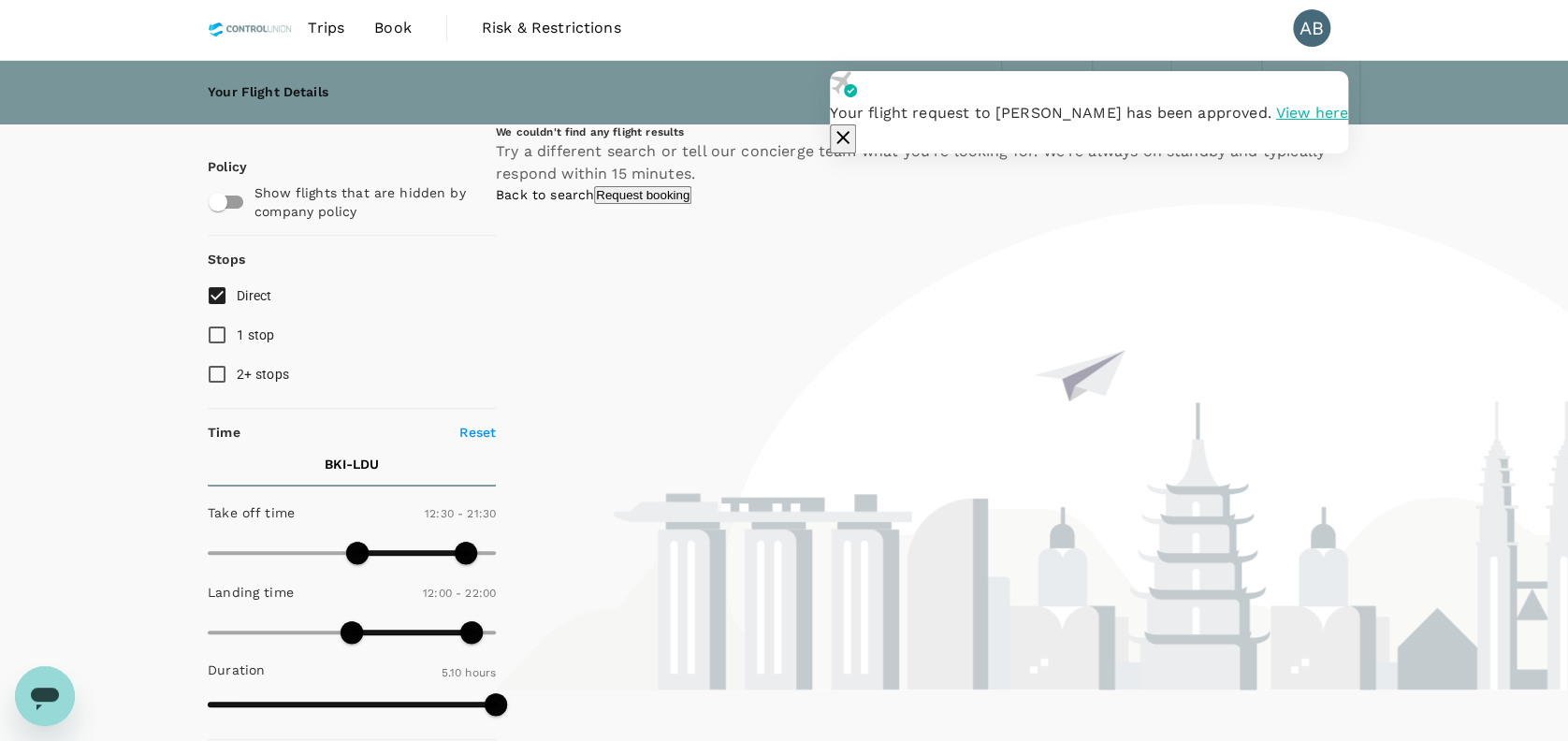
scroll to position [0, 0]
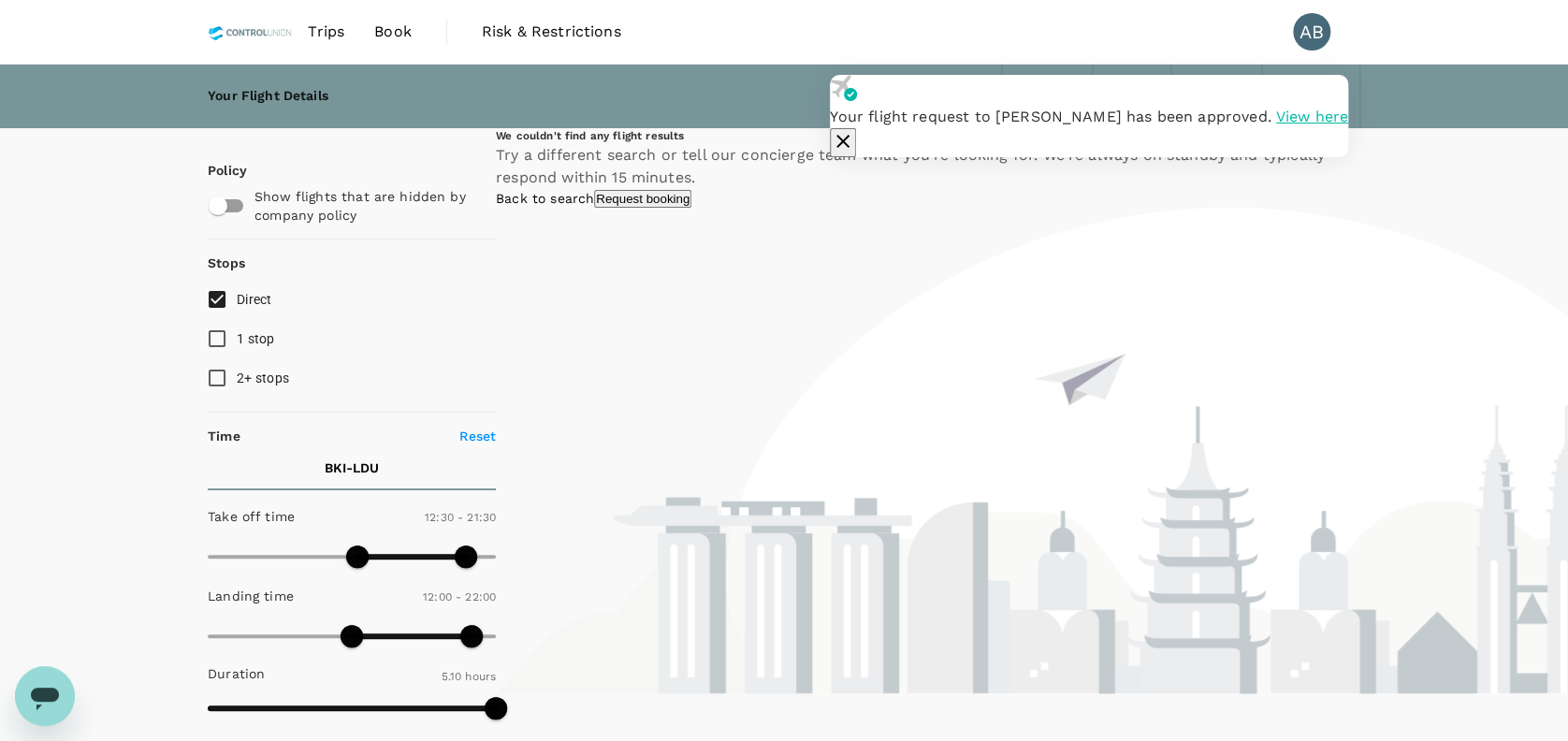
click at [594, 206] on link "Back to search" at bounding box center [545, 198] width 99 height 15
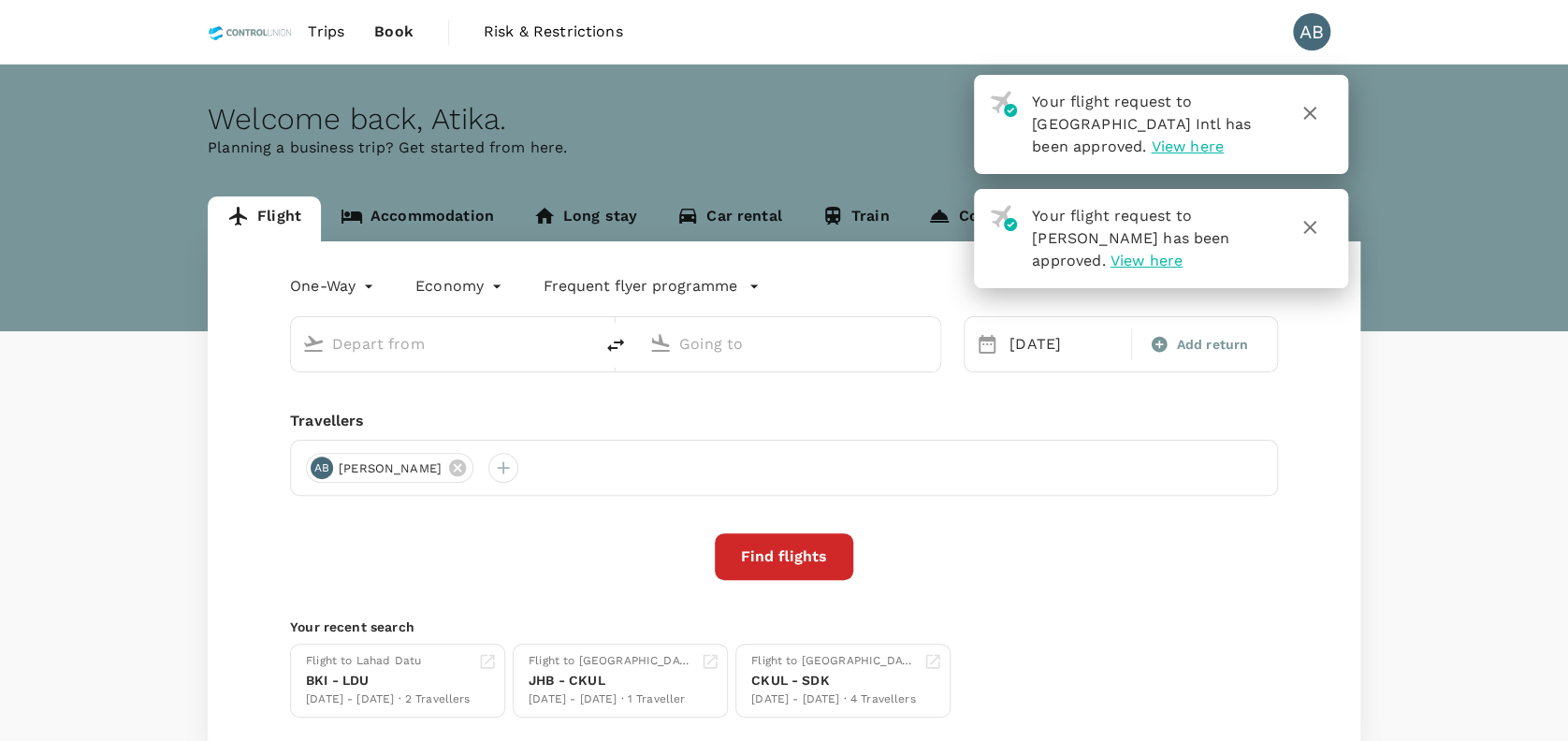
type input "Kota Kinabalu Intl (BKI)"
type input "Lahad Datu Airport (LDU)"
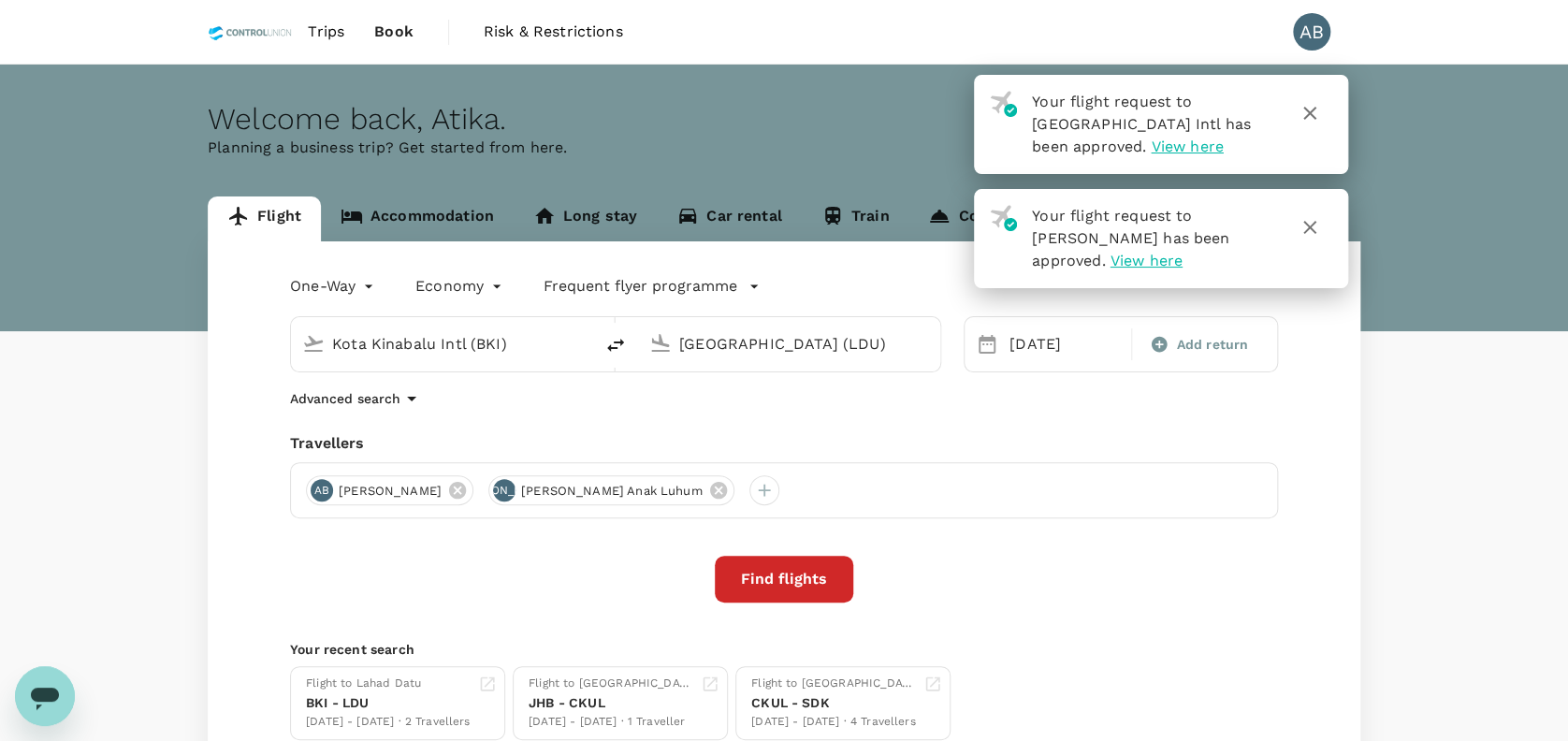
click at [803, 435] on div "Travellers" at bounding box center [783, 443] width 987 height 23
click at [907, 433] on div "Travellers" at bounding box center [783, 443] width 987 height 23
drag, startPoint x: 1306, startPoint y: 107, endPoint x: 1328, endPoint y: 134, distance: 34.8
click at [1306, 107] on icon "button" at bounding box center [1309, 113] width 23 height 23
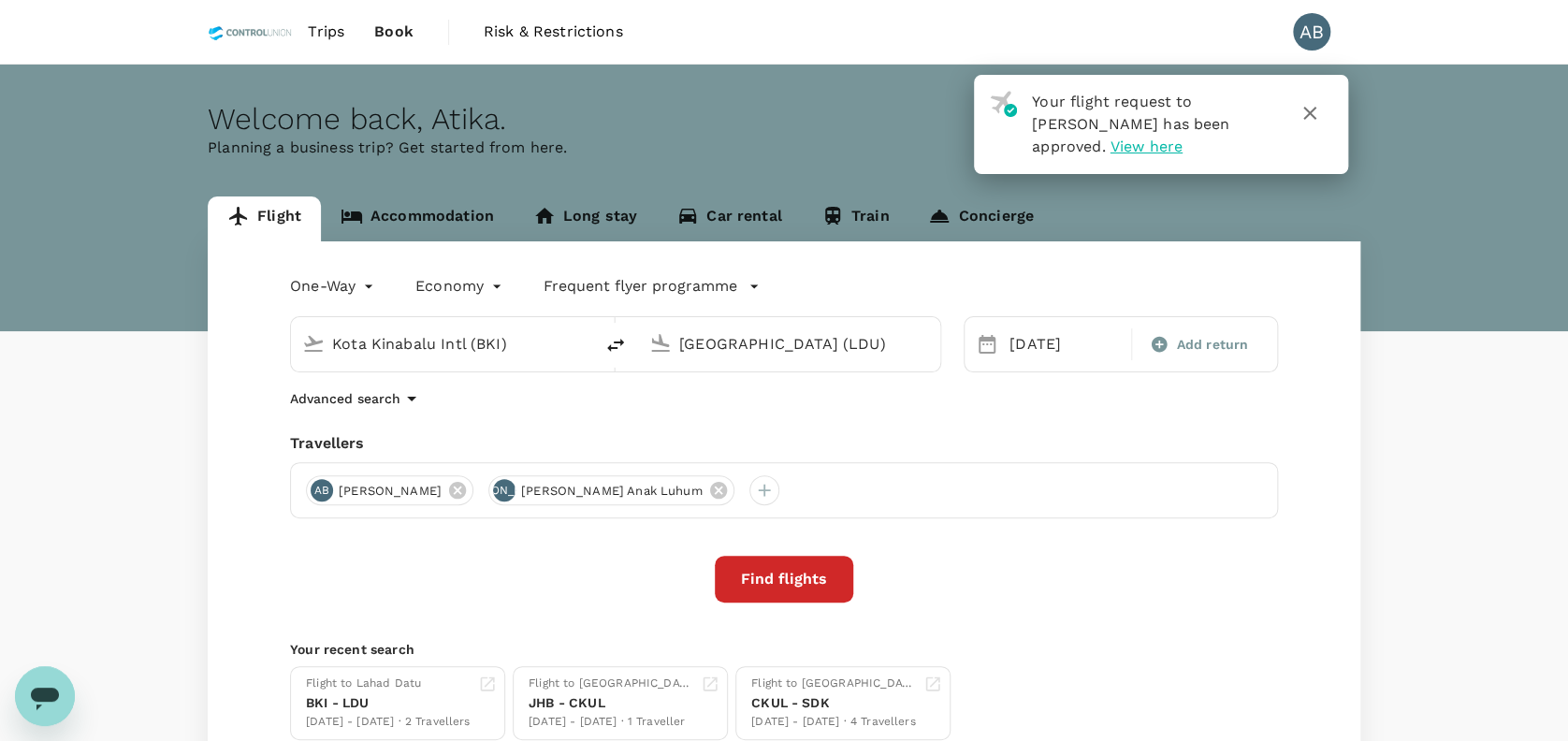
click at [1313, 109] on icon "button" at bounding box center [1309, 113] width 13 height 13
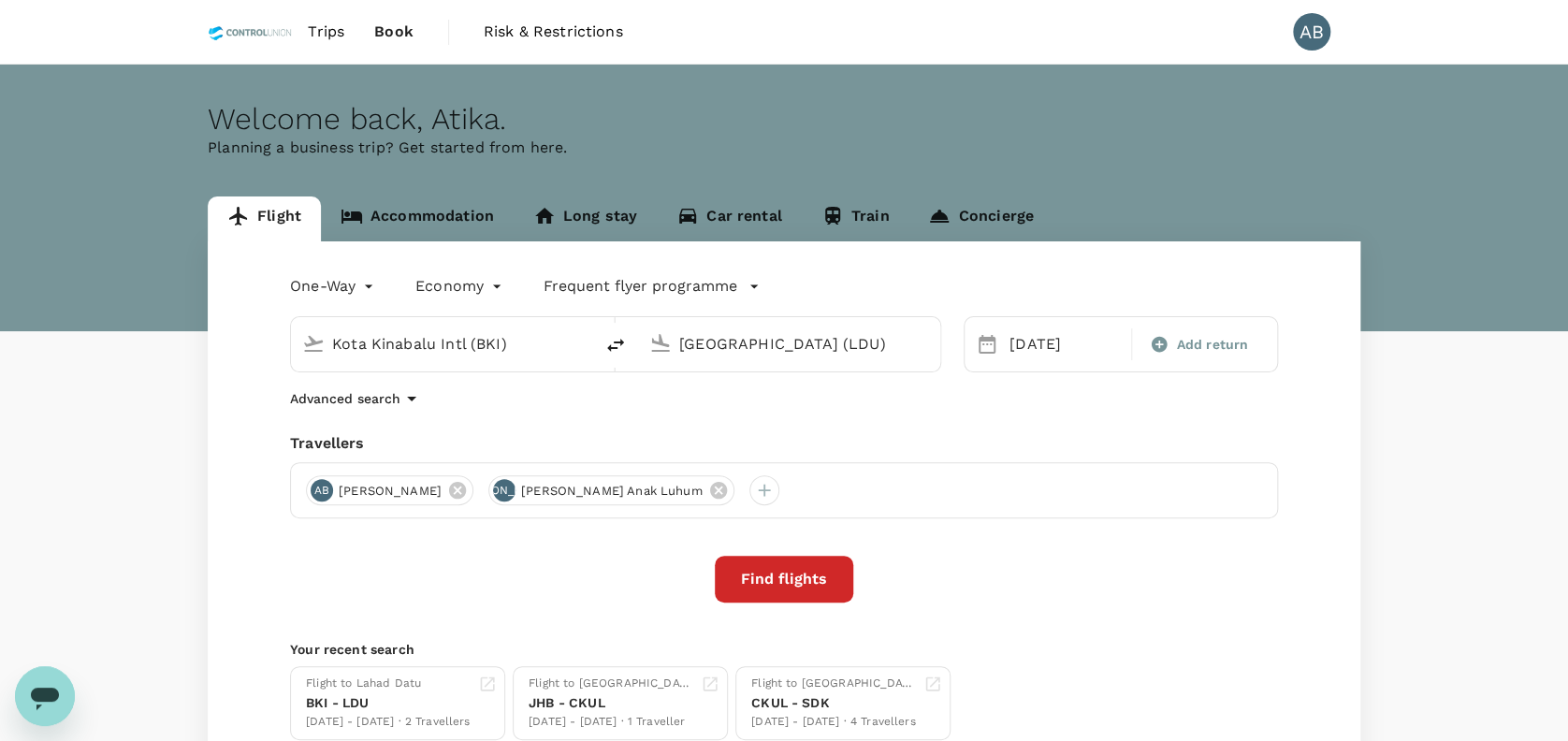
click at [1112, 232] on div "Flight Accommodation Long stay Car rental Train Concierge" at bounding box center [783, 218] width 1153 height 45
click at [792, 404] on div "Advanced search" at bounding box center [783, 398] width 987 height 23
click at [927, 397] on div "Advanced search" at bounding box center [783, 398] width 987 height 23
click at [528, 407] on div "Advanced search" at bounding box center [783, 398] width 987 height 23
click at [1161, 342] on icon at bounding box center [1160, 345] width 16 height 16
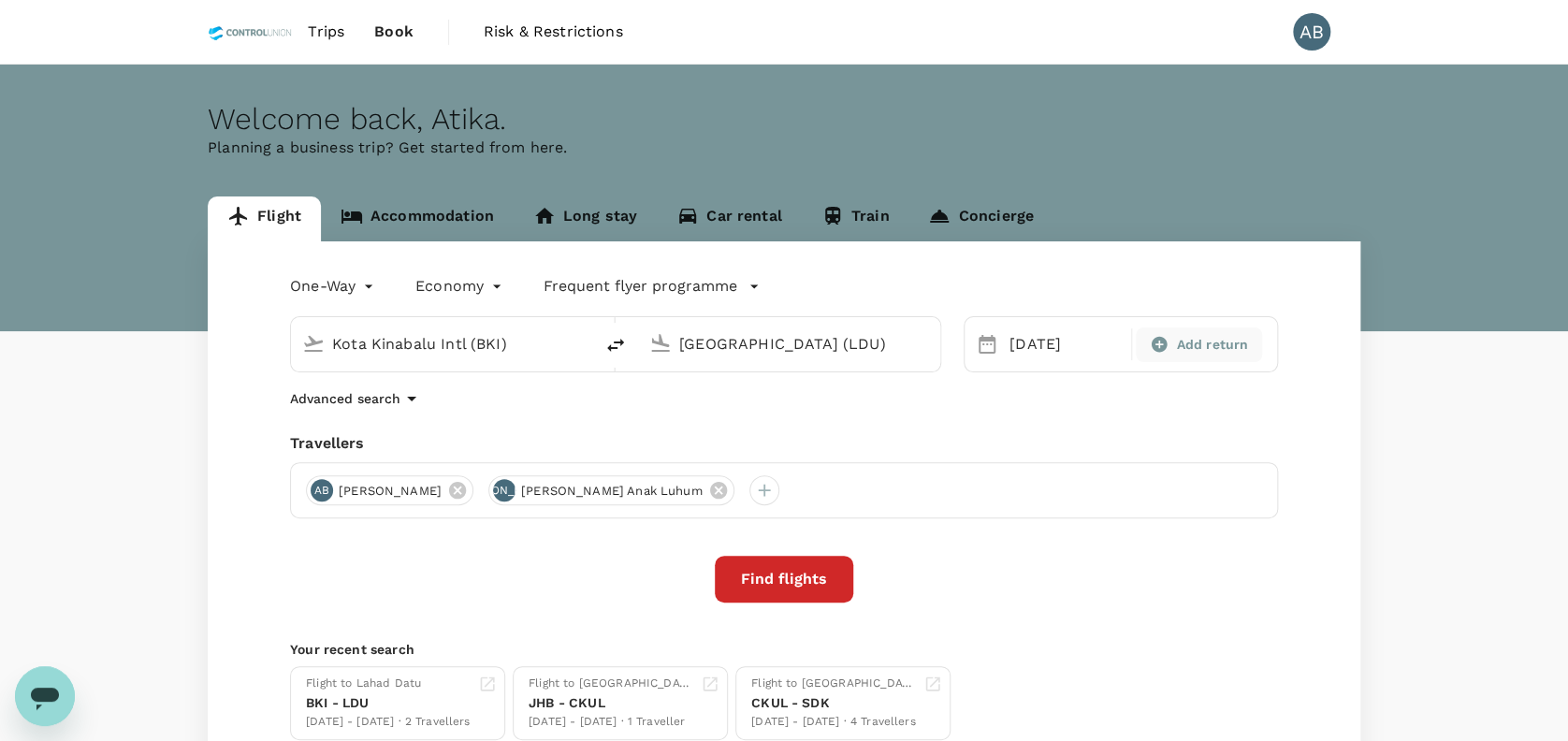
type input "roundtrip"
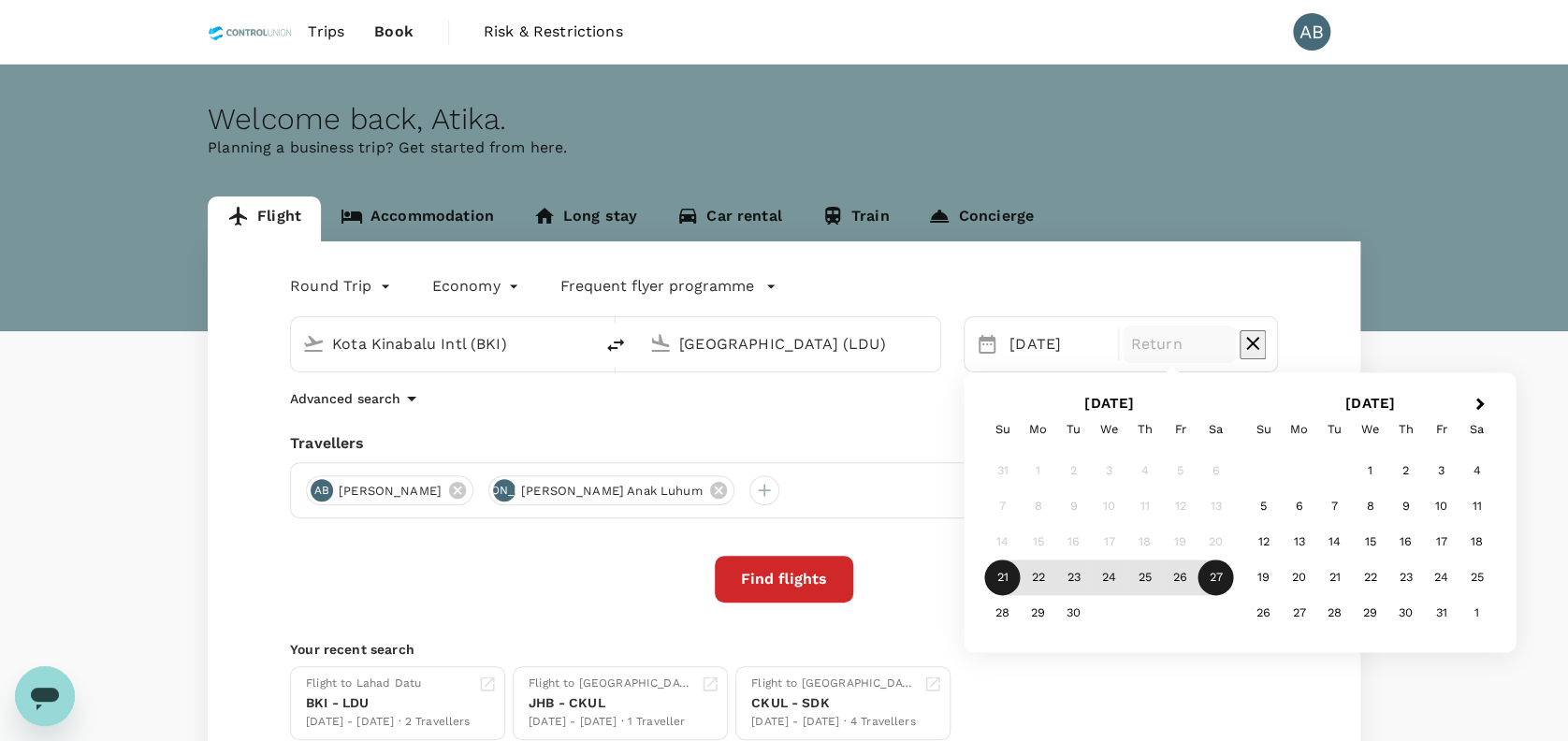
click at [1213, 577] on div "27" at bounding box center [1216, 578] width 36 height 36
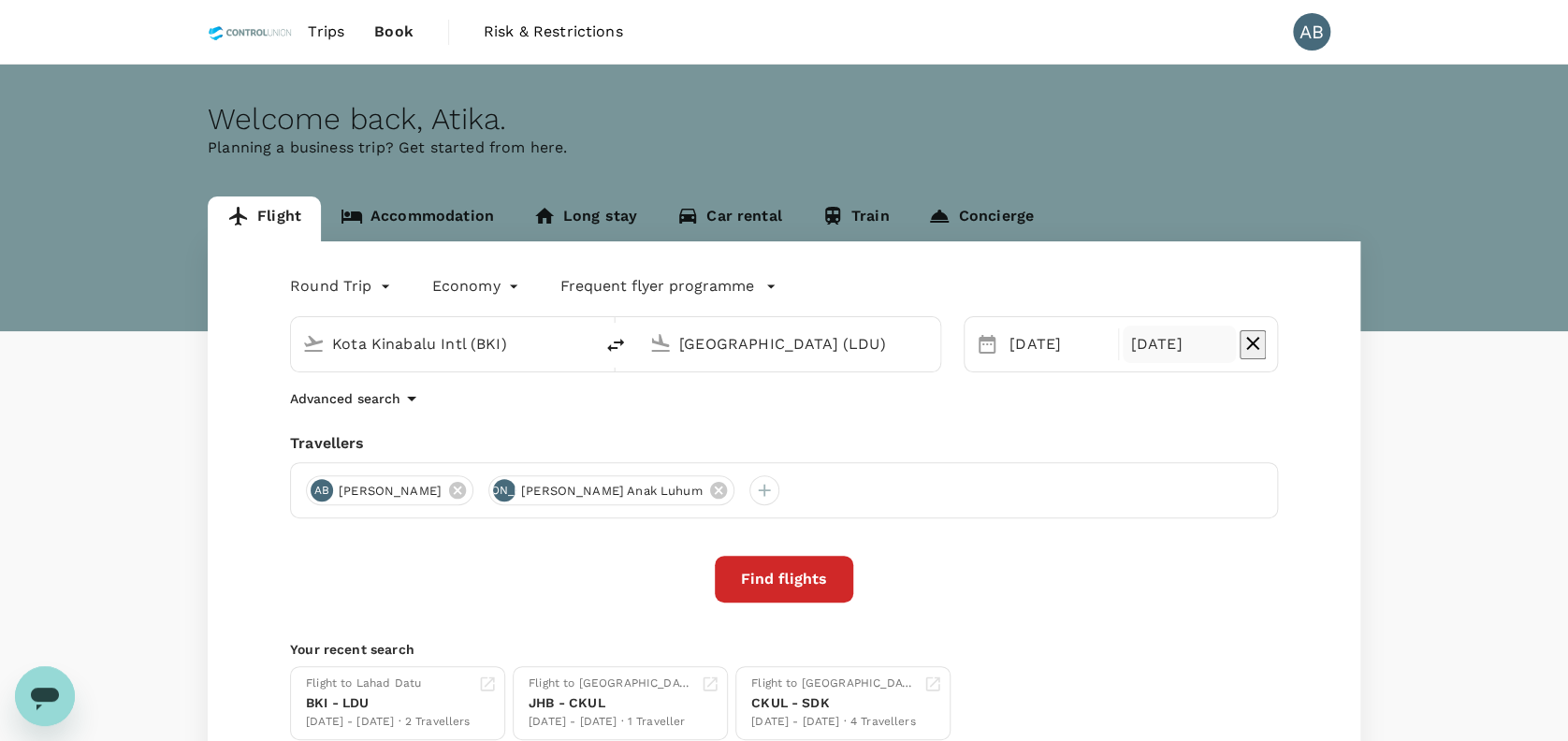
click at [1135, 403] on div "Advanced search" at bounding box center [783, 398] width 987 height 23
click at [803, 568] on button "Find flights" at bounding box center [783, 579] width 138 height 47
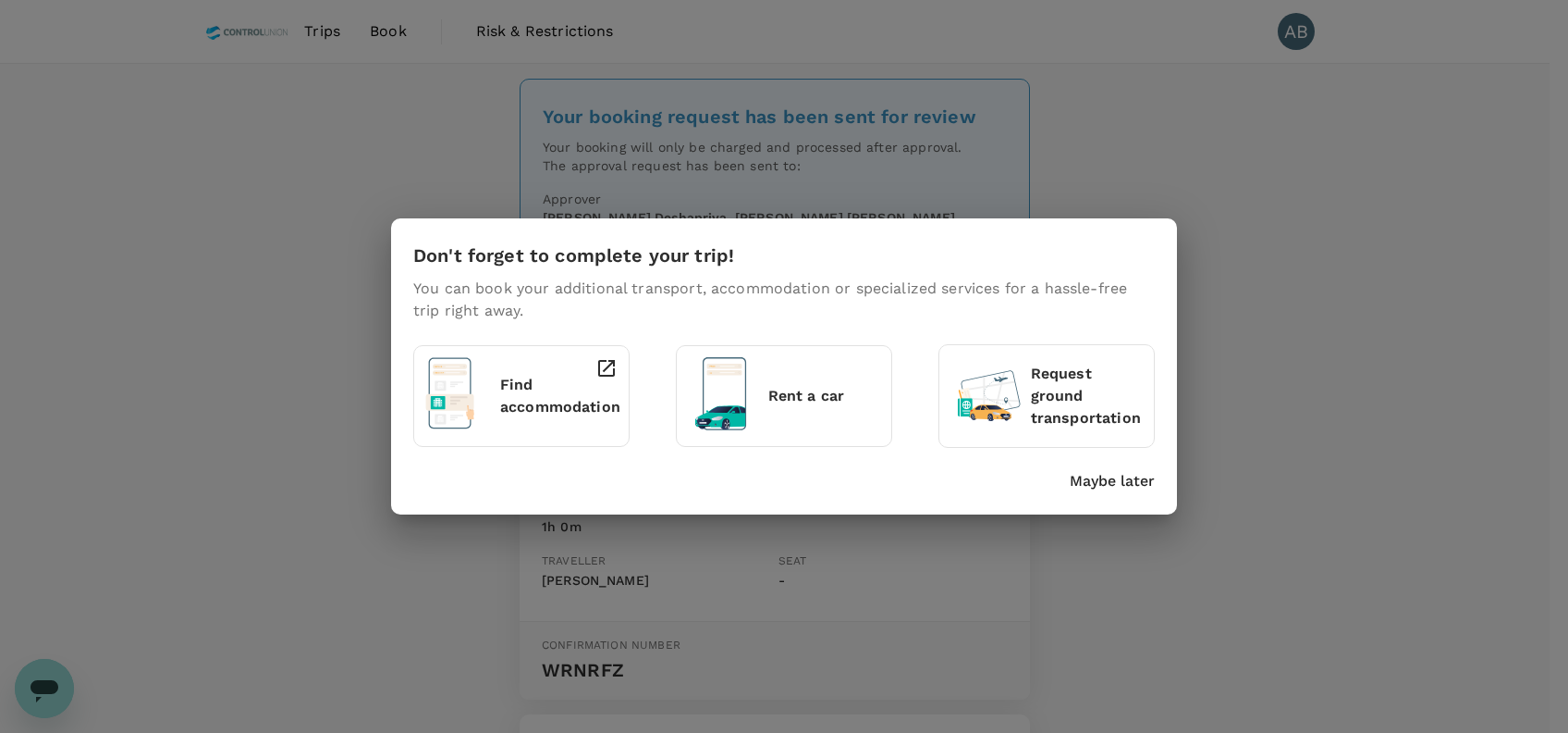
drag, startPoint x: 1142, startPoint y: 488, endPoint x: 1143, endPoint y: 470, distance: 18.0
click at [1141, 488] on p "Maybe later" at bounding box center [1112, 481] width 85 height 23
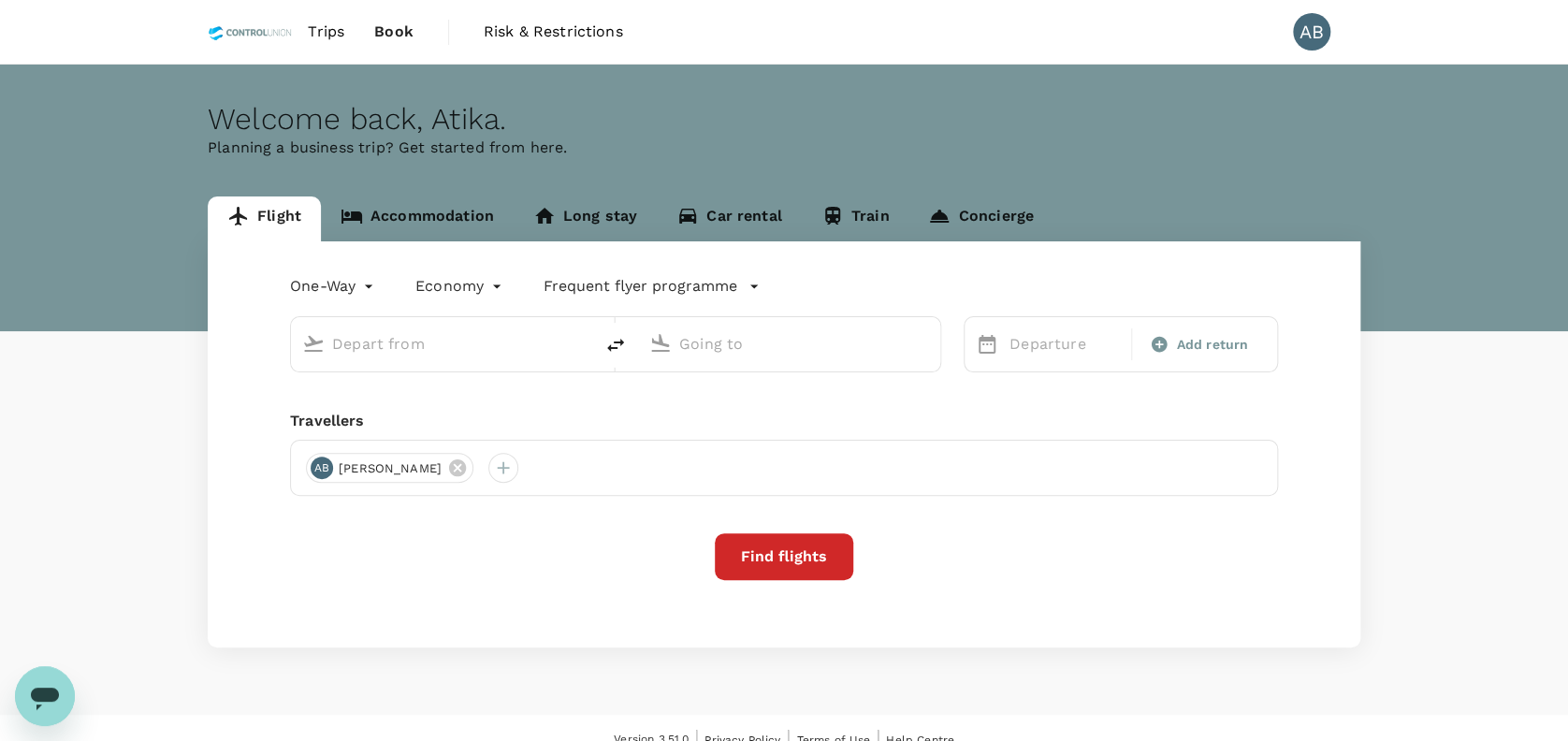
type input "Kota Kinabalu Intl (BKI)"
type input "[GEOGRAPHIC_DATA] (LDU)"
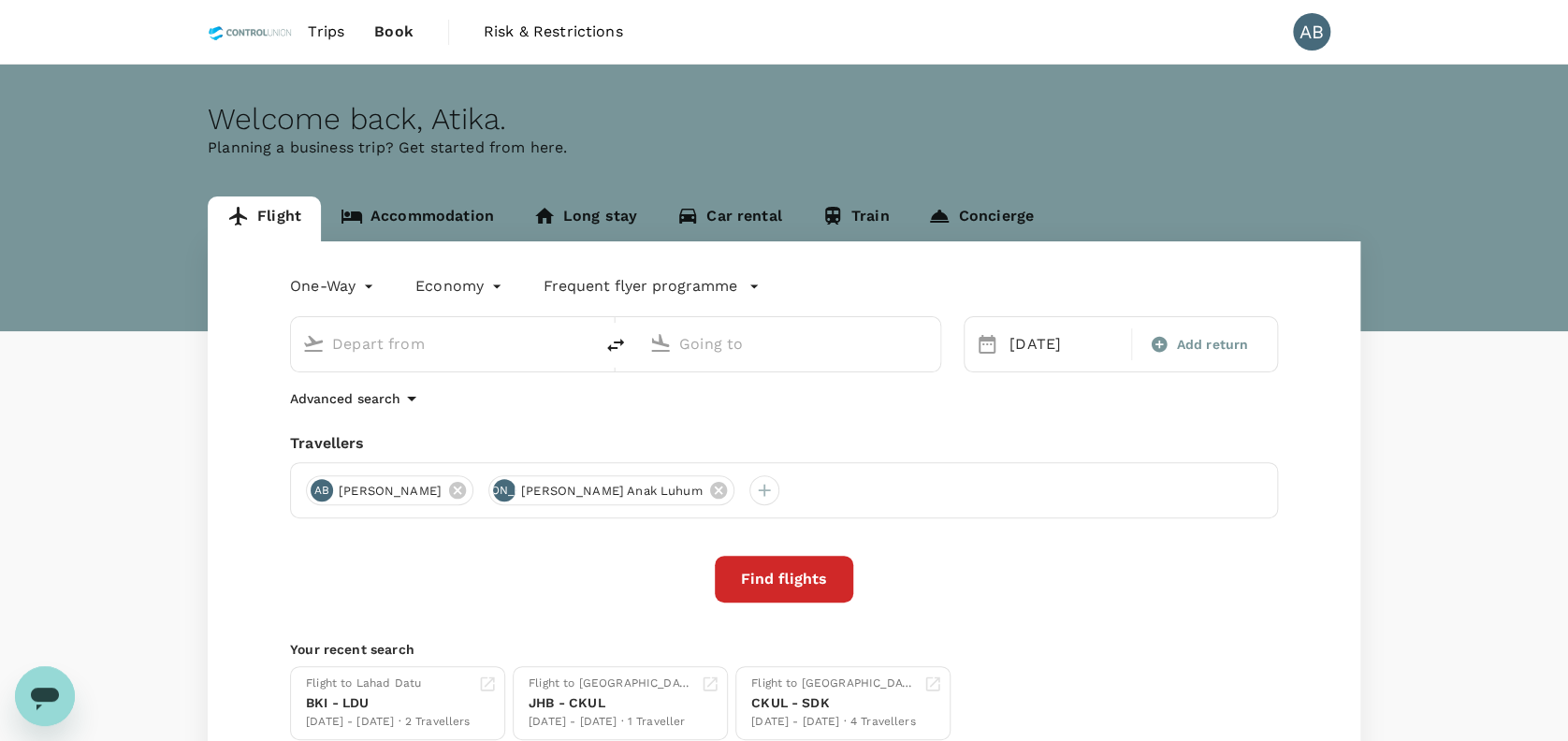
type input "Kota Kinabalu Intl (BKI)"
type input "[GEOGRAPHIC_DATA] (LDU)"
click at [696, 388] on div "Advanced search" at bounding box center [783, 398] width 987 height 23
click at [1172, 342] on div "Add return" at bounding box center [1197, 345] width 111 height 20
type input "roundtrip"
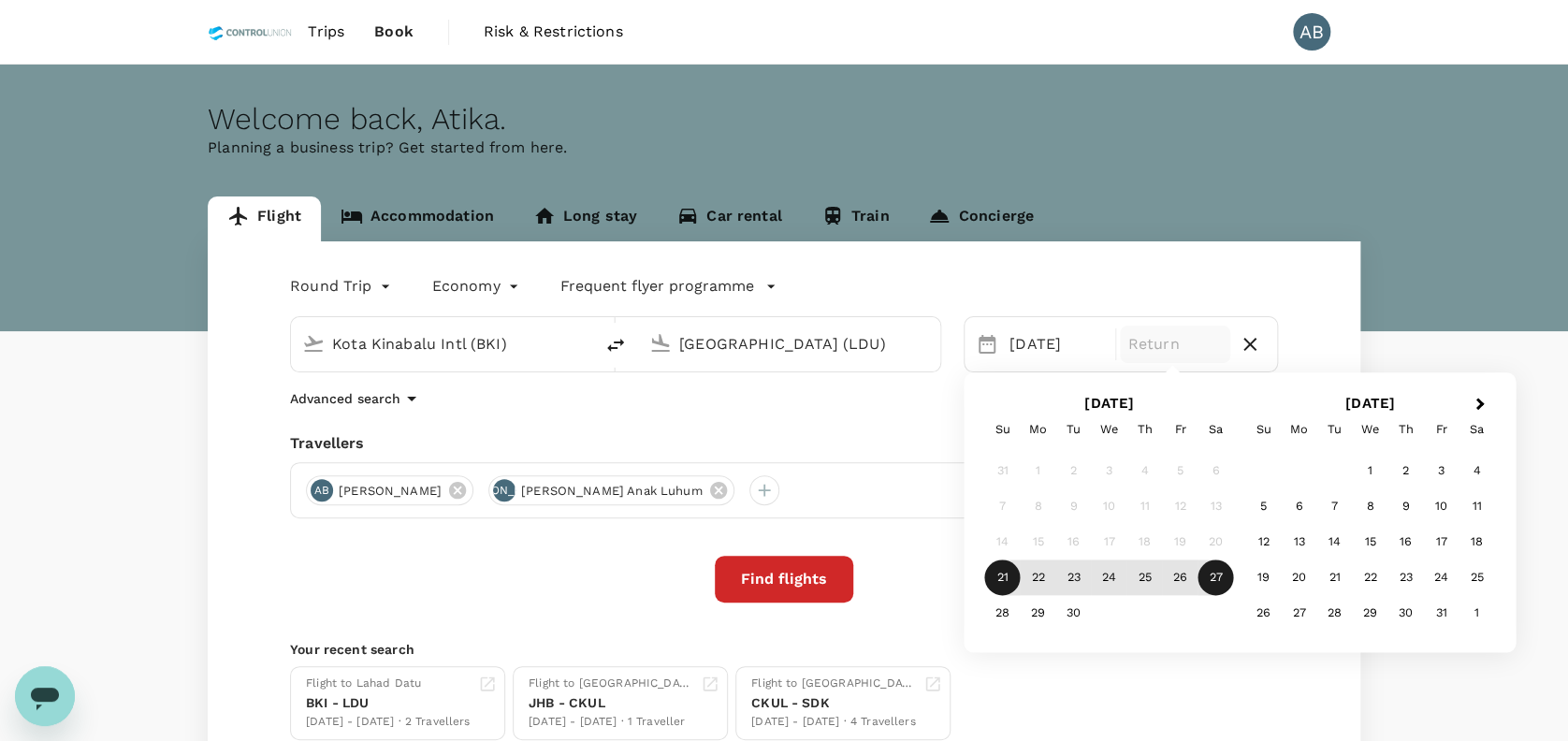
click at [1211, 569] on div "27" at bounding box center [1216, 578] width 36 height 36
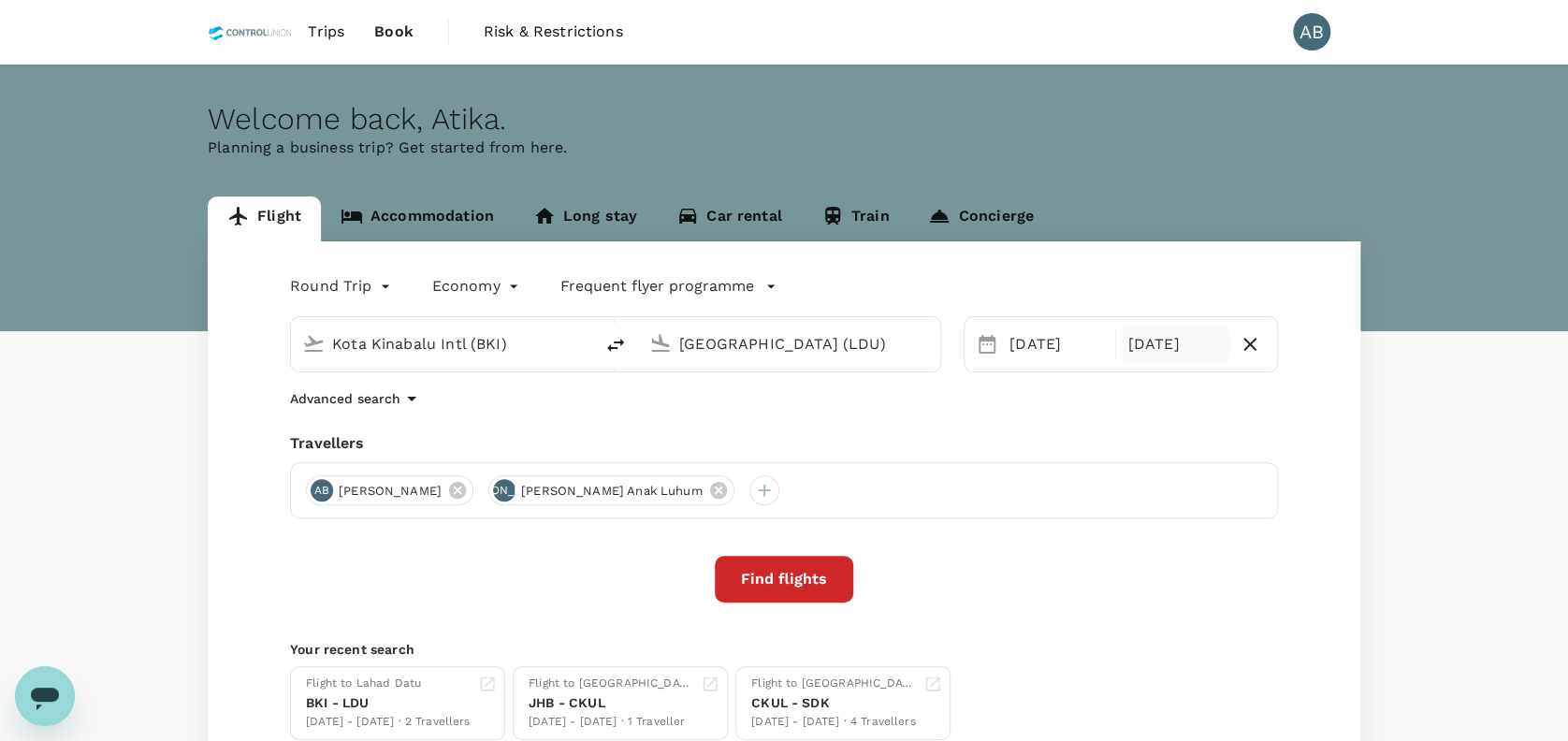
click at [981, 404] on div "Advanced search" at bounding box center [783, 398] width 987 height 23
click at [888, 426] on div "Round Trip roundtrip Economy economy Frequent flyer programme Kota Kinabalu Int…" at bounding box center [783, 505] width 1153 height 528
click at [825, 584] on button "Find flights" at bounding box center [783, 579] width 138 height 47
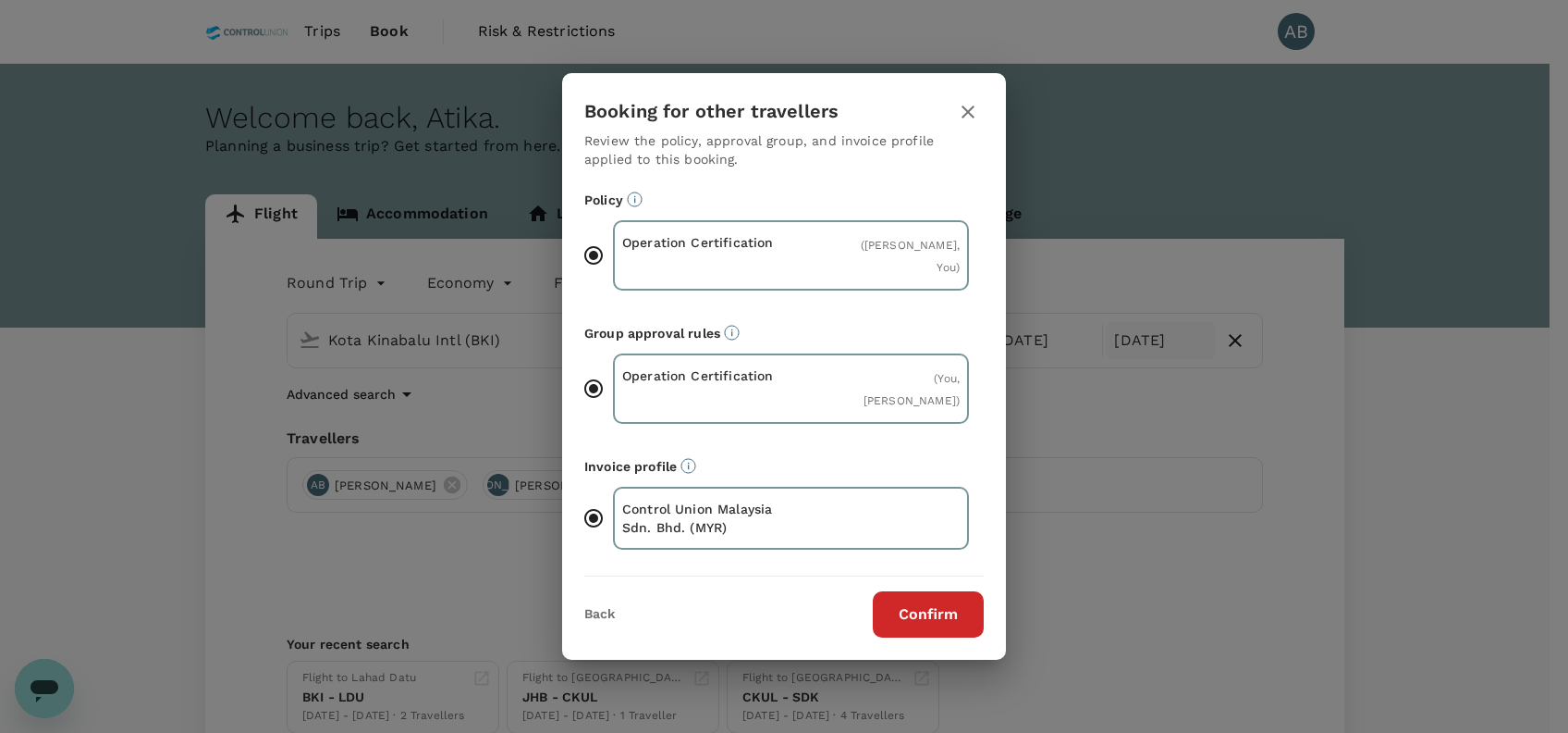
click at [910, 614] on button "Confirm" at bounding box center [928, 614] width 111 height 46
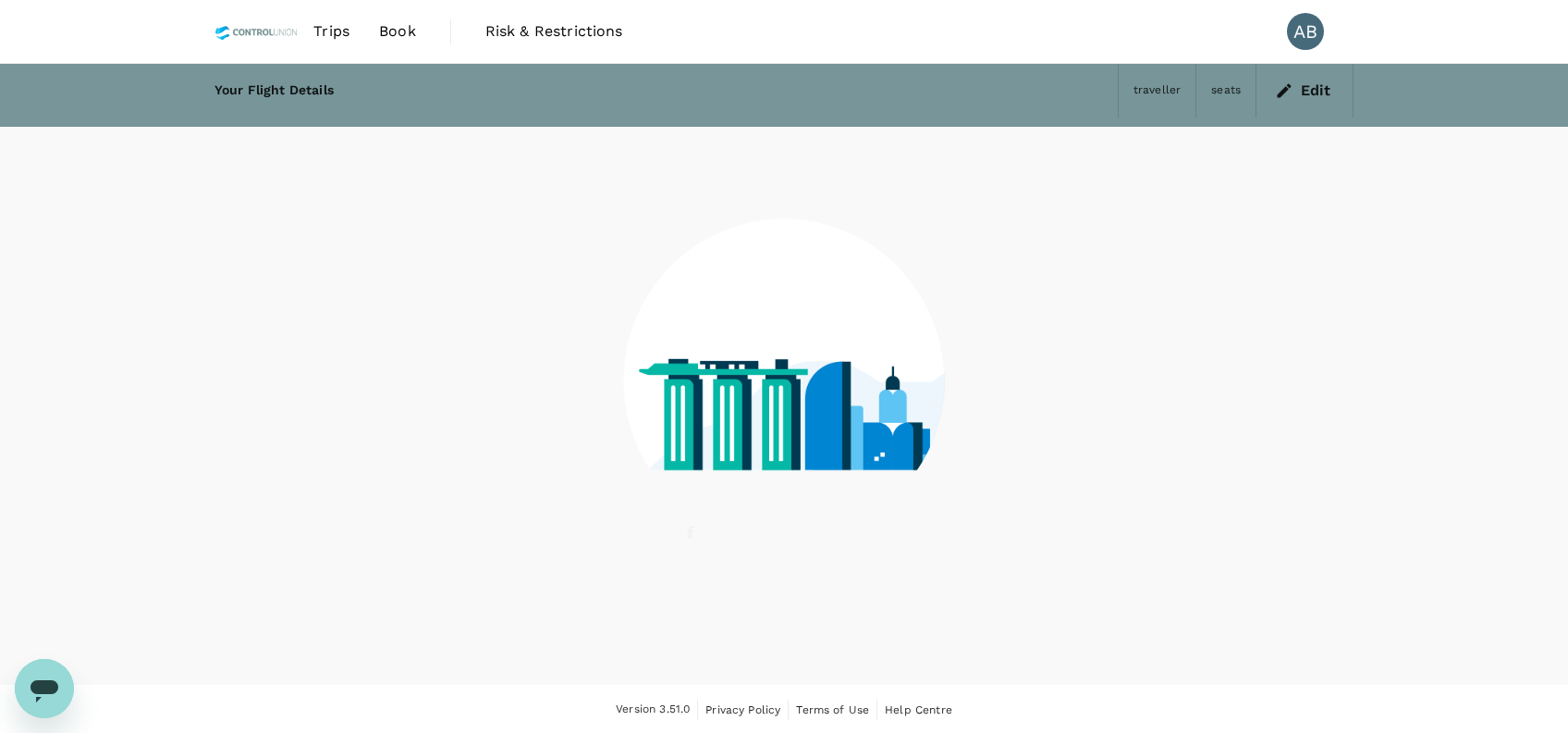
click at [901, 406] on image at bounding box center [1203, 388] width 1129 height 164
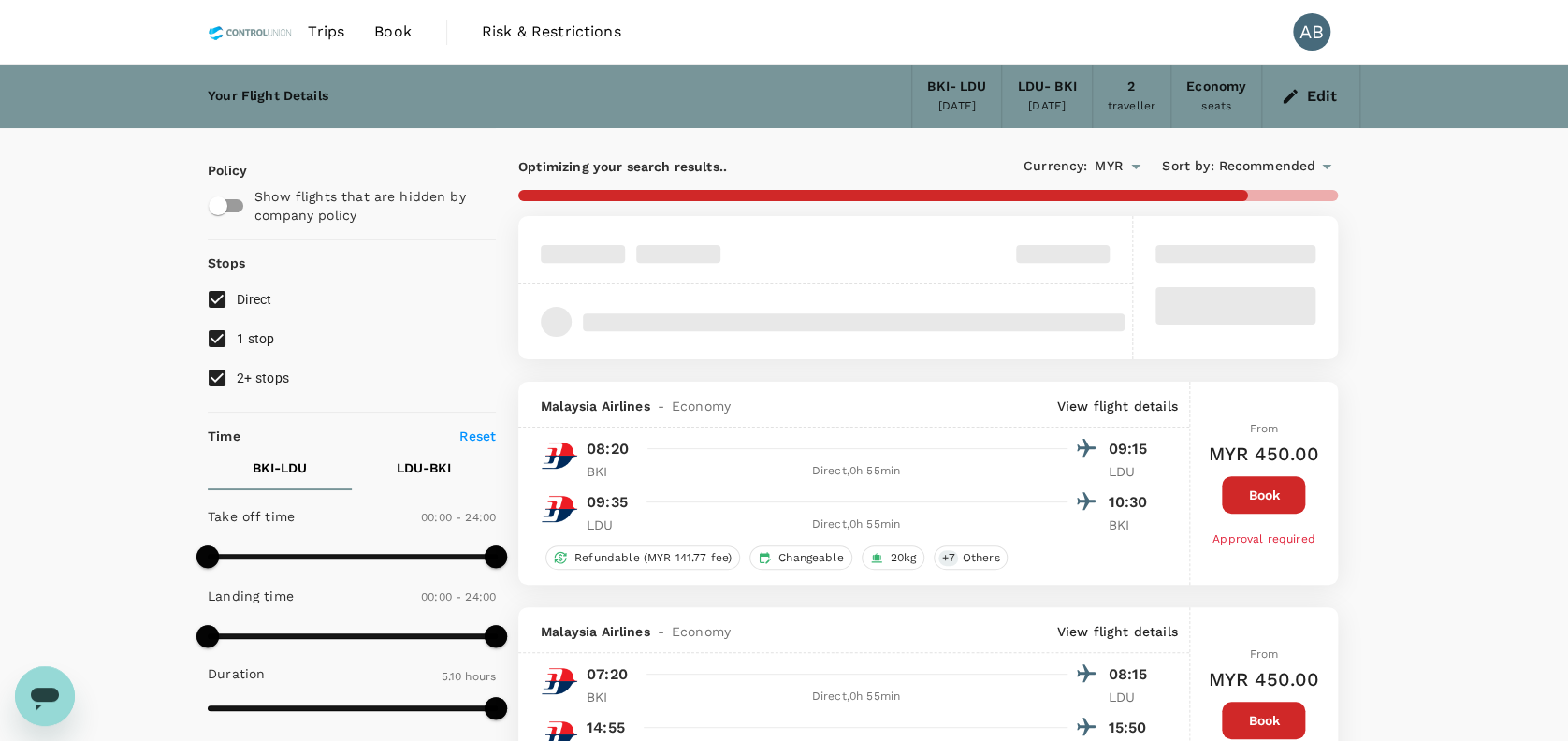
click at [220, 370] on input "2+ stops" at bounding box center [216, 377] width 39 height 39
checkbox input "false"
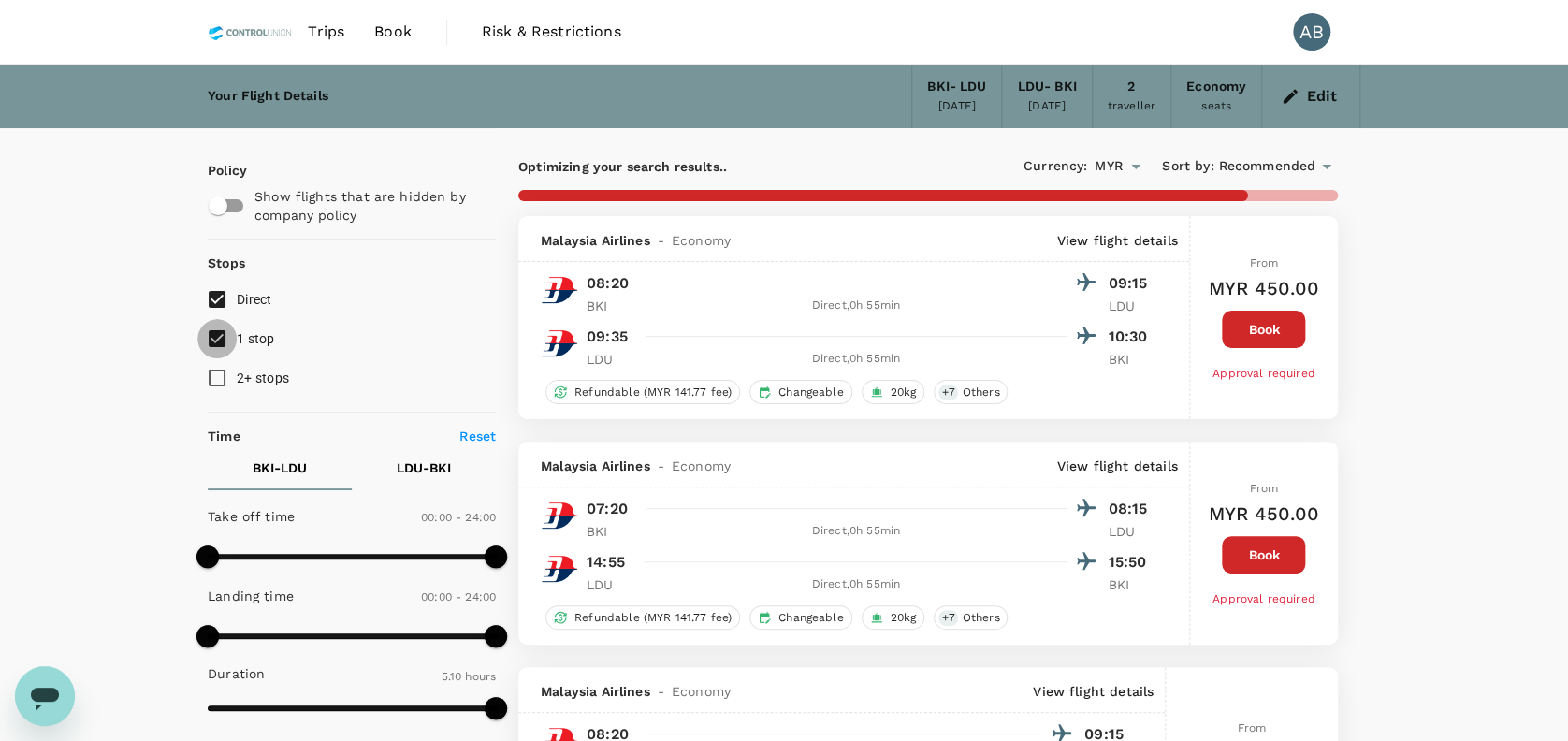
click at [222, 335] on input "1 stop" at bounding box center [216, 338] width 39 height 39
checkbox input "false"
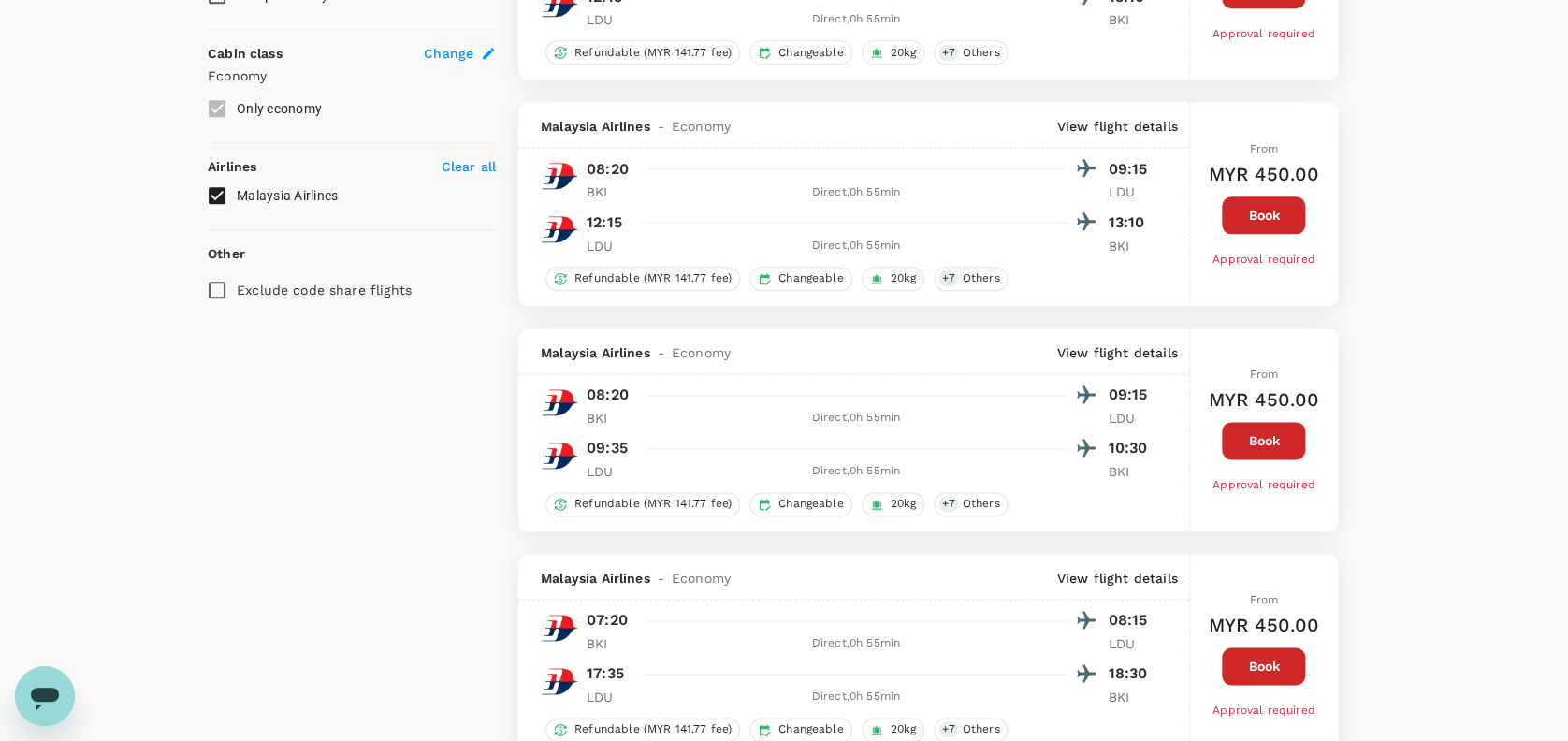
scroll to position [872, 0]
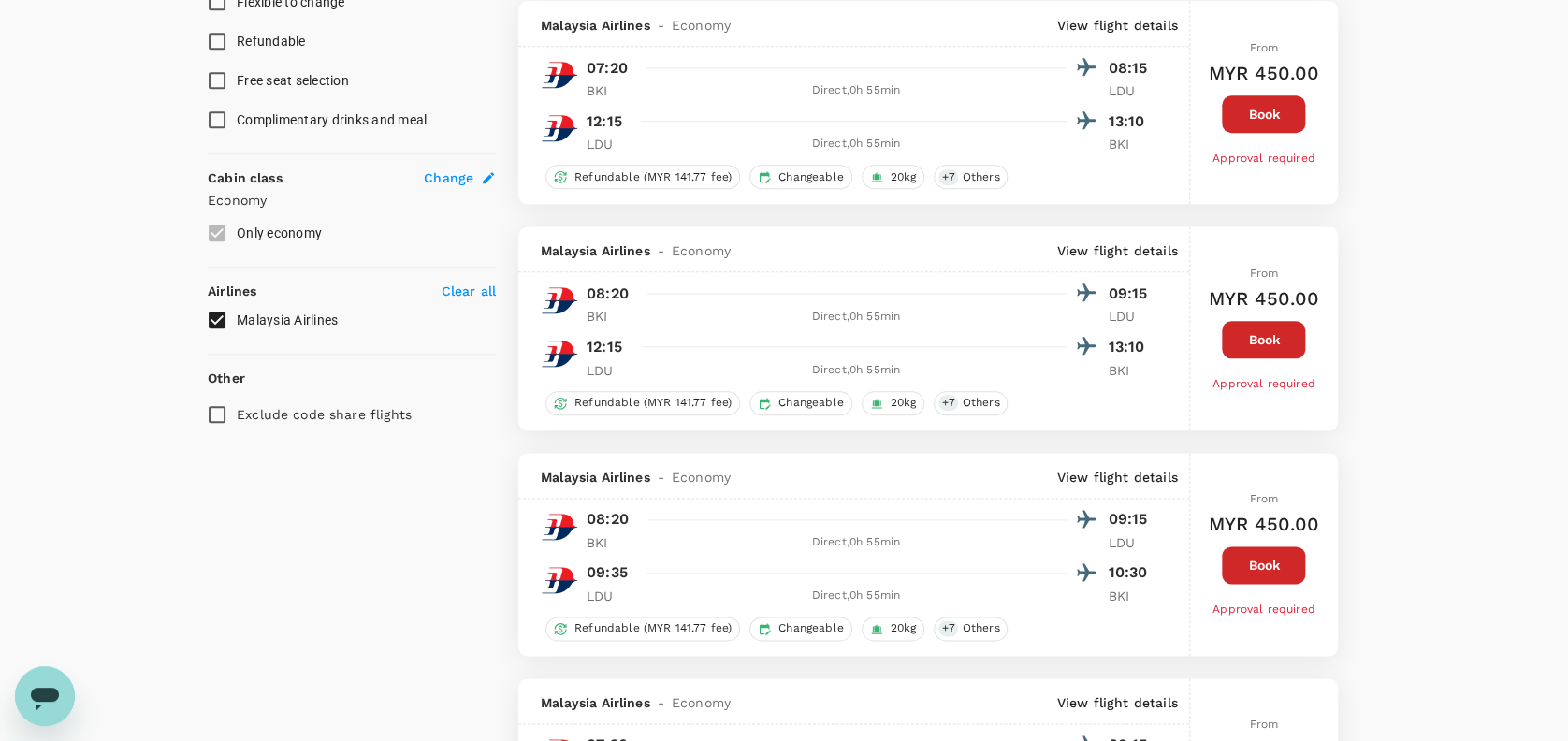
click at [461, 288] on p "Clear all" at bounding box center [468, 291] width 54 height 19
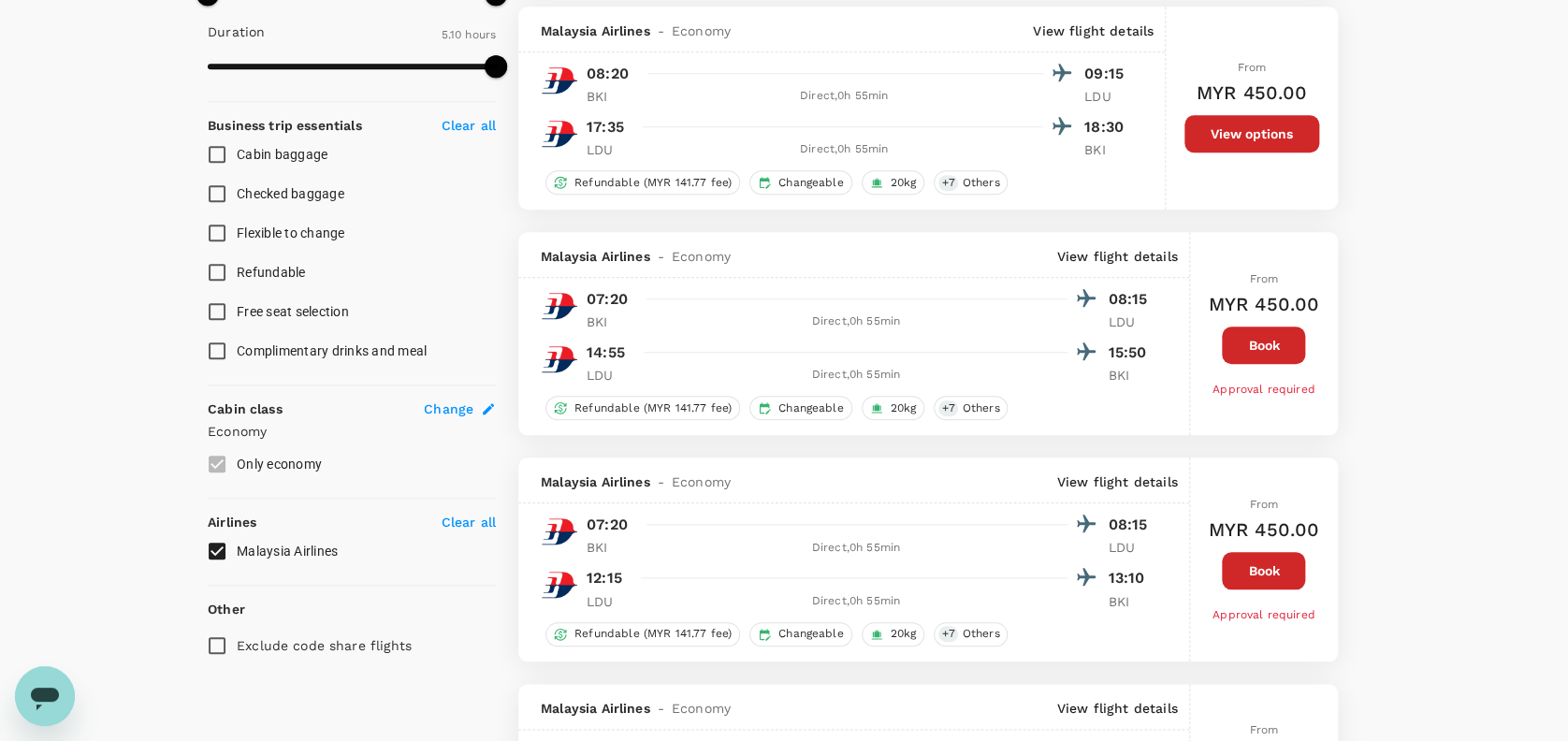
type input "MYR"
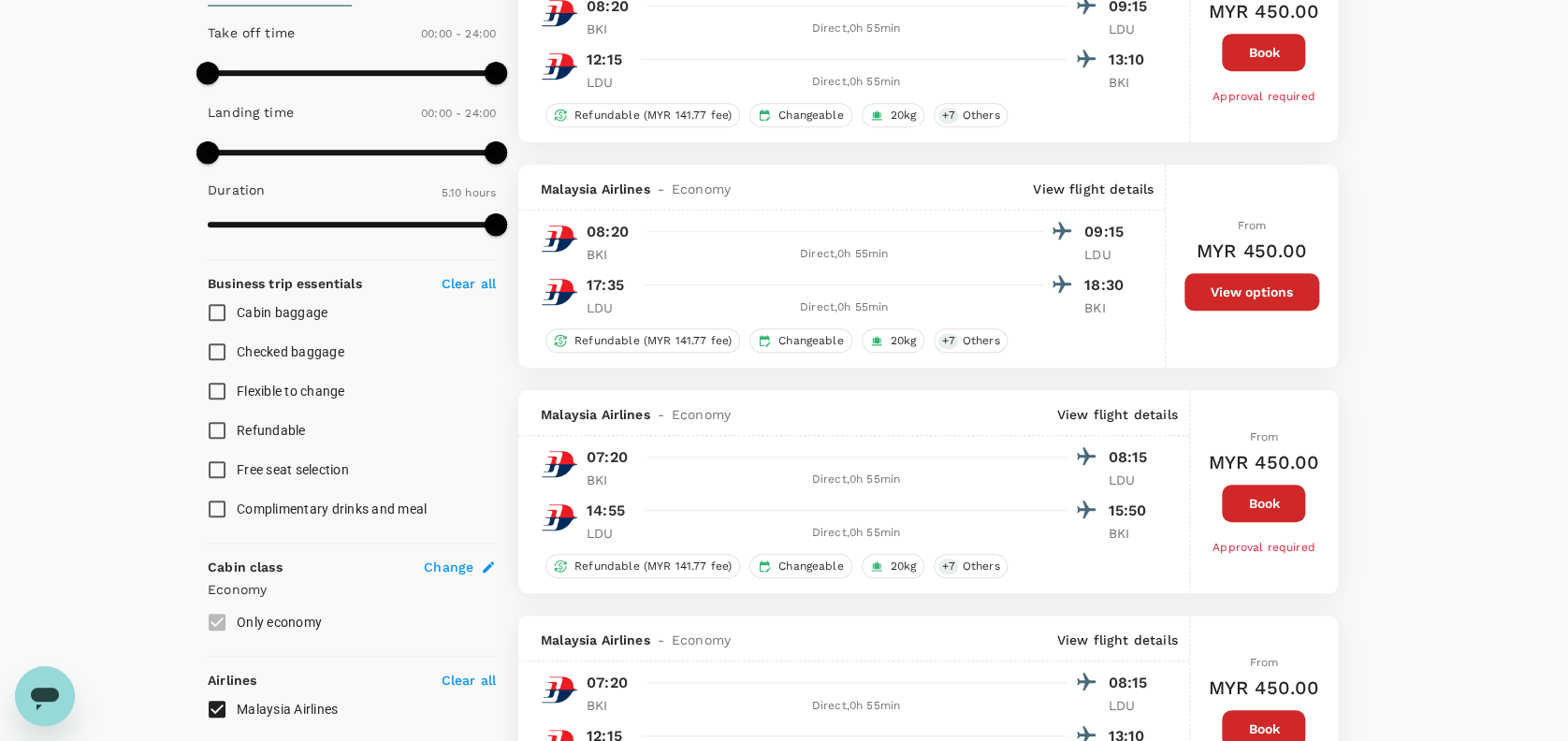
scroll to position [622, 0]
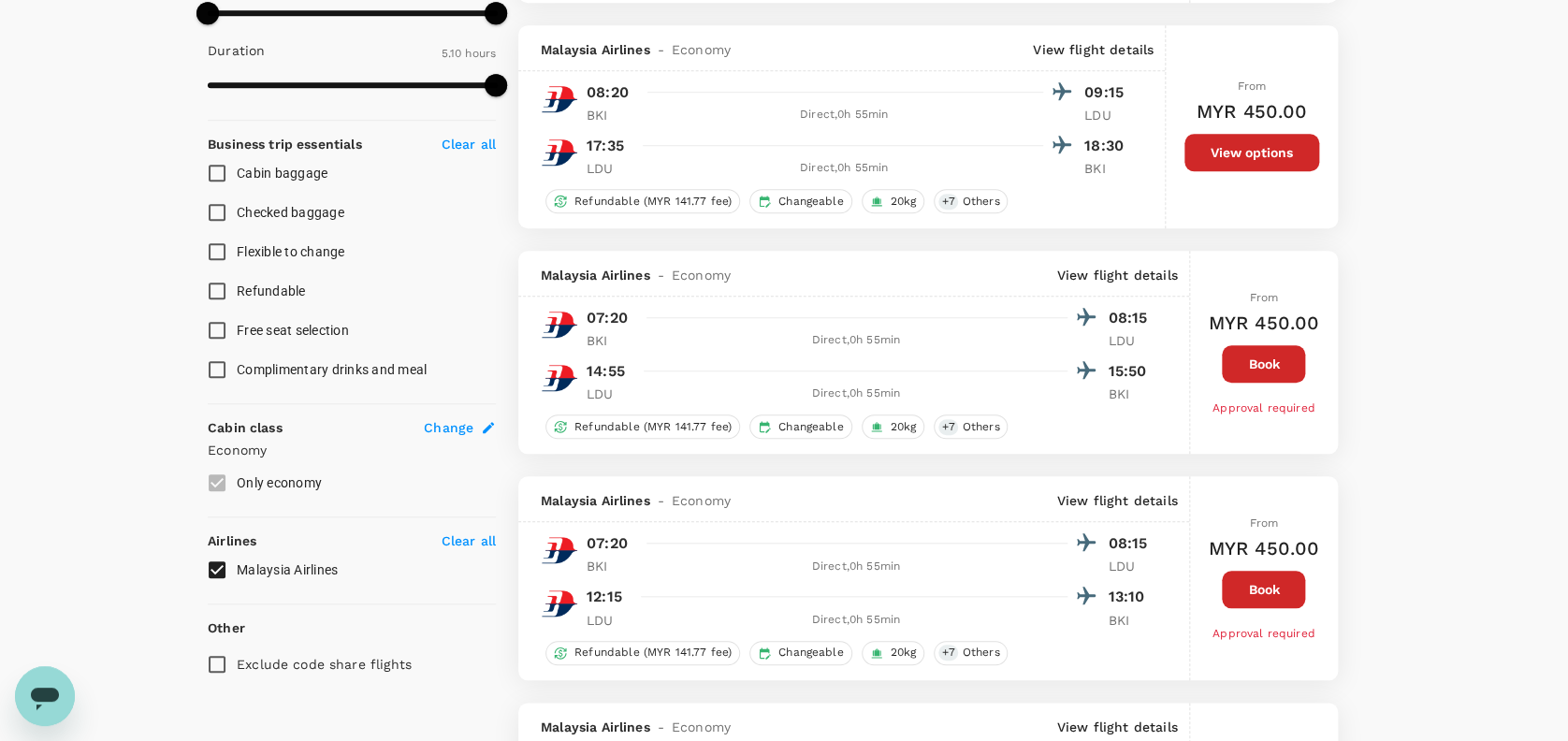
click at [213, 559] on input "Malaysia Airlines" at bounding box center [216, 569] width 39 height 39
checkbox input "true"
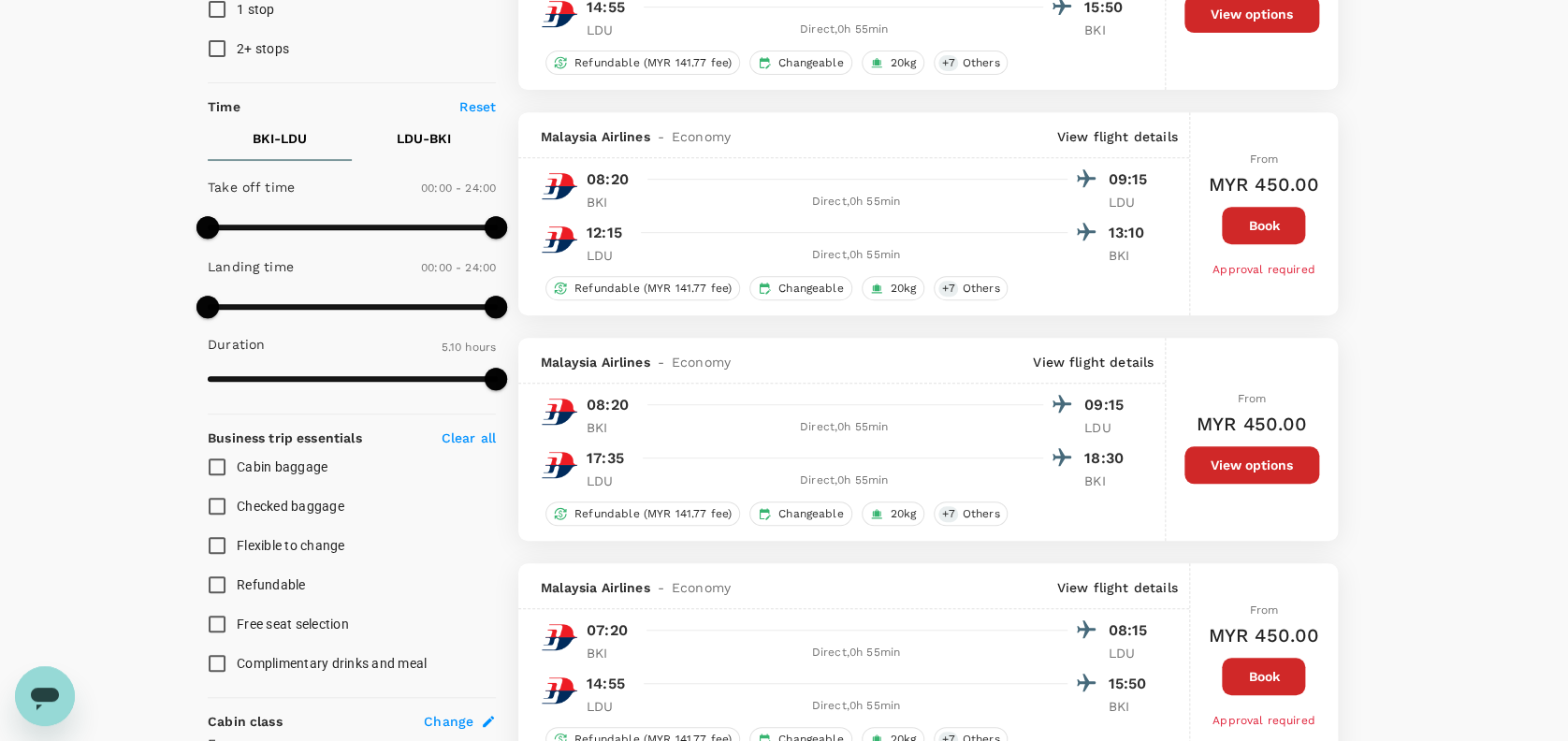
scroll to position [0, 0]
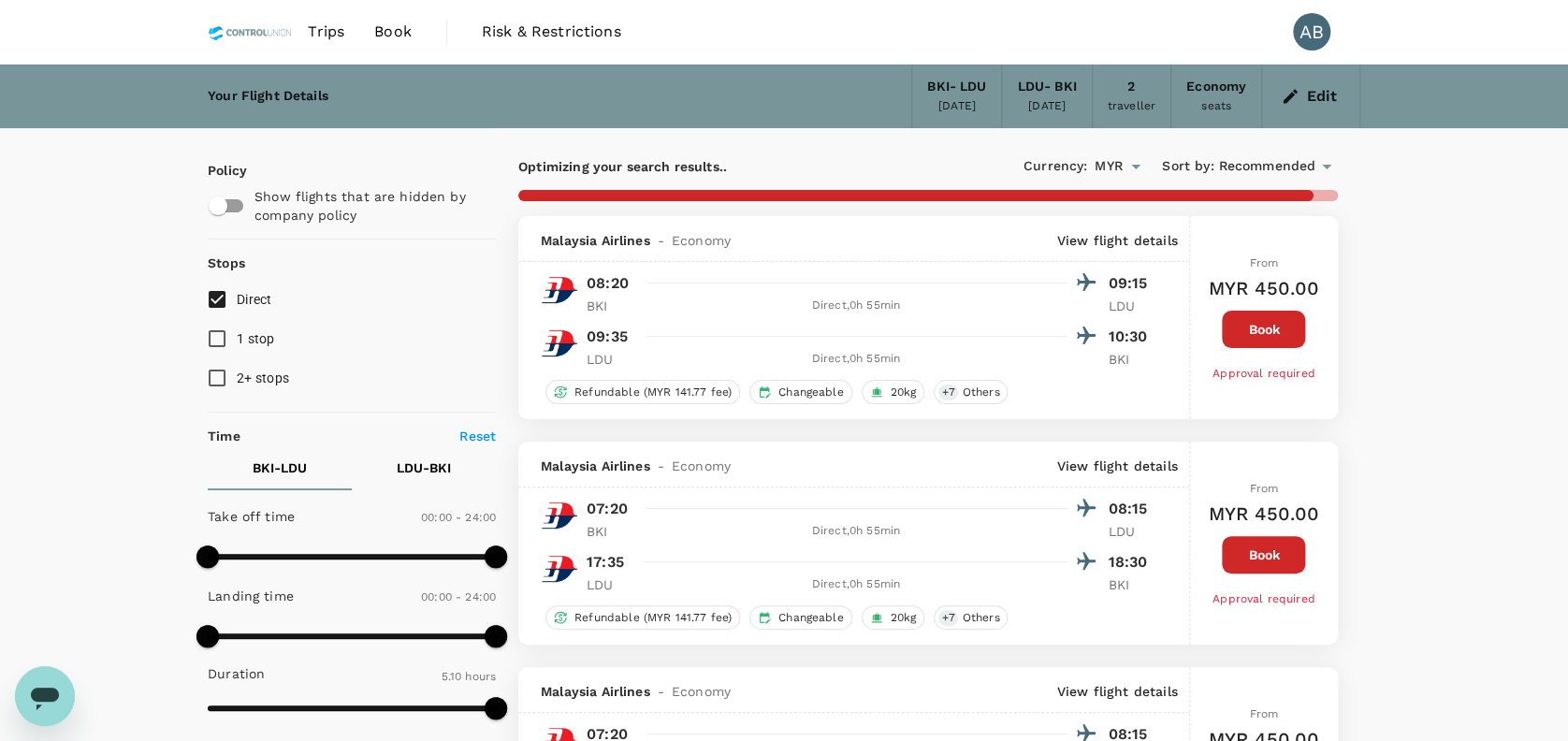
click at [266, 344] on span "1 stop" at bounding box center [256, 338] width 38 height 15
click at [237, 344] on input "1 stop" at bounding box center [216, 338] width 39 height 39
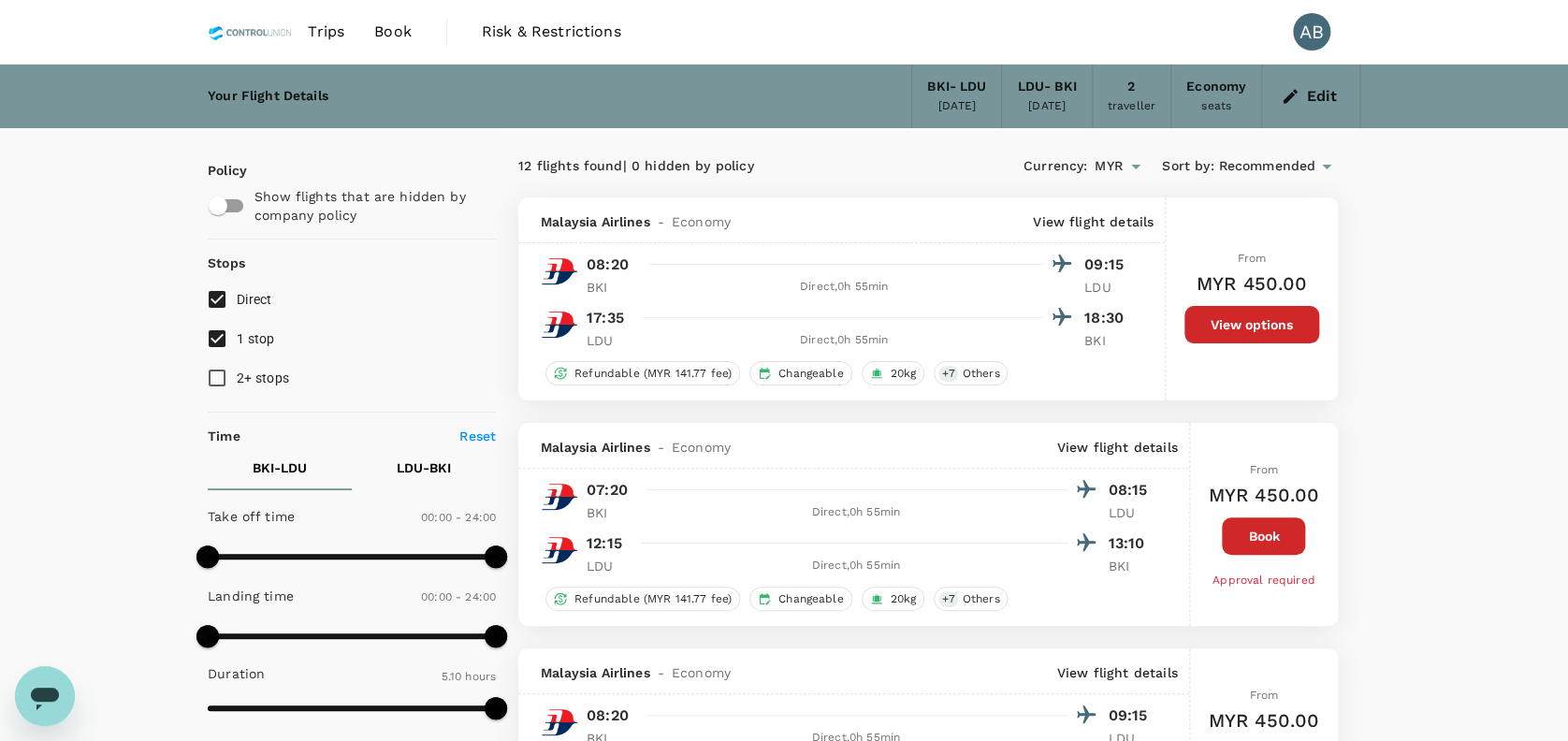
click at [212, 339] on input "1 stop" at bounding box center [216, 338] width 39 height 39
checkbox input "false"
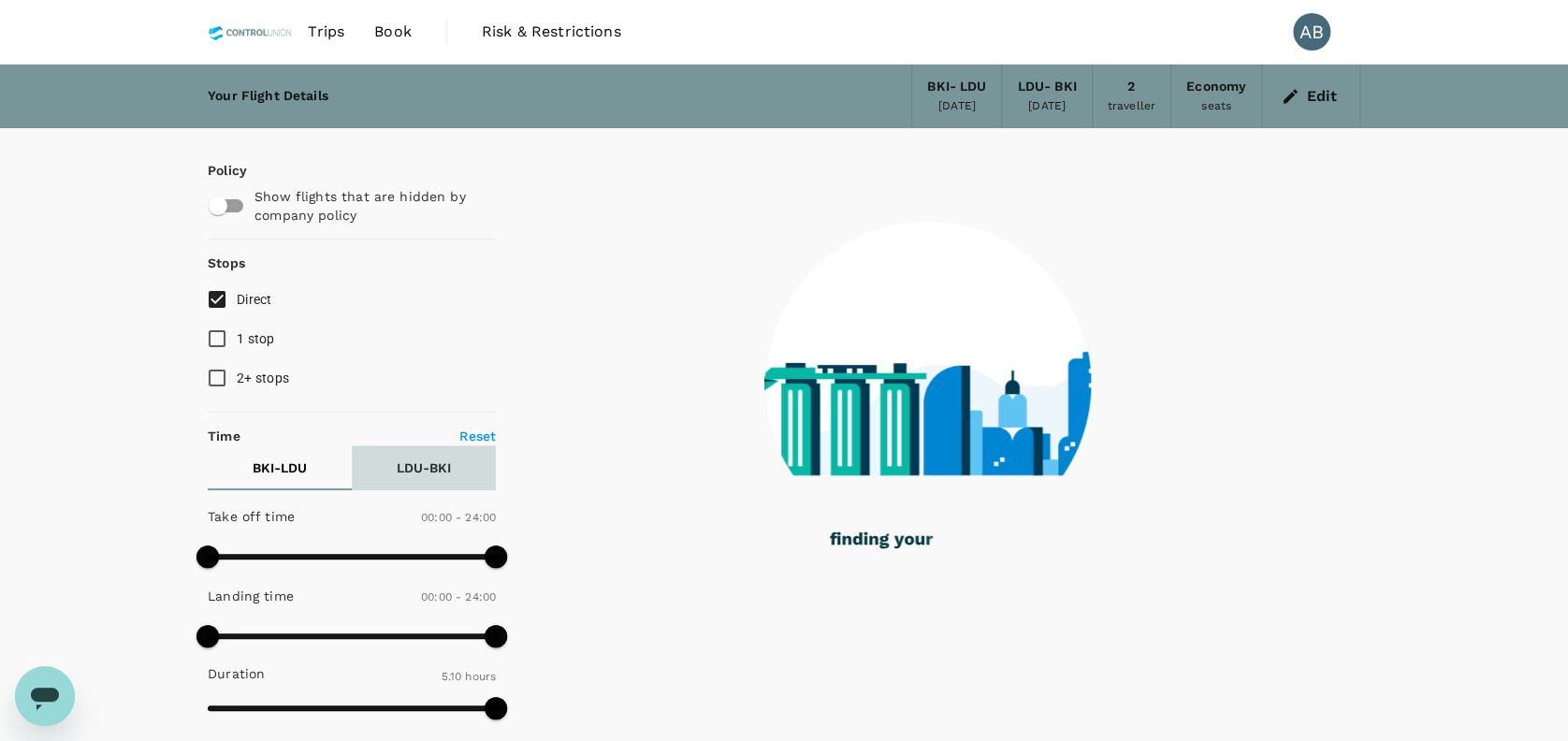
click at [432, 455] on button "LDU - BKI" at bounding box center [423, 467] width 144 height 45
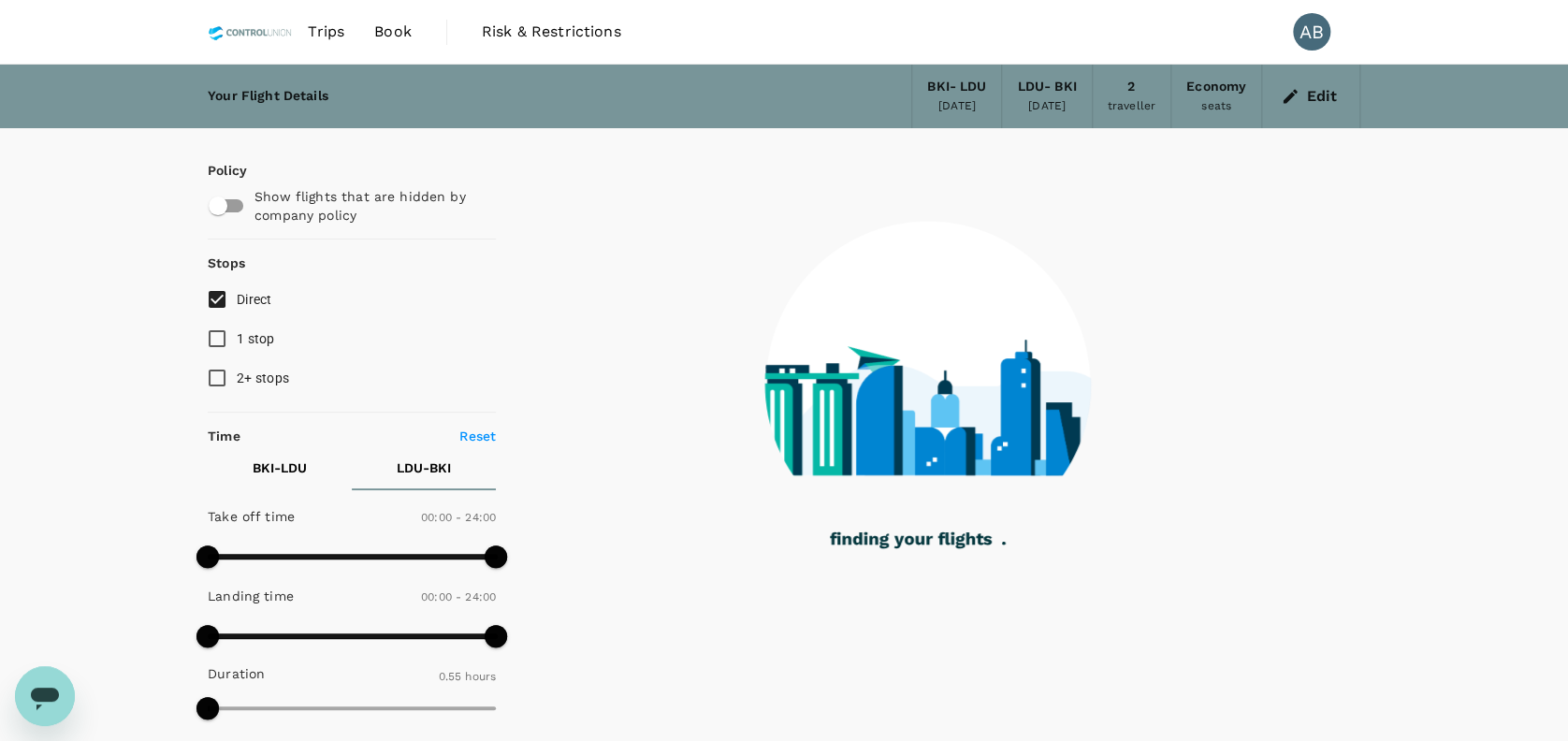
click at [281, 464] on p "BKI - LDU" at bounding box center [279, 467] width 54 height 19
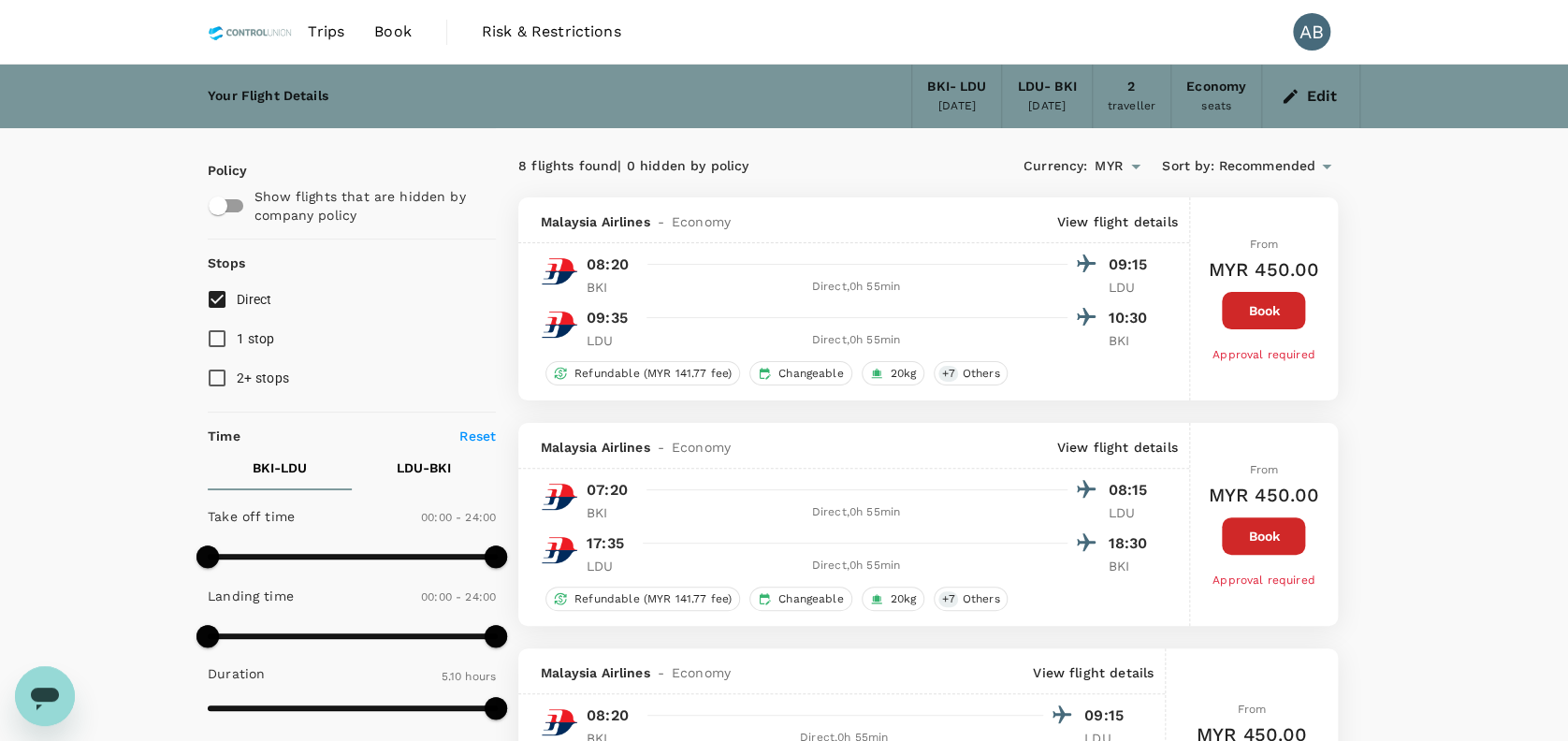
drag, startPoint x: 1466, startPoint y: 279, endPoint x: 1464, endPoint y: 341, distance: 62.0
click at [1300, 90] on button "Edit" at bounding box center [1311, 97] width 68 height 30
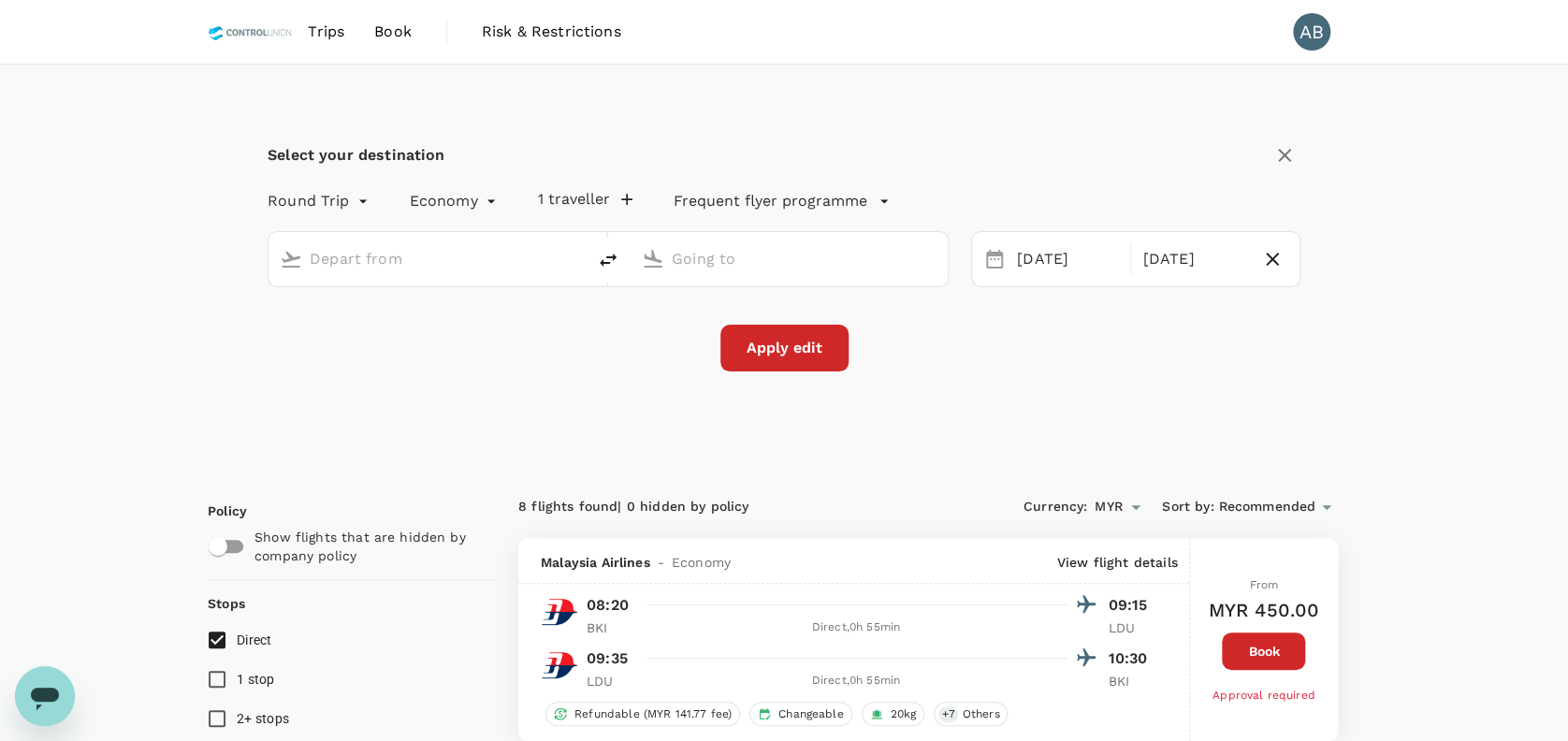
type input "Kota Kinabalu Intl (BKI)"
type input "[GEOGRAPHIC_DATA] (LDU)"
click at [543, 263] on input "Kota Kinabalu Intl (BKI)" at bounding box center [428, 258] width 237 height 29
type input "Kota Kinabalu Intl (BKI)"
click at [339, 341] on div "Apply edit" at bounding box center [784, 348] width 1032 height 47
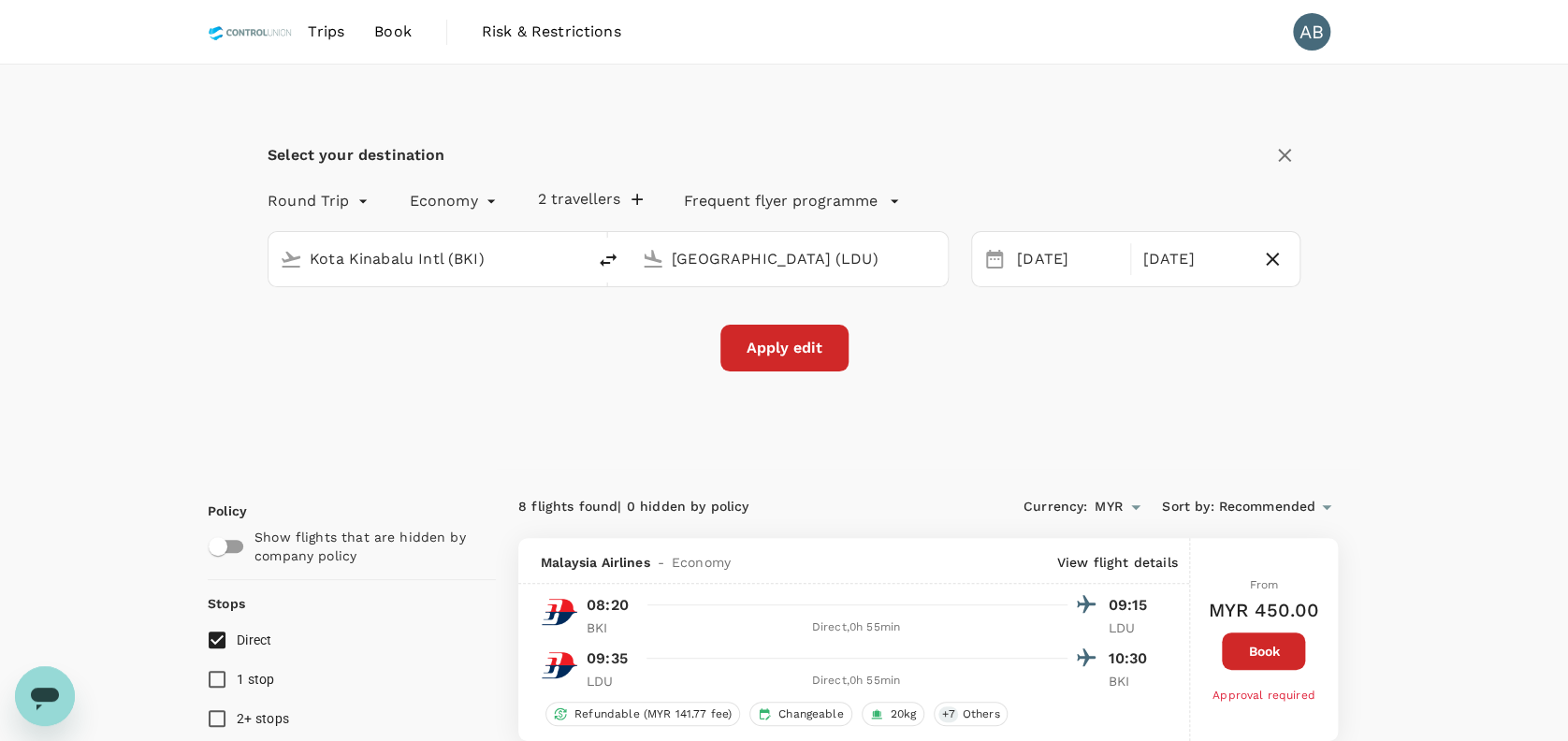
click at [546, 260] on div "Kota Kinabalu Intl (BKI)" at bounding box center [442, 259] width 265 height 30
type input "Kota Kinabalu Intl (BKI)"
drag, startPoint x: 863, startPoint y: 268, endPoint x: 895, endPoint y: 262, distance: 32.6
click at [868, 268] on input "[GEOGRAPHIC_DATA] (LDU)" at bounding box center [790, 258] width 237 height 29
type input "[GEOGRAPHIC_DATA] (LDU)"
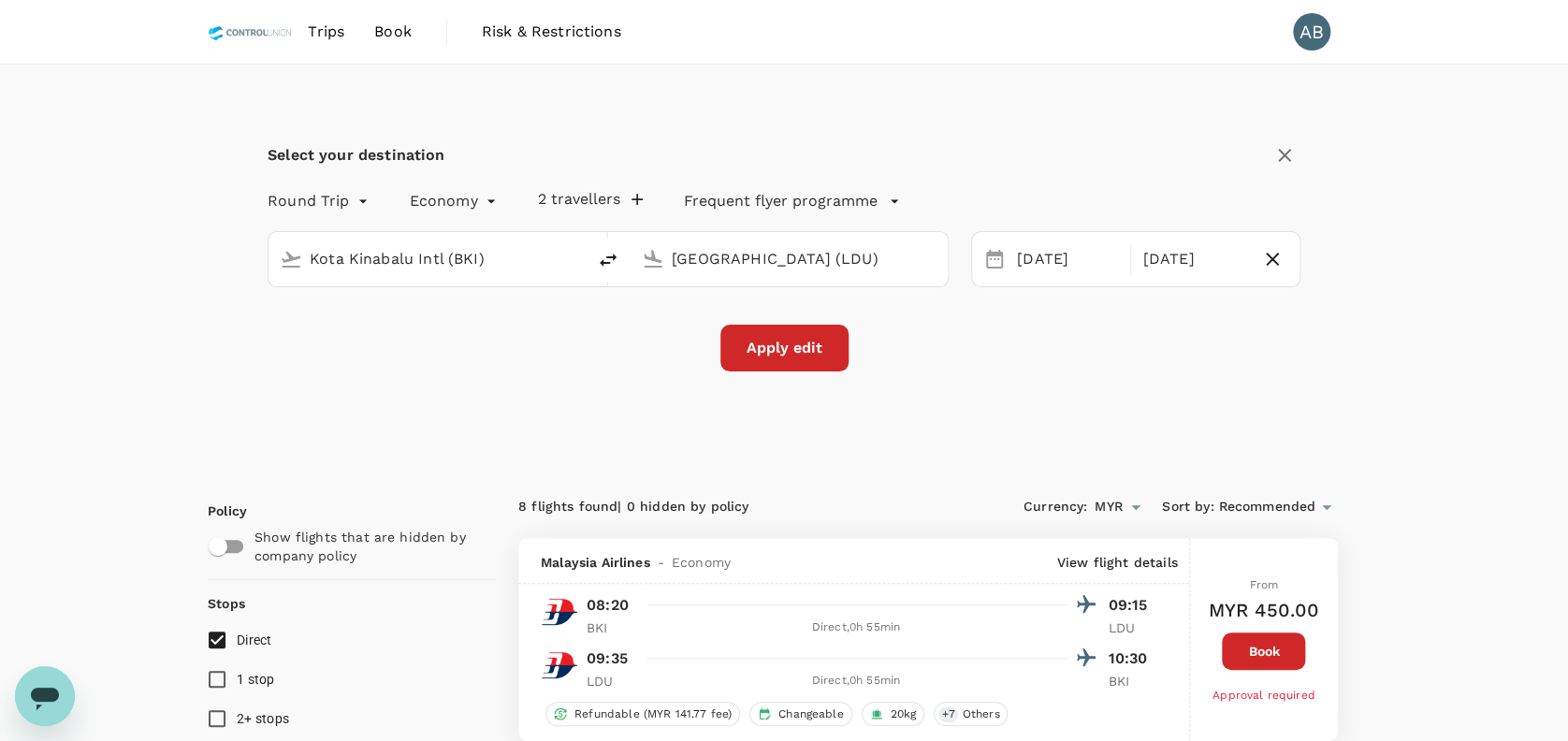
click at [1277, 255] on icon "button" at bounding box center [1272, 259] width 23 height 23
type input "oneway"
click at [1062, 255] on div "[DATE]" at bounding box center [1075, 259] width 132 height 37
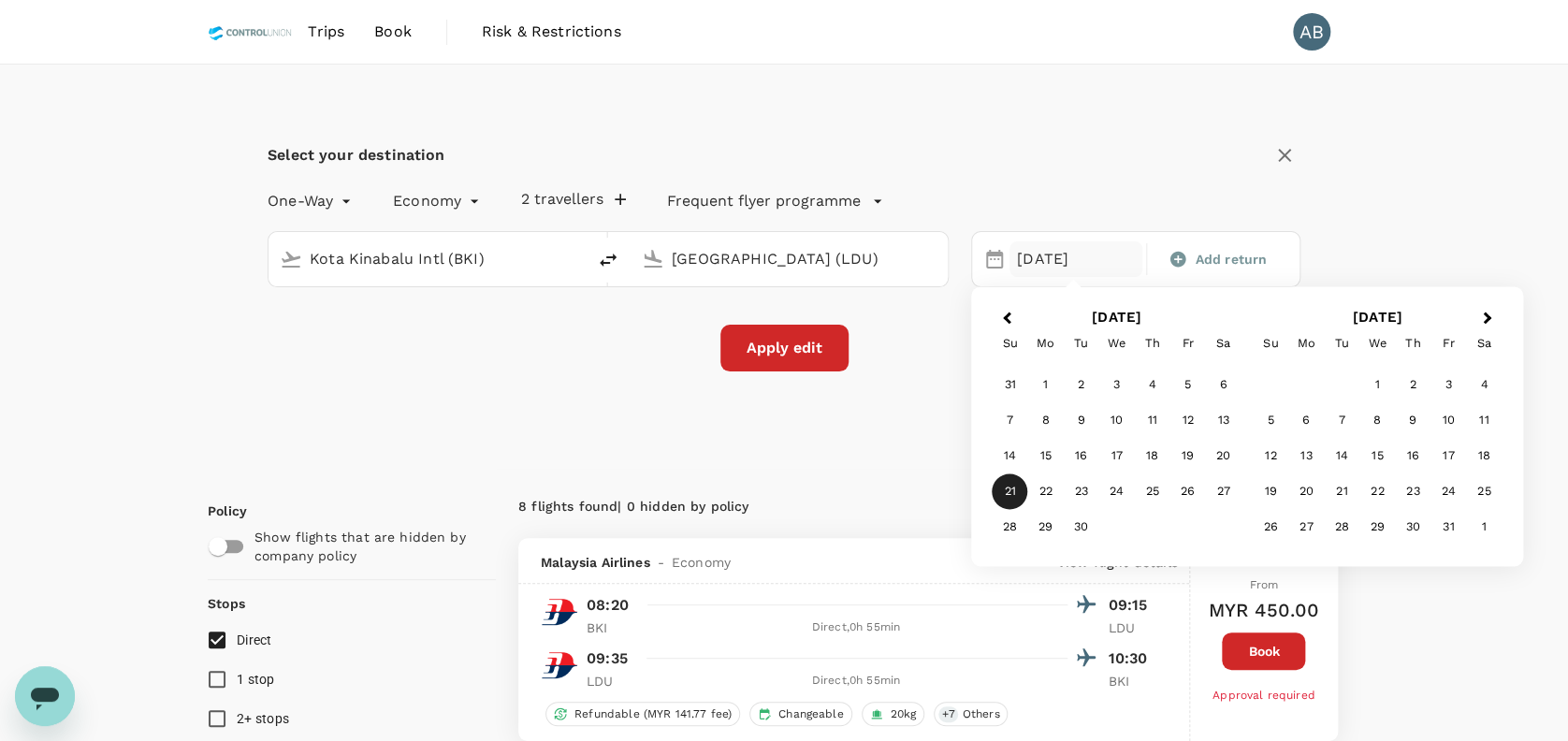
drag, startPoint x: 514, startPoint y: 370, endPoint x: 456, endPoint y: 309, distance: 84.2
click at [509, 369] on div "Apply edit" at bounding box center [784, 348] width 1032 height 47
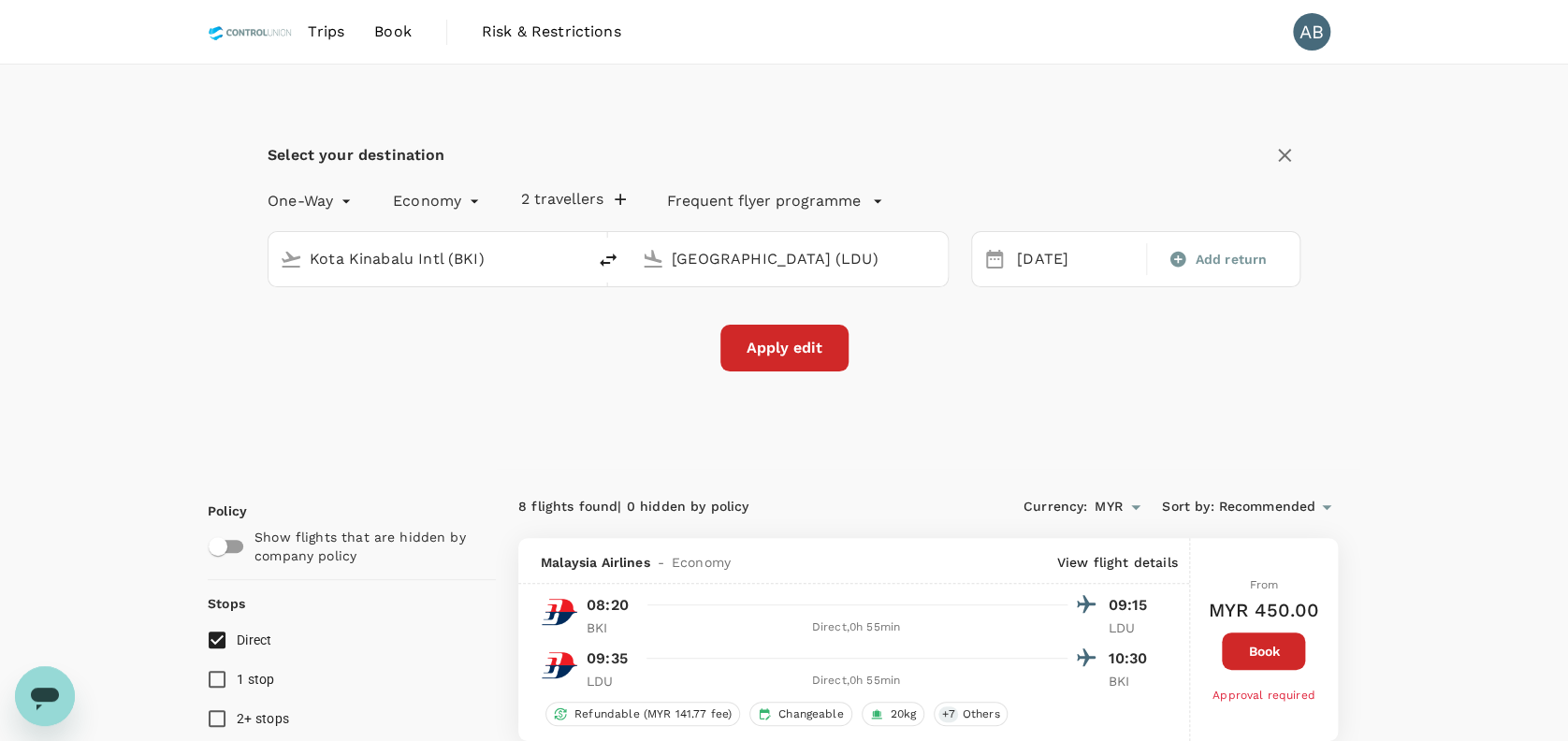
click at [494, 264] on input "Kota Kinabalu Intl (BKI)" at bounding box center [428, 258] width 237 height 29
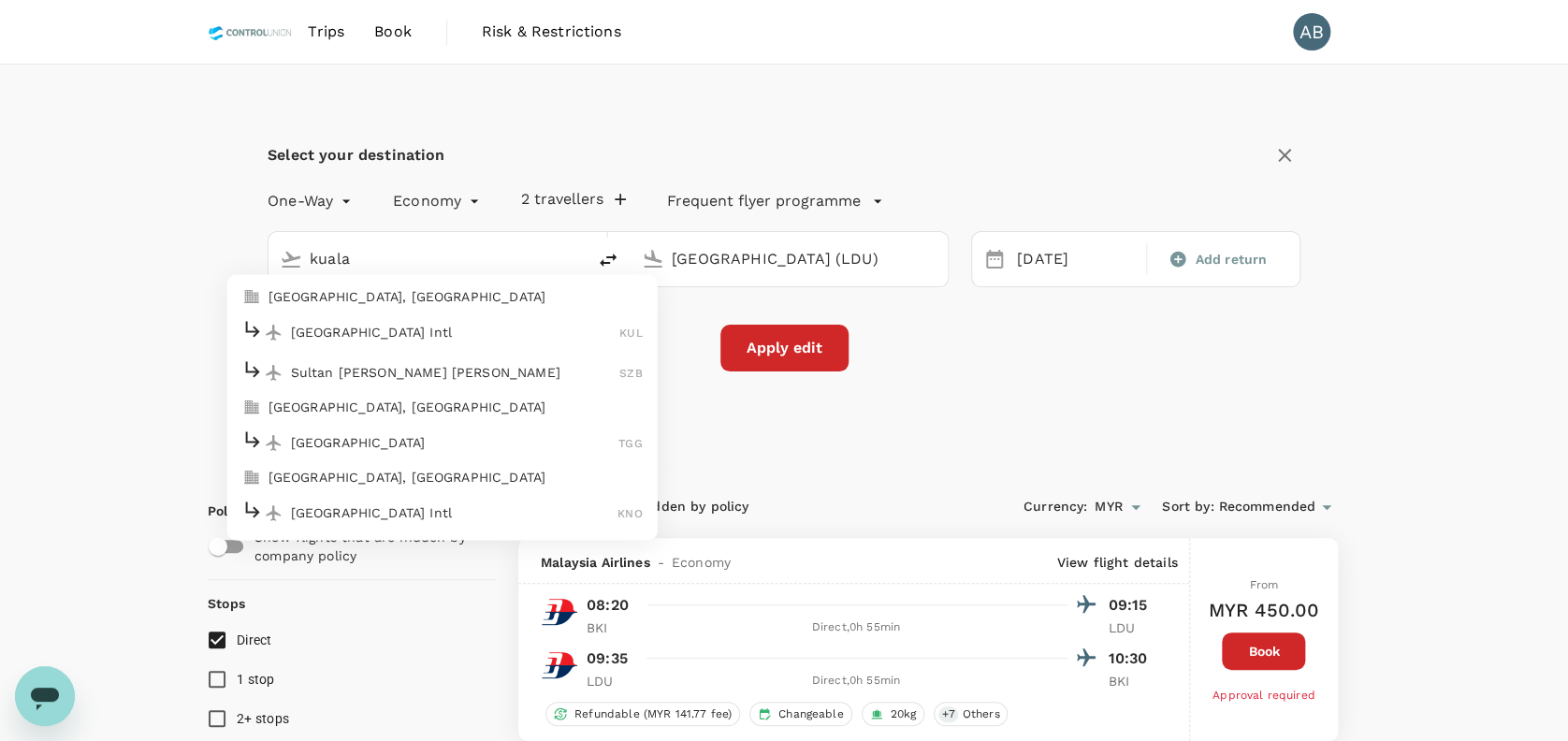
click at [408, 318] on div "[GEOGRAPHIC_DATA] Intl KUL" at bounding box center [442, 331] width 400 height 29
type input "Kuala Lumpur Intl ([GEOGRAPHIC_DATA])"
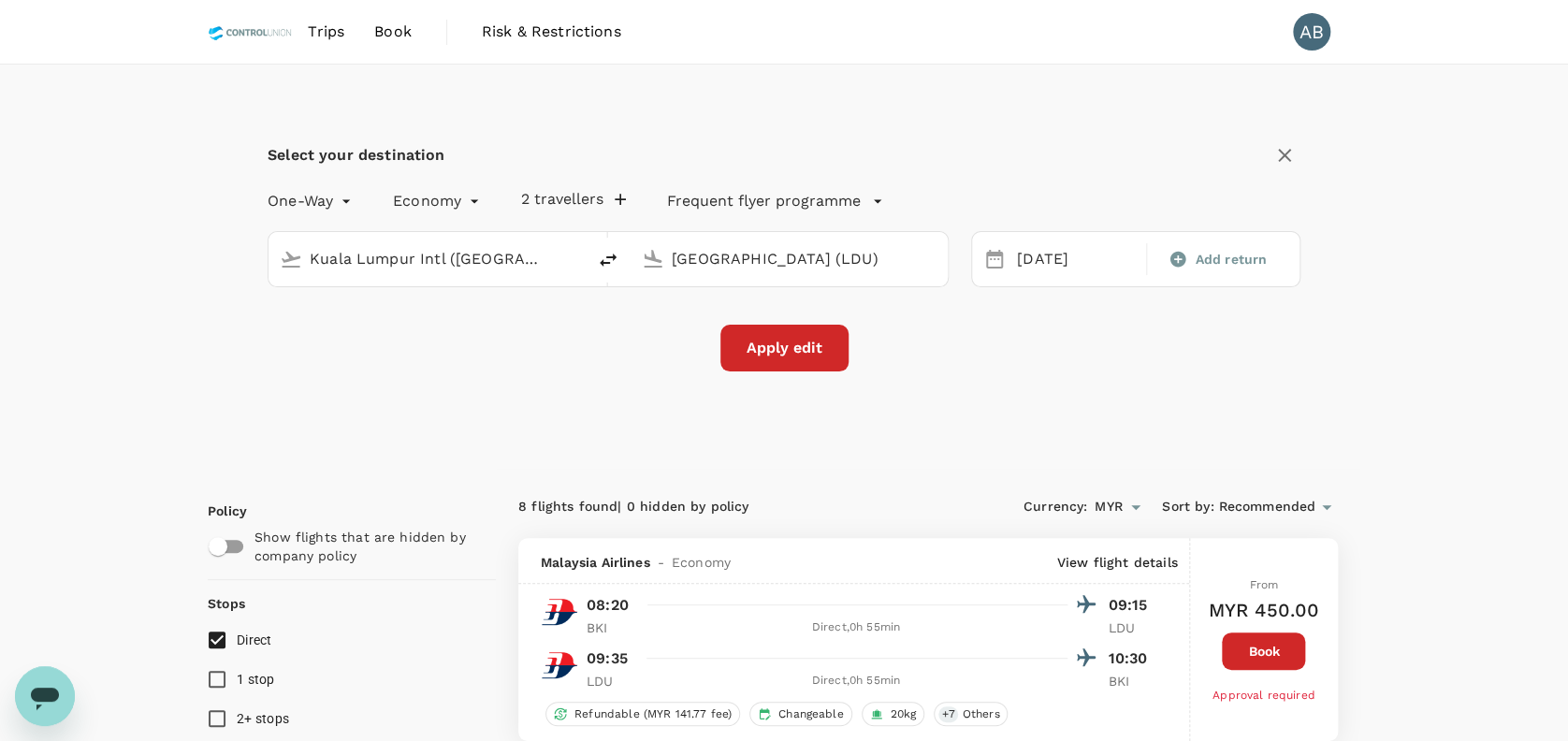
click at [741, 252] on input "[GEOGRAPHIC_DATA] (LDU)" at bounding box center [790, 258] width 237 height 29
type input "[GEOGRAPHIC_DATA] (LDU)"
